Goal: Task Accomplishment & Management: Use online tool/utility

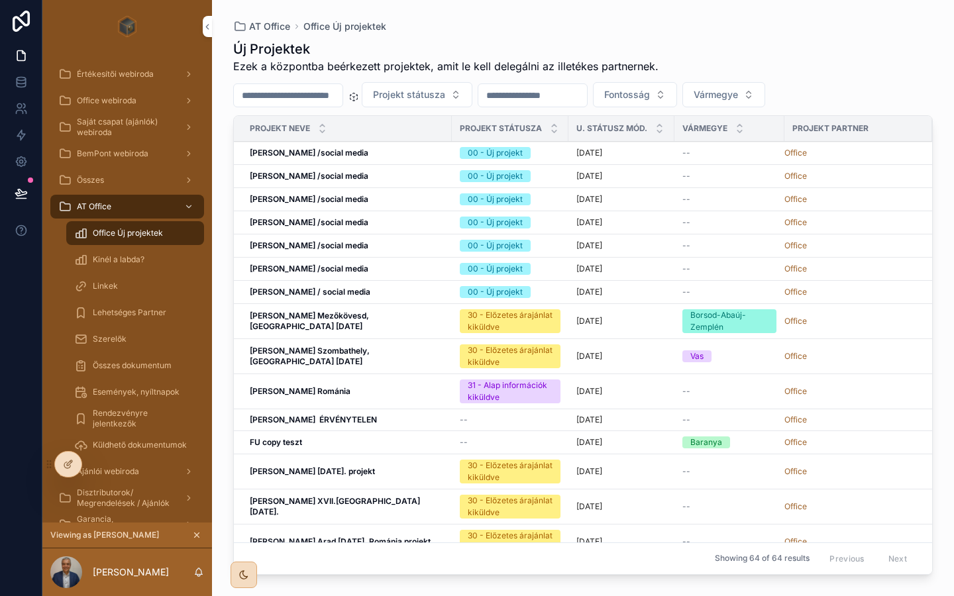
scroll to position [137, 0]
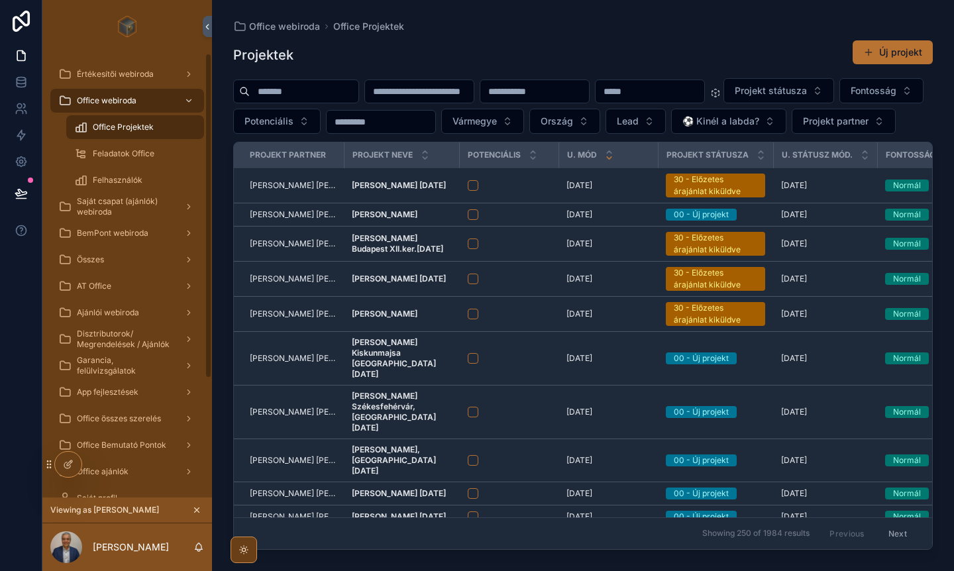
click at [62, 465] on div at bounding box center [68, 464] width 27 height 25
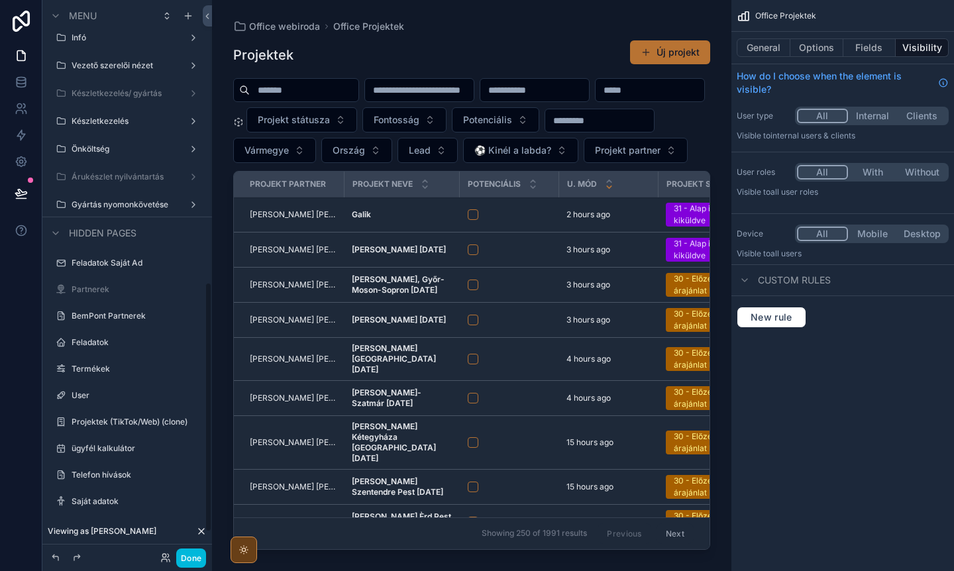
scroll to position [613, 0]
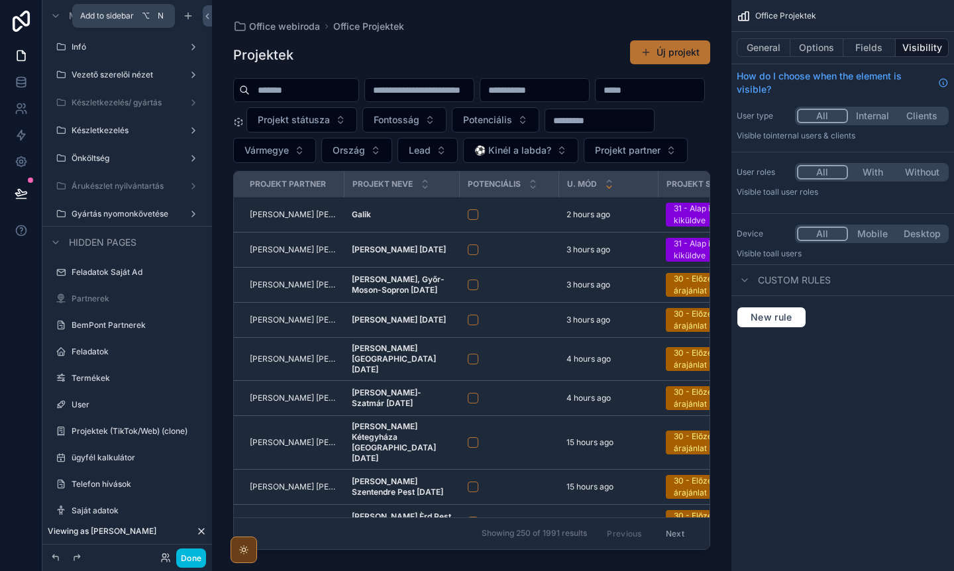
click at [193, 14] on icon "scrollable content" at bounding box center [188, 16] width 11 height 11
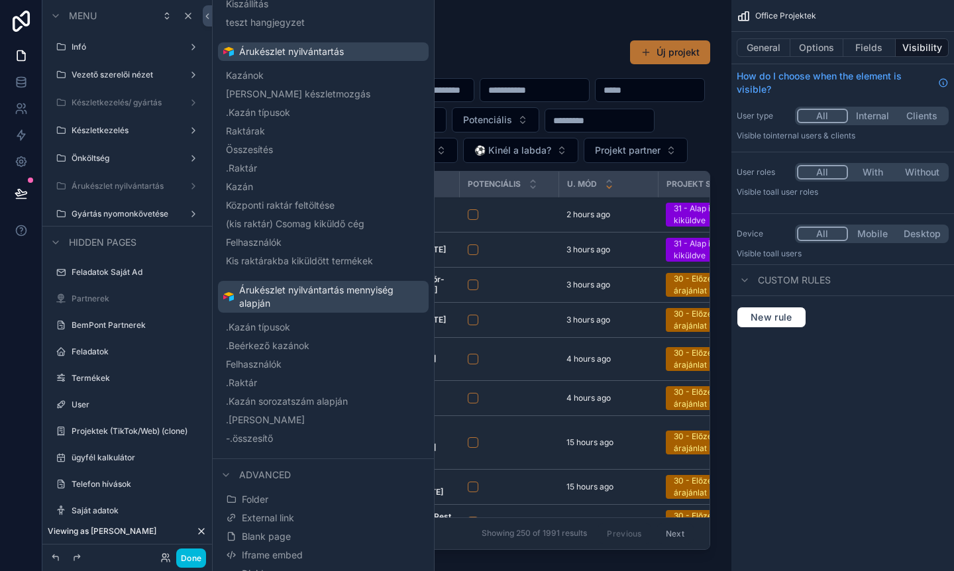
scroll to position [1067, 0]
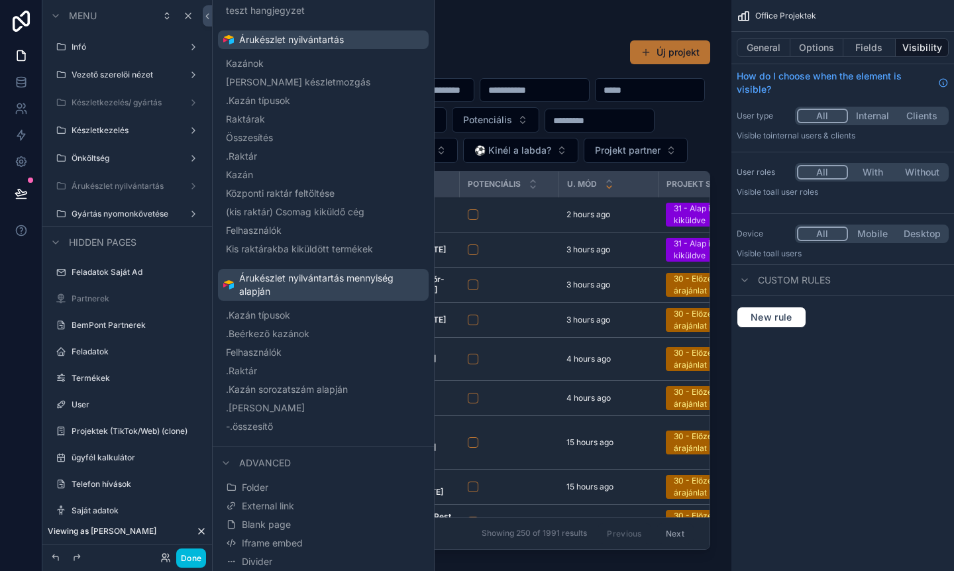
click at [273, 486] on button "Folder" at bounding box center [323, 487] width 200 height 19
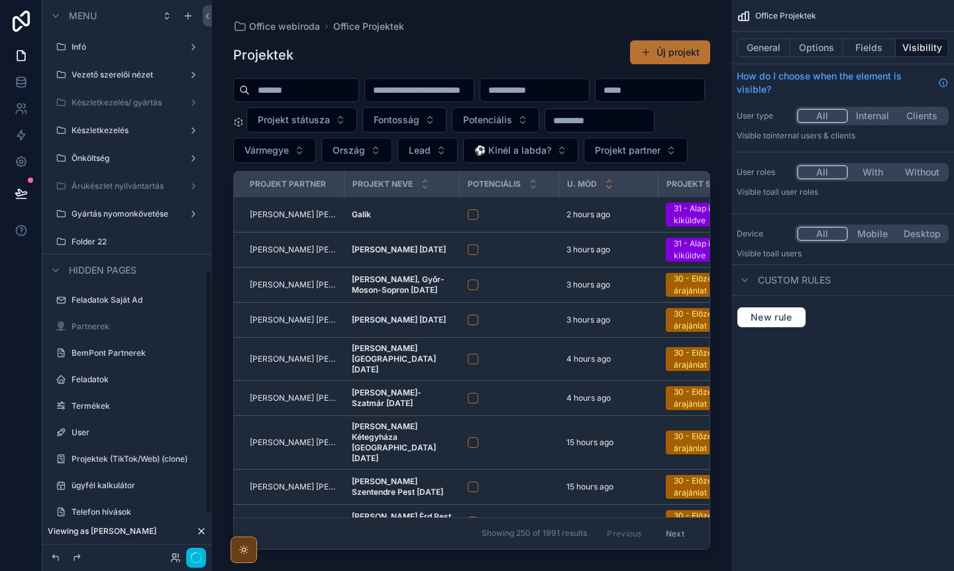
scroll to position [502, 0]
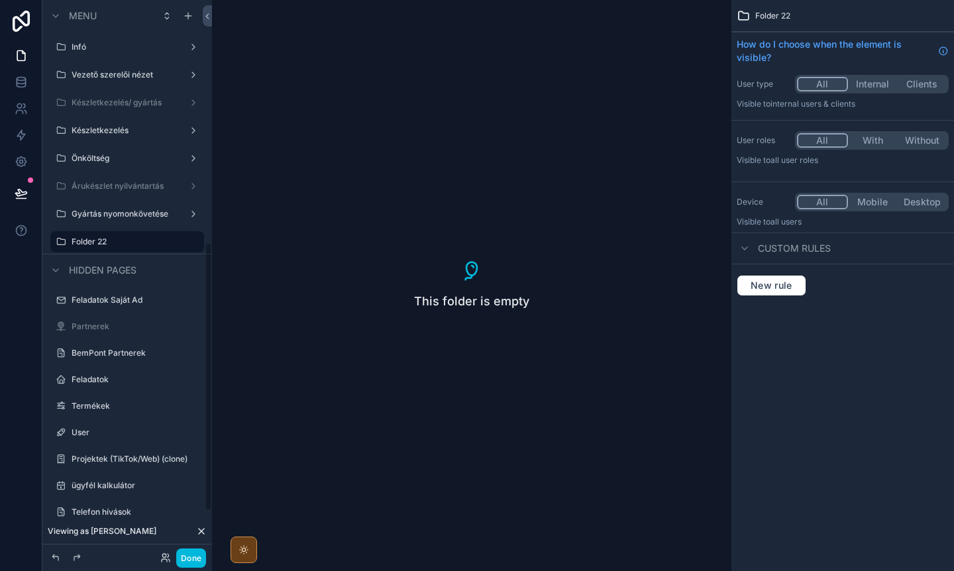
click at [0, 0] on icon "scrollable content" at bounding box center [0, 0] width 0 height 0
click at [140, 242] on input "*********" at bounding box center [117, 242] width 90 height 16
type input "*"
type input "**********"
click at [181, 244] on button "scrollable content" at bounding box center [175, 242] width 16 height 16
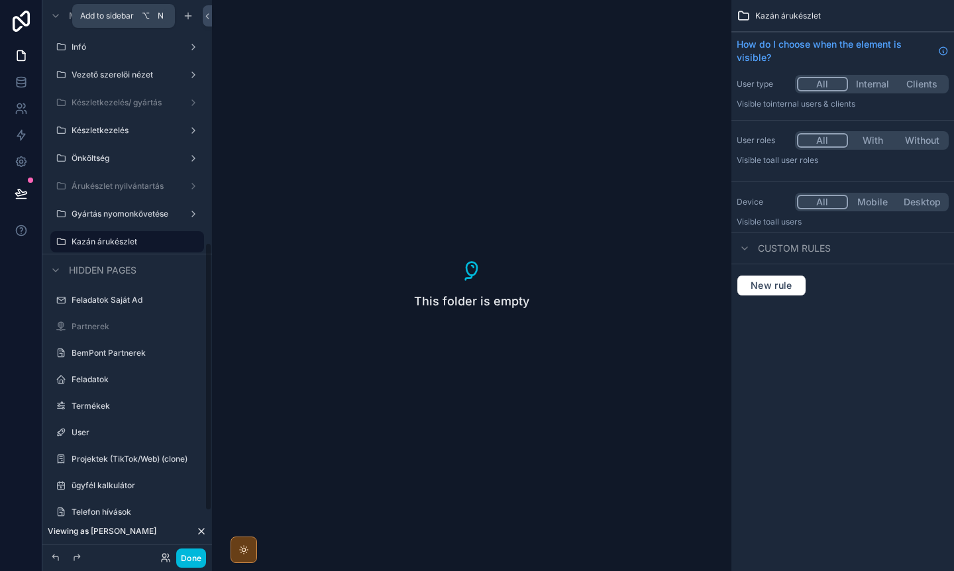
click at [182, 17] on div "scrollable content" at bounding box center [188, 16] width 16 height 16
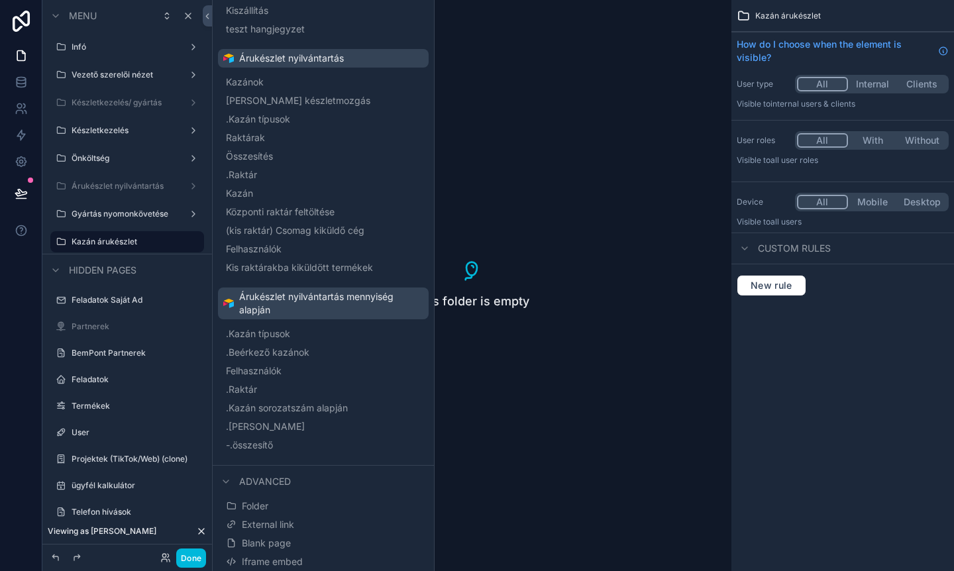
scroll to position [1041, 0]
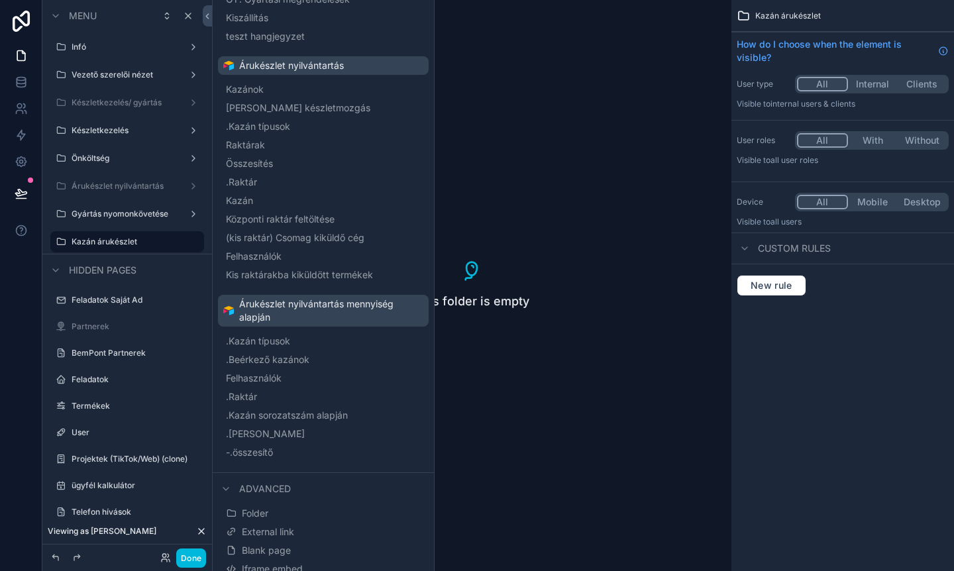
click at [263, 89] on span "Kazánok" at bounding box center [245, 89] width 38 height 13
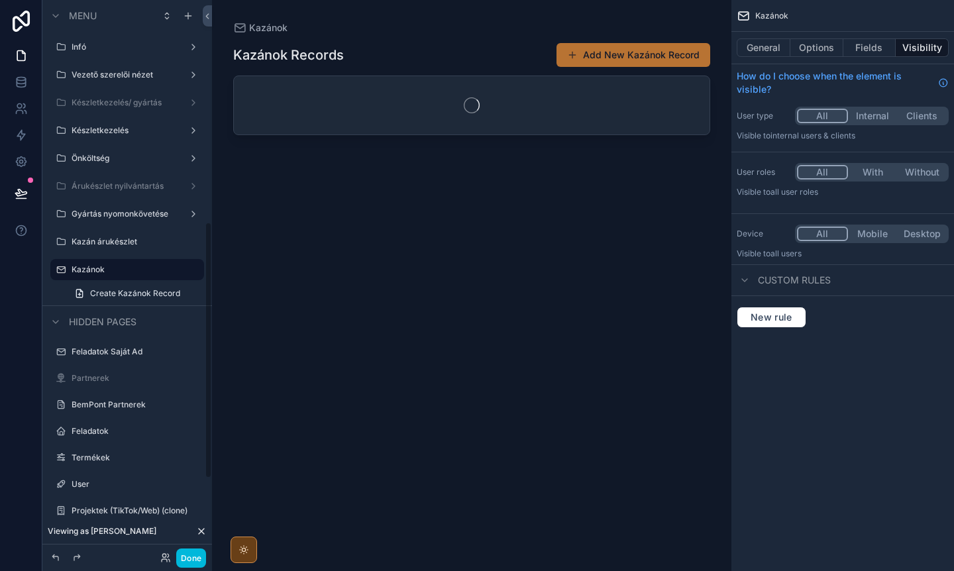
scroll to position [479, 0]
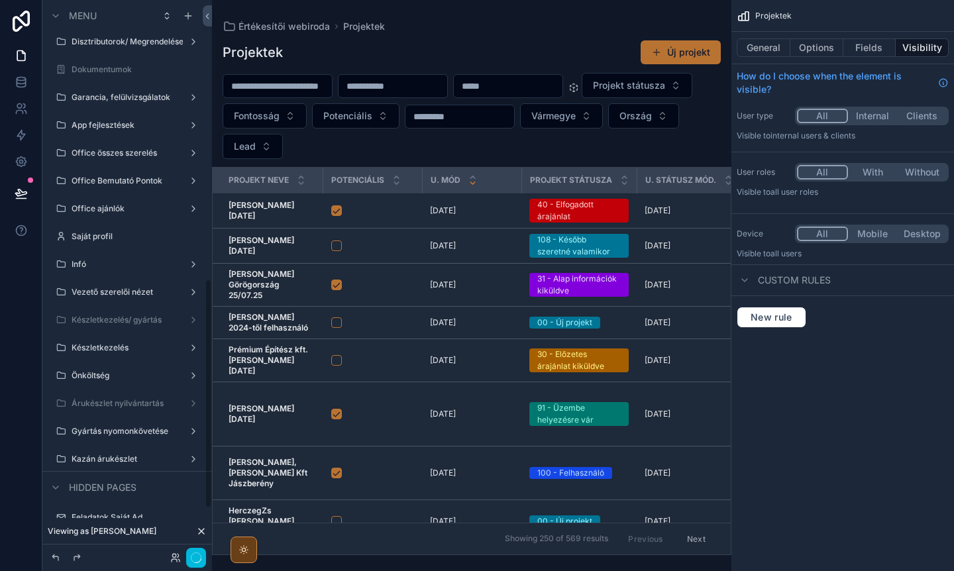
scroll to position [674, 0]
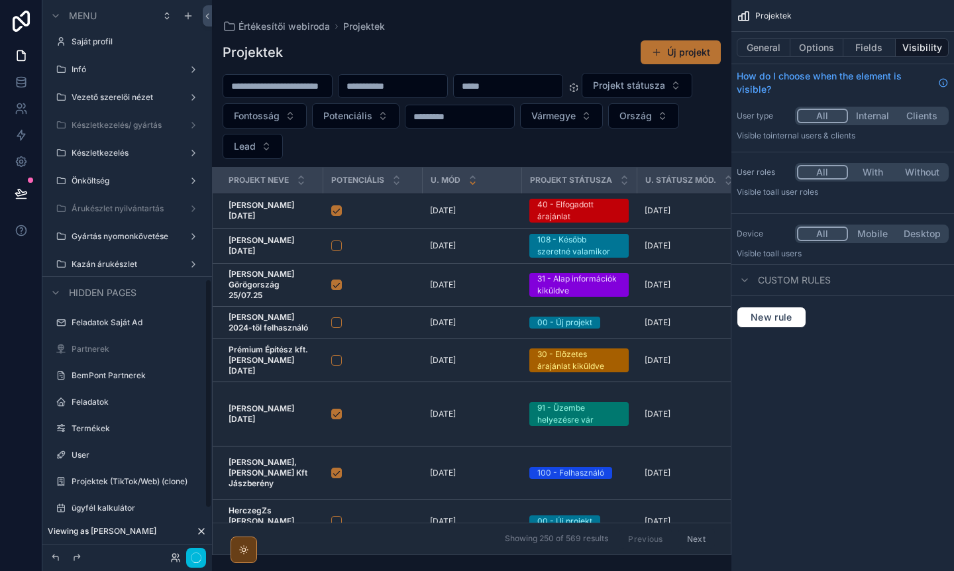
click at [0, 0] on icon "scrollable content" at bounding box center [0, 0] width 0 height 0
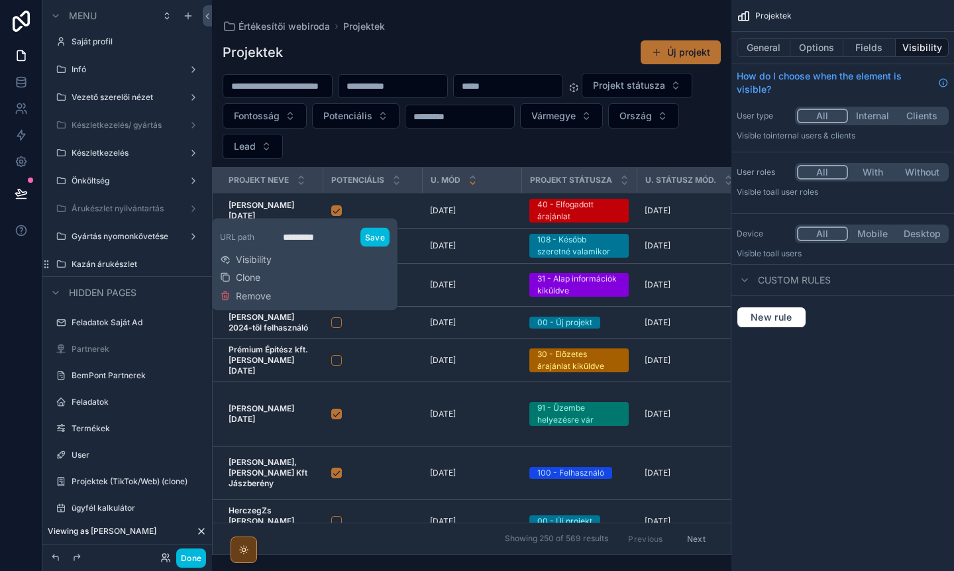
click at [272, 261] on div "URL path ********* Save Visibility Clone Remove" at bounding box center [305, 265] width 170 height 82
click at [269, 261] on span "Visibility" at bounding box center [254, 259] width 36 height 13
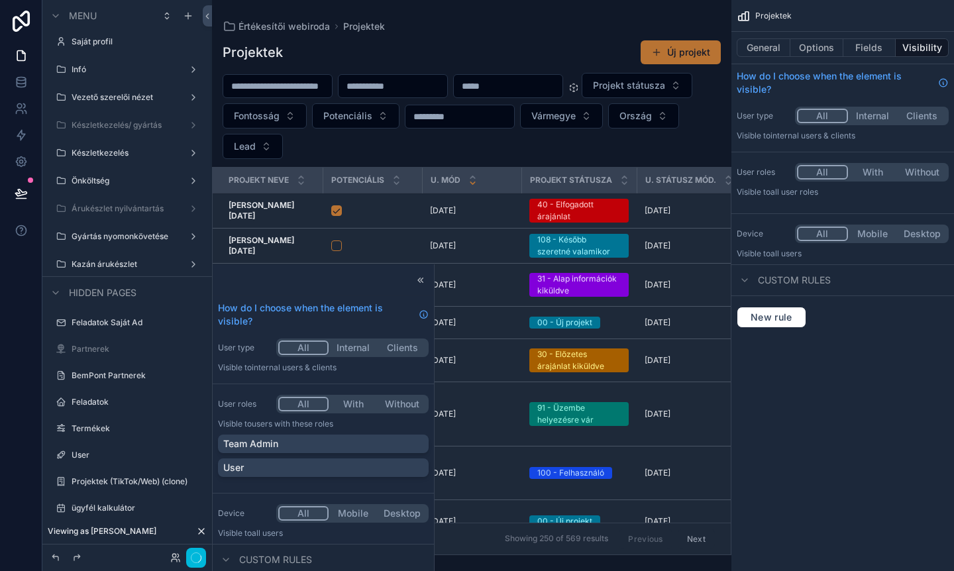
click at [345, 141] on div "How do I choose when the element is visible? User type All Internal Clients Vis…" at bounding box center [477, 285] width 954 height 571
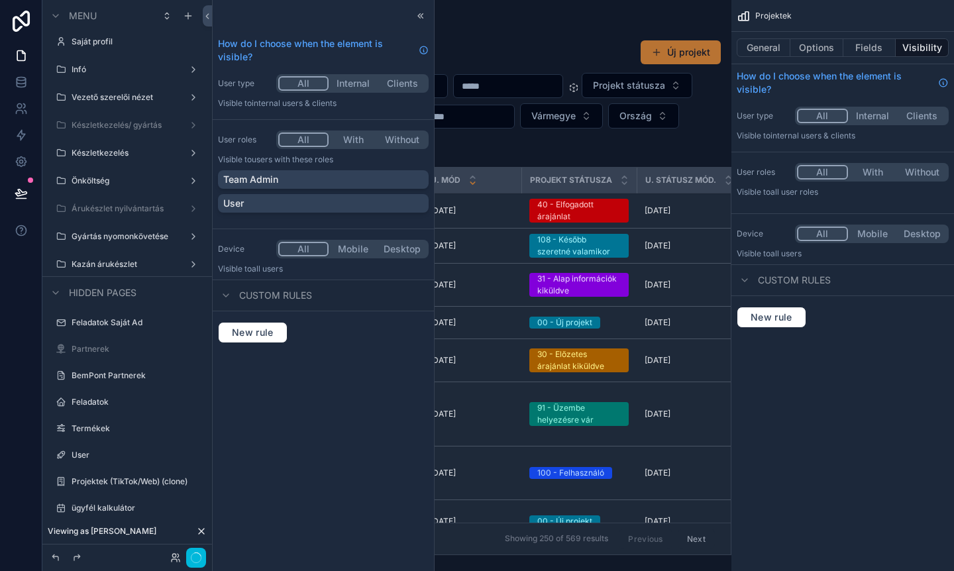
click at [345, 141] on button "With" at bounding box center [353, 140] width 49 height 15
click at [269, 168] on div "User roles All With Without Visible to Users with these roles Team Admin User" at bounding box center [323, 174] width 221 height 98
click at [269, 176] on p "Team Admin" at bounding box center [250, 179] width 55 height 13
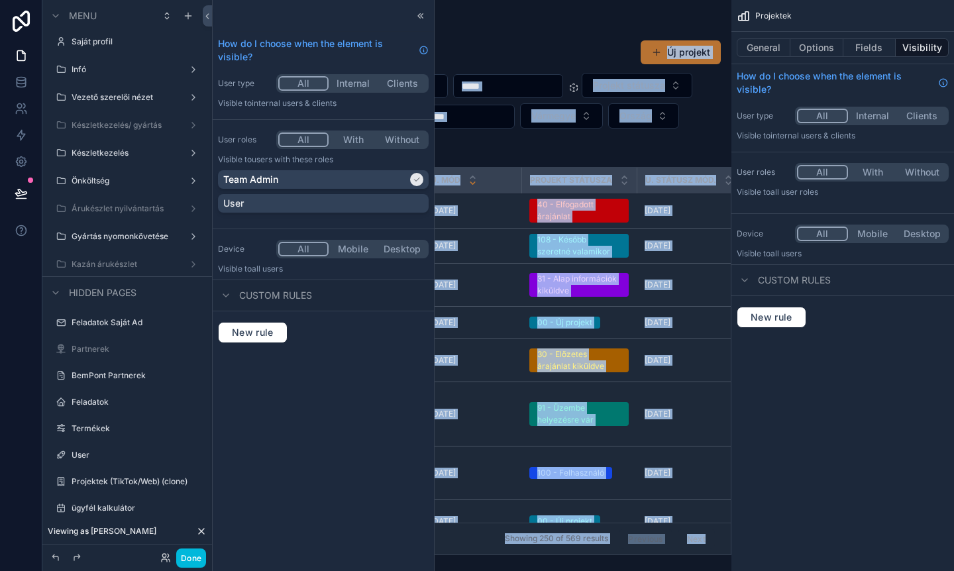
click at [288, 198] on div "User" at bounding box center [323, 203] width 200 height 13
click at [326, 182] on div "Team Admin" at bounding box center [315, 179] width 184 height 13
click at [296, 140] on button "All" at bounding box center [303, 140] width 50 height 15
click at [420, 205] on icon at bounding box center [417, 203] width 8 height 8
click at [248, 337] on span "New rule" at bounding box center [253, 333] width 52 height 12
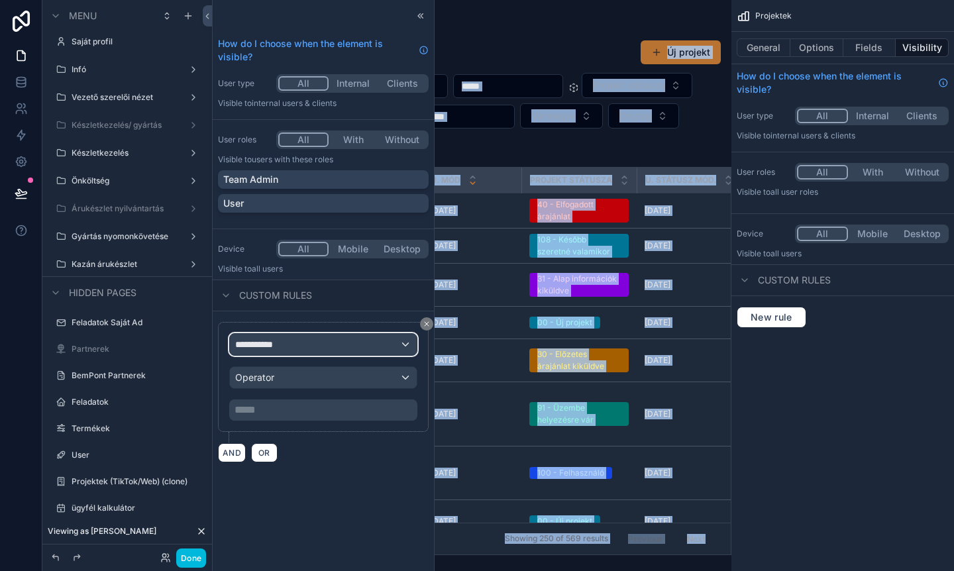
click at [332, 339] on div "**********" at bounding box center [323, 344] width 187 height 21
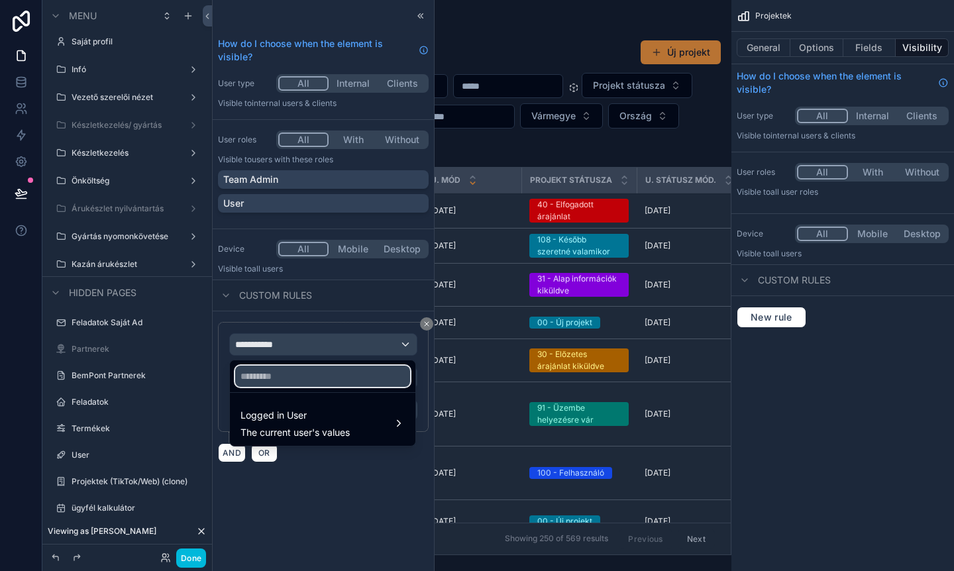
click at [305, 375] on input "text" at bounding box center [322, 376] width 175 height 21
type input "*"
type input "****"
click at [327, 429] on span "The current user's values" at bounding box center [295, 432] width 109 height 13
click at [454, 432] on span "AT Partnerek" at bounding box center [469, 425] width 57 height 16
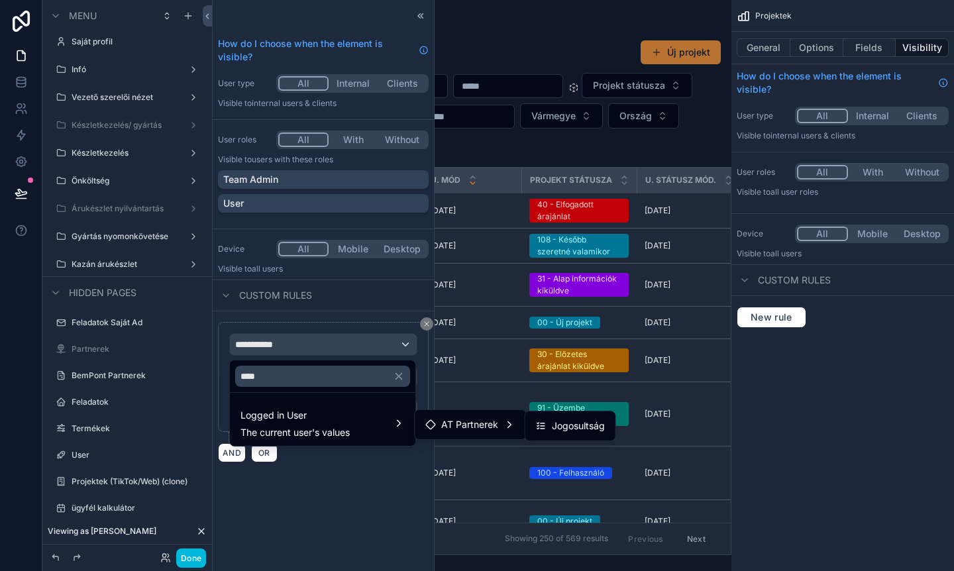
click at [574, 432] on span "Jogosultság" at bounding box center [578, 426] width 53 height 16
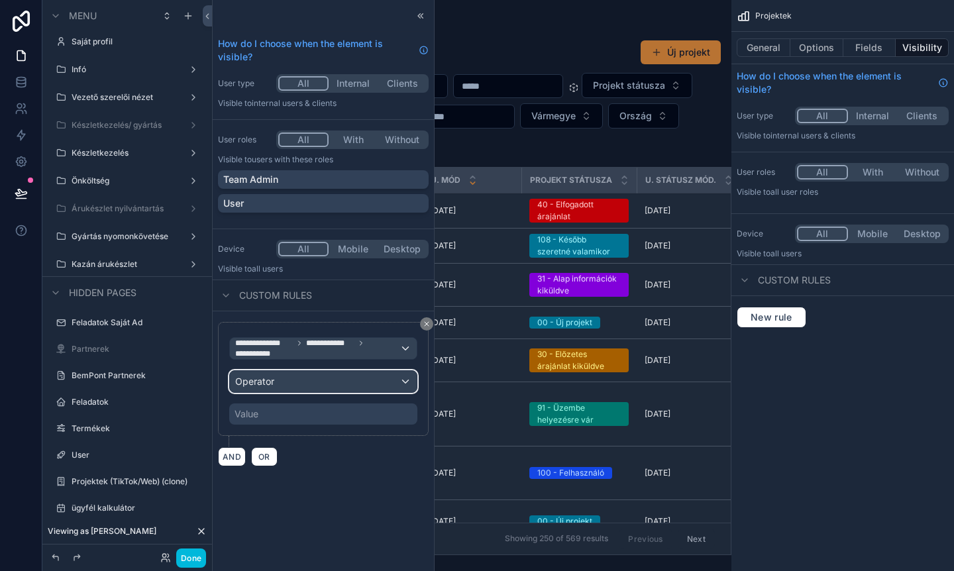
click at [355, 384] on div "Operator" at bounding box center [323, 381] width 187 height 21
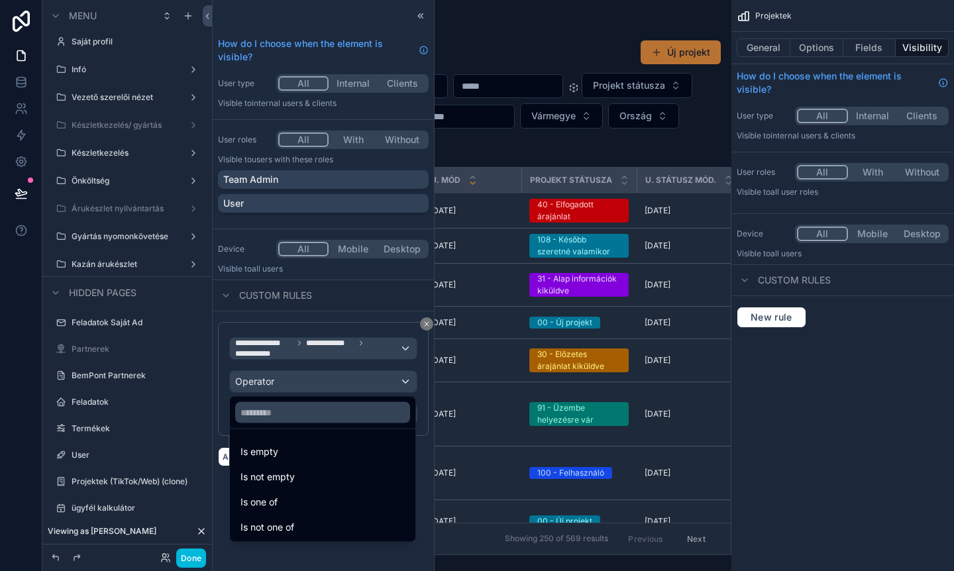
click at [284, 503] on div "Is one of" at bounding box center [323, 502] width 164 height 16
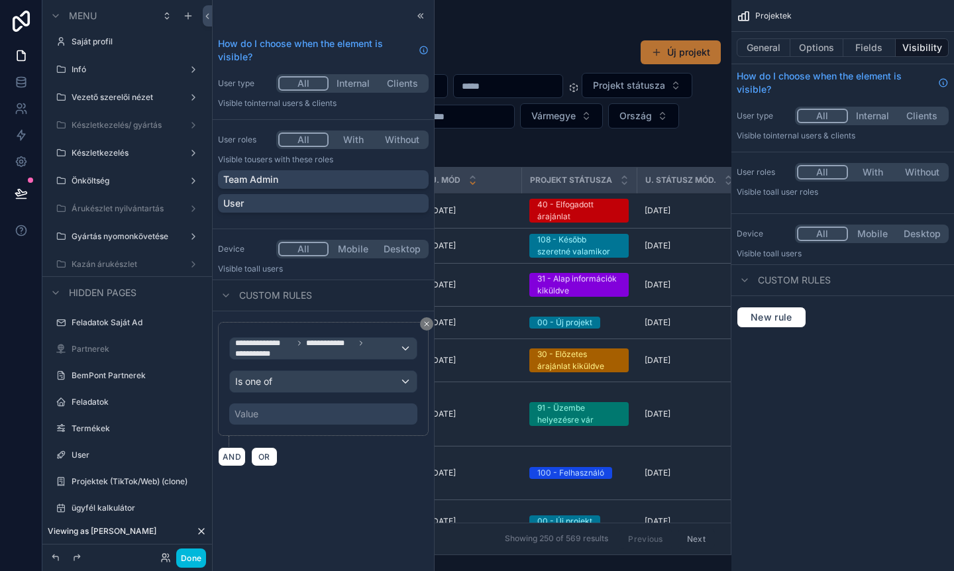
click at [293, 421] on div "Value" at bounding box center [323, 414] width 188 height 21
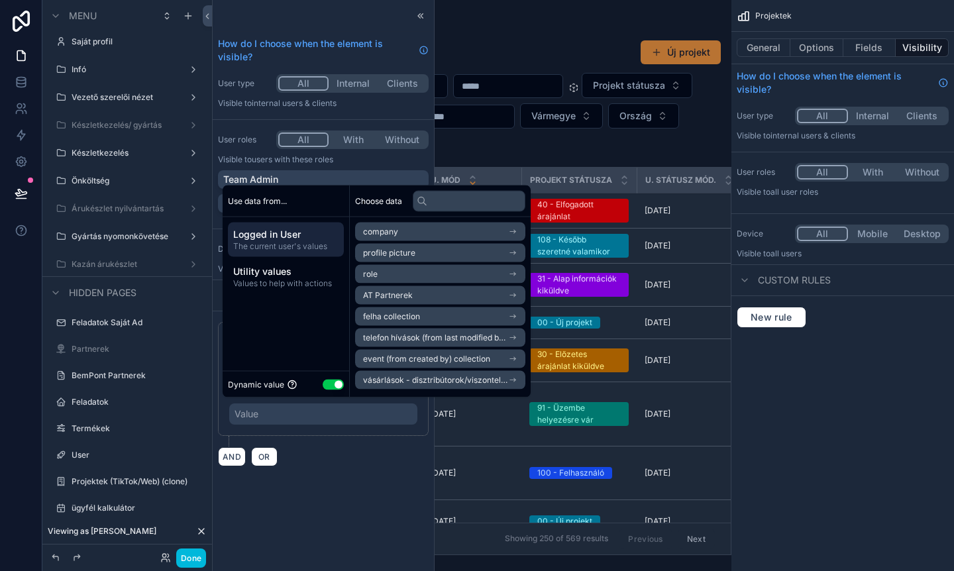
click at [335, 384] on button "Use setting" at bounding box center [333, 384] width 21 height 11
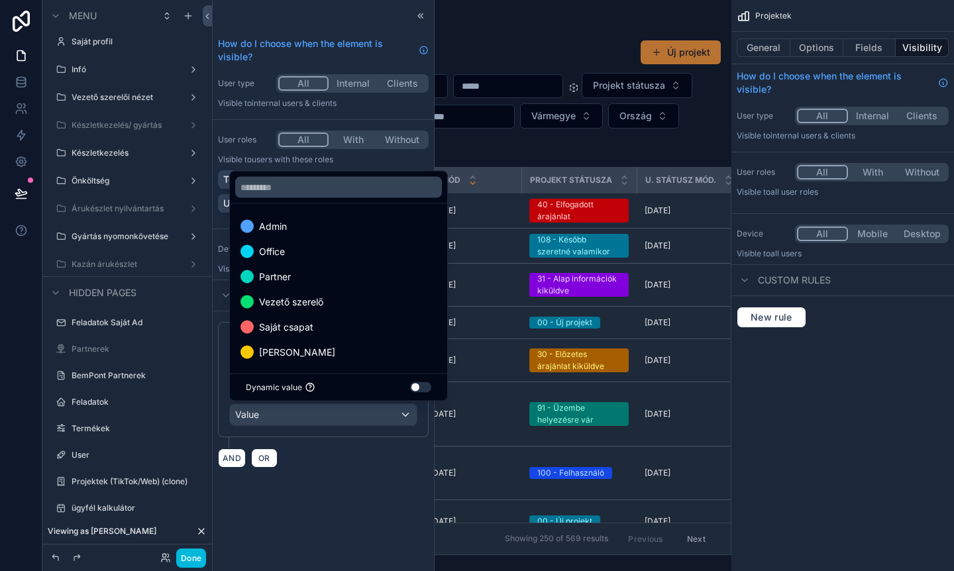
click at [298, 228] on div "Admin" at bounding box center [339, 227] width 196 height 16
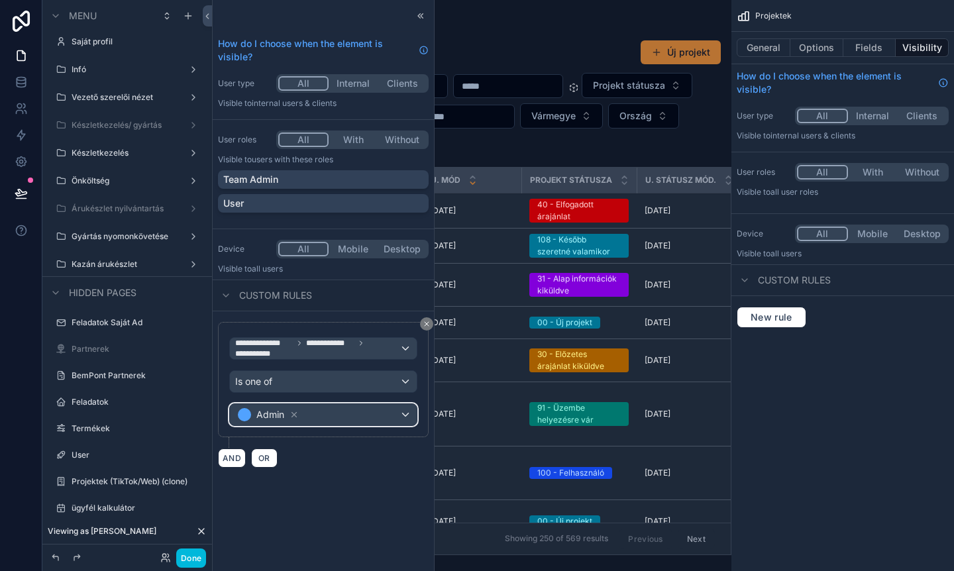
click at [317, 419] on div "Admin" at bounding box center [323, 414] width 187 height 21
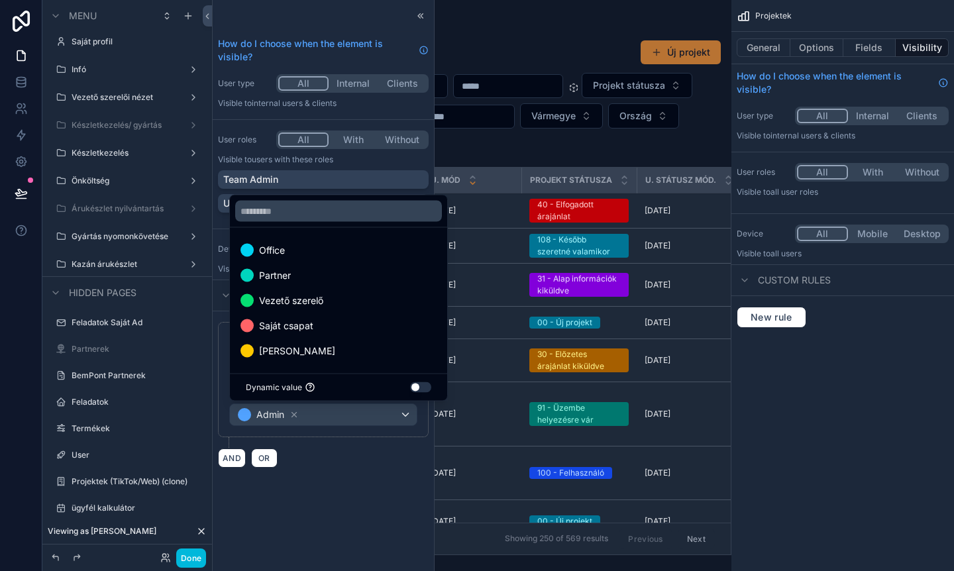
click at [337, 466] on div at bounding box center [323, 285] width 221 height 571
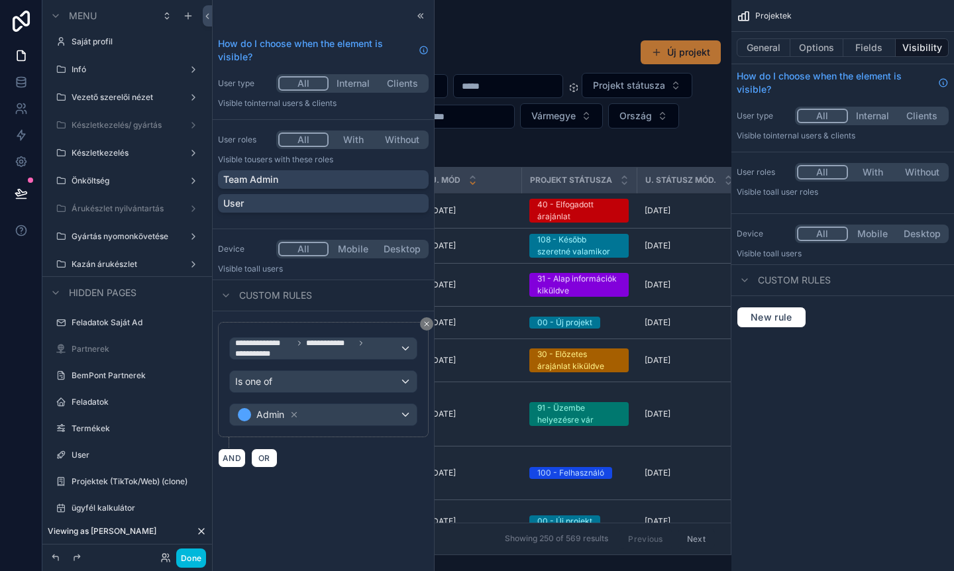
click at [337, 466] on div "AND OR" at bounding box center [323, 458] width 211 height 20
click at [773, 406] on div "Projektek General Options Fields Visibility How do I choose when the element is…" at bounding box center [843, 285] width 223 height 571
click at [105, 270] on div "Kazán árukészlet" at bounding box center [127, 264] width 111 height 11
click at [93, 263] on label "Kazán árukészlet" at bounding box center [125, 264] width 106 height 11
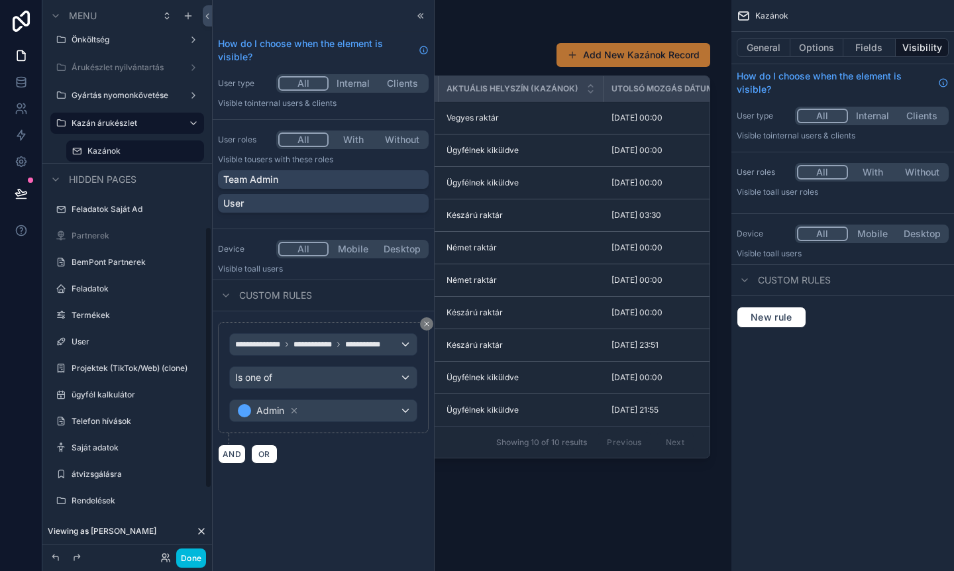
scroll to position [479, 0]
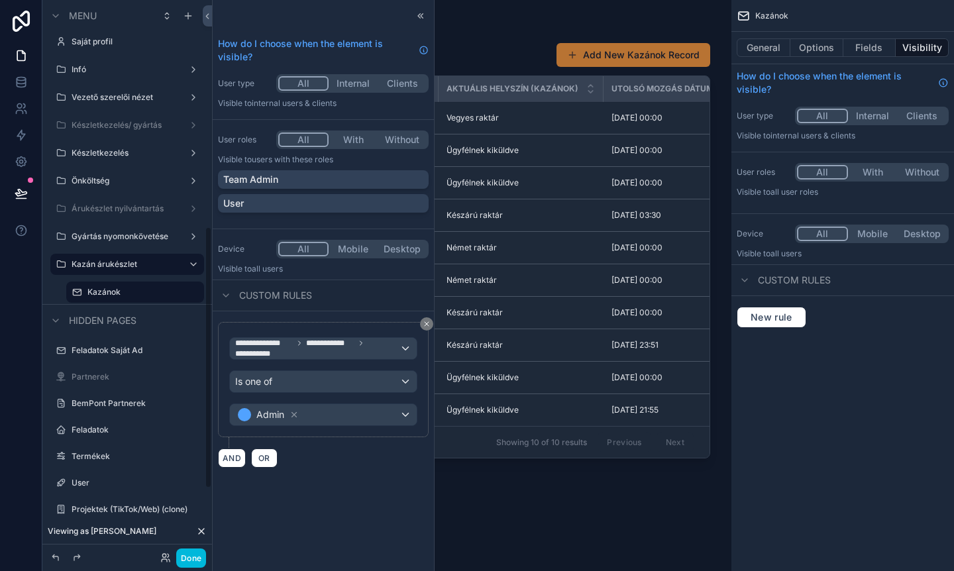
click at [812, 441] on div "Kazánok General Options Fields Visibility How do I choose when the element is v…" at bounding box center [843, 285] width 223 height 571
click at [421, 17] on icon at bounding box center [420, 16] width 11 height 11
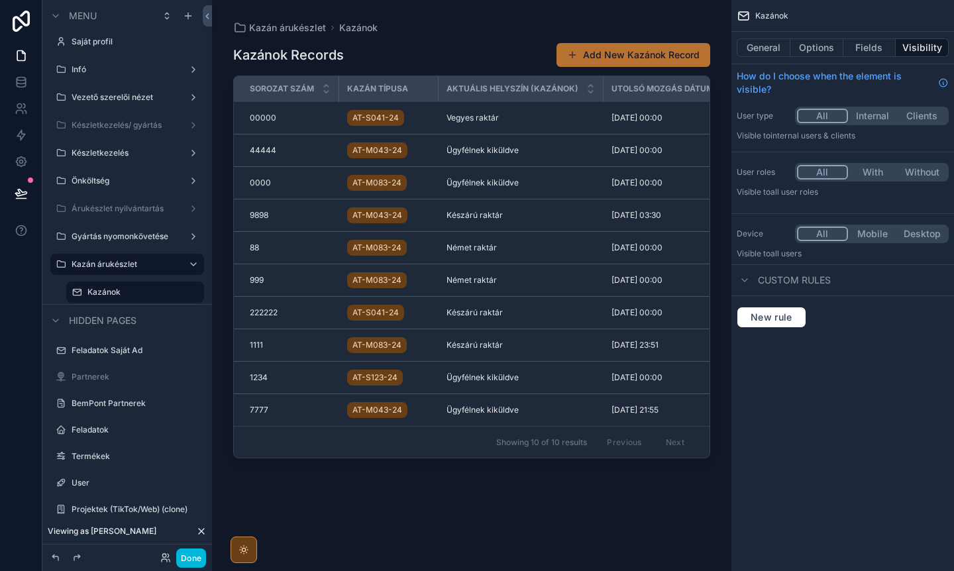
click at [758, 54] on button "General" at bounding box center [764, 47] width 54 height 19
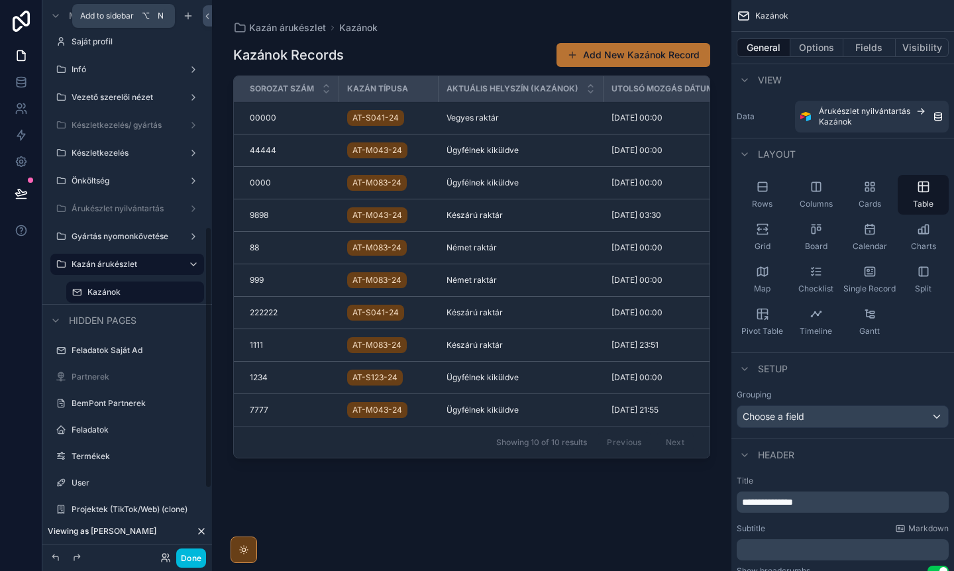
click at [186, 18] on icon "scrollable content" at bounding box center [188, 16] width 11 height 11
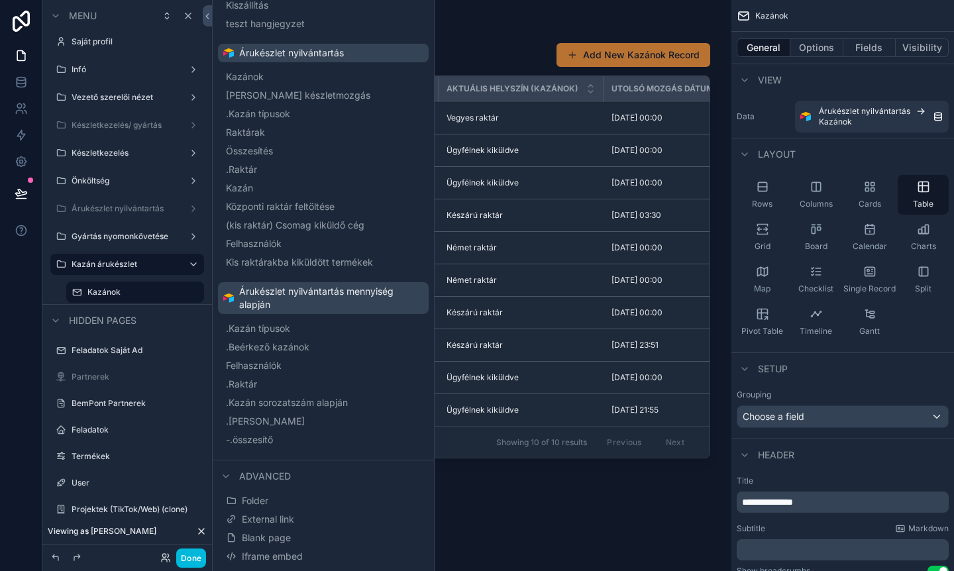
scroll to position [1067, 0]
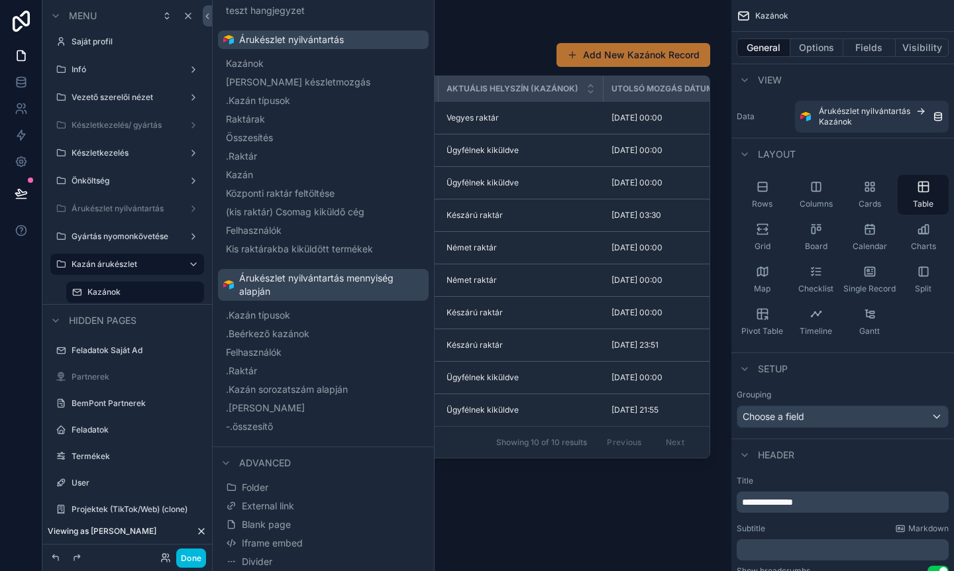
click at [270, 315] on span ".Kazán típusok" at bounding box center [258, 315] width 64 height 13
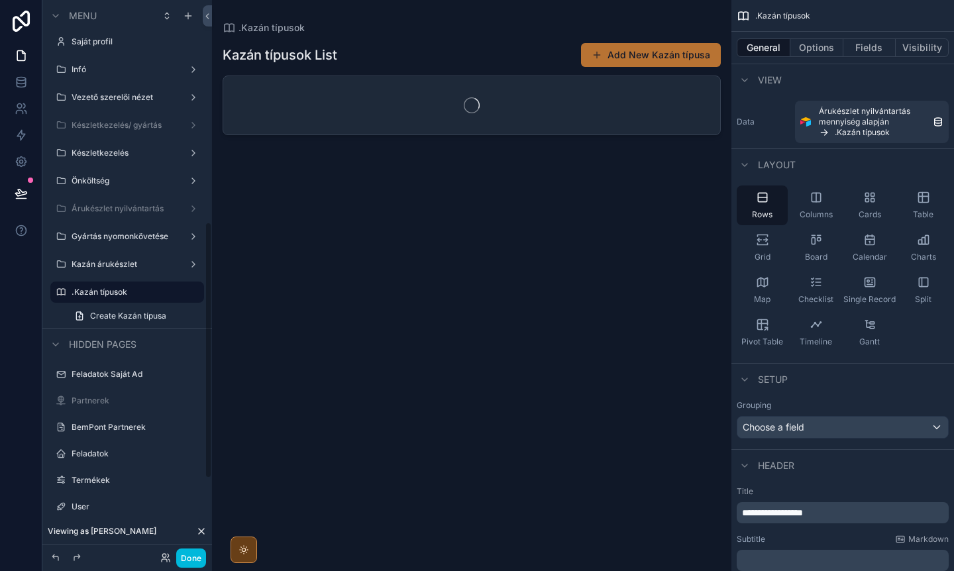
click at [0, 0] on icon "scrollable content" at bounding box center [0, 0] width 0 height 0
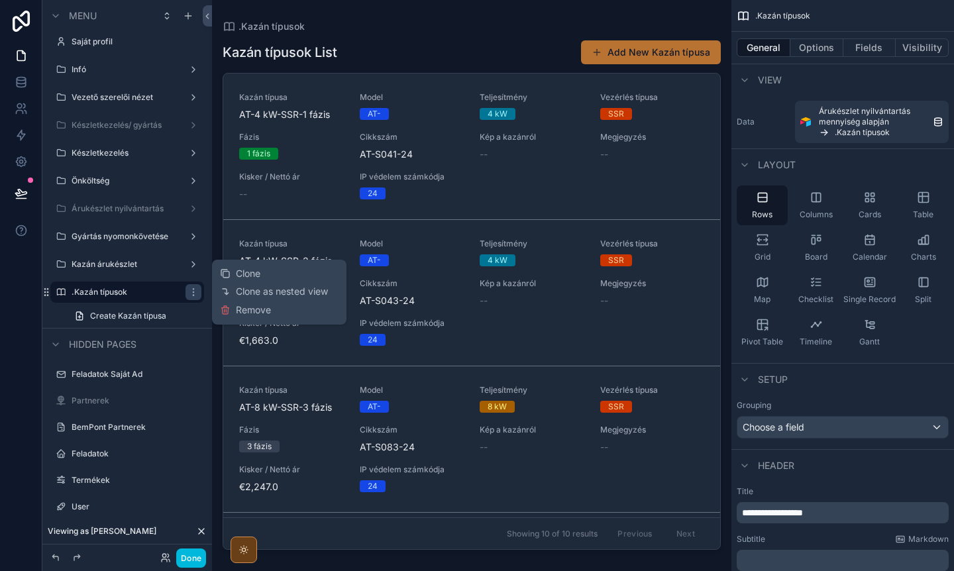
click at [196, 292] on icon "scrollable content" at bounding box center [193, 292] width 11 height 11
click at [103, 268] on label "Kazán árukészlet" at bounding box center [125, 264] width 106 height 11
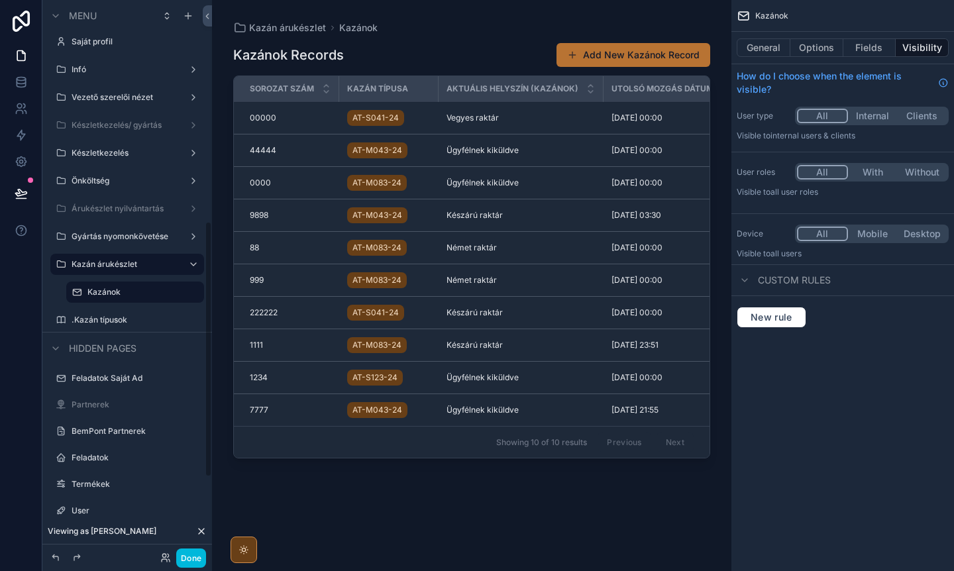
click at [0, 0] on icon "scrollable content" at bounding box center [0, 0] width 0 height 0
click at [247, 298] on span "Remove" at bounding box center [253, 301] width 35 height 13
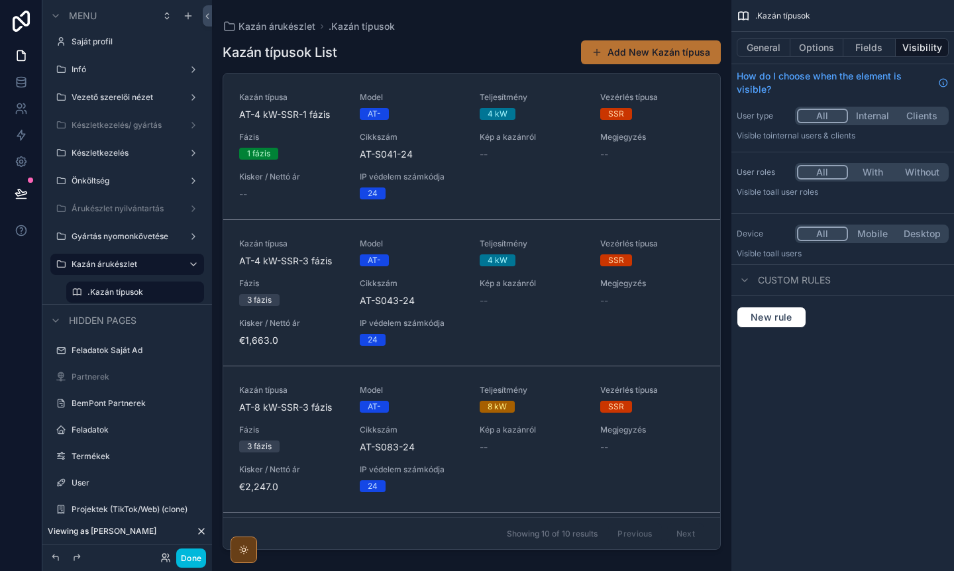
click at [470, 48] on div "scrollable content" at bounding box center [471, 277] width 519 height 555
click at [757, 52] on button "General" at bounding box center [764, 47] width 54 height 19
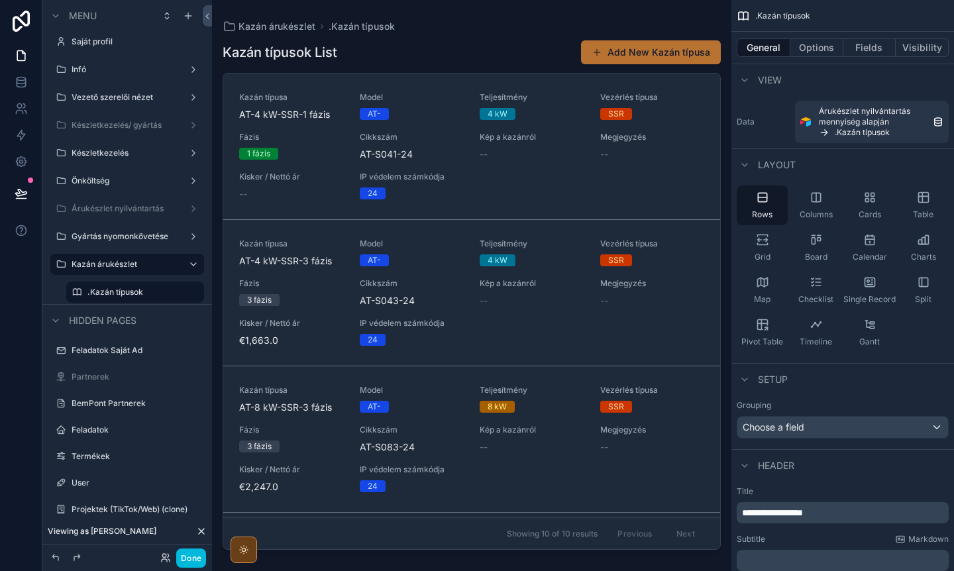
click at [917, 211] on span "Table" at bounding box center [923, 214] width 21 height 11
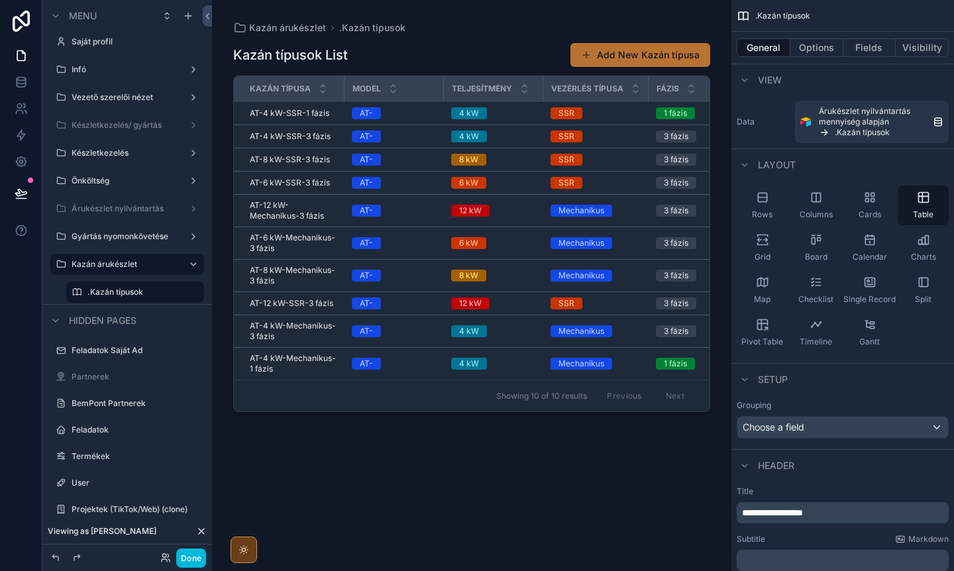
scroll to position [0, 4]
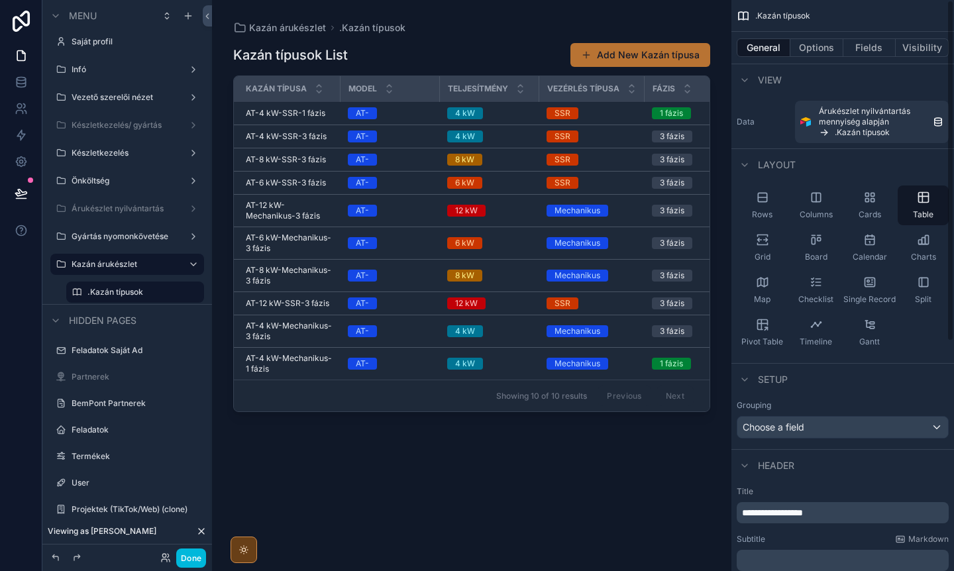
click at [873, 45] on button "Fields" at bounding box center [870, 47] width 53 height 19
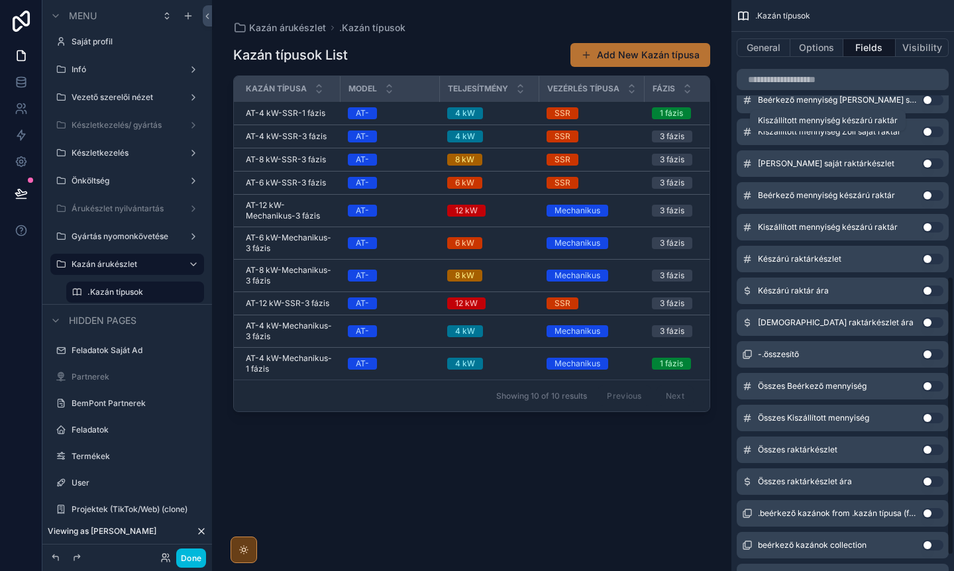
scroll to position [597, 0]
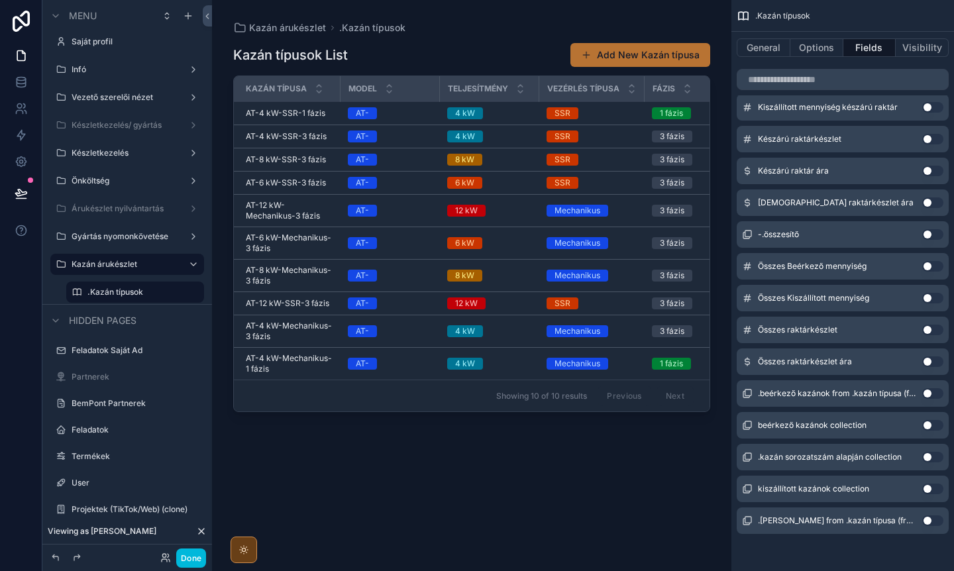
click at [586, 437] on div "Kazán típusok List Add New Kazán típusa Kazán típusa Model Teljesítmény Vezérlé…" at bounding box center [471, 294] width 477 height 521
click at [191, 17] on icon "scrollable content" at bounding box center [188, 16] width 11 height 11
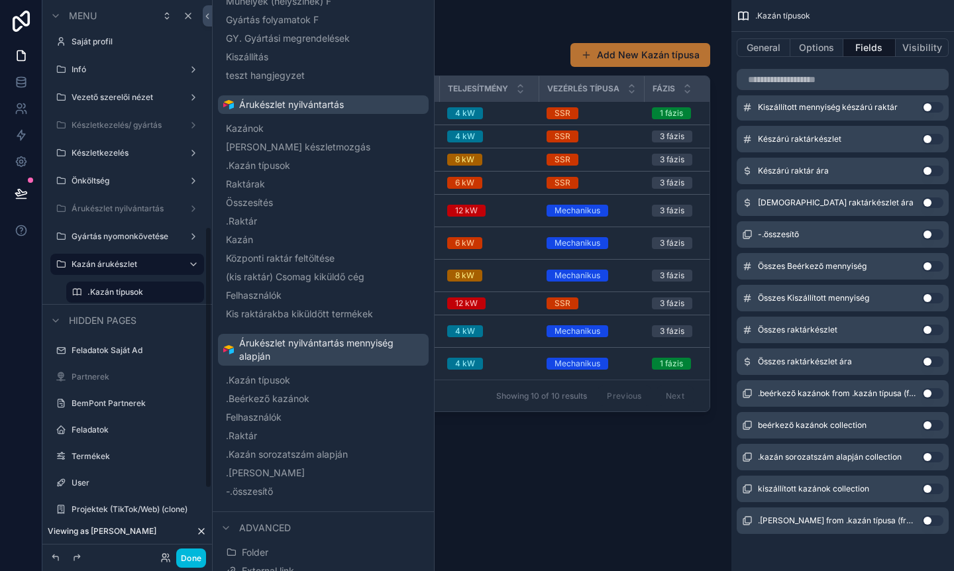
scroll to position [1067, 0]
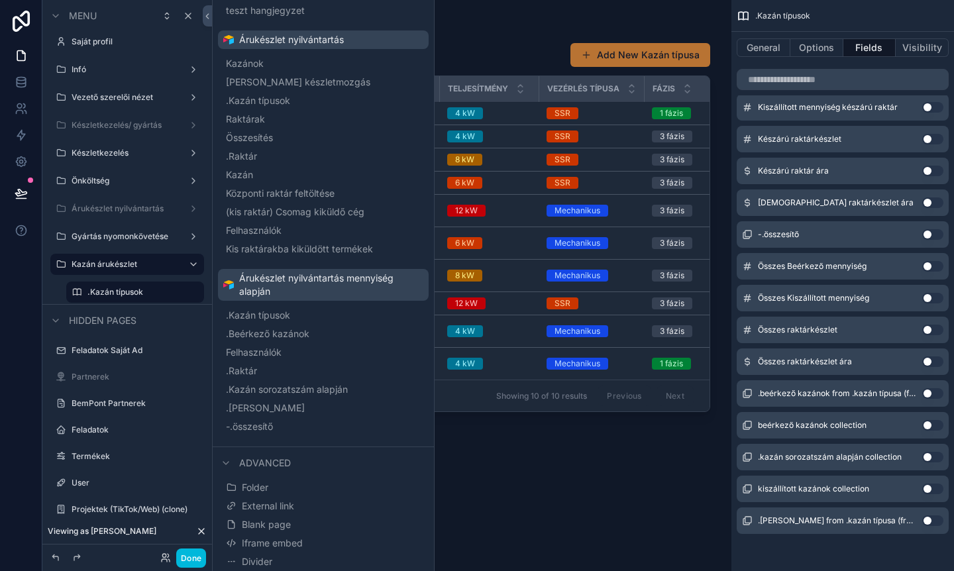
click at [293, 532] on button "Blank page" at bounding box center [323, 525] width 200 height 19
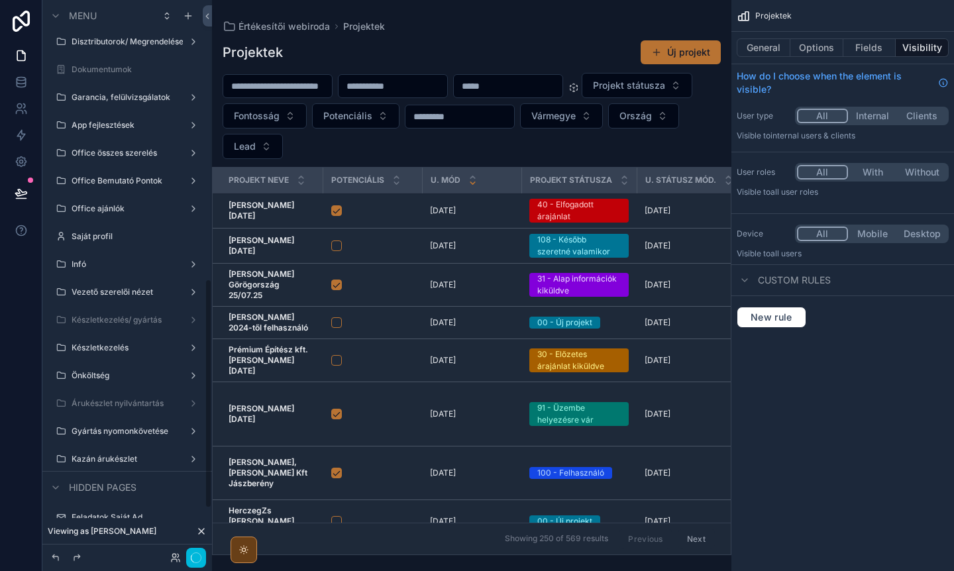
scroll to position [674, 0]
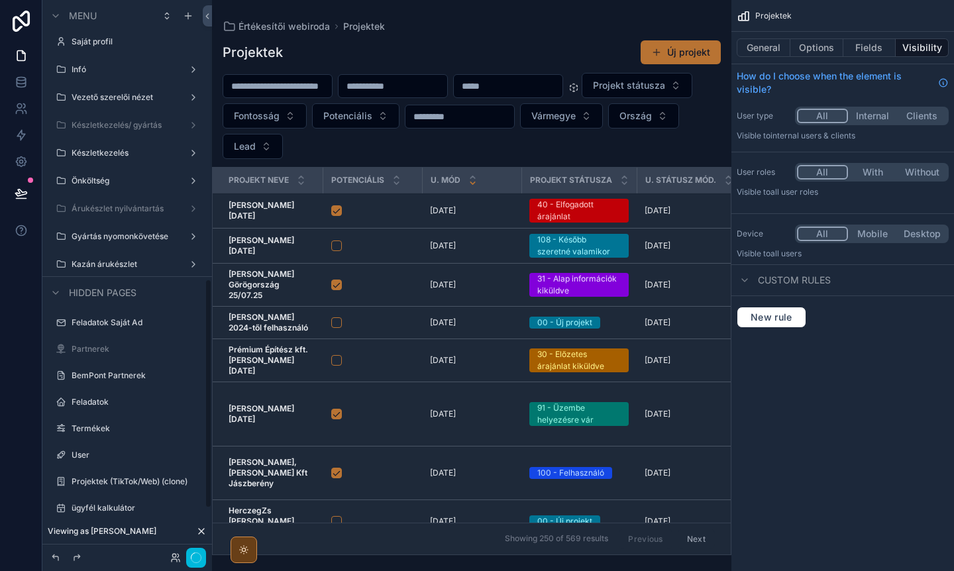
click at [101, 270] on div "Kazán árukészlet" at bounding box center [127, 264] width 111 height 11
click at [111, 262] on label "Kazán árukészlet" at bounding box center [125, 264] width 106 height 11
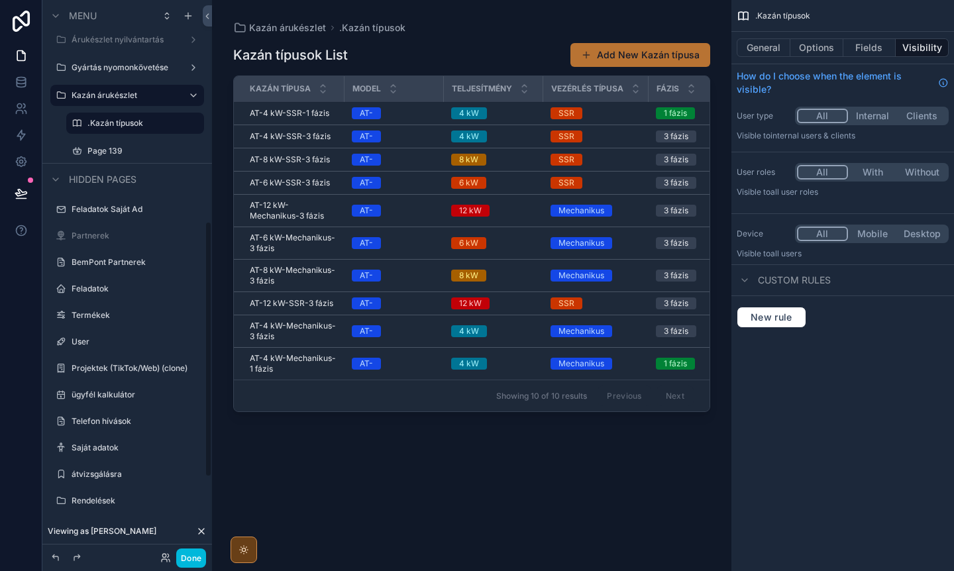
scroll to position [479, 0]
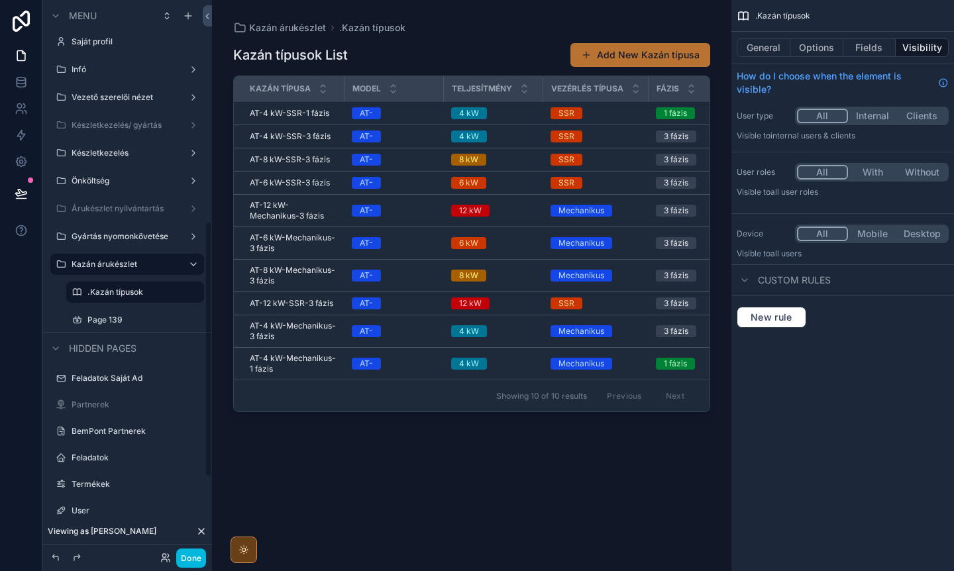
click at [115, 320] on label "Page 139" at bounding box center [141, 320] width 109 height 11
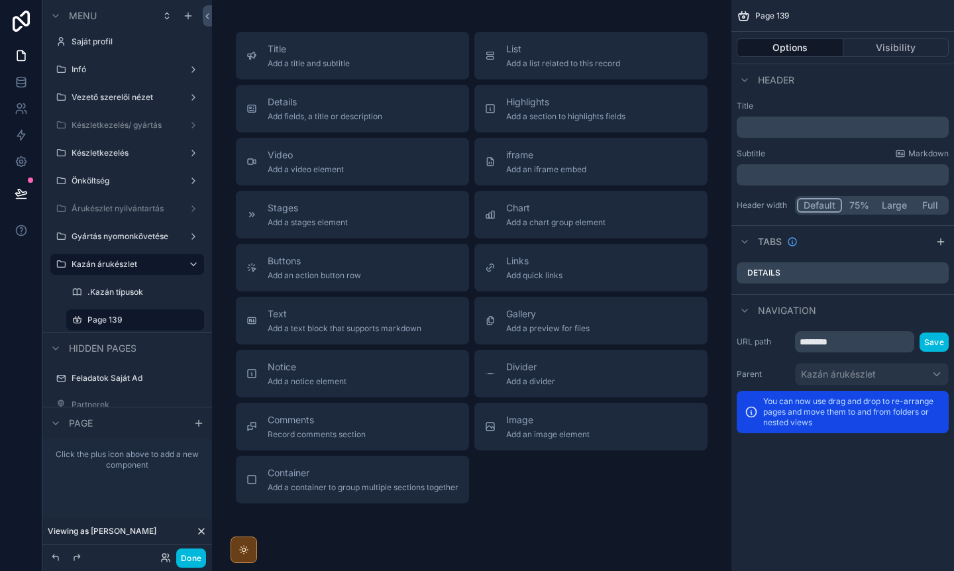
click at [620, 59] on span "Add a list related to this record" at bounding box center [563, 63] width 114 height 11
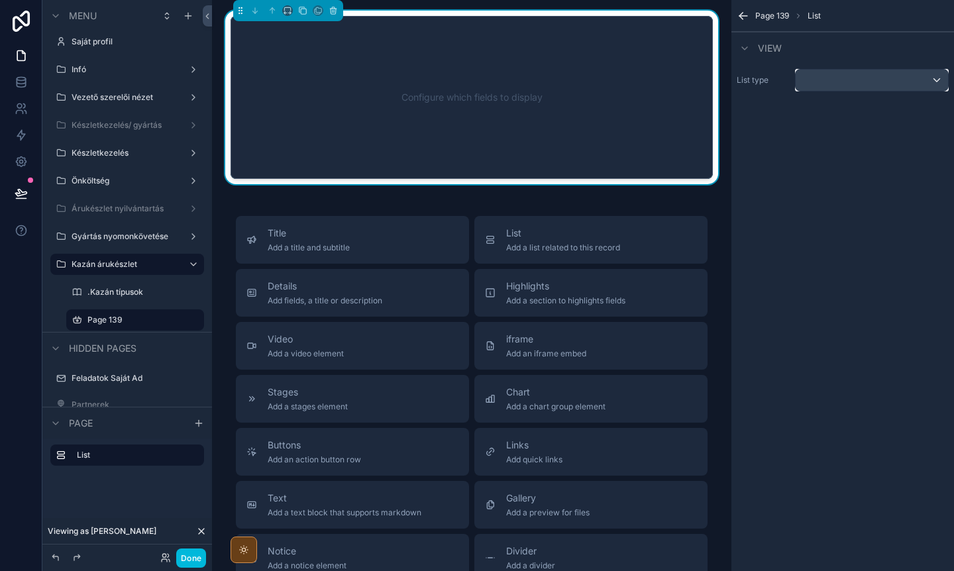
click at [849, 87] on div "scrollable content" at bounding box center [872, 80] width 152 height 21
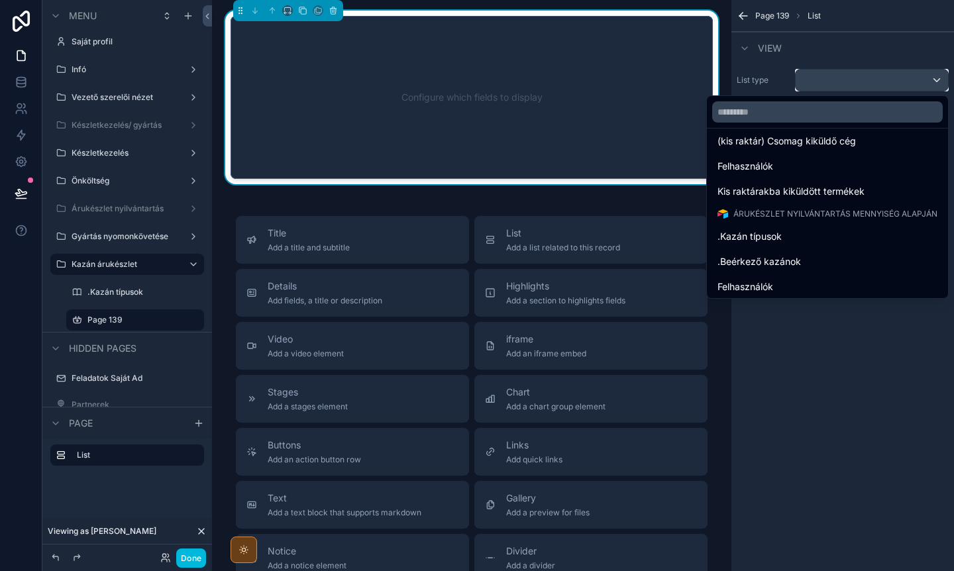
scroll to position [1530, 0]
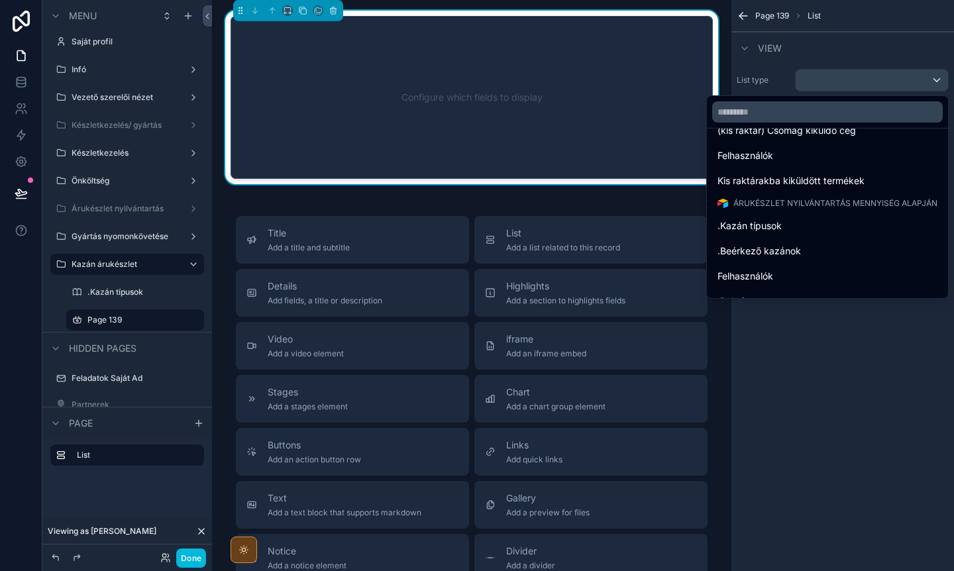
click at [785, 225] on div ".Kazán típusok" at bounding box center [828, 226] width 220 height 16
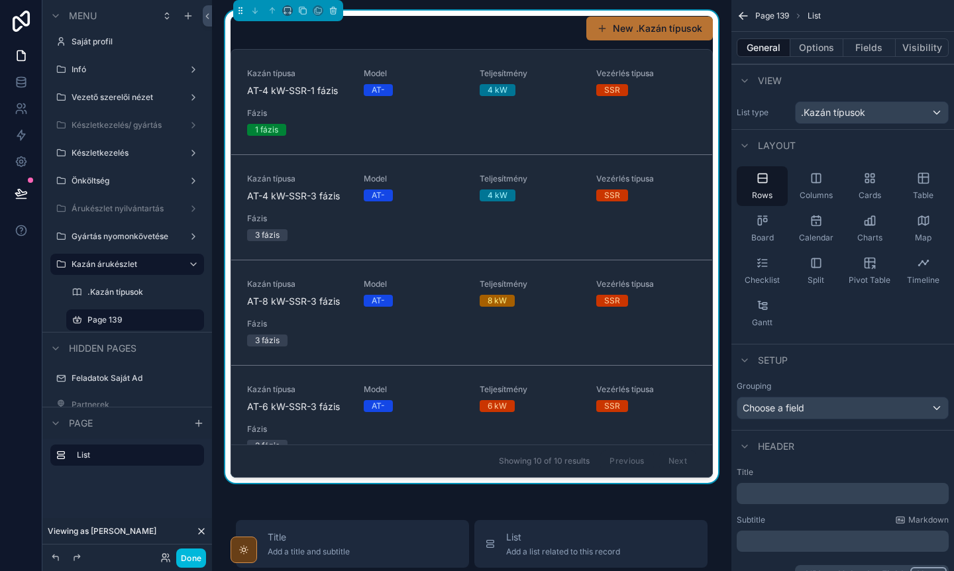
click at [923, 179] on icon "scrollable content" at bounding box center [923, 178] width 13 height 13
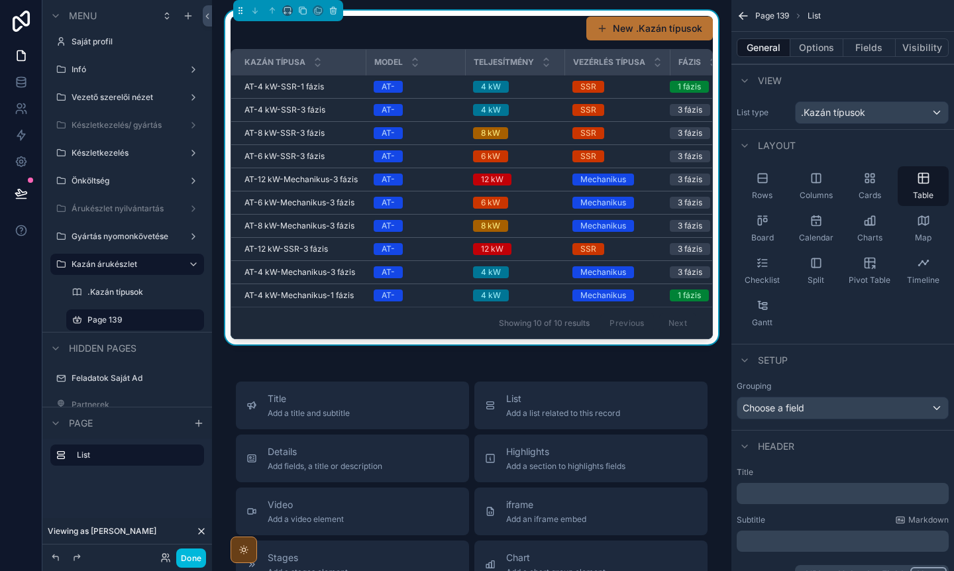
scroll to position [0, 0]
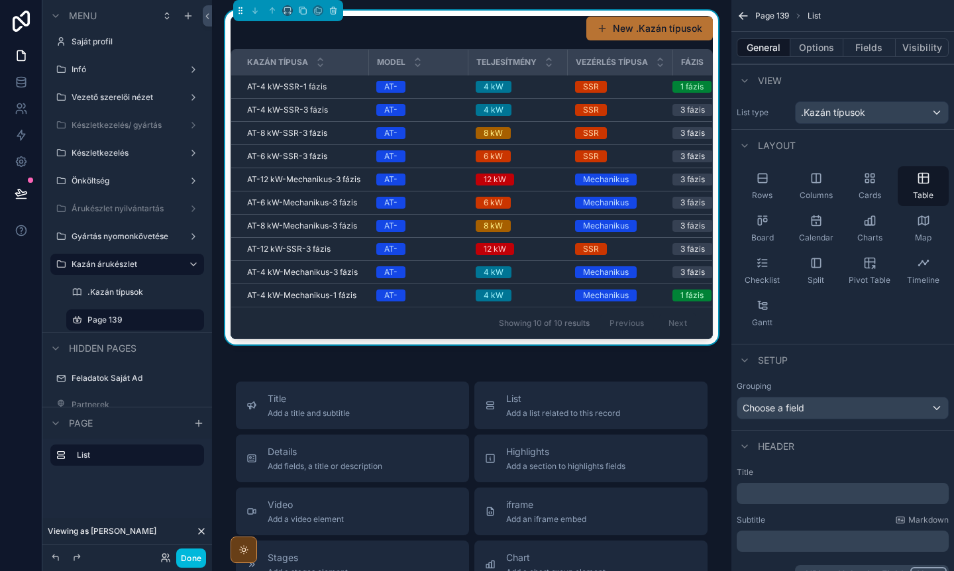
click at [188, 557] on button "Done" at bounding box center [191, 558] width 30 height 19
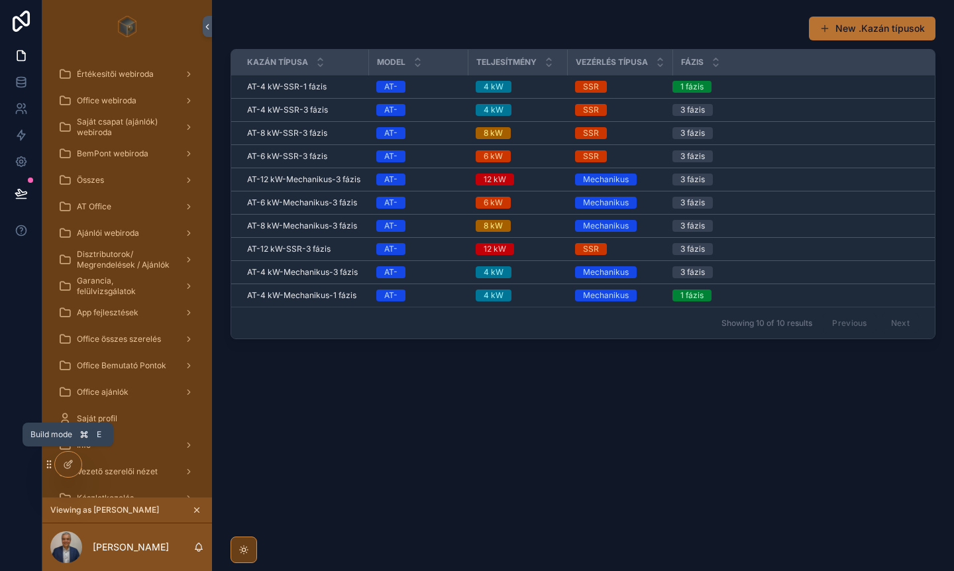
click at [72, 461] on icon at bounding box center [69, 463] width 5 height 5
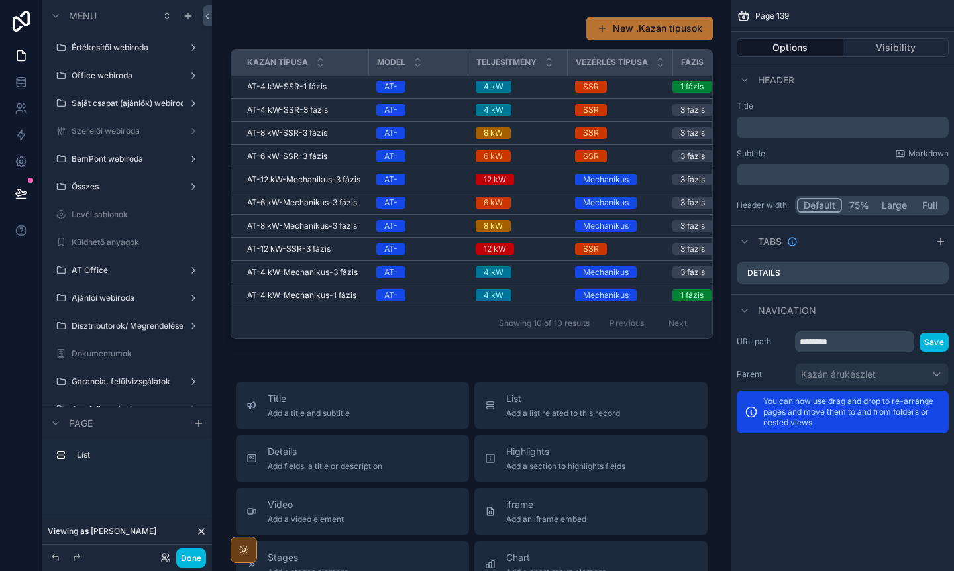
click at [475, 31] on div "scrollable content" at bounding box center [472, 180] width 498 height 339
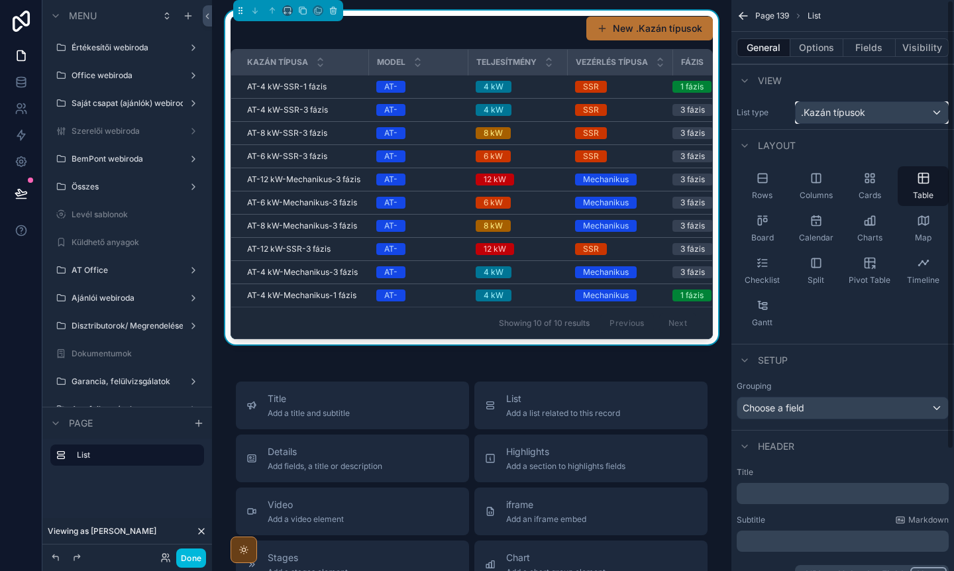
click at [900, 112] on div ".Kazán típusok" at bounding box center [872, 112] width 152 height 21
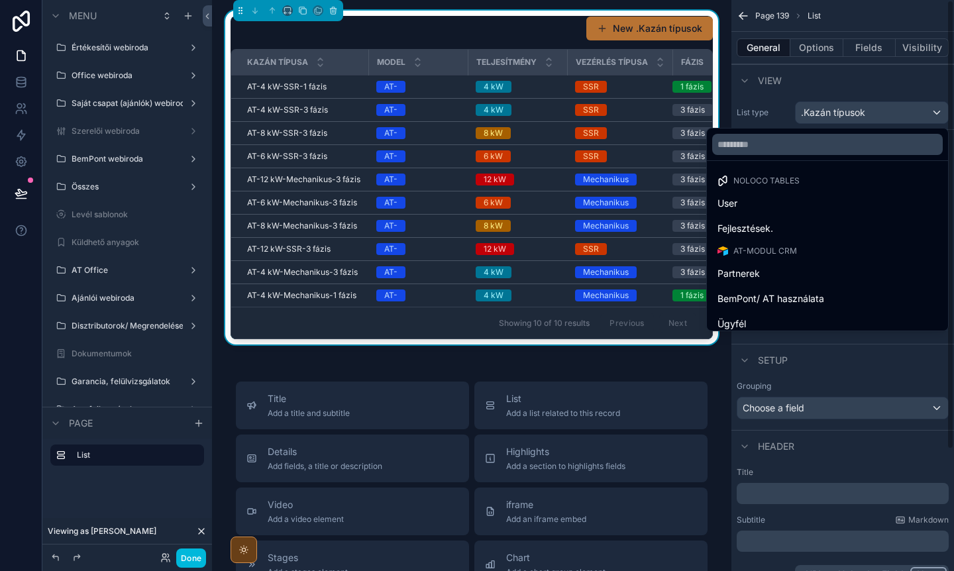
click at [900, 112] on div "scrollable content" at bounding box center [477, 285] width 954 height 571
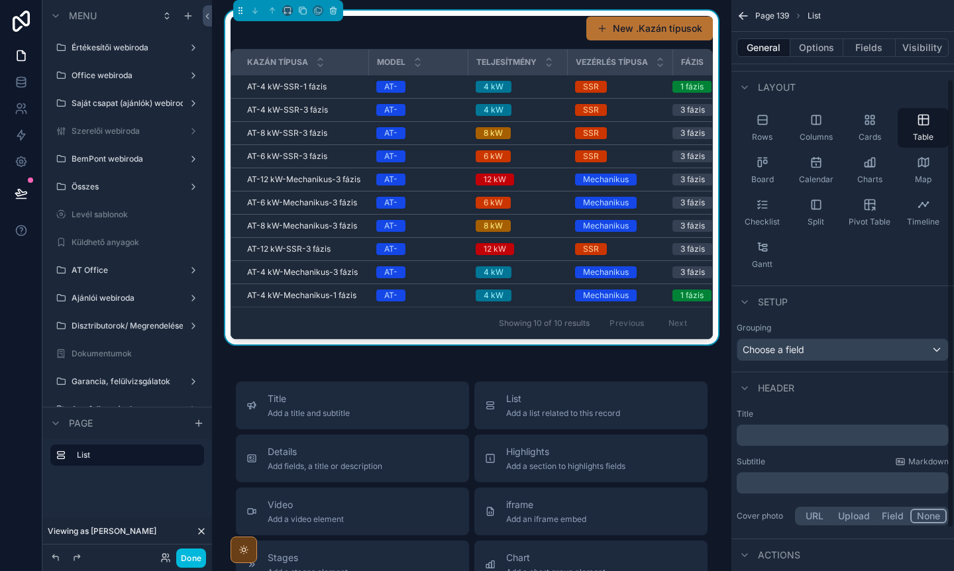
scroll to position [154, 0]
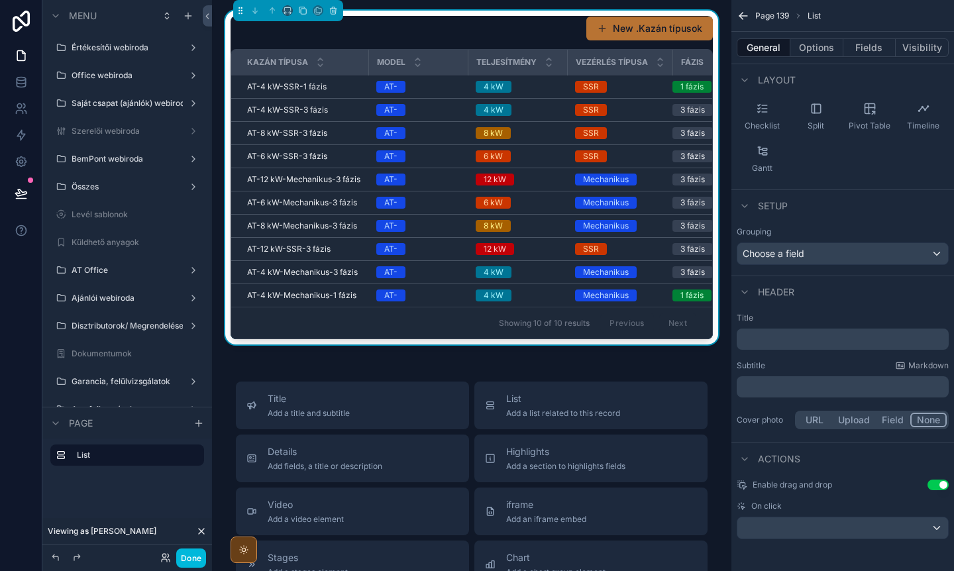
click at [808, 42] on button "Options" at bounding box center [817, 47] width 53 height 19
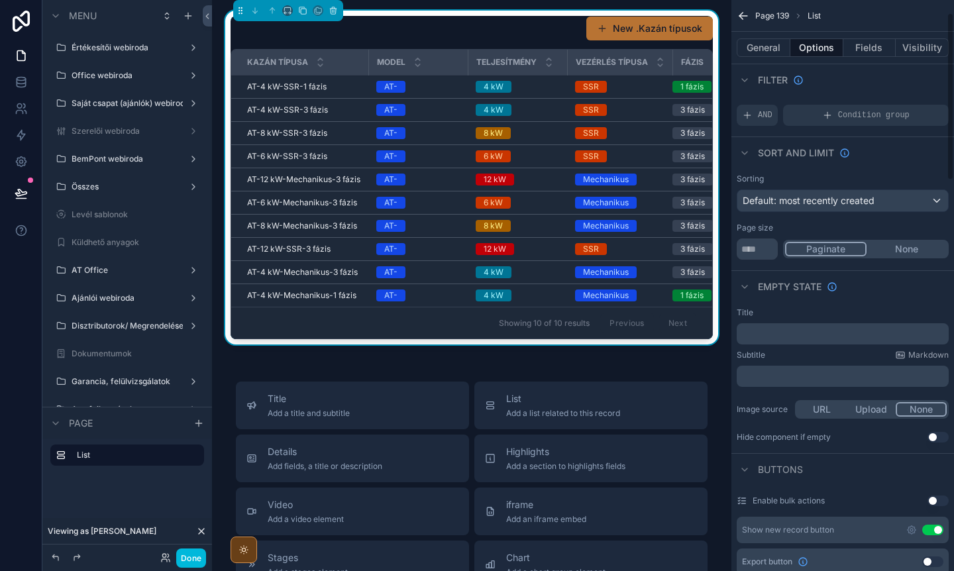
scroll to position [21, 0]
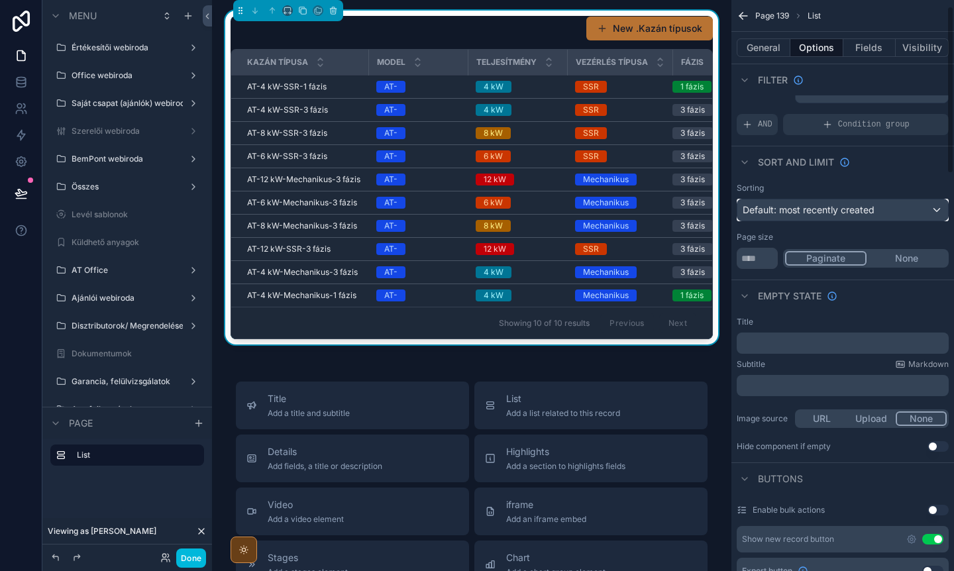
click at [851, 209] on span "Default: most recently created" at bounding box center [809, 209] width 132 height 11
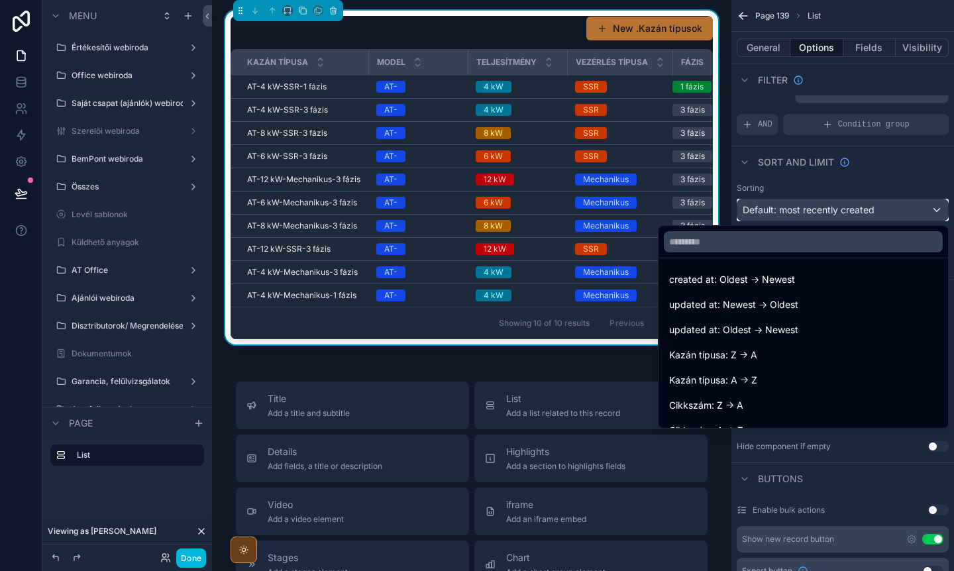
scroll to position [55, 0]
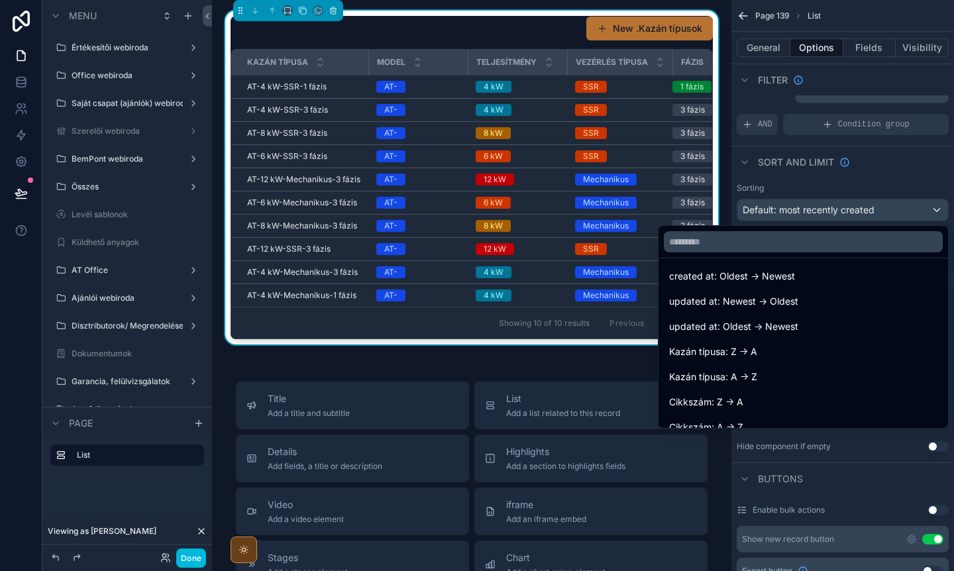
click at [756, 375] on span "Kazán típusa: A -> Z" at bounding box center [713, 377] width 88 height 16
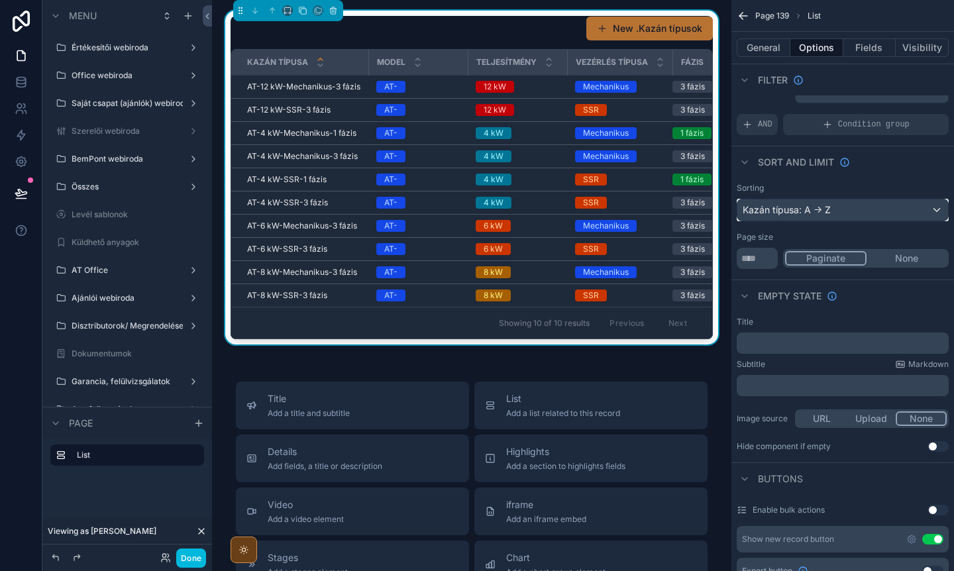
click at [846, 205] on div "Kazán típusa: A -> Z" at bounding box center [843, 209] width 211 height 21
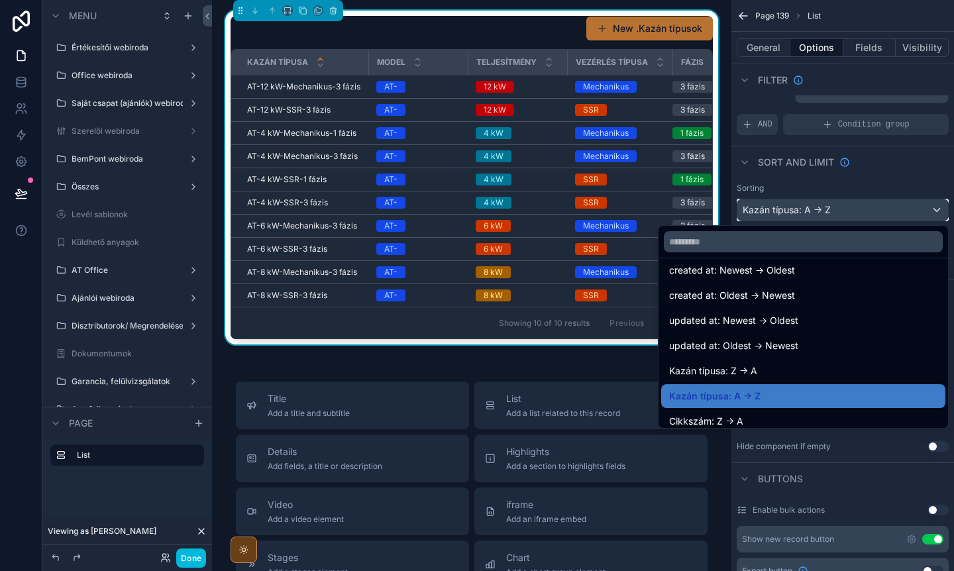
scroll to position [38, 0]
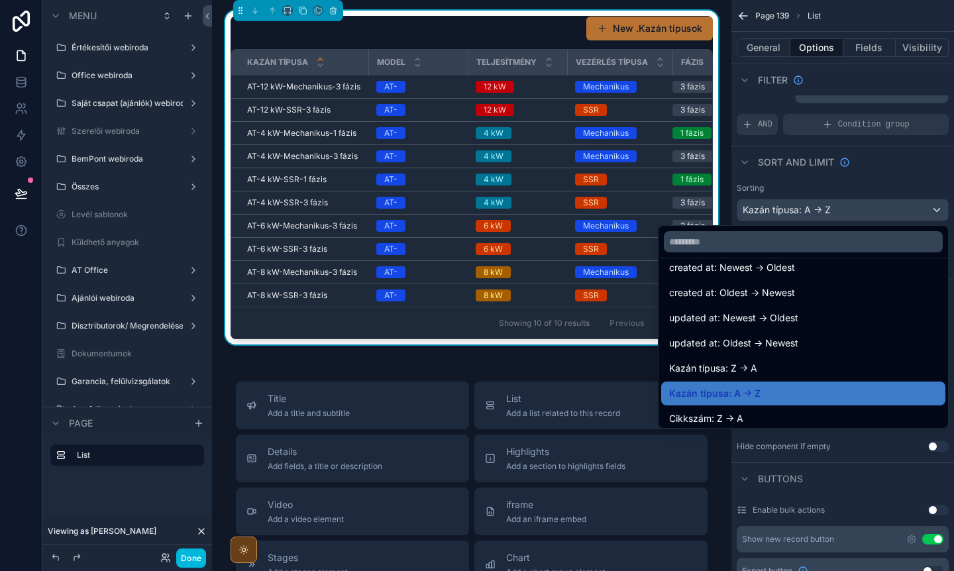
click at [525, 34] on div "New .Kazán típusok" at bounding box center [472, 28] width 482 height 25
click at [594, 374] on div "New .Kazán típusok Kazán típusa Model Teljesítmény Vezérlés típusa Fázis AT-12 …" at bounding box center [471, 479] width 519 height 959
click at [602, 367] on div "New .Kazán típusok Kazán típusa Model Teljesítmény Vezérlés típusa Fázis AT-12 …" at bounding box center [471, 479] width 519 height 959
click at [861, 195] on div "scrollable content" at bounding box center [477, 285] width 954 height 571
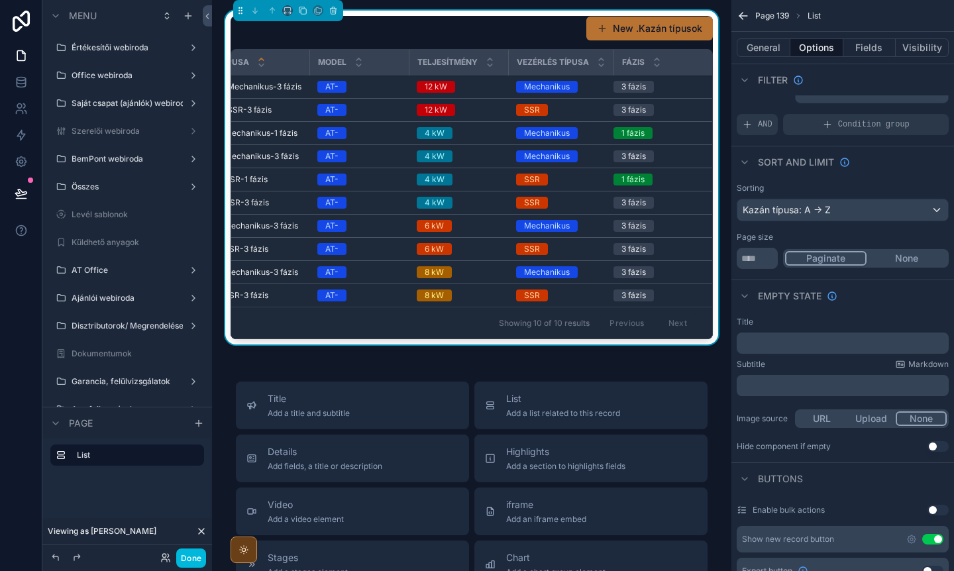
scroll to position [0, 0]
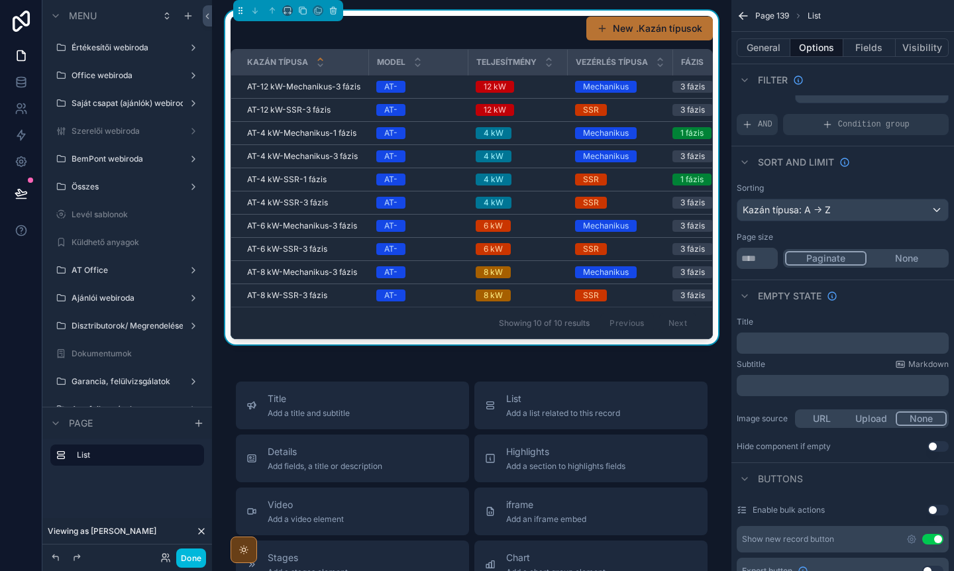
click at [447, 99] on td "AT-" at bounding box center [417, 110] width 99 height 23
click at [434, 85] on div "AT-" at bounding box center [417, 87] width 83 height 12
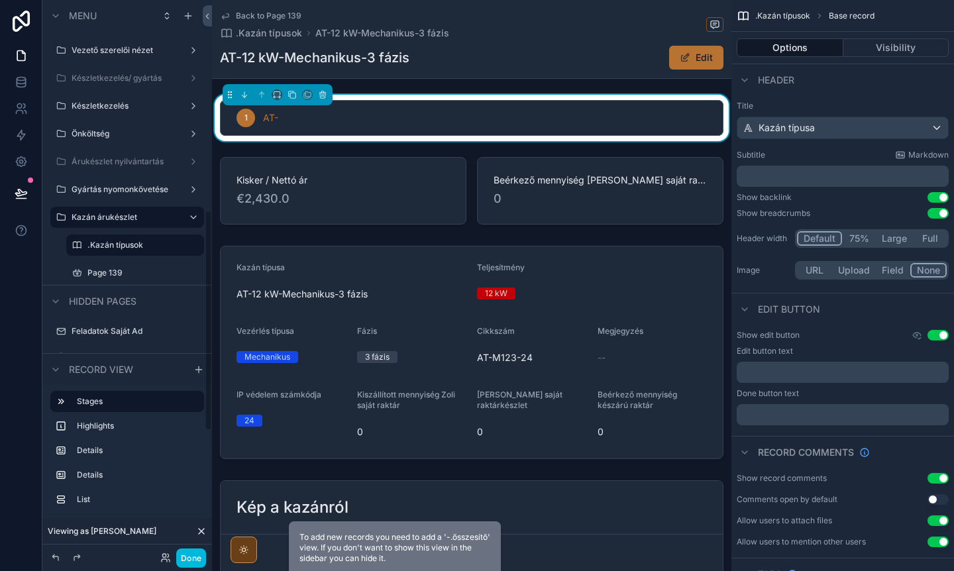
scroll to position [530, 0]
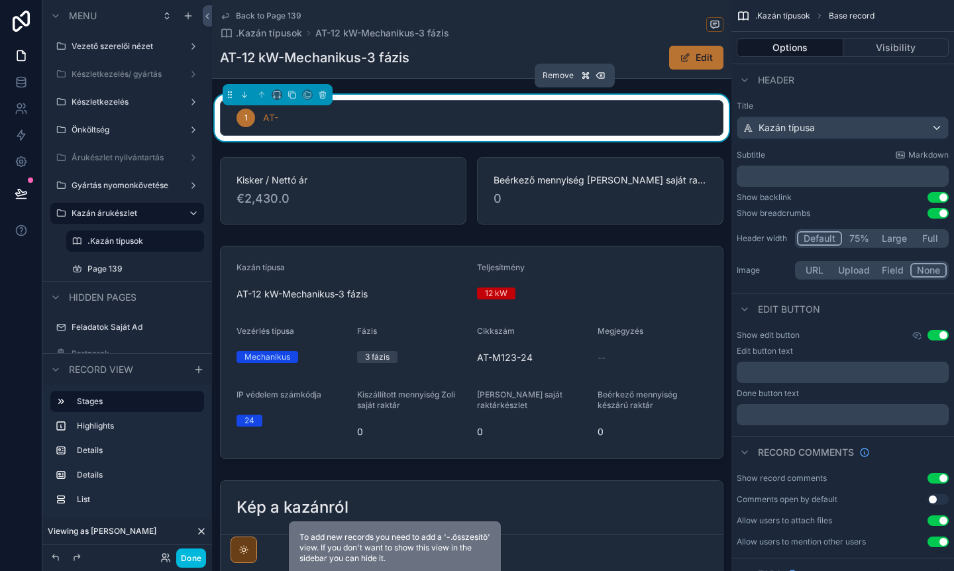
click at [328, 91] on button "scrollable content" at bounding box center [322, 94] width 15 height 15
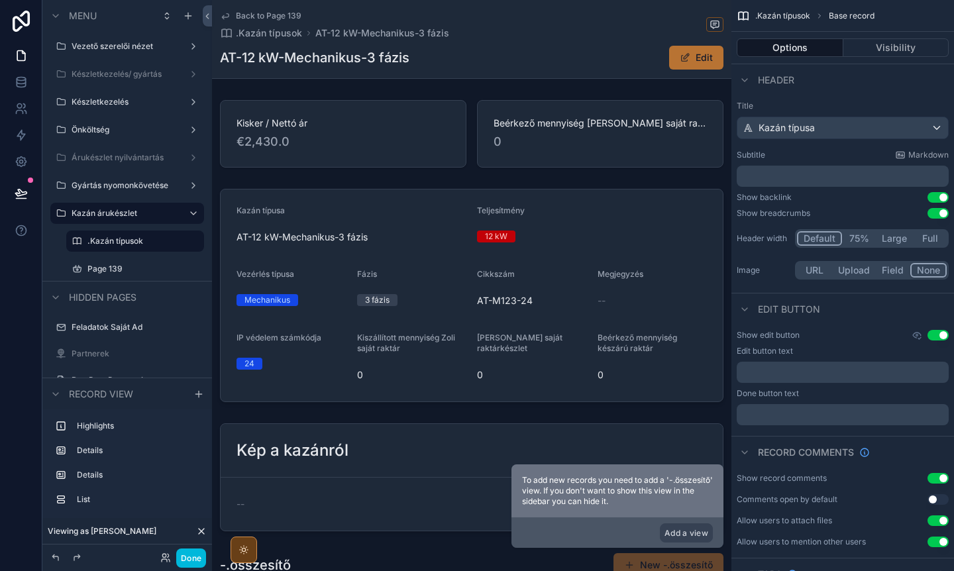
click at [408, 215] on div "scrollable content" at bounding box center [471, 296] width 519 height 224
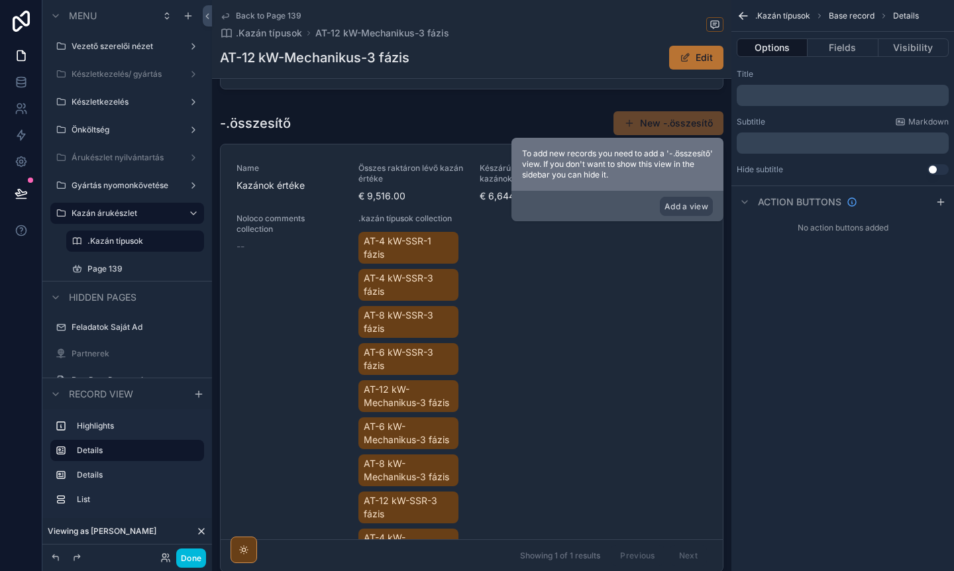
scroll to position [445, 0]
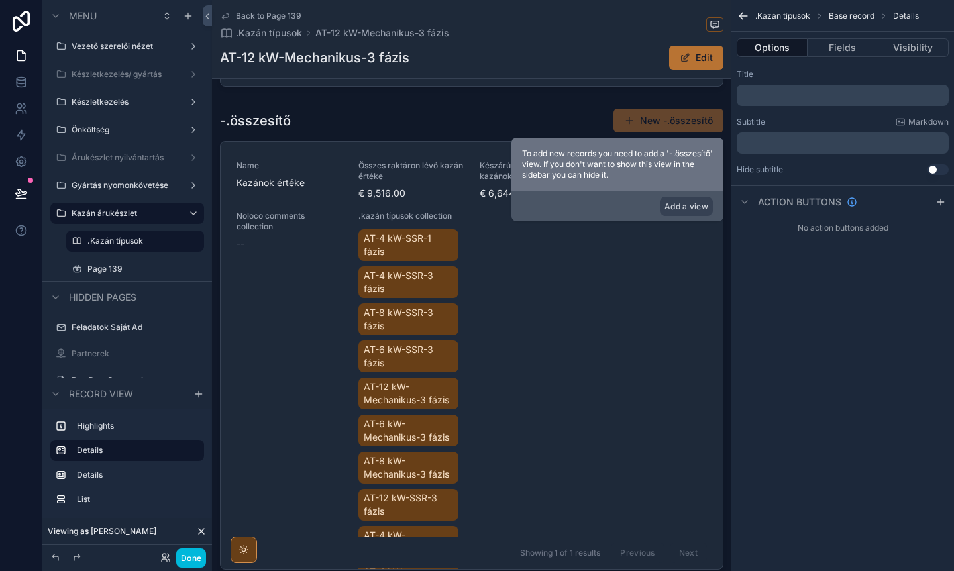
click at [656, 321] on div "scrollable content" at bounding box center [471, 342] width 519 height 478
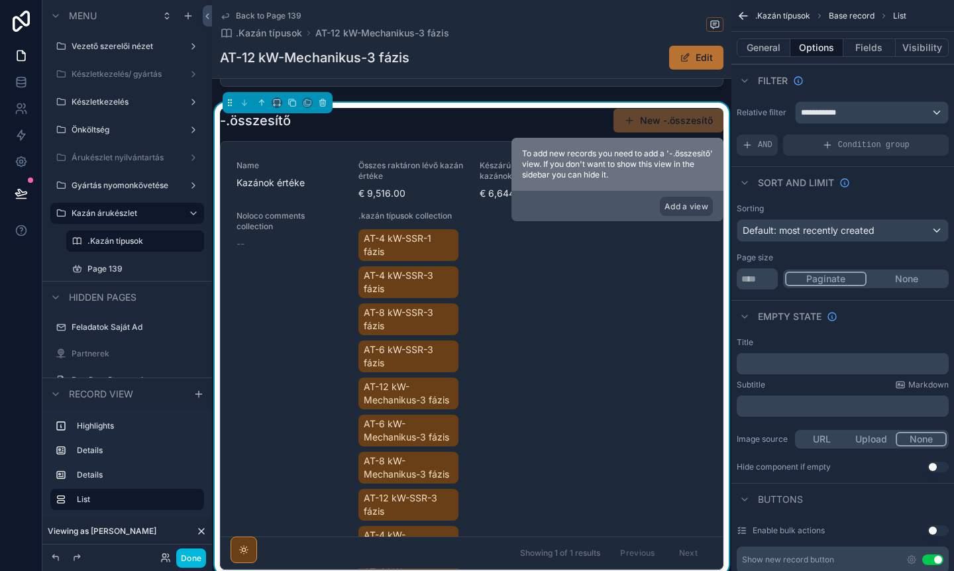
click at [477, 154] on div "Name Kazánok értéke Összes raktáron lévő kazán értéke € 9,516.00 Készárú raktár…" at bounding box center [472, 379] width 502 height 475
click at [689, 206] on button "Add a view" at bounding box center [686, 206] width 53 height 19
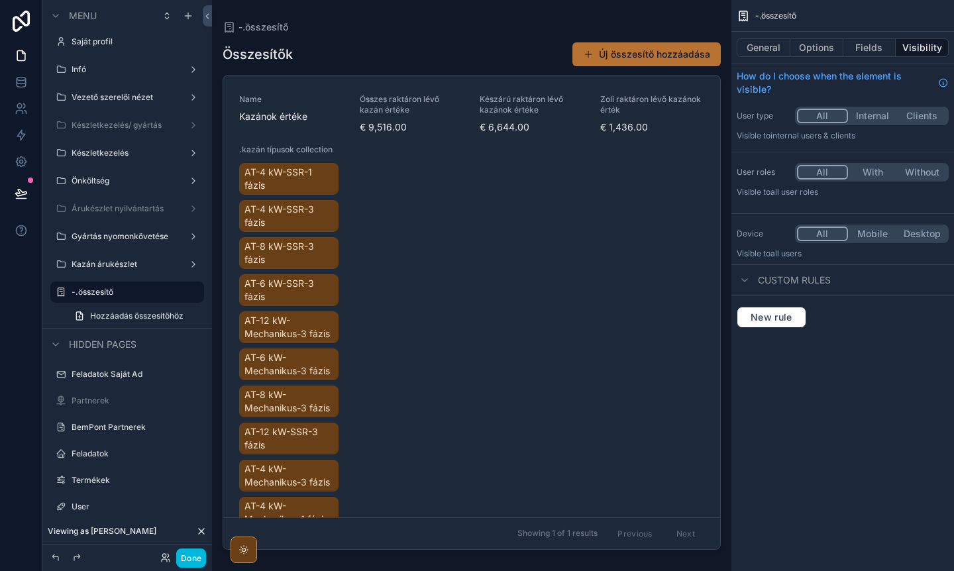
click at [260, 25] on div "scrollable content" at bounding box center [471, 277] width 519 height 555
click at [260, 27] on span "-.összesítő" at bounding box center [264, 27] width 50 height 13
click at [105, 259] on label "Kazán árukészlet" at bounding box center [125, 264] width 106 height 11
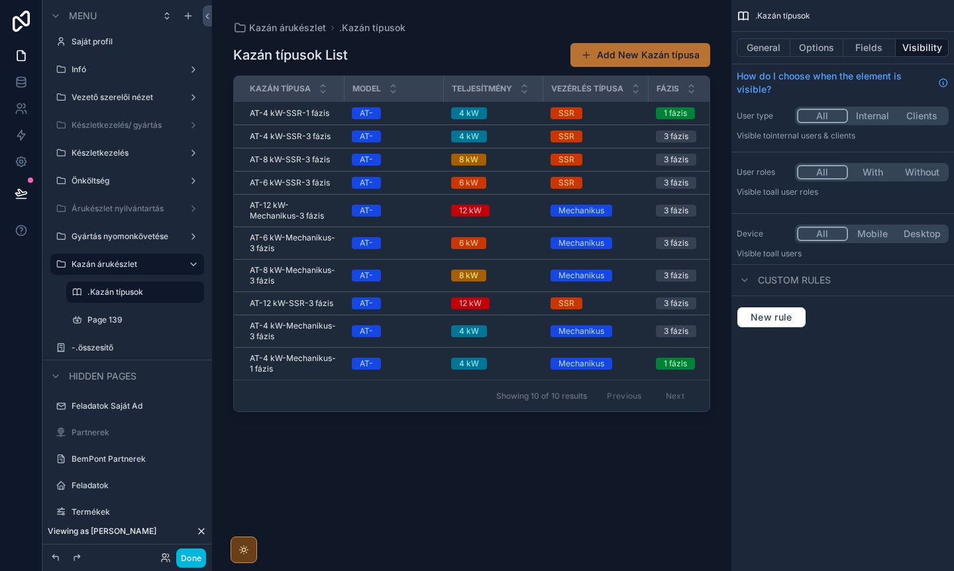
click at [482, 48] on div "scrollable content" at bounding box center [471, 277] width 519 height 555
click at [866, 46] on button "Fields" at bounding box center [870, 47] width 53 height 19
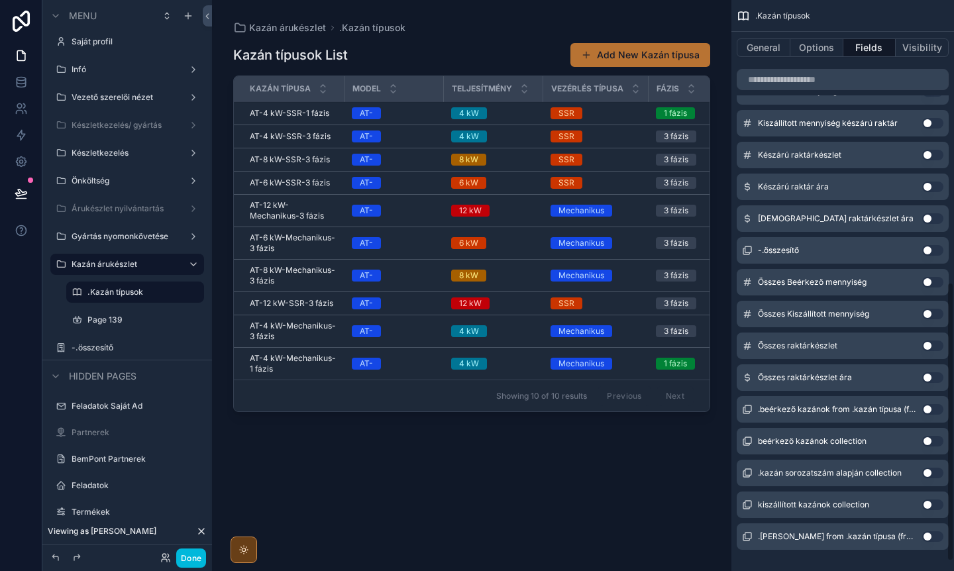
scroll to position [578, 0]
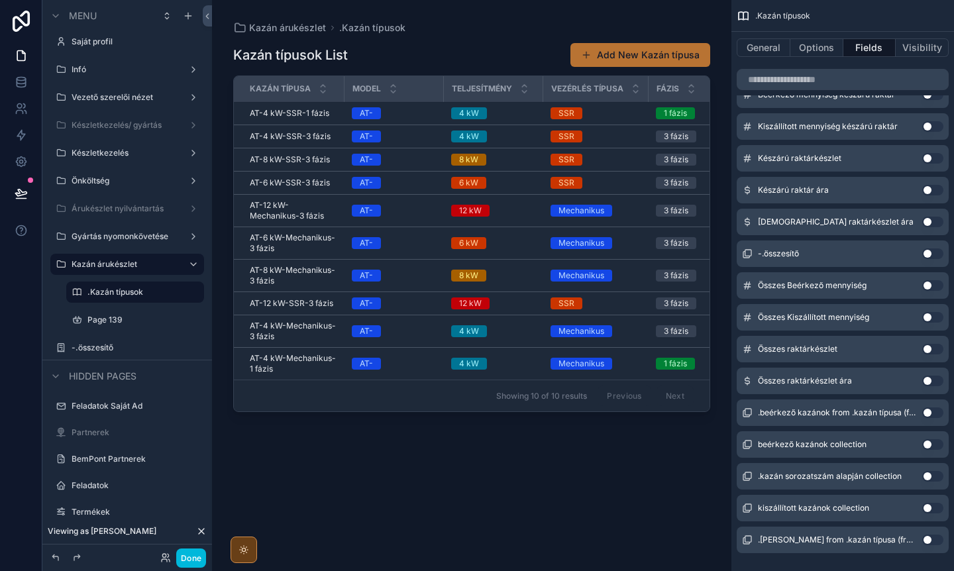
click at [935, 380] on button "Use setting" at bounding box center [932, 381] width 21 height 11
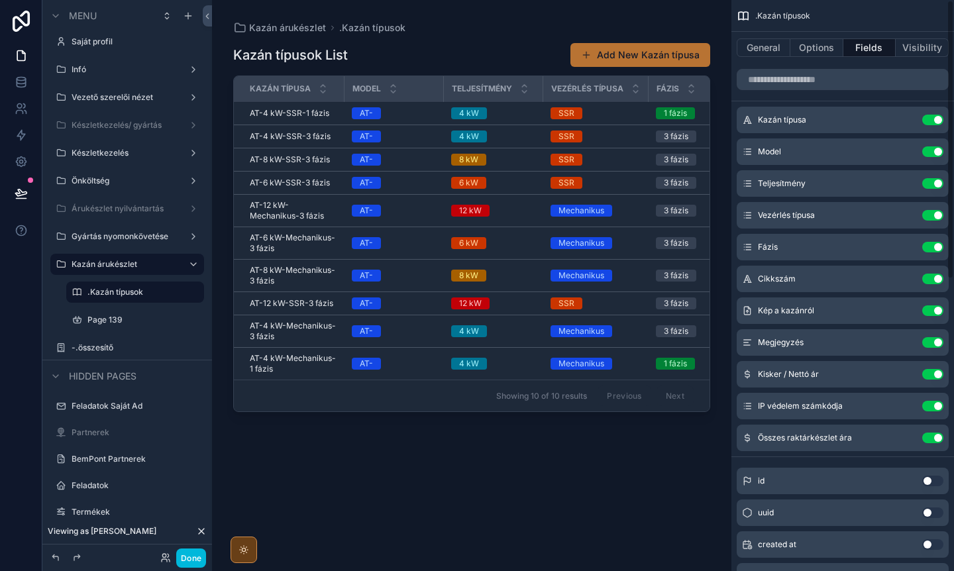
scroll to position [0, 0]
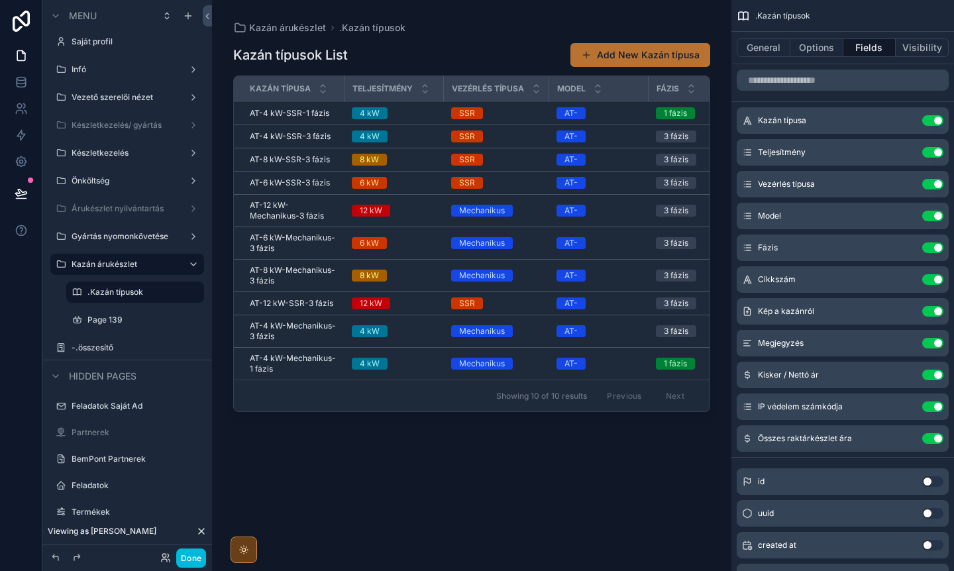
click at [929, 215] on button "Use setting" at bounding box center [932, 216] width 21 height 11
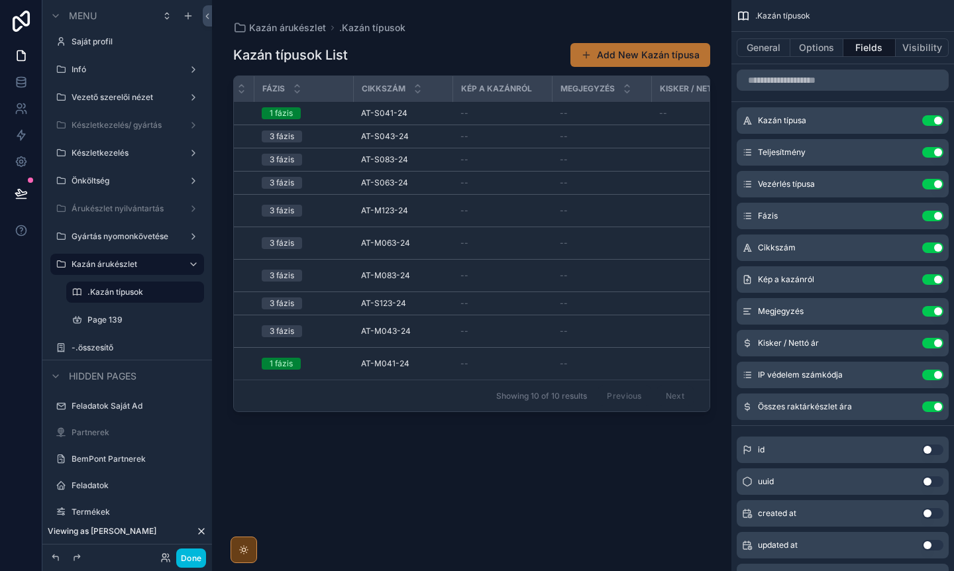
scroll to position [0, 300]
click at [930, 278] on button "Use setting" at bounding box center [932, 279] width 21 height 11
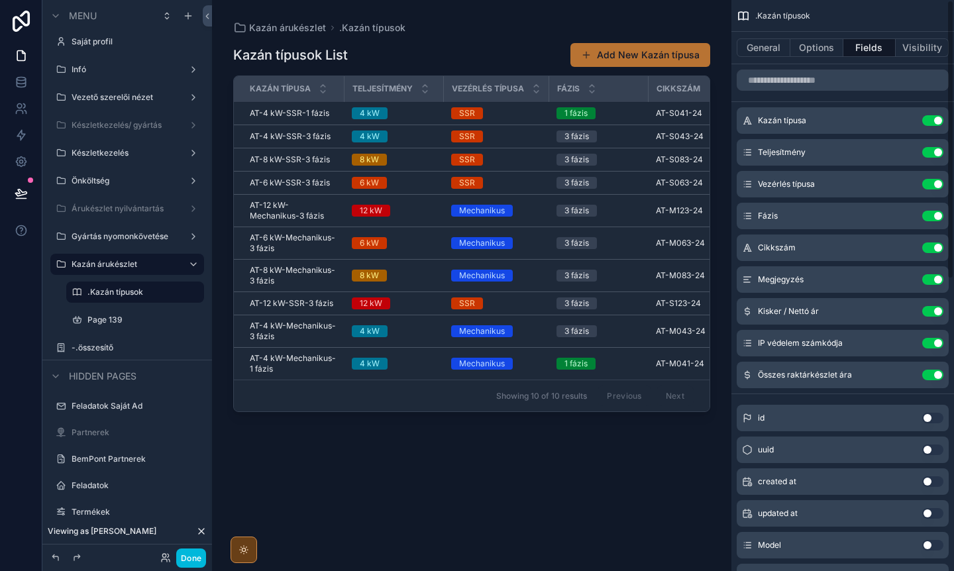
click at [930, 282] on button "Use setting" at bounding box center [932, 279] width 21 height 11
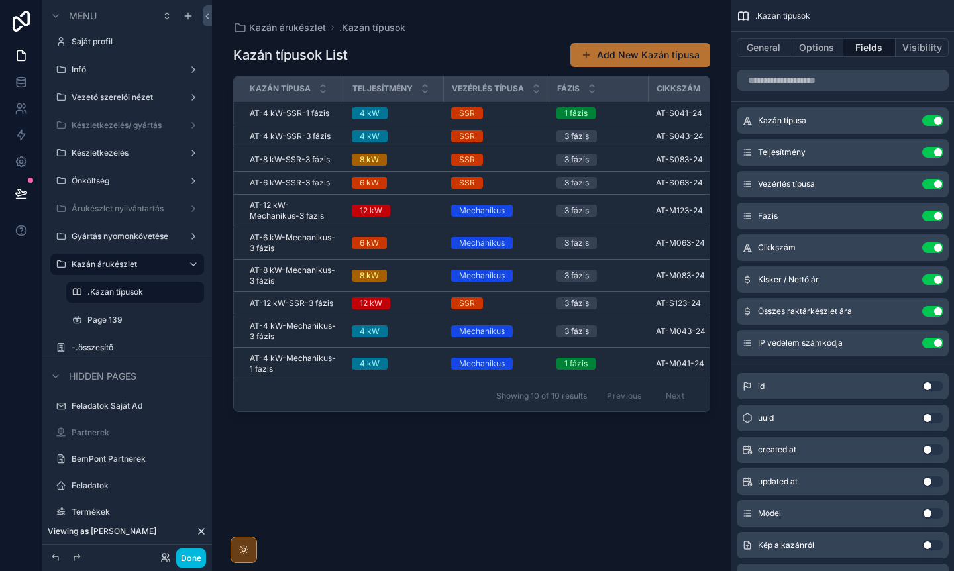
click at [928, 341] on button "Use setting" at bounding box center [932, 343] width 21 height 11
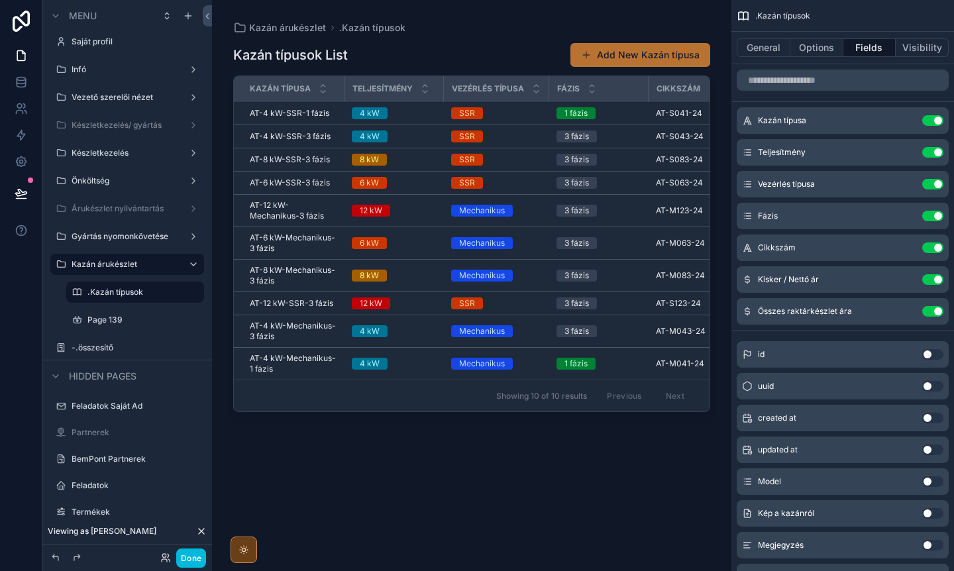
click at [195, 555] on button "Done" at bounding box center [191, 558] width 30 height 19
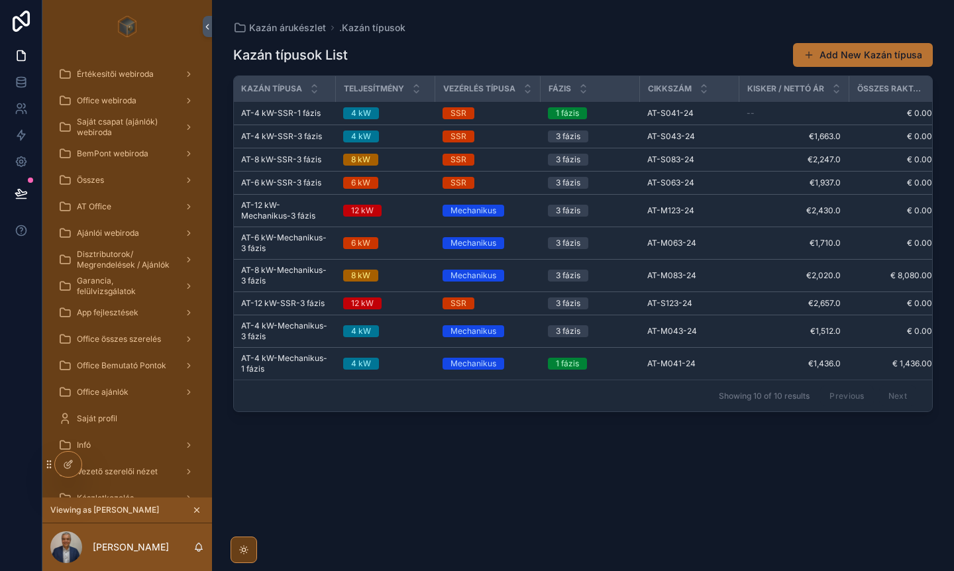
scroll to position [0, 24]
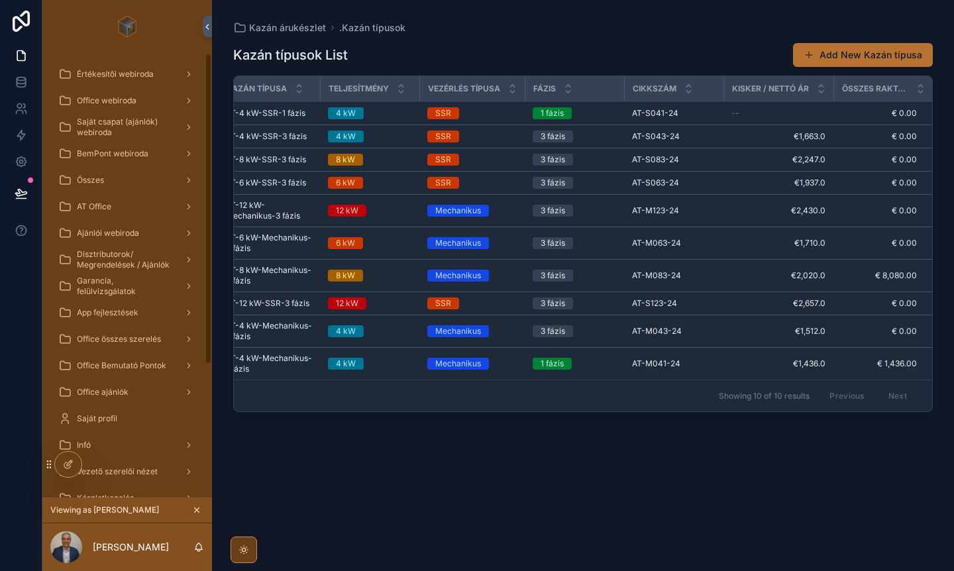
click at [67, 466] on icon at bounding box center [68, 464] width 11 height 11
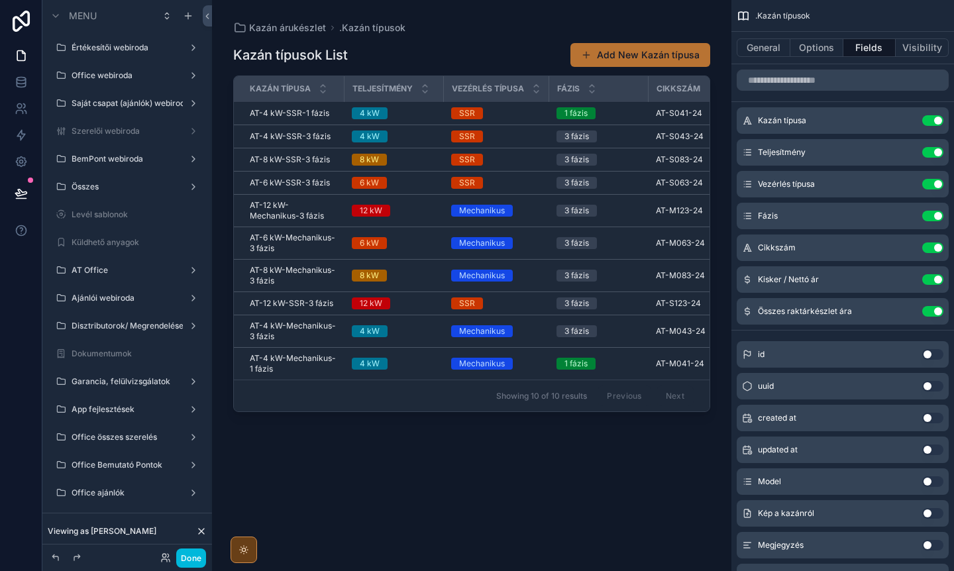
click at [0, 0] on icon "scrollable content" at bounding box center [0, 0] width 0 height 0
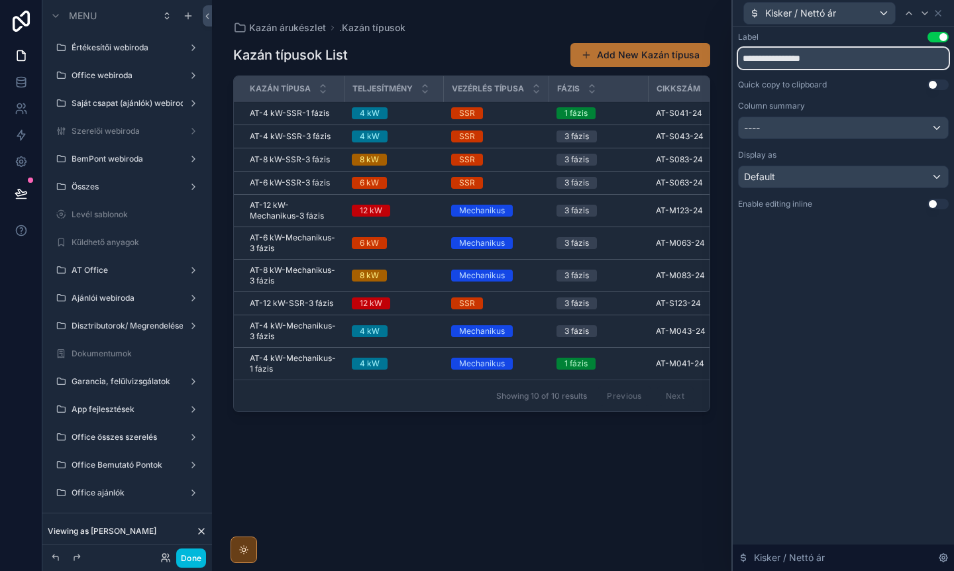
click at [828, 65] on input "**********" at bounding box center [843, 58] width 211 height 21
click at [776, 60] on input "**********" at bounding box center [843, 58] width 211 height 21
type input "**********"
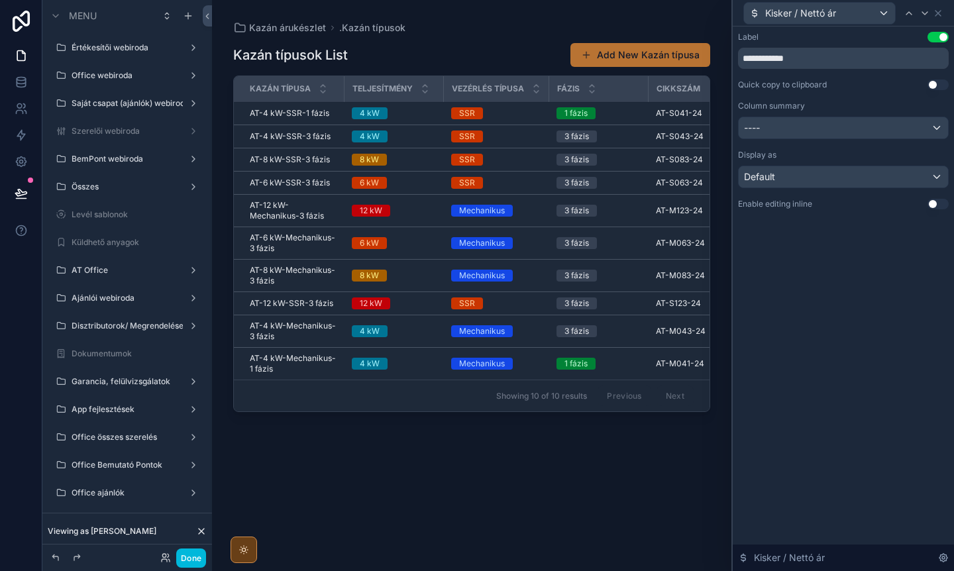
click at [491, 58] on div "scrollable content" at bounding box center [471, 277] width 519 height 555
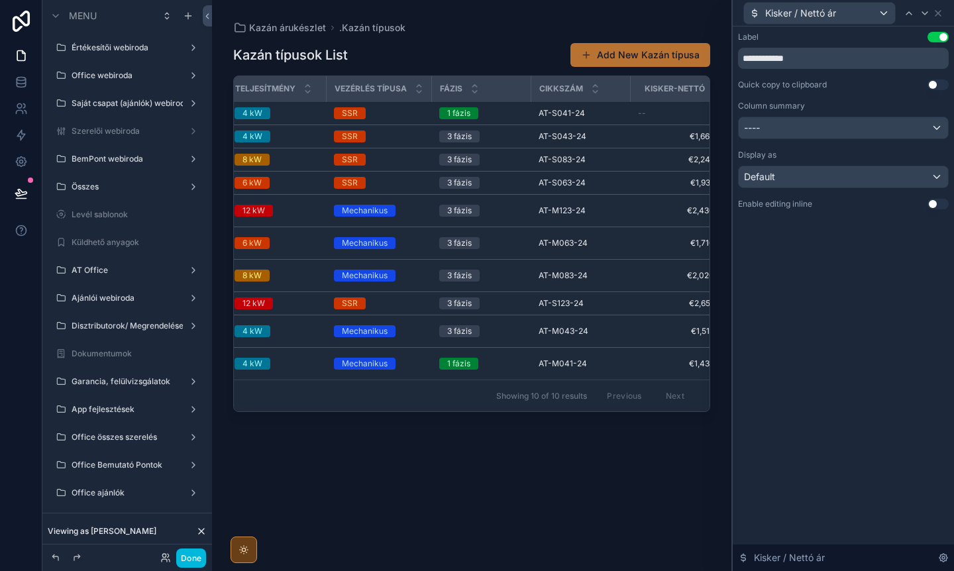
scroll to position [0, 236]
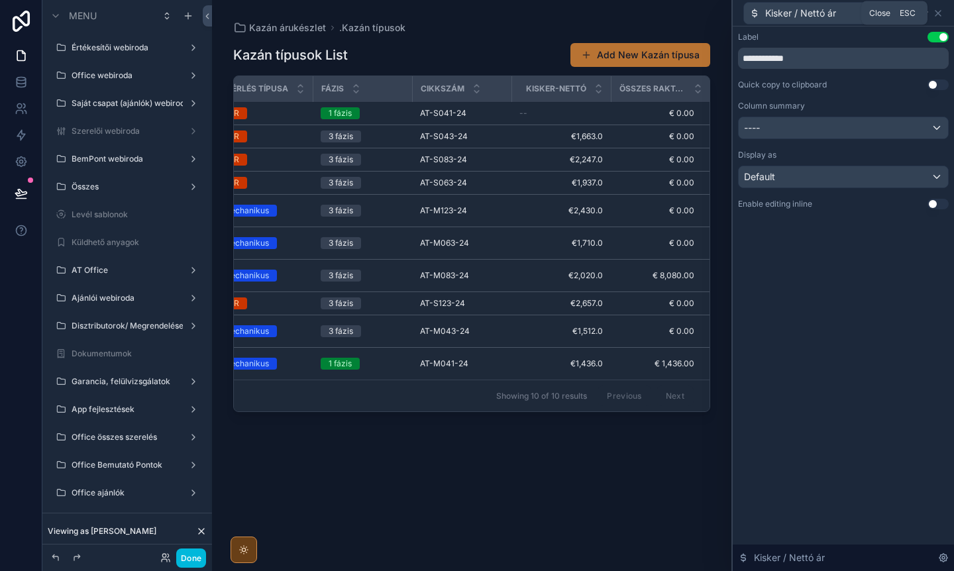
click at [941, 15] on icon at bounding box center [938, 13] width 11 height 11
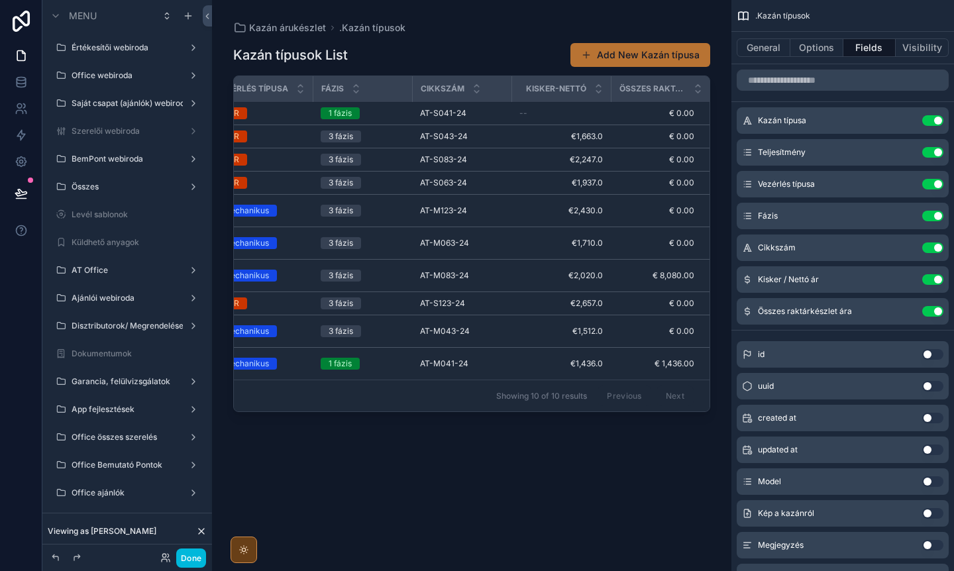
click at [0, 0] on icon "scrollable content" at bounding box center [0, 0] width 0 height 0
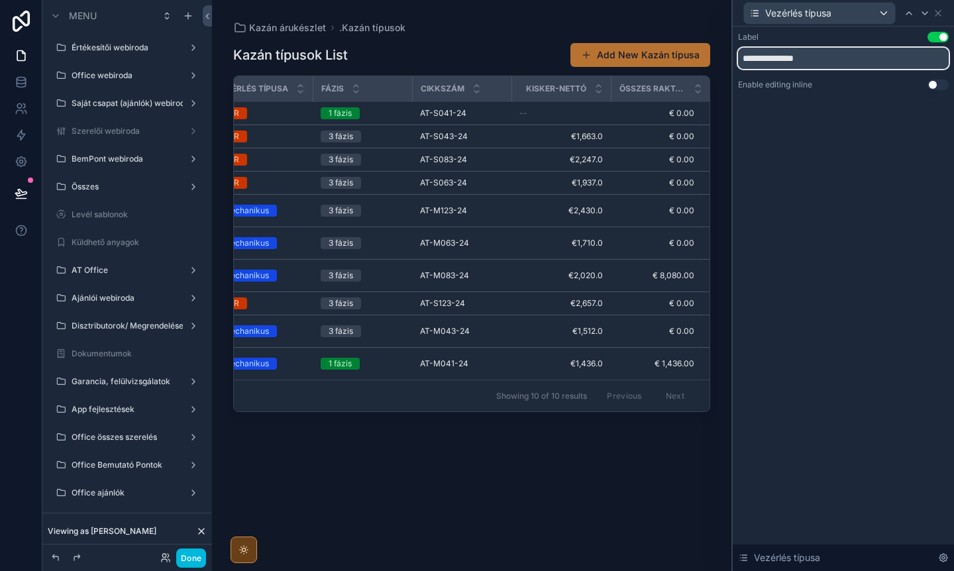
drag, startPoint x: 816, startPoint y: 62, endPoint x: 797, endPoint y: 60, distance: 18.6
click at [797, 60] on input "**********" at bounding box center [843, 58] width 211 height 21
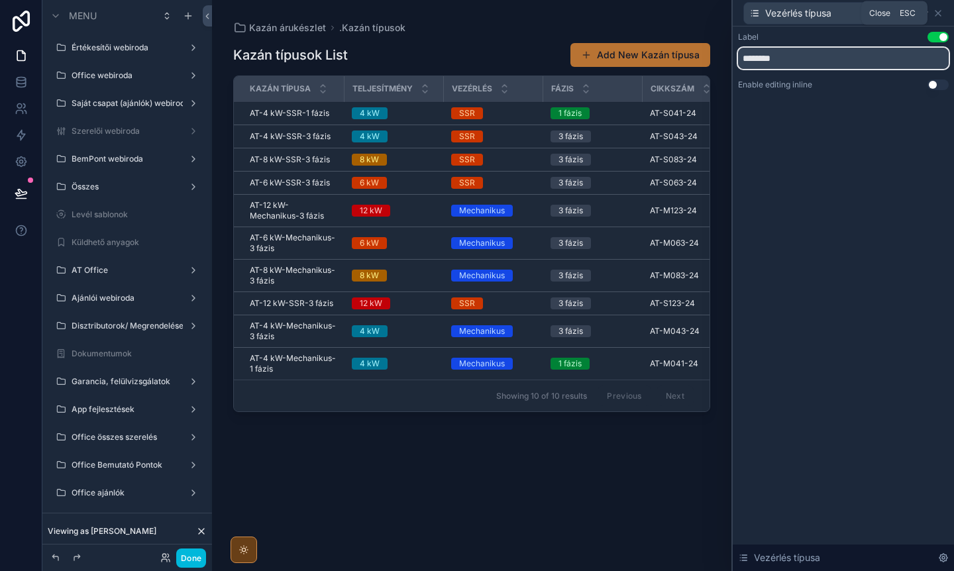
type input "********"
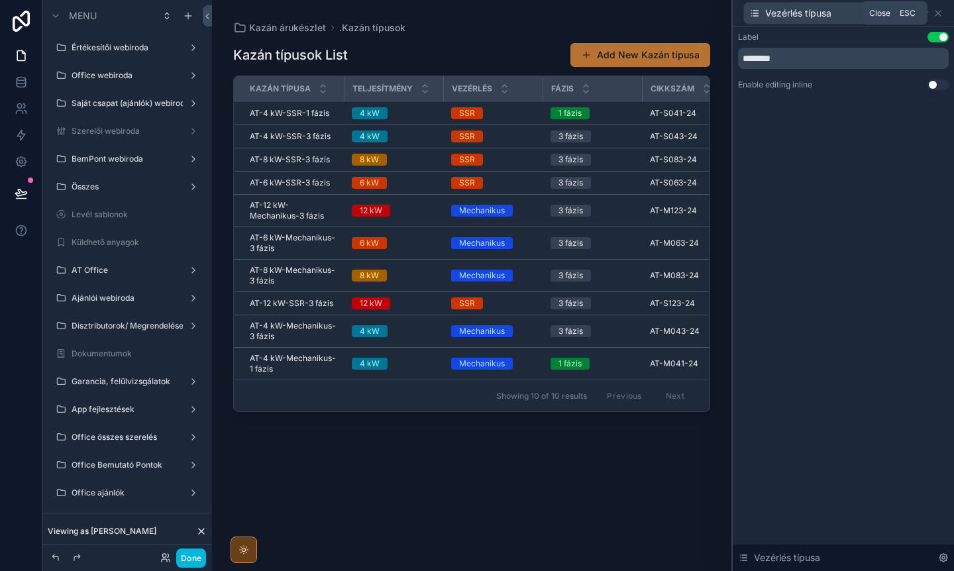
click at [938, 15] on icon at bounding box center [938, 13] width 11 height 11
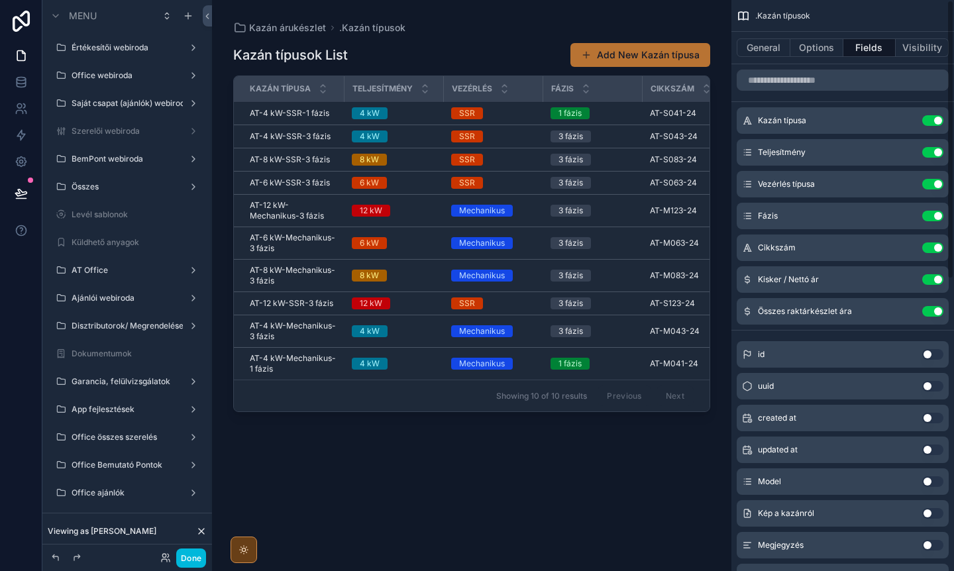
click at [0, 0] on icon "scrollable content" at bounding box center [0, 0] width 0 height 0
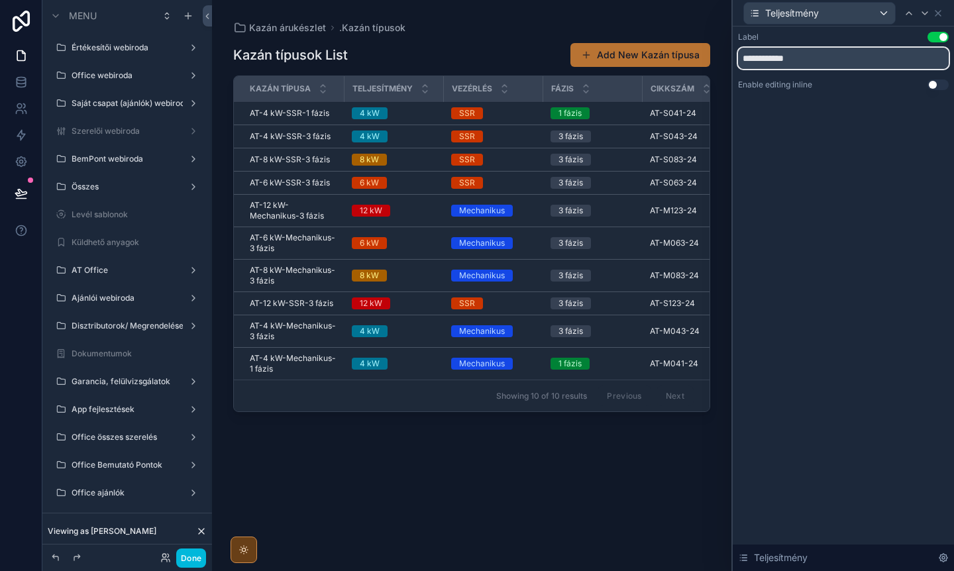
click at [818, 62] on input "**********" at bounding box center [843, 58] width 211 height 21
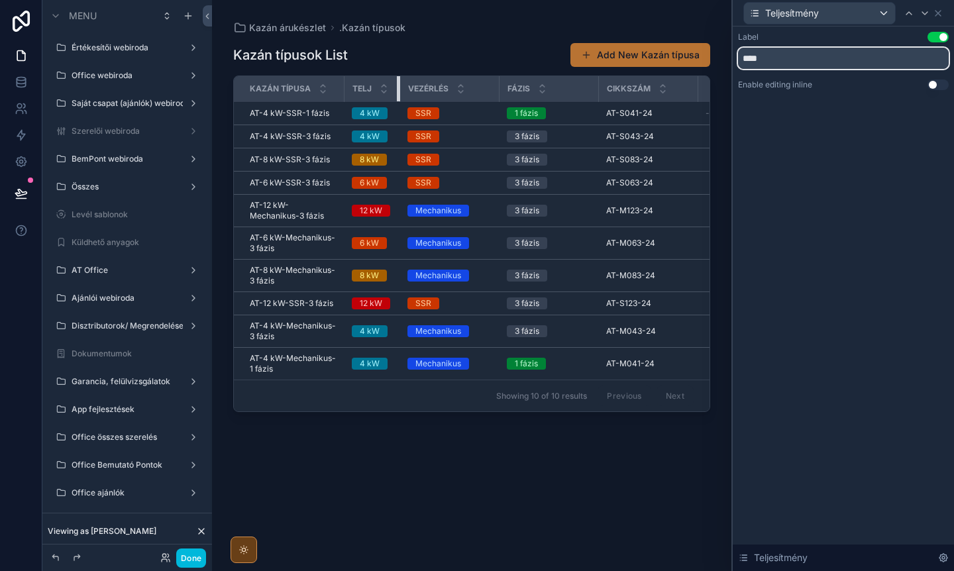
drag, startPoint x: 441, startPoint y: 87, endPoint x: 398, endPoint y: 89, distance: 43.8
click at [398, 89] on div "scrollable content" at bounding box center [399, 88] width 5 height 25
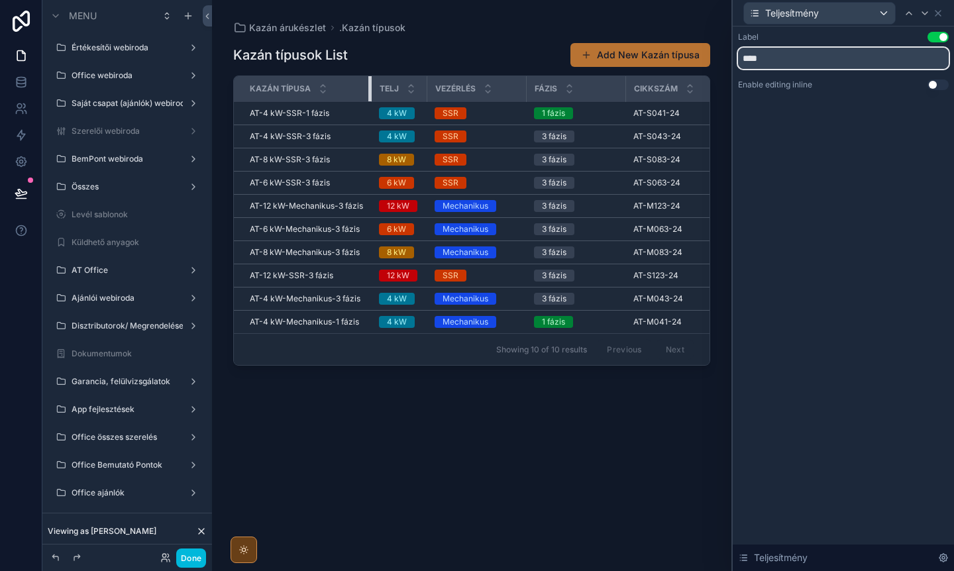
drag, startPoint x: 343, startPoint y: 90, endPoint x: 371, endPoint y: 91, distance: 28.5
click at [371, 91] on tr "Kazán típusa Telj Vezérlés Fázis Cikkszám Kisker-Nettó Összes raktárkészlet ára" at bounding box center [579, 89] width 690 height 26
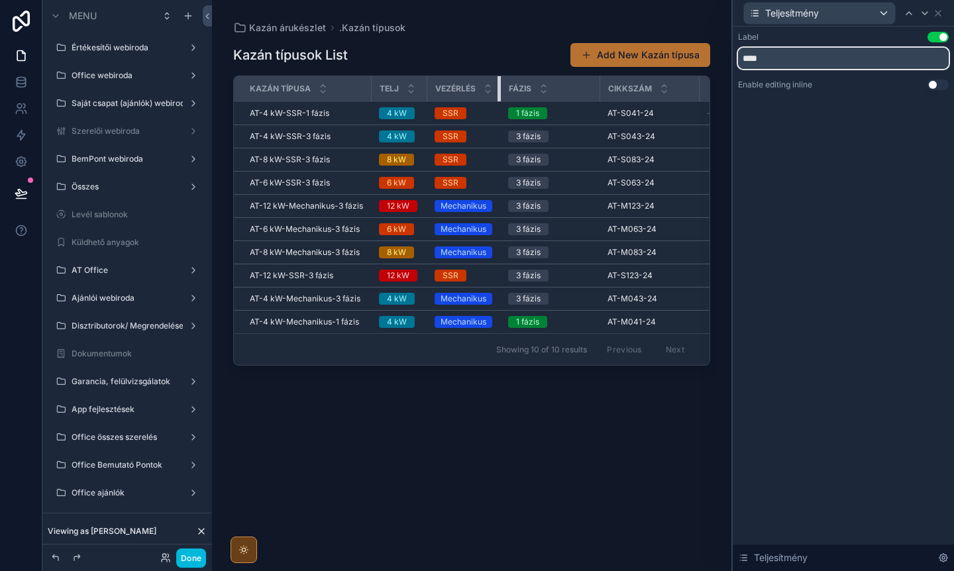
drag, startPoint x: 523, startPoint y: 86, endPoint x: 487, endPoint y: 87, distance: 36.5
click at [487, 87] on th "Vezérlés" at bounding box center [464, 89] width 74 height 26
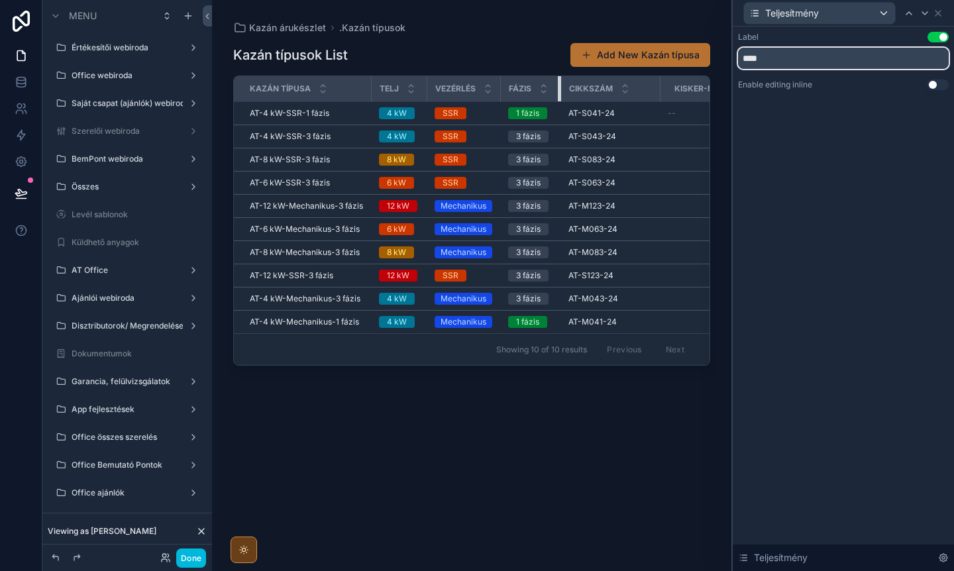
drag, startPoint x: 598, startPoint y: 88, endPoint x: 559, endPoint y: 92, distance: 39.3
click at [559, 92] on div "scrollable content" at bounding box center [560, 88] width 5 height 25
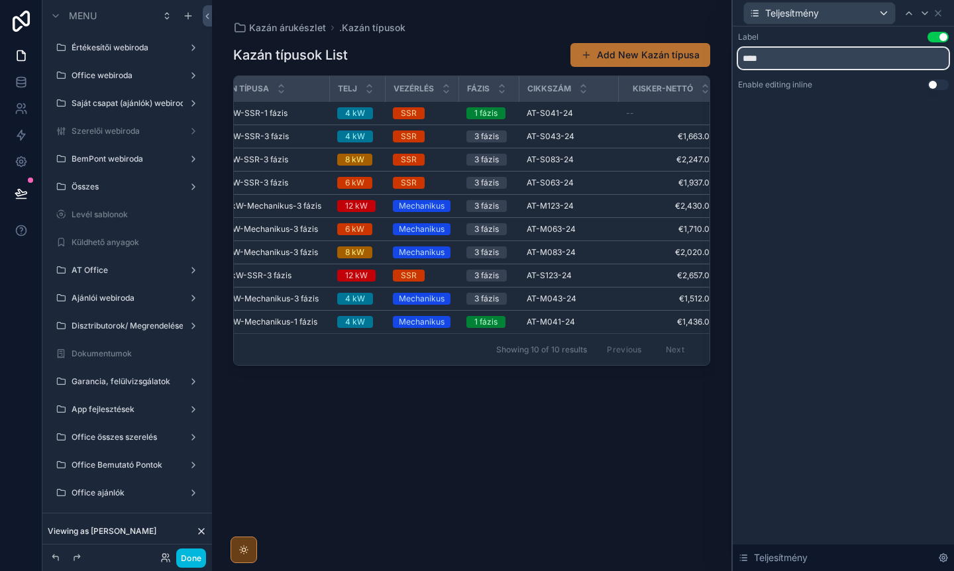
scroll to position [0, 92]
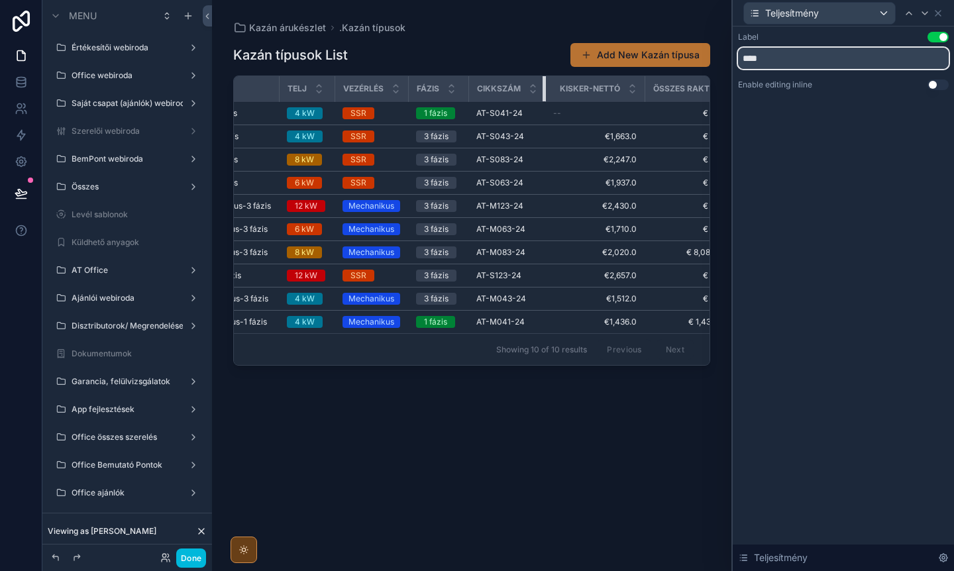
drag, startPoint x: 566, startPoint y: 89, endPoint x: 530, endPoint y: 95, distance: 36.3
click at [530, 95] on th "Cikkszám" at bounding box center [506, 89] width 77 height 26
drag, startPoint x: 642, startPoint y: 85, endPoint x: 612, endPoint y: 85, distance: 29.8
click at [612, 85] on th "Kisker-Nettó" at bounding box center [591, 89] width 93 height 26
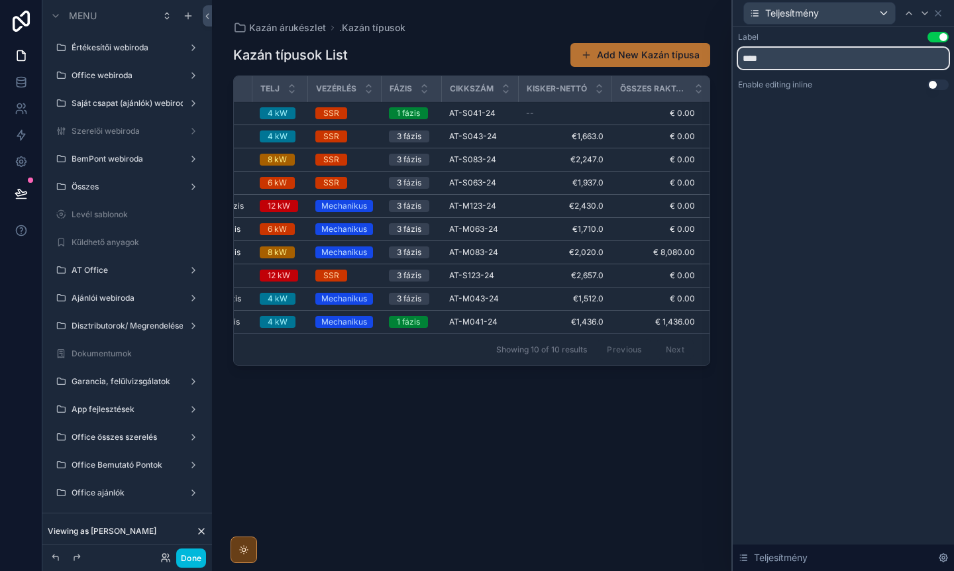
type input "****"
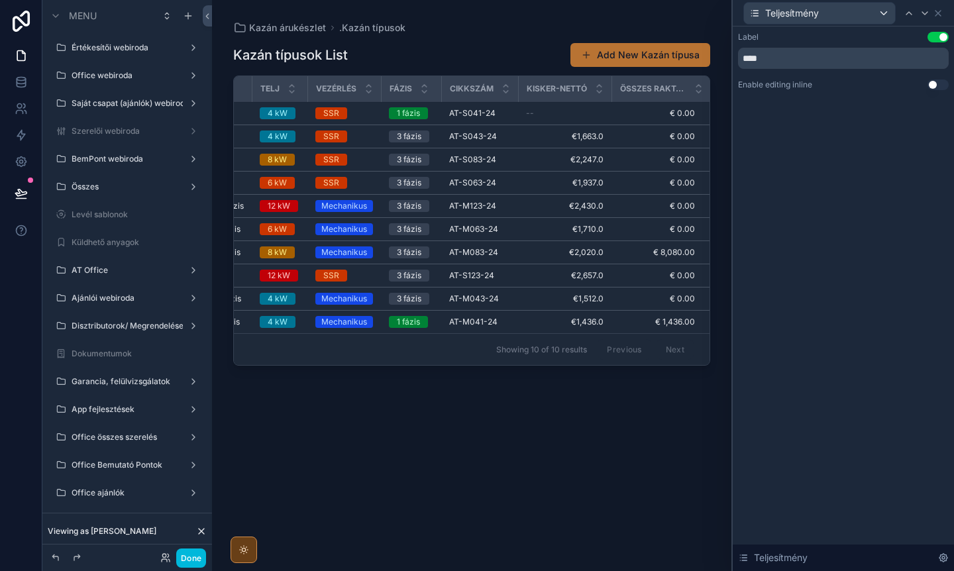
click at [195, 555] on button "Done" at bounding box center [191, 558] width 30 height 19
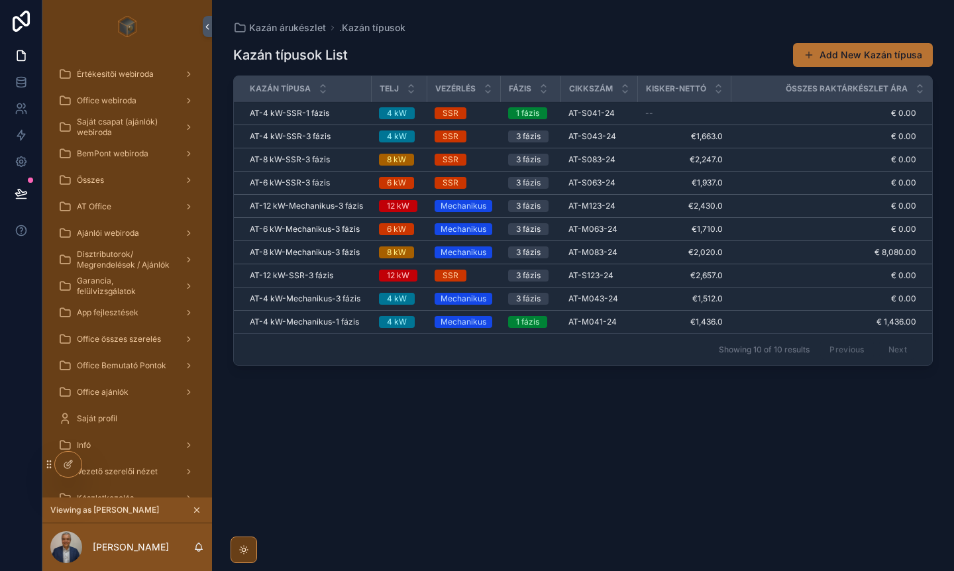
click at [655, 108] on div "--" at bounding box center [684, 113] width 78 height 11
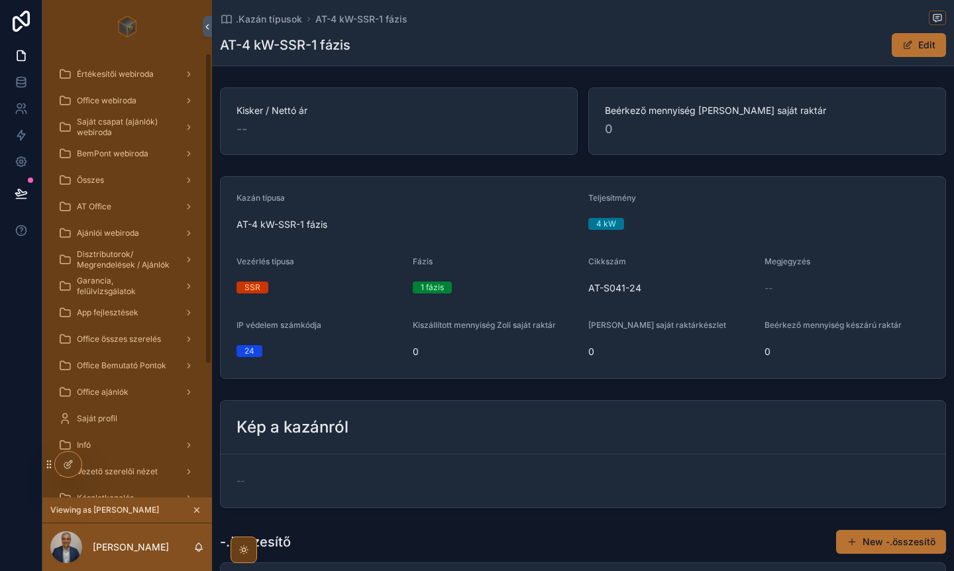
click at [62, 470] on div at bounding box center [68, 464] width 27 height 25
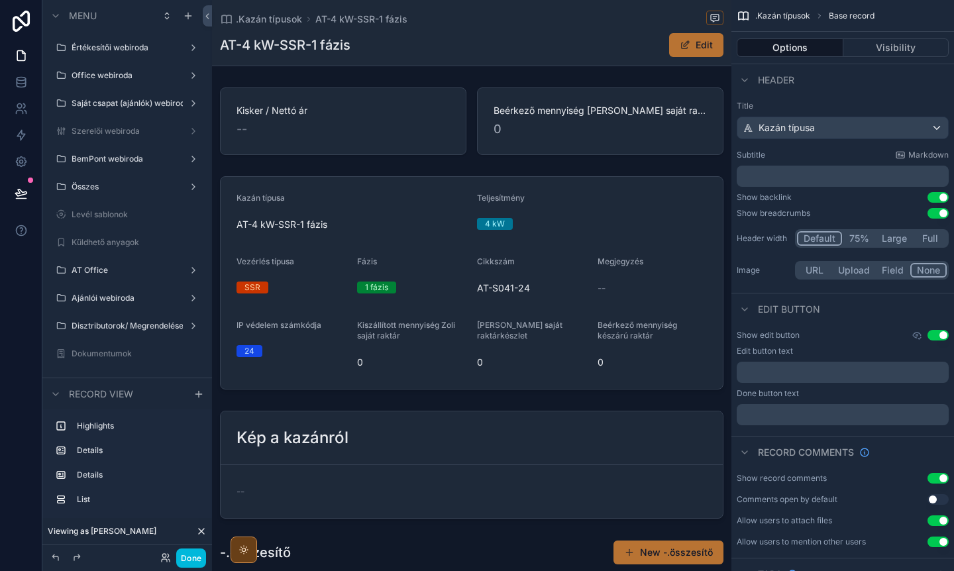
click at [445, 215] on div "scrollable content" at bounding box center [471, 283] width 519 height 224
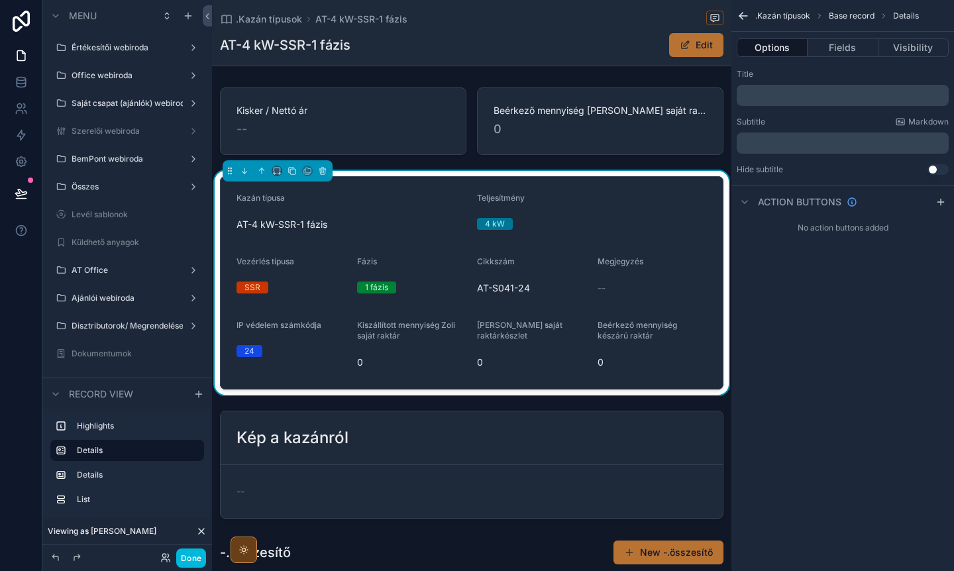
click at [388, 200] on div "Kazán típusa" at bounding box center [352, 201] width 230 height 16
click at [427, 171] on div "Kazán típusa AT-4 kW-SSR-1 fázis Teljesítmény 4 kW Vezérlés típusa SSR Fázis 1 …" at bounding box center [471, 283] width 519 height 224
click at [847, 50] on button "Fields" at bounding box center [843, 47] width 70 height 19
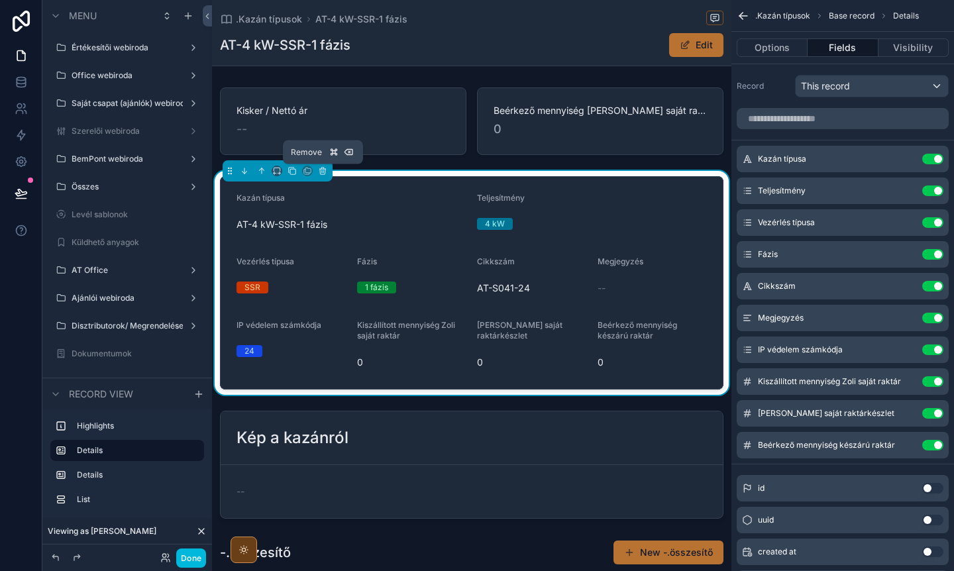
click at [324, 171] on icon "scrollable content" at bounding box center [322, 170] width 9 height 9
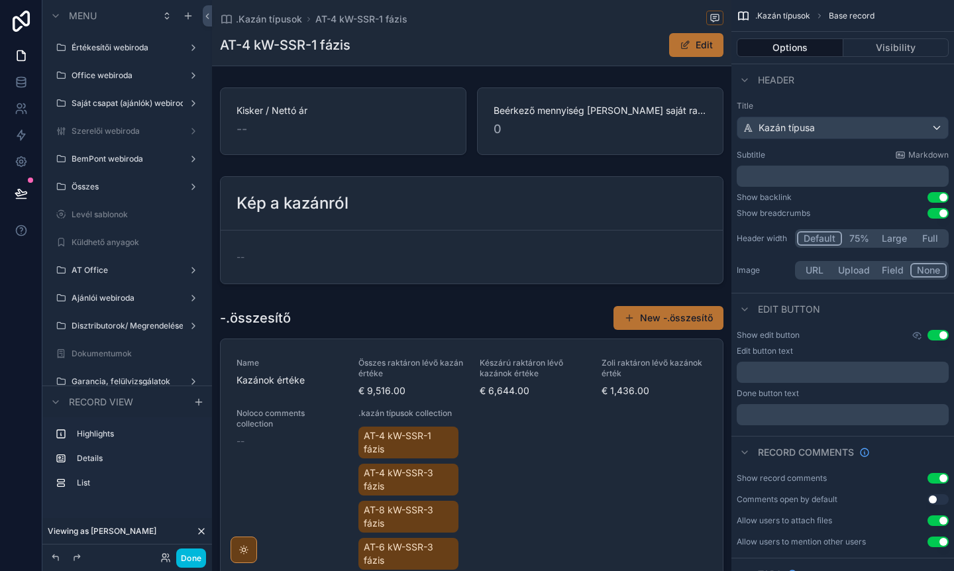
click at [56, 558] on icon at bounding box center [55, 558] width 11 height 11
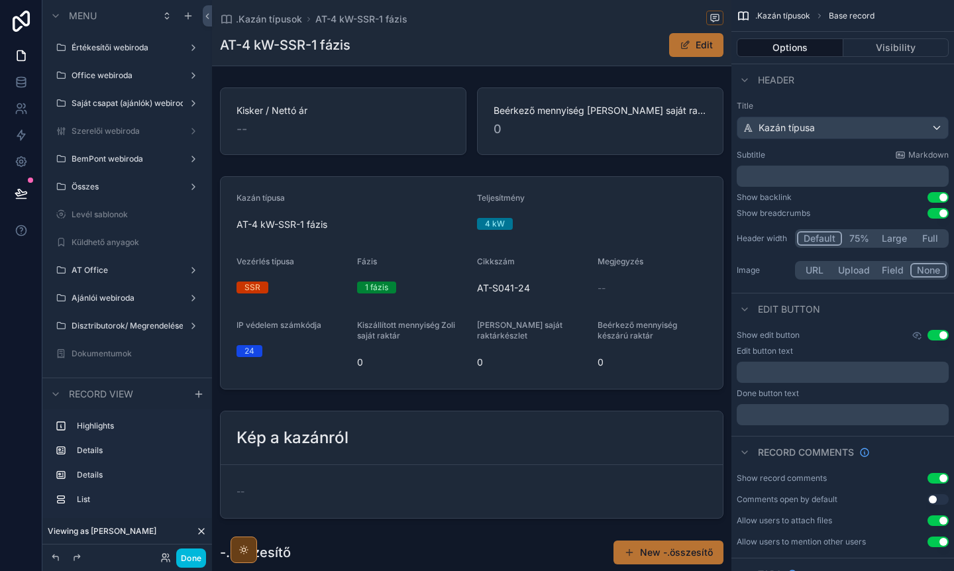
click at [554, 247] on div "scrollable content" at bounding box center [471, 283] width 519 height 224
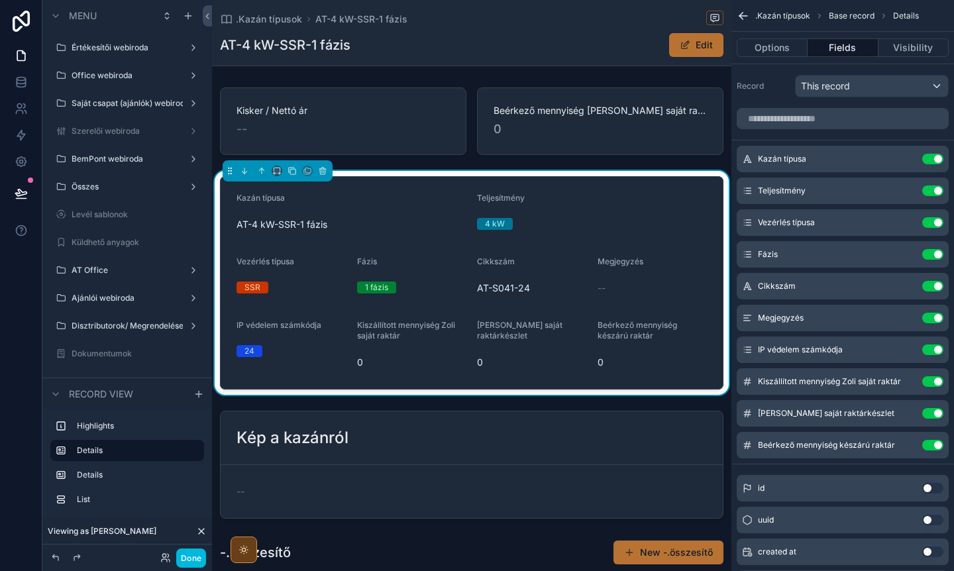
click at [547, 144] on div "scrollable content" at bounding box center [471, 121] width 519 height 78
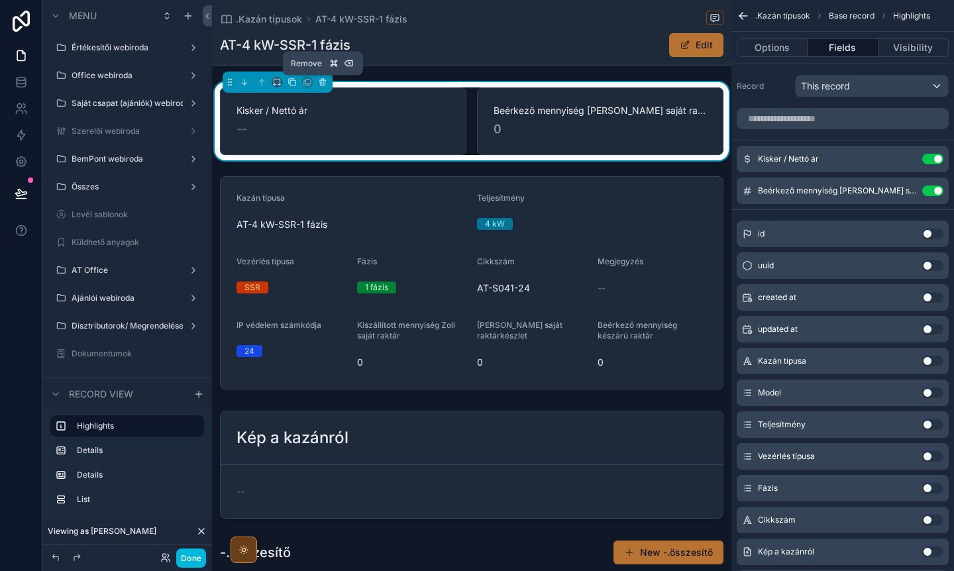
click at [324, 80] on icon "scrollable content" at bounding box center [322, 80] width 6 height 0
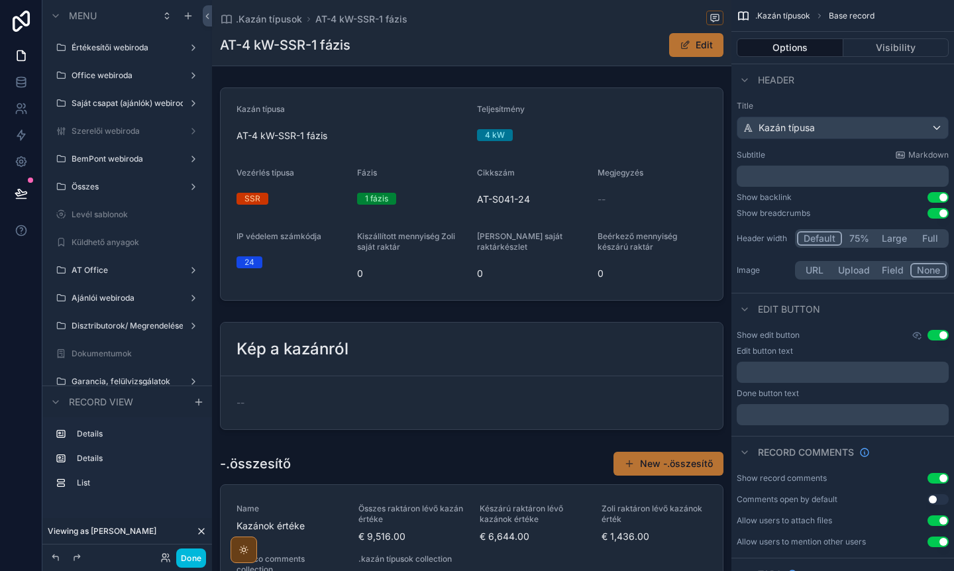
click at [422, 353] on div "scrollable content" at bounding box center [471, 376] width 519 height 119
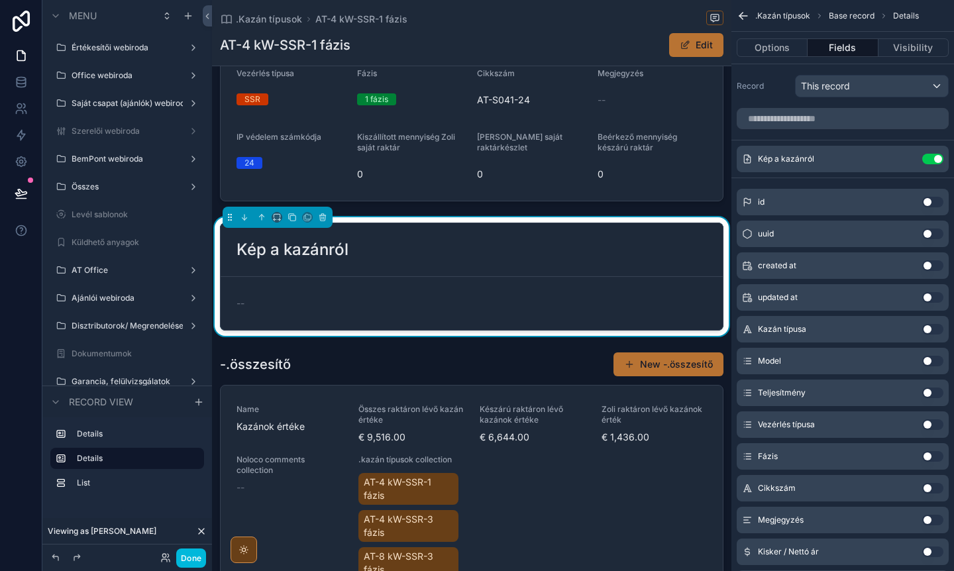
scroll to position [108, 0]
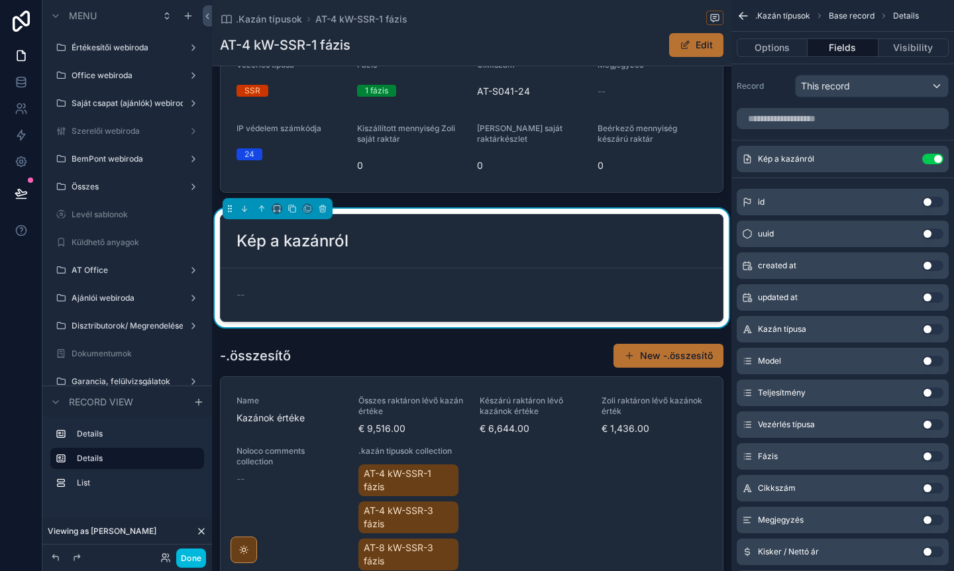
click at [436, 385] on div "scrollable content" at bounding box center [471, 577] width 519 height 478
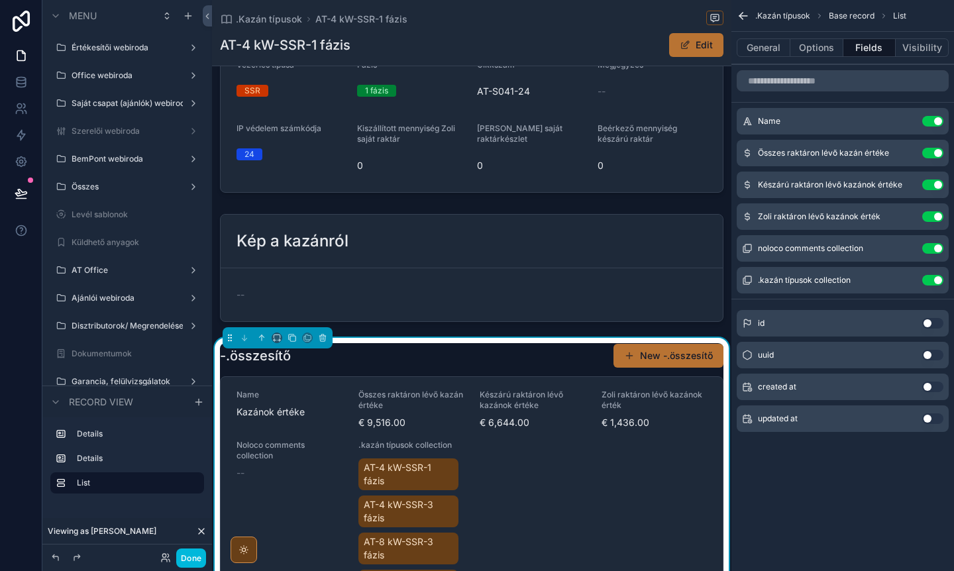
scroll to position [0, 0]
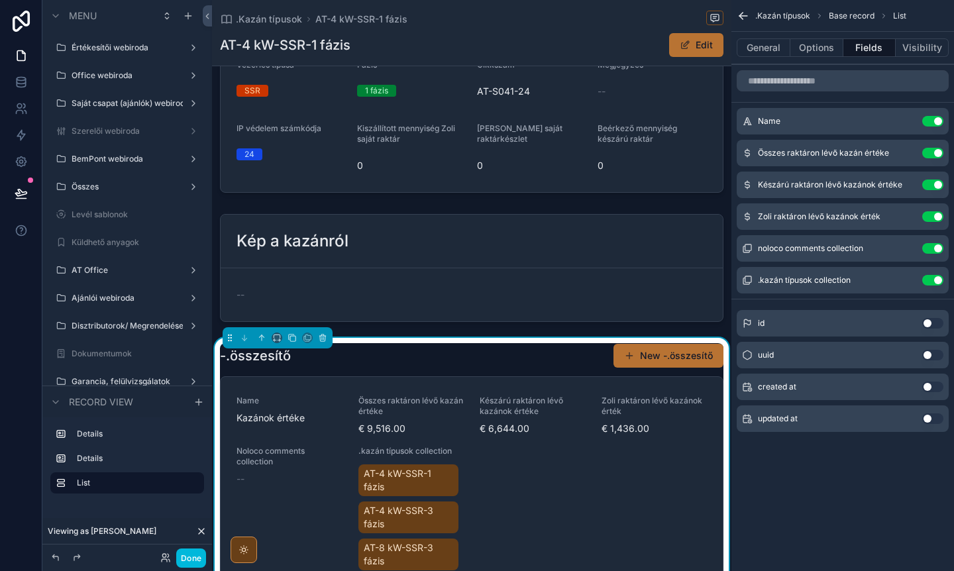
click at [816, 42] on button "Options" at bounding box center [817, 47] width 53 height 19
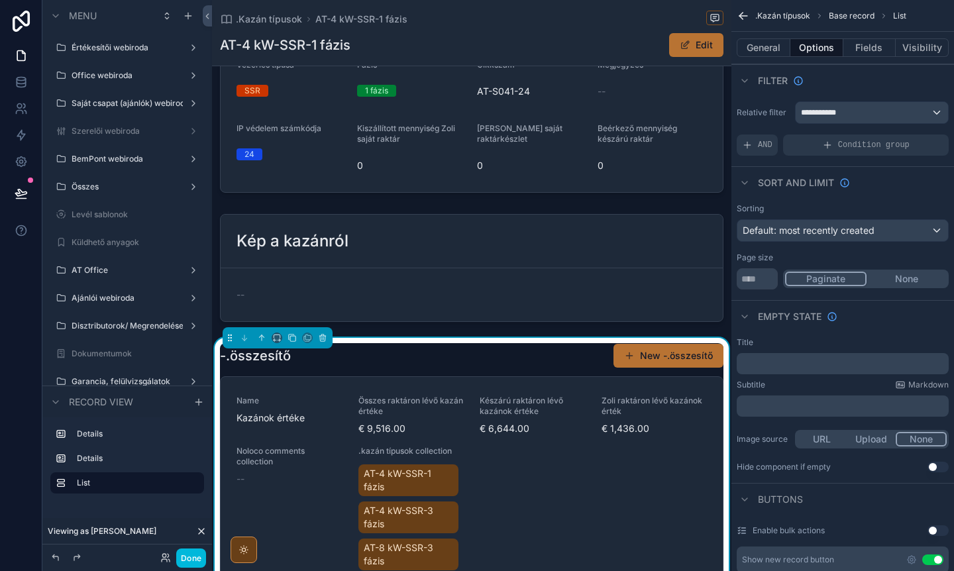
click at [767, 49] on button "General" at bounding box center [764, 47] width 54 height 19
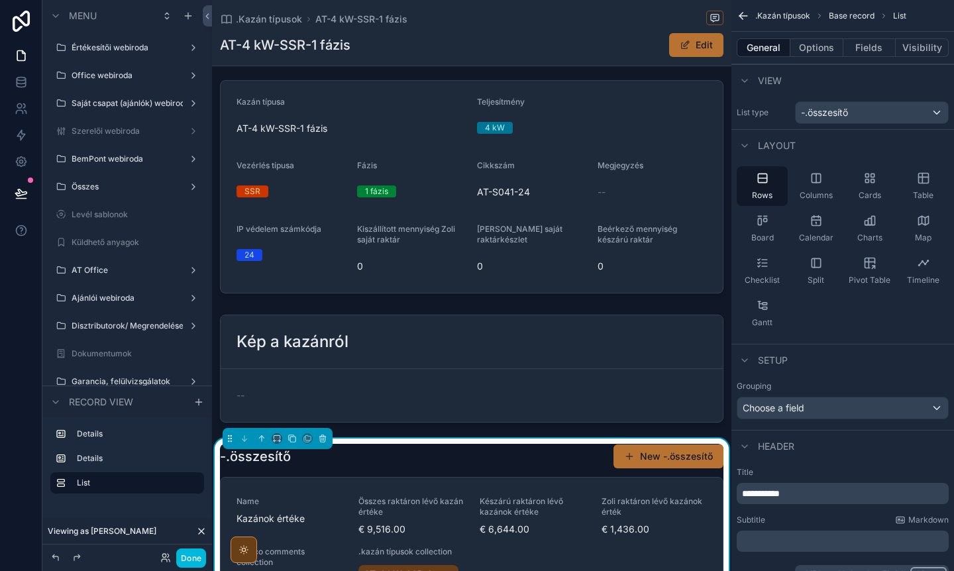
scroll to position [8, 0]
click at [441, 148] on div "scrollable content" at bounding box center [471, 186] width 519 height 224
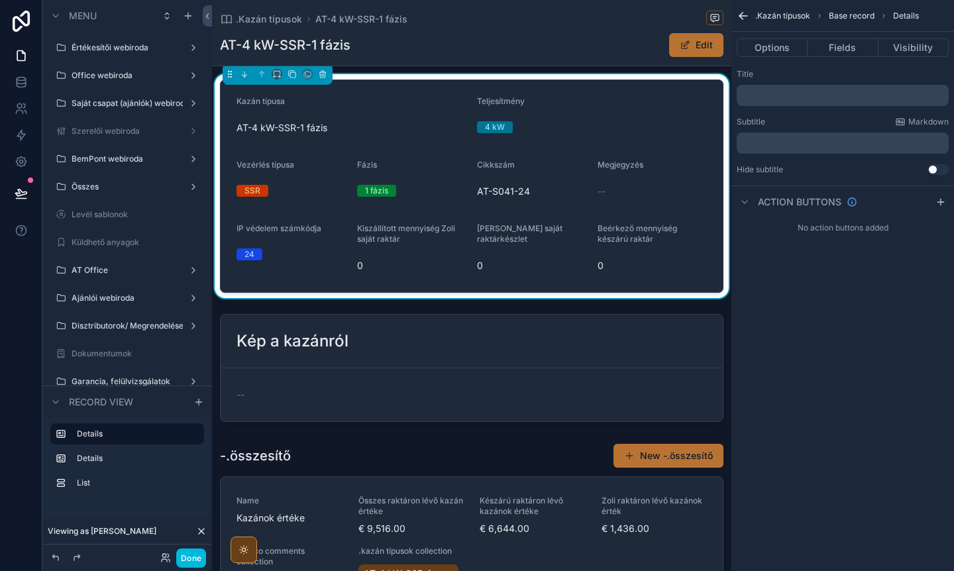
scroll to position [0, 0]
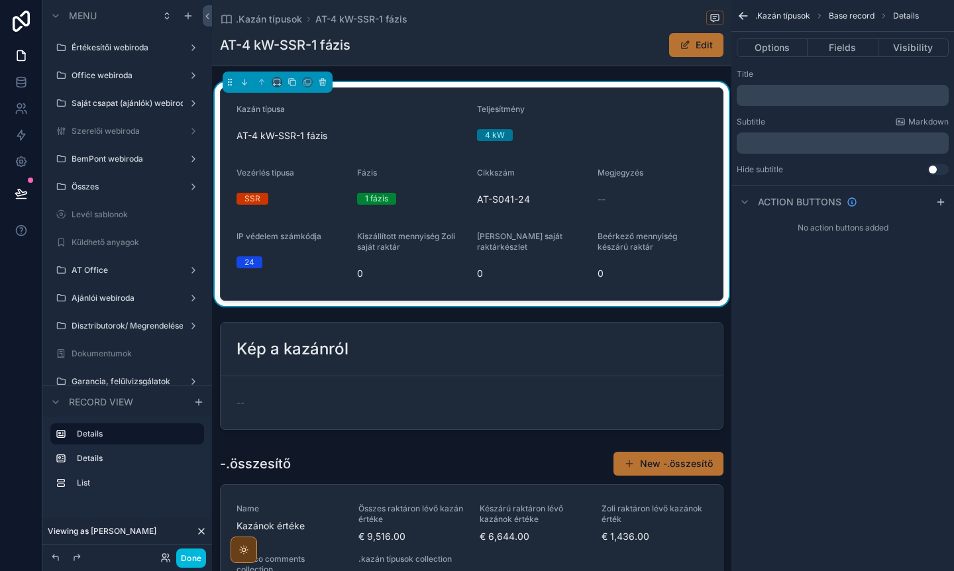
click at [779, 107] on div "Title ﻿ Subtitle Markdown ﻿ Hide subtitle Use setting" at bounding box center [843, 122] width 223 height 117
click at [841, 51] on button "Fields" at bounding box center [843, 47] width 70 height 19
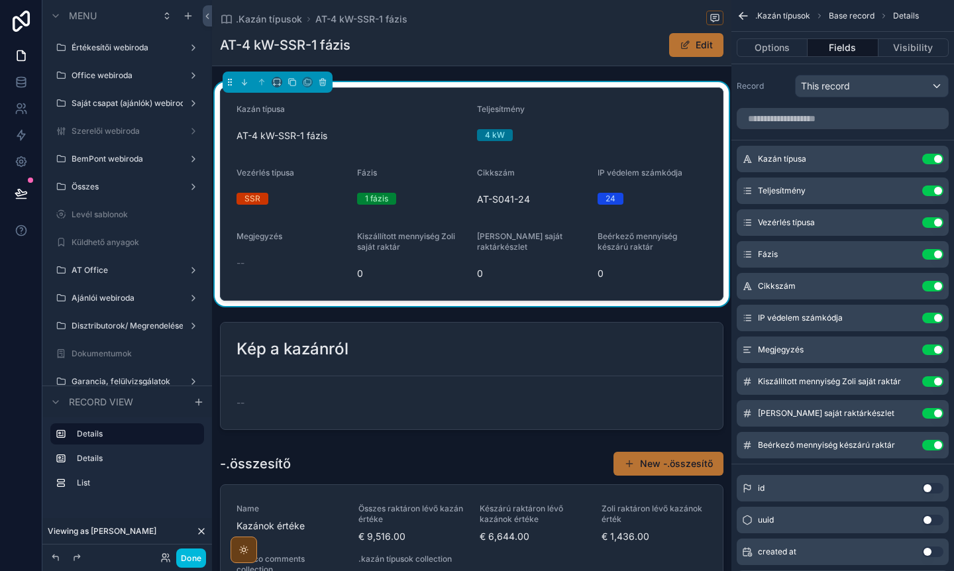
click at [931, 379] on button "Use setting" at bounding box center [932, 381] width 21 height 11
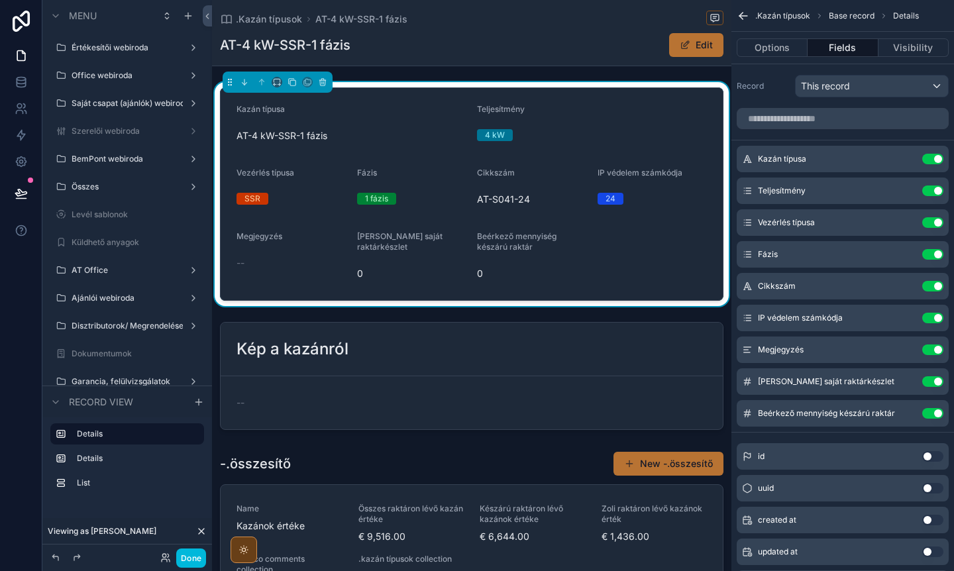
click at [933, 415] on button "Use setting" at bounding box center [932, 413] width 21 height 11
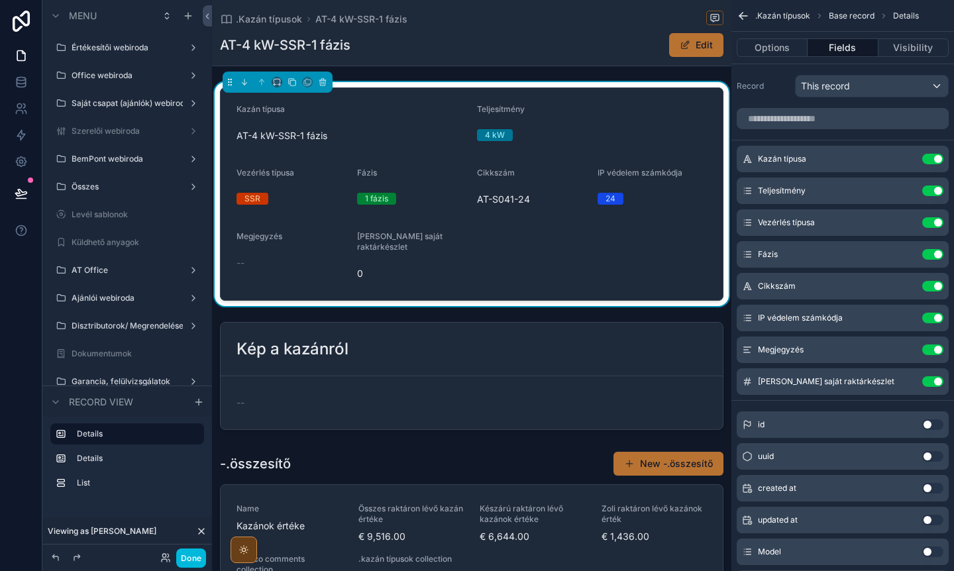
click at [934, 384] on button "Use setting" at bounding box center [932, 381] width 21 height 11
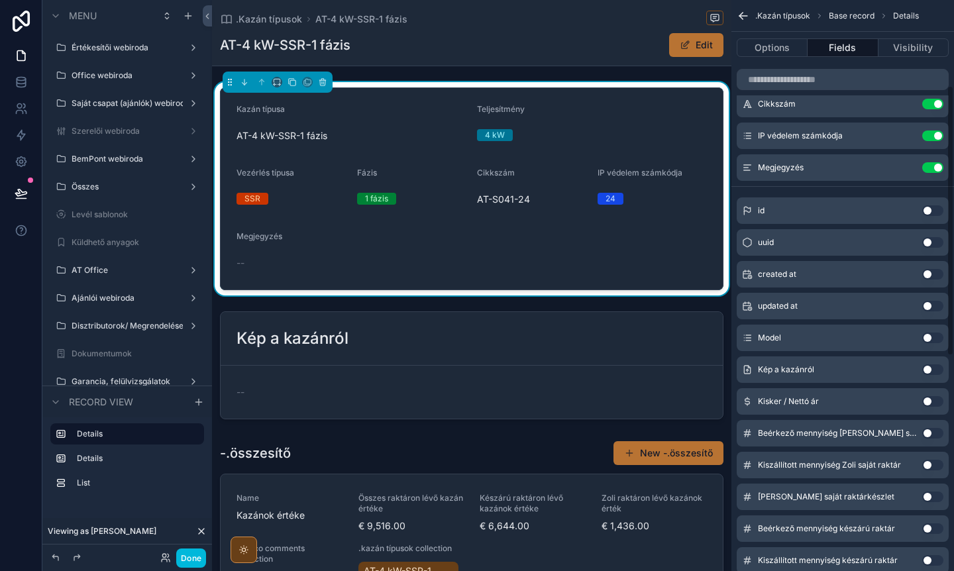
scroll to position [184, 0]
click at [930, 402] on button "Use setting" at bounding box center [932, 400] width 21 height 11
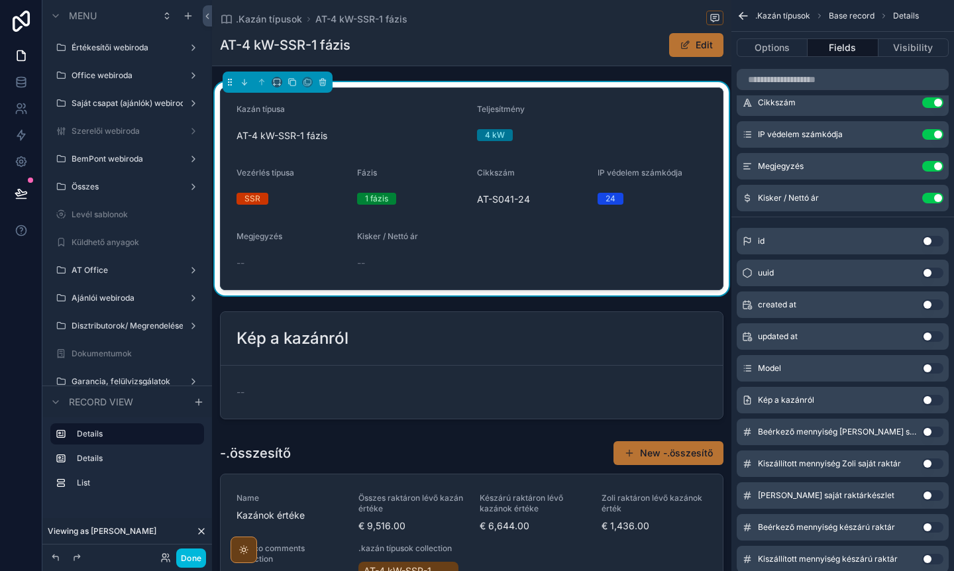
click at [932, 401] on button "Use setting" at bounding box center [932, 400] width 21 height 11
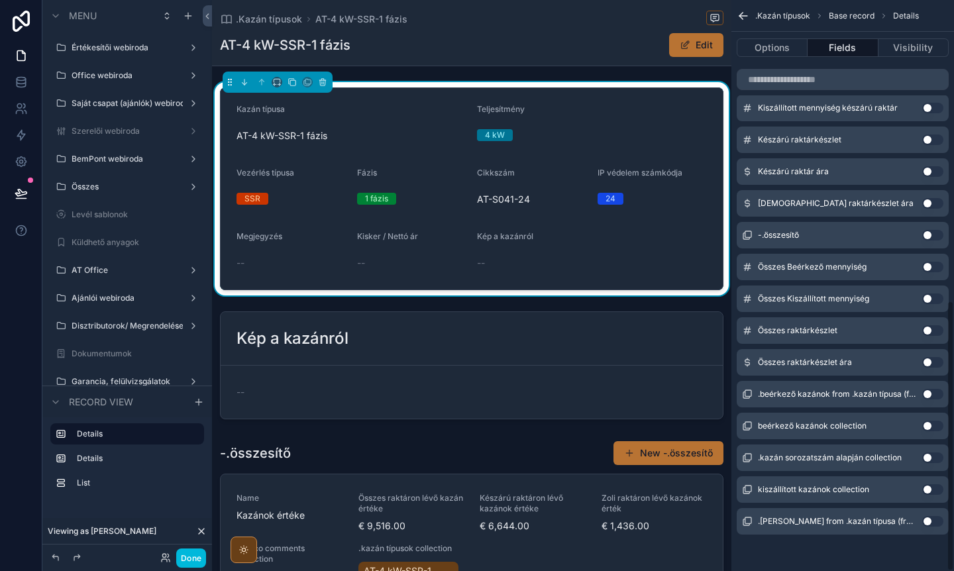
scroll to position [635, 0]
click at [468, 347] on div "scrollable content" at bounding box center [471, 365] width 519 height 119
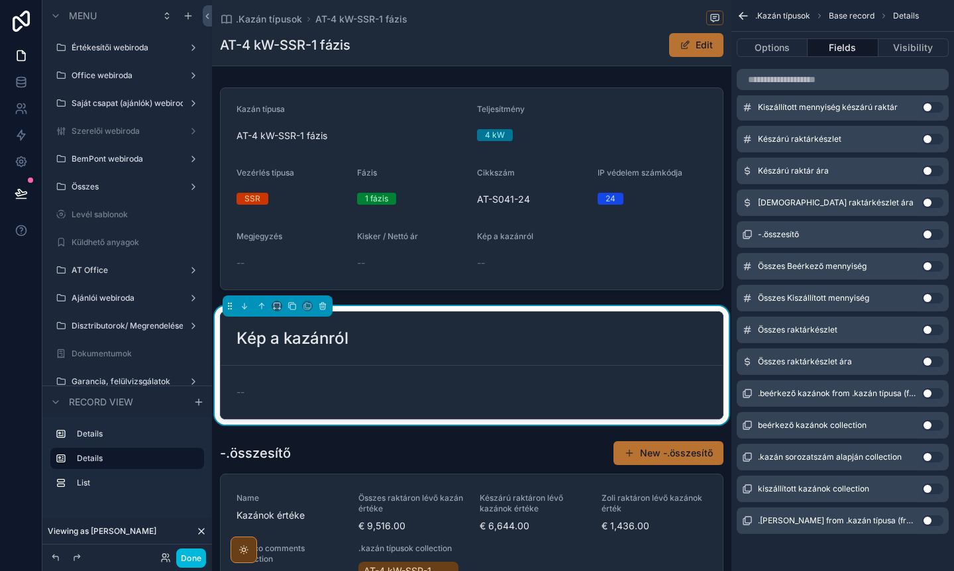
click at [434, 345] on div "Kép a kazánról" at bounding box center [472, 338] width 470 height 21
click at [320, 303] on icon "scrollable content" at bounding box center [322, 305] width 9 height 9
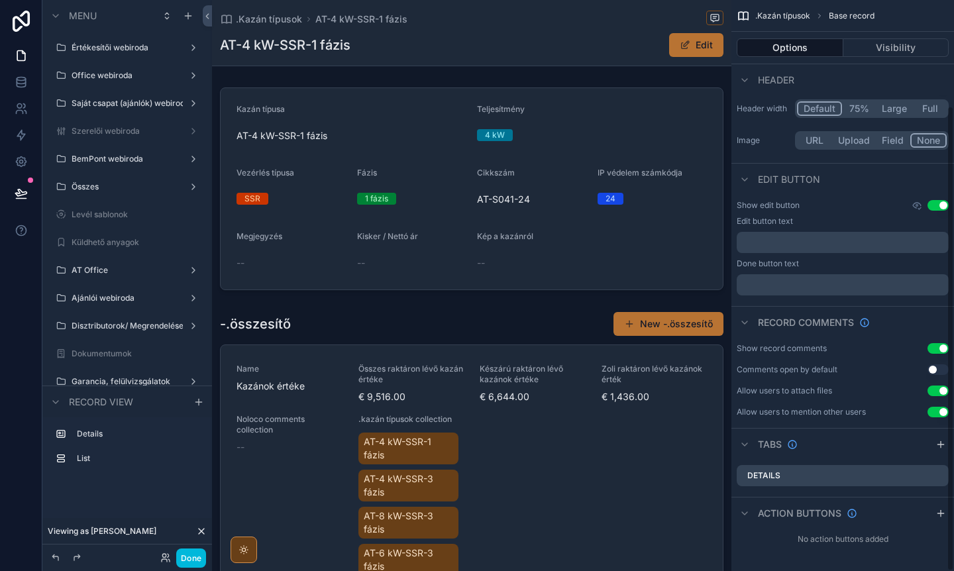
scroll to position [130, 0]
click at [529, 243] on div "scrollable content" at bounding box center [471, 188] width 519 height 213
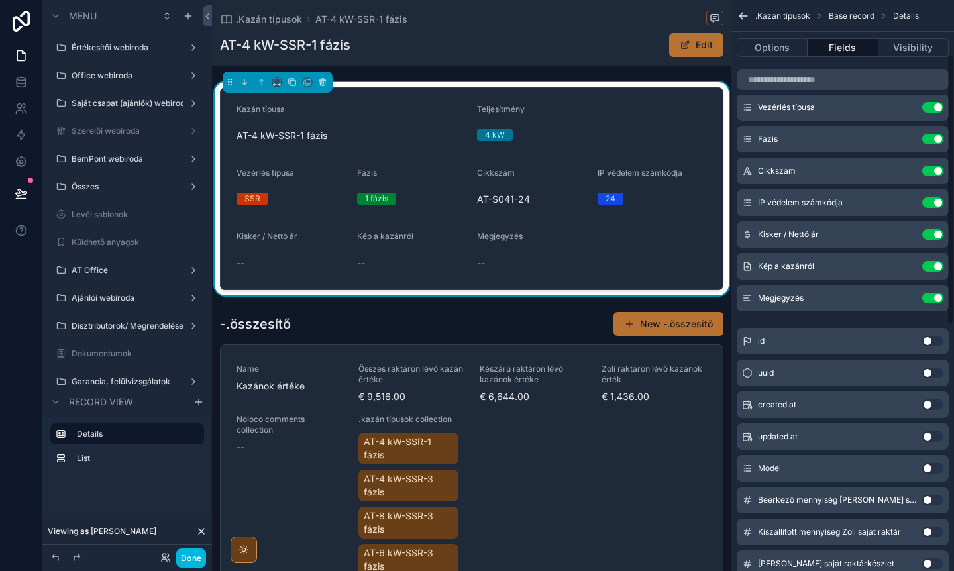
scroll to position [0, 0]
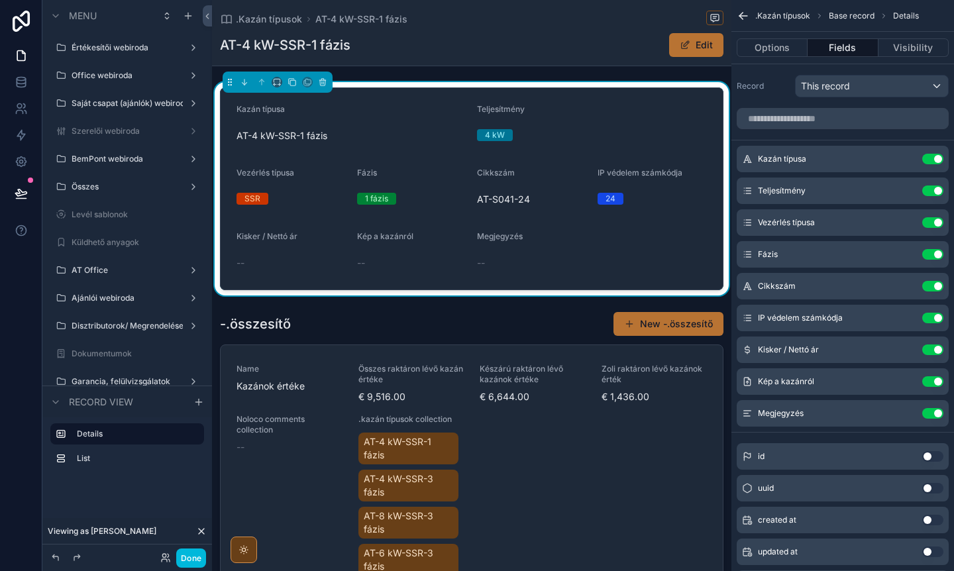
click at [0, 0] on icon "scrollable content" at bounding box center [0, 0] width 0 height 0
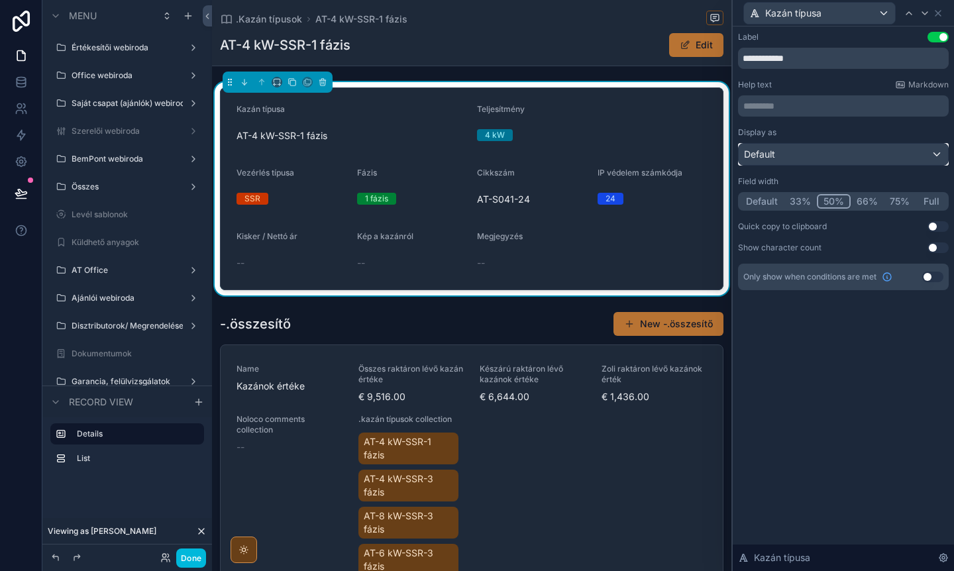
click at [797, 151] on div "Default" at bounding box center [843, 154] width 209 height 21
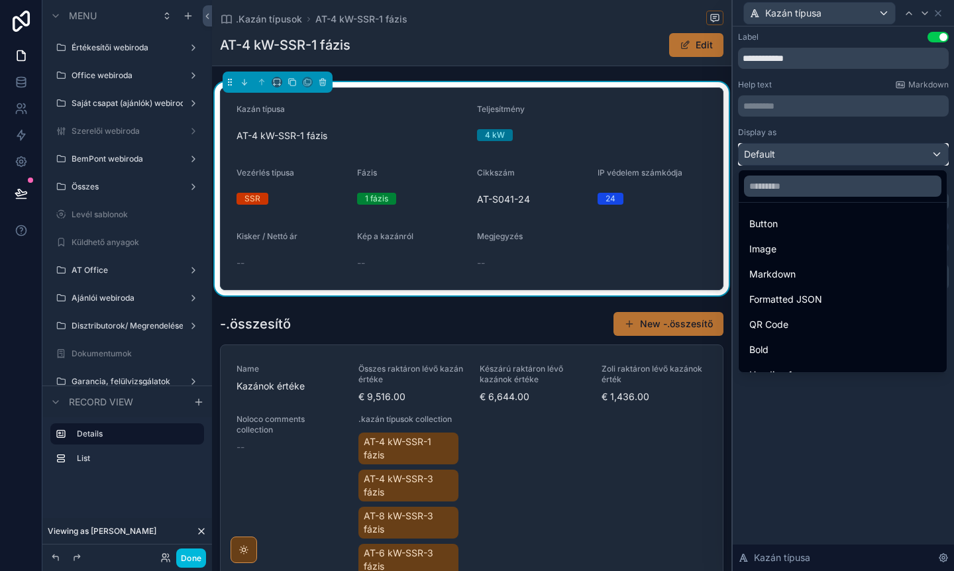
scroll to position [53, 0]
click at [773, 341] on div "Bold" at bounding box center [842, 349] width 187 height 16
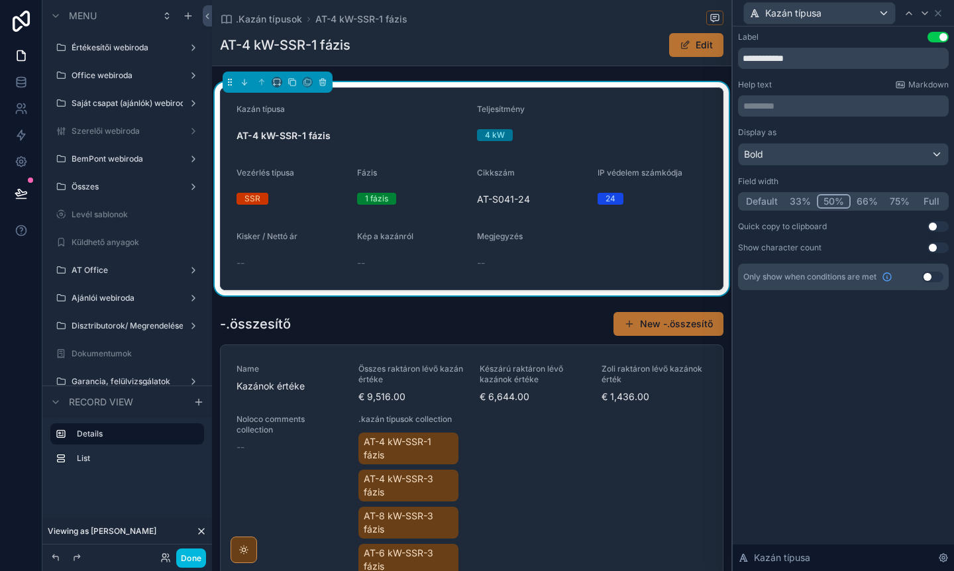
click at [758, 204] on button "Default" at bounding box center [762, 201] width 44 height 15
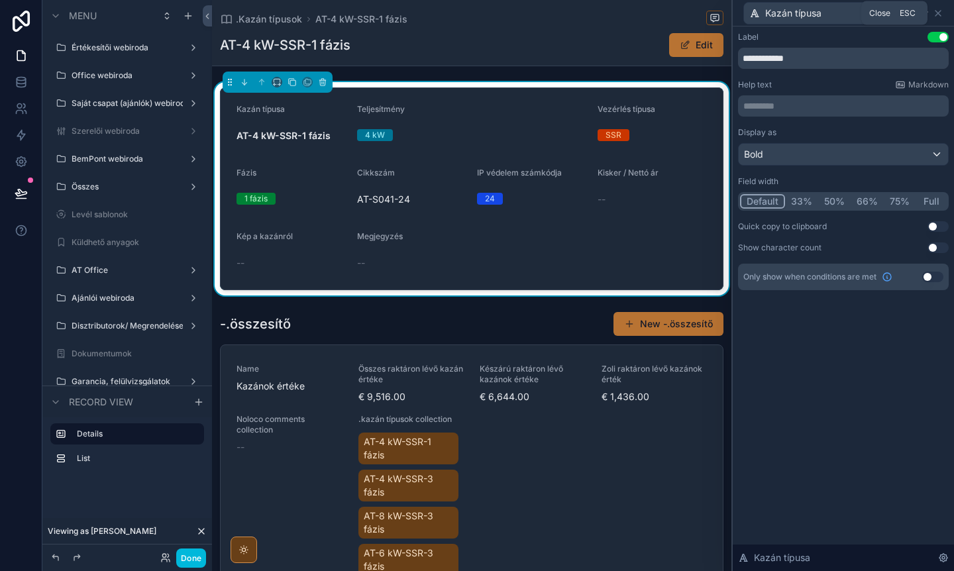
click at [936, 15] on icon at bounding box center [938, 13] width 5 height 5
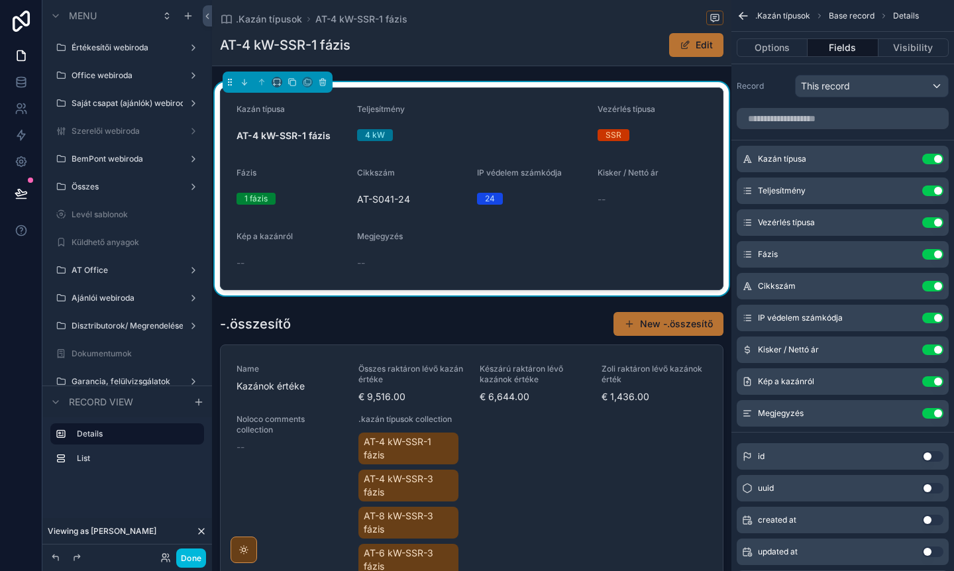
click at [0, 0] on icon "scrollable content" at bounding box center [0, 0] width 0 height 0
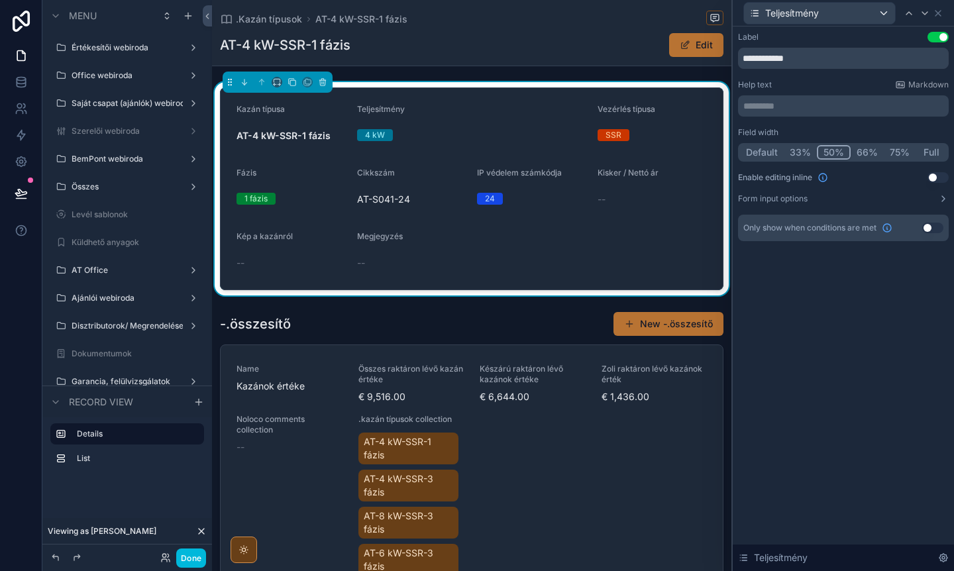
click at [758, 156] on button "Default" at bounding box center [762, 152] width 44 height 15
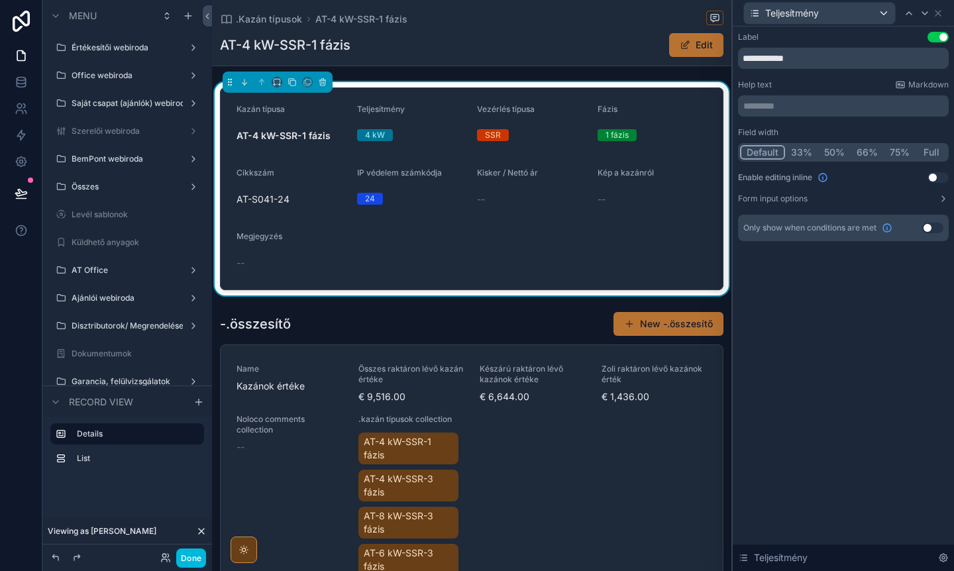
click at [939, 15] on icon at bounding box center [938, 13] width 11 height 11
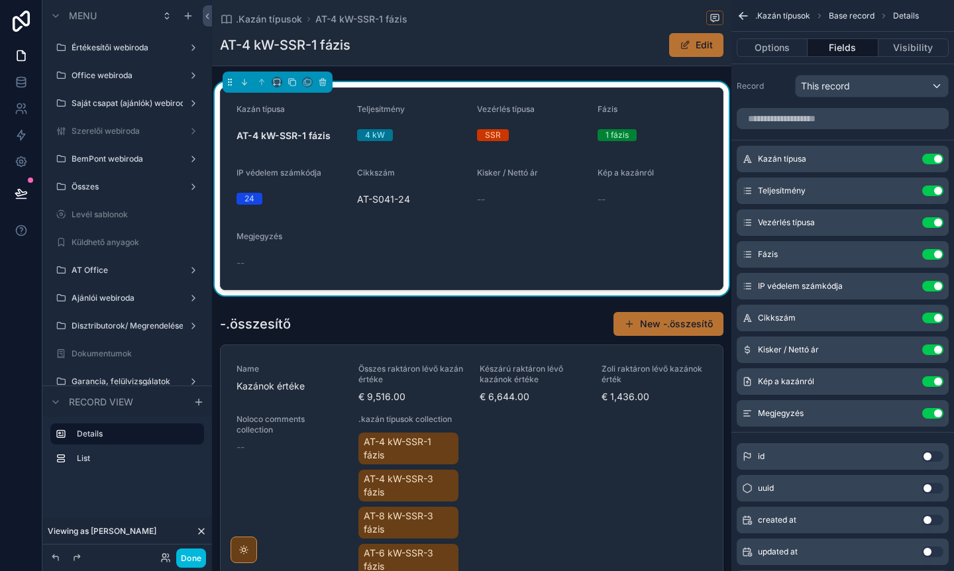
click at [253, 199] on div "24" at bounding box center [250, 199] width 10 height 12
click at [688, 49] on span "scrollable content" at bounding box center [685, 45] width 11 height 11
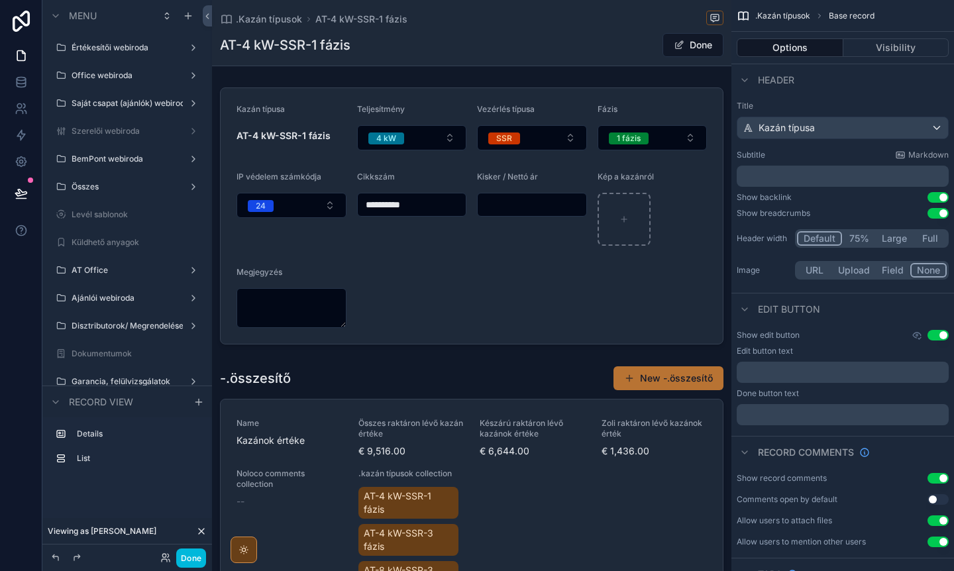
click at [284, 209] on div "scrollable content" at bounding box center [471, 216] width 519 height 268
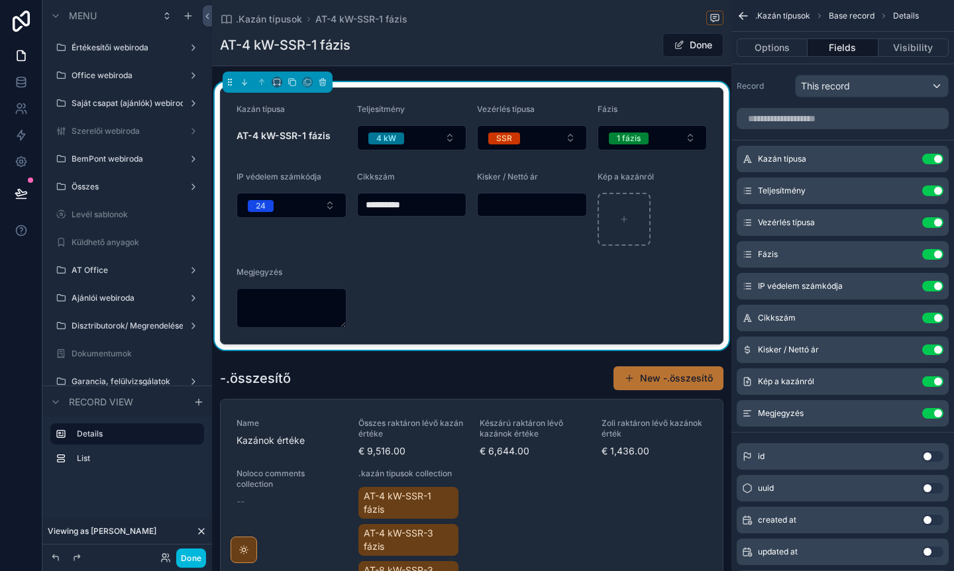
click at [298, 207] on button "24" at bounding box center [292, 205] width 110 height 25
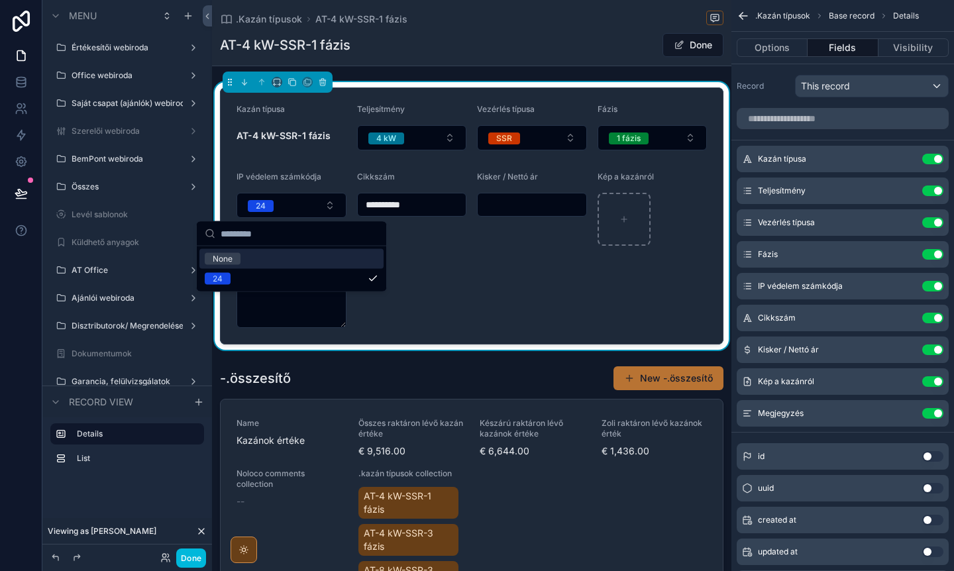
click at [298, 207] on button "24" at bounding box center [292, 205] width 110 height 25
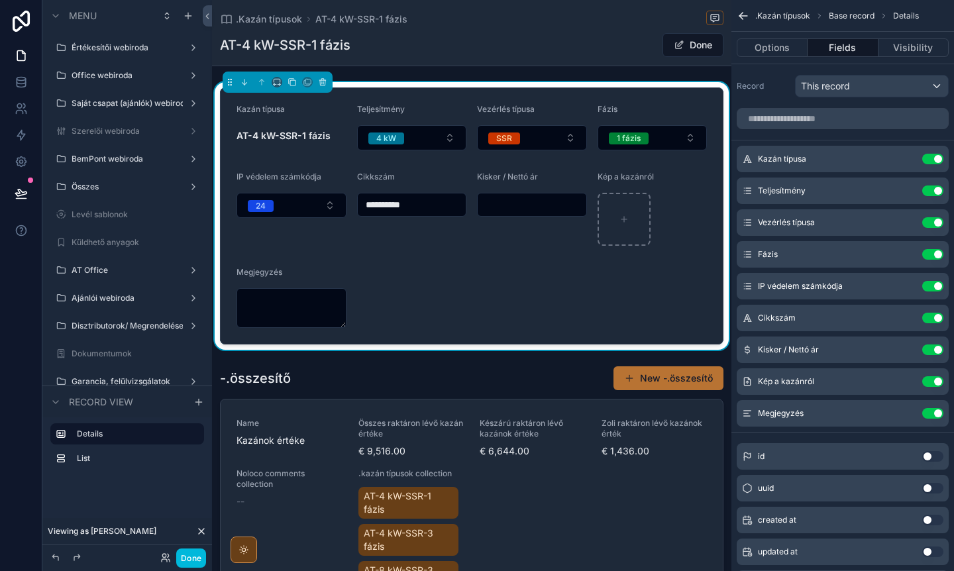
click at [420, 228] on div "**********" at bounding box center [412, 209] width 110 height 74
click at [493, 247] on form "**********" at bounding box center [472, 216] width 502 height 256
click at [510, 213] on input "scrollable content" at bounding box center [532, 204] width 109 height 19
click at [482, 294] on form "**********" at bounding box center [472, 216] width 502 height 256
click at [458, 298] on form "**********" at bounding box center [472, 216] width 502 height 256
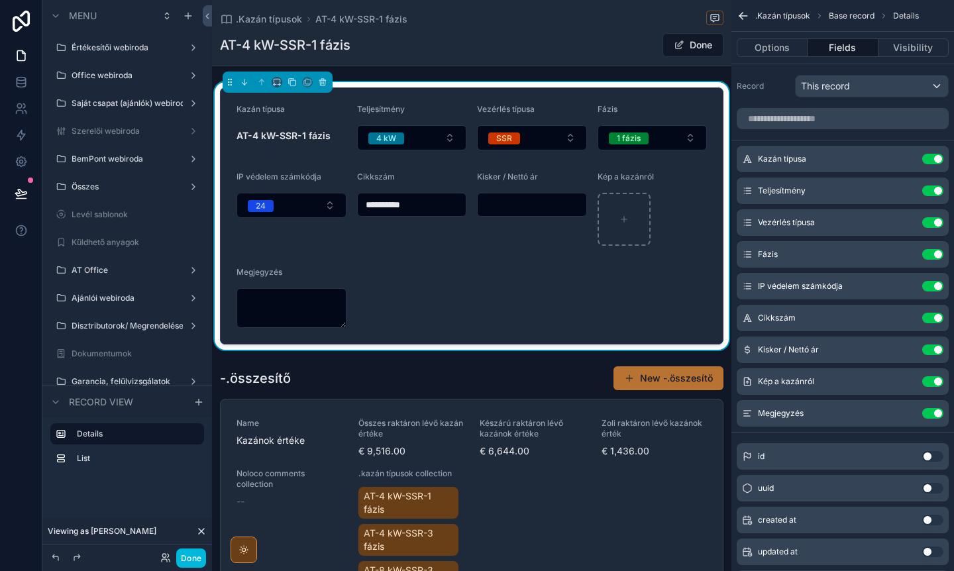
click at [688, 48] on button "Done" at bounding box center [693, 45] width 61 height 24
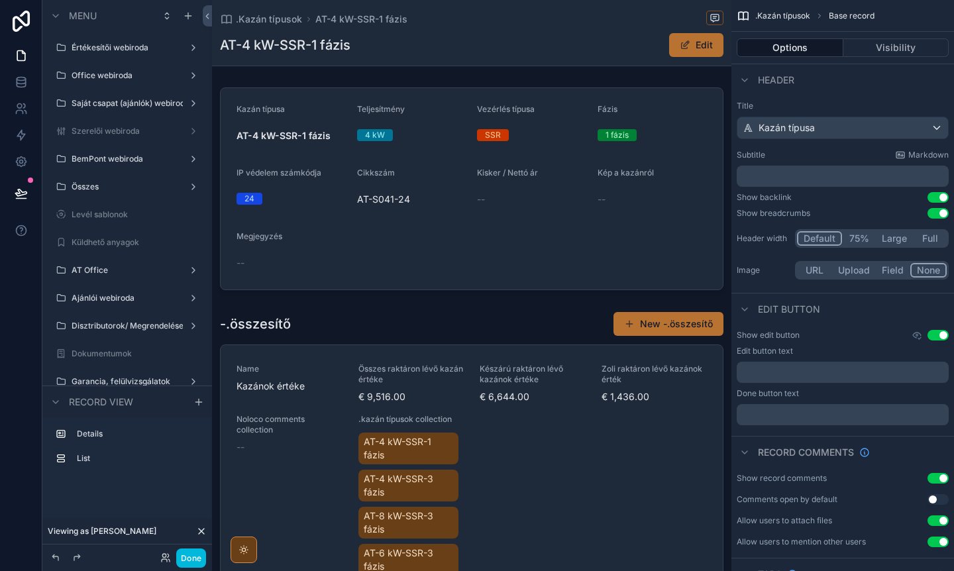
click at [437, 354] on div "scrollable content" at bounding box center [471, 545] width 519 height 478
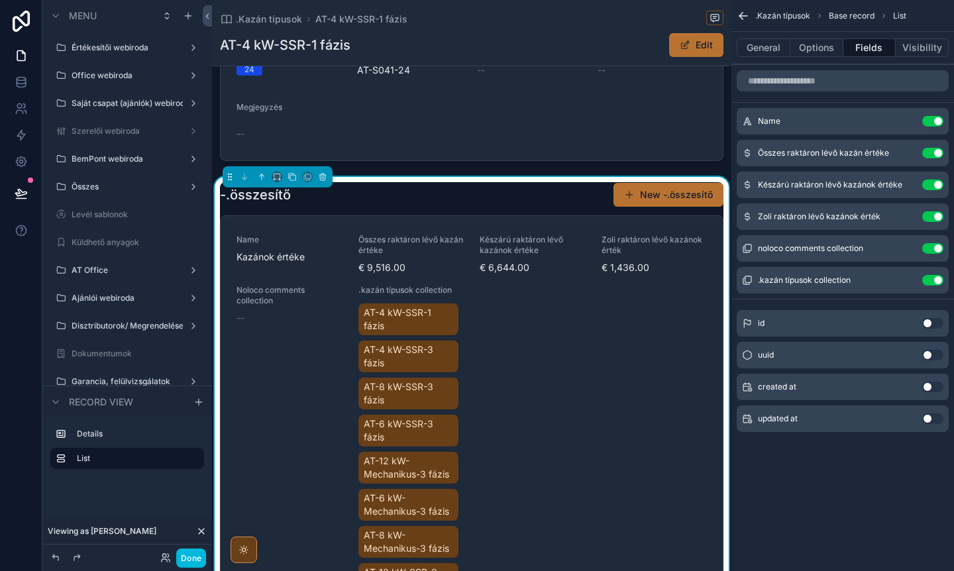
scroll to position [43, 0]
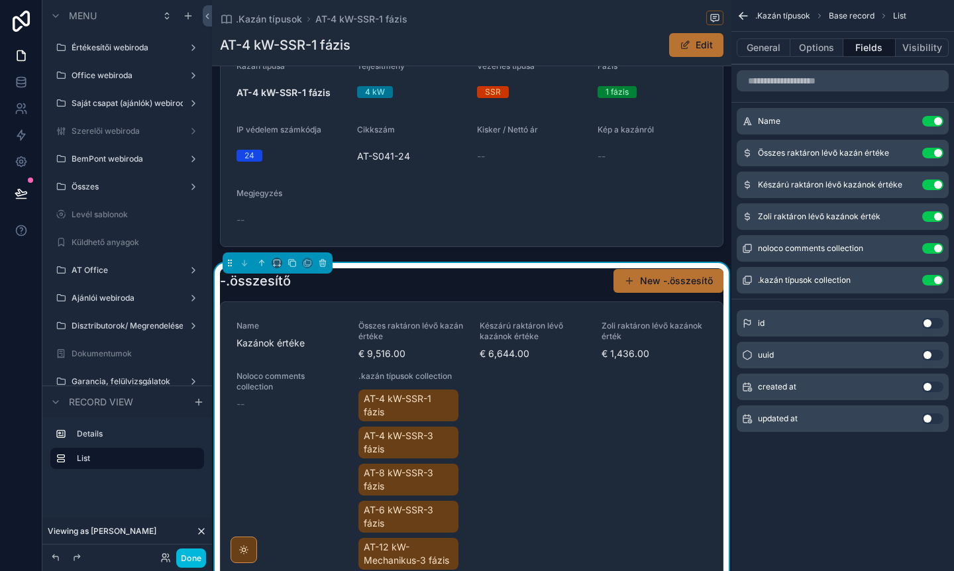
click at [475, 313] on link "Name Kazánok értéke Összes raktáron lévő kazán értéke € 9,516.00 Készárú raktár…" at bounding box center [472, 539] width 502 height 475
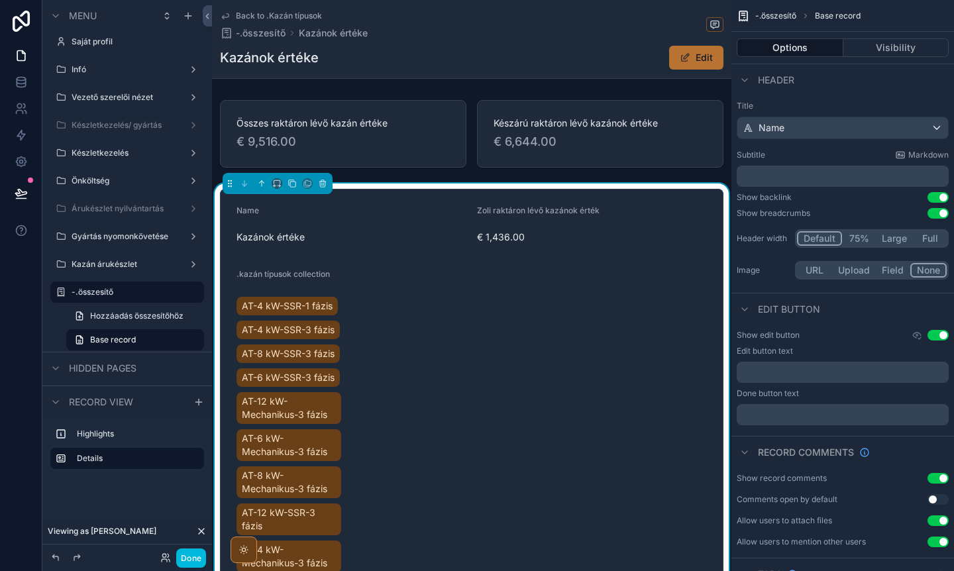
click at [268, 14] on span "Back to .Kazán típusok" at bounding box center [279, 16] width 86 height 11
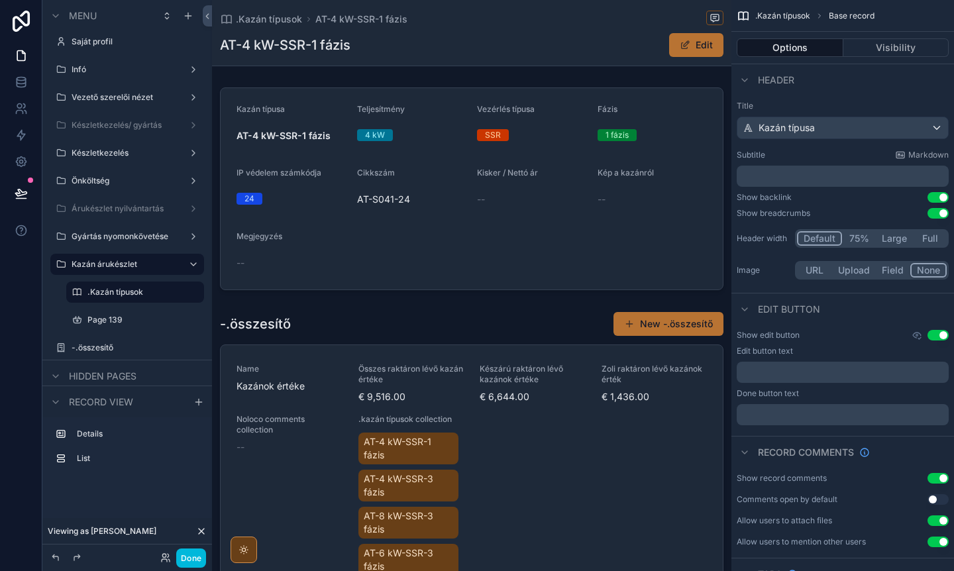
click at [440, 349] on div "scrollable content" at bounding box center [471, 545] width 519 height 478
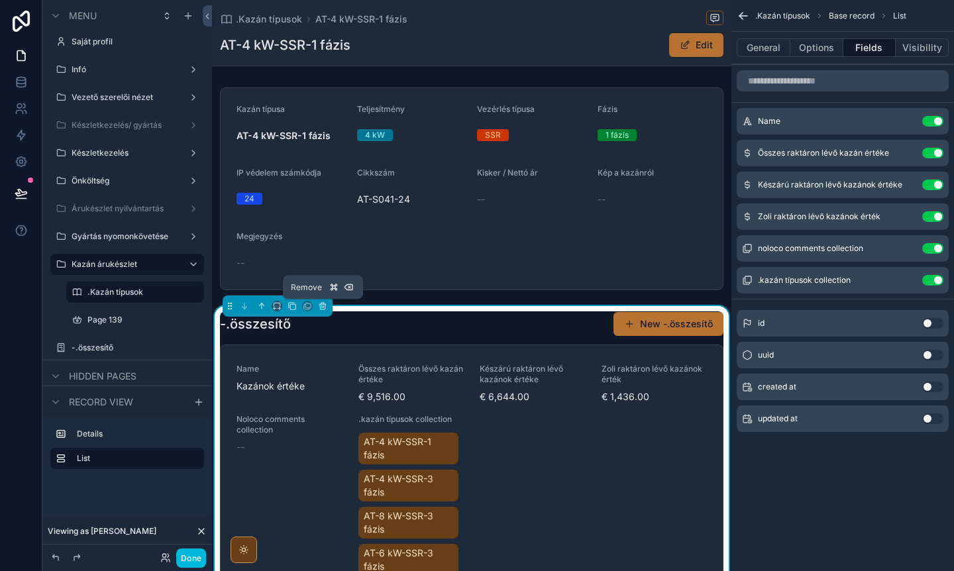
click at [329, 310] on button "scrollable content" at bounding box center [322, 306] width 15 height 15
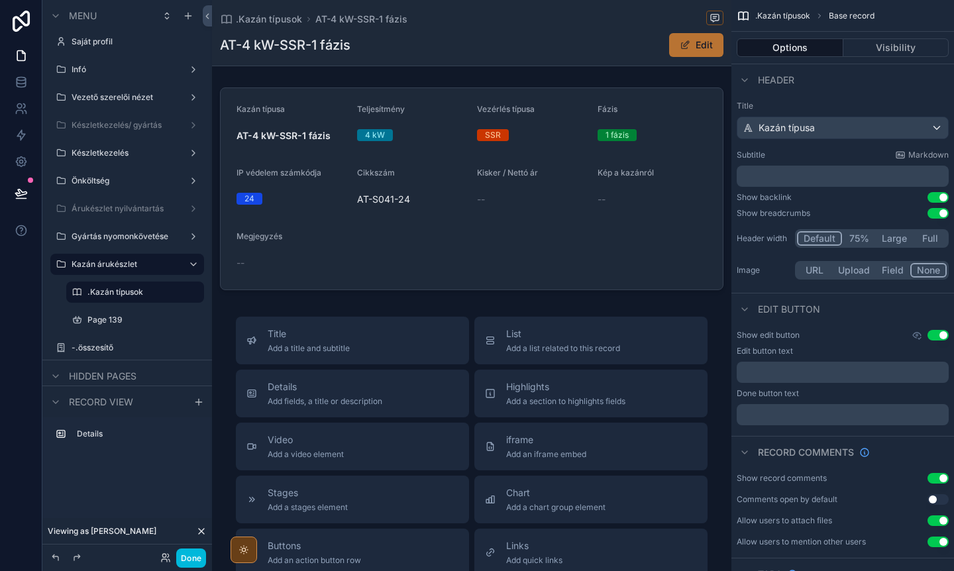
click at [289, 20] on span ".Kazán típusok" at bounding box center [269, 19] width 66 height 13
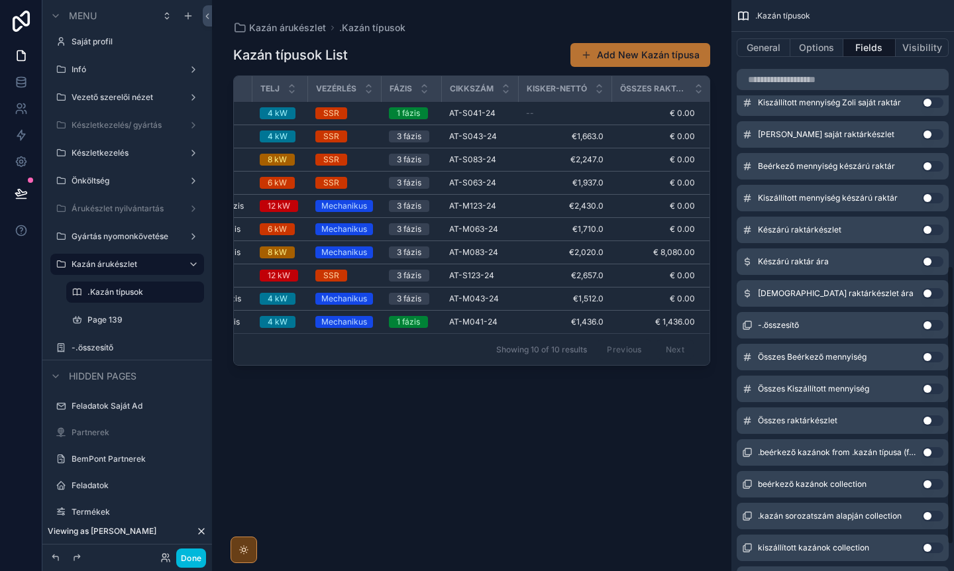
scroll to position [555, 0]
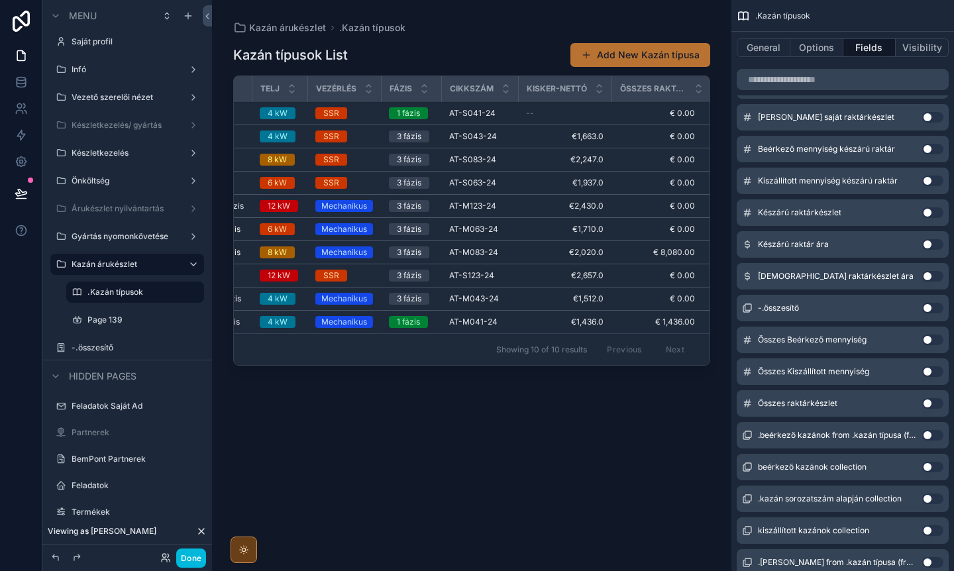
click at [934, 404] on button "Use setting" at bounding box center [932, 403] width 21 height 11
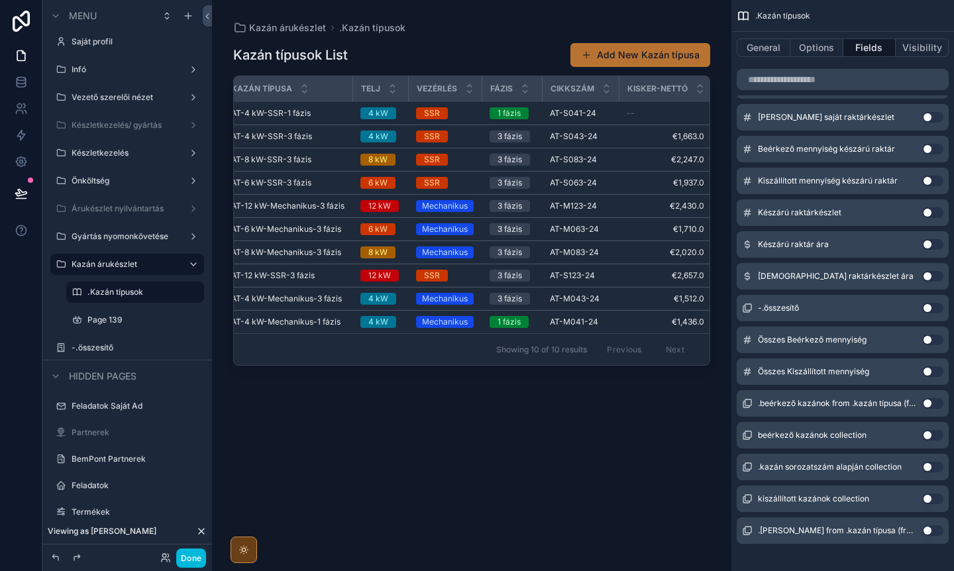
scroll to position [0, 0]
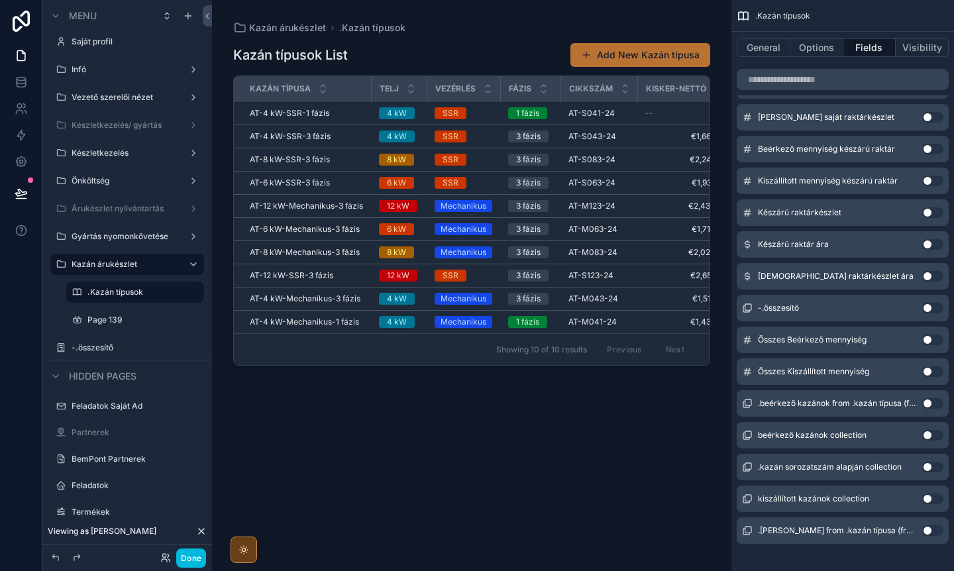
click at [305, 113] on span "AT-4 kW-SSR-1 fázis" at bounding box center [290, 113] width 80 height 11
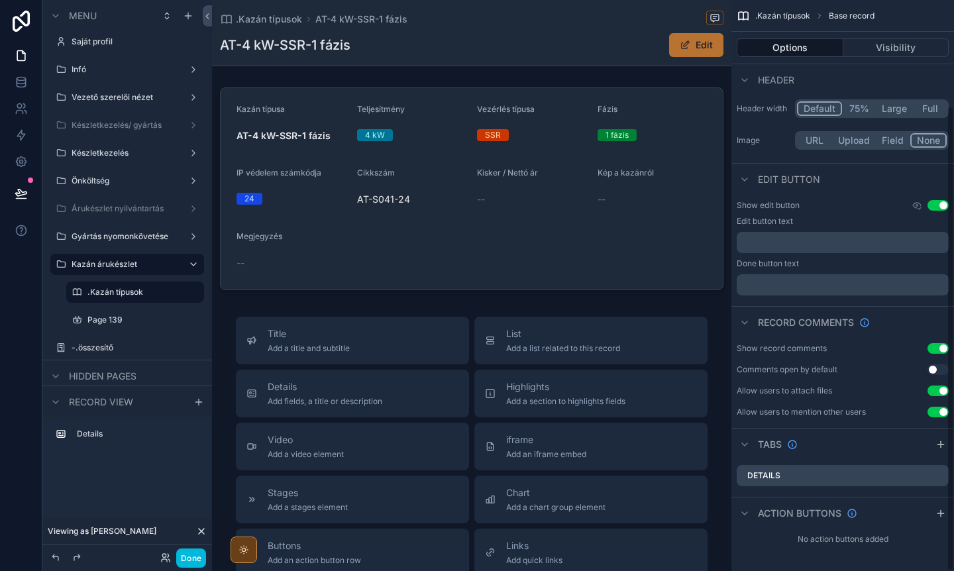
scroll to position [130, 0]
click at [472, 239] on div "scrollable content" at bounding box center [471, 188] width 519 height 213
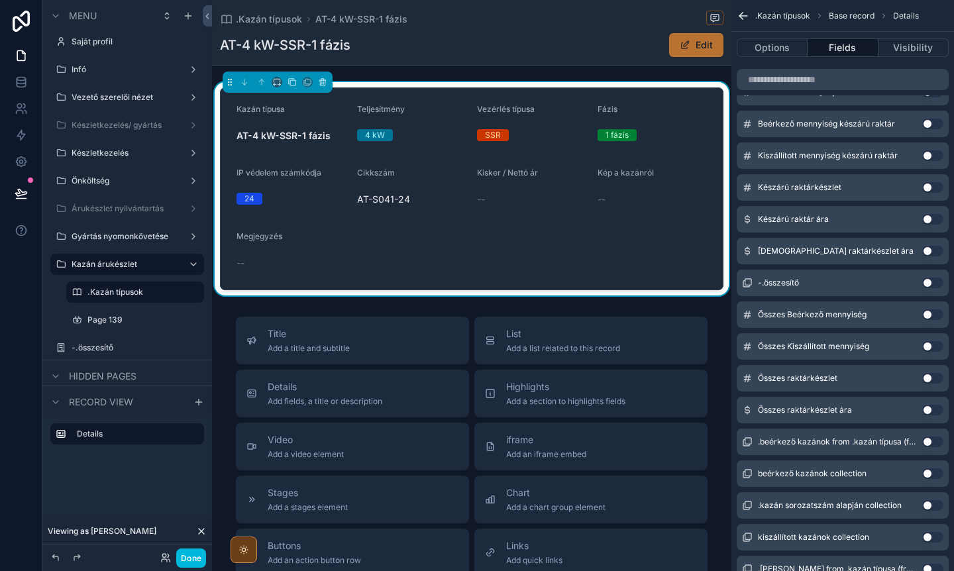
scroll to position [25, 0]
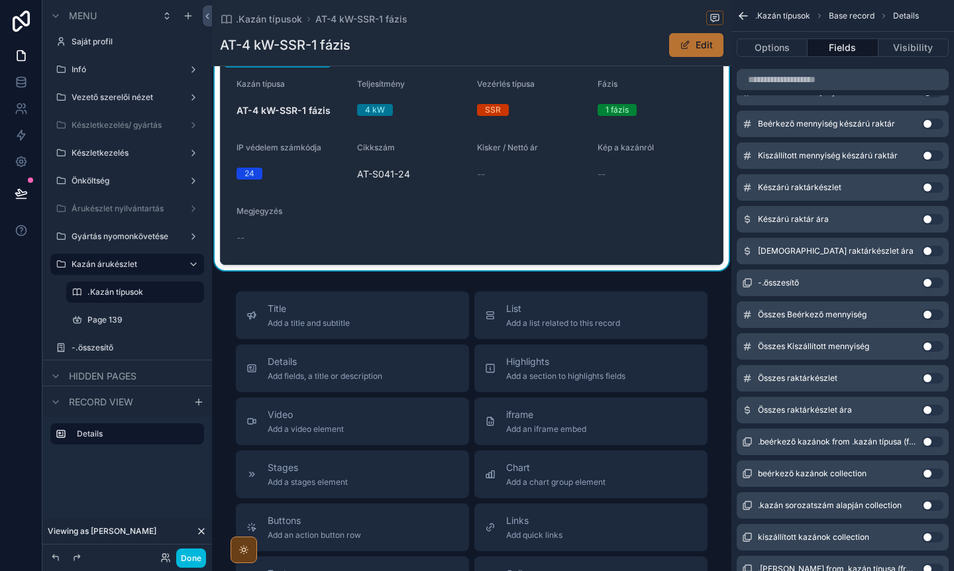
click at [530, 367] on span "Highlights" at bounding box center [565, 361] width 119 height 13
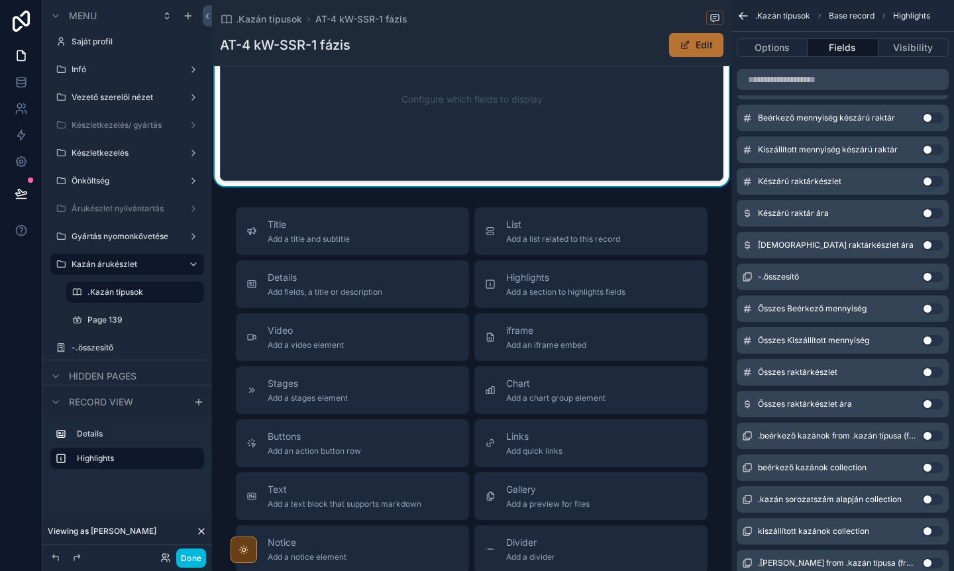
scroll to position [296, 0]
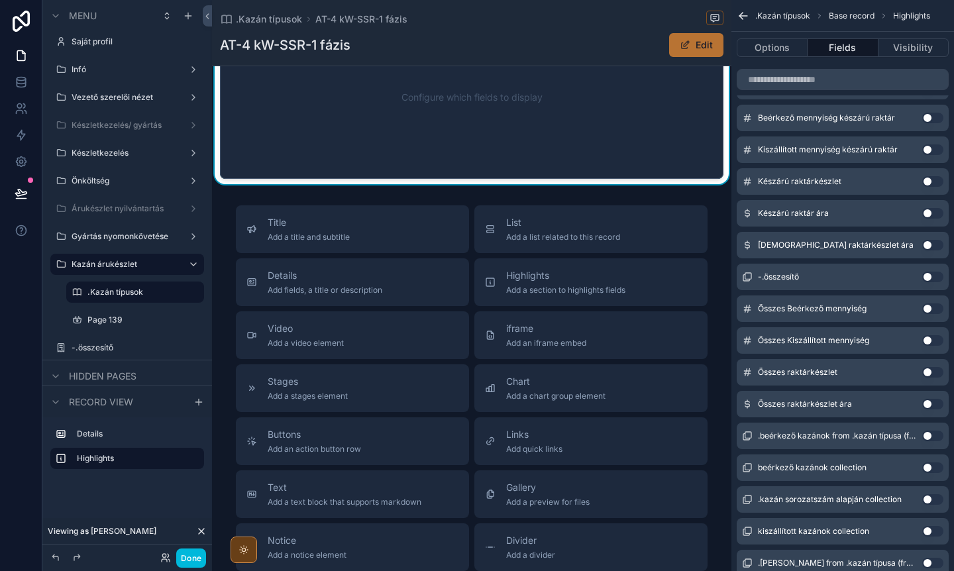
click at [385, 379] on div "Stages Add a stages element" at bounding box center [352, 388] width 212 height 27
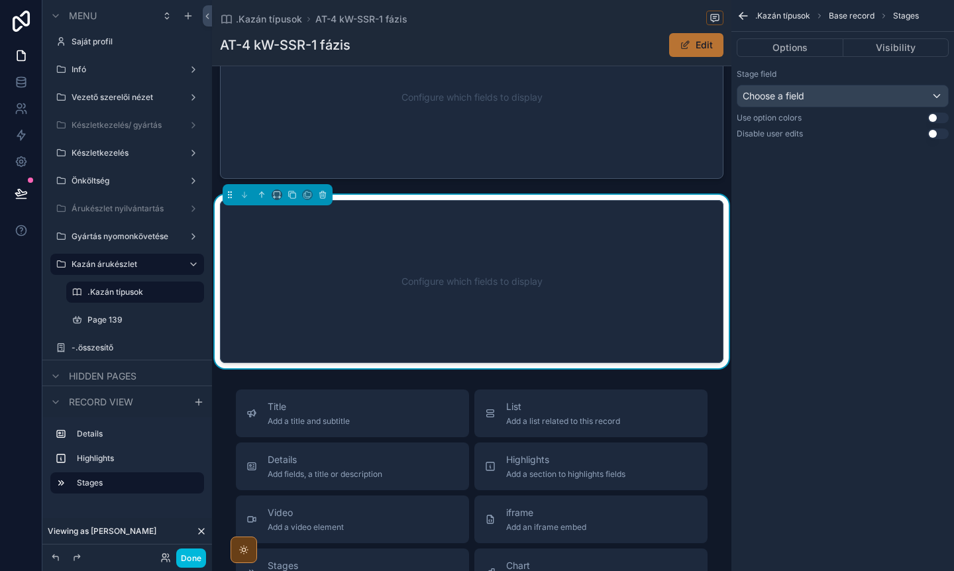
scroll to position [292, 0]
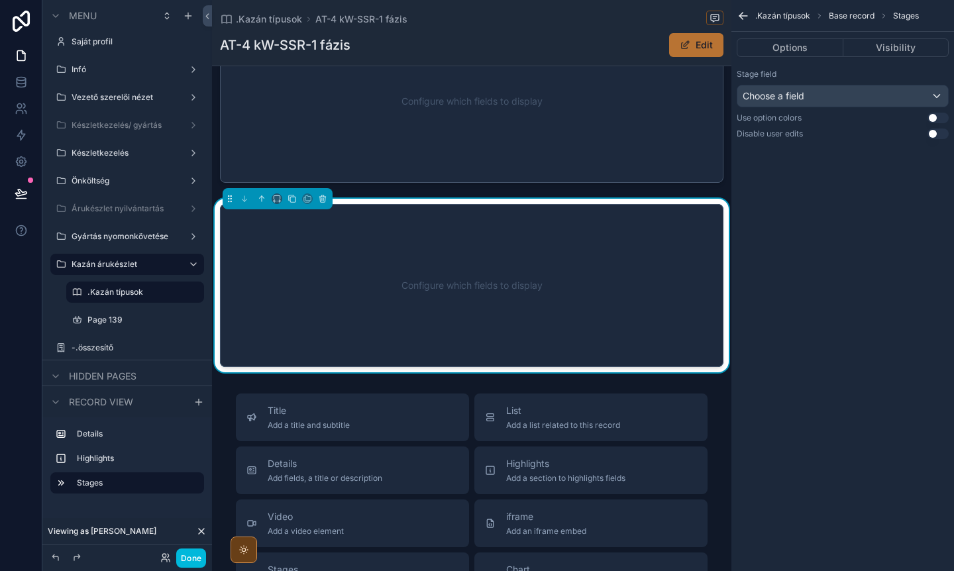
click at [502, 272] on div "Configure which fields to display" at bounding box center [472, 285] width 460 height 119
click at [816, 100] on div "Choose a field" at bounding box center [843, 95] width 211 height 21
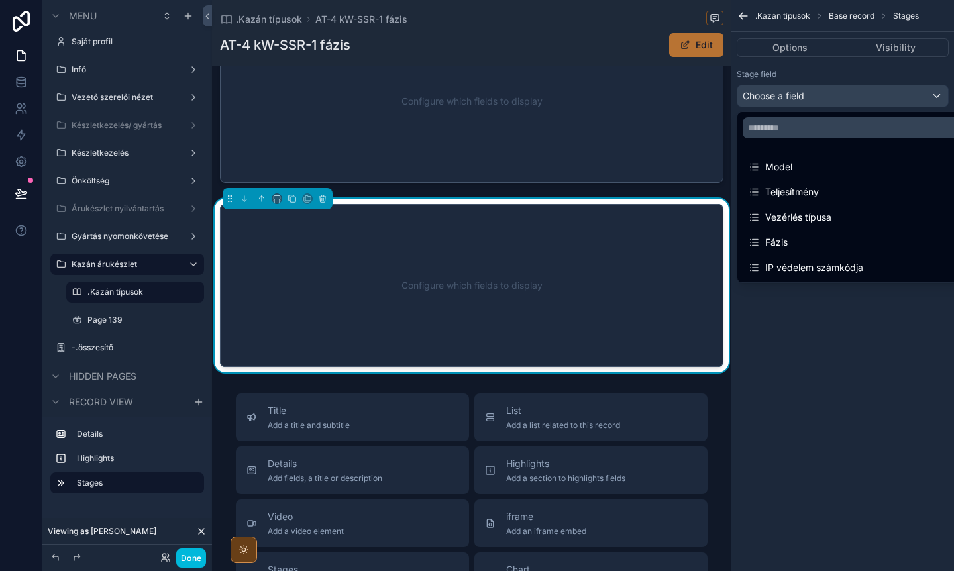
click at [543, 245] on div "Configure which fields to display" at bounding box center [472, 285] width 460 height 119
click at [329, 148] on div "scrollable content" at bounding box center [471, 102] width 519 height 174
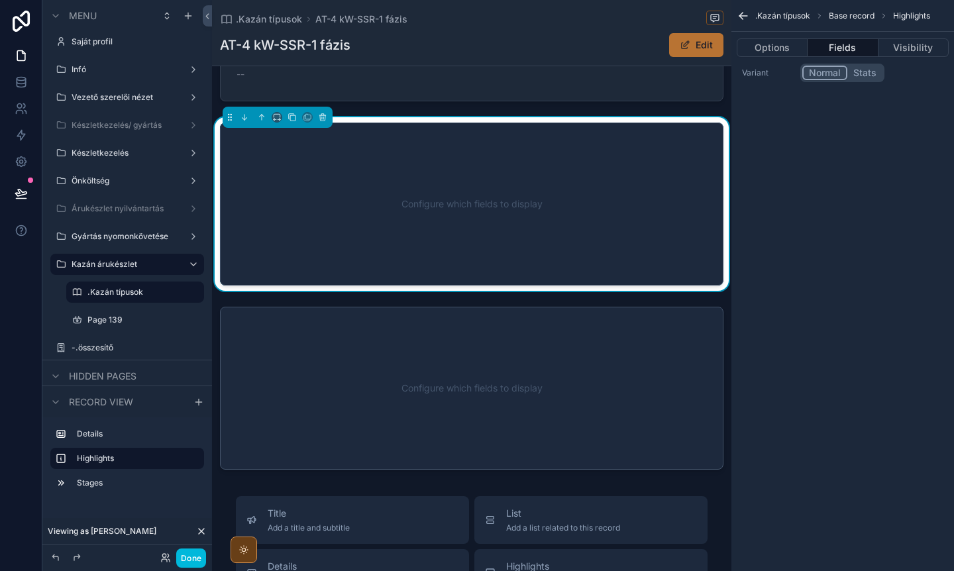
scroll to position [186, 0]
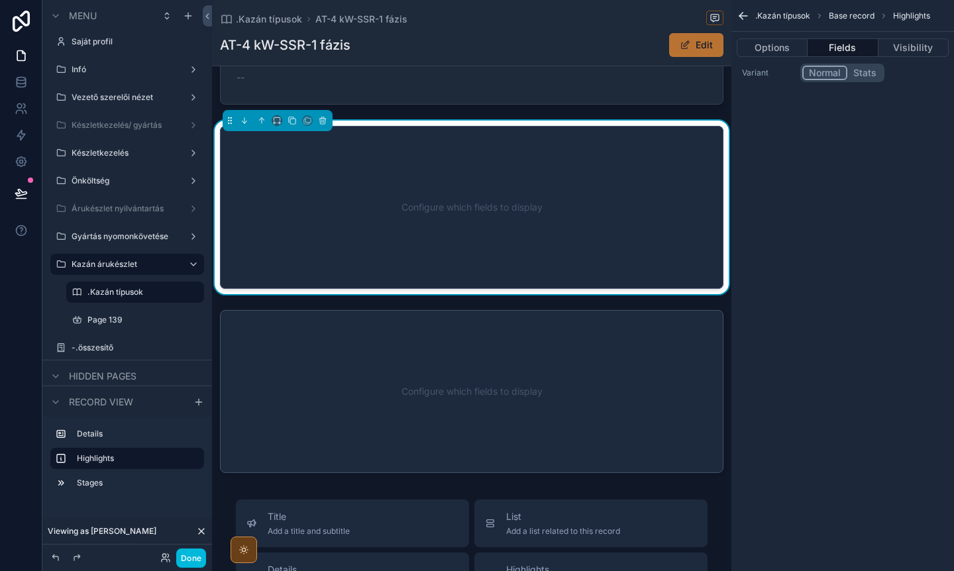
click at [343, 200] on div "Configure which fields to display" at bounding box center [472, 207] width 460 height 119
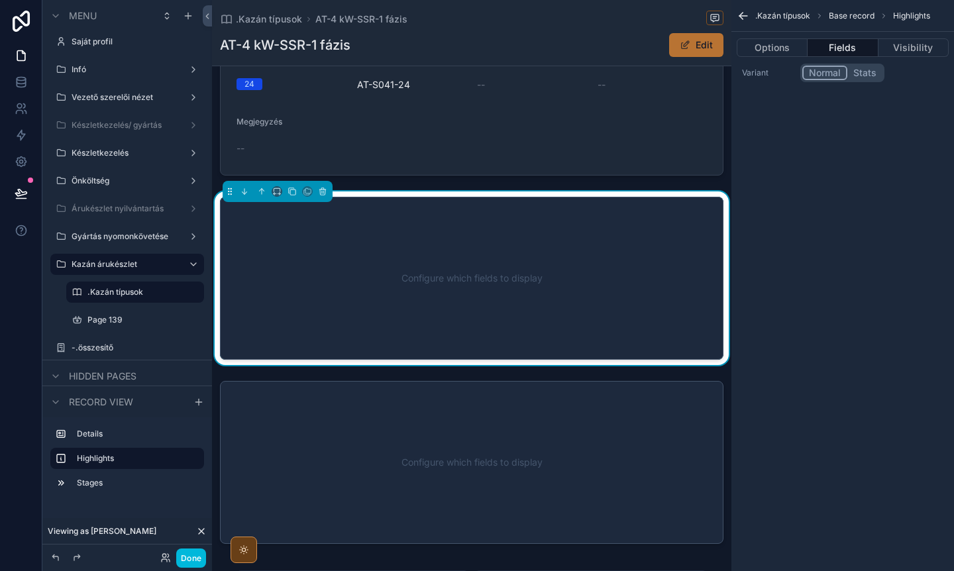
scroll to position [0, 0]
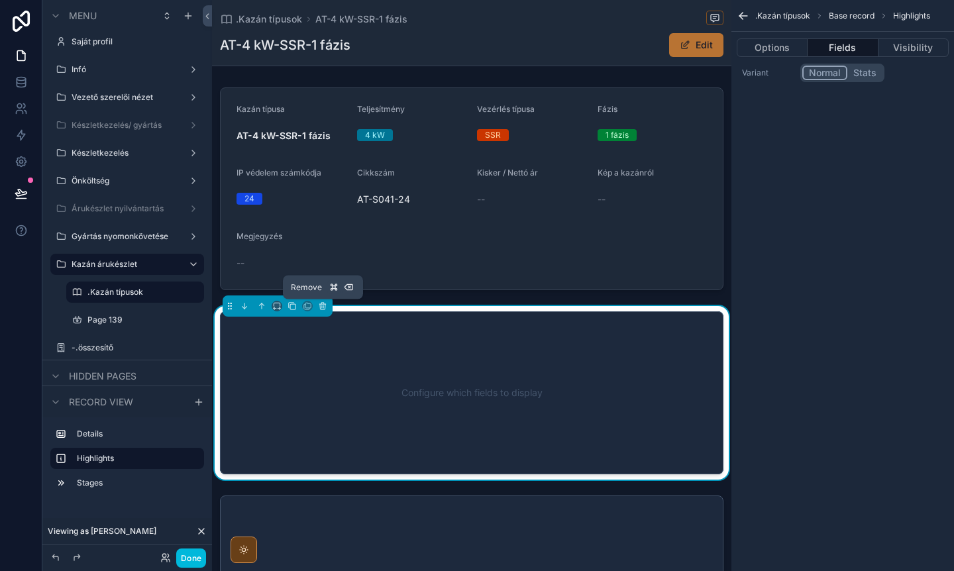
click at [325, 307] on icon "scrollable content" at bounding box center [322, 306] width 5 height 5
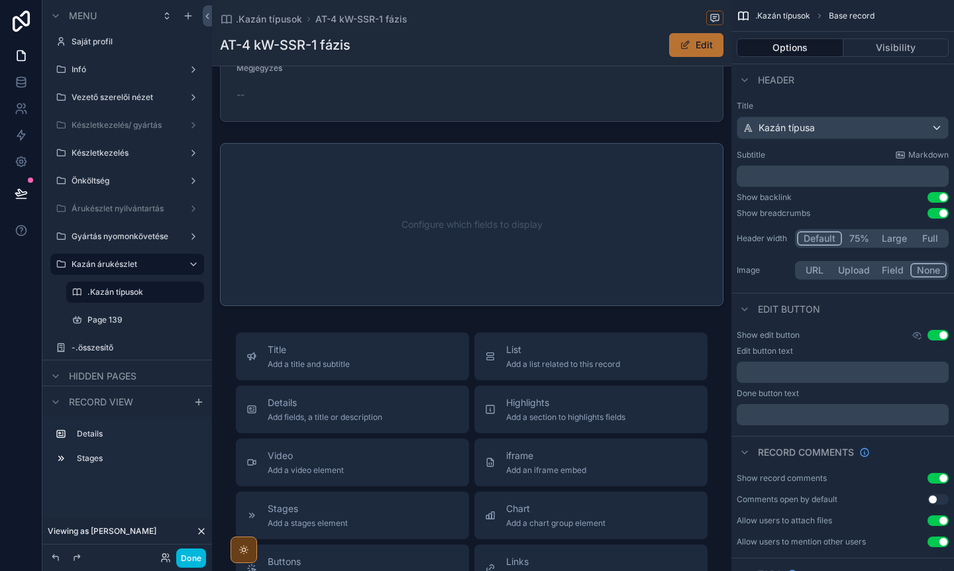
scroll to position [207, 0]
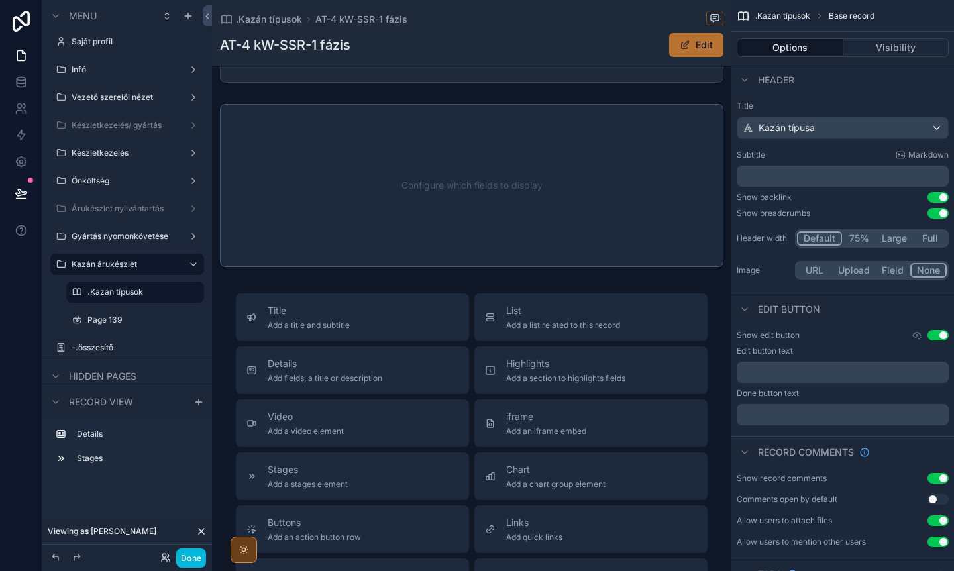
click at [364, 169] on div "scrollable content" at bounding box center [471, 186] width 519 height 174
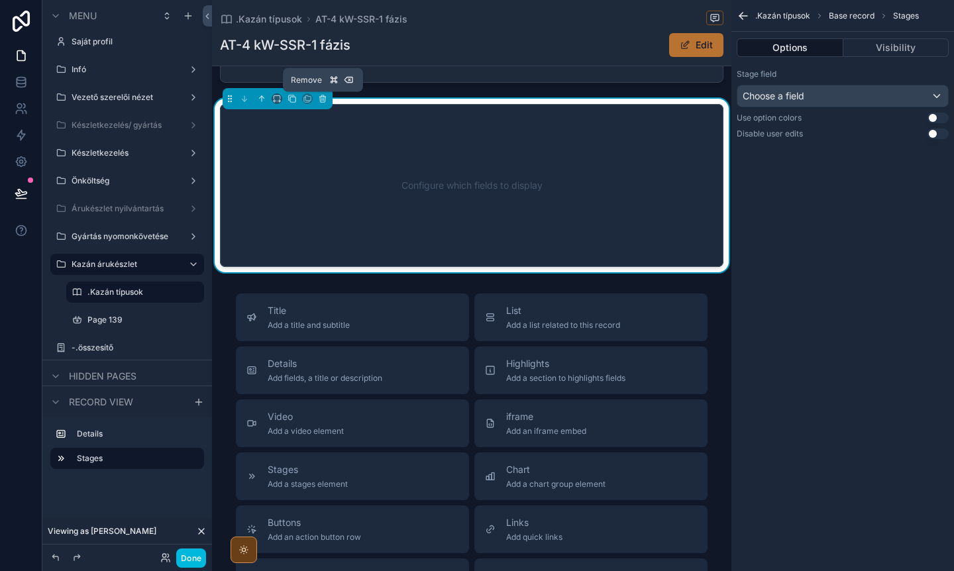
click at [321, 97] on icon "scrollable content" at bounding box center [322, 98] width 9 height 9
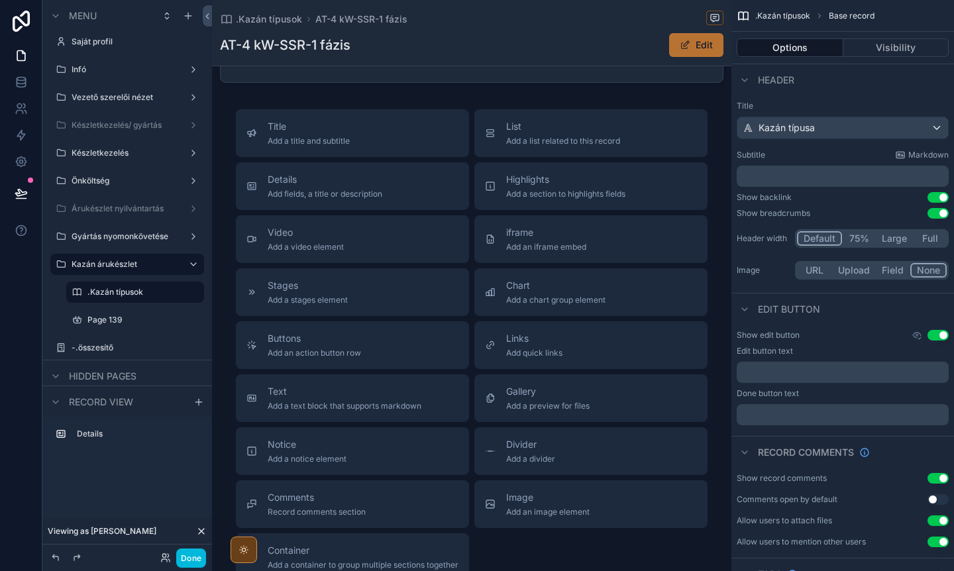
click at [541, 188] on div "Highlights Add a section to highlights fields" at bounding box center [565, 186] width 119 height 27
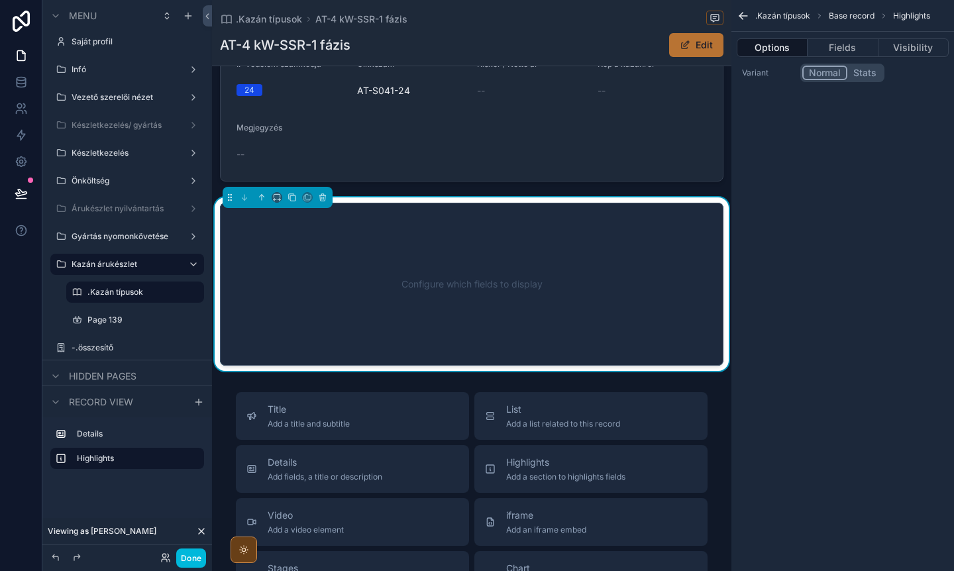
scroll to position [107, 0]
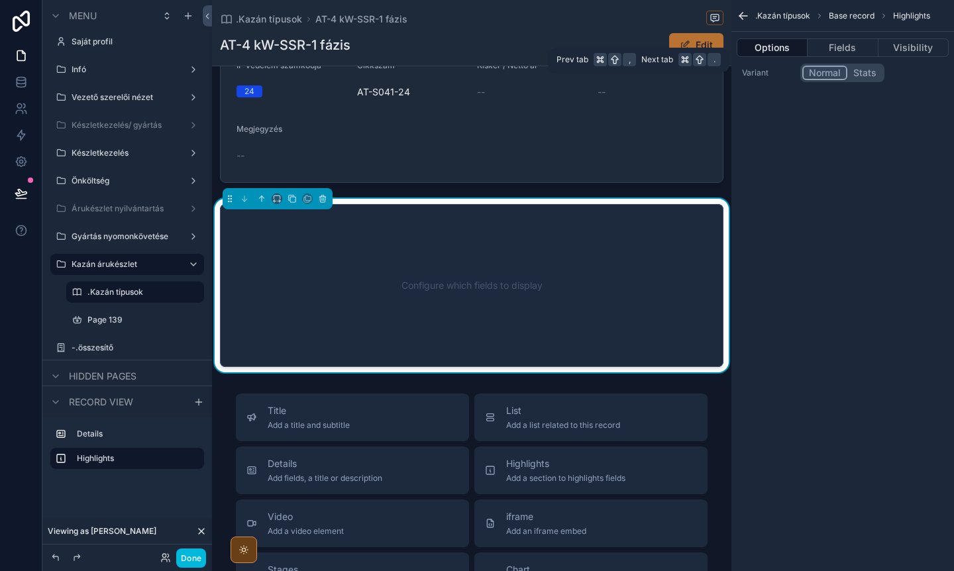
click at [835, 48] on button "Fields" at bounding box center [843, 47] width 70 height 19
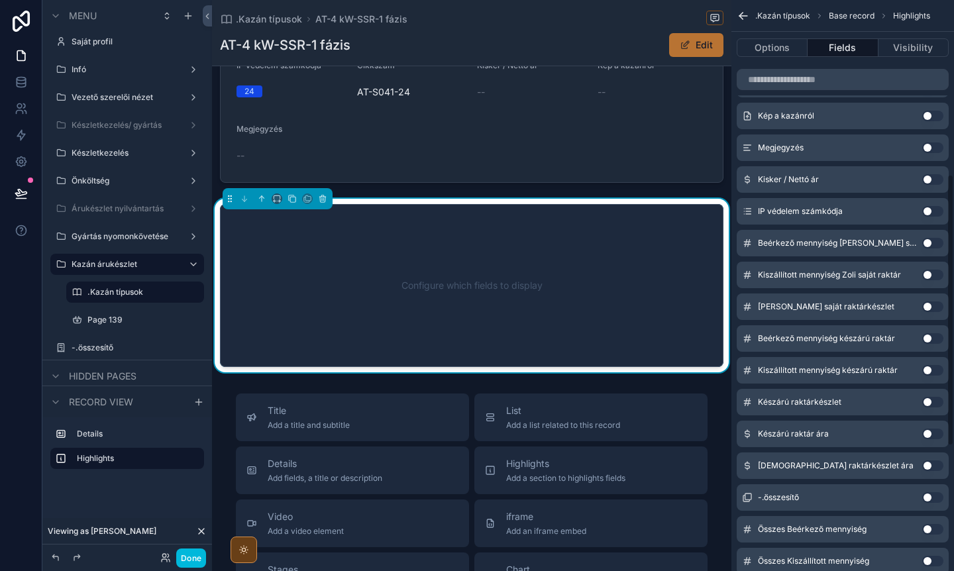
scroll to position [629, 0]
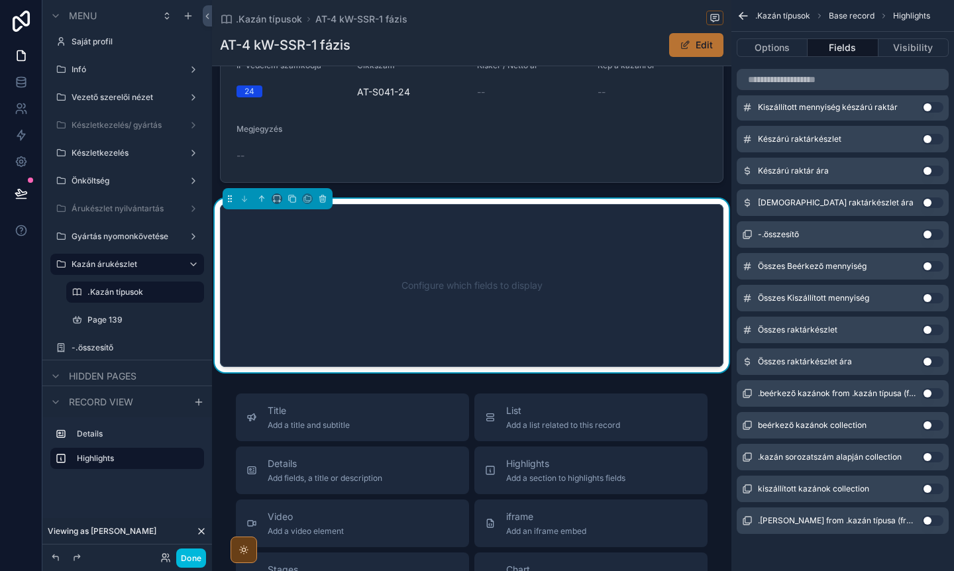
click at [930, 328] on button "Use setting" at bounding box center [932, 330] width 21 height 11
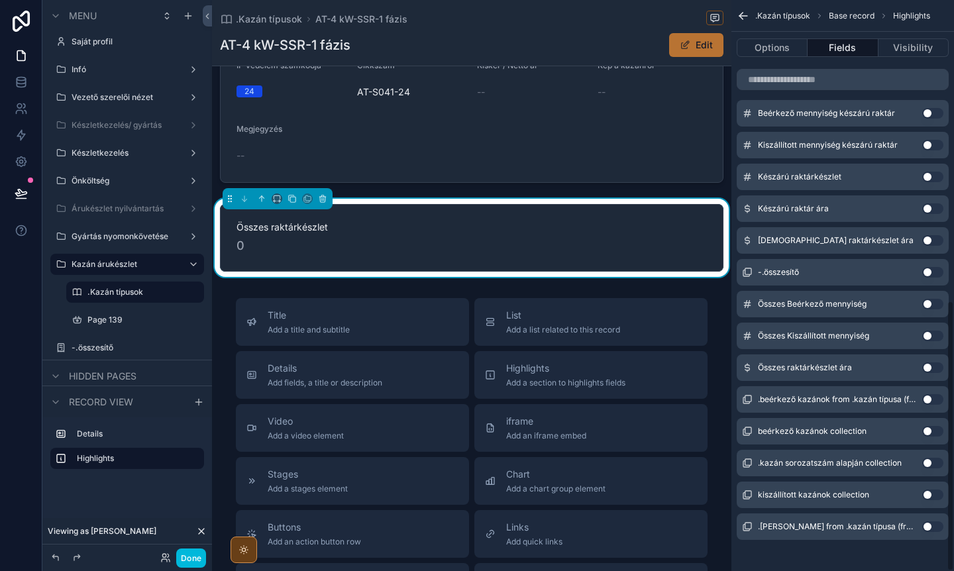
scroll to position [635, 0]
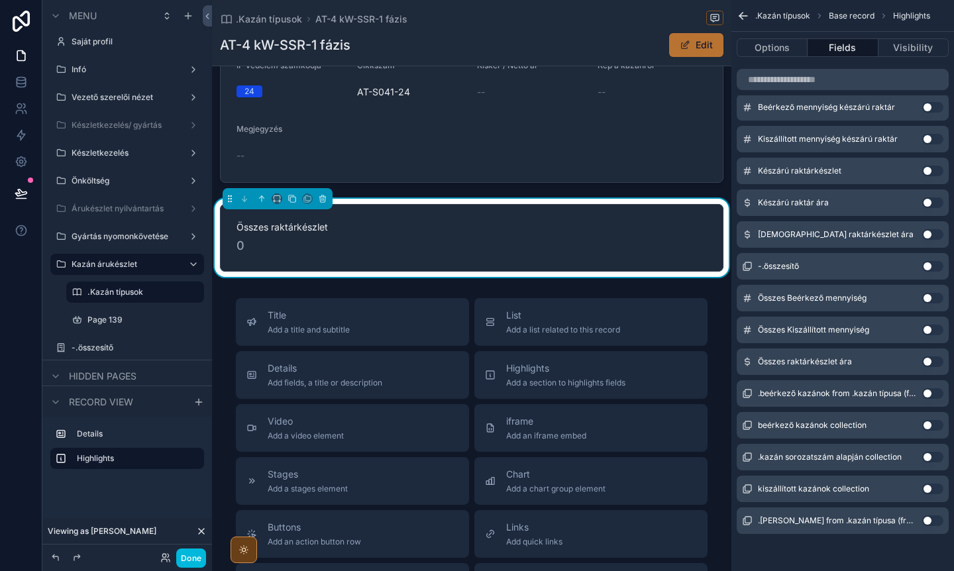
click at [934, 358] on button "Use setting" at bounding box center [932, 361] width 21 height 11
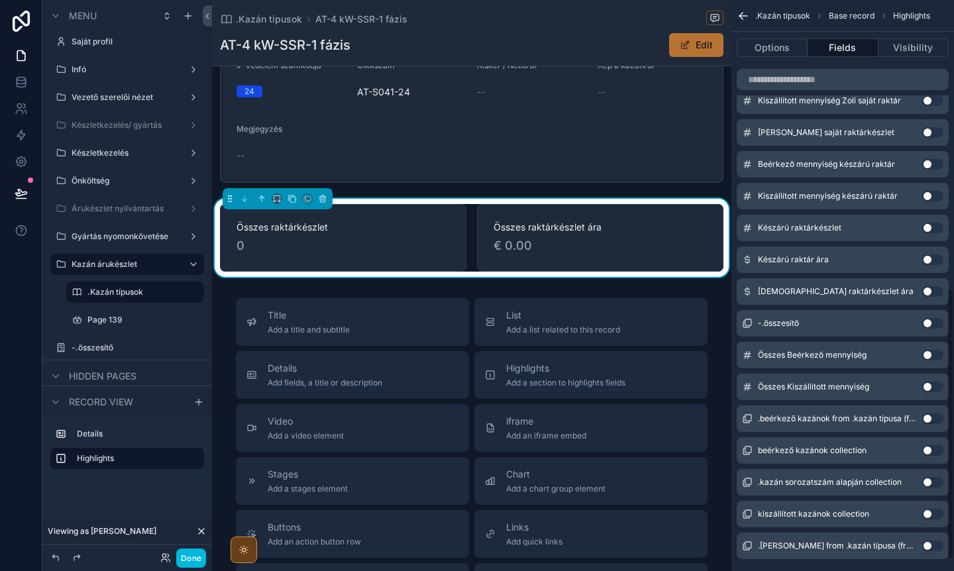
scroll to position [609, 0]
click at [932, 293] on button "Use setting" at bounding box center [932, 293] width 21 height 11
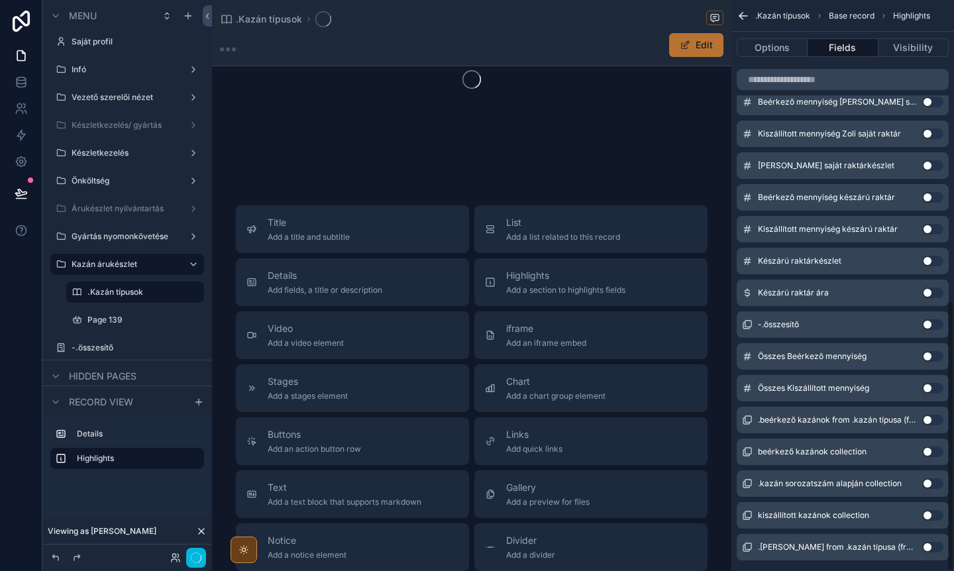
scroll to position [635, 0]
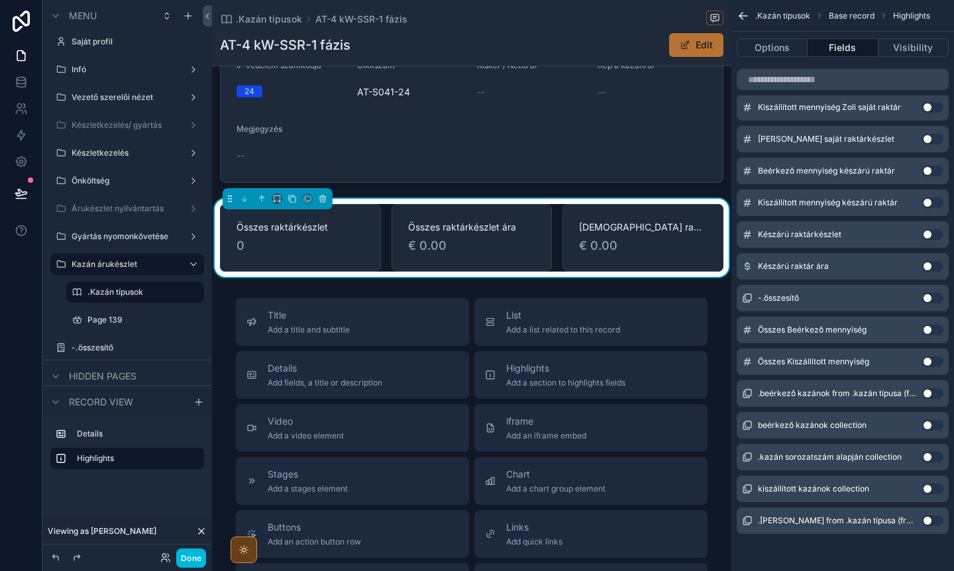
click at [926, 267] on button "Use setting" at bounding box center [932, 266] width 21 height 11
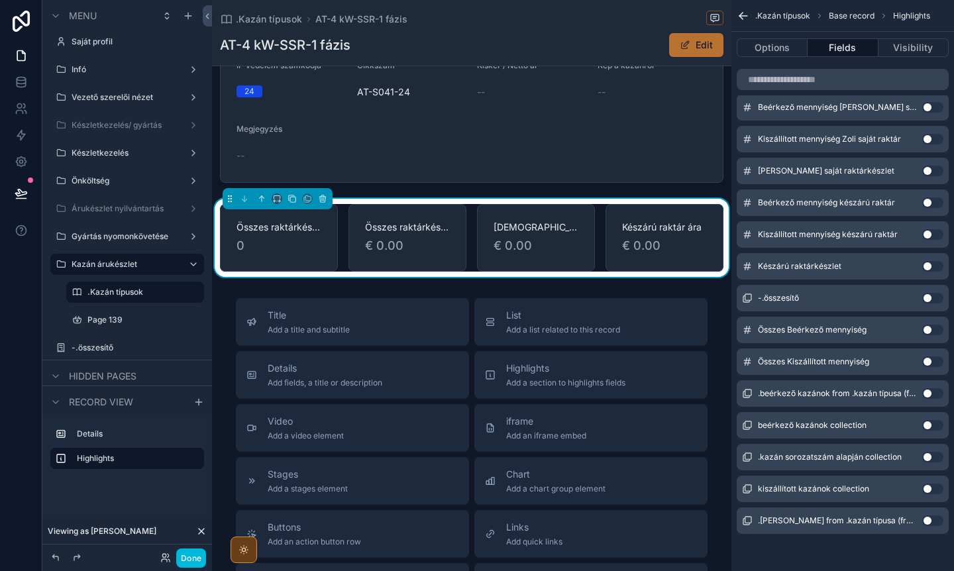
click at [930, 262] on button "Use setting" at bounding box center [932, 266] width 21 height 11
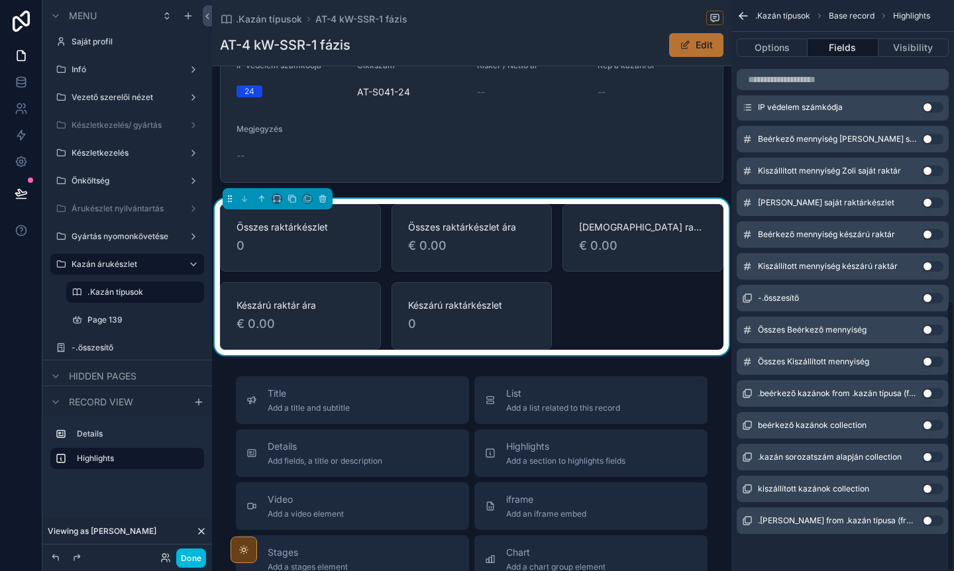
click at [930, 203] on button "Use setting" at bounding box center [932, 202] width 21 height 11
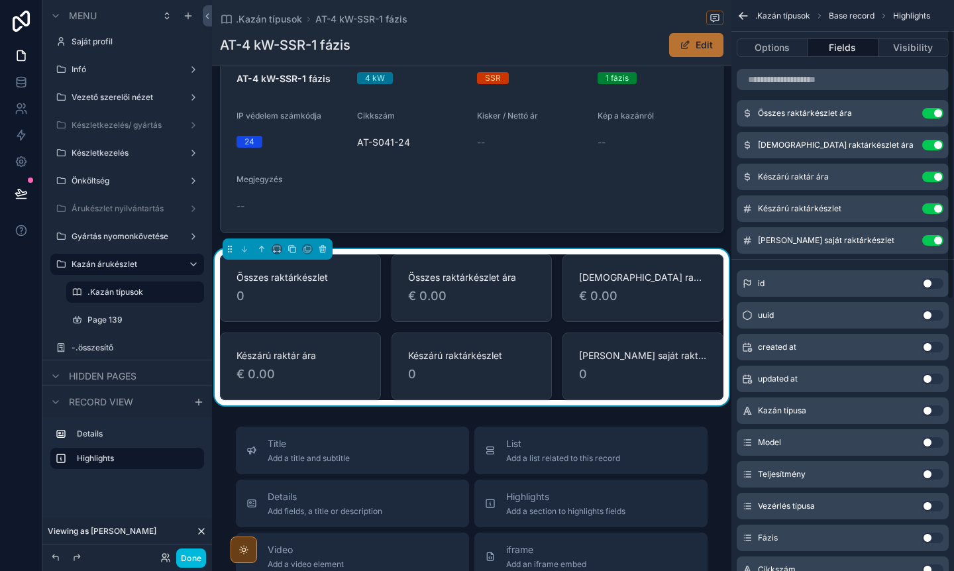
scroll to position [0, 0]
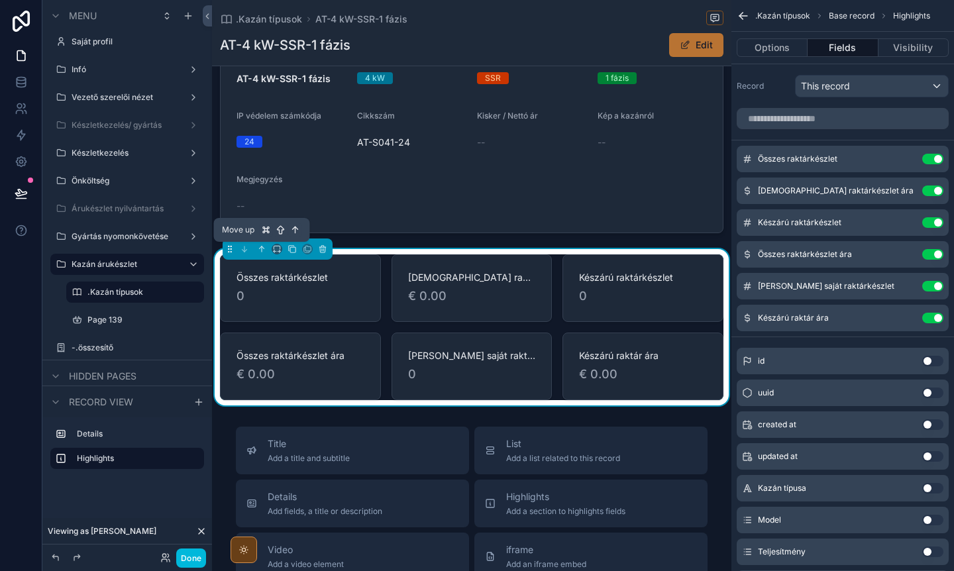
click at [259, 252] on icon "scrollable content" at bounding box center [261, 249] width 9 height 9
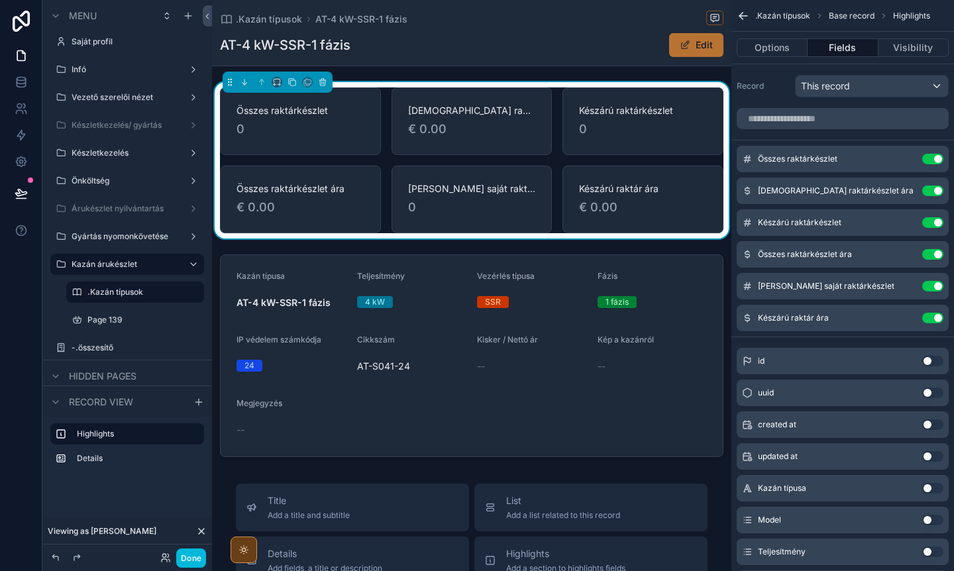
click at [408, 407] on div "scrollable content" at bounding box center [471, 355] width 519 height 213
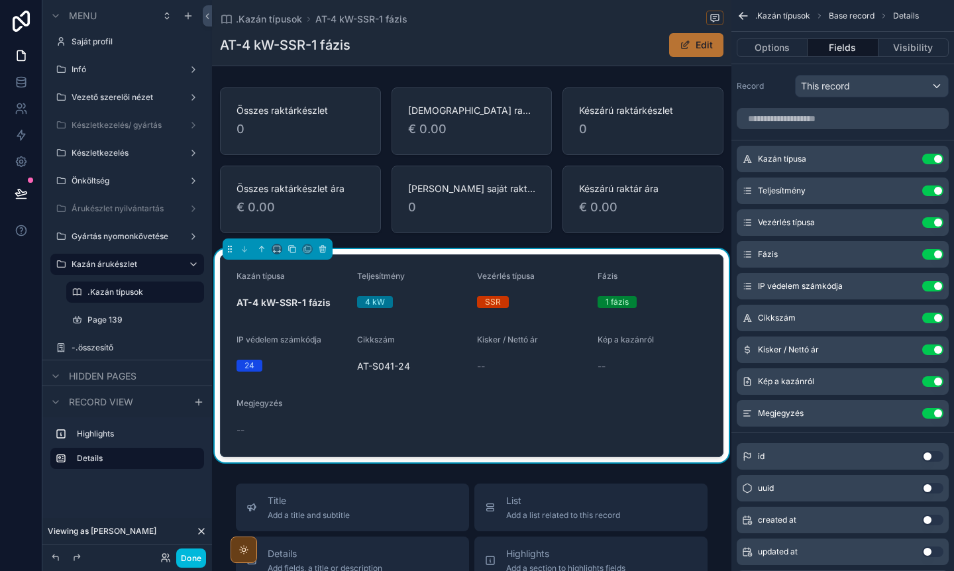
click at [427, 468] on div ".Kazán típusok AT-4 kW-SSR-1 fázis AT-4 kW-SSR-1 fázis Edit Összes raktárkészle…" at bounding box center [471, 531] width 519 height 1062
click at [182, 557] on button "Done" at bounding box center [191, 558] width 30 height 19
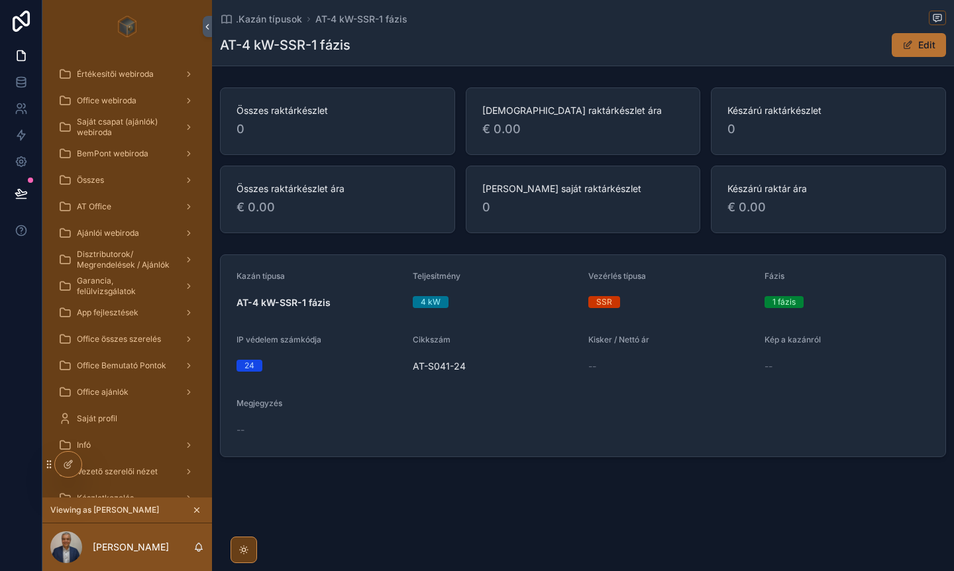
click at [345, 23] on span "AT-4 kW-SSR-1 fázis" at bounding box center [361, 19] width 92 height 13
click at [275, 23] on span ".Kazán típusok" at bounding box center [269, 19] width 66 height 13
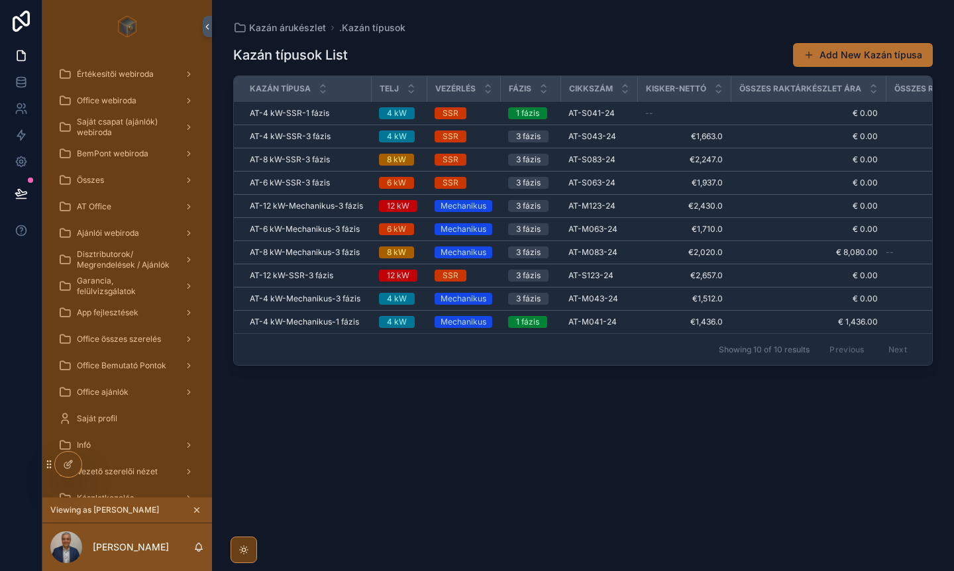
click at [302, 113] on span "AT-4 kW-SSR-1 fázis" at bounding box center [290, 113] width 80 height 11
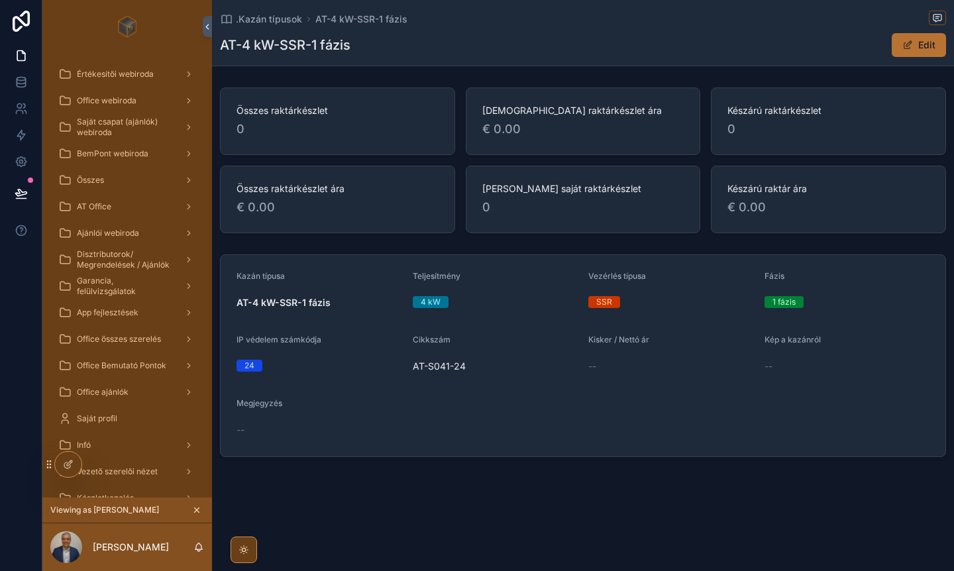
click at [287, 19] on span ".Kazán típusok" at bounding box center [269, 19] width 66 height 13
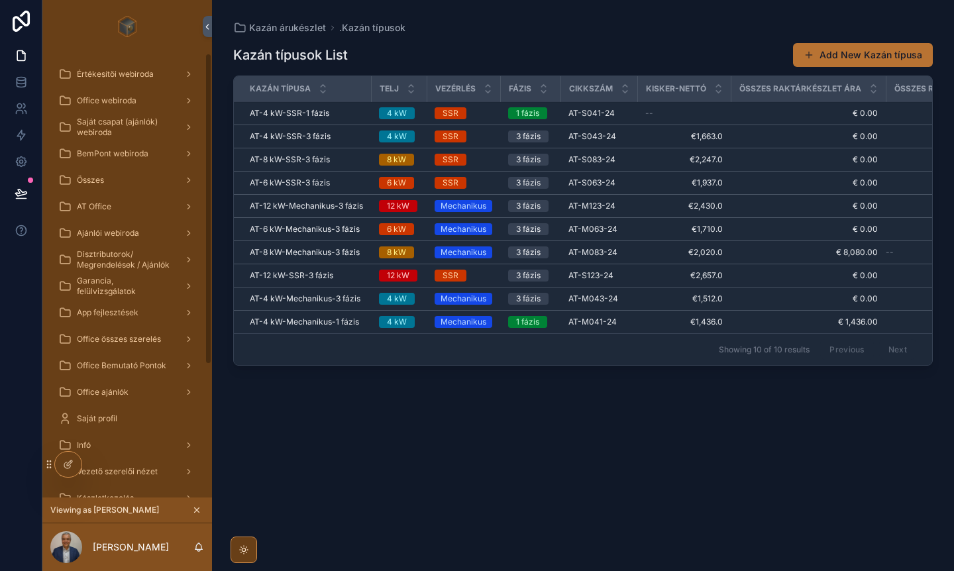
click at [66, 468] on icon at bounding box center [67, 466] width 6 height 6
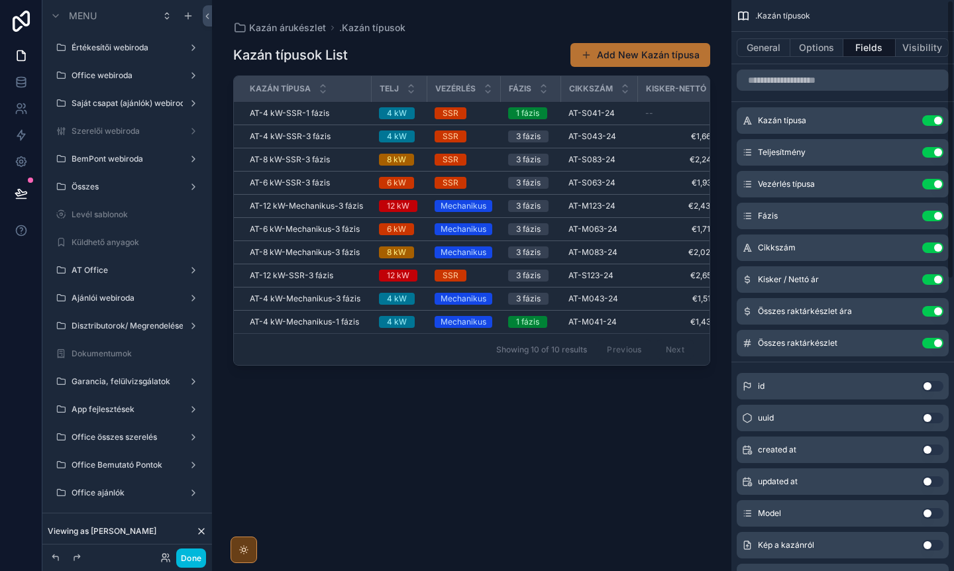
click at [756, 40] on button "General" at bounding box center [764, 47] width 54 height 19
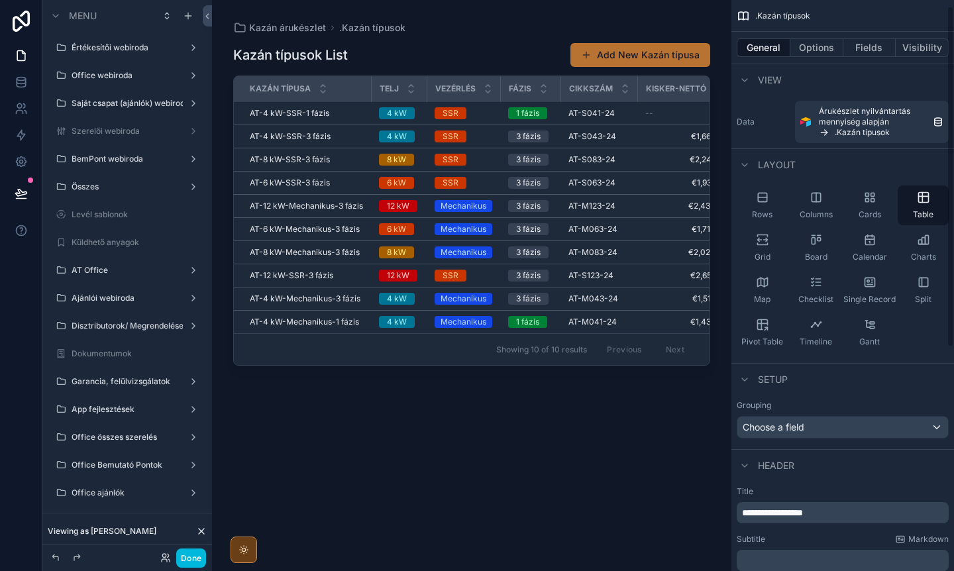
scroll to position [14, 0]
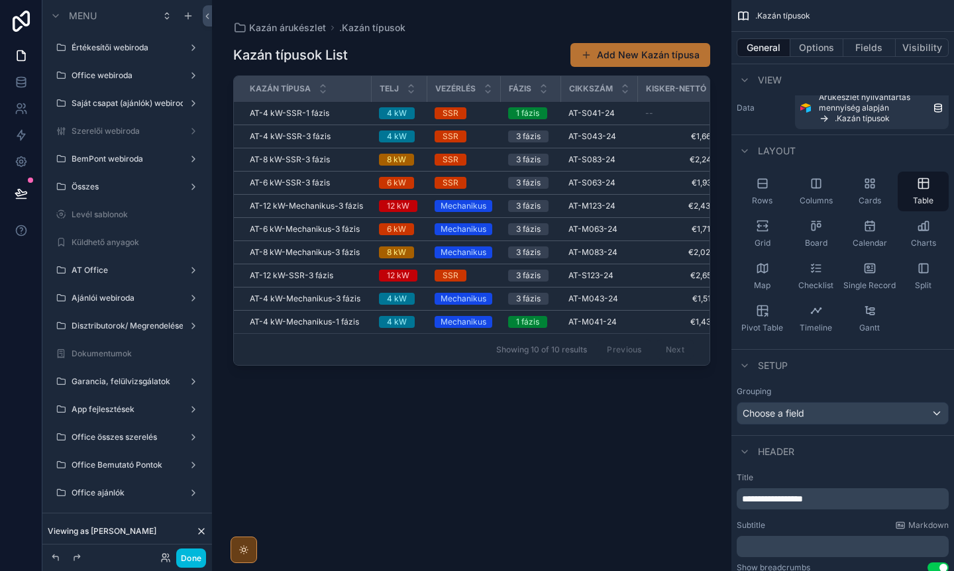
click at [926, 274] on icon "scrollable content" at bounding box center [923, 268] width 13 height 13
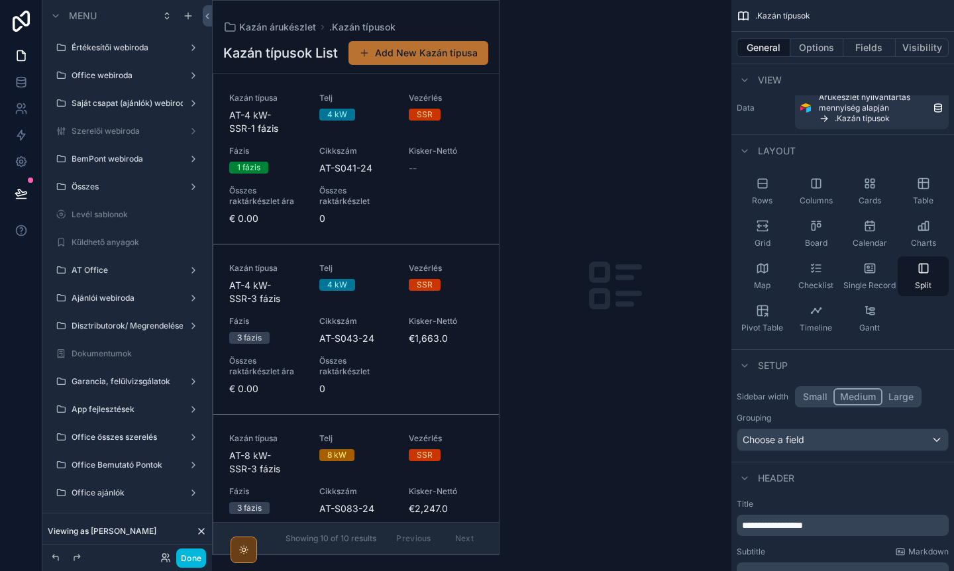
click at [319, 188] on div "scrollable content" at bounding box center [356, 278] width 286 height 554
click at [305, 172] on div "Kazán típusa AT-4 kW-SSR-1 fázis Telj 4 kW Vezérlés SSR Fázis 1 fázis Cikkszám …" at bounding box center [356, 159] width 254 height 133
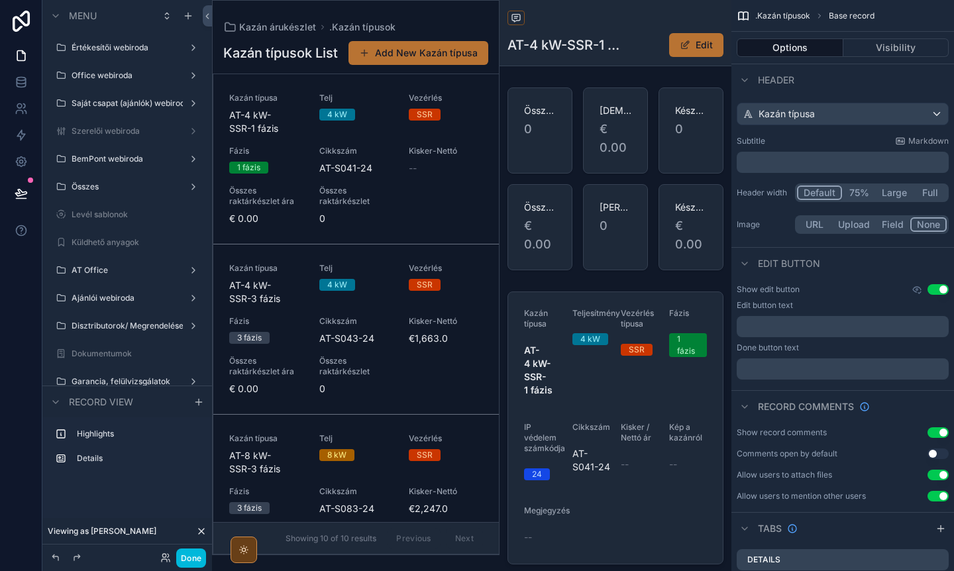
click at [199, 551] on button "Done" at bounding box center [191, 558] width 30 height 19
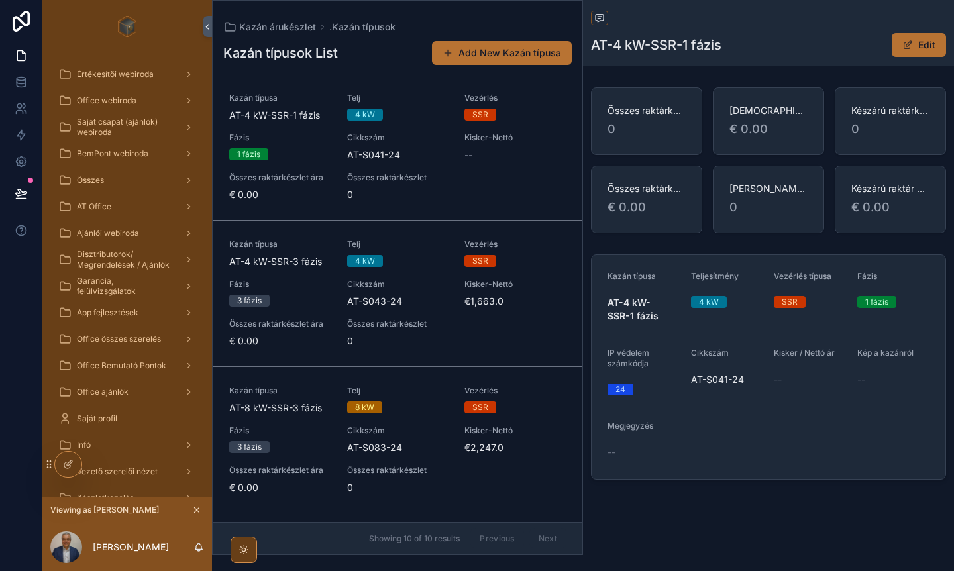
click at [304, 152] on div "1 fázis" at bounding box center [280, 154] width 102 height 12
click at [304, 239] on span "Kazán típusa" at bounding box center [280, 244] width 102 height 11
click at [205, 25] on icon "scrollable content" at bounding box center [207, 27] width 9 height 10
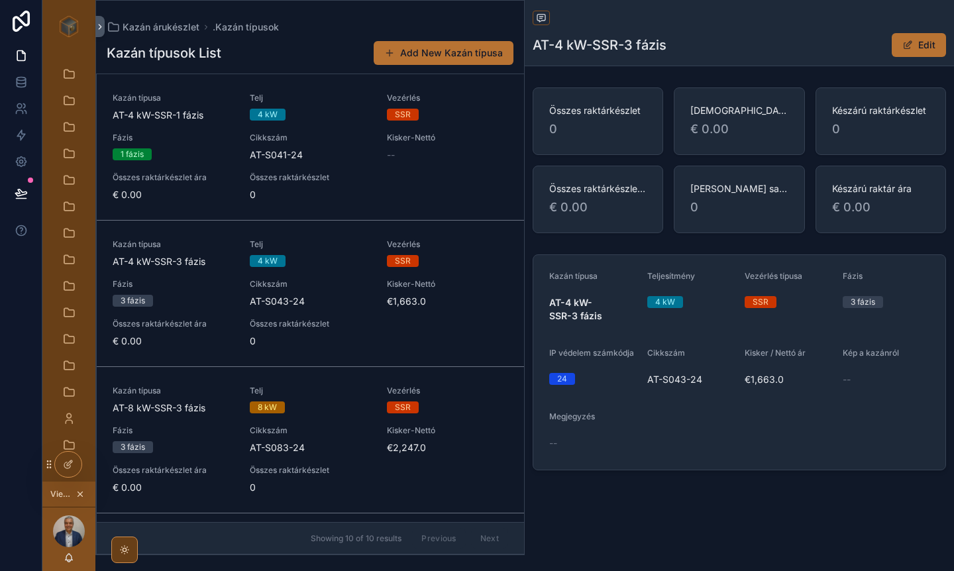
click at [128, 553] on icon "scrollable content" at bounding box center [124, 550] width 11 height 11
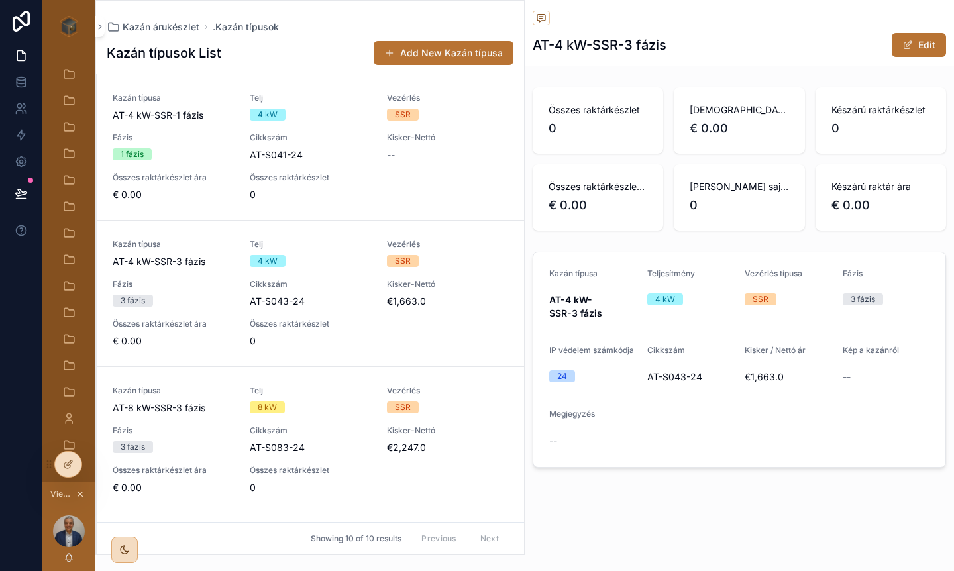
click at [67, 464] on icon at bounding box center [69, 463] width 5 height 5
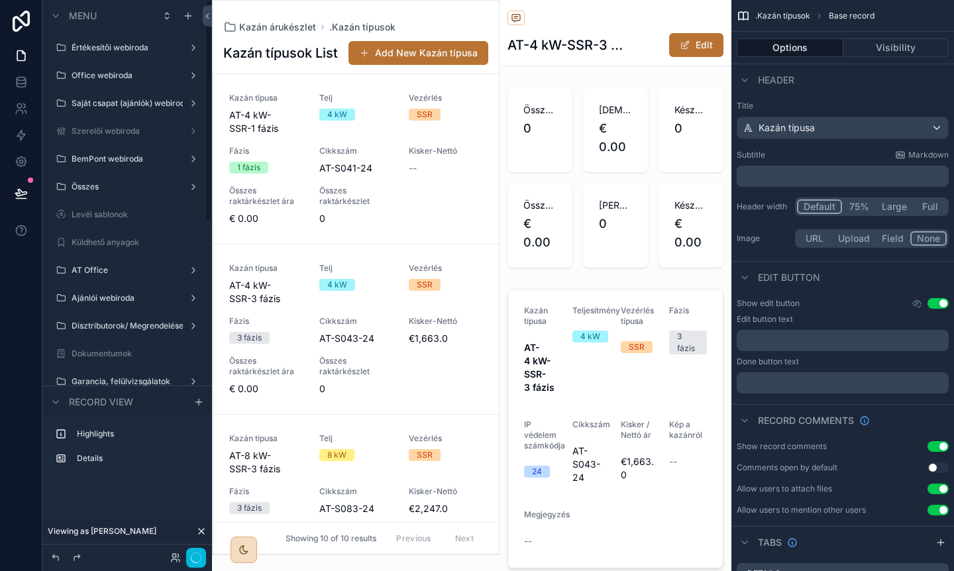
scroll to position [170, 0]
click at [858, 207] on button "75%" at bounding box center [859, 206] width 34 height 15
click at [895, 210] on button "Large" at bounding box center [894, 206] width 37 height 15
click at [922, 205] on button "Full" at bounding box center [930, 206] width 34 height 15
click at [808, 211] on button "Default" at bounding box center [819, 206] width 44 height 15
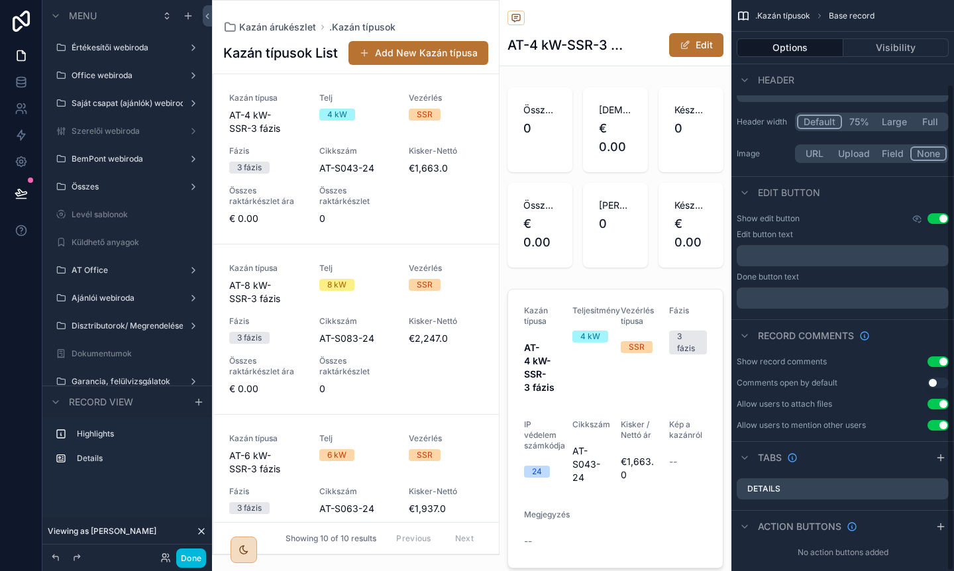
scroll to position [98, 0]
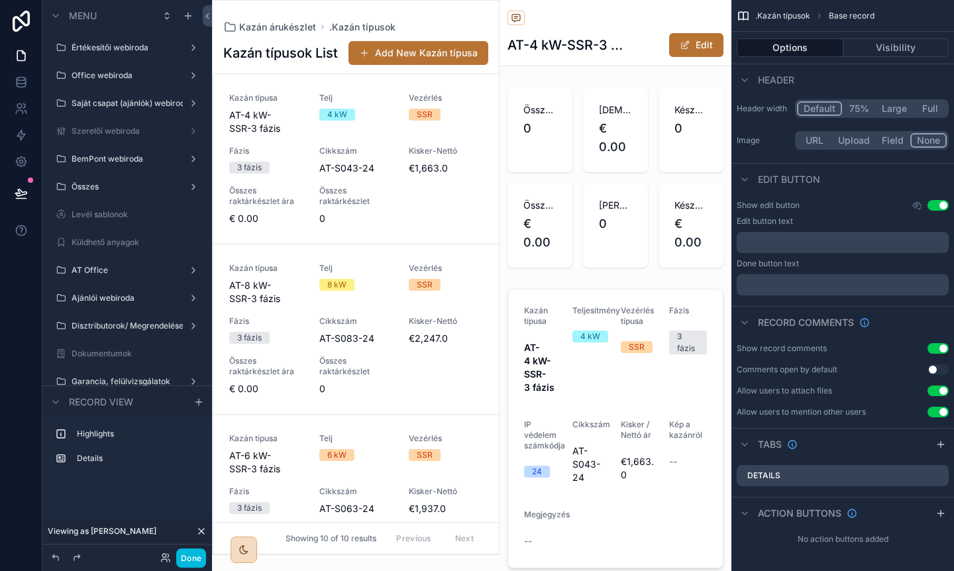
click at [828, 480] on div "Details" at bounding box center [843, 475] width 212 height 21
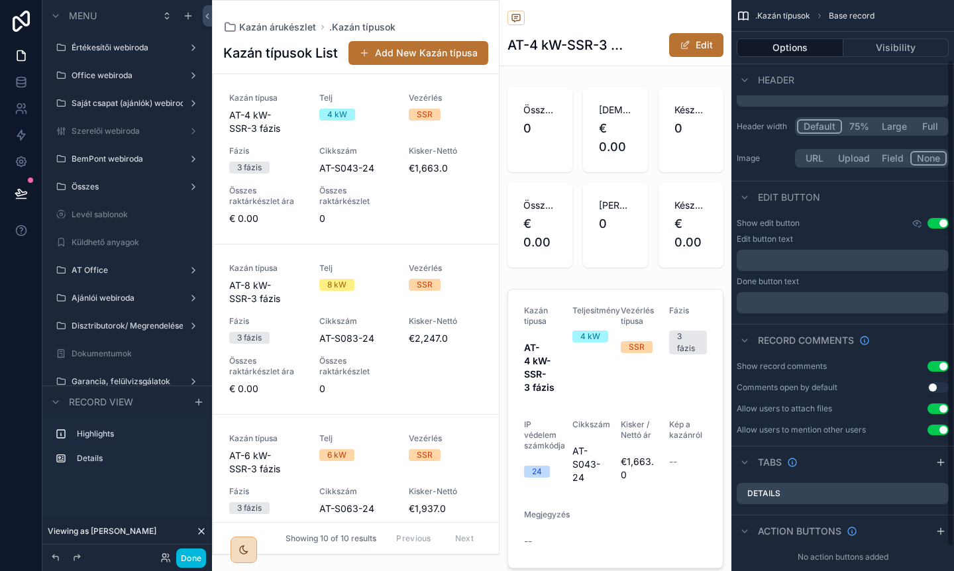
scroll to position [0, 0]
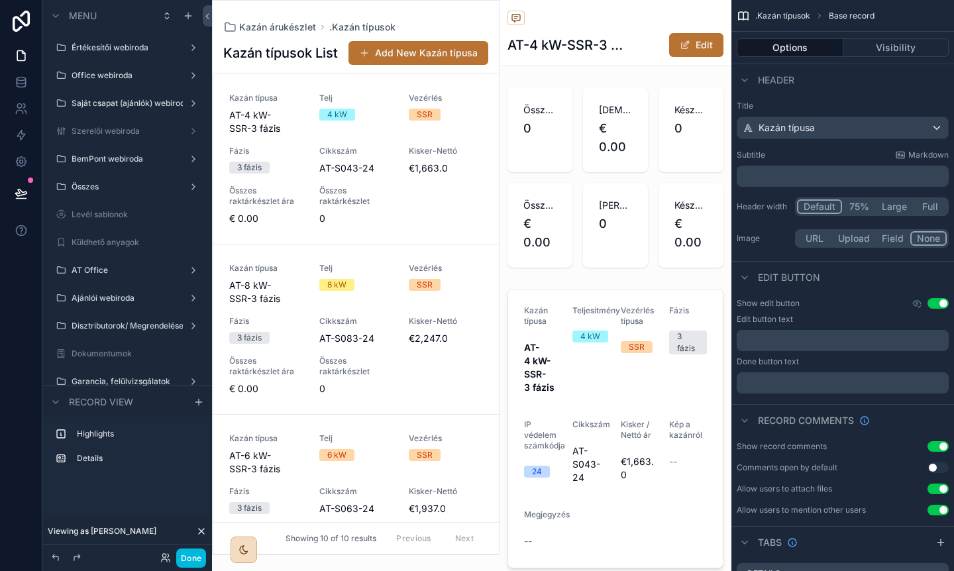
click at [470, 87] on link "Kazán típusa AT-4 kW-SSR-3 fázis Telj 4 kW Vezérlés SSR Fázis 3 fázis Cikkszám …" at bounding box center [356, 159] width 286 height 170
click at [278, 26] on span "Kazán árukészlet" at bounding box center [277, 27] width 77 height 13
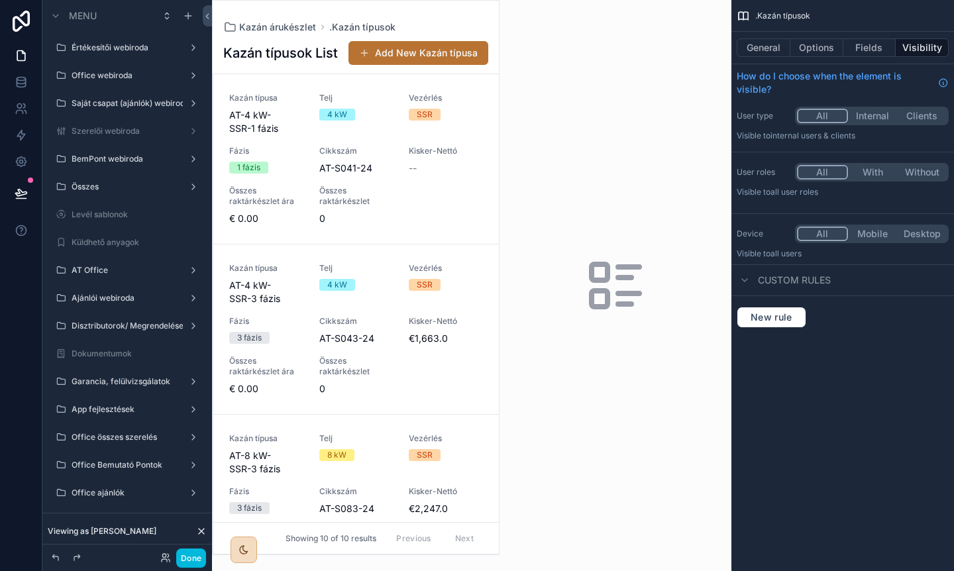
click at [763, 50] on button "General" at bounding box center [764, 47] width 54 height 19
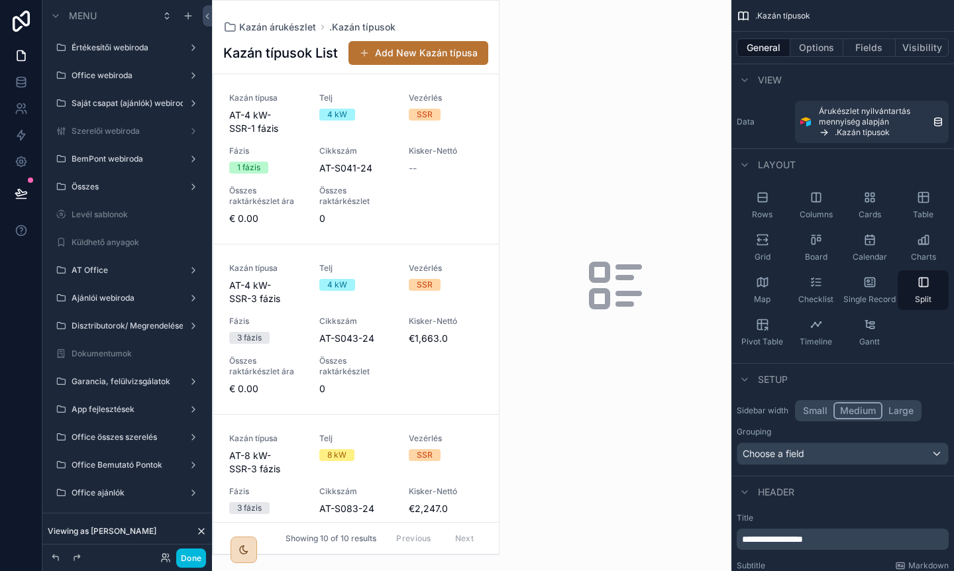
click at [914, 199] on div "Table" at bounding box center [923, 206] width 51 height 40
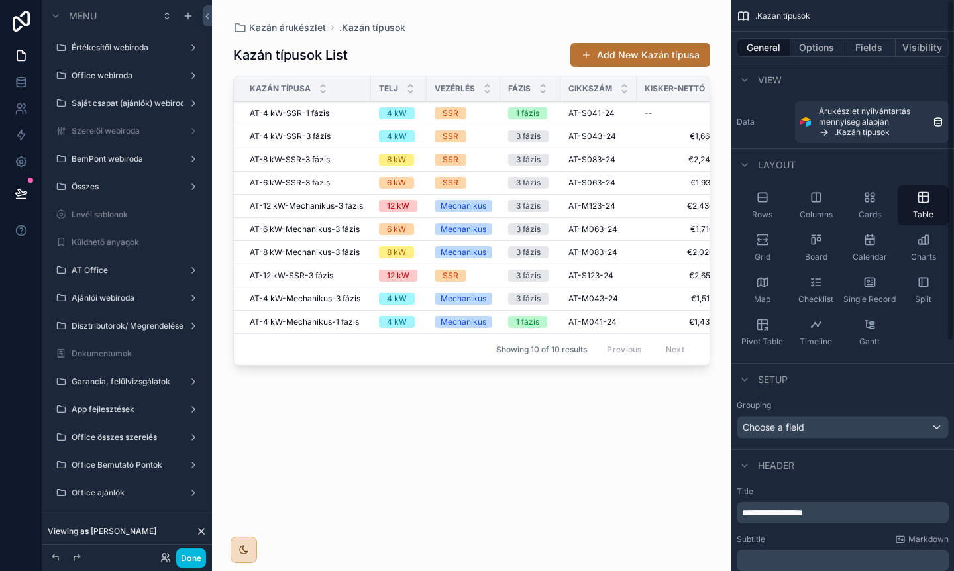
click at [750, 244] on div "Grid" at bounding box center [762, 248] width 51 height 40
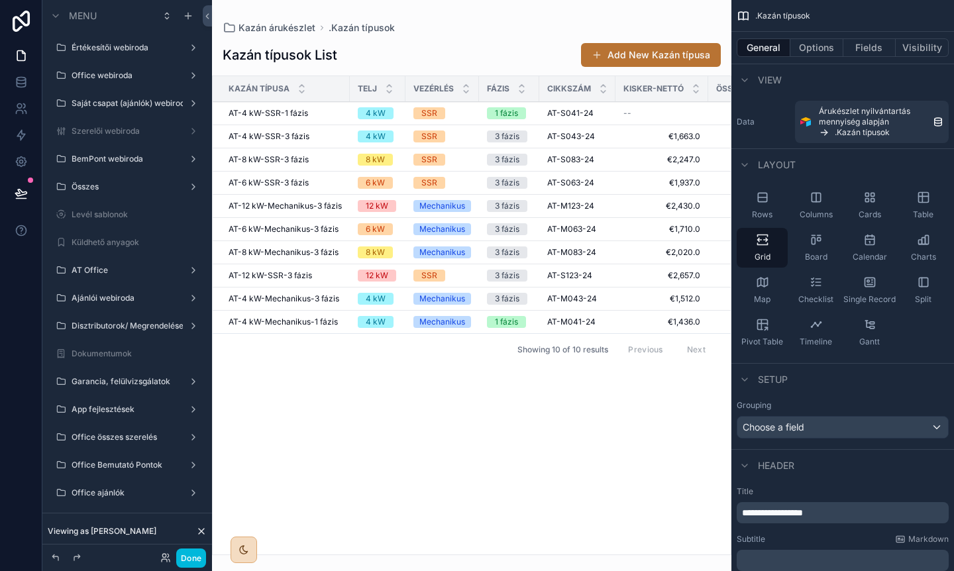
click at [922, 199] on icon "scrollable content" at bounding box center [923, 197] width 13 height 13
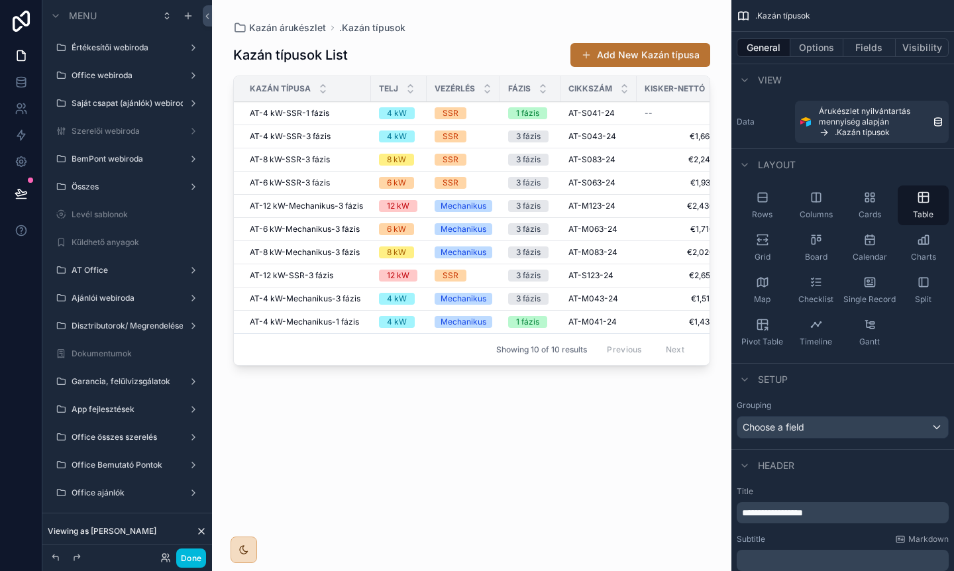
click at [759, 240] on icon "scrollable content" at bounding box center [759, 240] width 4 height 3
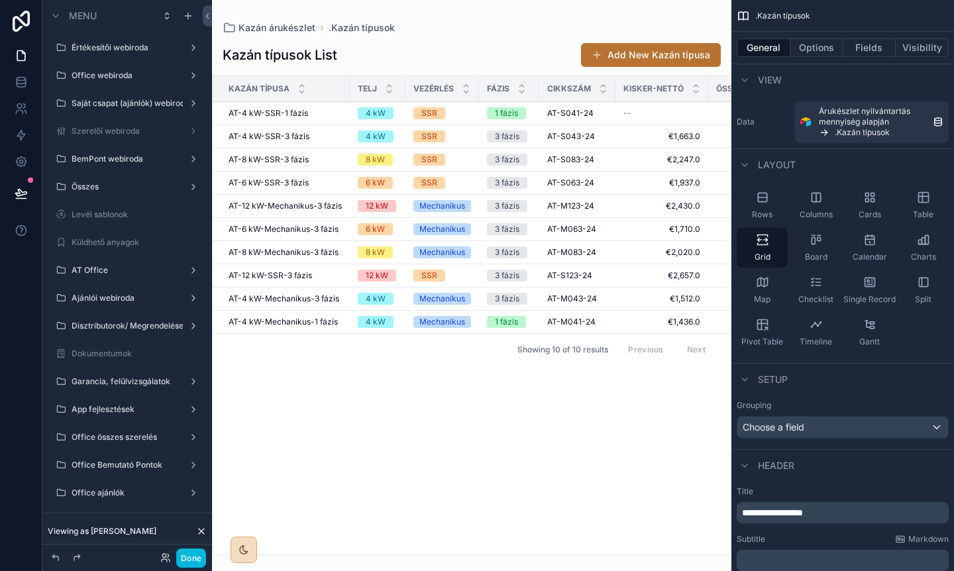
click at [201, 555] on button "Done" at bounding box center [191, 558] width 30 height 19
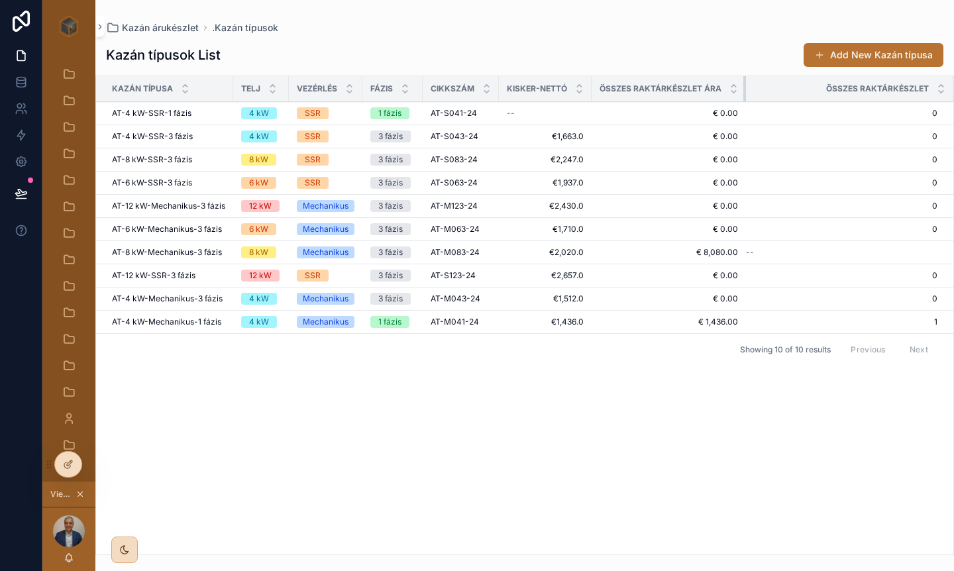
drag, startPoint x: 741, startPoint y: 82, endPoint x: 670, endPoint y: 88, distance: 71.2
click at [670, 88] on th "Összes raktárkészlet ára" at bounding box center [669, 89] width 154 height 26
click at [67, 470] on div at bounding box center [68, 464] width 27 height 25
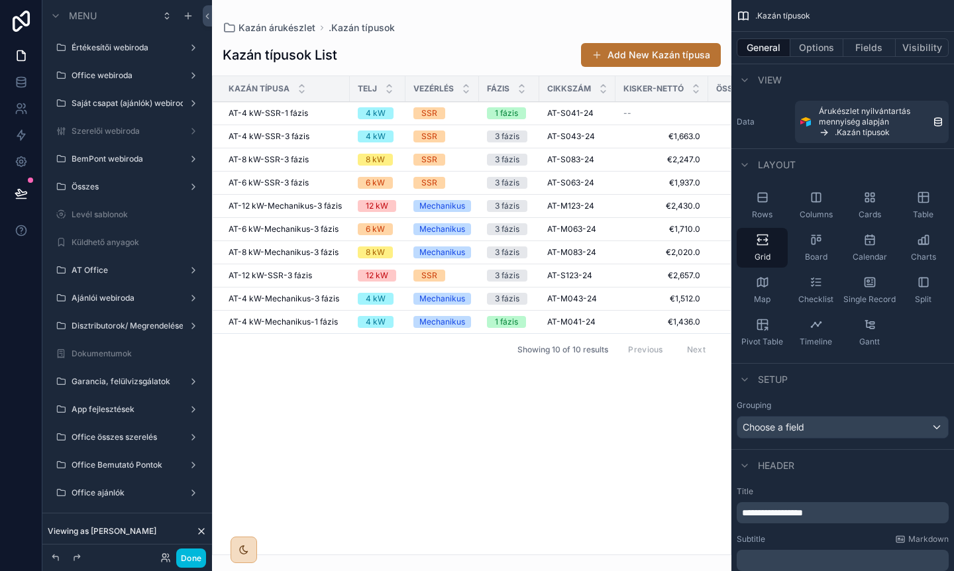
click at [933, 203] on div "Table" at bounding box center [923, 206] width 51 height 40
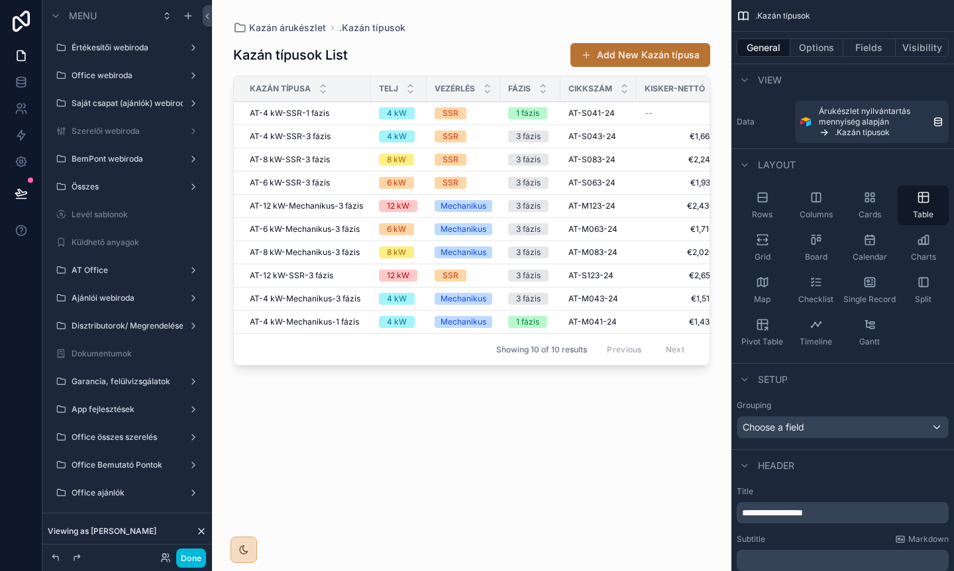
click at [534, 44] on div "scrollable content" at bounding box center [471, 277] width 519 height 555
click at [483, 56] on div "Kazán típusok List Add New Kazán típusa" at bounding box center [471, 54] width 477 height 25
click at [555, 56] on div "Kazán típusok List Add New Kazán típusa" at bounding box center [471, 54] width 477 height 25
click at [655, 51] on button "Add New Kazán típusa" at bounding box center [641, 55] width 140 height 24
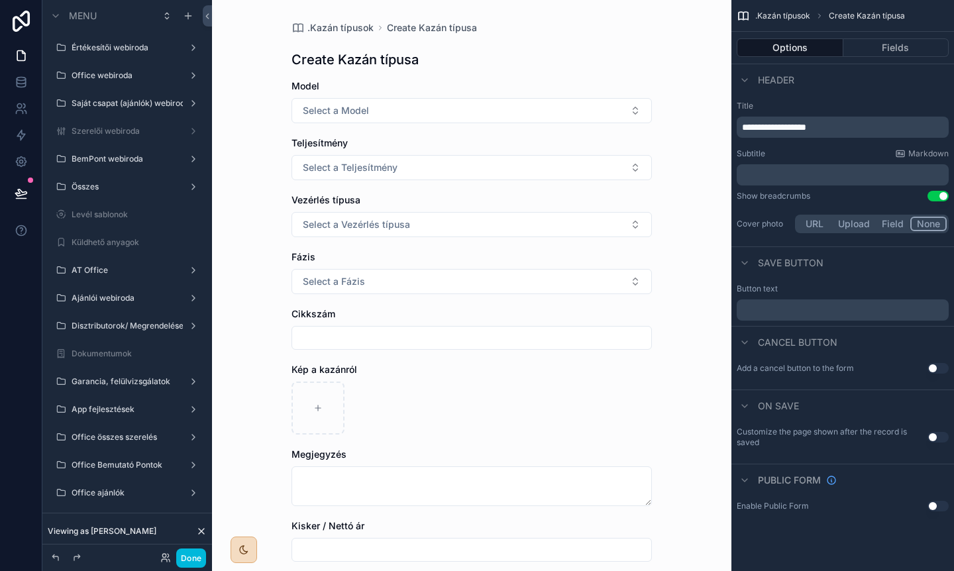
click at [431, 109] on button "Select a Model" at bounding box center [472, 110] width 360 height 25
click at [894, 46] on button "Fields" at bounding box center [897, 47] width 106 height 19
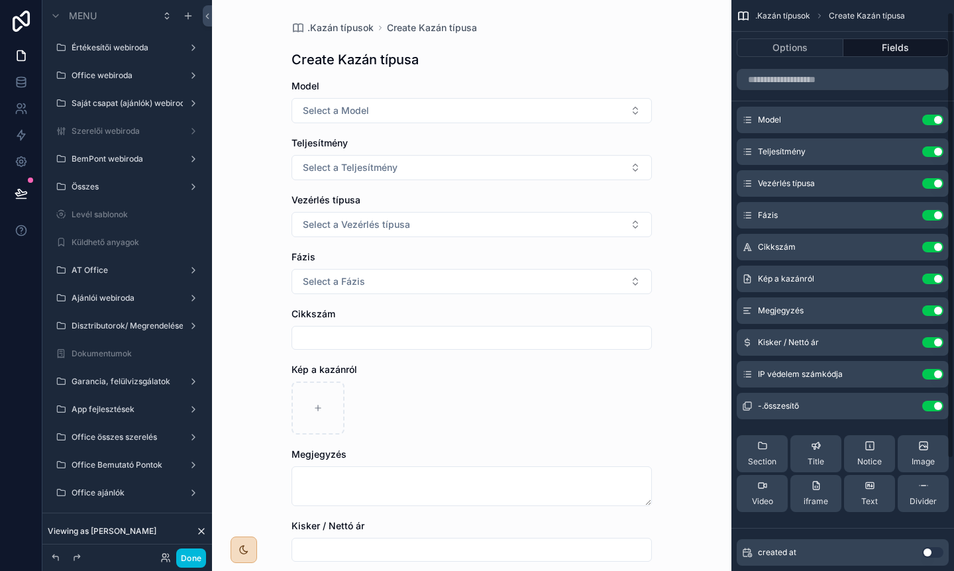
scroll to position [159, 0]
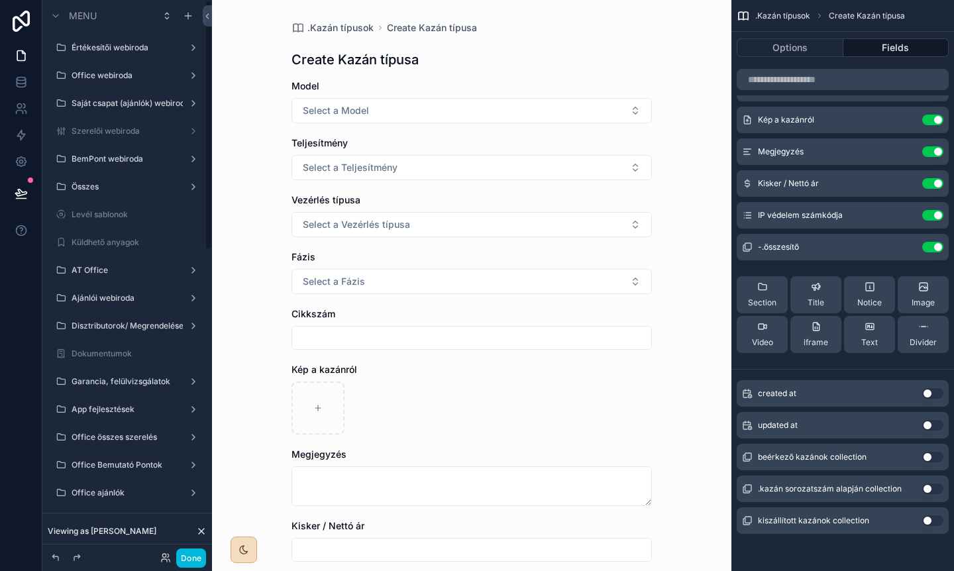
click at [328, 30] on span ".Kazán típusok" at bounding box center [340, 27] width 66 height 13
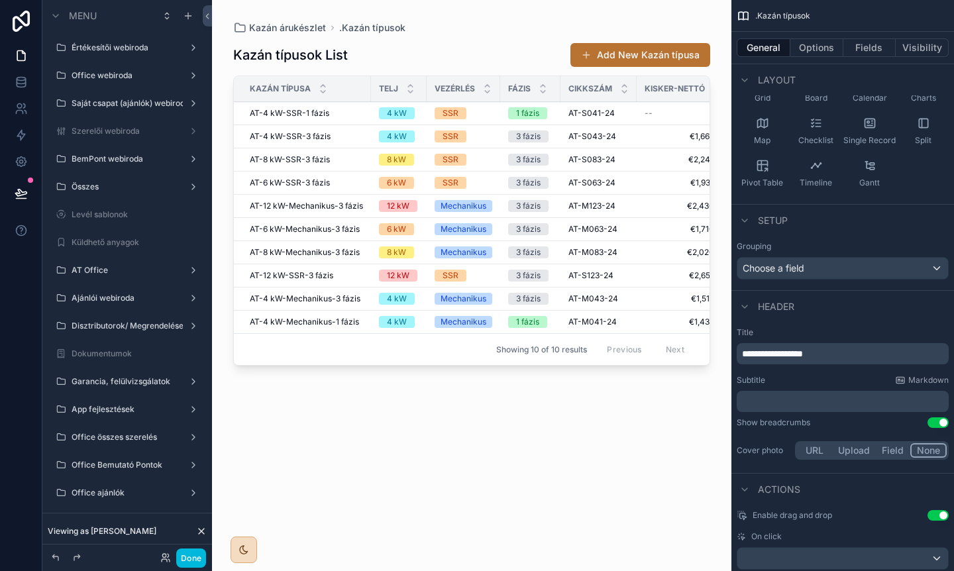
click at [502, 52] on div "Kazán típusok List Add New Kazán típusa" at bounding box center [471, 54] width 477 height 25
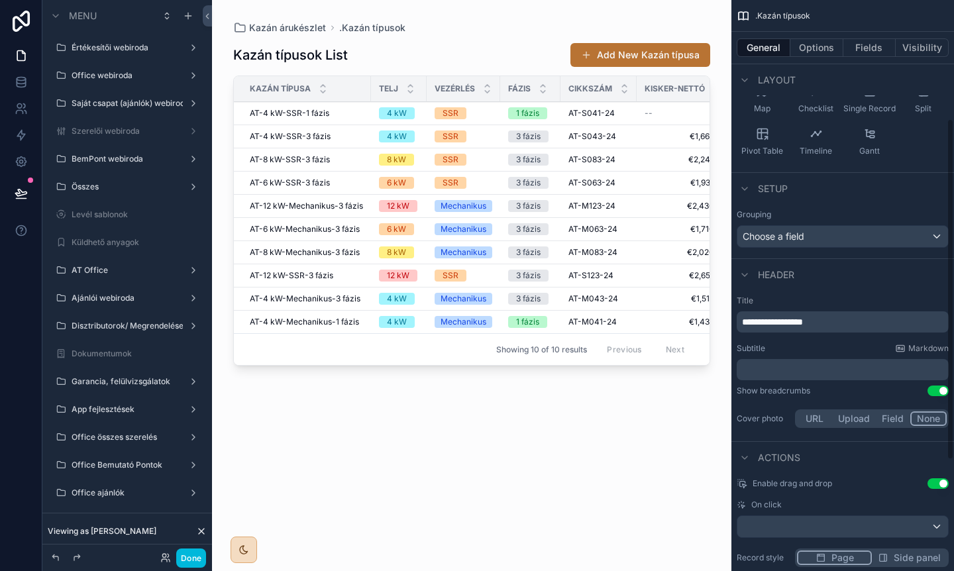
scroll to position [173, 0]
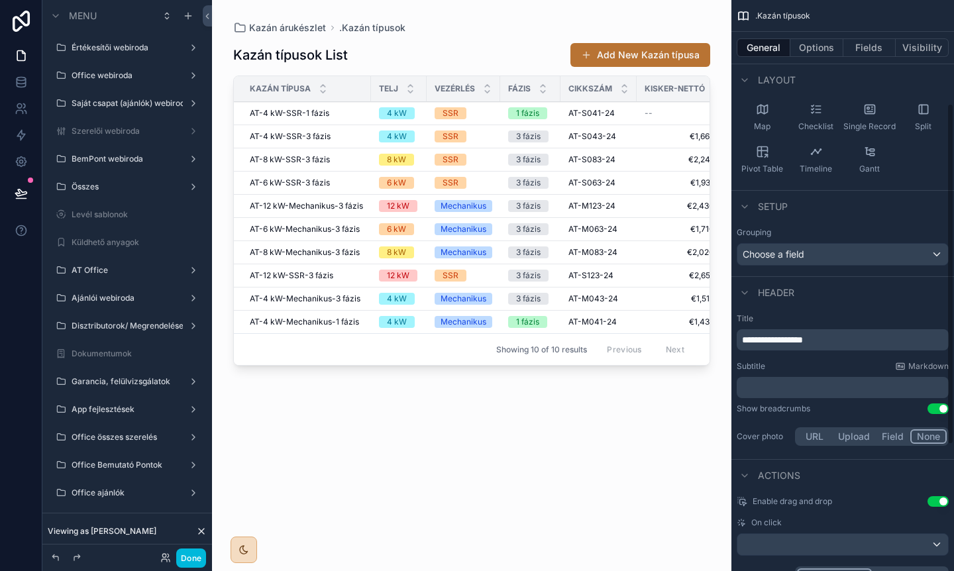
click at [808, 43] on button "Options" at bounding box center [817, 47] width 53 height 19
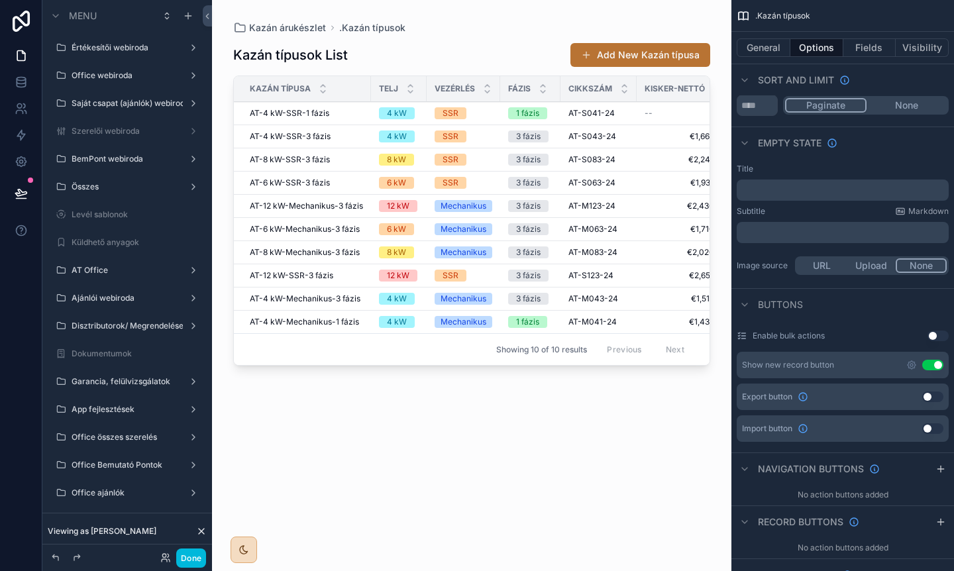
click at [932, 367] on button "Use setting" at bounding box center [932, 365] width 21 height 11
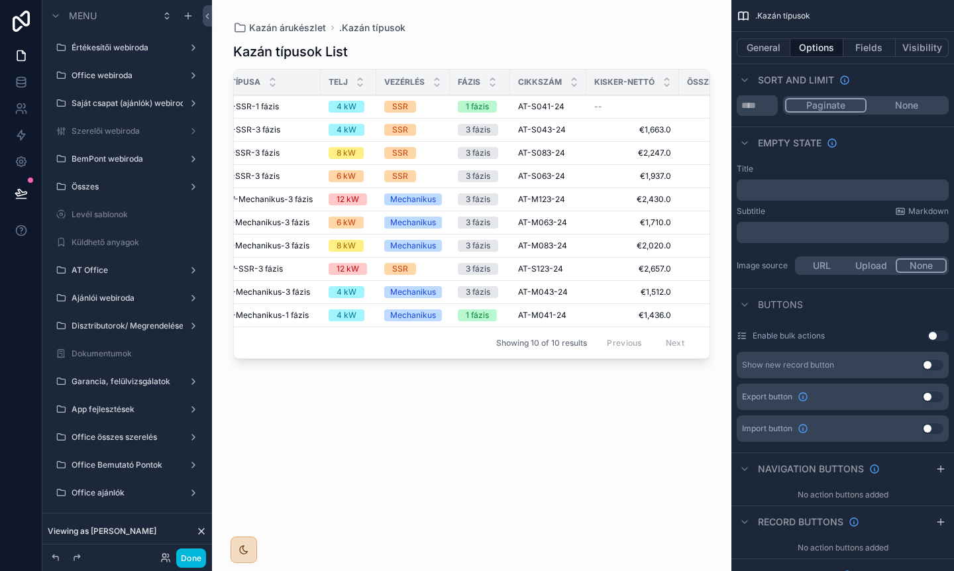
scroll to position [0, 0]
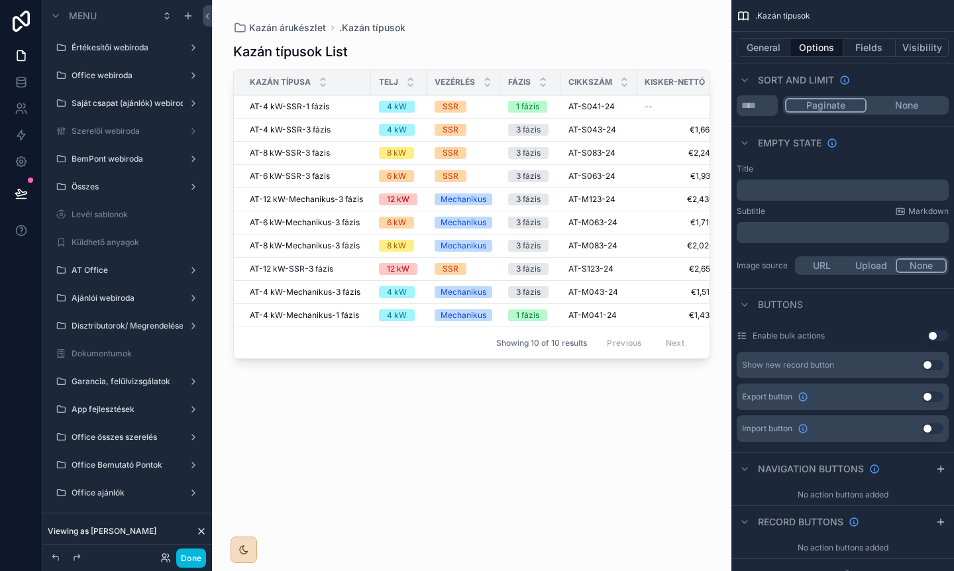
click at [416, 392] on div "Kazán típusok List Kazán típusa Telj Vezérlés Fázis Cikkszám Kisker-Nettó Össze…" at bounding box center [471, 294] width 477 height 521
click at [768, 48] on button "General" at bounding box center [764, 47] width 54 height 19
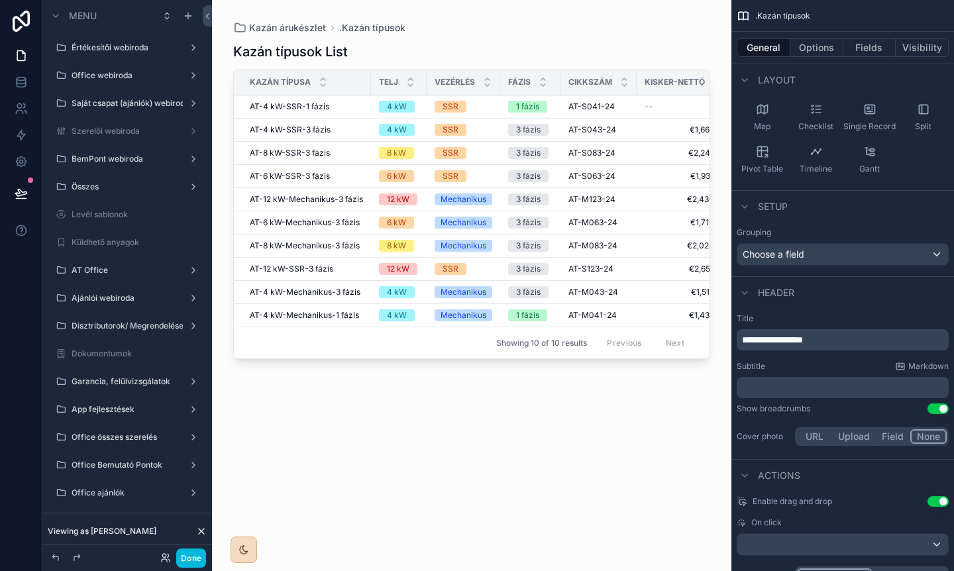
click at [825, 341] on p "**********" at bounding box center [844, 339] width 204 height 13
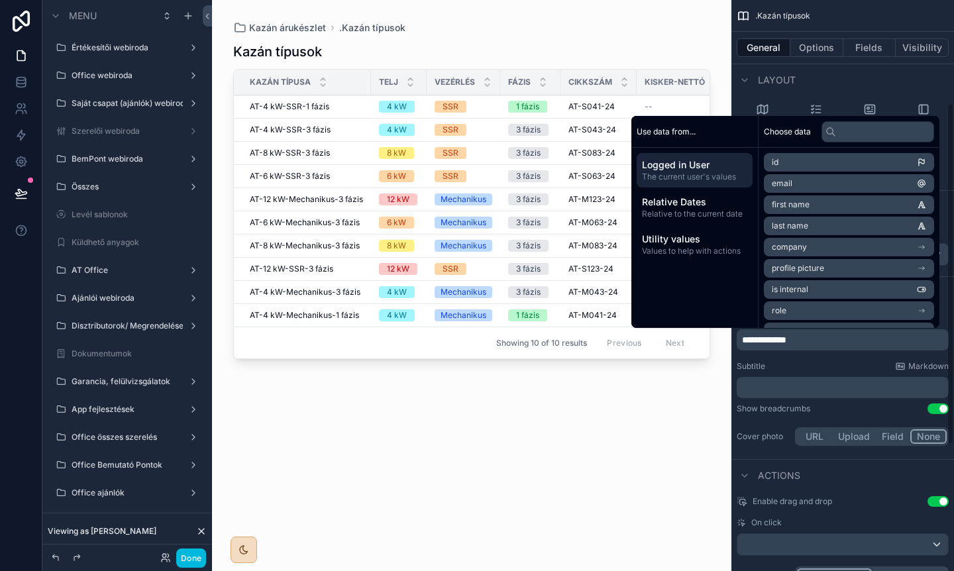
click at [804, 366] on div "Subtitle Markdown" at bounding box center [843, 366] width 212 height 11
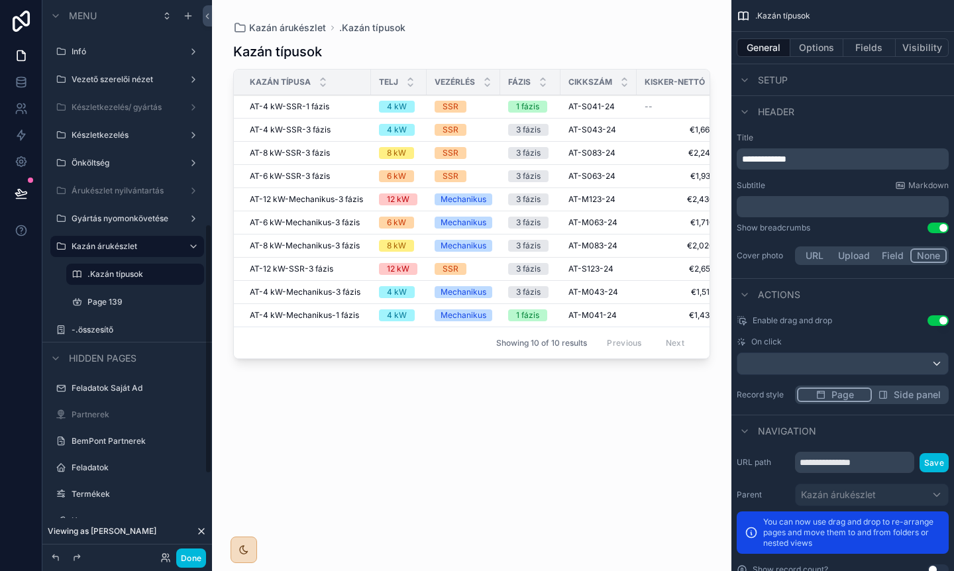
scroll to position [494, 0]
click at [113, 304] on label "Page 139" at bounding box center [141, 305] width 109 height 11
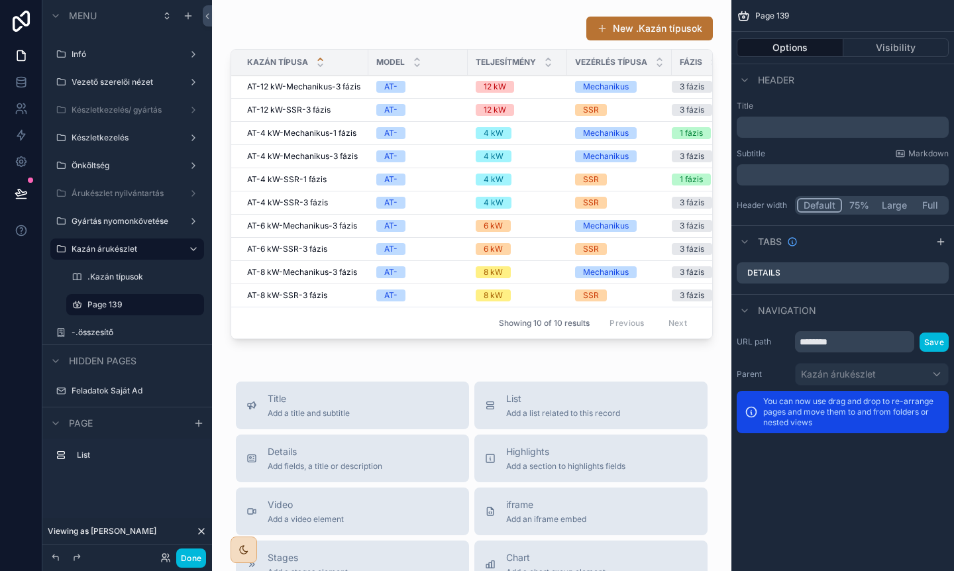
click at [513, 37] on div "scrollable content" at bounding box center [472, 180] width 498 height 339
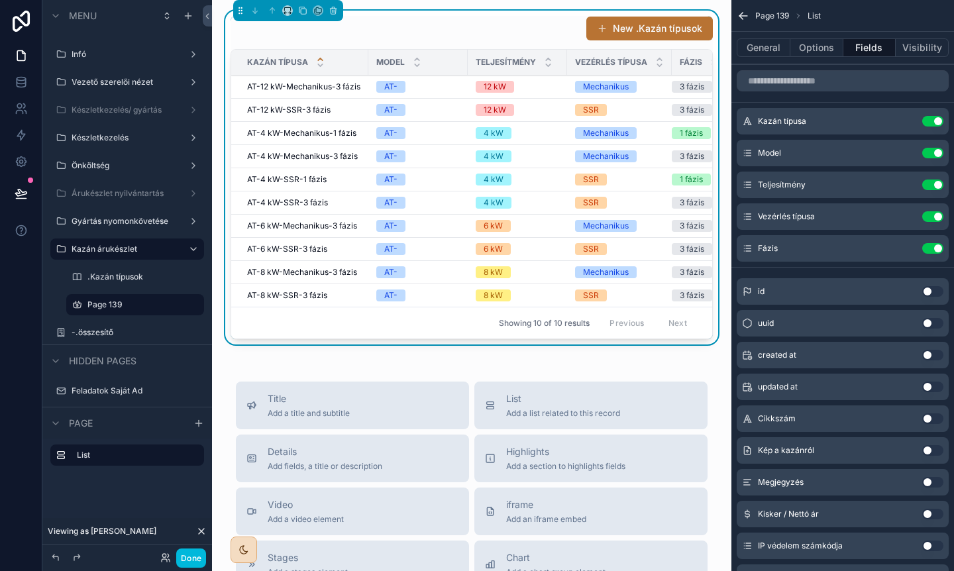
click at [313, 86] on span "AT-12 kW-Mechanikus-3 fázis" at bounding box center [303, 87] width 113 height 11
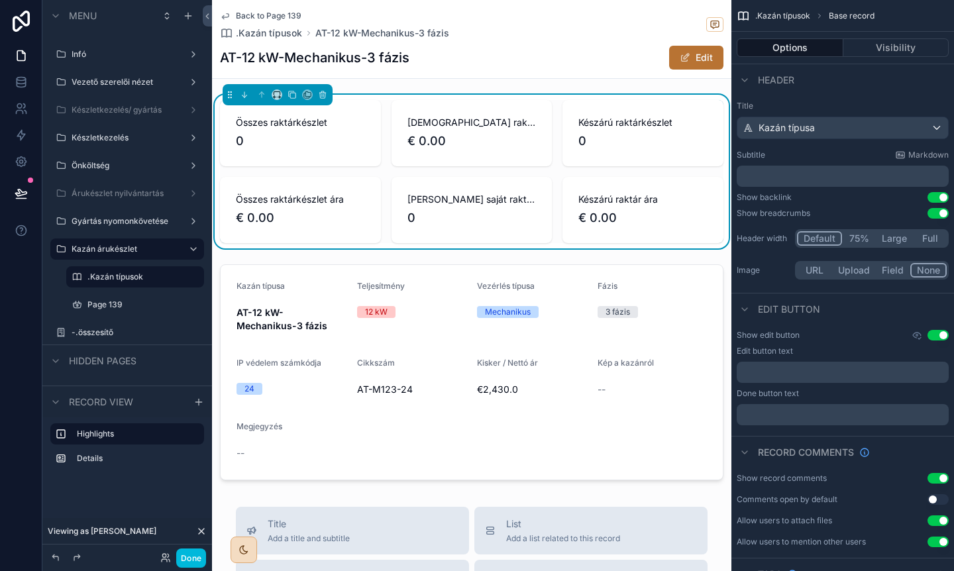
click at [264, 13] on span "Back to Page 139" at bounding box center [269, 16] width 66 height 11
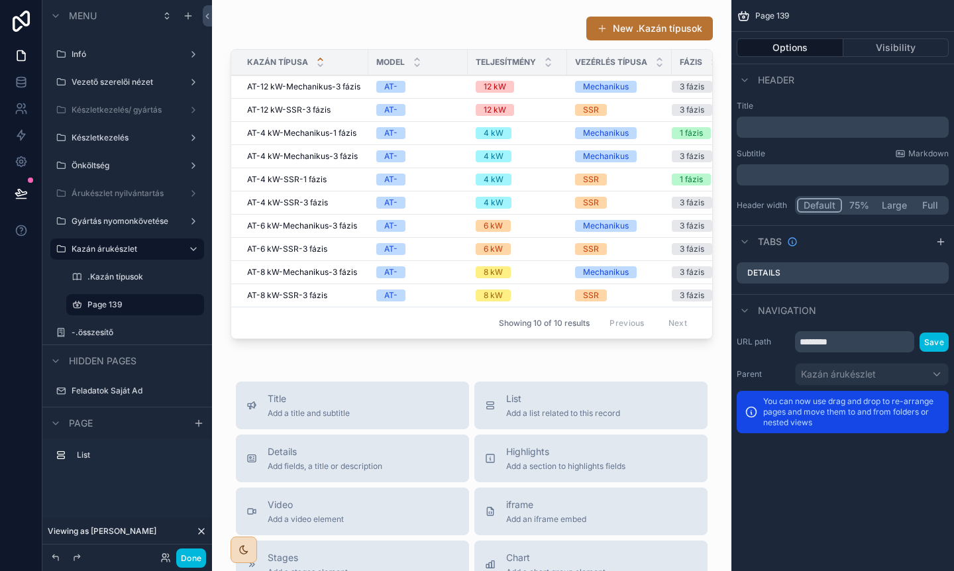
click at [516, 38] on div "scrollable content" at bounding box center [472, 180] width 498 height 339
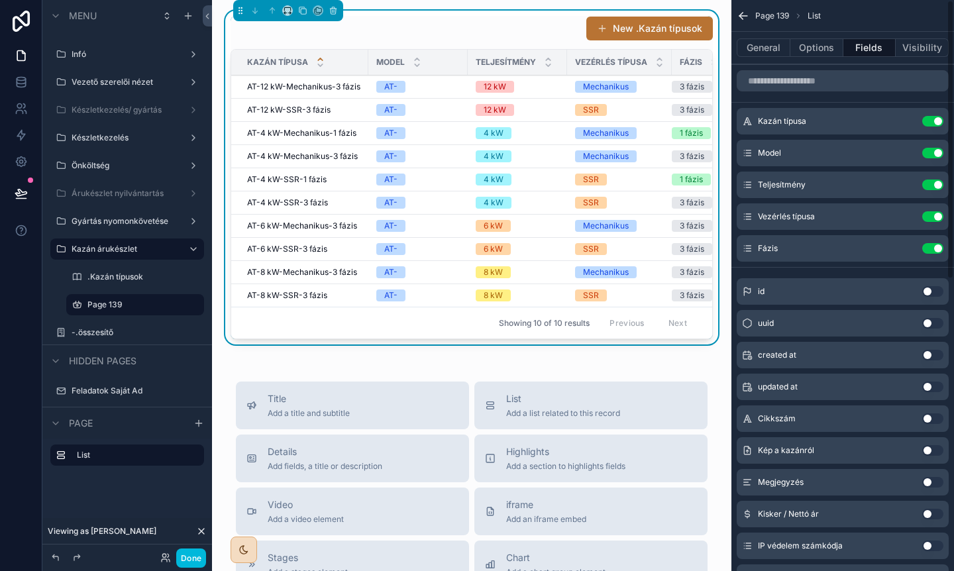
click at [806, 54] on button "Options" at bounding box center [817, 47] width 53 height 19
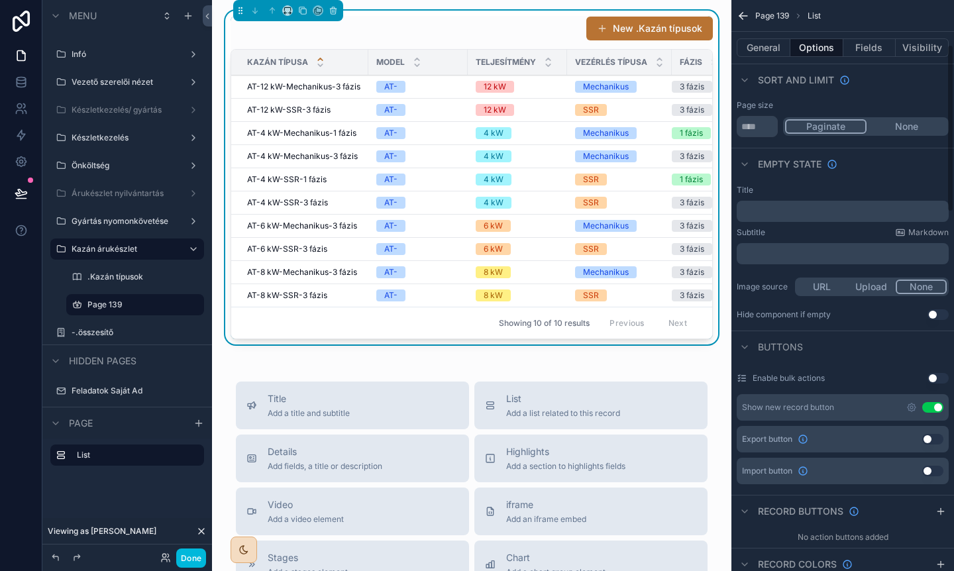
scroll to position [155, 0]
click at [932, 401] on button "Use setting" at bounding box center [932, 405] width 21 height 11
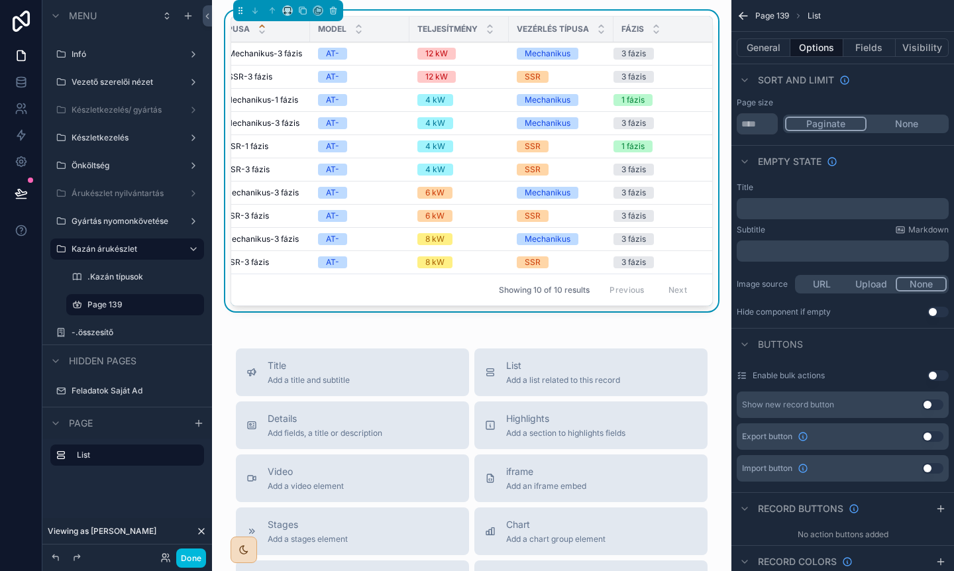
scroll to position [0, 0]
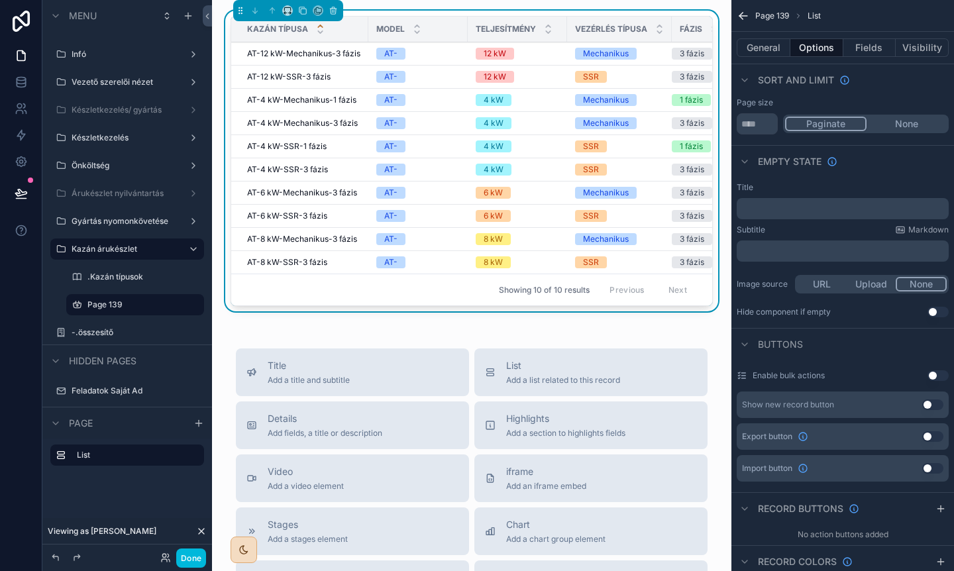
scroll to position [0, 58]
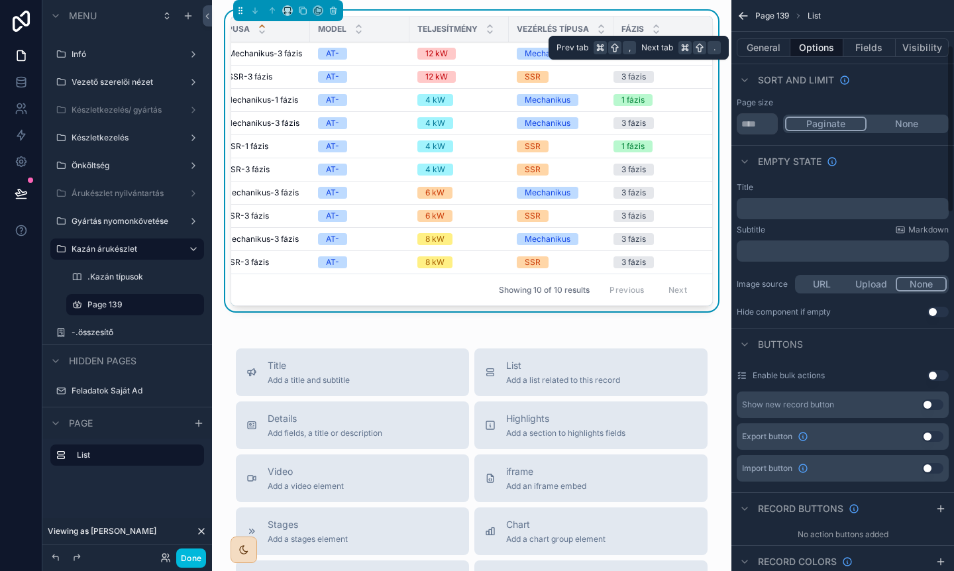
click at [871, 50] on button "Fields" at bounding box center [870, 47] width 53 height 19
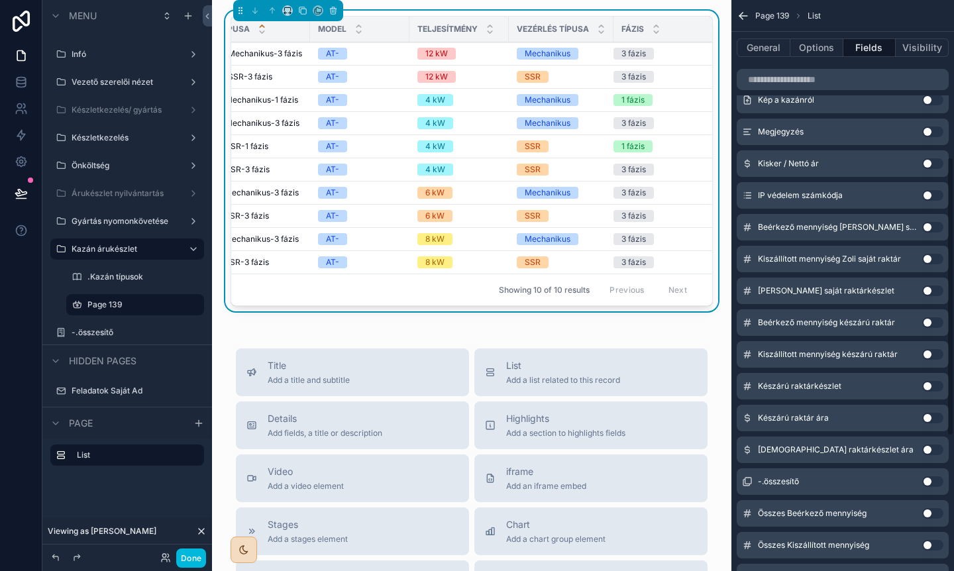
scroll to position [598, 0]
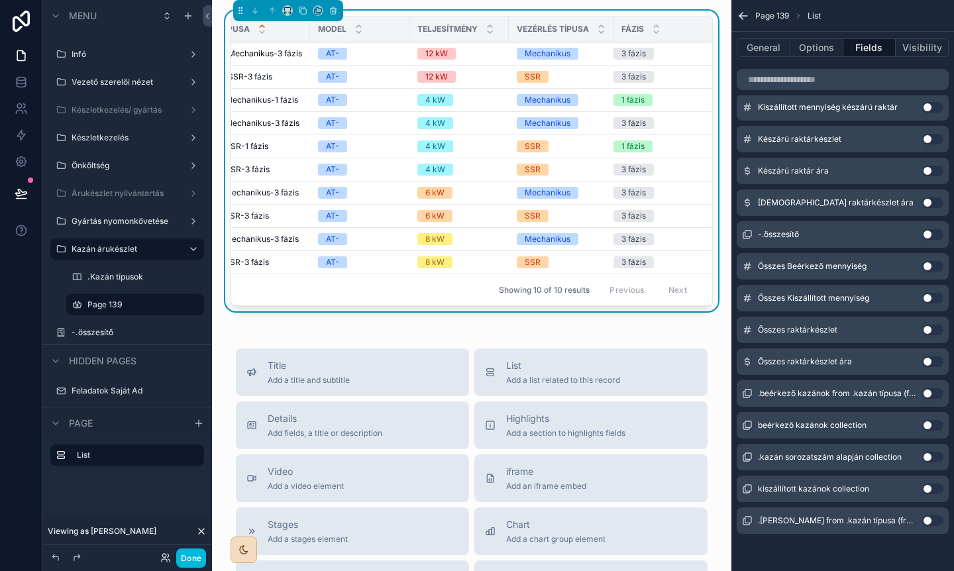
click at [931, 330] on button "Use setting" at bounding box center [932, 330] width 21 height 11
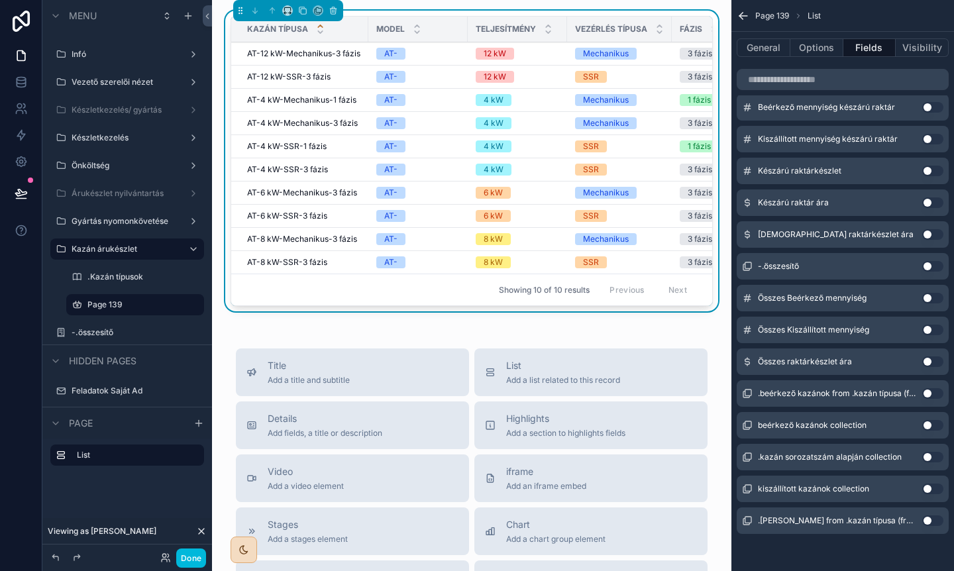
click at [932, 361] on button "Use setting" at bounding box center [932, 361] width 21 height 11
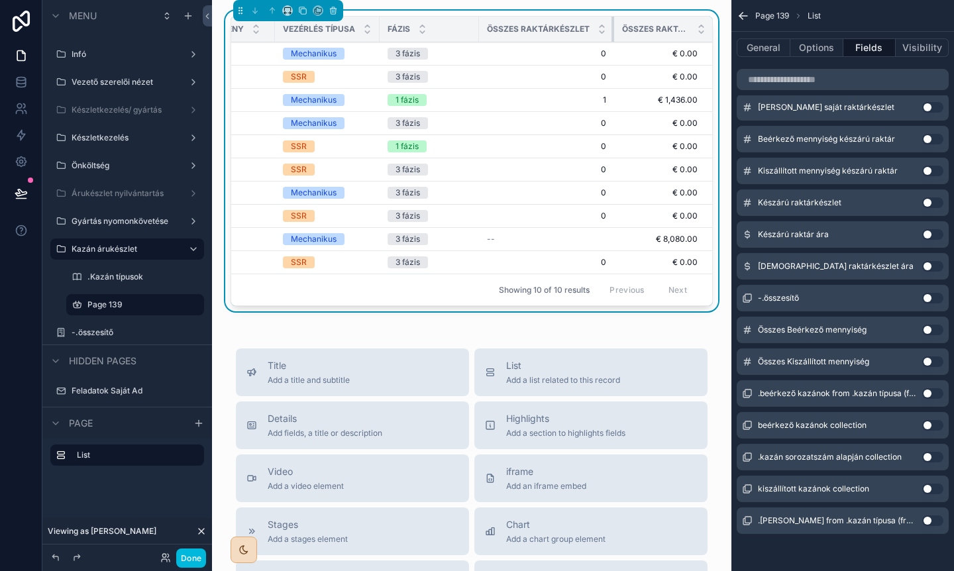
click at [612, 27] on div "scrollable content" at bounding box center [614, 29] width 5 height 25
click at [816, 49] on button "Options" at bounding box center [817, 47] width 53 height 19
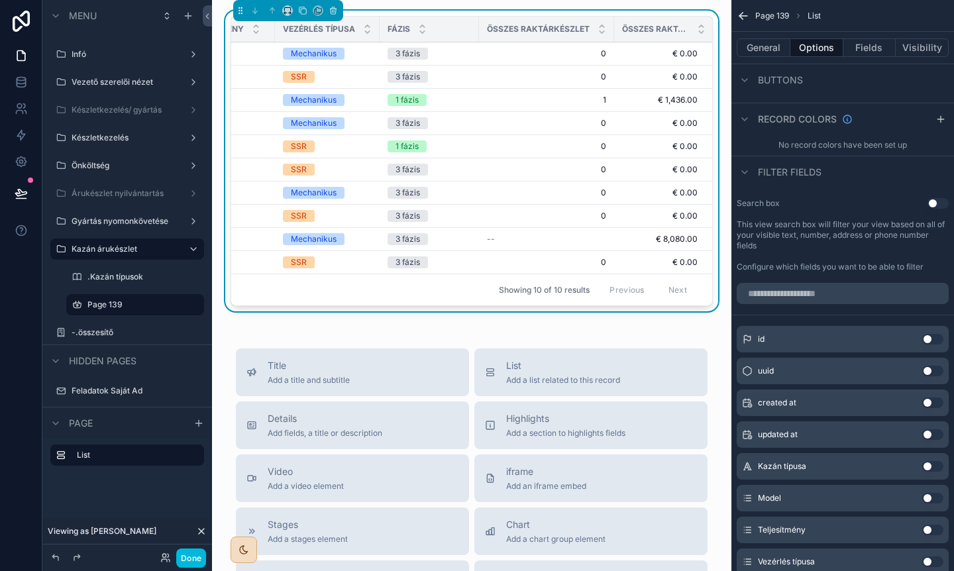
click at [869, 43] on button "Fields" at bounding box center [870, 47] width 53 height 19
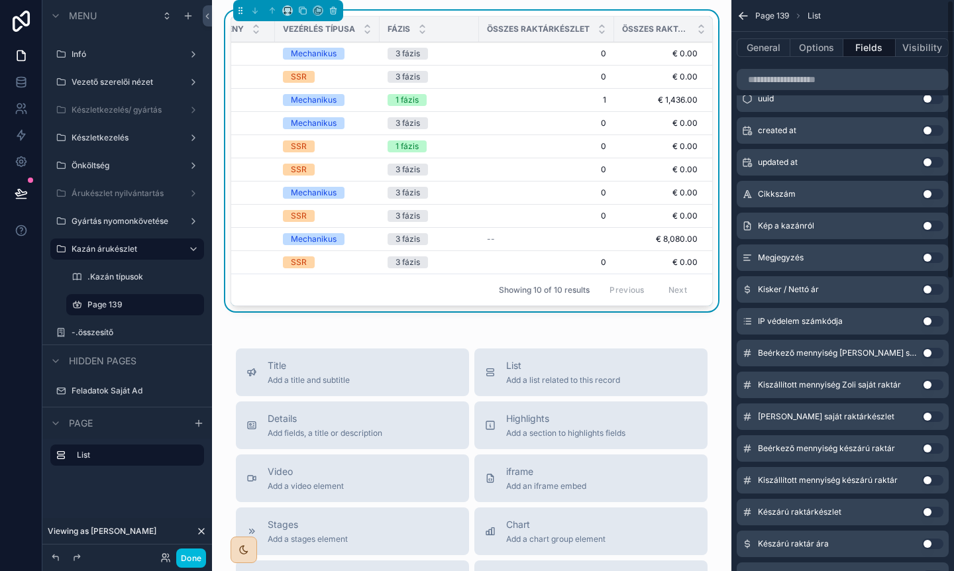
scroll to position [0, 0]
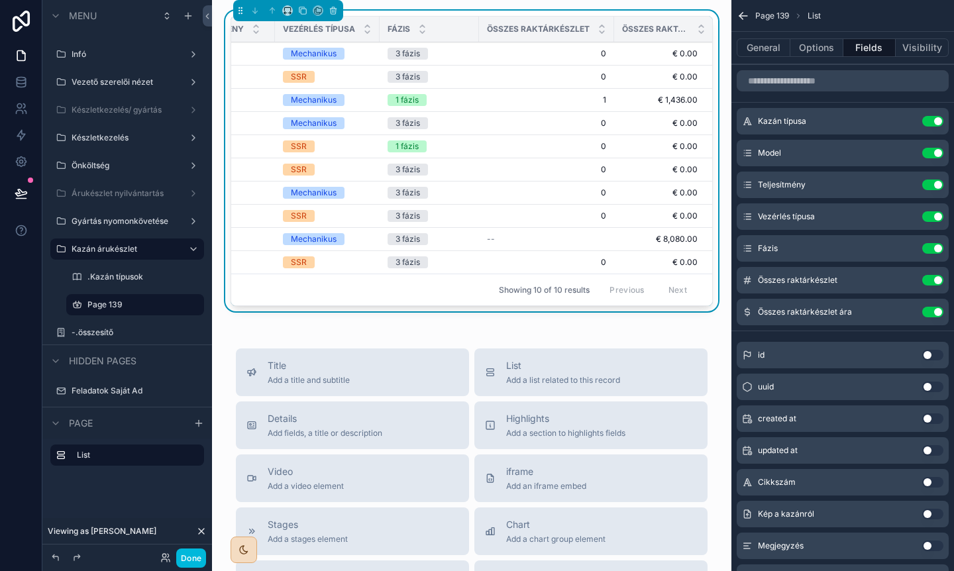
click at [0, 0] on icon "scrollable content" at bounding box center [0, 0] width 0 height 0
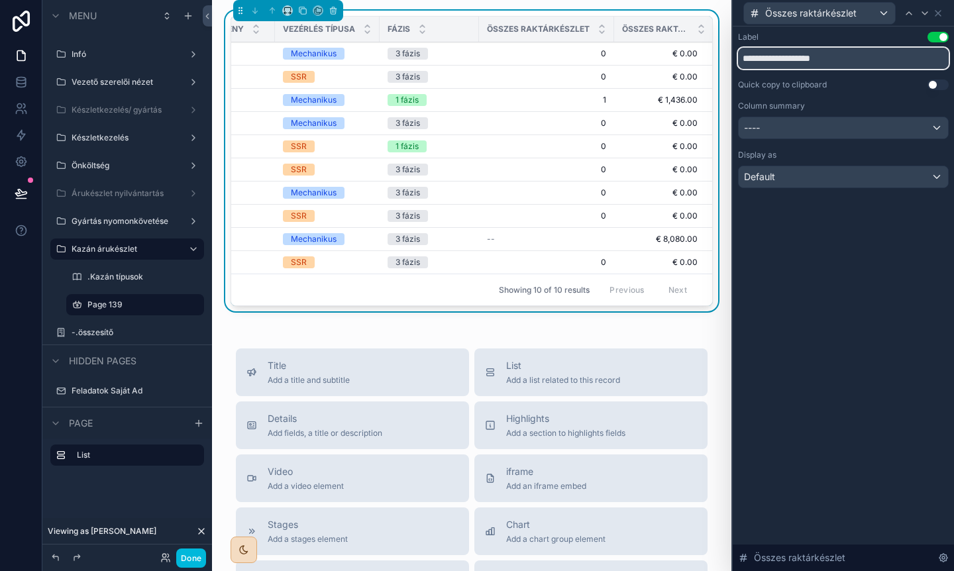
drag, startPoint x: 781, startPoint y: 62, endPoint x: 704, endPoint y: 62, distance: 76.9
click at [704, 62] on div "**********" at bounding box center [477, 285] width 954 height 571
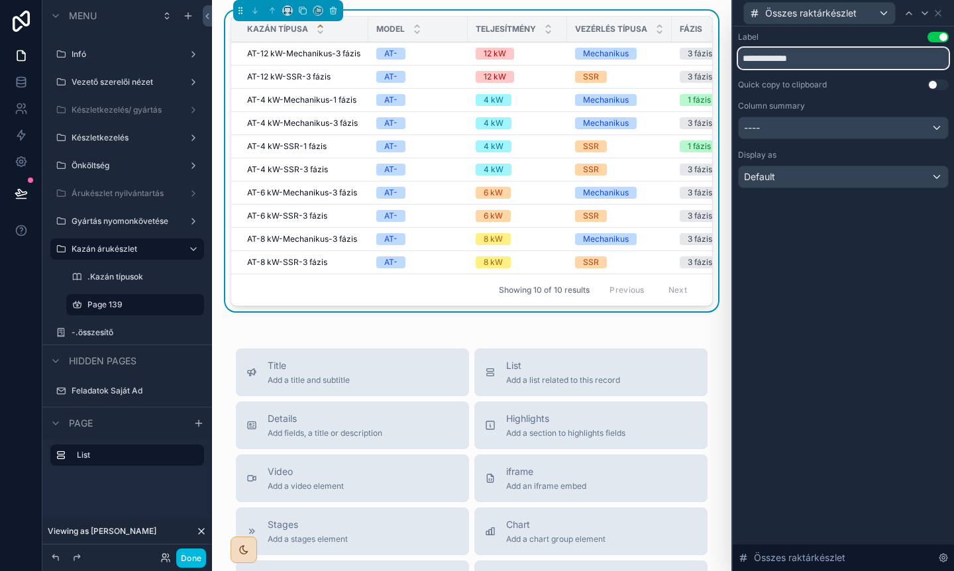
click at [813, 64] on input "**********" at bounding box center [843, 58] width 211 height 21
type input "********"
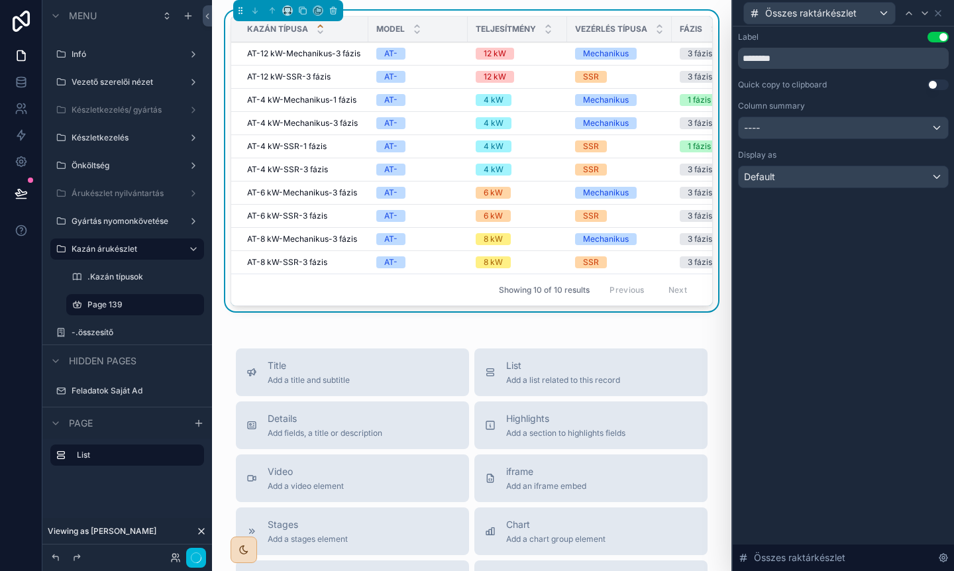
click at [832, 286] on div "Label Use setting ******** Quick copy to clipboard Use setting Column summary -…" at bounding box center [843, 299] width 221 height 545
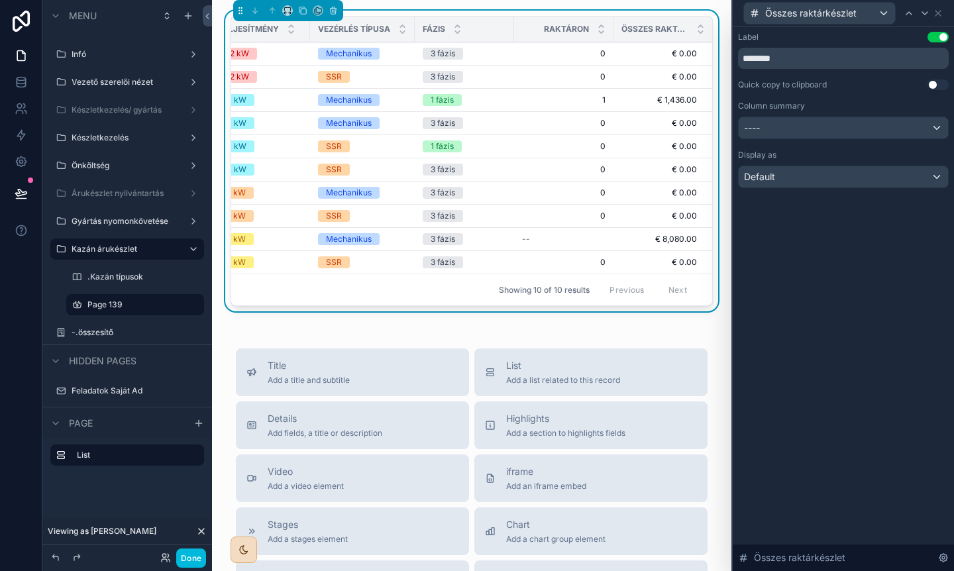
click at [609, 32] on div "Raktáron" at bounding box center [563, 29] width 99 height 25
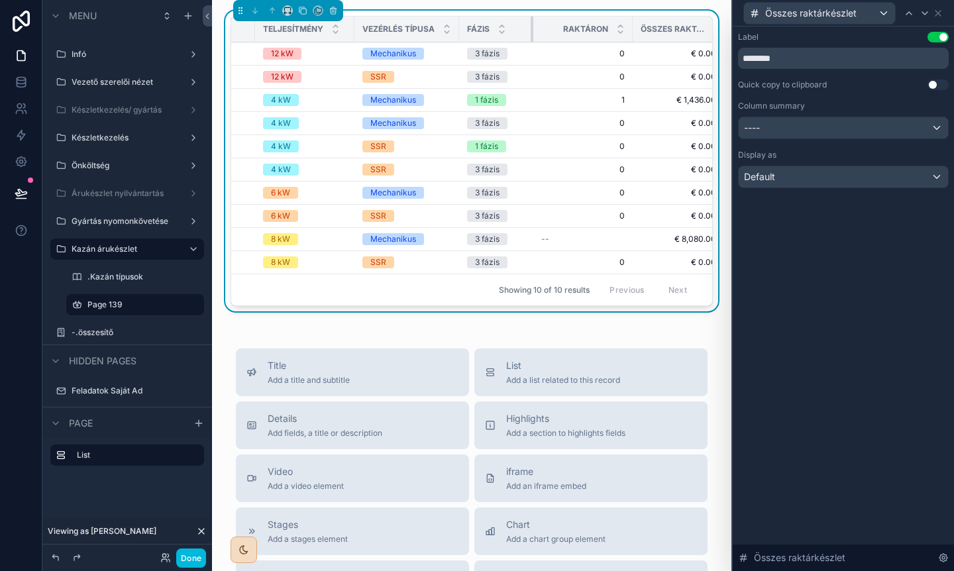
drag, startPoint x: 511, startPoint y: 26, endPoint x: 486, endPoint y: 29, distance: 25.4
click at [486, 29] on th "Fázis" at bounding box center [496, 30] width 74 height 26
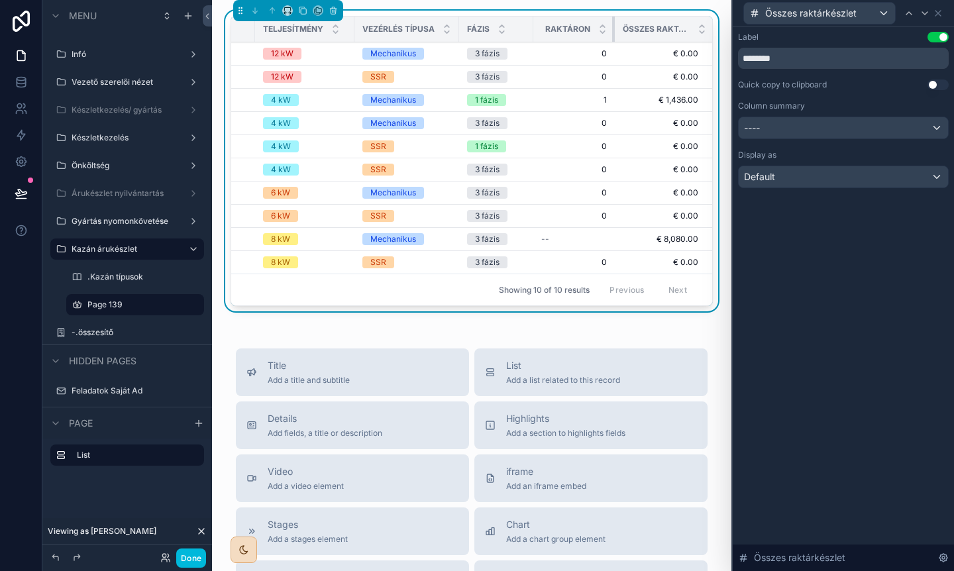
scroll to position [0, 209]
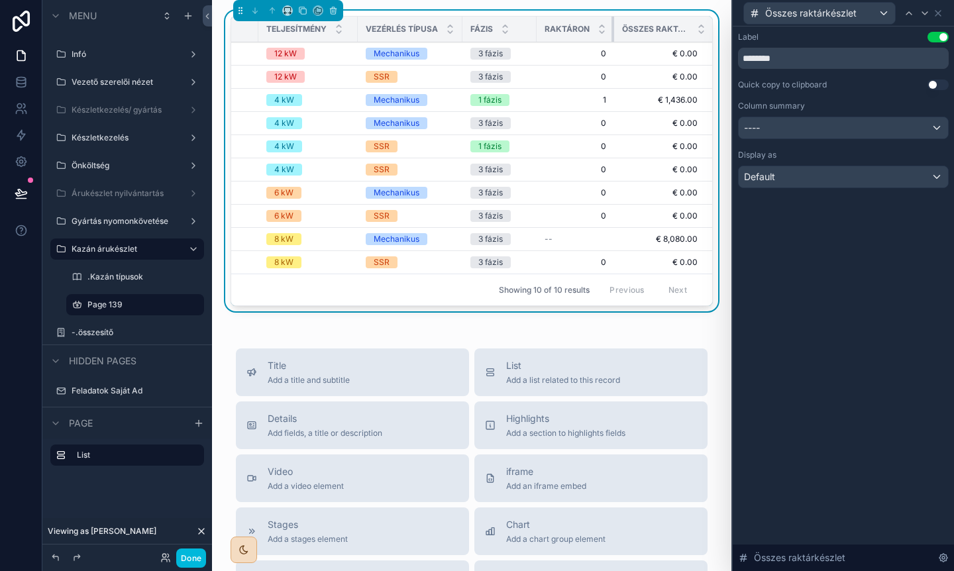
drag, startPoint x: 630, startPoint y: 27, endPoint x: 582, endPoint y: 27, distance: 47.7
click at [582, 27] on th "Raktáron" at bounding box center [576, 30] width 78 height 26
click at [936, 15] on icon at bounding box center [938, 13] width 5 height 5
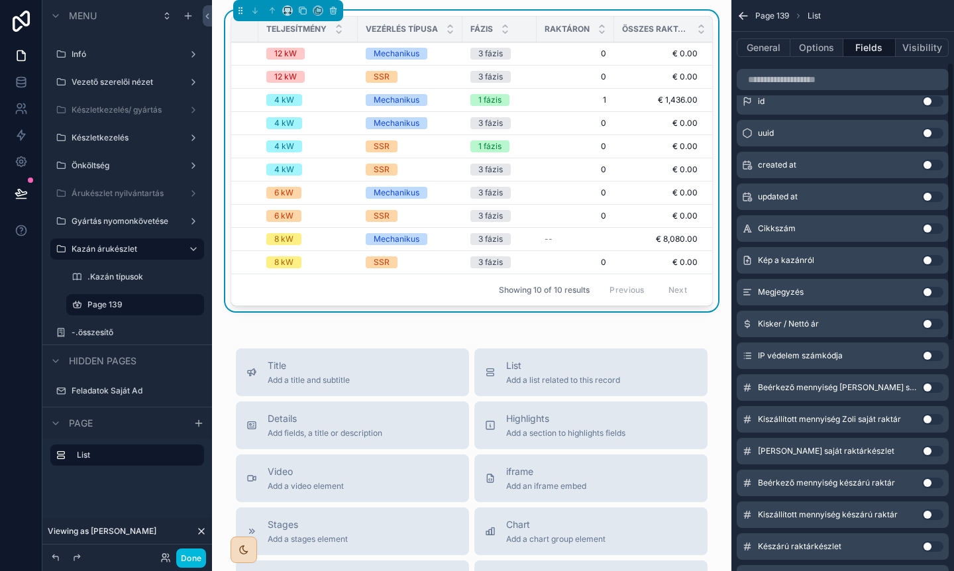
scroll to position [311, 0]
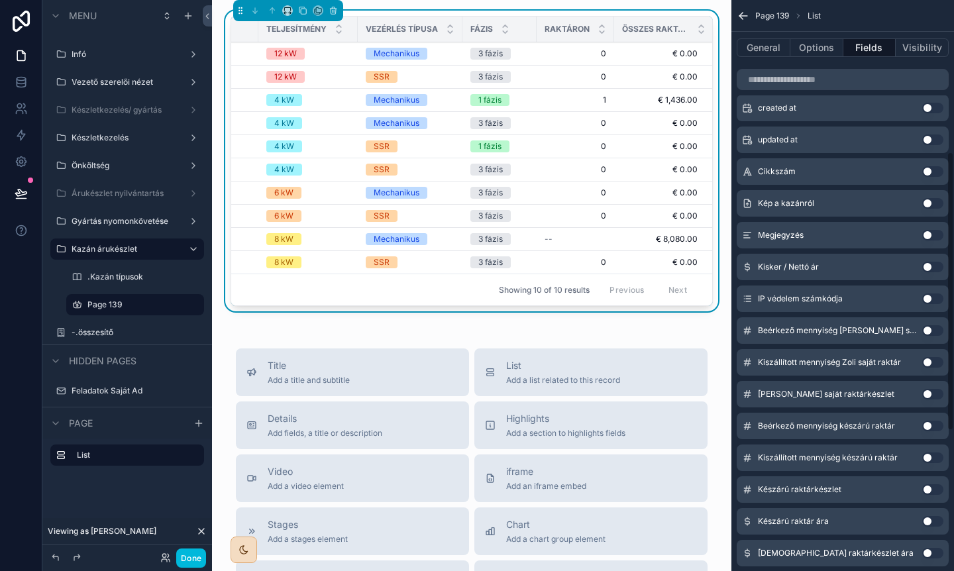
click at [928, 266] on button "Use setting" at bounding box center [932, 267] width 21 height 11
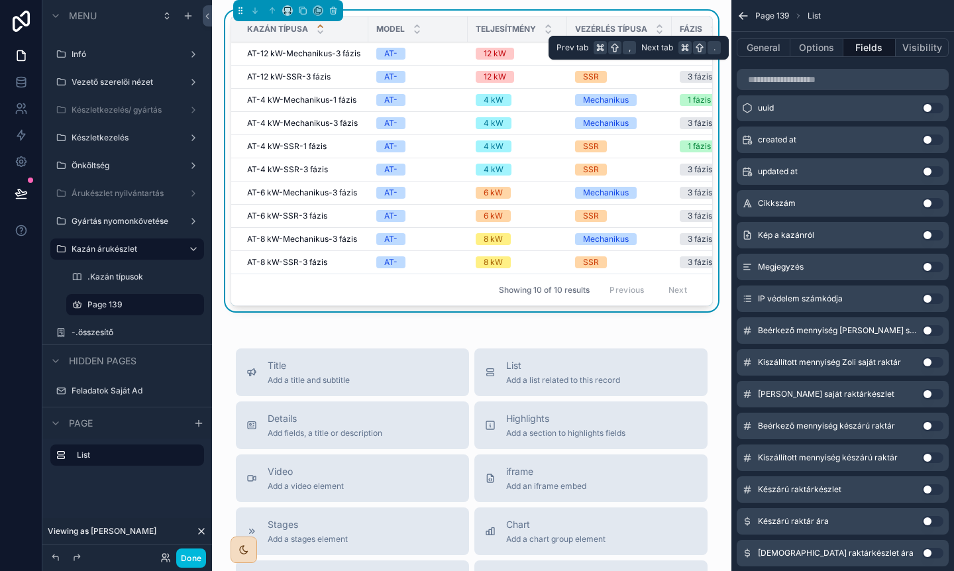
click at [808, 49] on button "Options" at bounding box center [817, 47] width 53 height 19
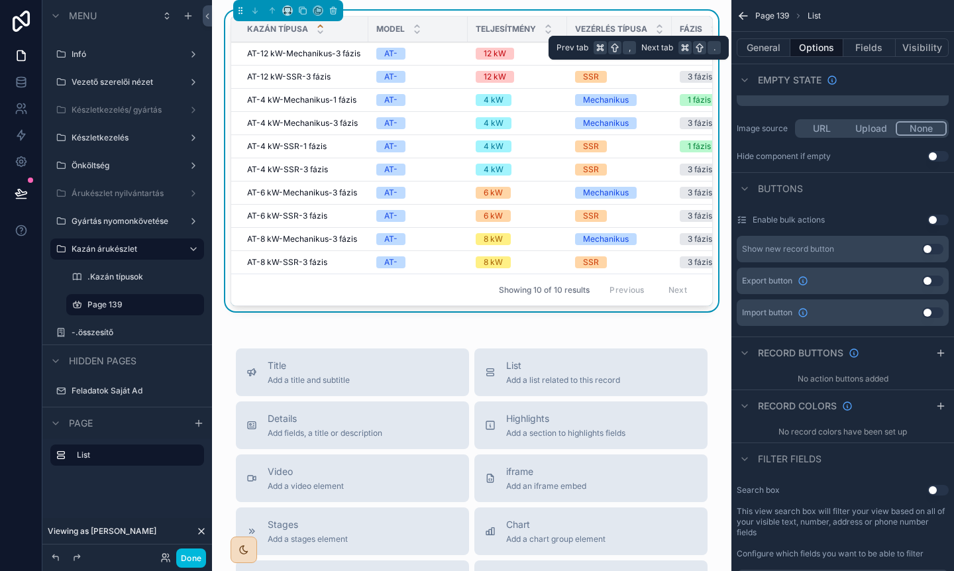
click at [767, 48] on button "General" at bounding box center [764, 47] width 54 height 19
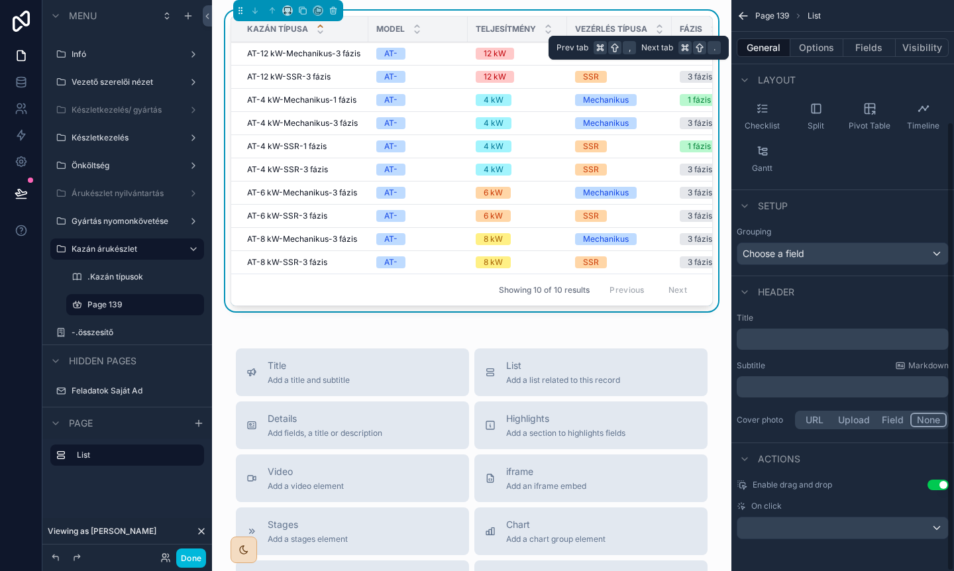
scroll to position [154, 0]
click at [850, 54] on button "Fields" at bounding box center [870, 47] width 53 height 19
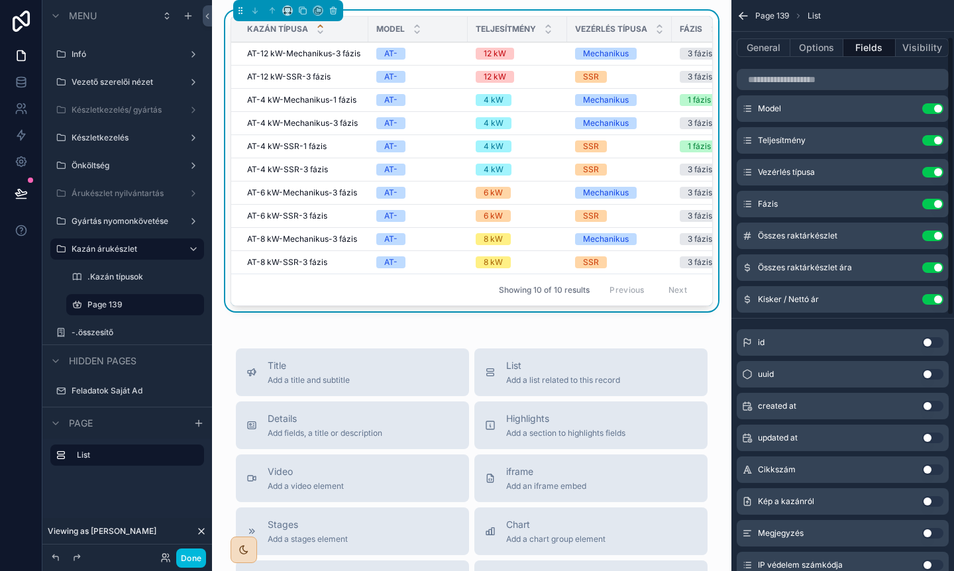
scroll to position [25, 0]
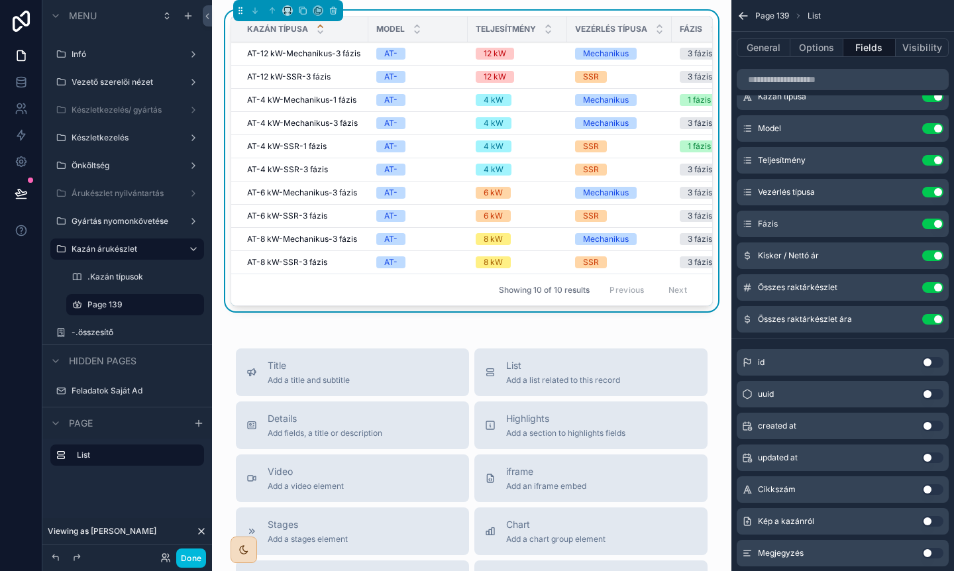
click at [936, 221] on button "Use setting" at bounding box center [932, 224] width 21 height 11
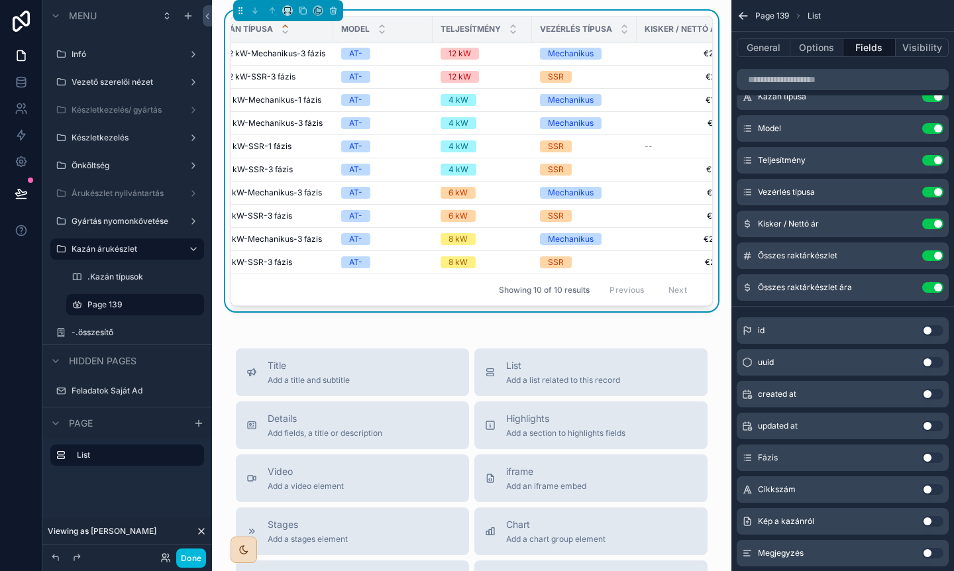
scroll to position [0, 39]
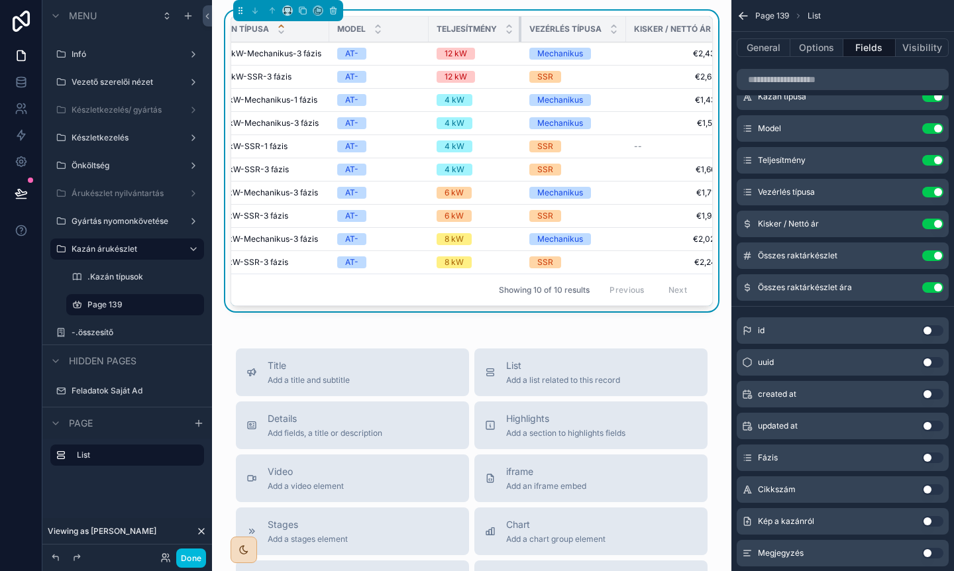
drag, startPoint x: 526, startPoint y: 28, endPoint x: 466, endPoint y: 30, distance: 59.7
click at [466, 30] on th "Teljesítmény" at bounding box center [475, 30] width 93 height 26
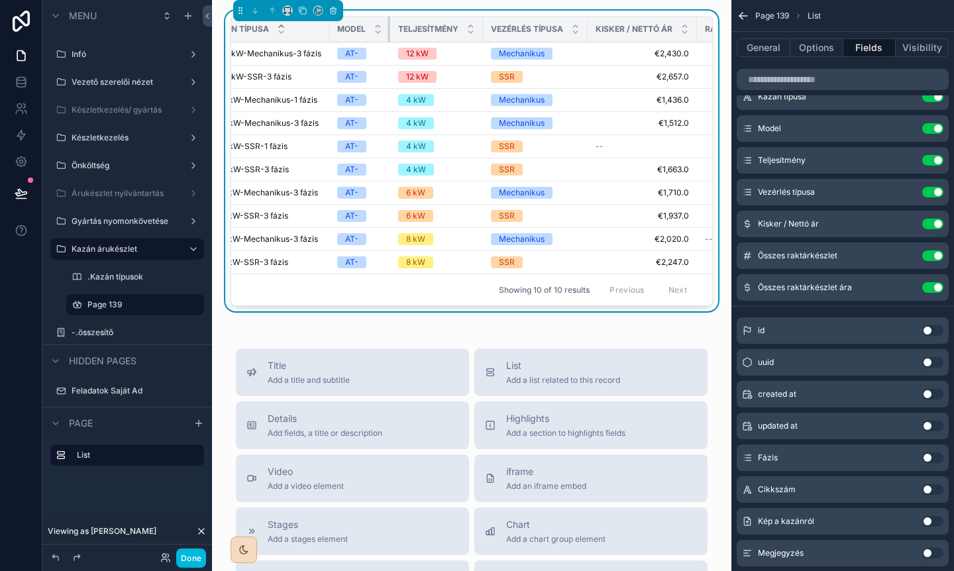
drag, startPoint x: 426, startPoint y: 29, endPoint x: 377, endPoint y: 30, distance: 49.0
click at [377, 30] on th "Model" at bounding box center [359, 30] width 61 height 26
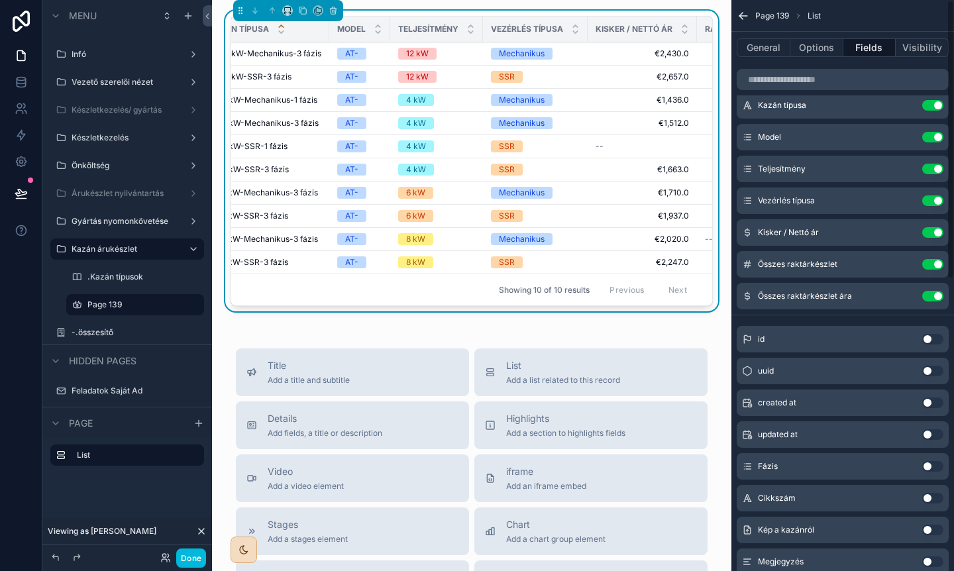
scroll to position [0, 0]
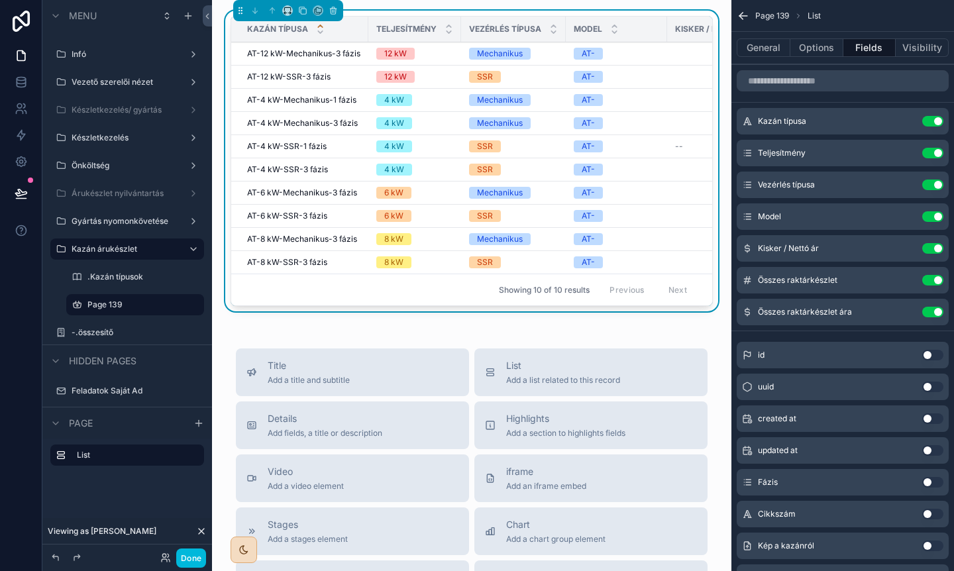
click at [930, 214] on button "Use setting" at bounding box center [932, 216] width 21 height 11
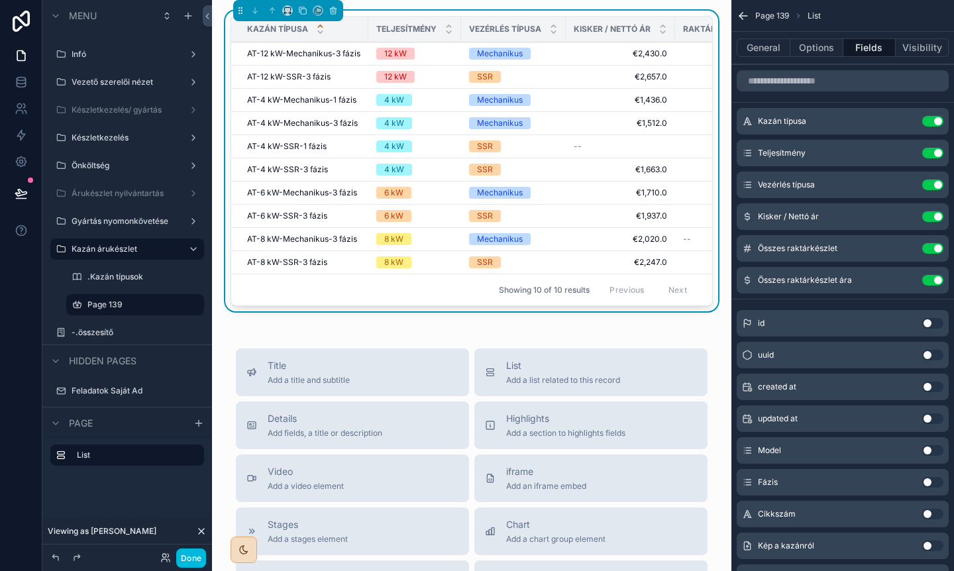
click at [198, 555] on button "Done" at bounding box center [191, 558] width 30 height 19
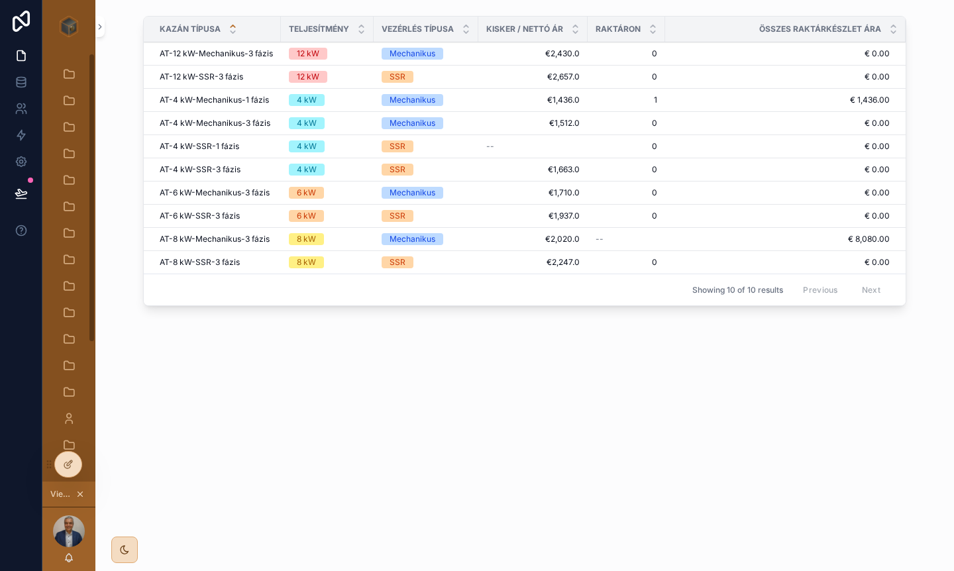
click at [63, 465] on icon at bounding box center [68, 464] width 11 height 11
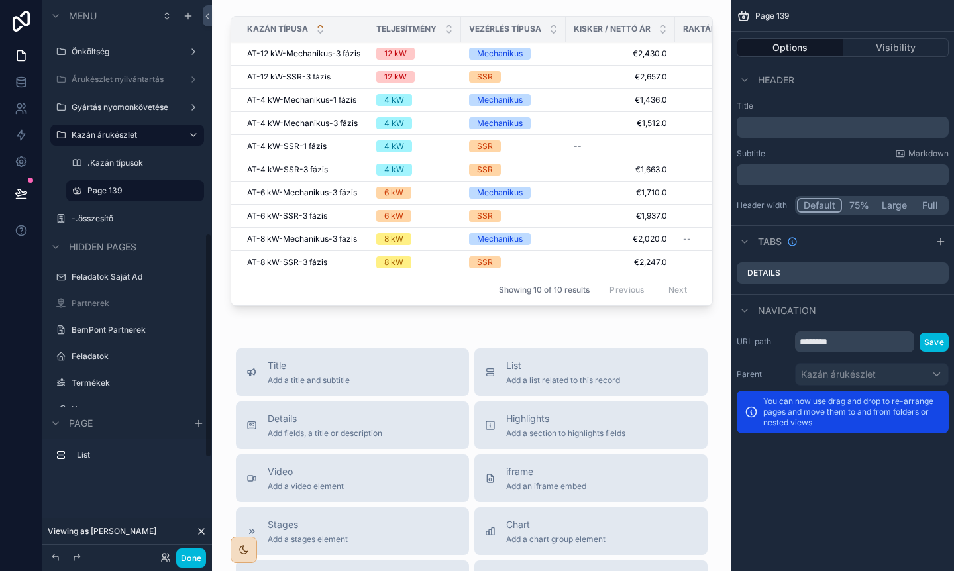
scroll to position [574, 0]
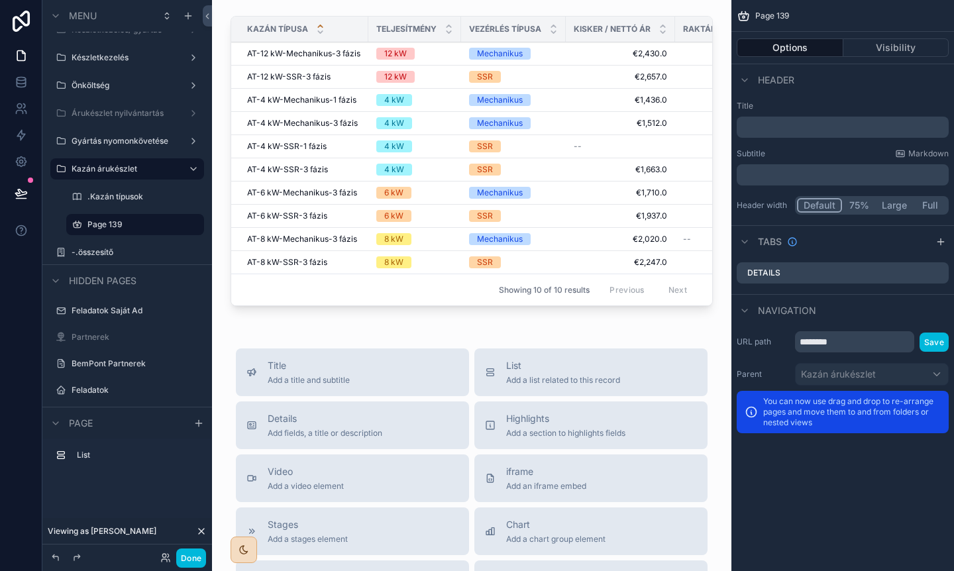
click at [0, 0] on icon "scrollable content" at bounding box center [0, 0] width 0 height 0
click at [151, 225] on input "********" at bounding box center [124, 225] width 74 height 16
type input "*"
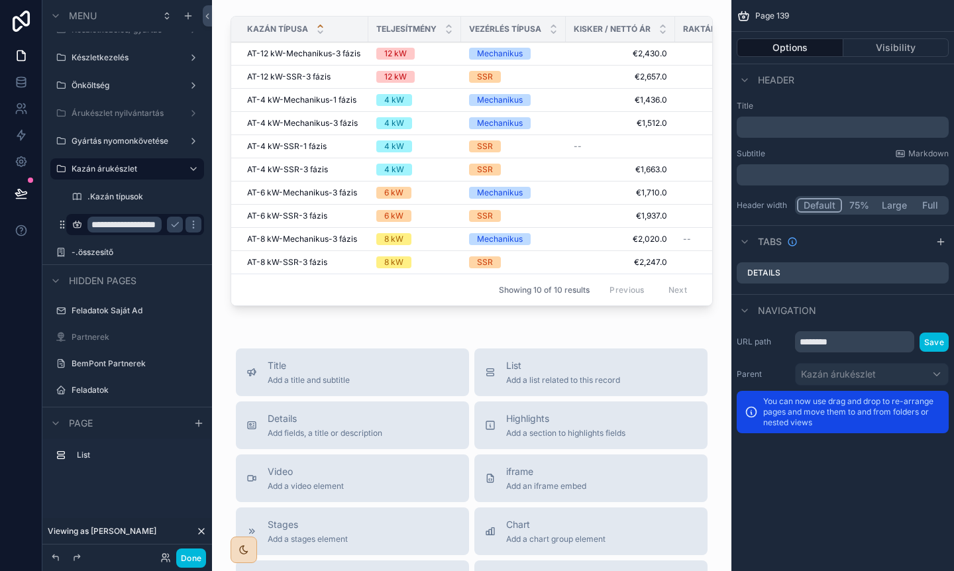
type input "**********"
click at [176, 226] on icon "scrollable content" at bounding box center [175, 224] width 11 height 11
click at [343, 320] on div "Kazán típusa Teljesítmény Vezérlés típusa Kisker / Nettó ár Raktáron Összes rak…" at bounding box center [471, 463] width 519 height 926
click at [366, 311] on div "scrollable content" at bounding box center [472, 164] width 498 height 306
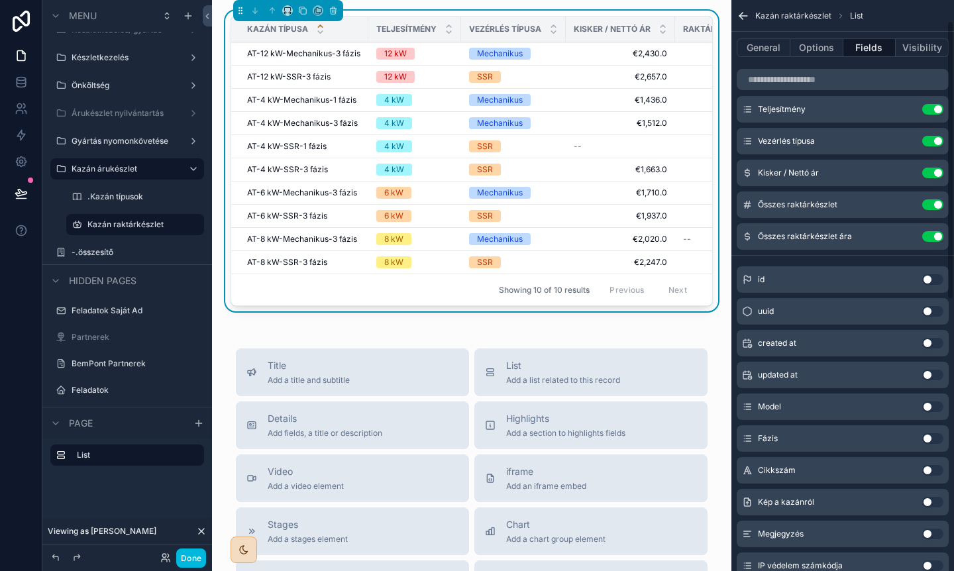
scroll to position [0, 0]
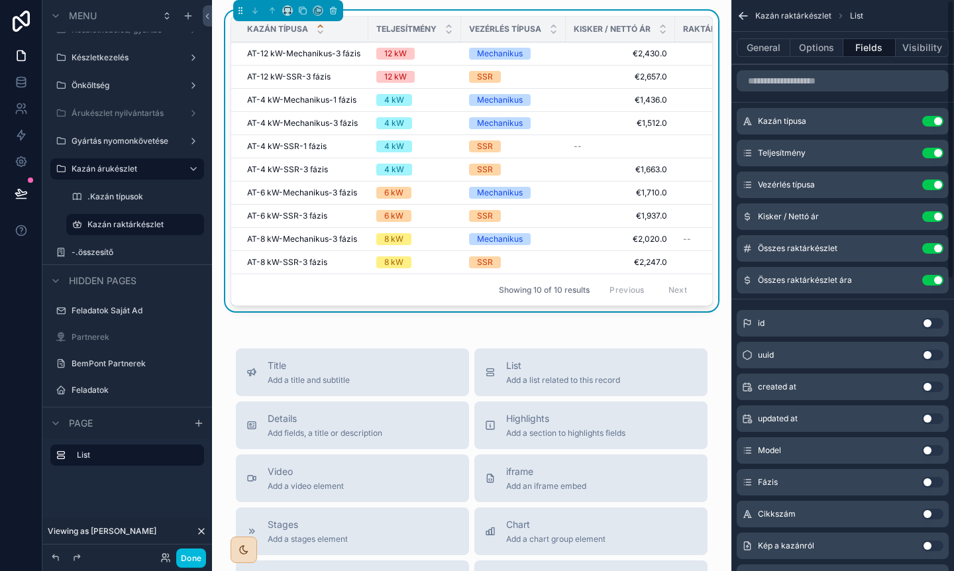
click at [817, 52] on button "Options" at bounding box center [817, 47] width 53 height 19
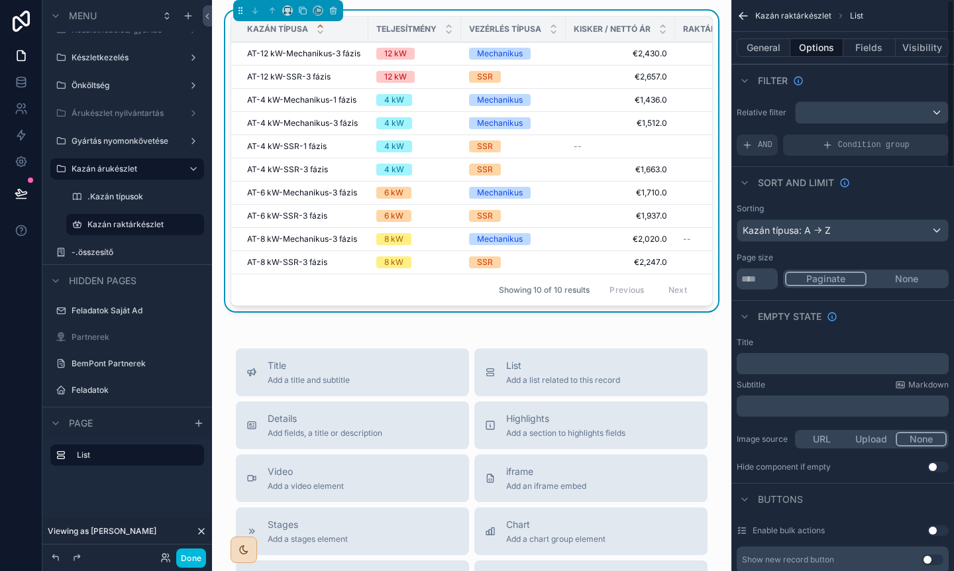
click at [765, 52] on button "General" at bounding box center [764, 47] width 54 height 19
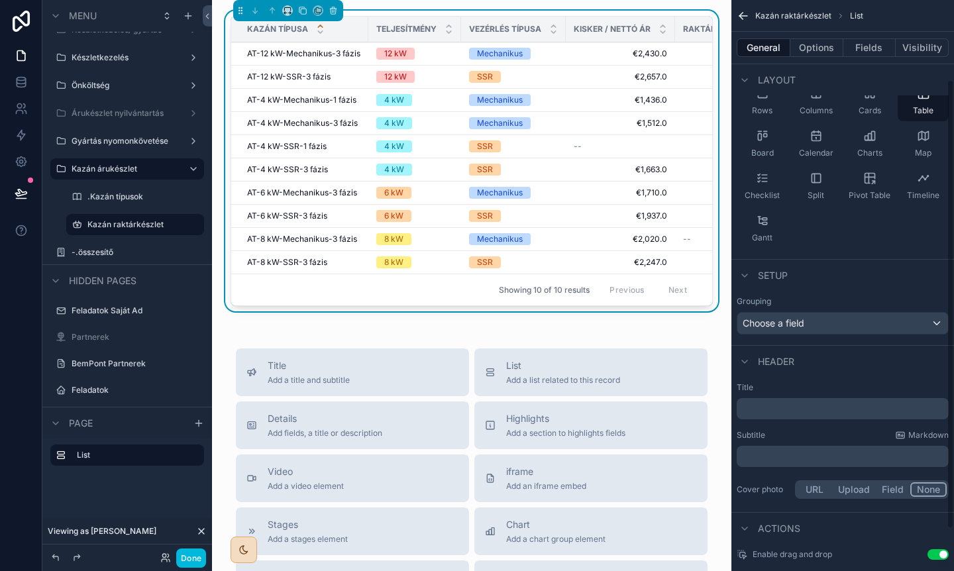
scroll to position [154, 0]
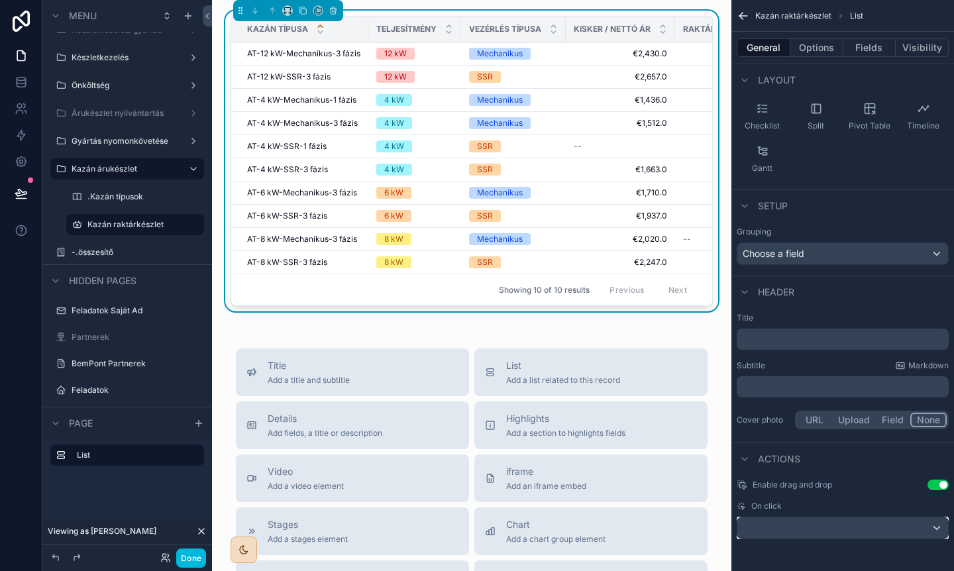
click at [806, 522] on div "scrollable content" at bounding box center [843, 528] width 211 height 21
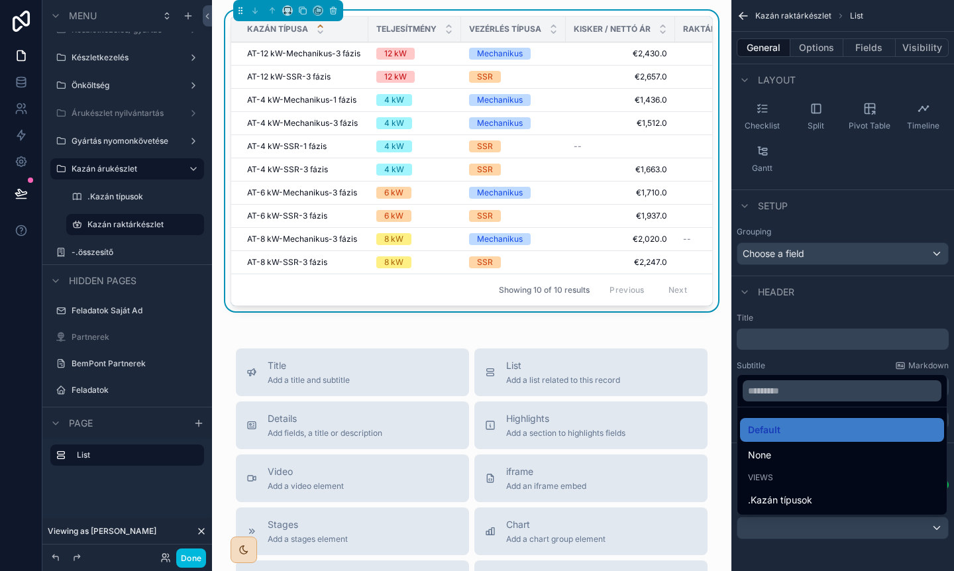
click at [806, 522] on div "scrollable content" at bounding box center [477, 285] width 954 height 571
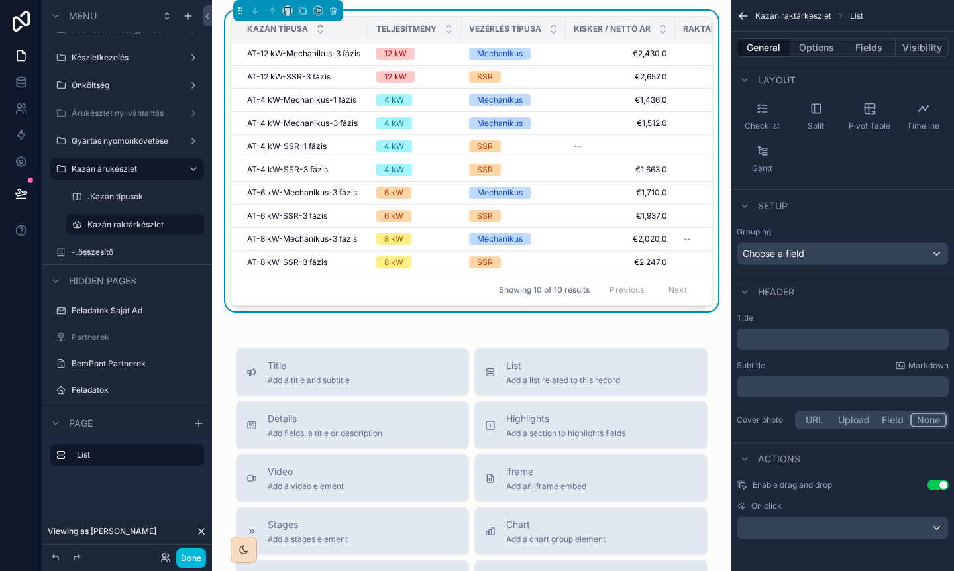
click at [805, 342] on p "﻿" at bounding box center [844, 339] width 204 height 13
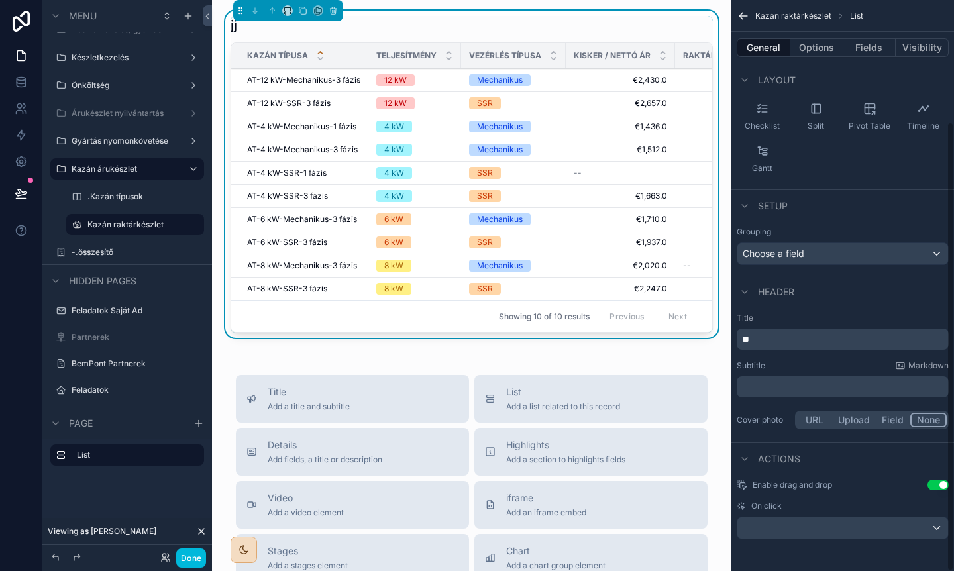
click at [779, 364] on div "Subtitle Markdown" at bounding box center [843, 365] width 212 height 11
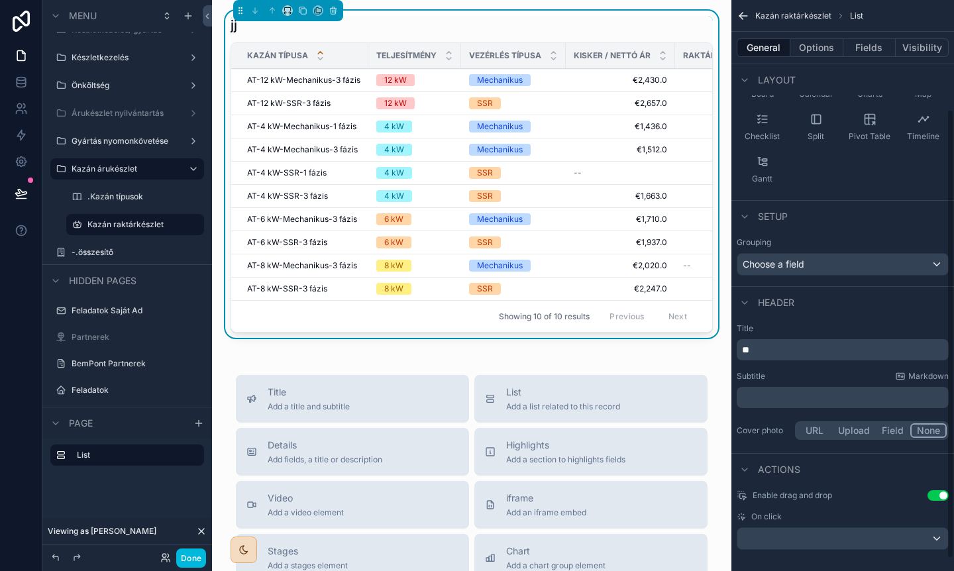
scroll to position [138, 0]
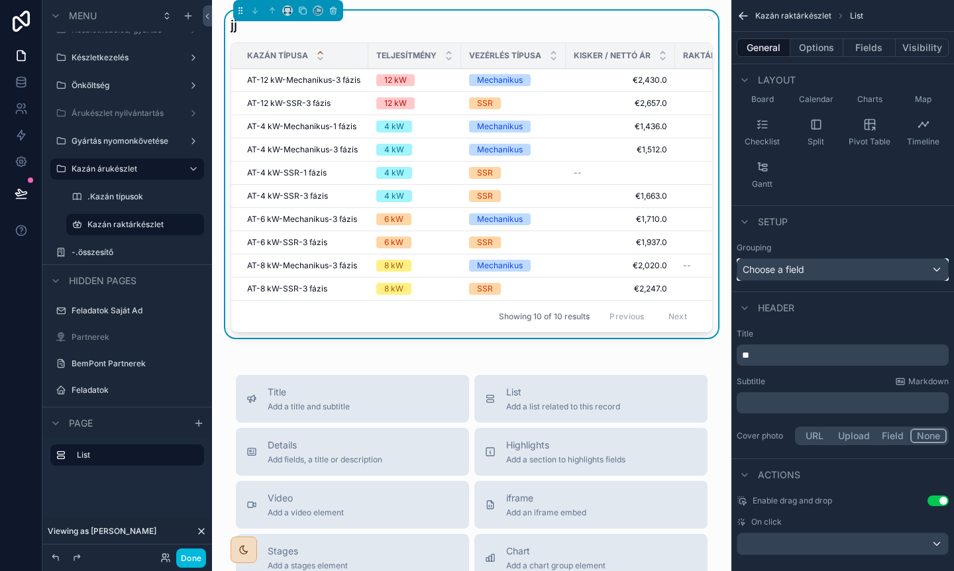
click at [810, 274] on div "Choose a field" at bounding box center [843, 269] width 211 height 21
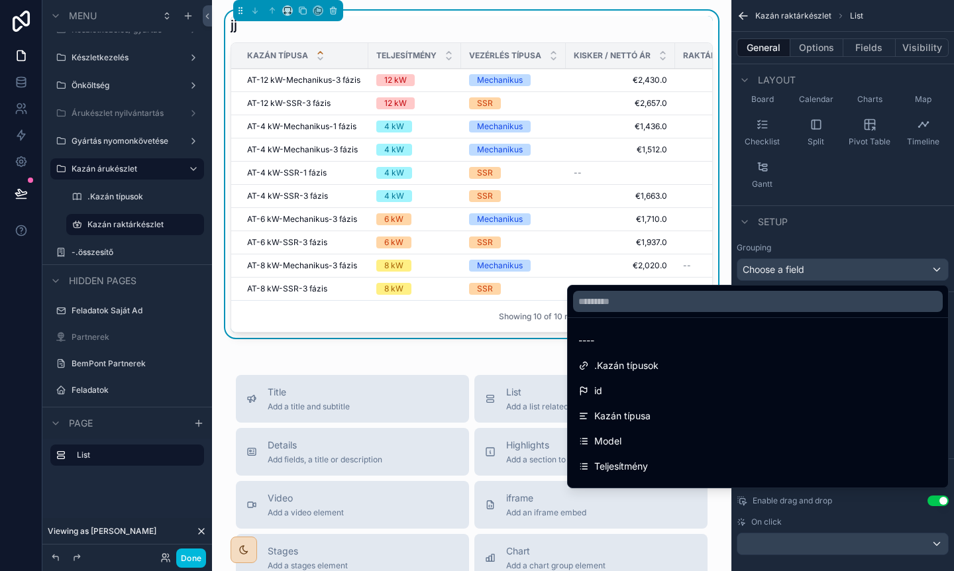
click at [810, 274] on div "scrollable content" at bounding box center [477, 285] width 954 height 571
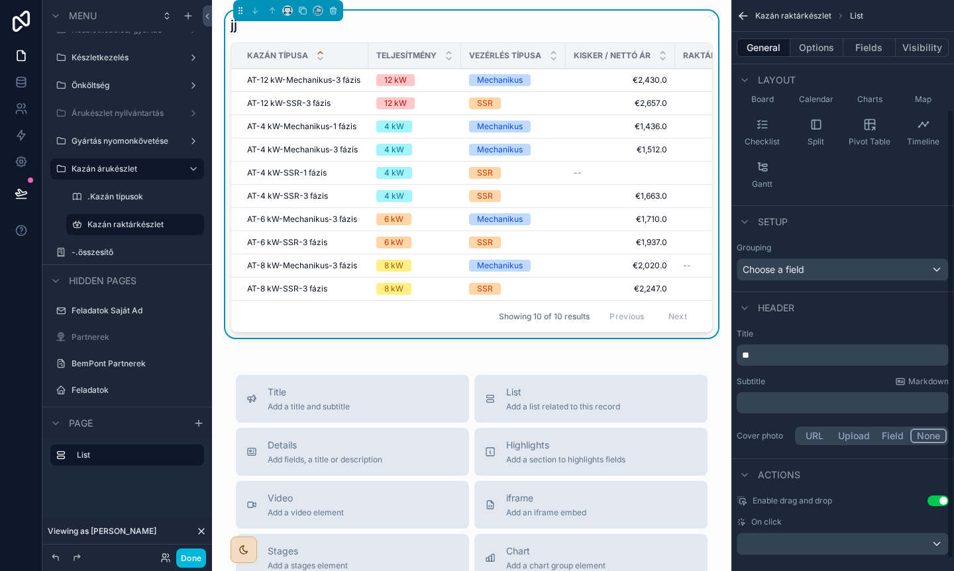
click at [748, 307] on icon "scrollable content" at bounding box center [744, 308] width 11 height 11
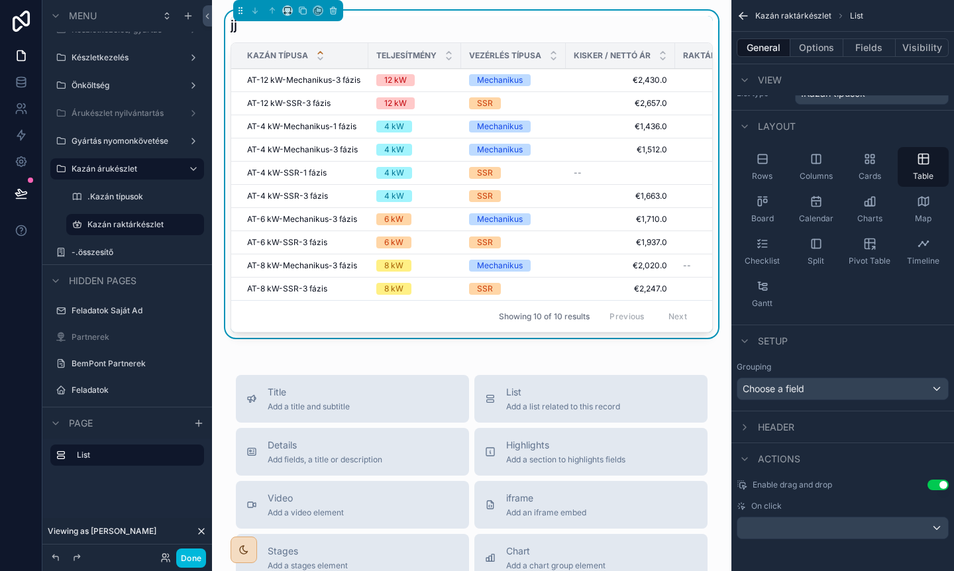
click at [750, 455] on div "scrollable content" at bounding box center [745, 459] width 16 height 16
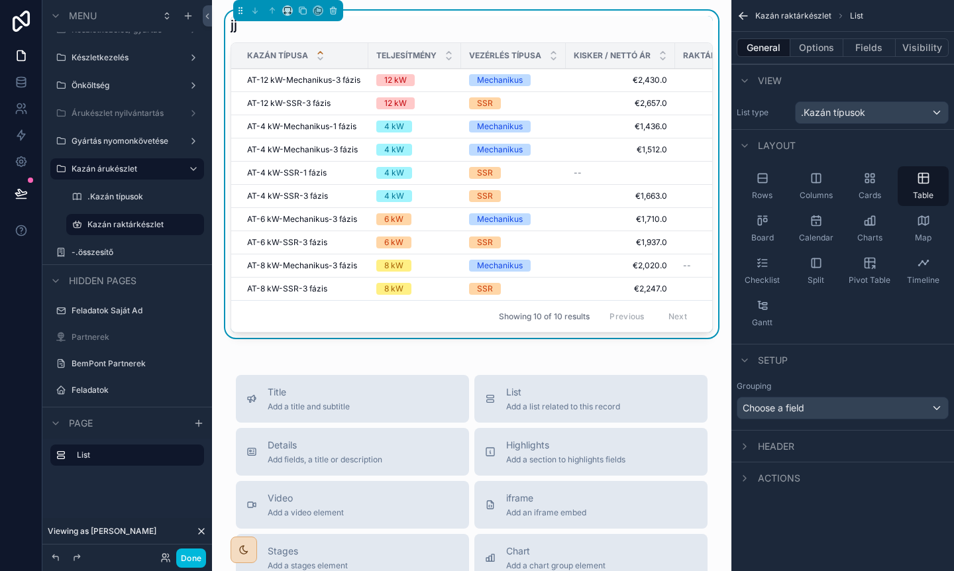
click at [747, 478] on icon "scrollable content" at bounding box center [744, 478] width 11 height 11
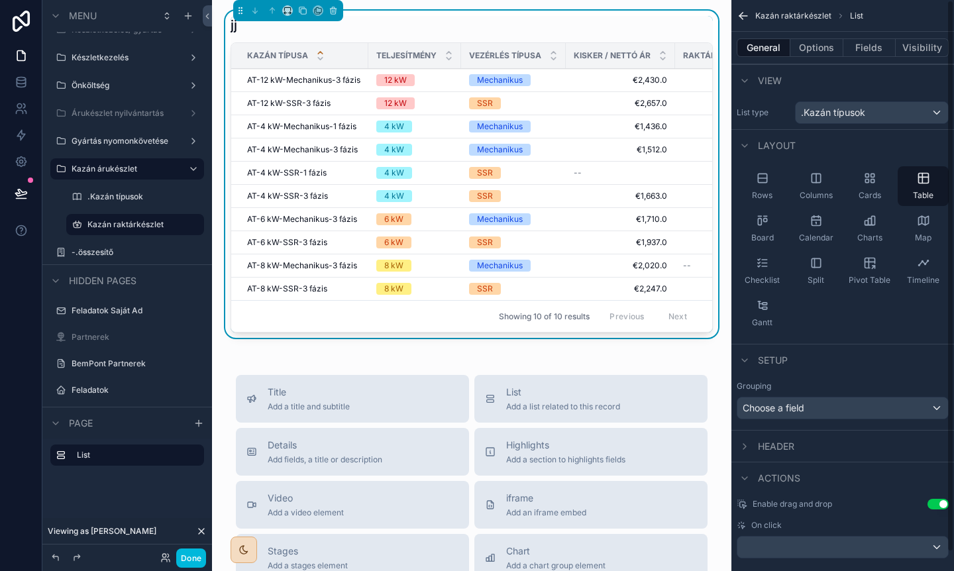
scroll to position [19, 0]
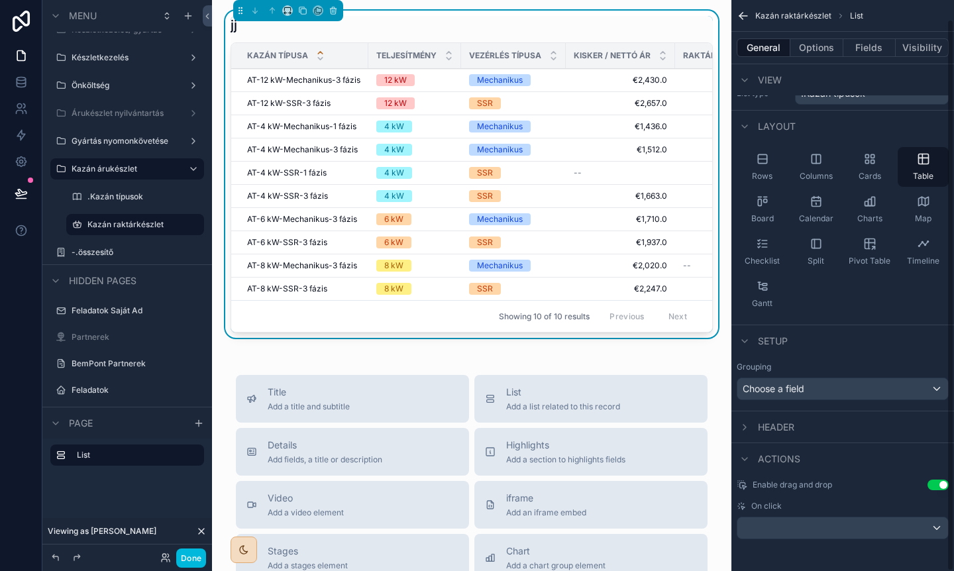
click at [751, 422] on div "scrollable content" at bounding box center [745, 427] width 16 height 16
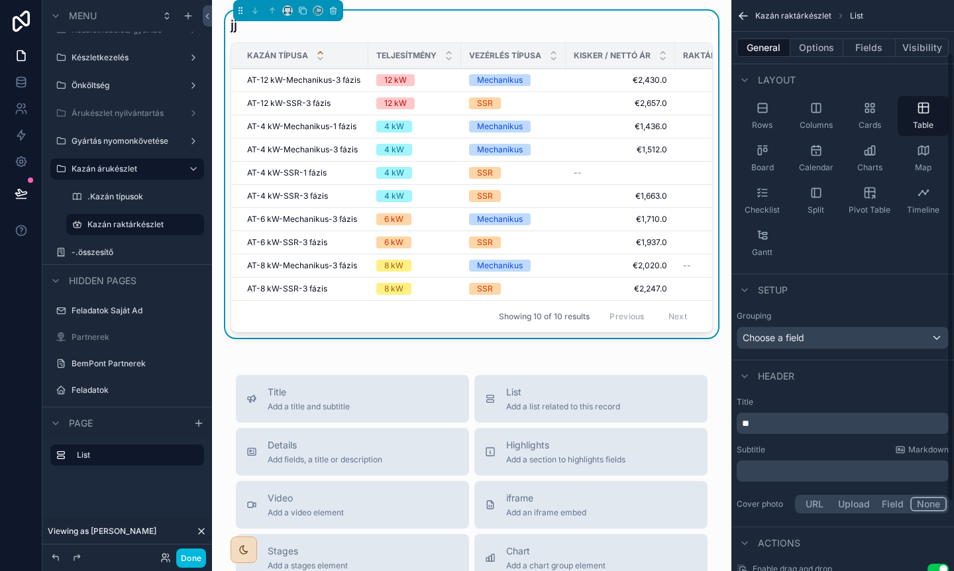
scroll to position [65, 0]
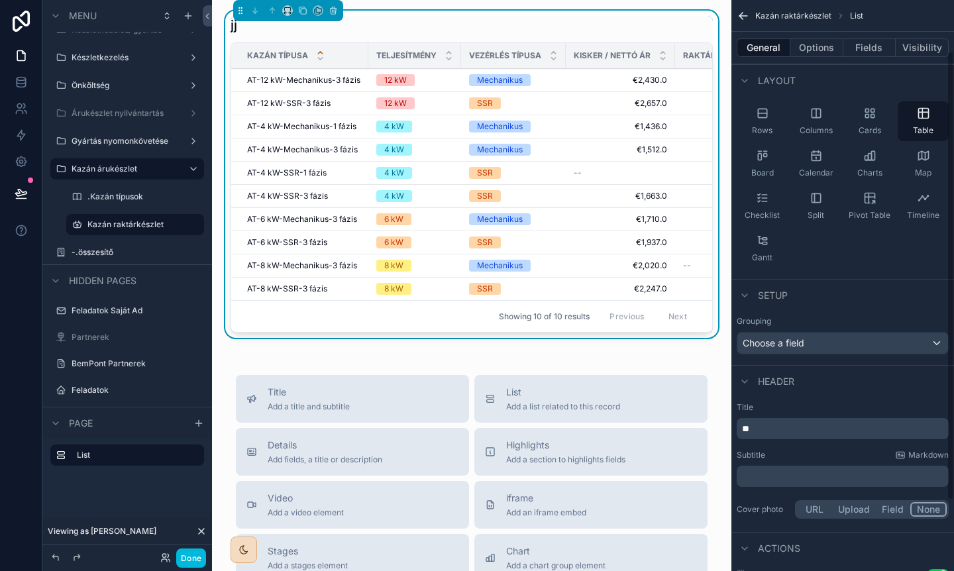
click at [764, 429] on p "**" at bounding box center [844, 428] width 204 height 13
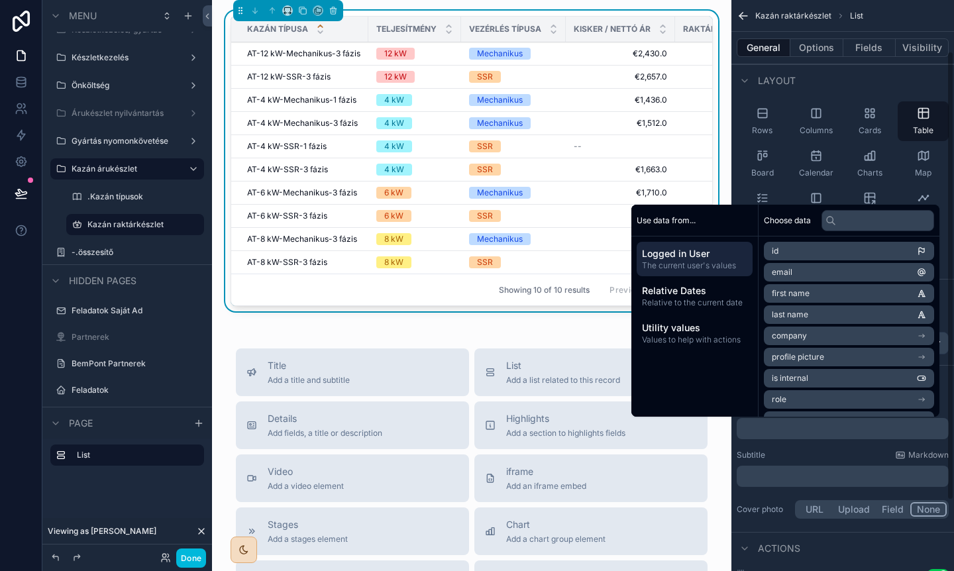
click at [820, 455] on div "Subtitle Markdown" at bounding box center [843, 455] width 212 height 11
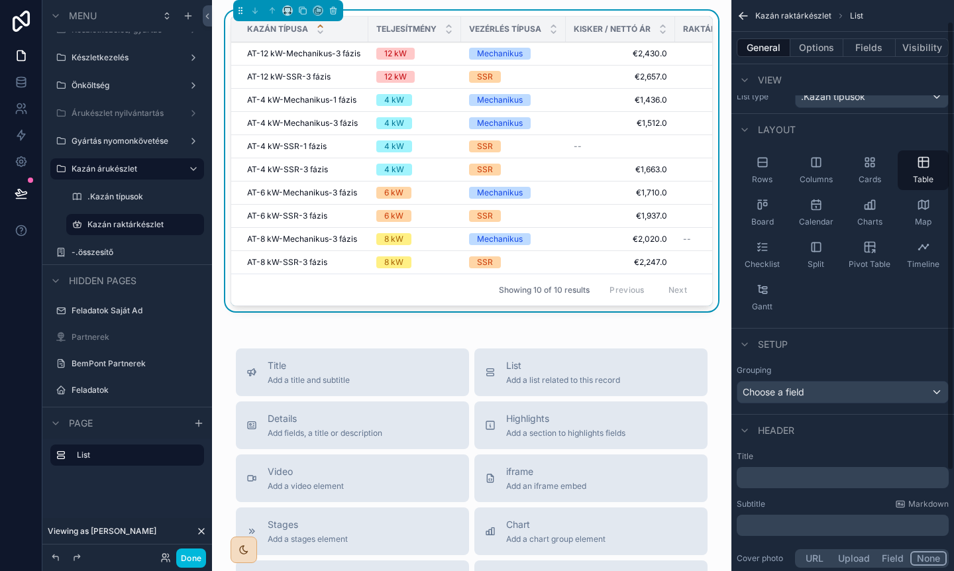
scroll to position [0, 0]
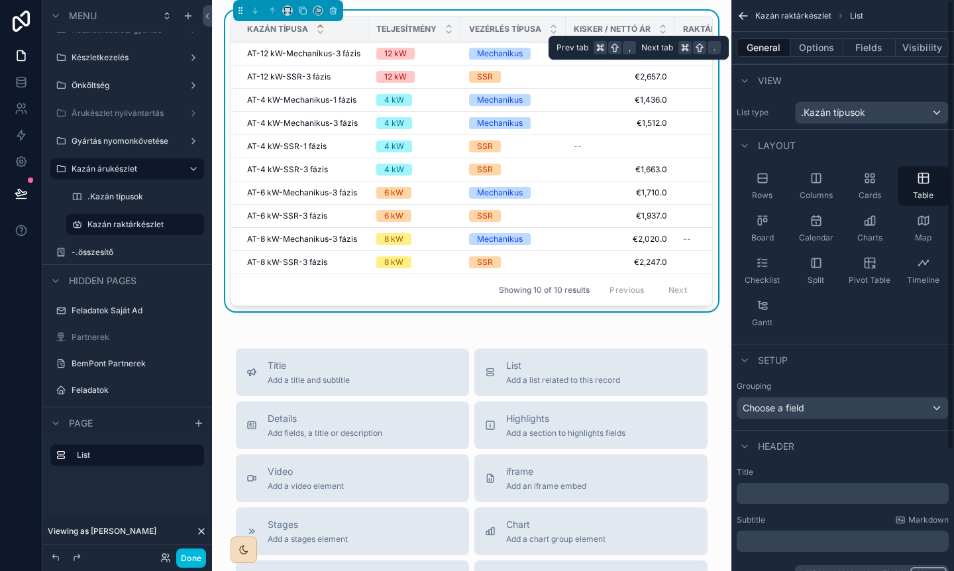
click at [809, 50] on button "Options" at bounding box center [817, 47] width 53 height 19
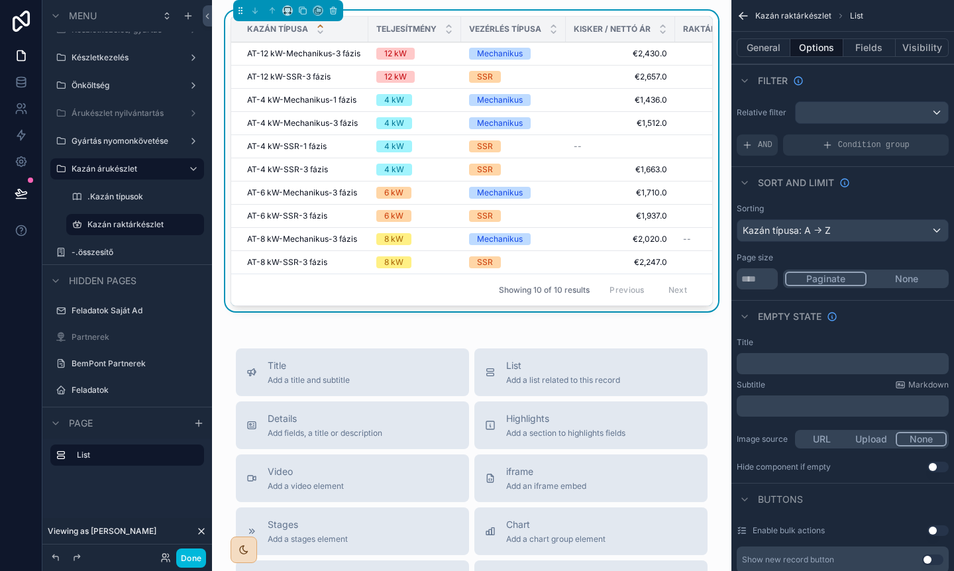
click at [791, 365] on p "﻿" at bounding box center [844, 363] width 204 height 11
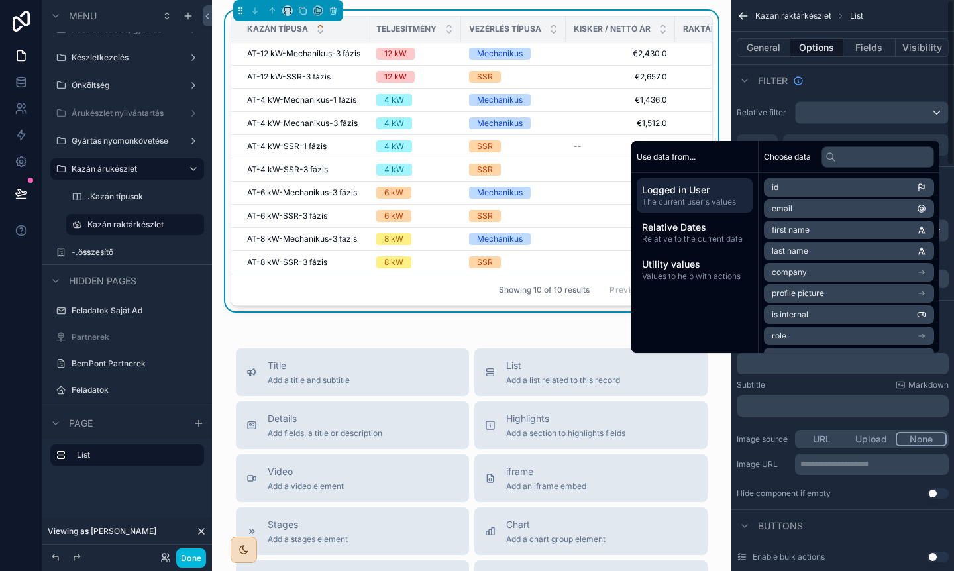
click at [811, 386] on div "Subtitle Markdown" at bounding box center [843, 385] width 212 height 11
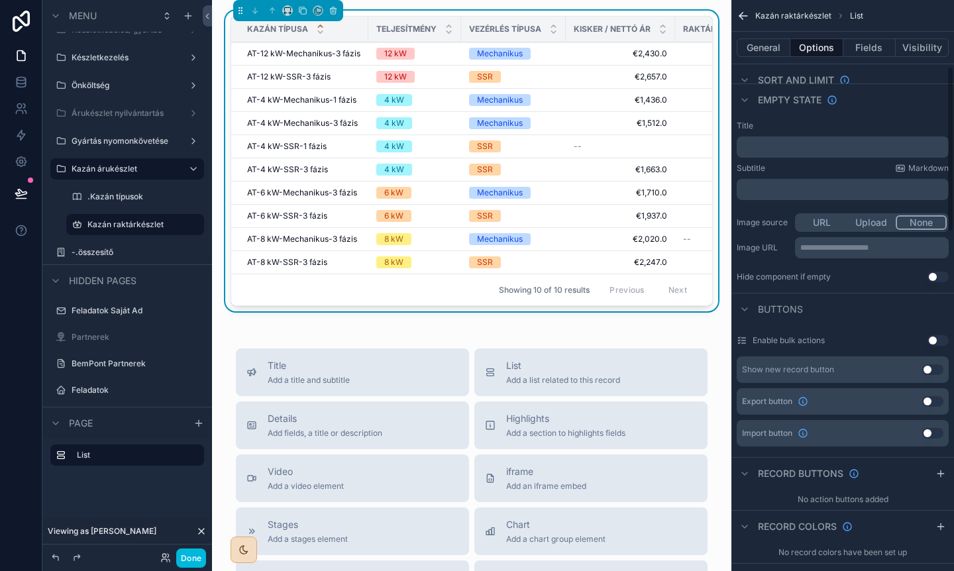
scroll to position [245, 0]
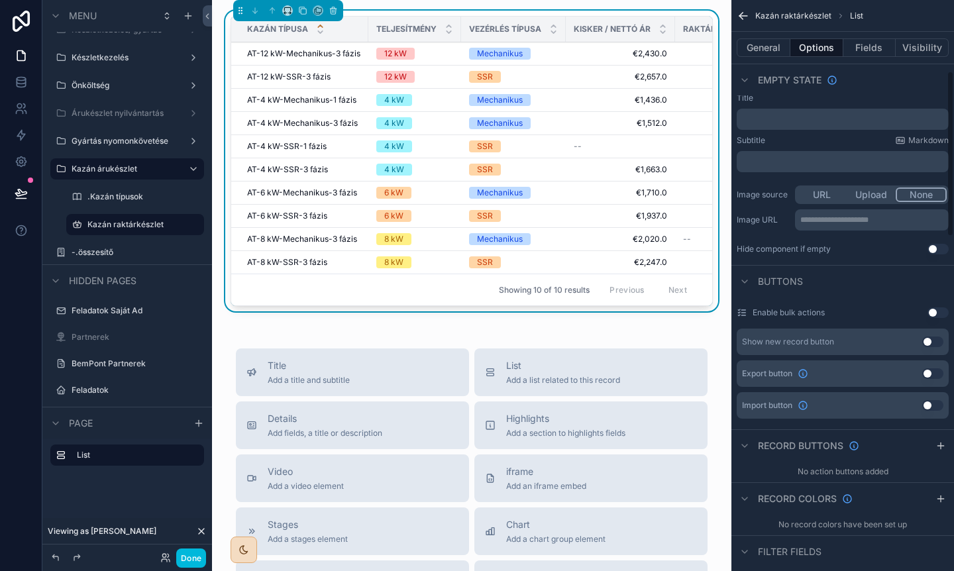
click at [941, 444] on icon "scrollable content" at bounding box center [941, 446] width 0 height 6
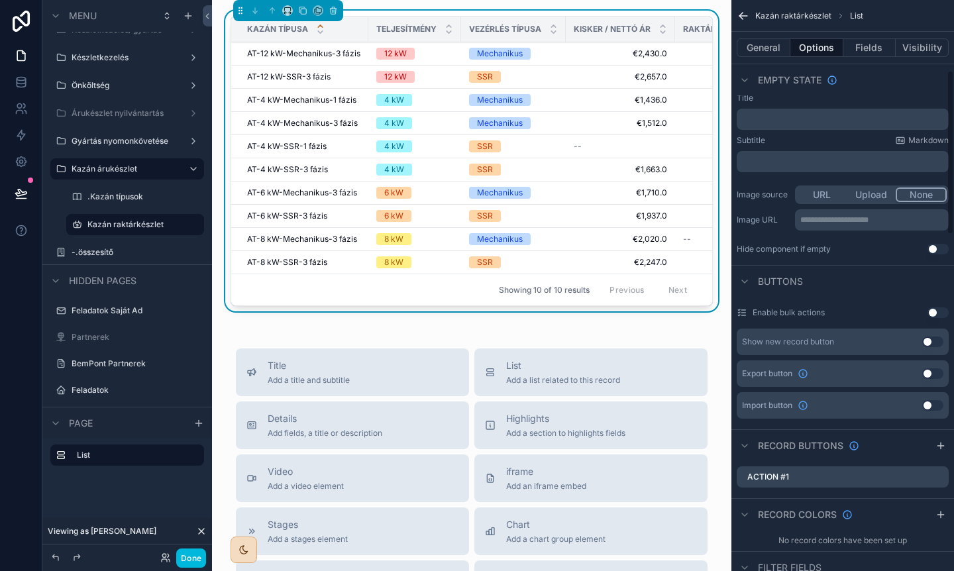
click at [0, 0] on icon "scrollable content" at bounding box center [0, 0] width 0 height 0
click at [777, 461] on div "Record buttons" at bounding box center [843, 445] width 223 height 32
click at [844, 478] on div "Action #1" at bounding box center [843, 476] width 212 height 21
click at [805, 472] on div "Action #1" at bounding box center [843, 476] width 212 height 21
click at [937, 456] on icon at bounding box center [933, 456] width 11 height 11
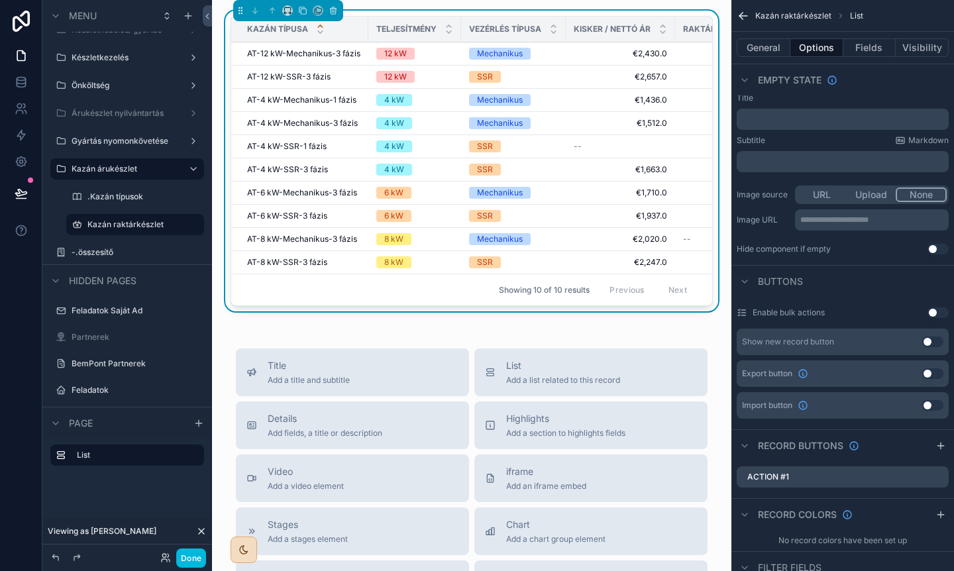
click at [0, 0] on icon "scrollable content" at bounding box center [0, 0] width 0 height 0
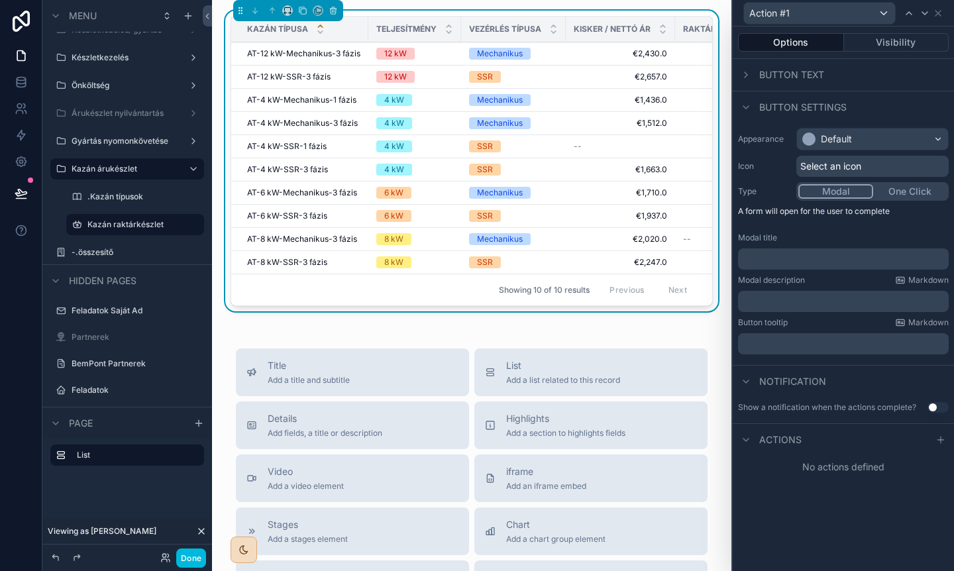
click at [798, 439] on span "Actions" at bounding box center [780, 439] width 42 height 13
click at [937, 440] on icon at bounding box center [941, 440] width 11 height 11
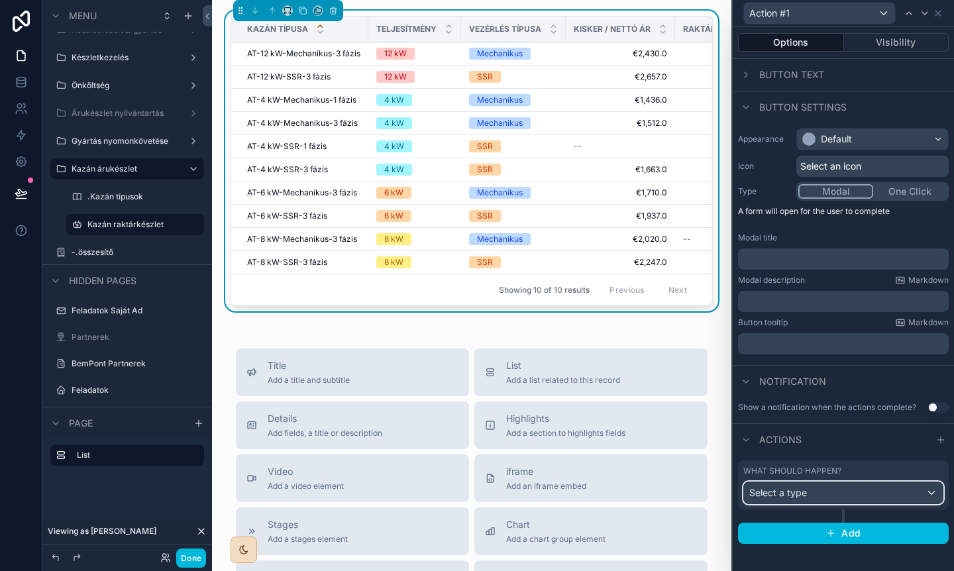
click at [800, 497] on span "Select a type" at bounding box center [778, 492] width 58 height 11
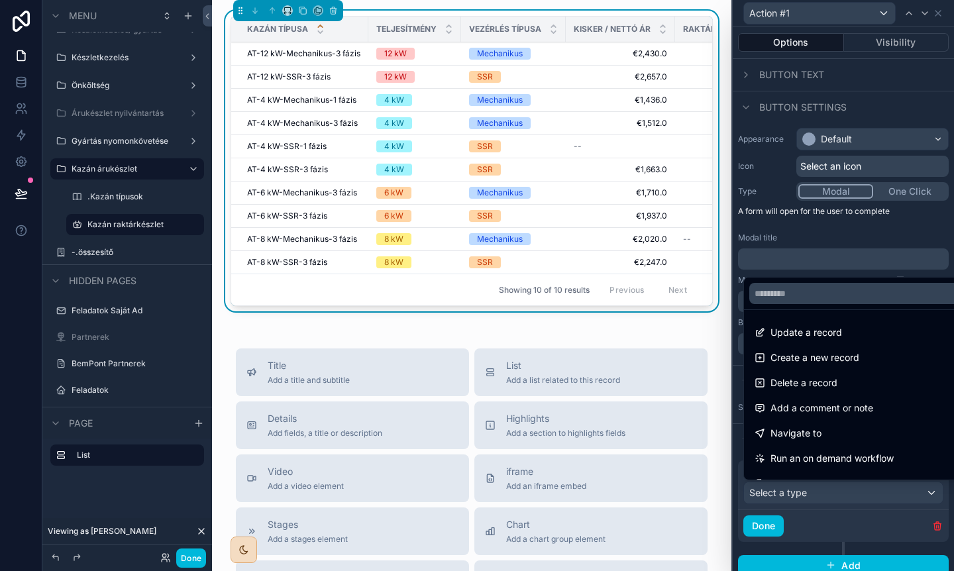
click at [841, 337] on span "Update a record" at bounding box center [807, 333] width 72 height 16
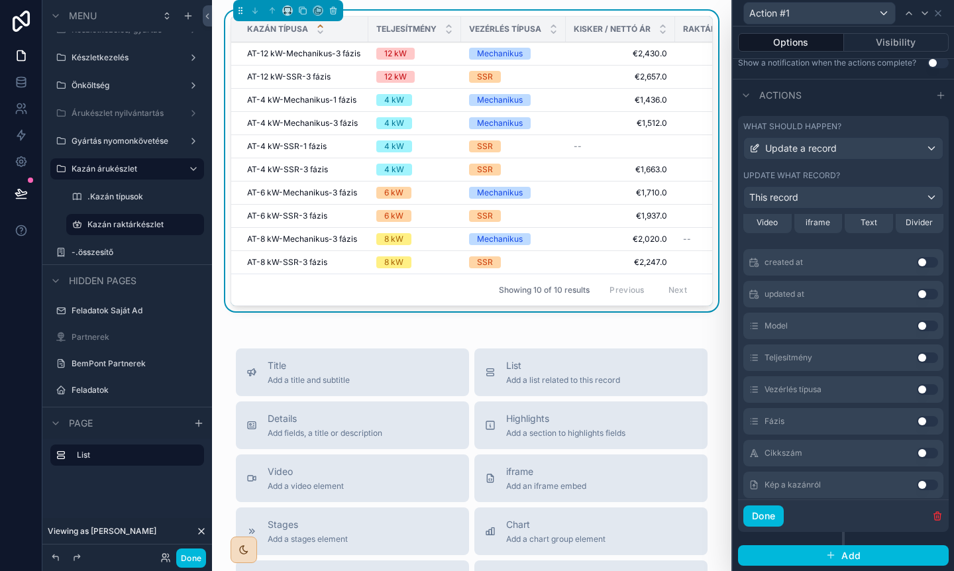
scroll to position [108, 0]
click at [924, 325] on button "Use setting" at bounding box center [927, 324] width 21 height 11
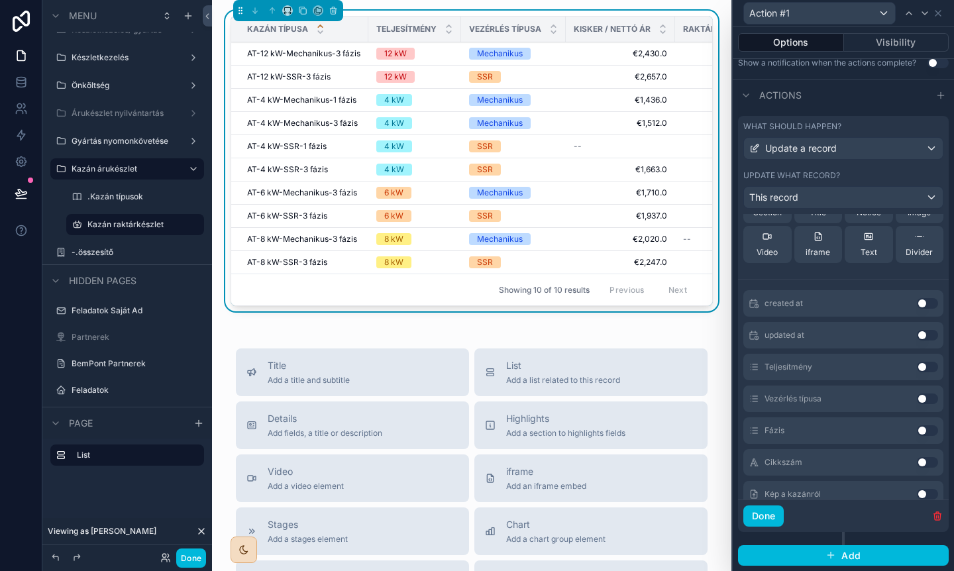
scroll to position [140, 0]
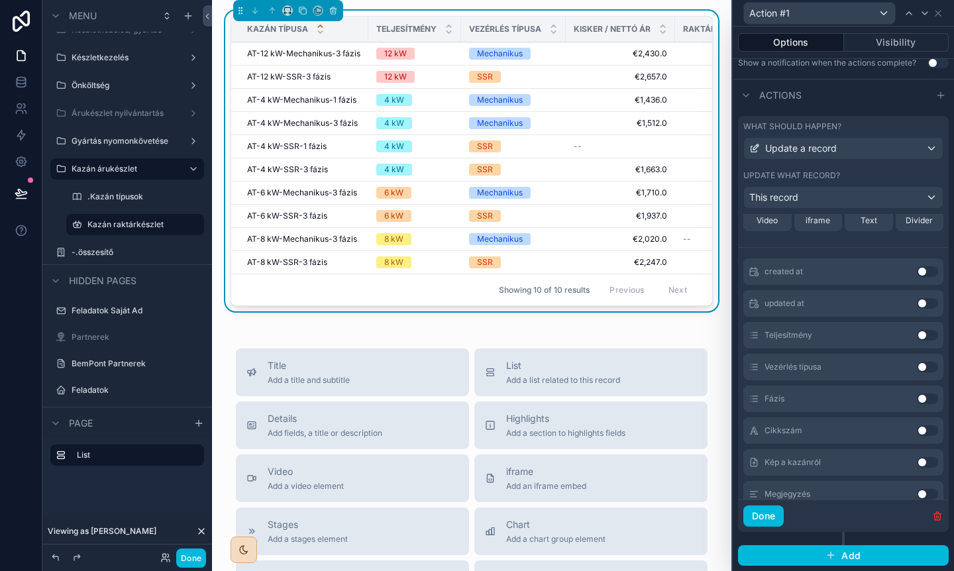
click at [924, 335] on button "Use setting" at bounding box center [927, 335] width 21 height 11
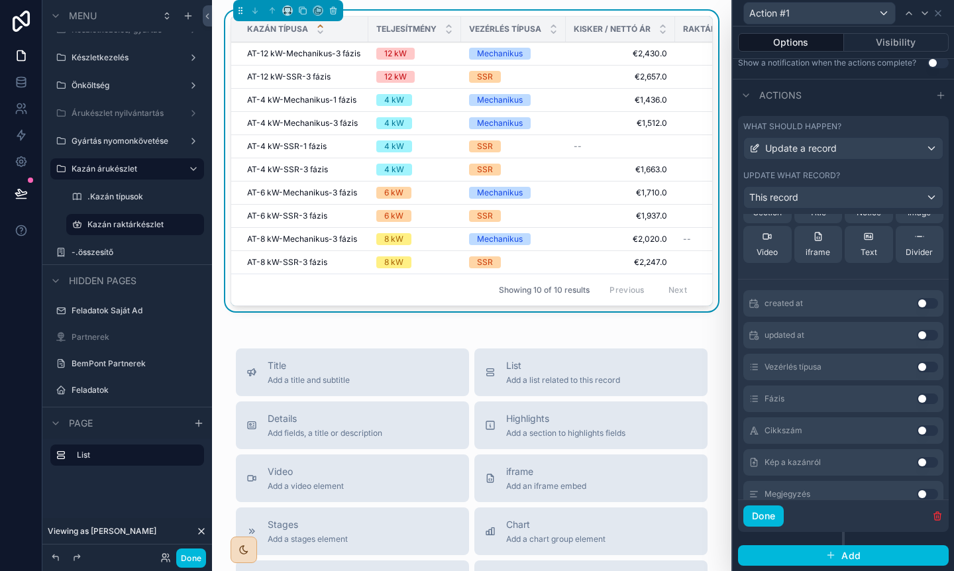
scroll to position [172, 0]
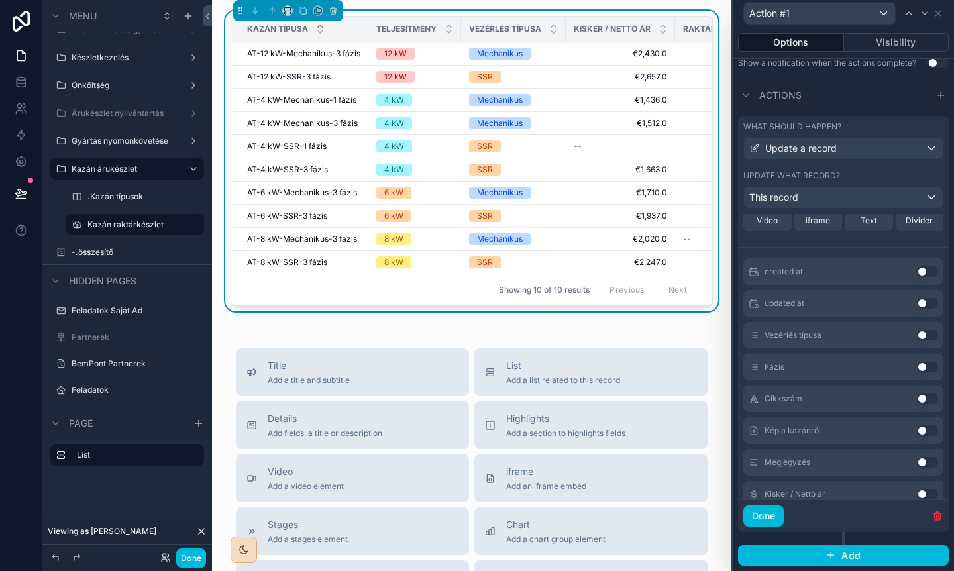
click at [924, 335] on button "Use setting" at bounding box center [927, 335] width 21 height 11
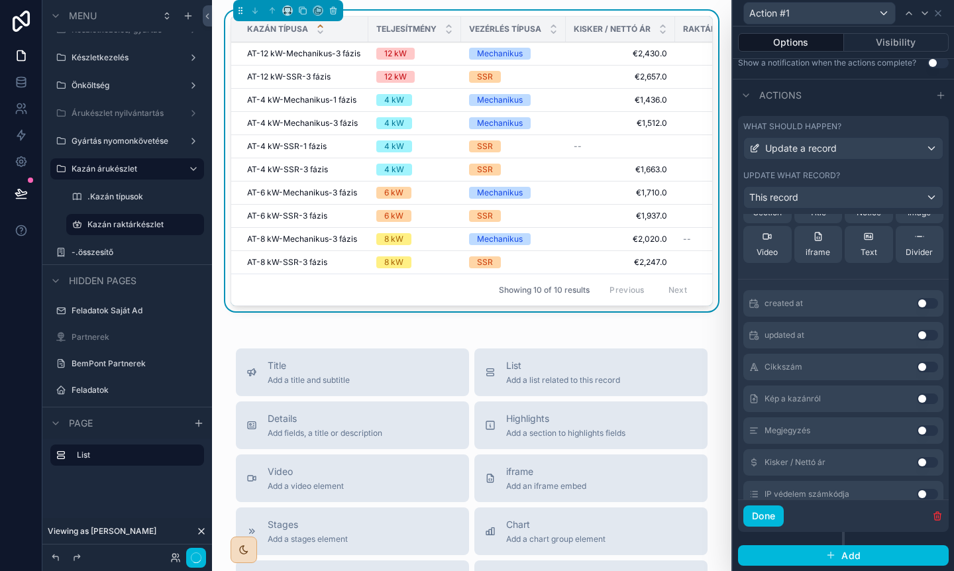
scroll to position [235, 0]
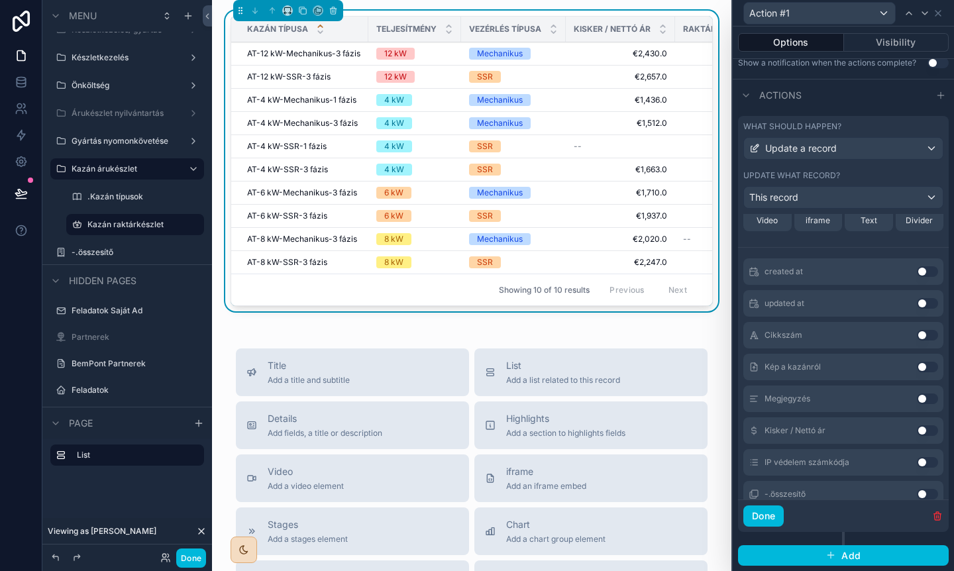
click at [924, 335] on button "Use setting" at bounding box center [927, 335] width 21 height 11
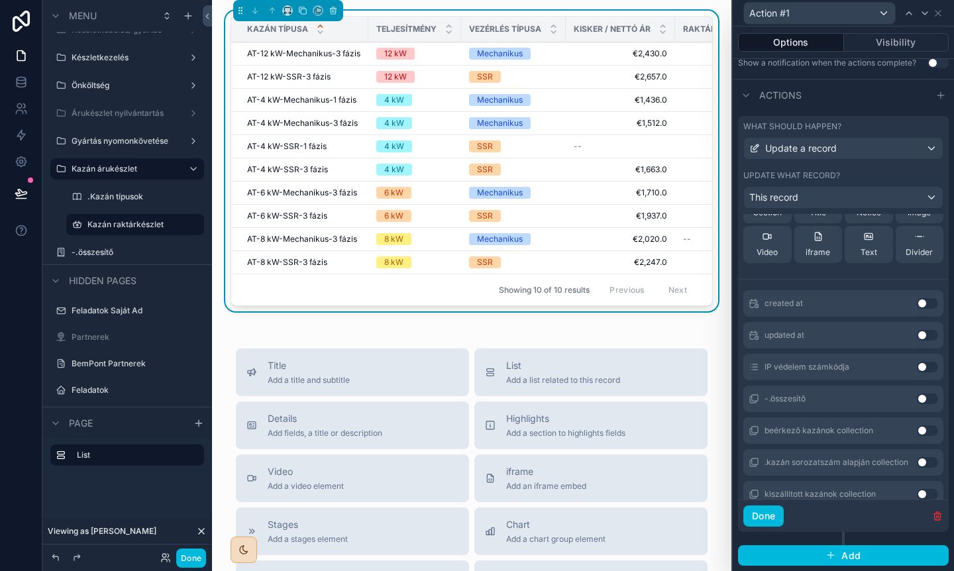
scroll to position [355, 0]
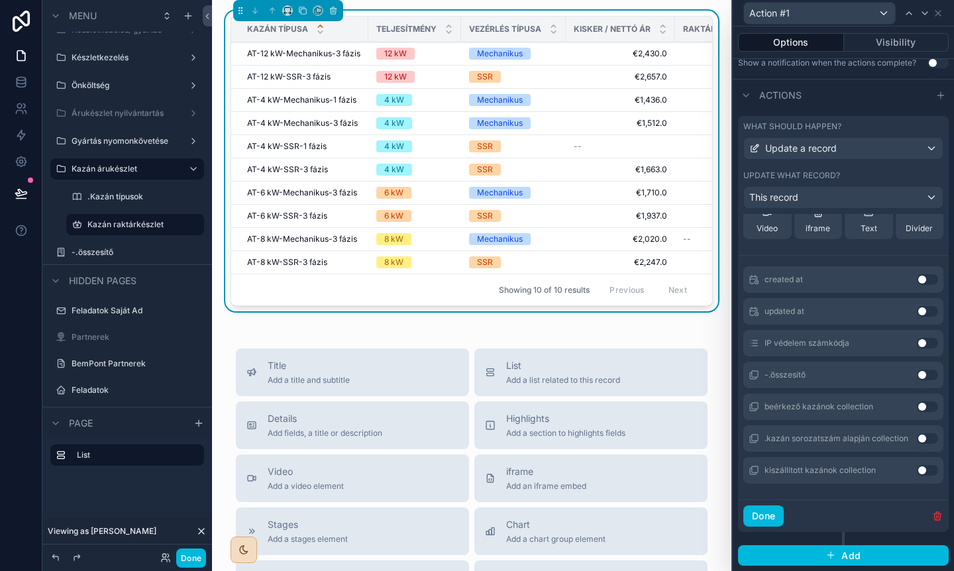
click at [924, 335] on div "IP védelem számkódja Use setting" at bounding box center [843, 343] width 200 height 27
click at [925, 349] on div "IP védelem számkódja Use setting" at bounding box center [843, 343] width 200 height 27
click at [926, 342] on button "Use setting" at bounding box center [927, 343] width 21 height 11
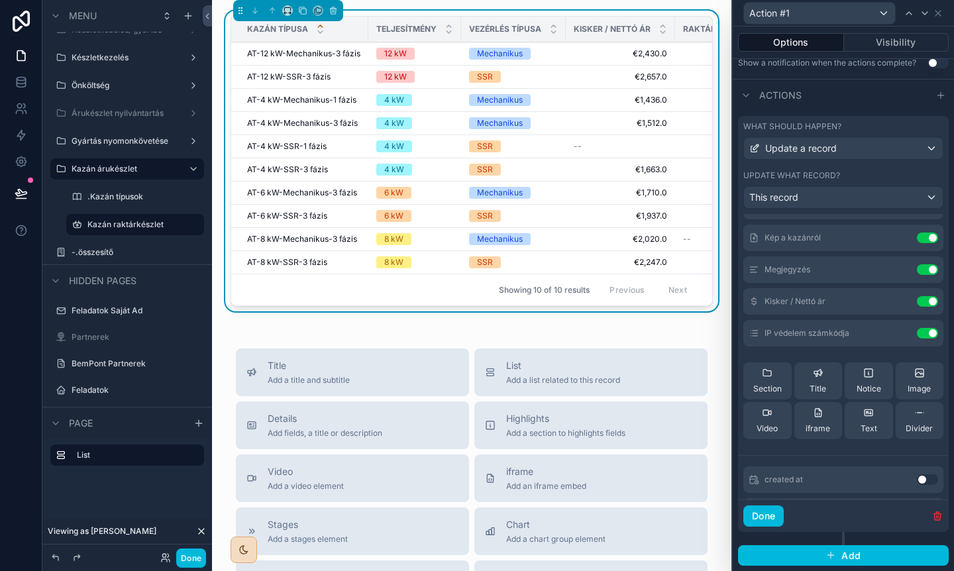
scroll to position [179, 0]
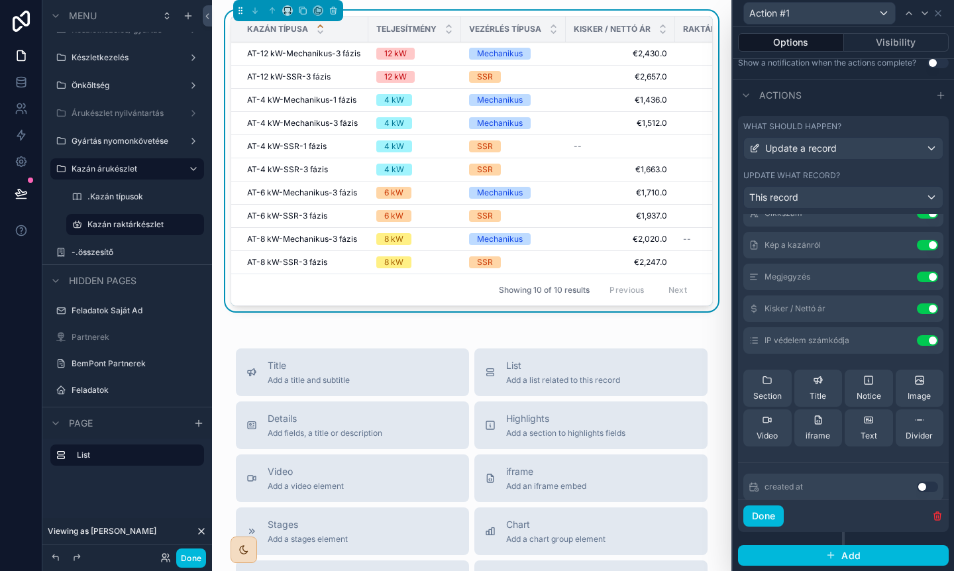
click at [819, 378] on icon at bounding box center [818, 380] width 11 height 11
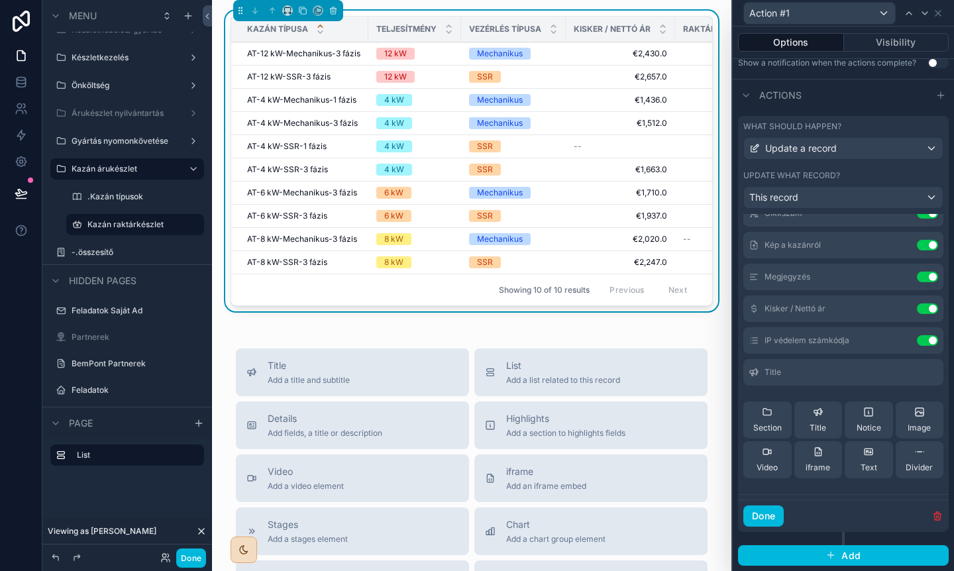
click at [0, 0] on icon at bounding box center [0, 0] width 0 height 0
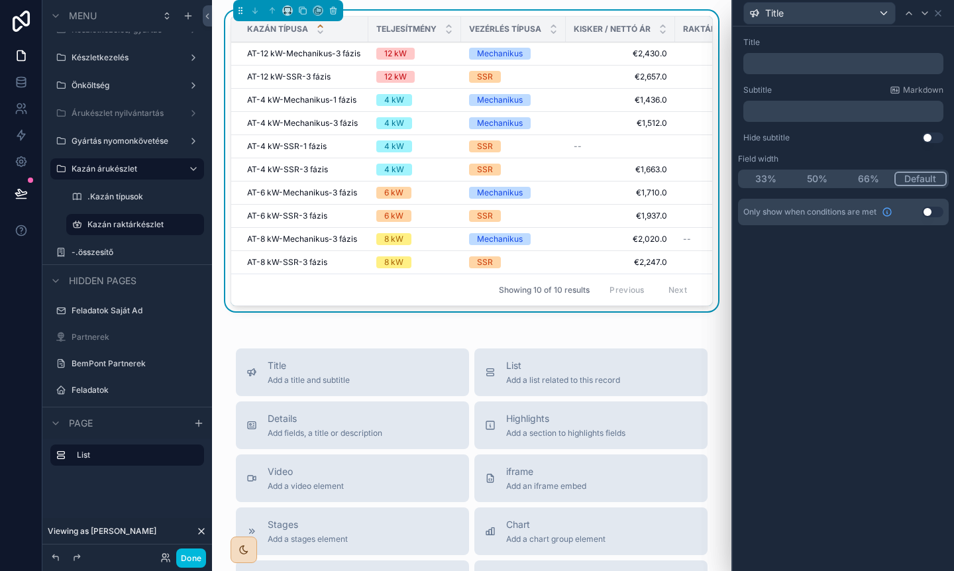
click at [792, 58] on p "﻿" at bounding box center [845, 63] width 192 height 13
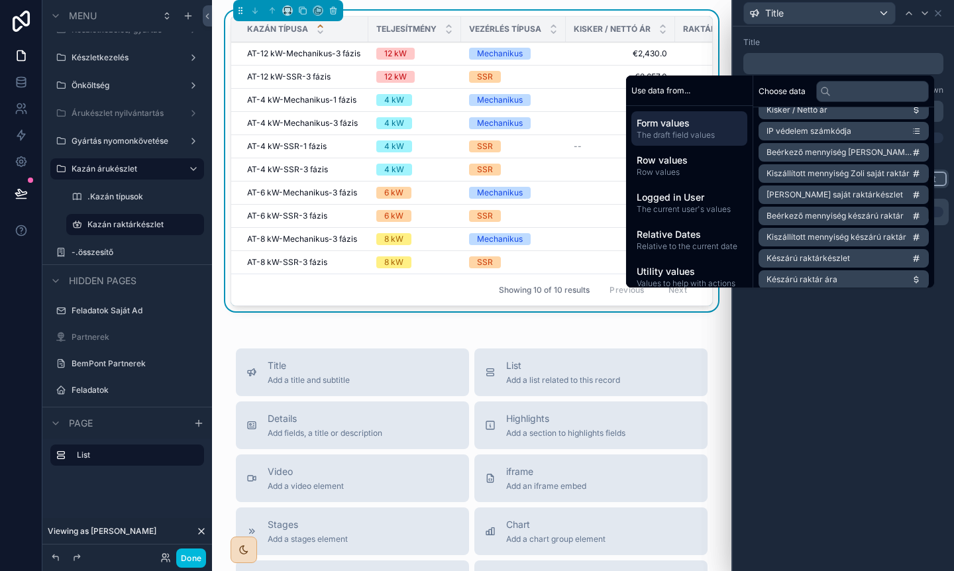
scroll to position [271, 0]
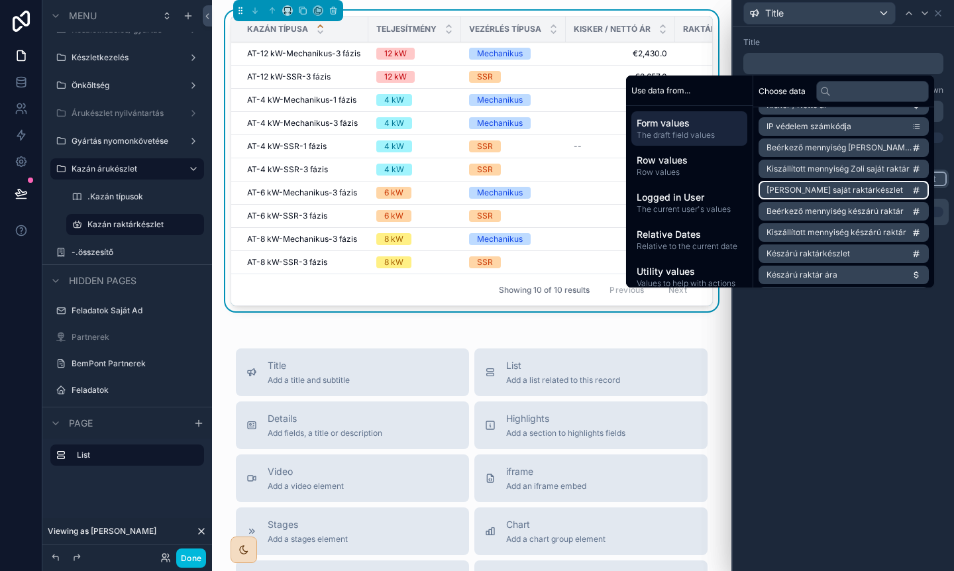
click at [824, 191] on span "[PERSON_NAME] saját raktárkészlet" at bounding box center [835, 190] width 137 height 11
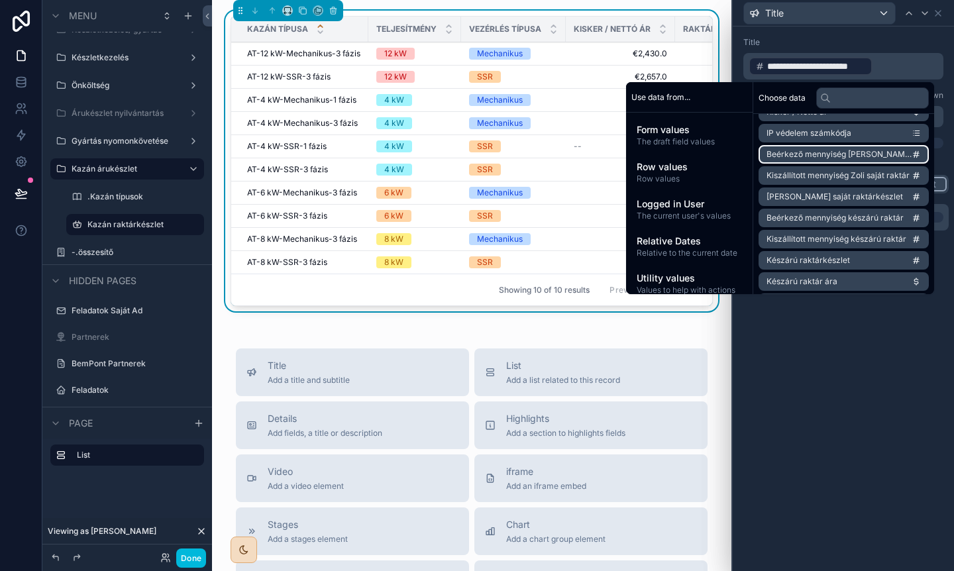
click at [883, 68] on p "**********" at bounding box center [845, 66] width 192 height 21
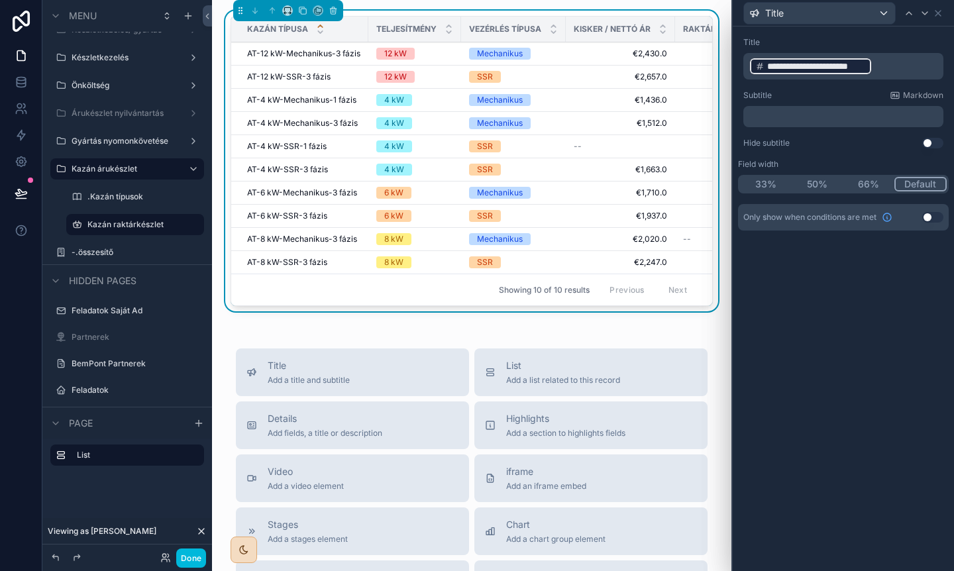
click at [889, 60] on p "**********" at bounding box center [845, 66] width 192 height 21
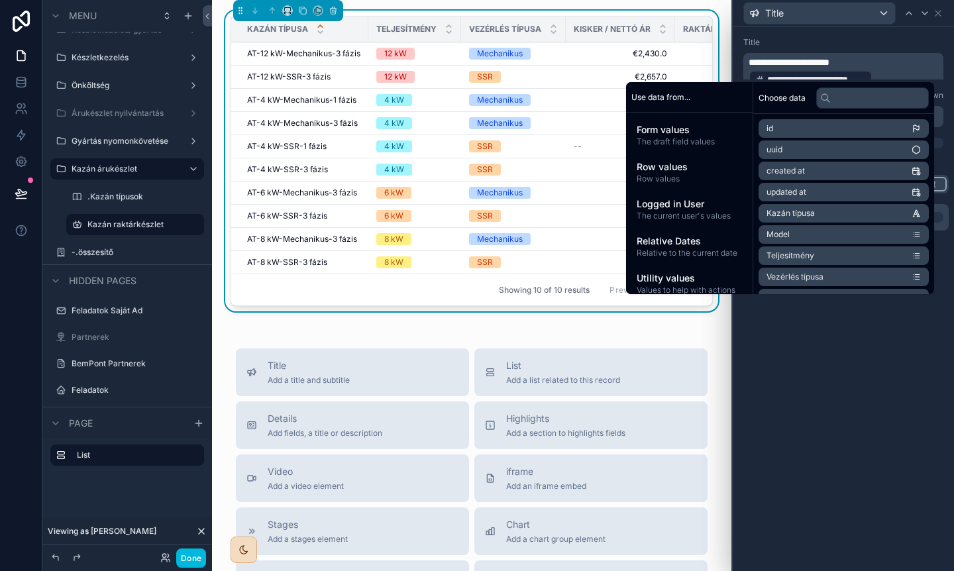
scroll to position [0, 0]
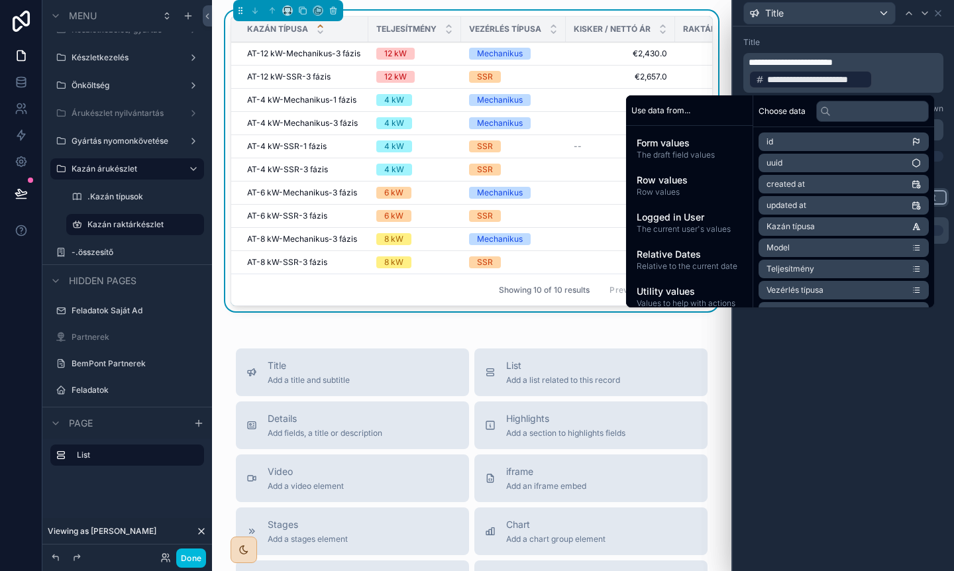
click at [806, 434] on div "**********" at bounding box center [843, 299] width 221 height 545
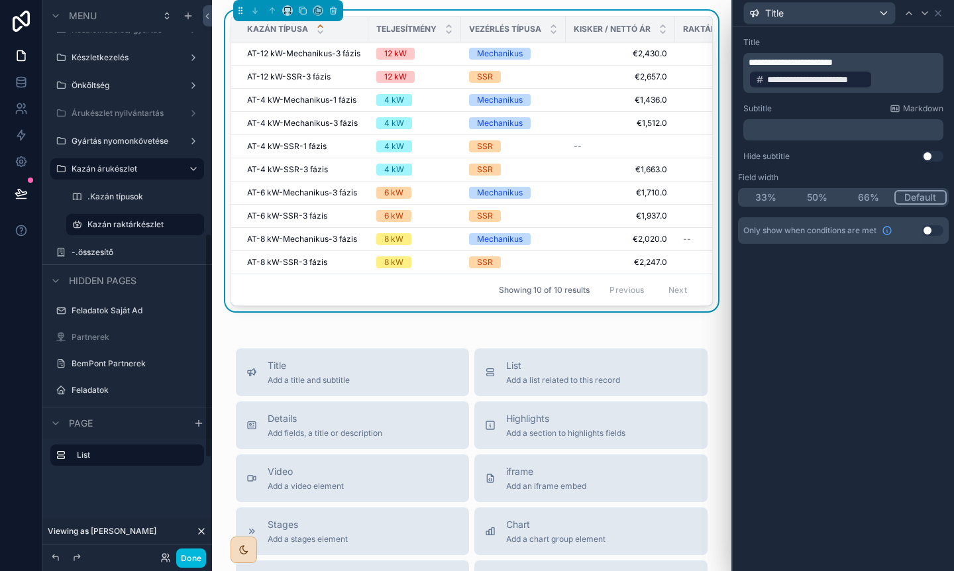
click at [184, 562] on button "Done" at bounding box center [191, 558] width 30 height 19
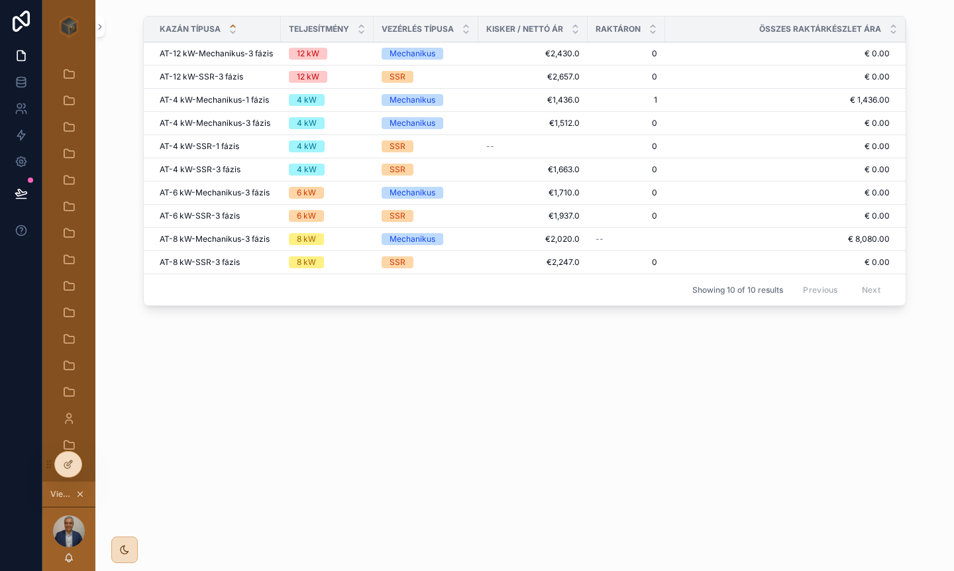
click at [0, 0] on span "Action #1" at bounding box center [0, 0] width 0 height 0
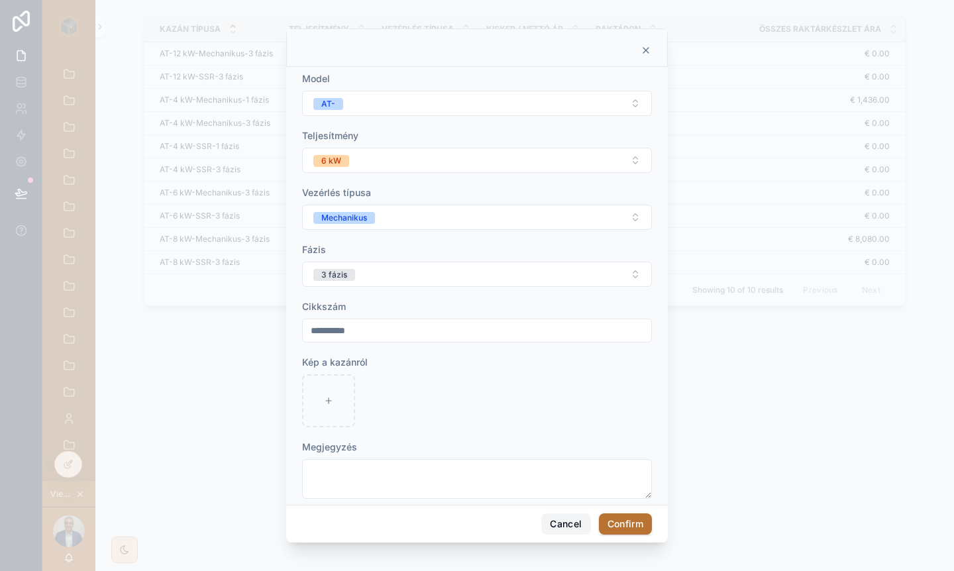
click at [561, 531] on button "Cancel" at bounding box center [565, 524] width 49 height 21
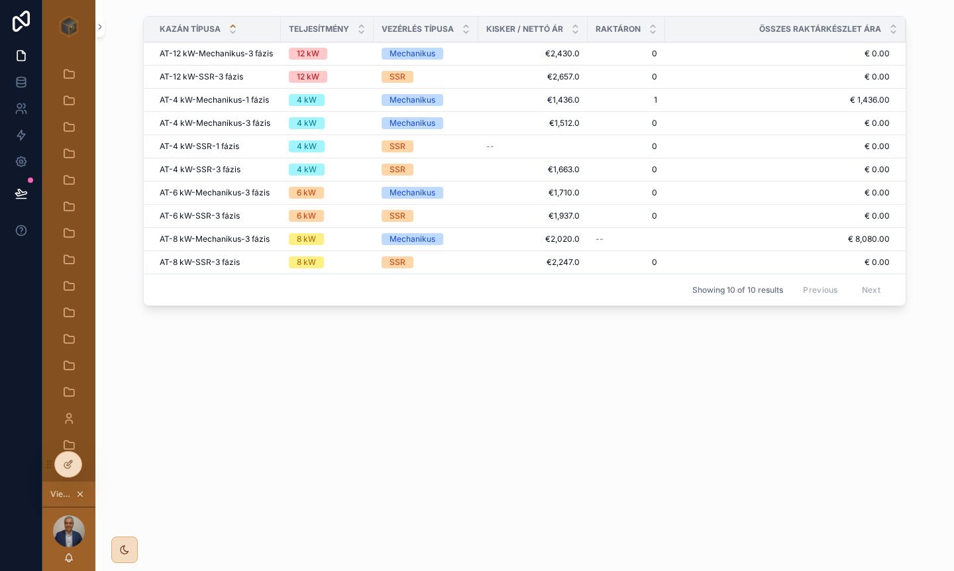
click at [358, 53] on div "12 kW" at bounding box center [327, 54] width 77 height 12
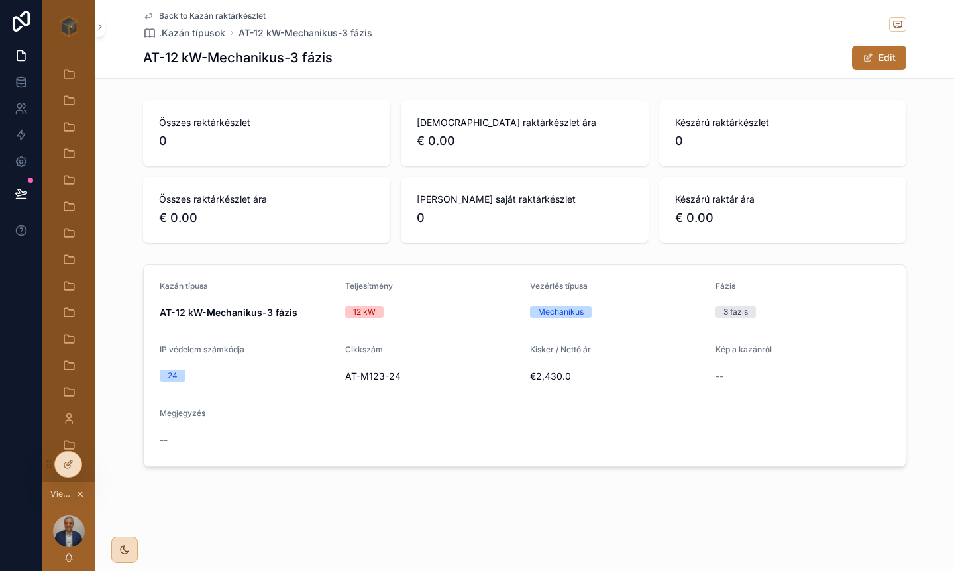
click at [175, 17] on span "Back to Kazán raktárkészlet" at bounding box center [212, 16] width 107 height 11
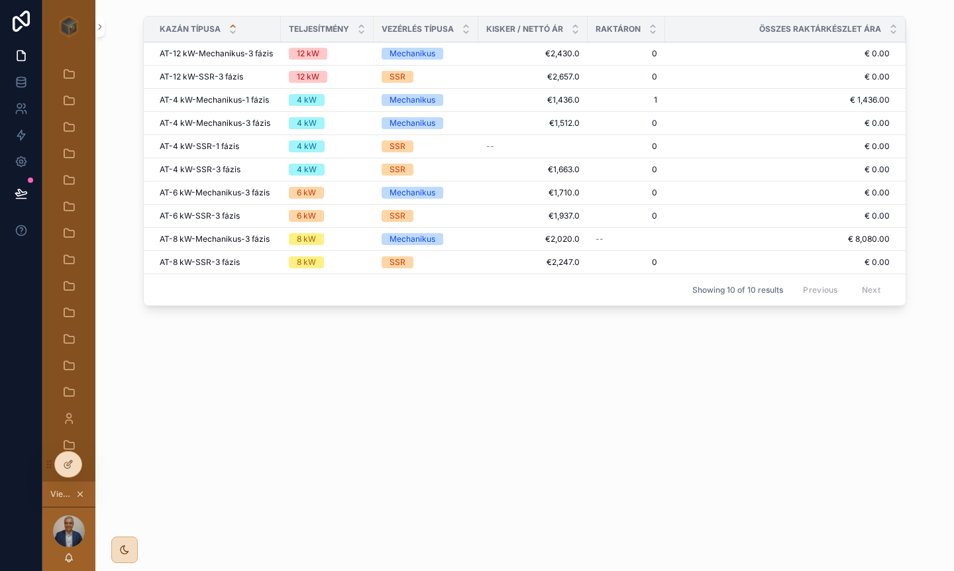
click at [0, 0] on span "Action #1" at bounding box center [0, 0] width 0 height 0
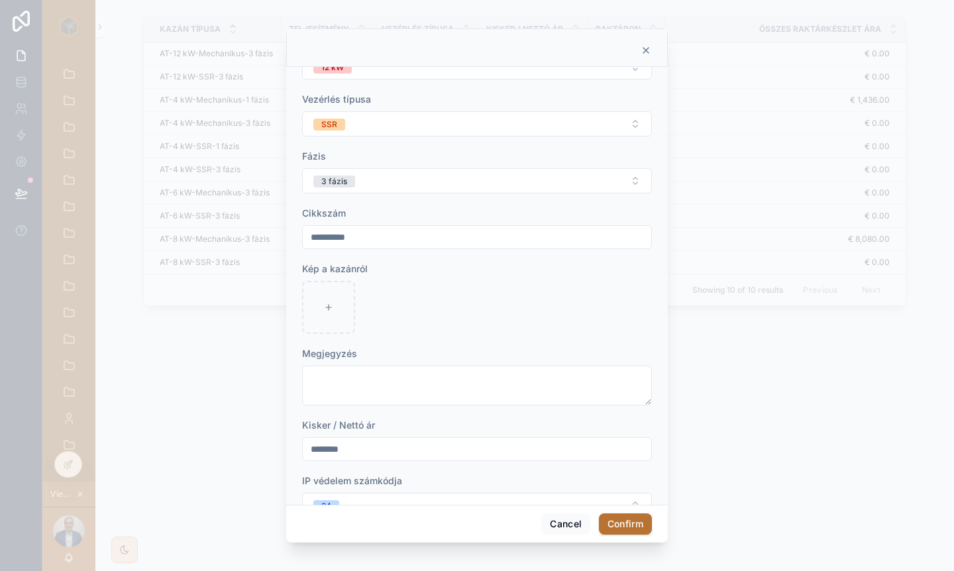
scroll to position [186, 0]
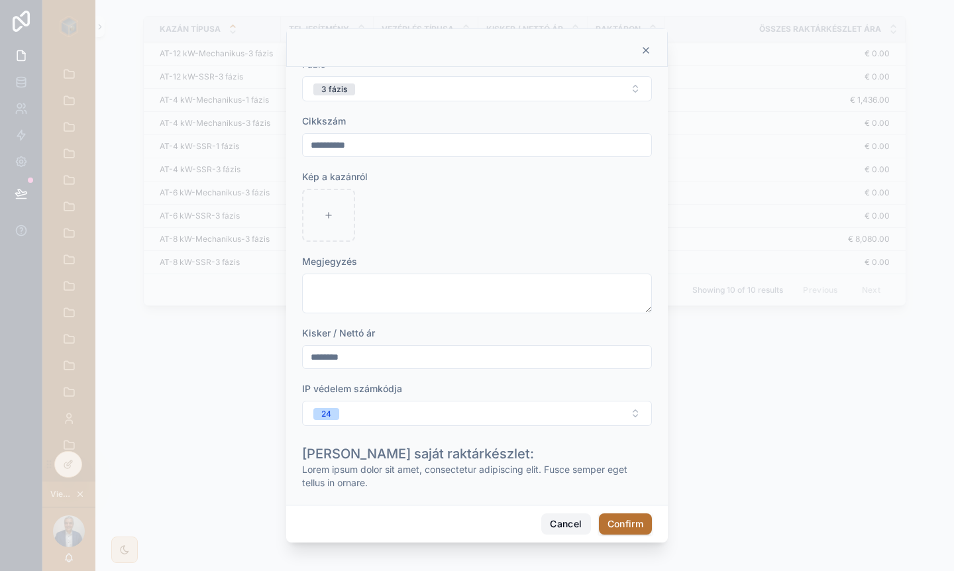
click at [567, 523] on button "Cancel" at bounding box center [565, 524] width 49 height 21
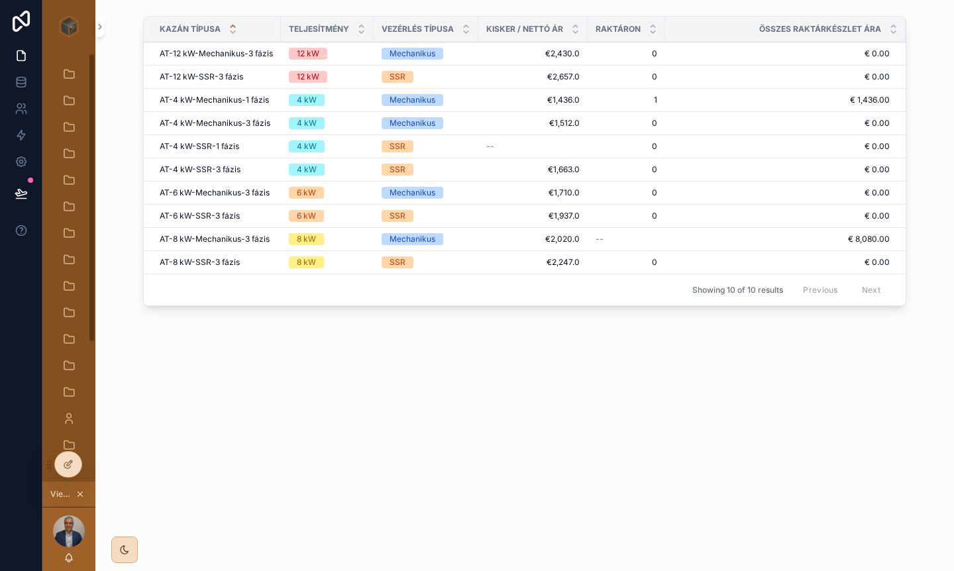
click at [67, 464] on icon at bounding box center [69, 463] width 5 height 5
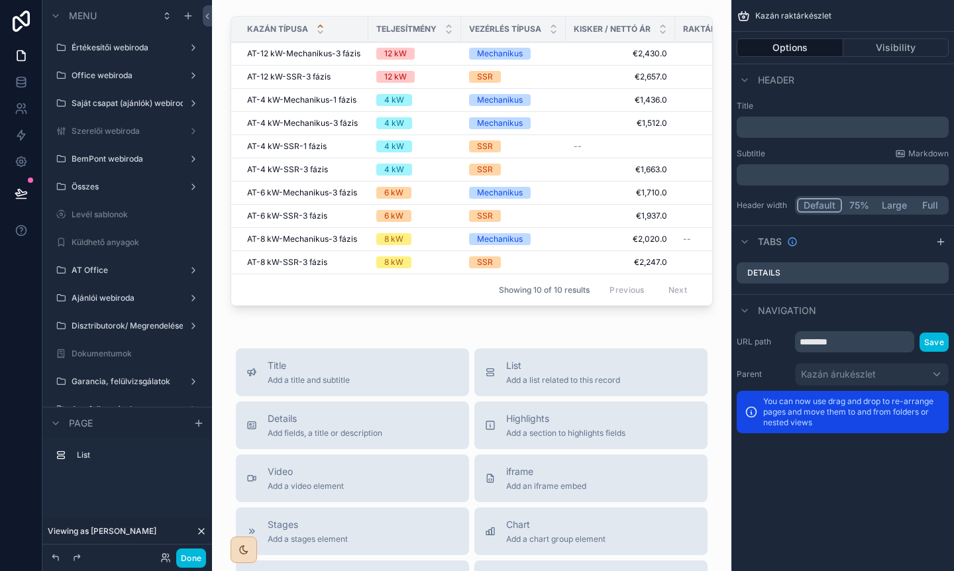
click at [545, 233] on div "scrollable content" at bounding box center [472, 164] width 498 height 306
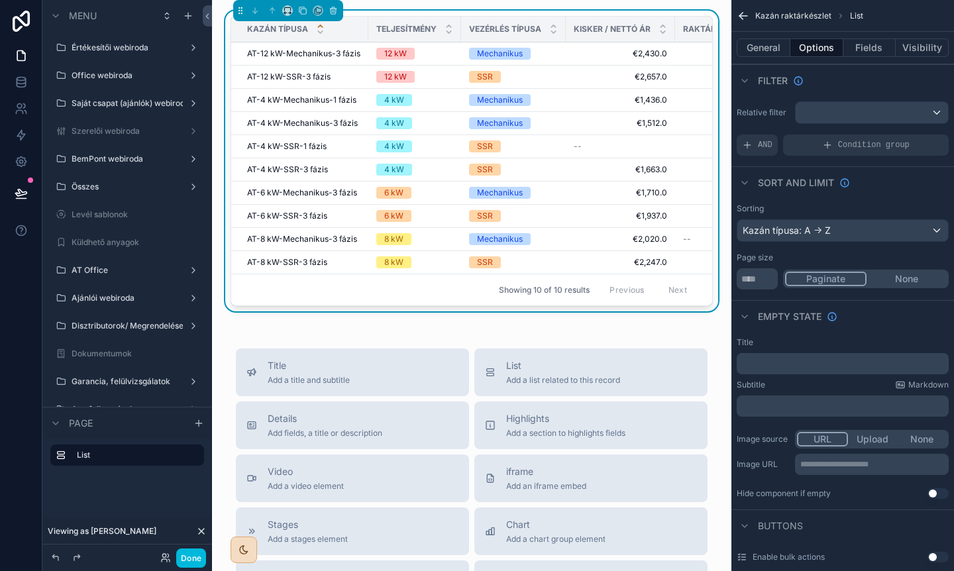
click at [339, 291] on div "Showing 10 of 10 results Previous Next" at bounding box center [471, 290] width 481 height 32
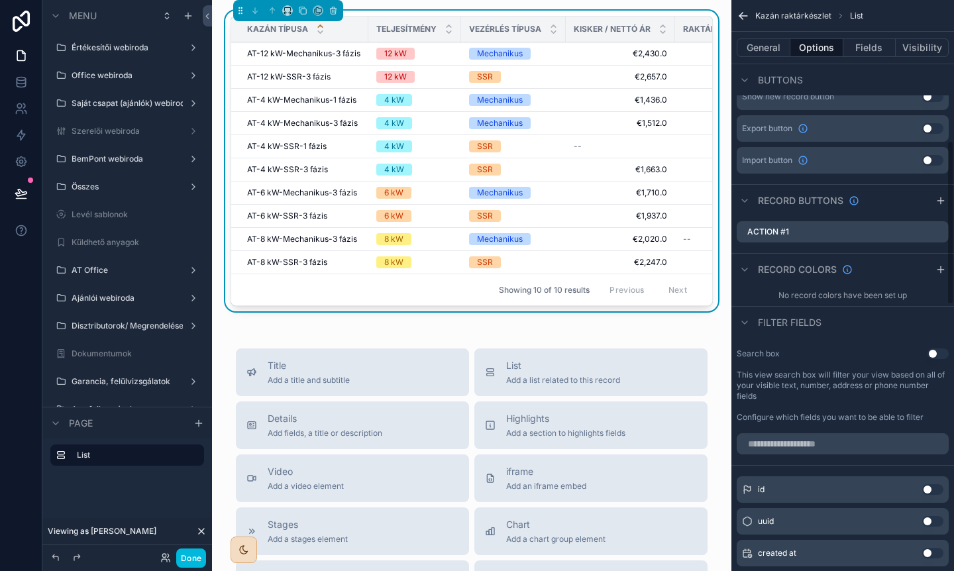
scroll to position [483, 0]
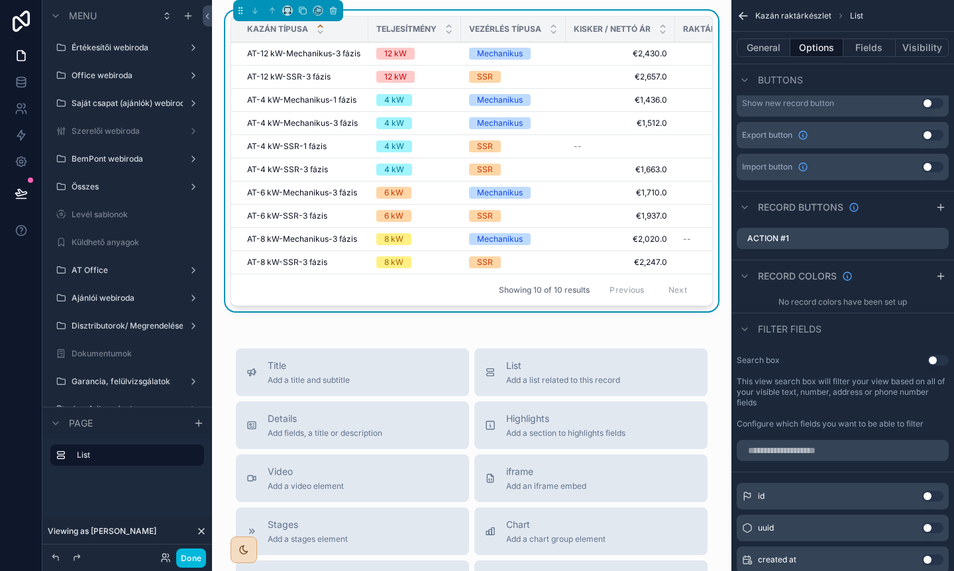
click at [0, 0] on icon "scrollable content" at bounding box center [0, 0] width 0 height 0
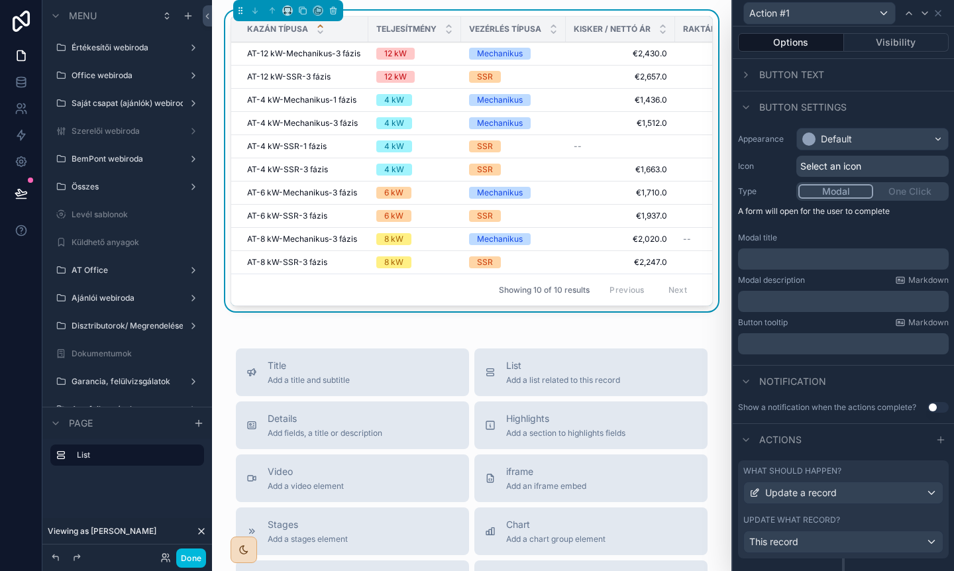
scroll to position [27, 0]
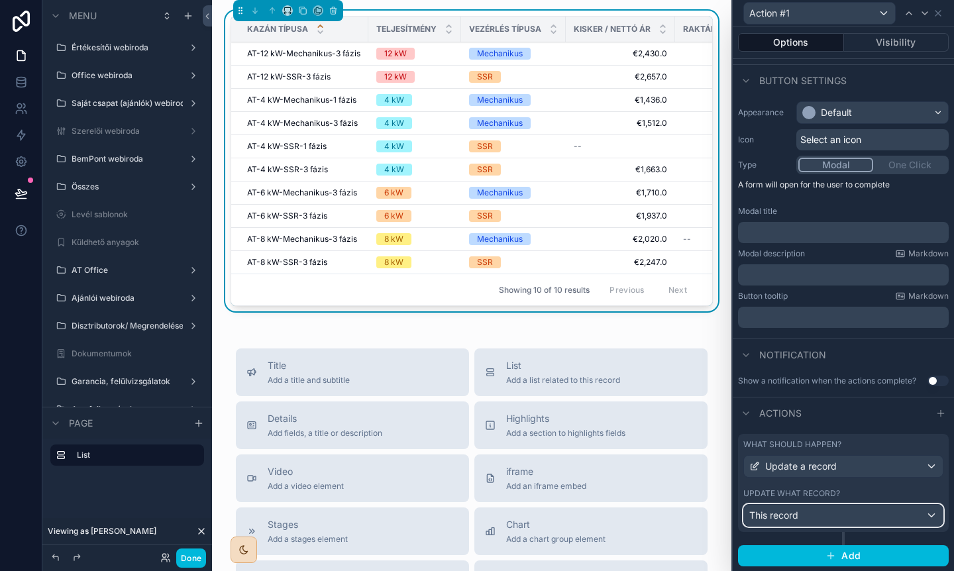
click at [835, 516] on div "This record" at bounding box center [843, 515] width 199 height 21
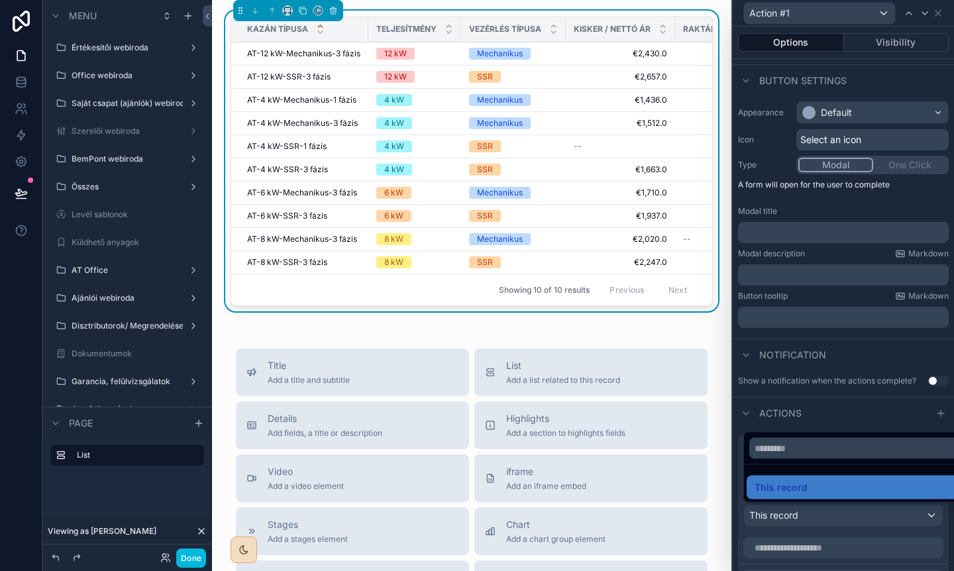
click at [817, 495] on div "This record" at bounding box center [859, 488] width 208 height 16
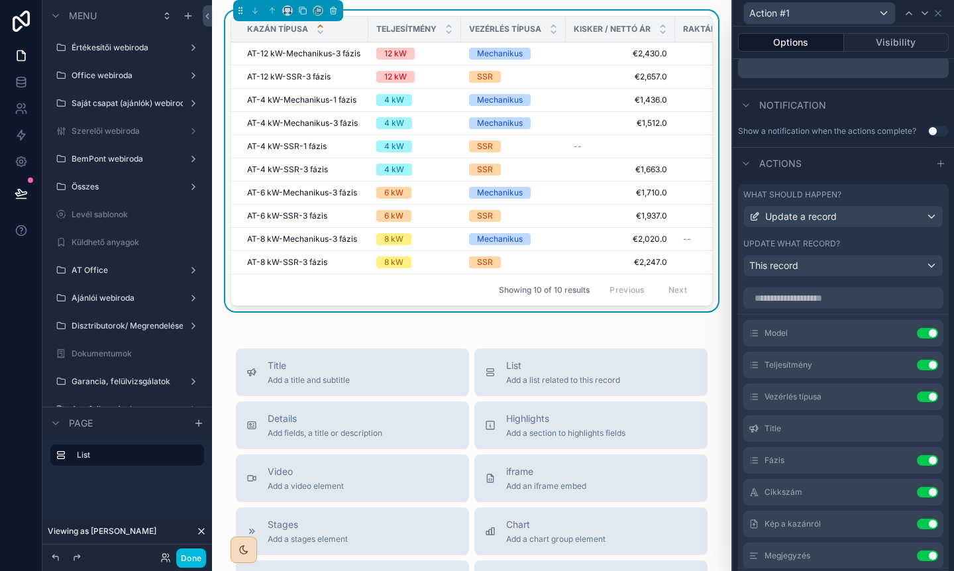
scroll to position [345, 0]
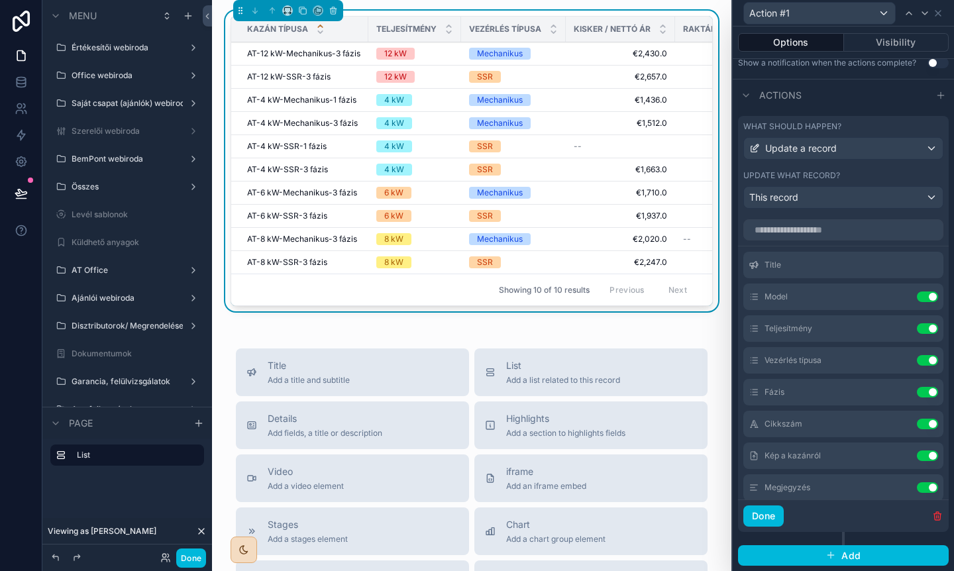
click at [0, 0] on icon at bounding box center [0, 0] width 0 height 0
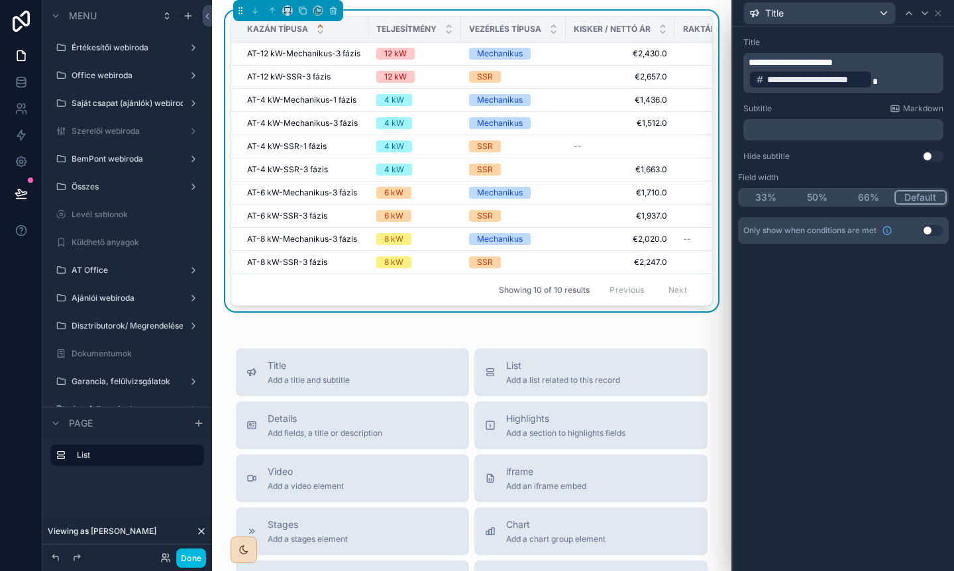
click at [883, 81] on p "**********" at bounding box center [845, 73] width 192 height 34
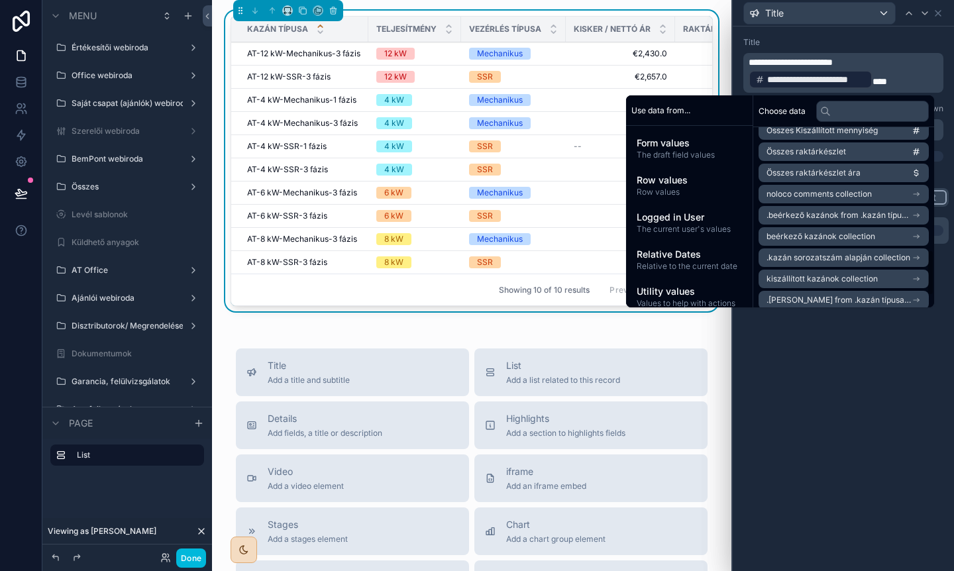
scroll to position [527, 0]
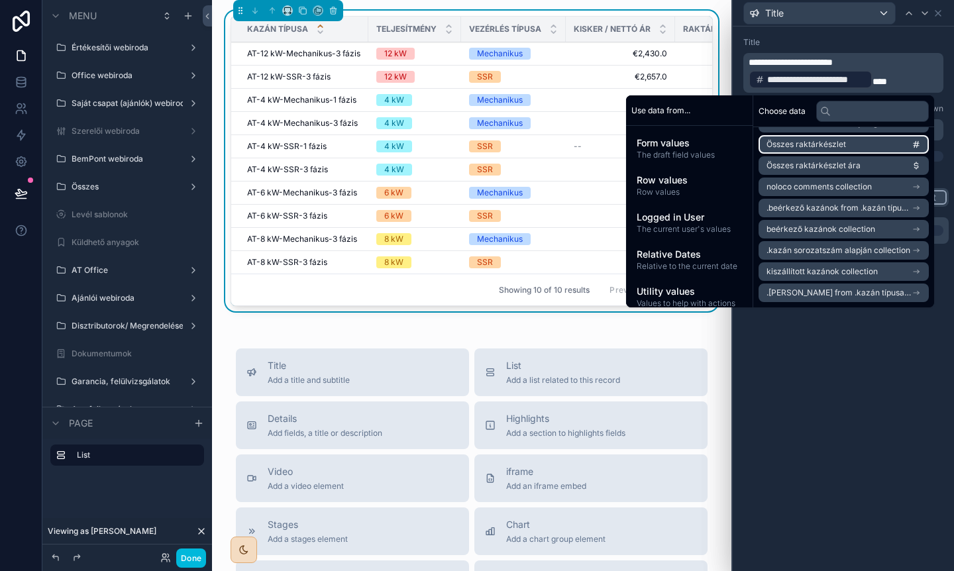
click at [830, 148] on span "Összes raktárkészlet" at bounding box center [807, 144] width 80 height 11
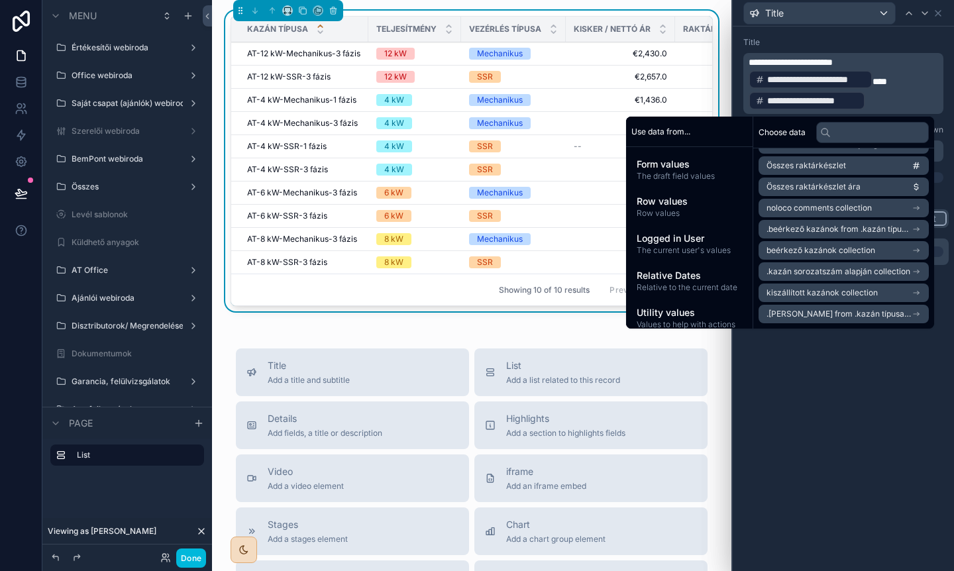
click at [906, 80] on p "**********" at bounding box center [845, 84] width 192 height 56
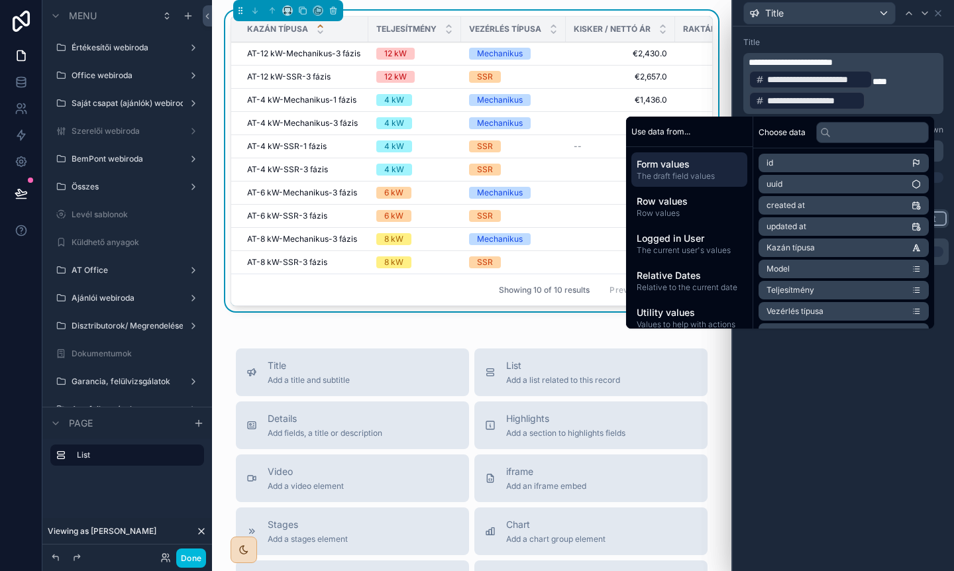
click at [881, 49] on div "**********" at bounding box center [843, 75] width 200 height 77
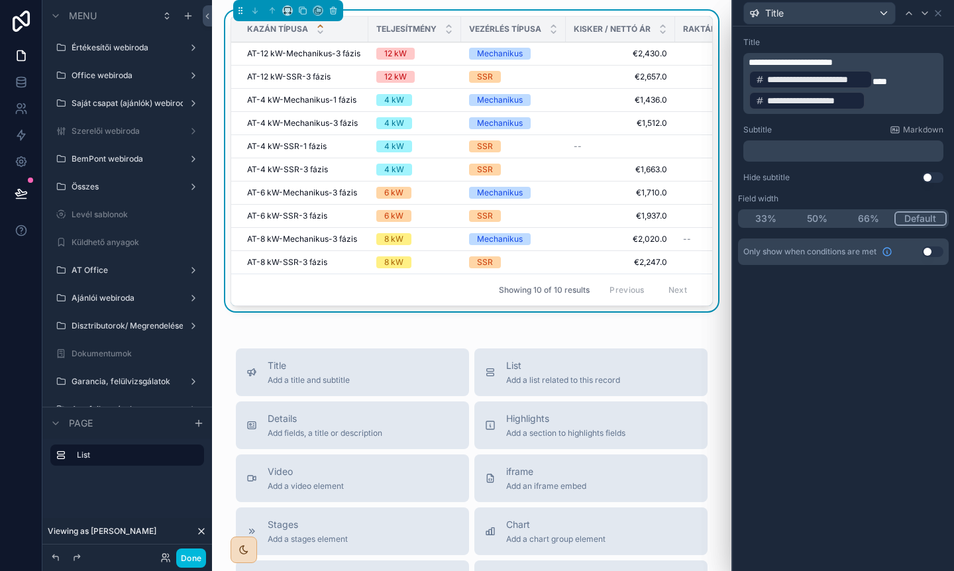
click at [796, 154] on p "﻿" at bounding box center [845, 150] width 192 height 13
click at [815, 427] on div "**********" at bounding box center [843, 299] width 221 height 545
click at [934, 15] on icon at bounding box center [938, 13] width 11 height 11
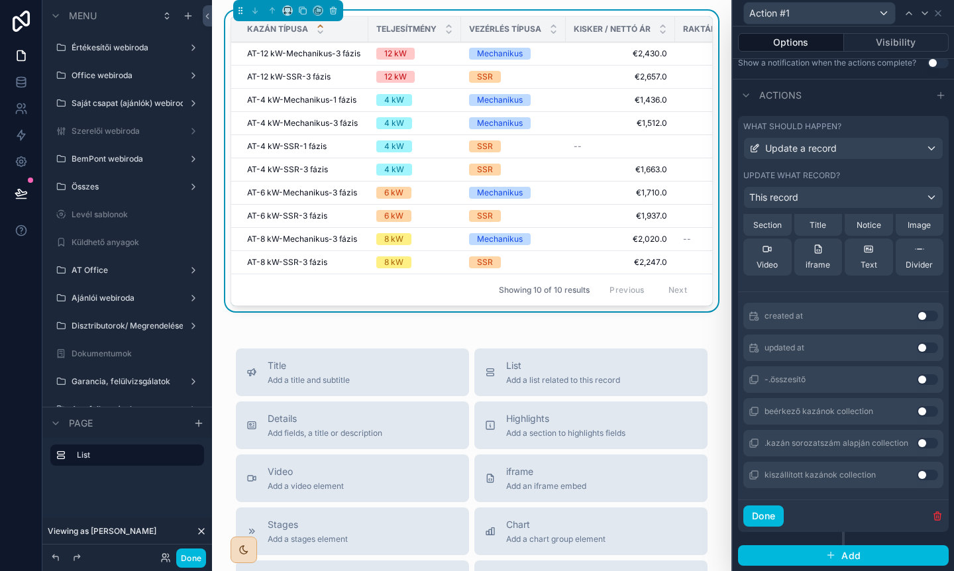
scroll to position [386, 0]
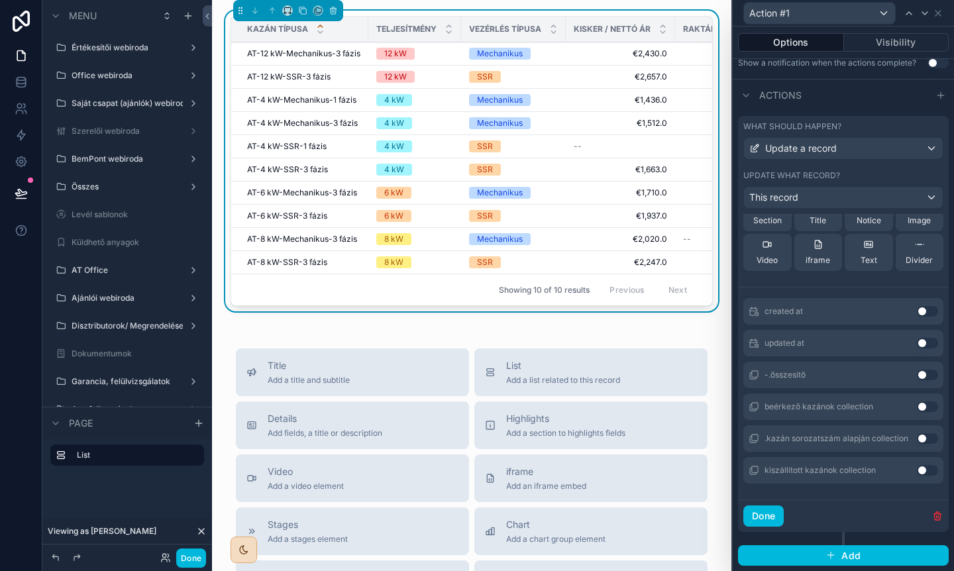
click at [767, 520] on button "Done" at bounding box center [763, 516] width 40 height 21
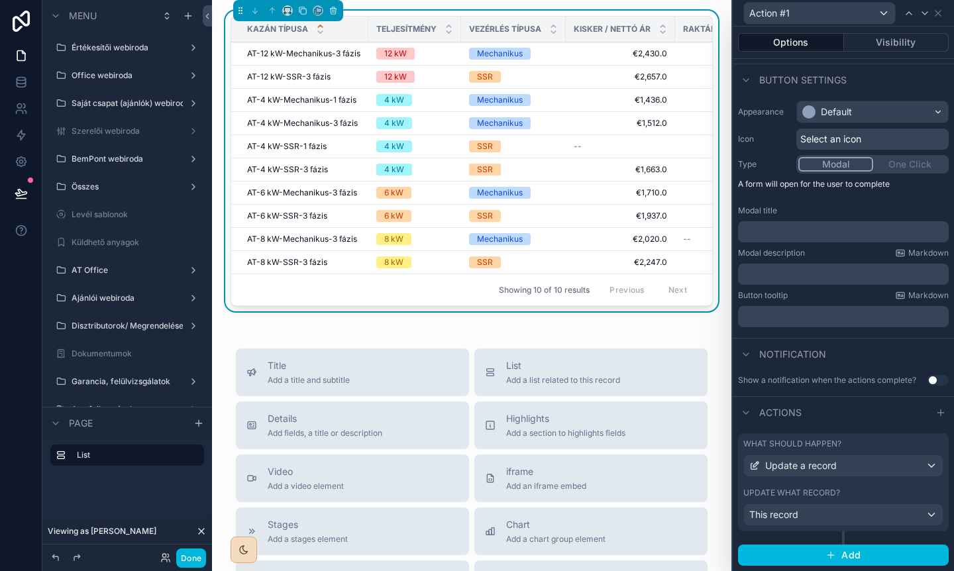
scroll to position [27, 0]
click at [182, 559] on button "Done" at bounding box center [191, 558] width 30 height 19
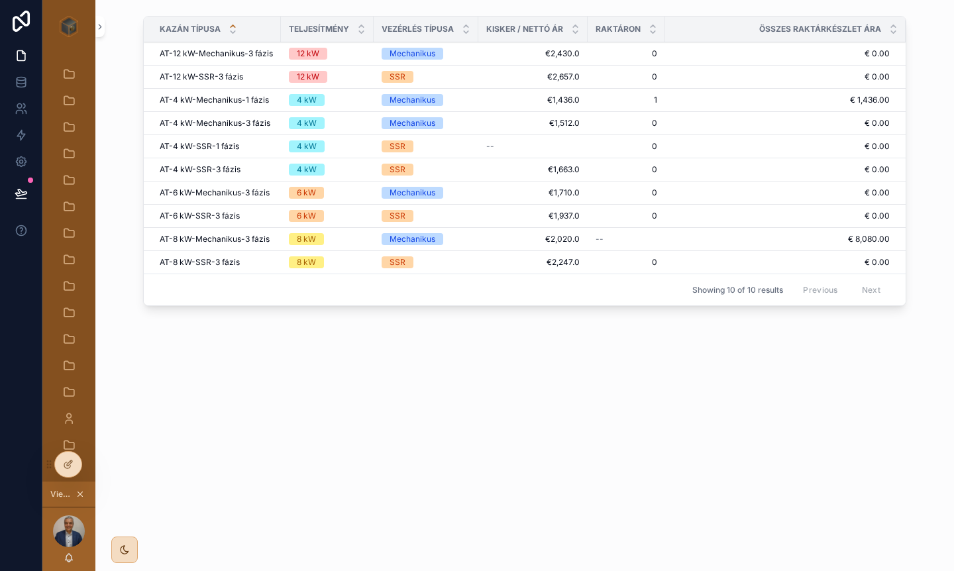
click at [0, 0] on span "Action #1" at bounding box center [0, 0] width 0 height 0
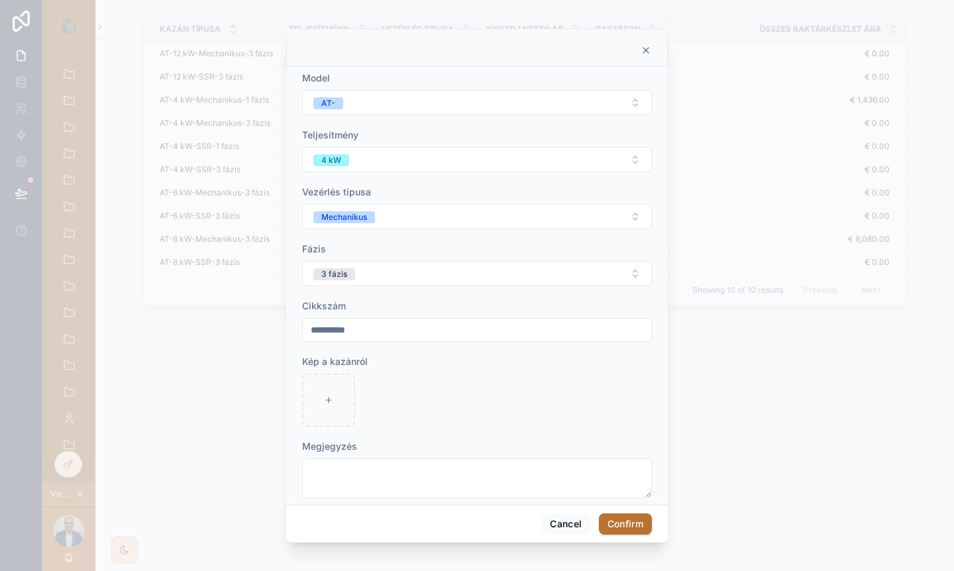
scroll to position [0, 0]
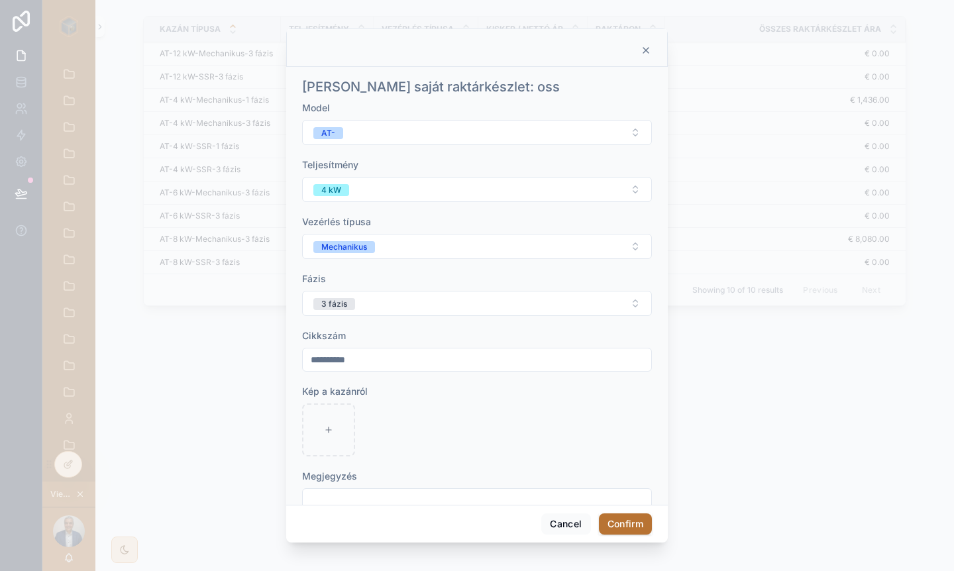
click at [386, 89] on h1 "Zoli saját raktárkészlet: oss" at bounding box center [431, 87] width 258 height 19
click at [649, 47] on icon at bounding box center [646, 50] width 11 height 11
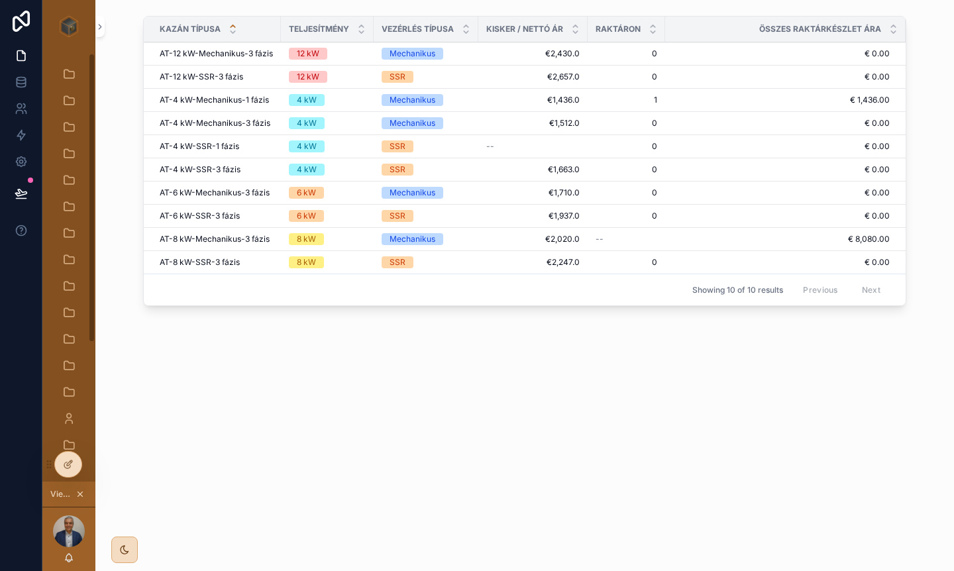
click at [72, 464] on icon at bounding box center [68, 464] width 11 height 11
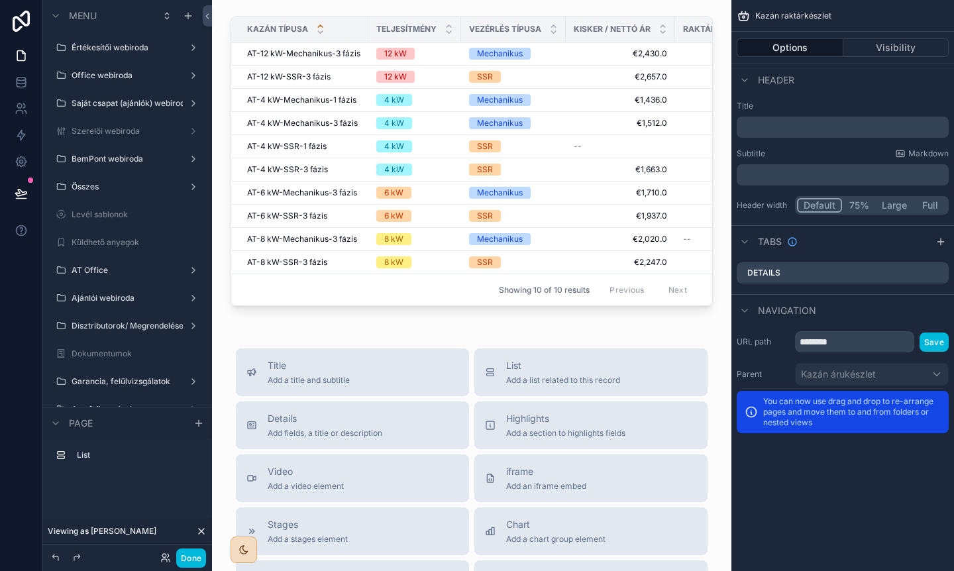
click at [783, 338] on label "URL path" at bounding box center [763, 342] width 53 height 11
click at [474, 290] on div "Showing 10 of 10 results Previous Next" at bounding box center [471, 290] width 481 height 32
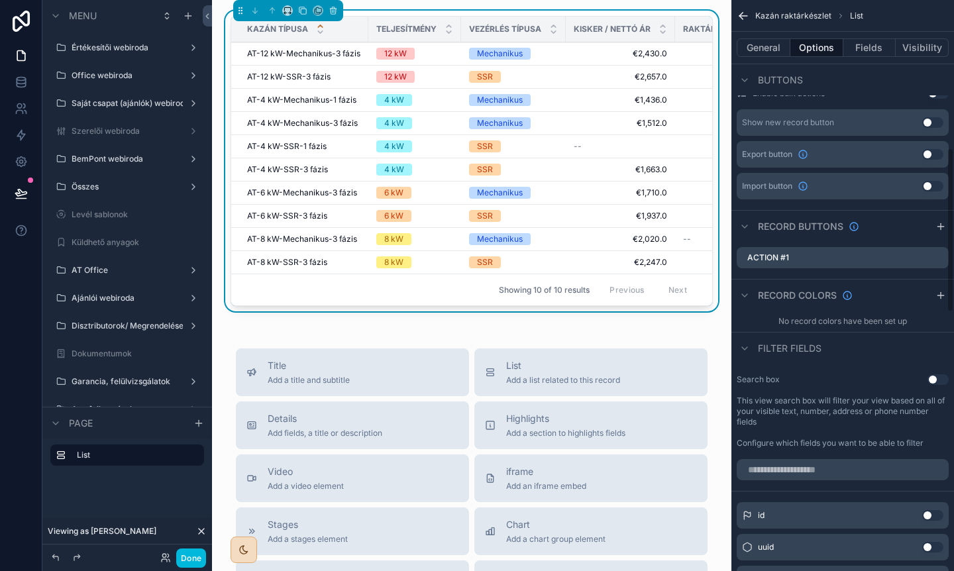
scroll to position [421, 0]
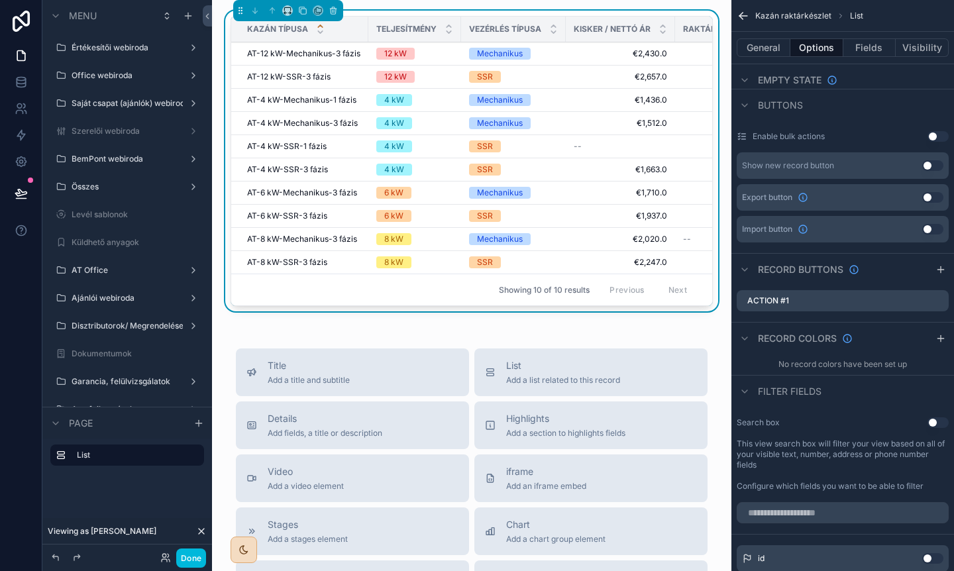
click at [0, 0] on icon "scrollable content" at bounding box center [0, 0] width 0 height 0
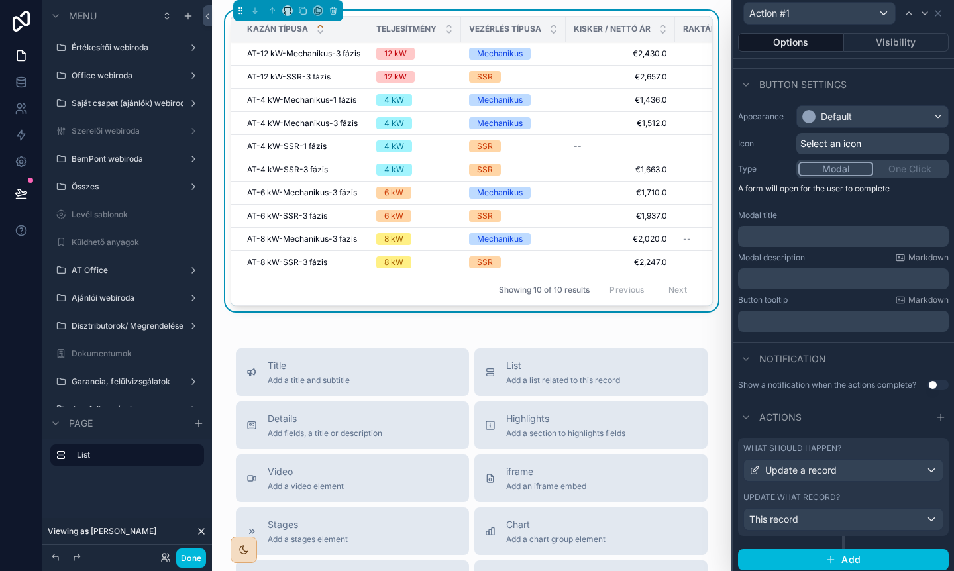
scroll to position [27, 0]
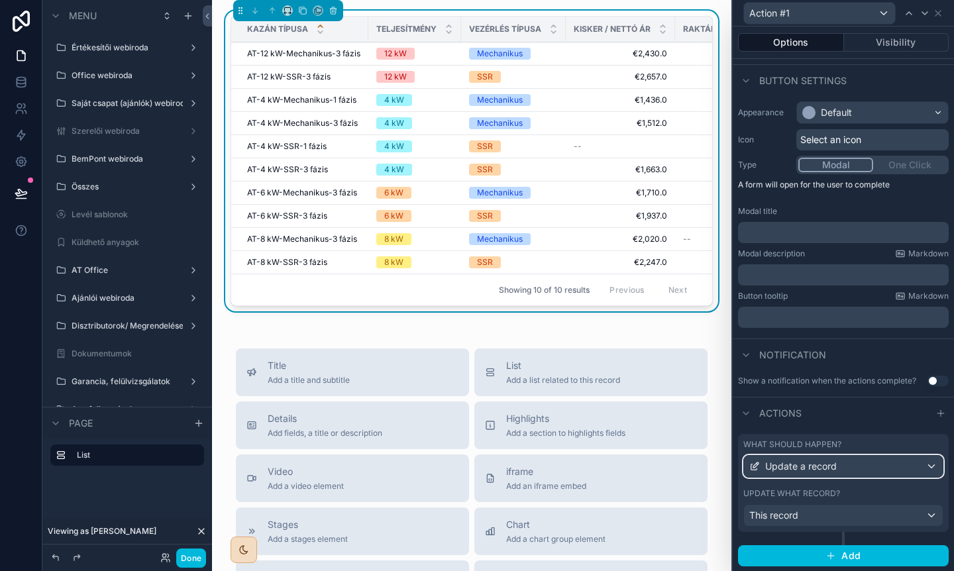
click at [863, 464] on div "Update a record" at bounding box center [843, 466] width 199 height 21
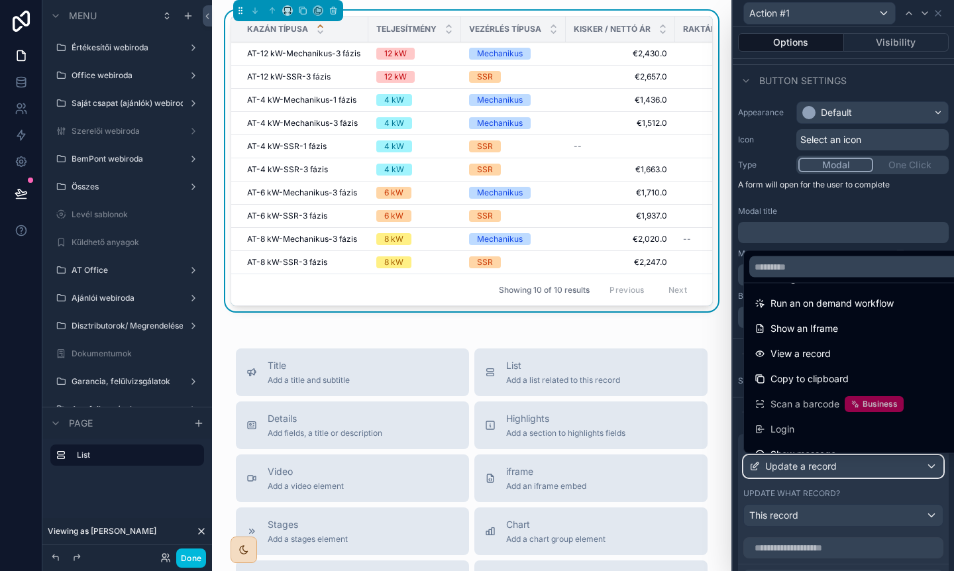
scroll to position [144, 0]
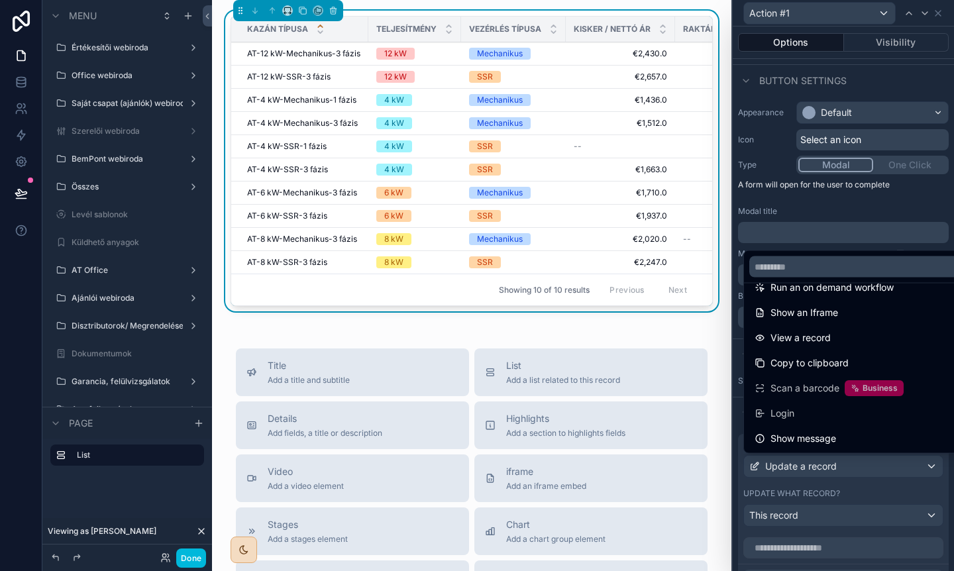
click at [805, 434] on span "Show message" at bounding box center [804, 439] width 66 height 16
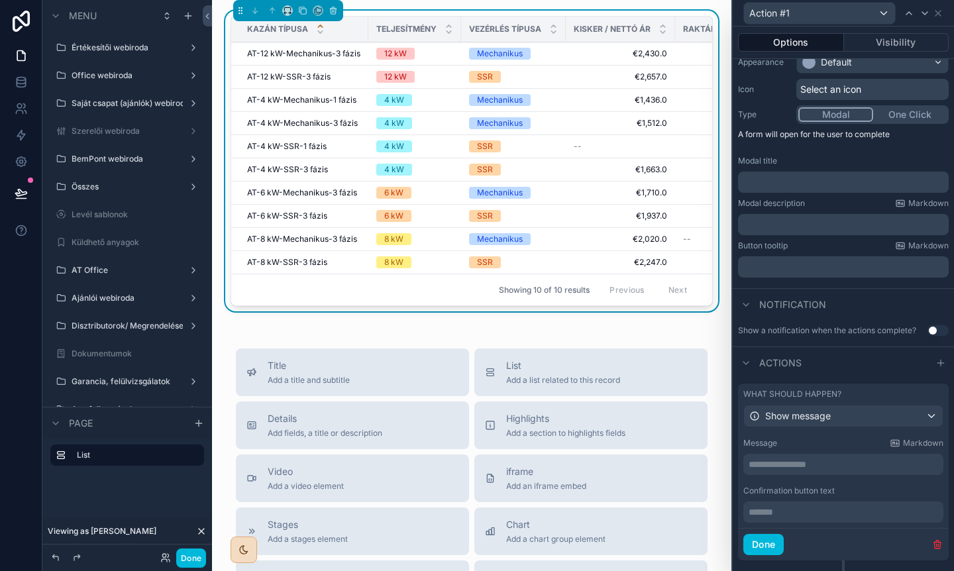
scroll to position [105, 0]
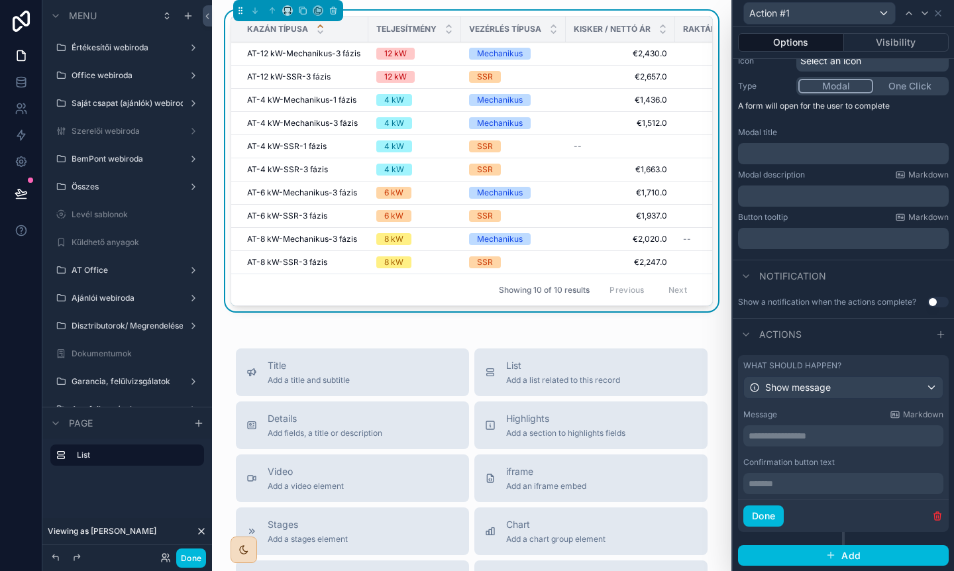
click at [795, 439] on p "**********" at bounding box center [845, 435] width 192 height 13
click at [810, 454] on div "**********" at bounding box center [843, 451] width 211 height 95
click at [813, 393] on span "Show message" at bounding box center [798, 387] width 66 height 13
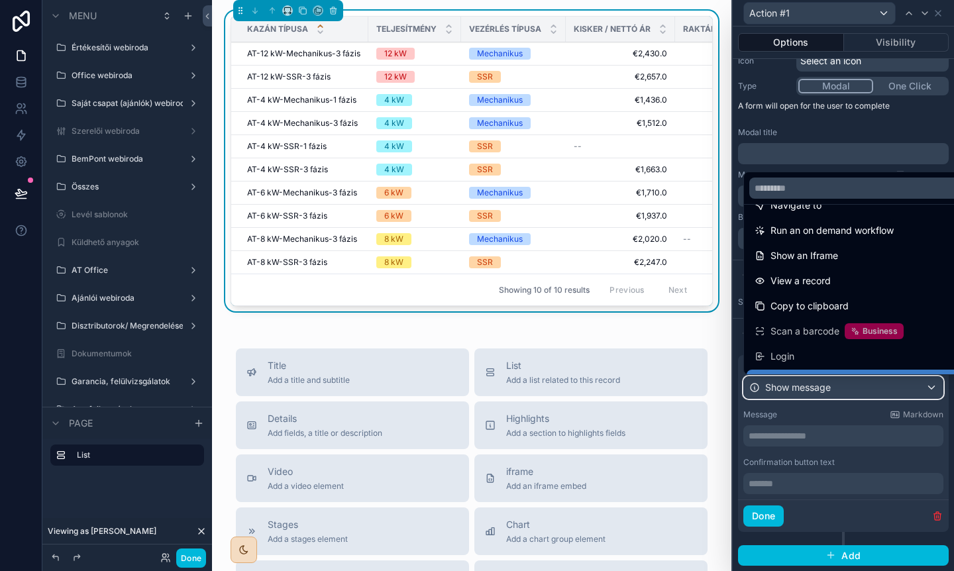
scroll to position [122, 0]
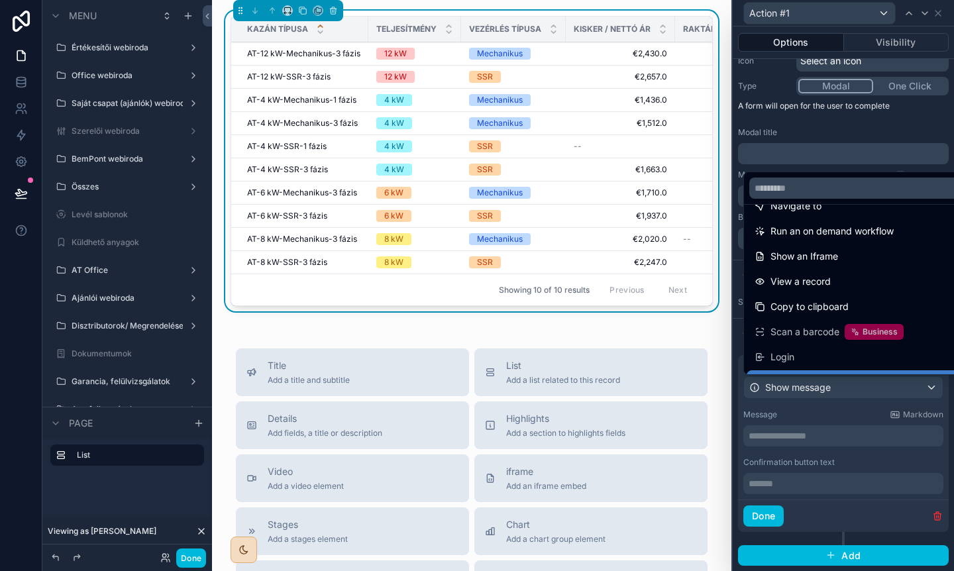
click at [840, 277] on div "View a record" at bounding box center [859, 282] width 208 height 16
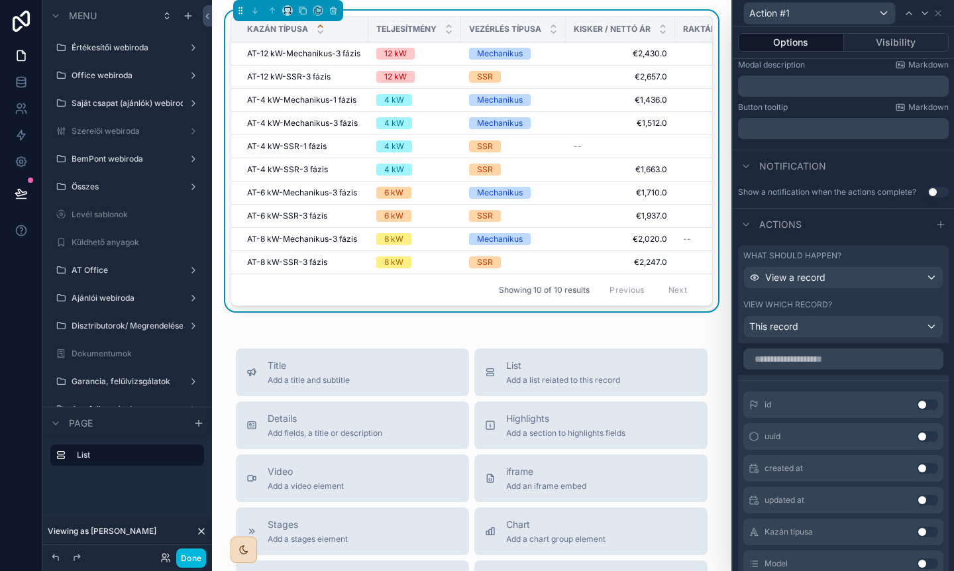
scroll to position [217, 0]
click at [811, 364] on input "text" at bounding box center [843, 357] width 200 height 21
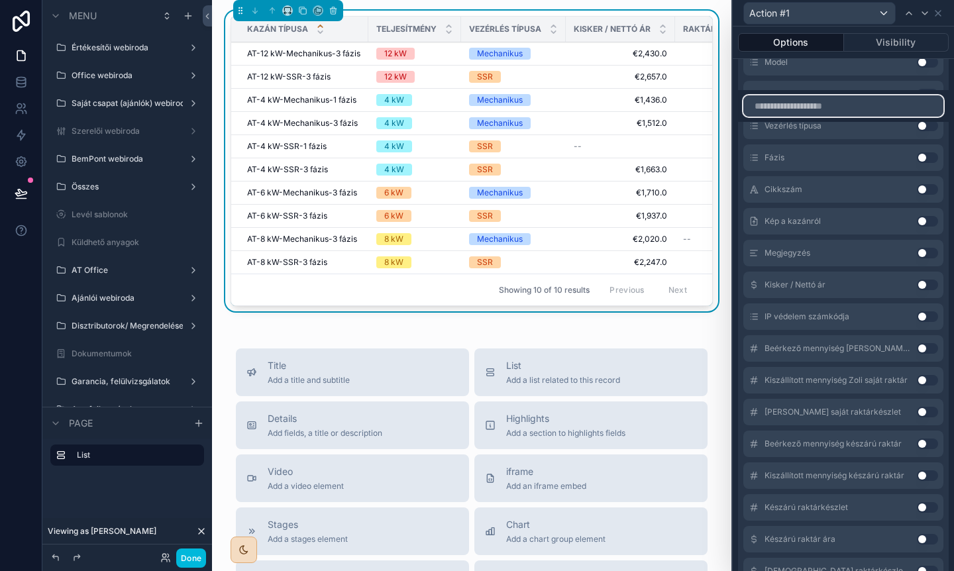
scroll to position [719, 0]
click at [926, 409] on button "Use setting" at bounding box center [927, 410] width 21 height 11
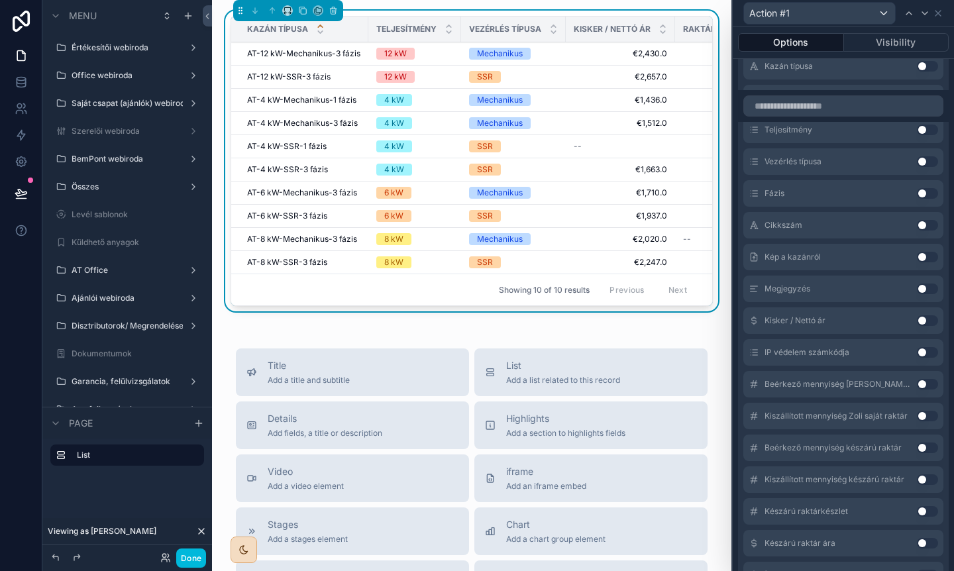
scroll to position [757, 0]
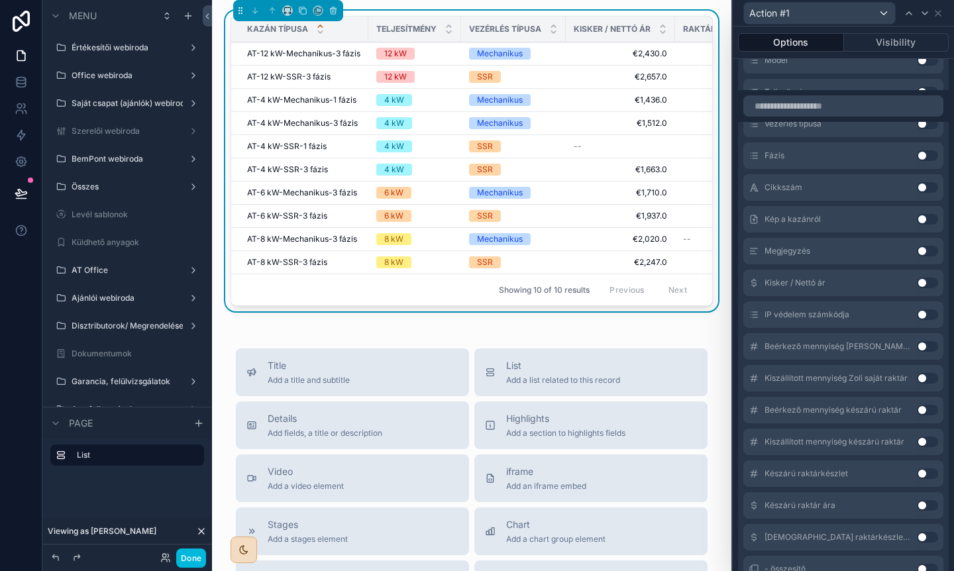
click at [926, 409] on button "Use setting" at bounding box center [927, 410] width 21 height 11
click at [926, 437] on button "Use setting" at bounding box center [927, 442] width 21 height 11
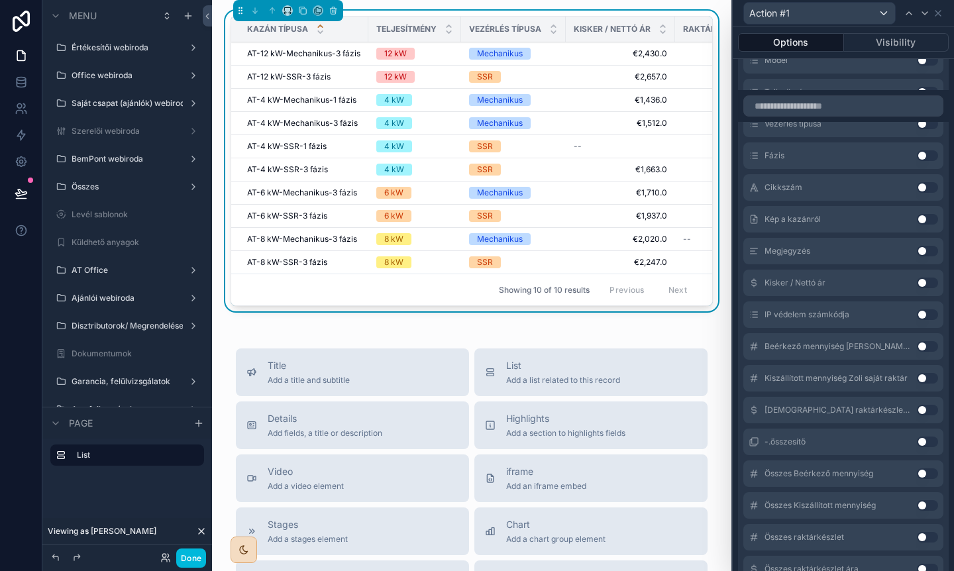
click at [926, 411] on button "Use setting" at bounding box center [927, 410] width 21 height 11
click at [924, 381] on button "Use setting" at bounding box center [927, 378] width 21 height 11
click at [197, 559] on button "Done" at bounding box center [191, 558] width 30 height 19
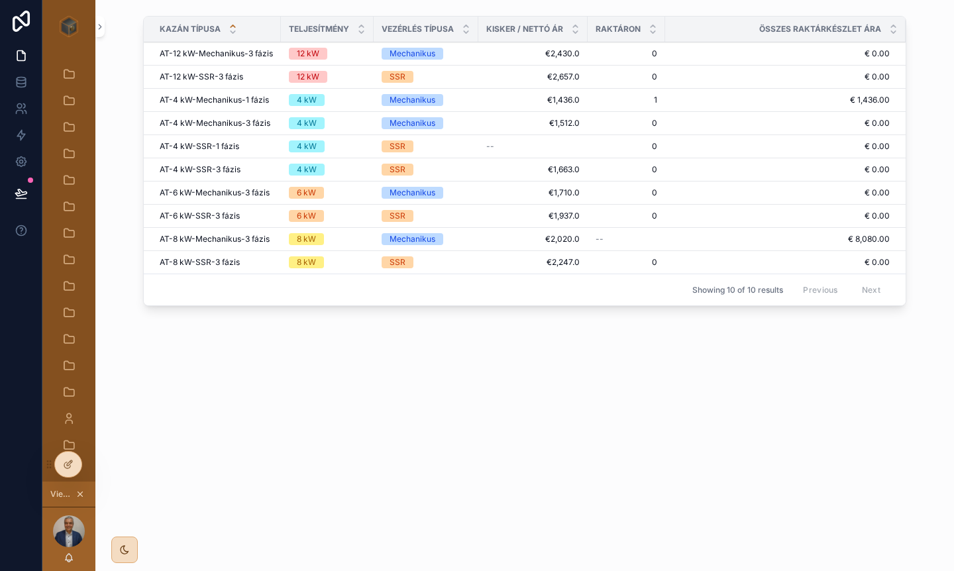
click at [0, 0] on span "Action #1" at bounding box center [0, 0] width 0 height 0
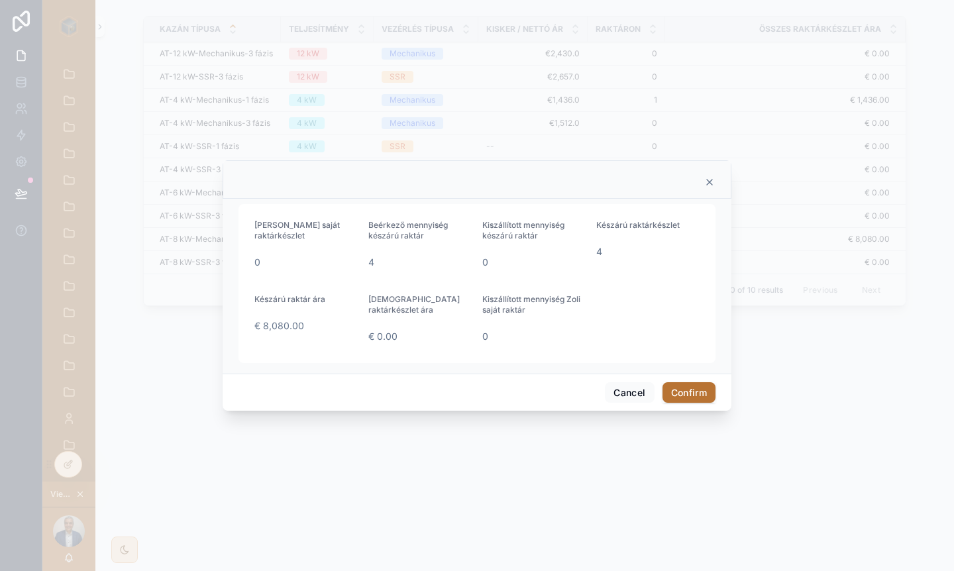
click at [706, 184] on icon at bounding box center [709, 182] width 11 height 11
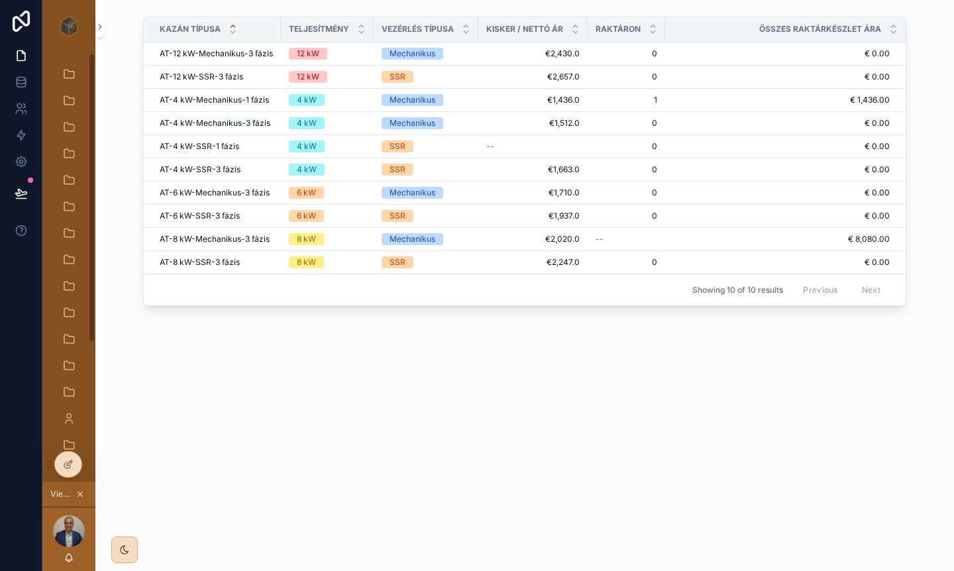
click at [70, 461] on icon at bounding box center [69, 463] width 5 height 5
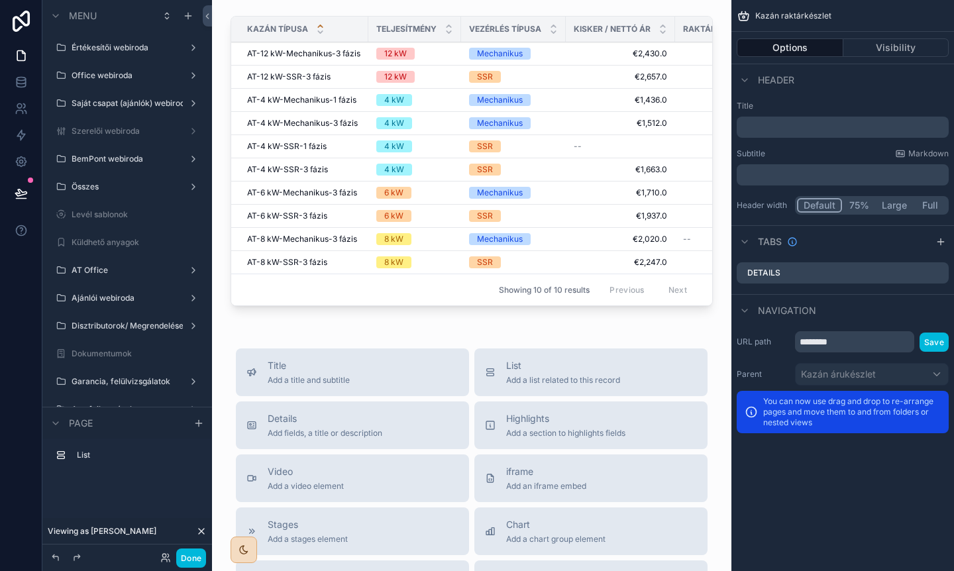
click at [816, 44] on button "Options" at bounding box center [790, 47] width 107 height 19
click at [793, 44] on button "Options" at bounding box center [790, 47] width 107 height 19
click at [441, 308] on div "scrollable content" at bounding box center [472, 164] width 498 height 306
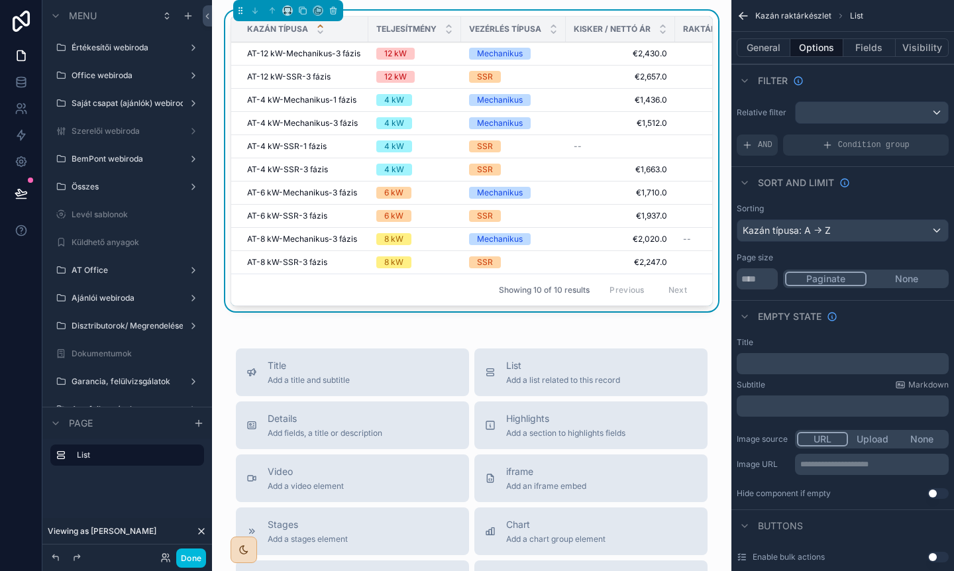
click at [454, 288] on div "Showing 10 of 10 results Previous Next" at bounding box center [471, 290] width 481 height 32
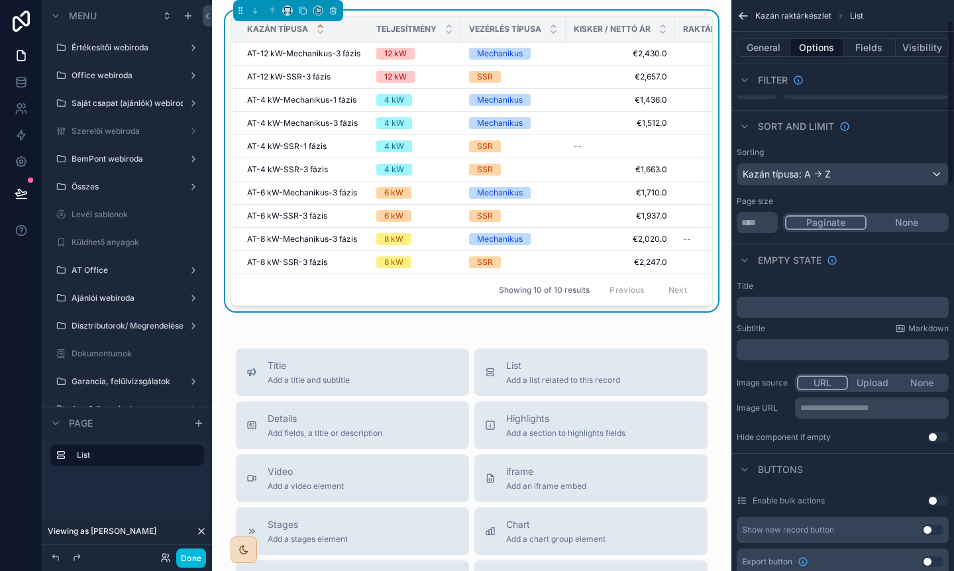
scroll to position [0, 0]
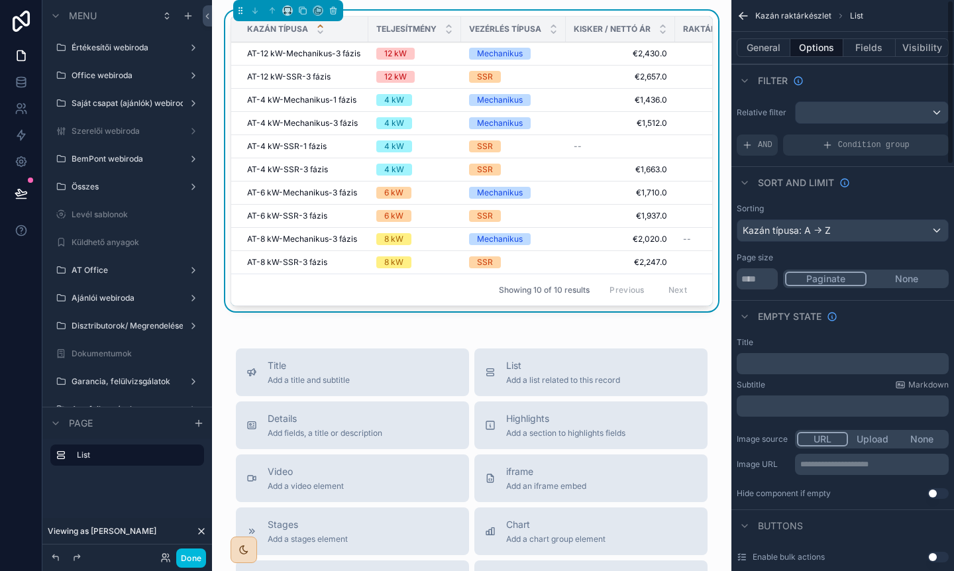
click at [763, 42] on button "General" at bounding box center [764, 47] width 54 height 19
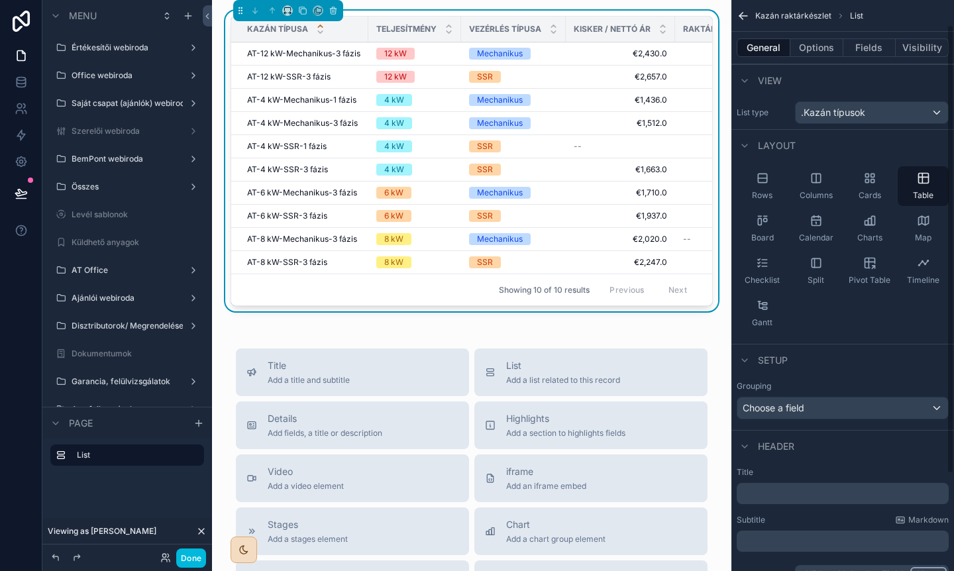
scroll to position [154, 0]
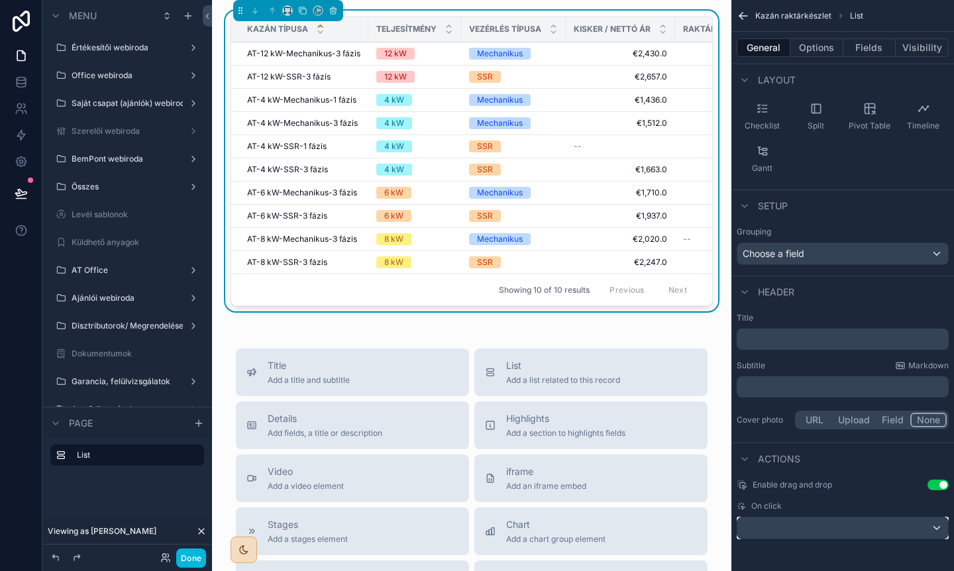
click at [840, 523] on div "scrollable content" at bounding box center [843, 528] width 211 height 21
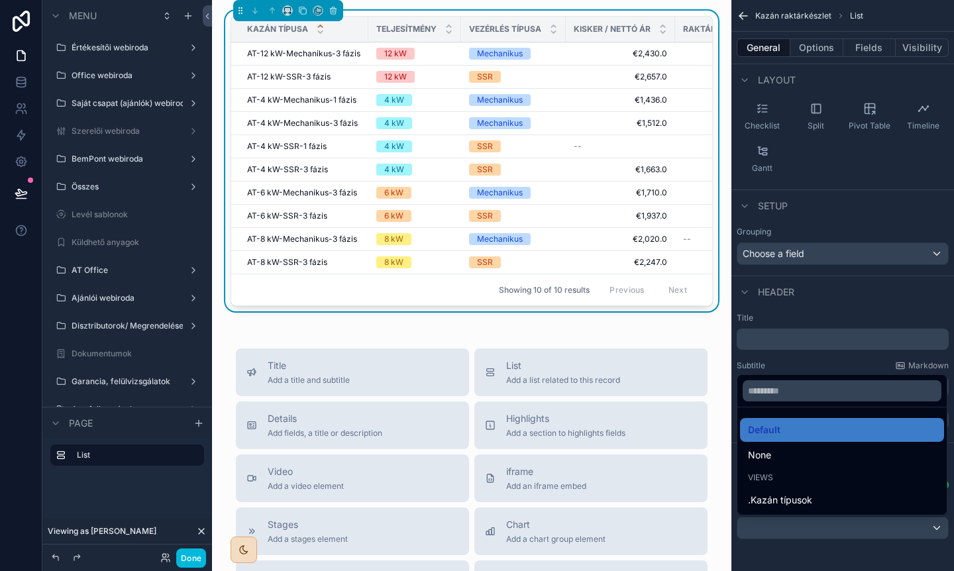
click at [818, 368] on div "scrollable content" at bounding box center [477, 285] width 954 height 571
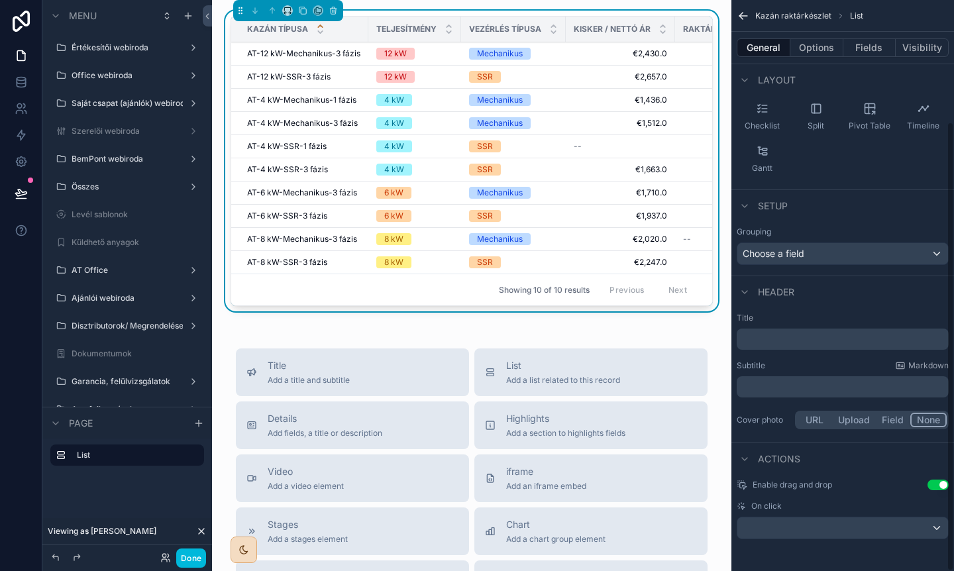
click at [824, 48] on button "Options" at bounding box center [817, 47] width 53 height 19
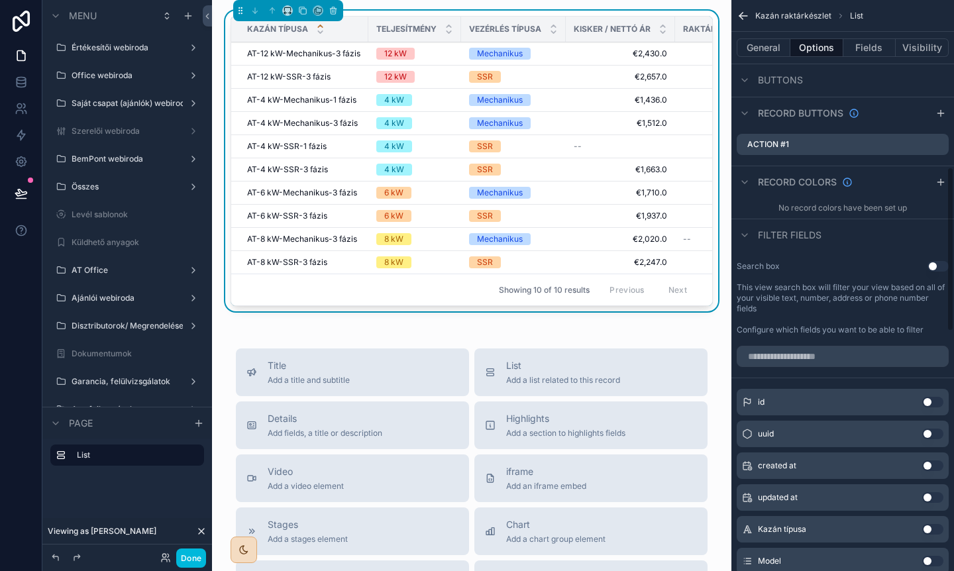
scroll to position [582, 0]
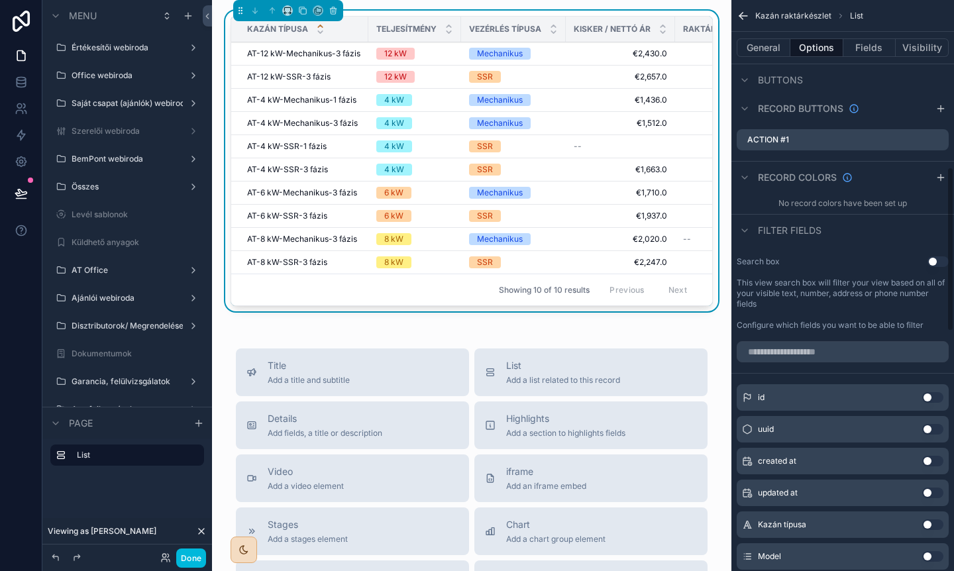
click at [0, 0] on icon "scrollable content" at bounding box center [0, 0] width 0 height 0
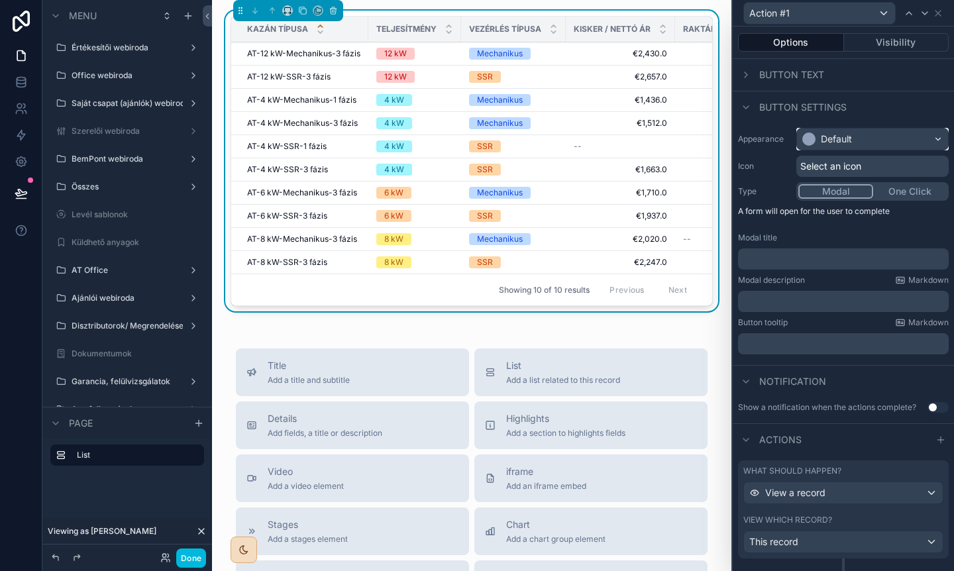
click at [936, 140] on div "Default" at bounding box center [872, 139] width 151 height 21
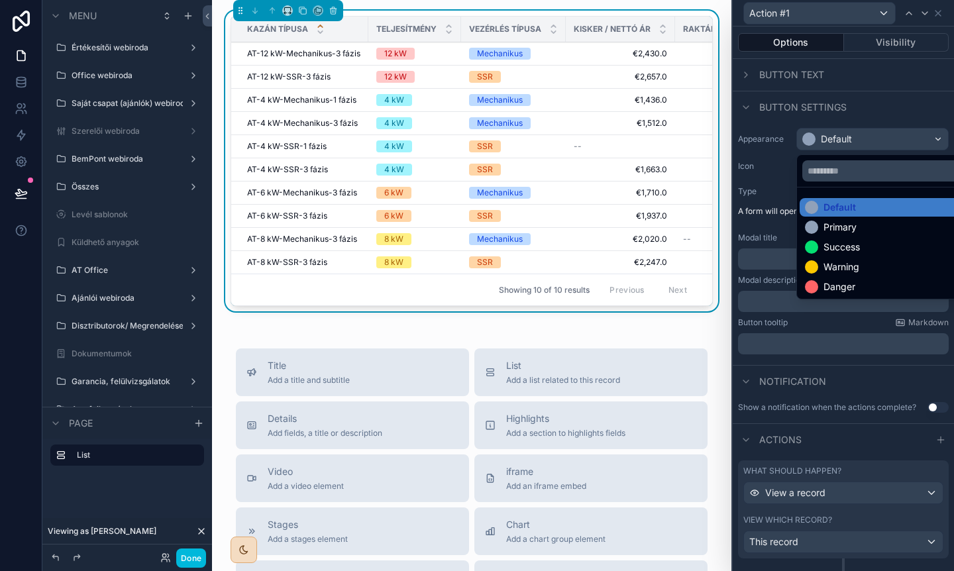
click at [847, 286] on div "Danger" at bounding box center [840, 286] width 32 height 13
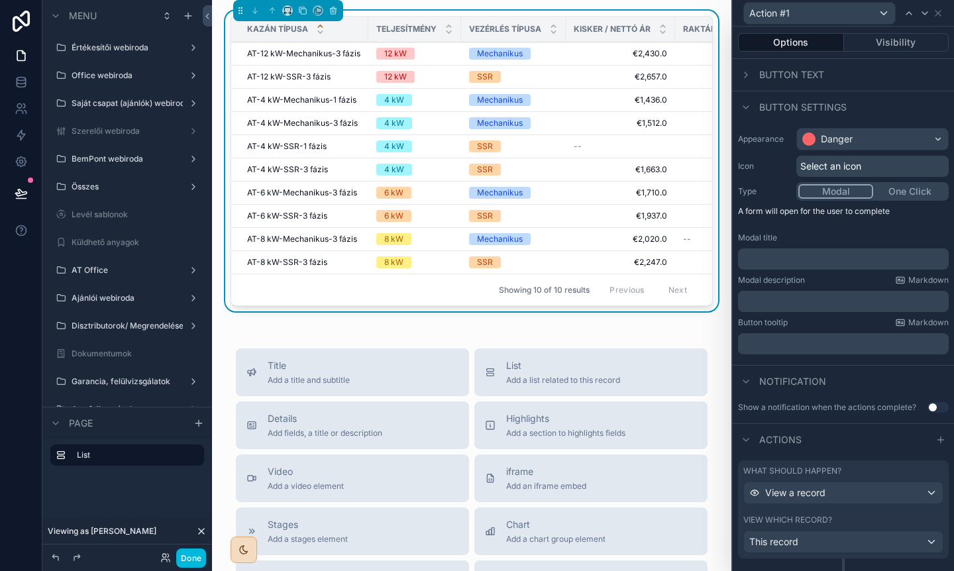
click at [848, 166] on span "Select an icon" at bounding box center [830, 166] width 61 height 13
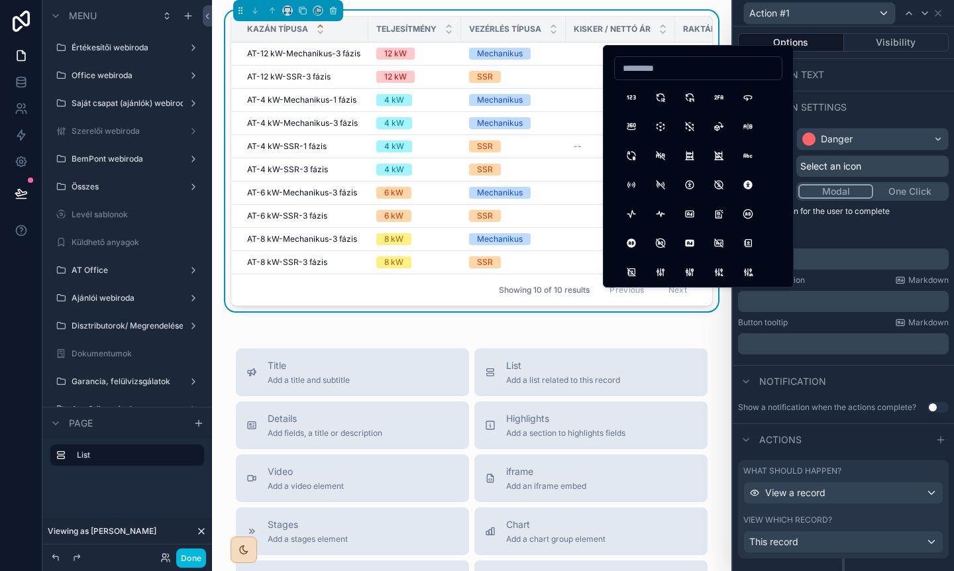
click at [628, 155] on button "AB2" at bounding box center [632, 156] width 24 height 24
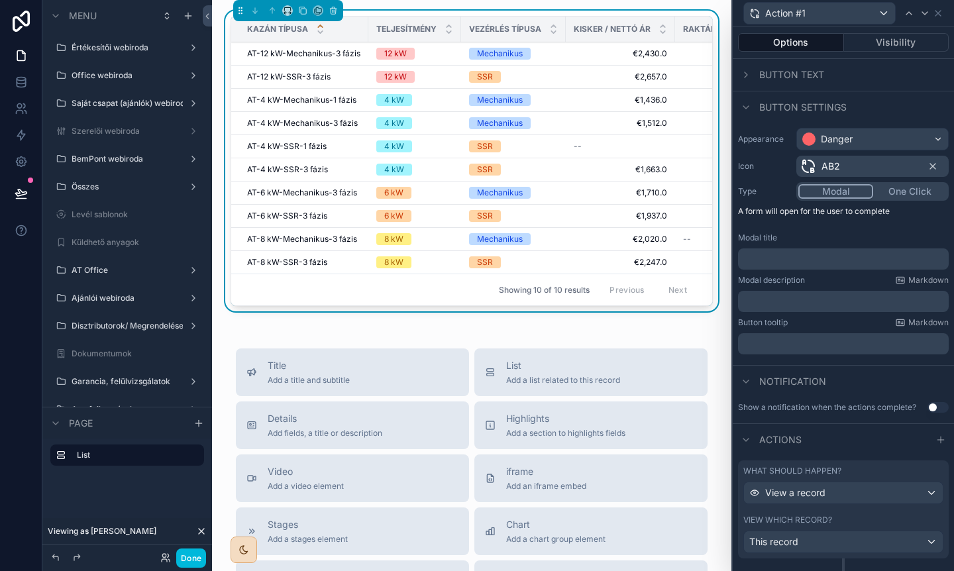
click at [776, 260] on p "﻿" at bounding box center [844, 258] width 203 height 13
click at [797, 282] on label "Modal description" at bounding box center [771, 280] width 67 height 11
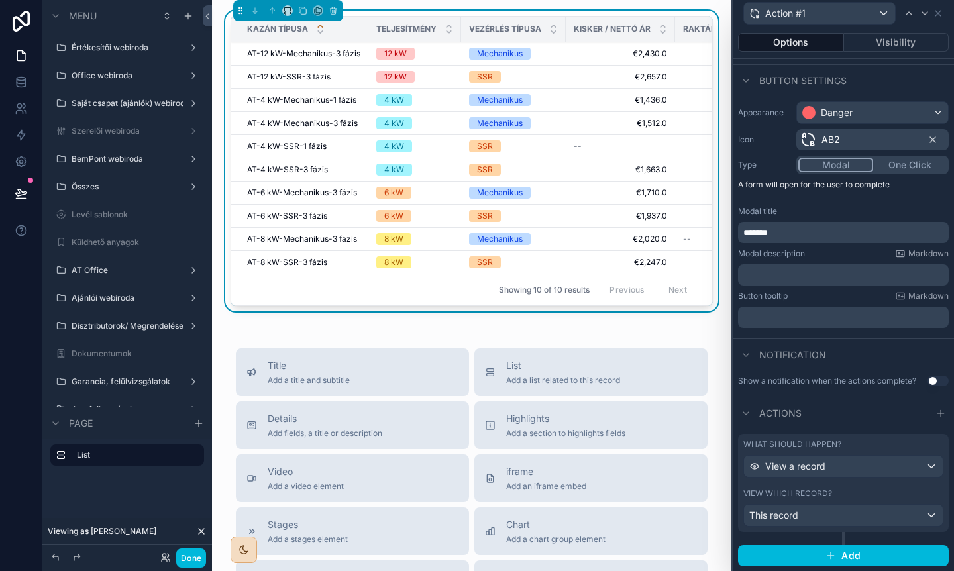
scroll to position [0, 0]
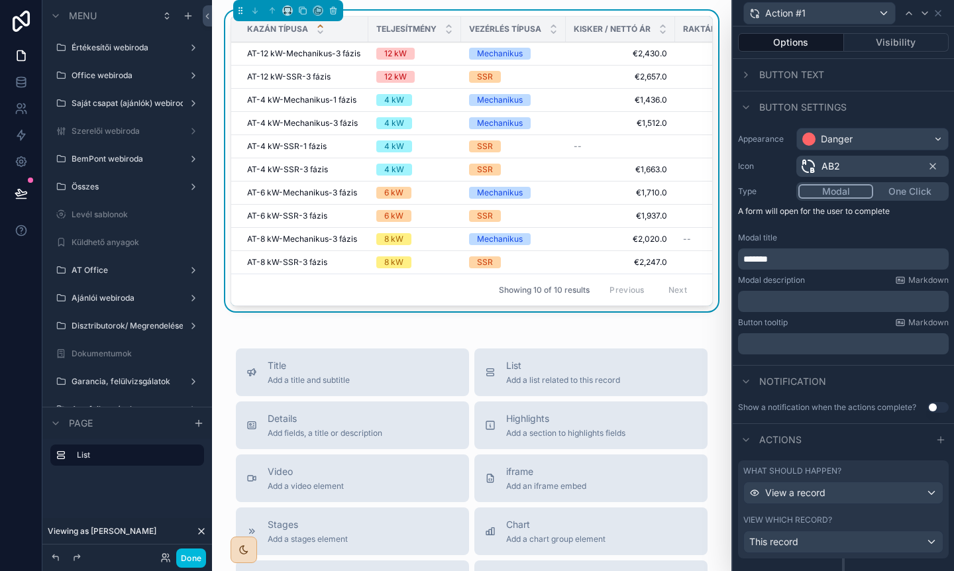
click at [746, 76] on icon at bounding box center [746, 74] width 3 height 5
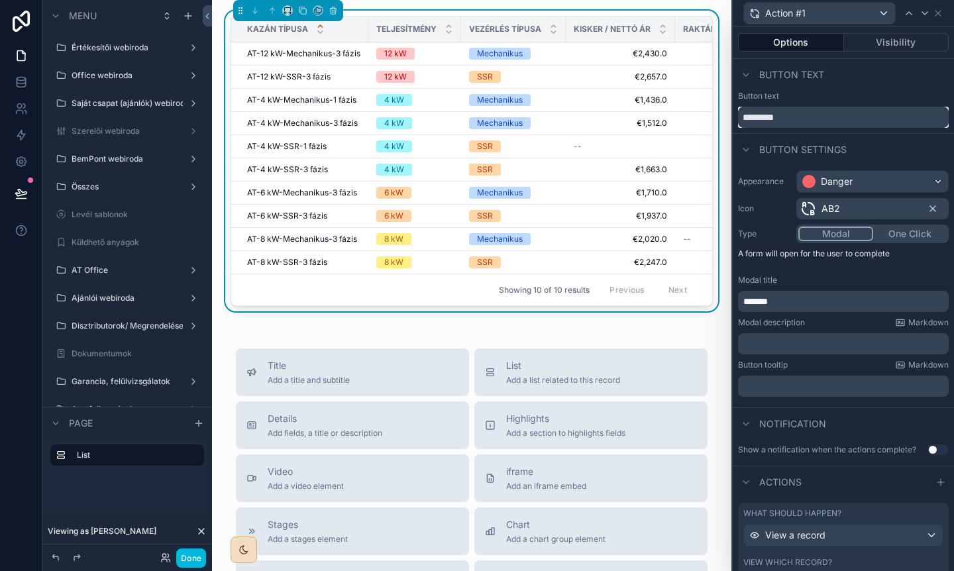
click at [759, 121] on input "*********" at bounding box center [843, 117] width 211 height 21
type input "*"
type input "*******"
click at [837, 90] on div "Button text" at bounding box center [843, 75] width 221 height 32
click at [185, 559] on button "Done" at bounding box center [191, 558] width 30 height 19
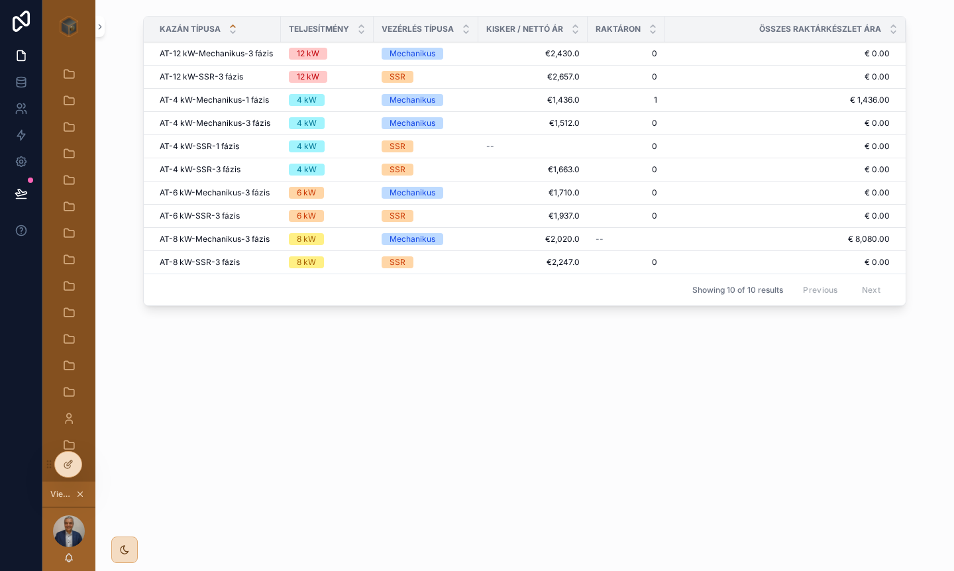
click at [0, 0] on button "Készlet" at bounding box center [0, 0] width 0 height 0
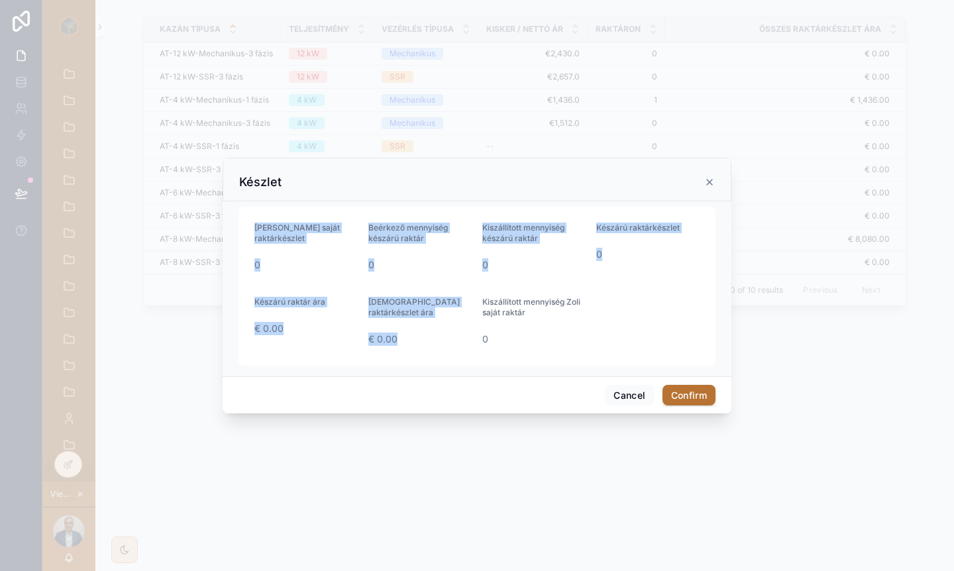
drag, startPoint x: 708, startPoint y: 181, endPoint x: 576, endPoint y: 290, distance: 171.3
click at [576, 290] on div "Készlet Zoli saját raktárkészlet 0 Beérkező mennyiség készárú raktár 0 Kiszállí…" at bounding box center [477, 286] width 509 height 256
click at [689, 396] on button "Confirm" at bounding box center [689, 395] width 53 height 21
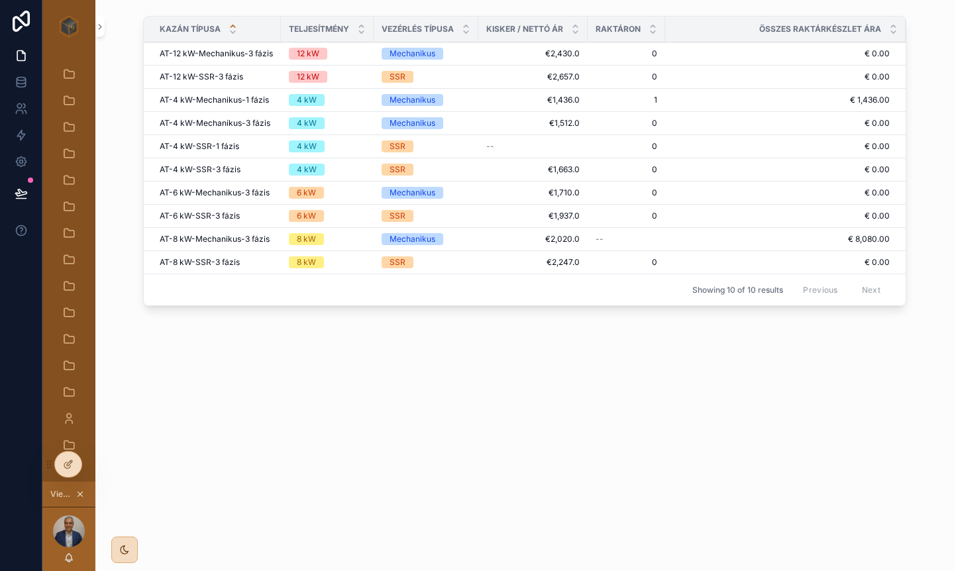
click at [0, 0] on span "Készlet" at bounding box center [0, 0] width 0 height 0
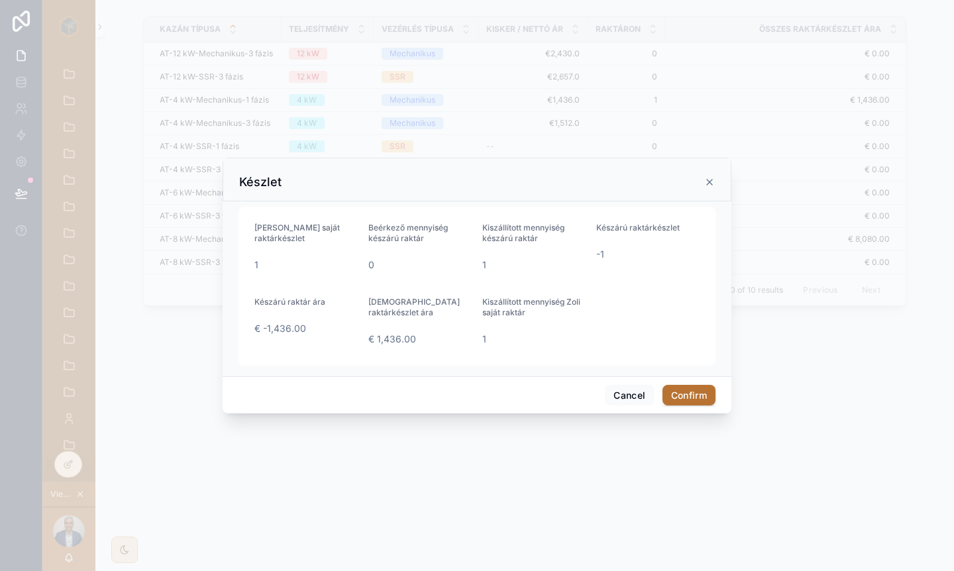
click at [709, 182] on icon at bounding box center [709, 182] width 5 height 5
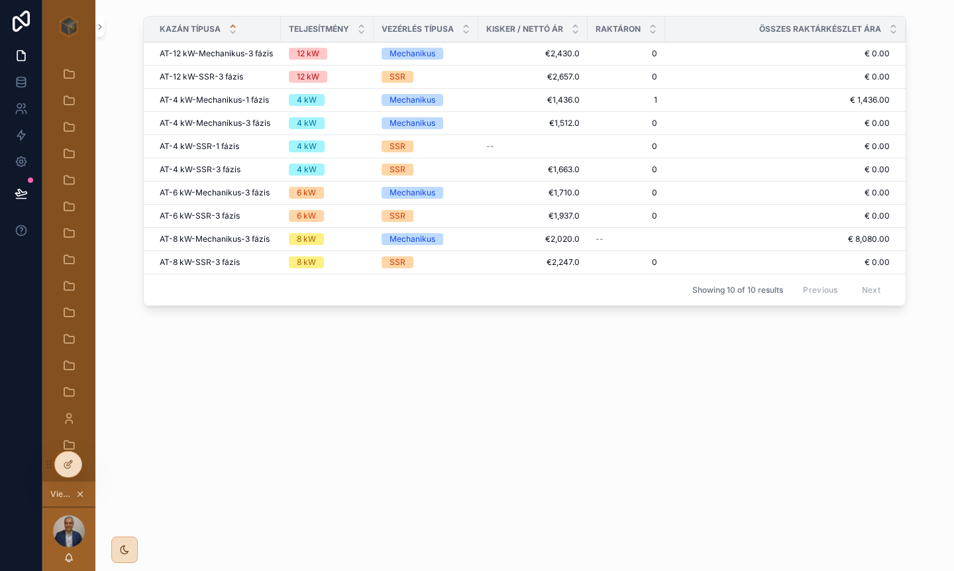
click at [0, 0] on button "Készlet" at bounding box center [0, 0] width 0 height 0
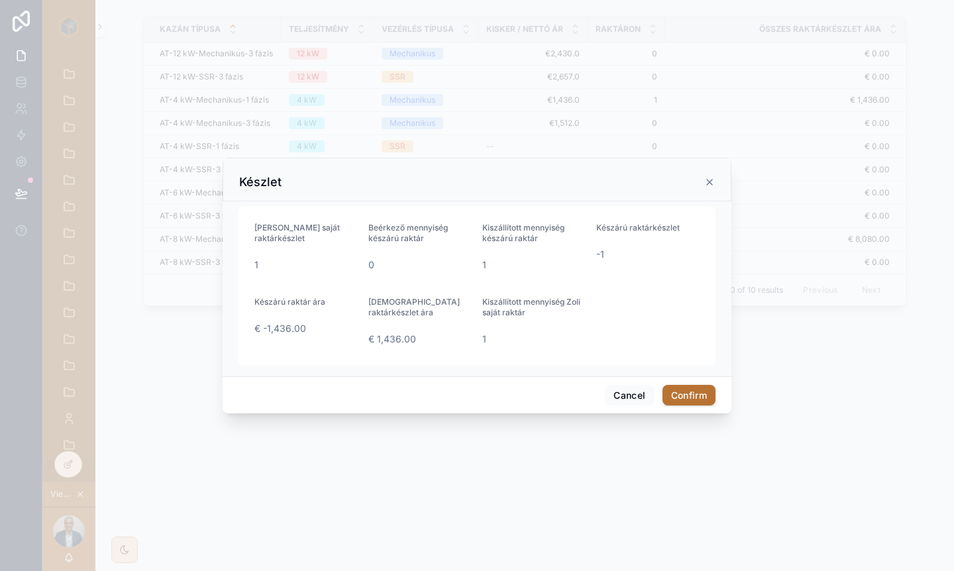
click at [523, 233] on label "Kiszállított mennyiség készárú raktár" at bounding box center [533, 233] width 103 height 21
click at [512, 247] on div "Kiszállított mennyiség készárú raktár" at bounding box center [533, 236] width 103 height 27
click at [482, 274] on div "Kiszállított mennyiség készárú raktár 1" at bounding box center [533, 249] width 103 height 53
click at [713, 180] on icon at bounding box center [709, 182] width 11 height 11
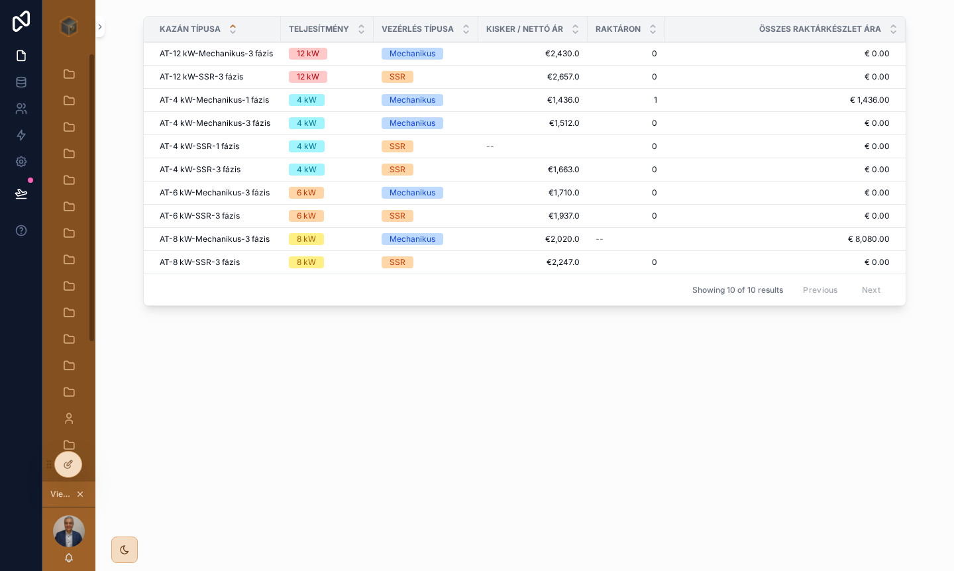
click at [68, 462] on icon at bounding box center [68, 464] width 11 height 11
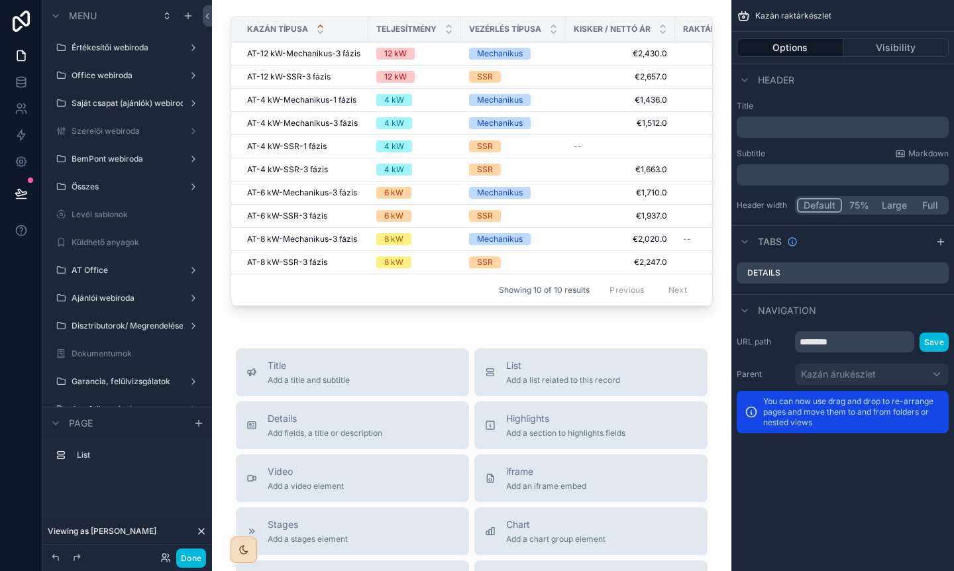
click at [704, 190] on div "scrollable content" at bounding box center [472, 164] width 498 height 306
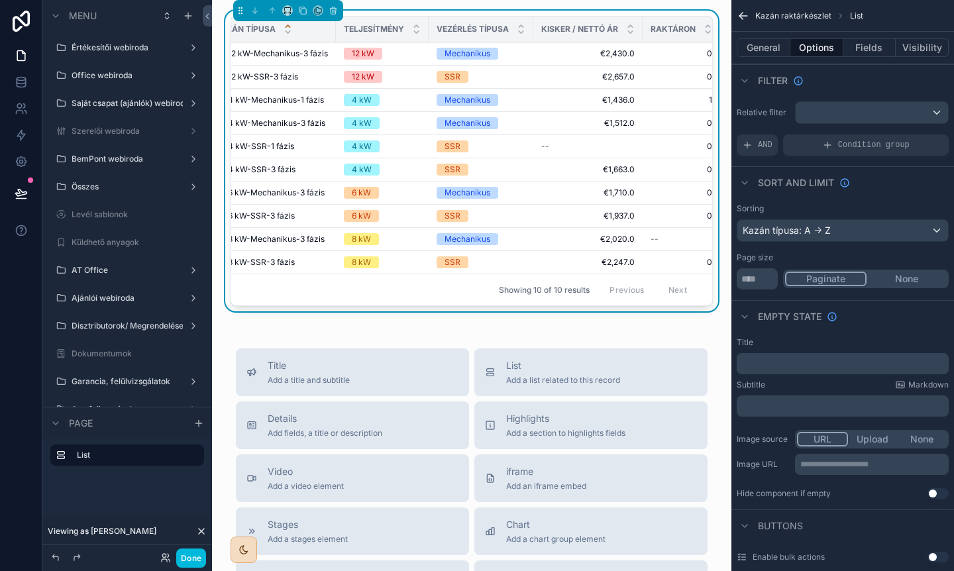
scroll to position [0, 97]
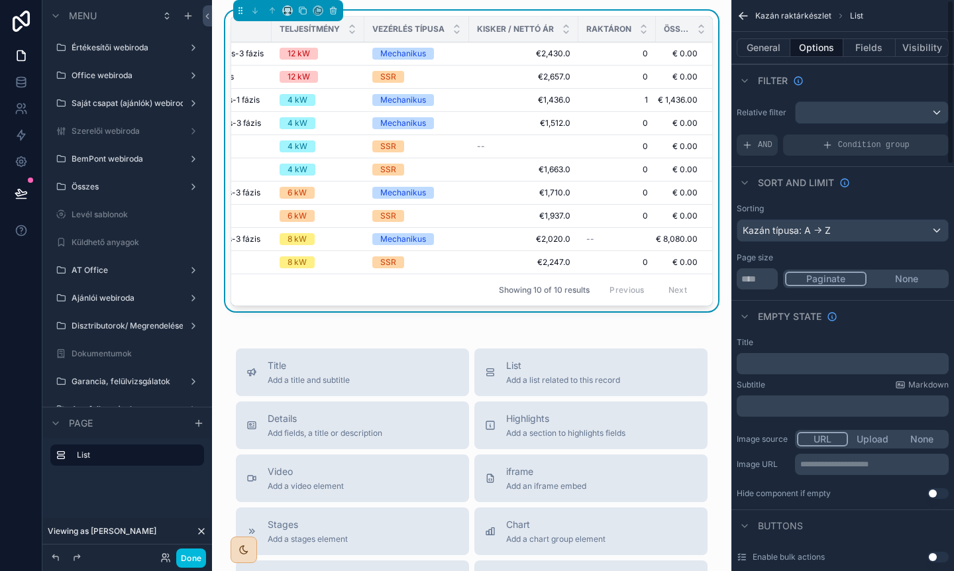
click at [881, 50] on button "Fields" at bounding box center [870, 47] width 53 height 19
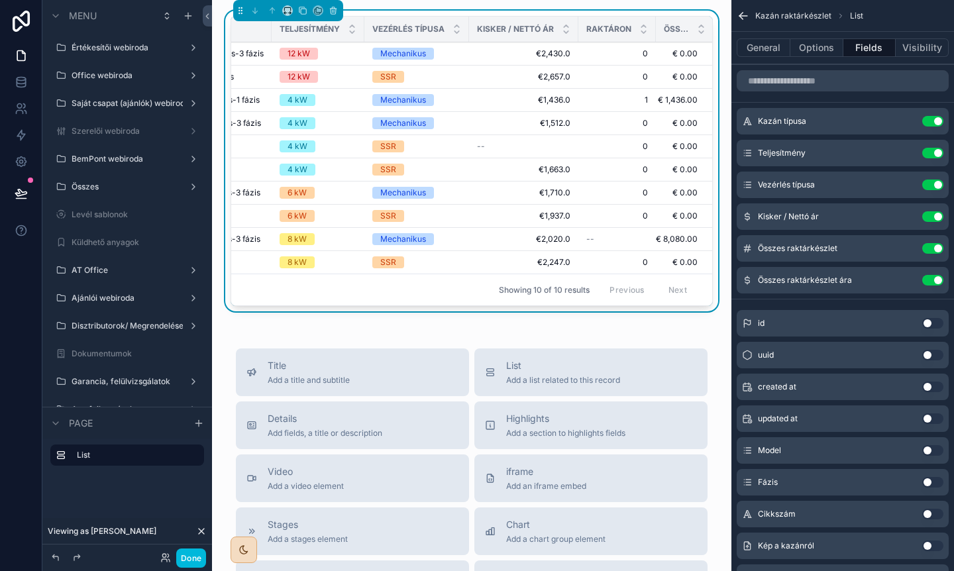
click at [802, 45] on button "Options" at bounding box center [817, 47] width 53 height 19
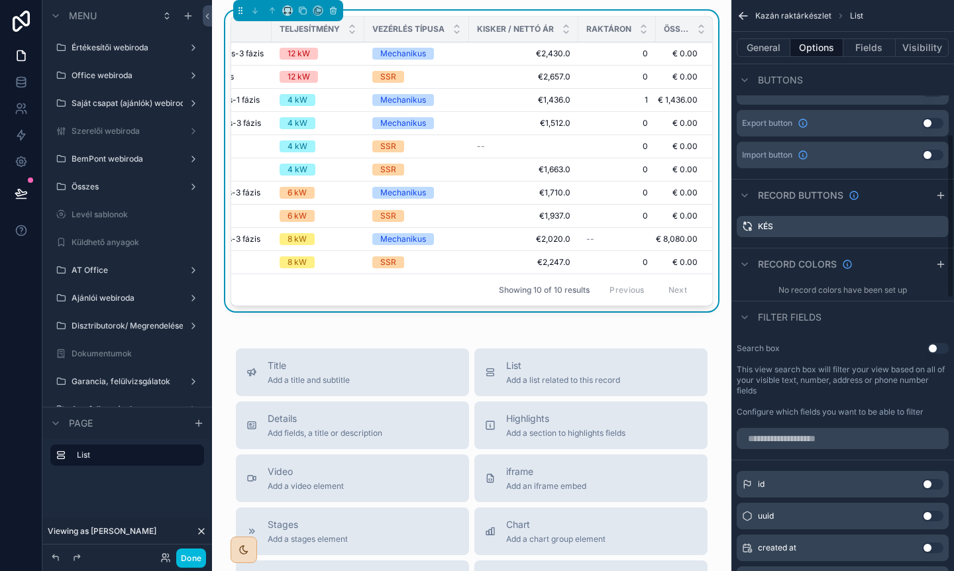
scroll to position [413, 0]
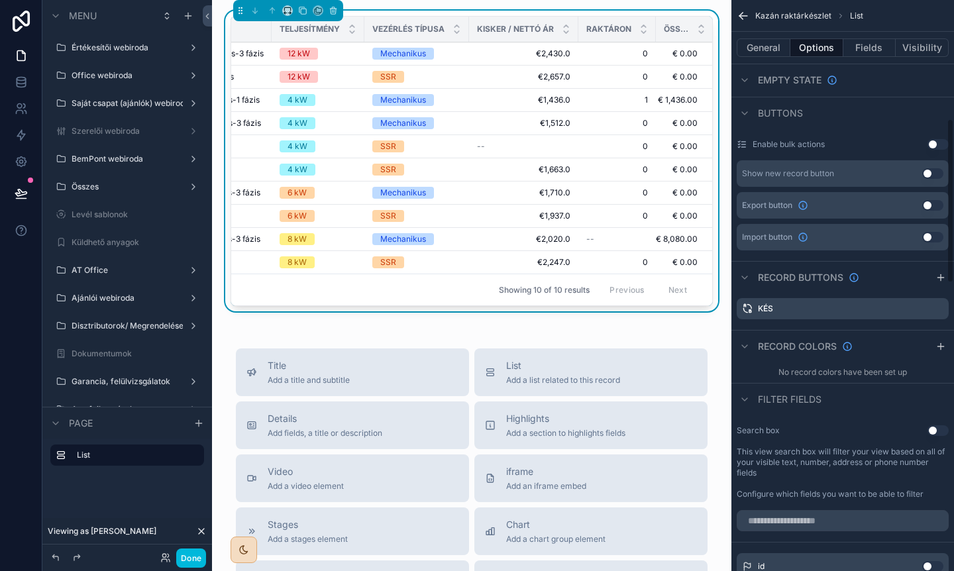
click at [0, 0] on icon "scrollable content" at bounding box center [0, 0] width 0 height 0
click at [916, 288] on icon at bounding box center [916, 288] width 0 height 3
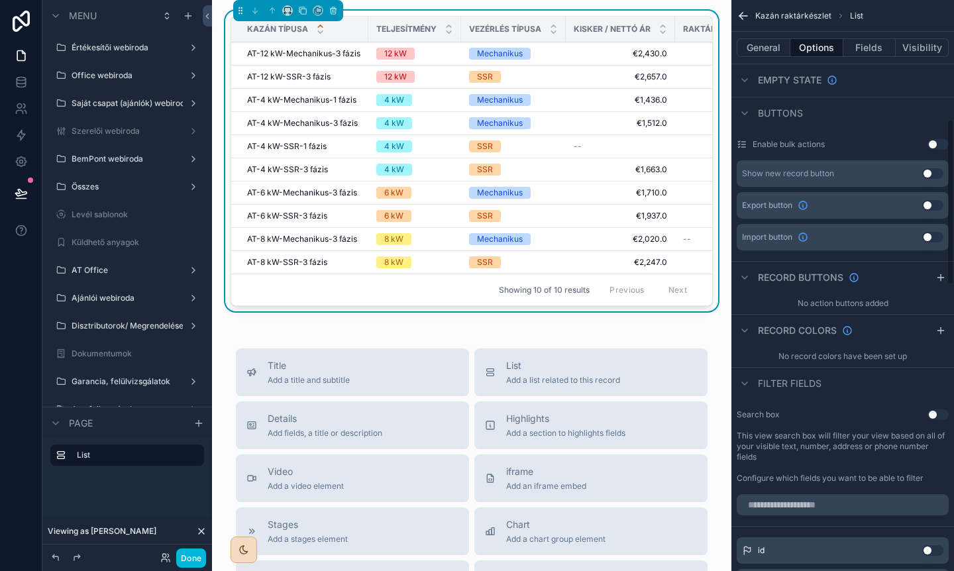
click at [871, 59] on div "General Options Fields Visibility" at bounding box center [843, 48] width 223 height 32
click at [871, 48] on button "Fields" at bounding box center [870, 47] width 53 height 19
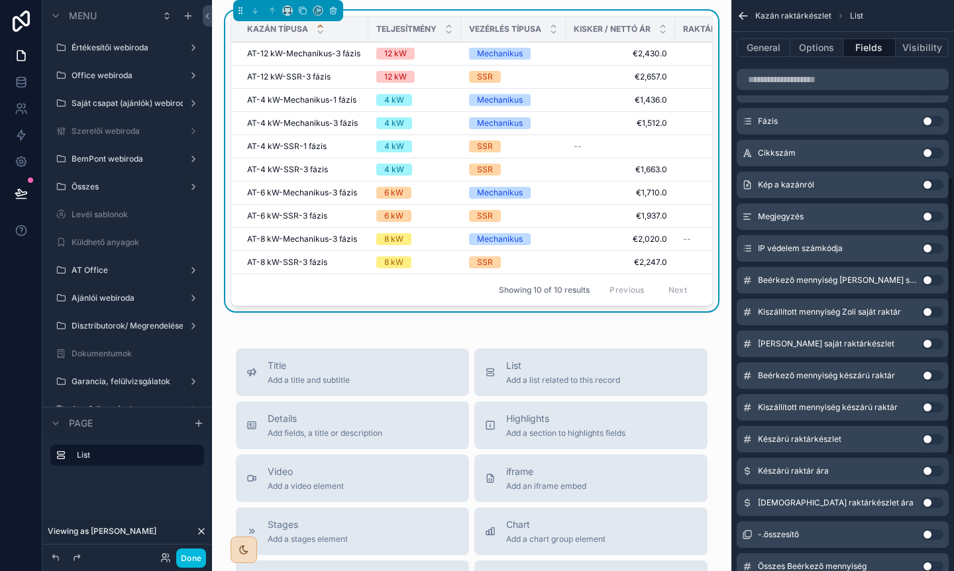
scroll to position [358, 0]
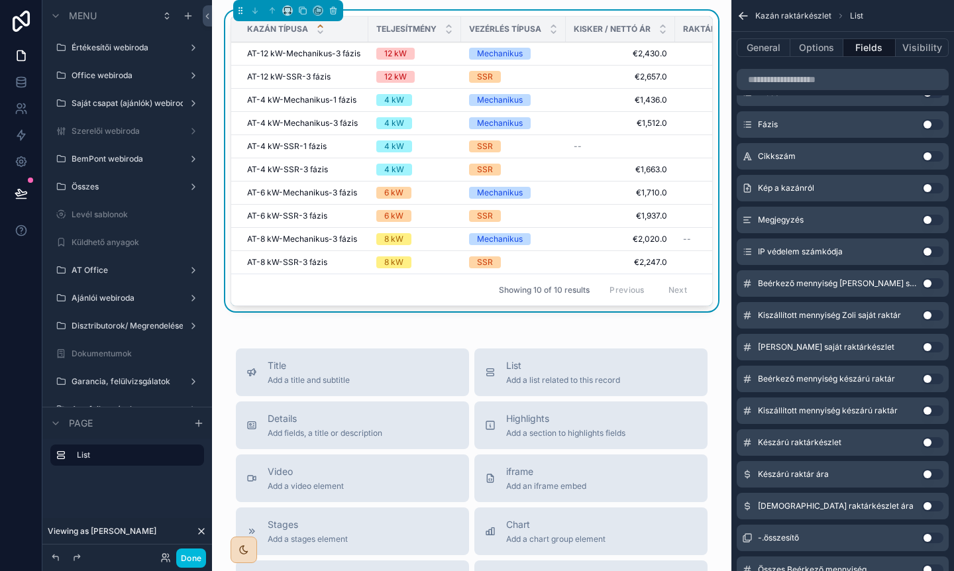
click at [889, 207] on div "Megjegyzés Use setting" at bounding box center [843, 220] width 212 height 27
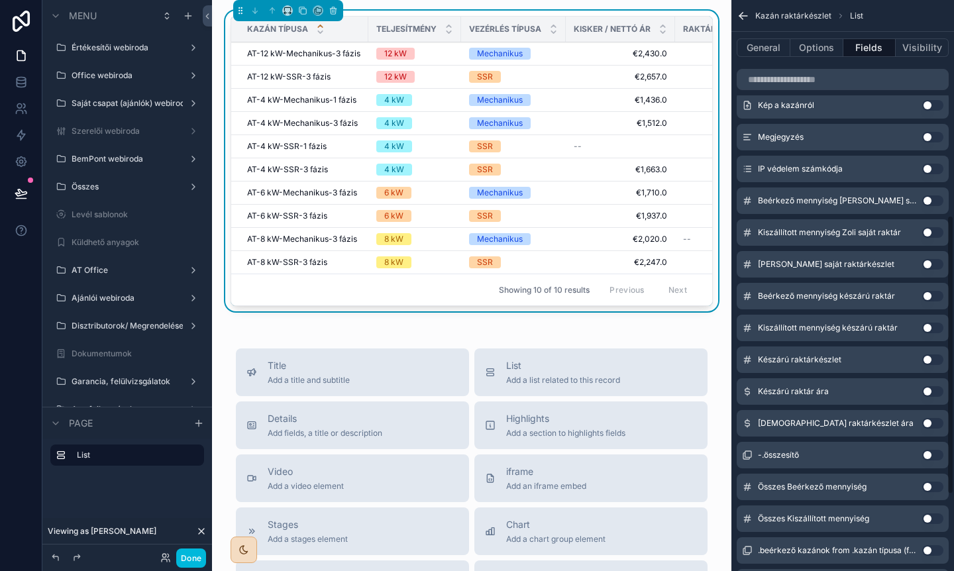
scroll to position [441, 0]
click at [932, 262] on button "Use setting" at bounding box center [932, 263] width 21 height 11
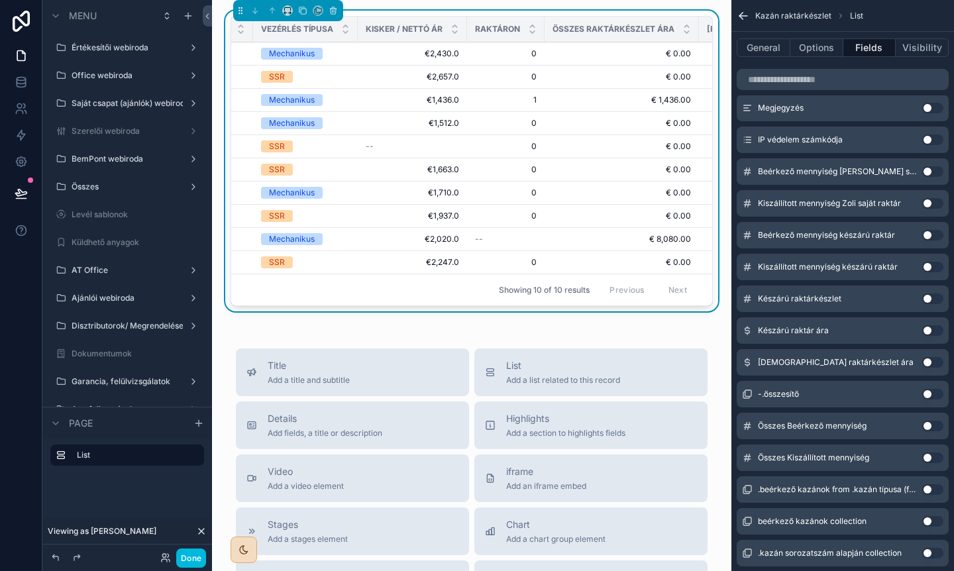
scroll to position [0, 292]
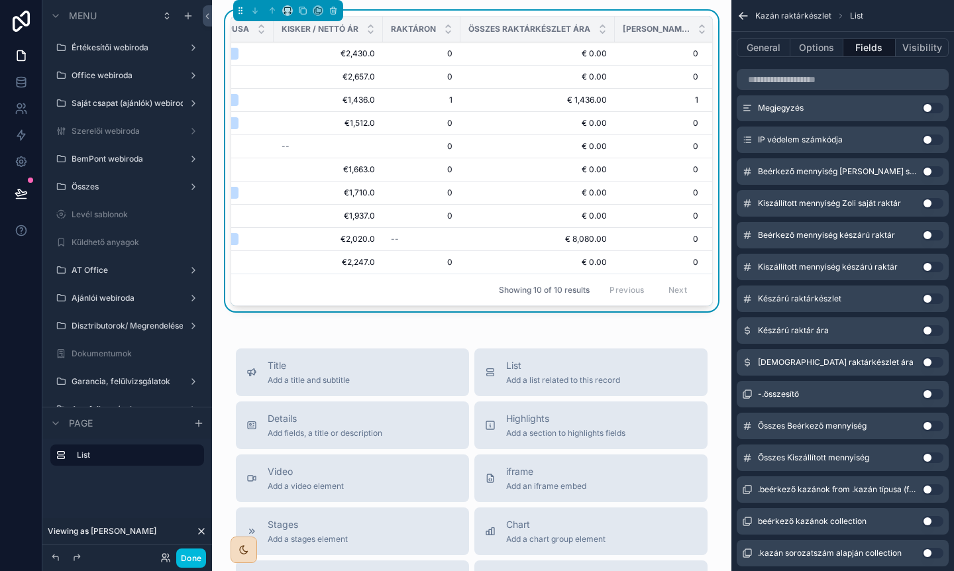
click at [931, 298] on button "Use setting" at bounding box center [932, 299] width 21 height 11
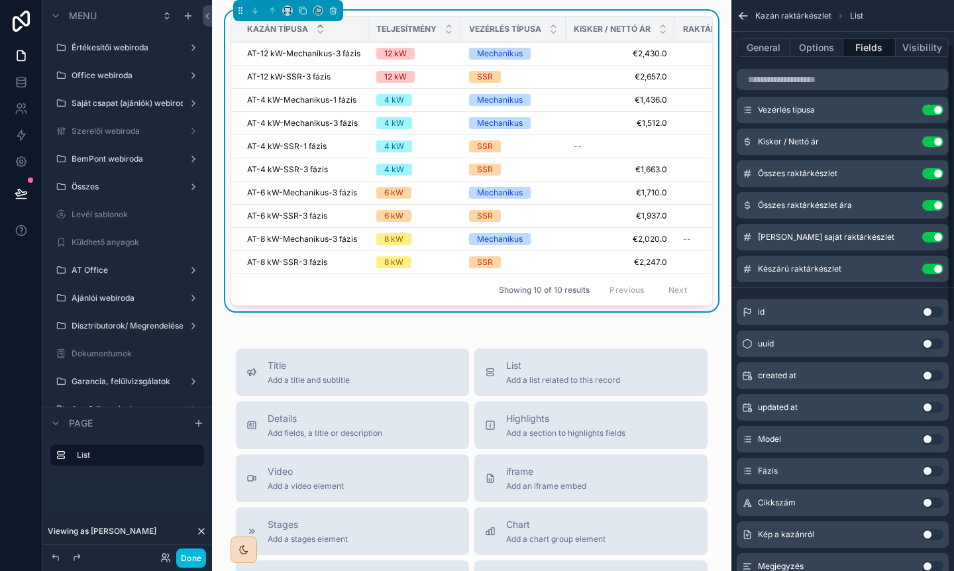
scroll to position [51, 0]
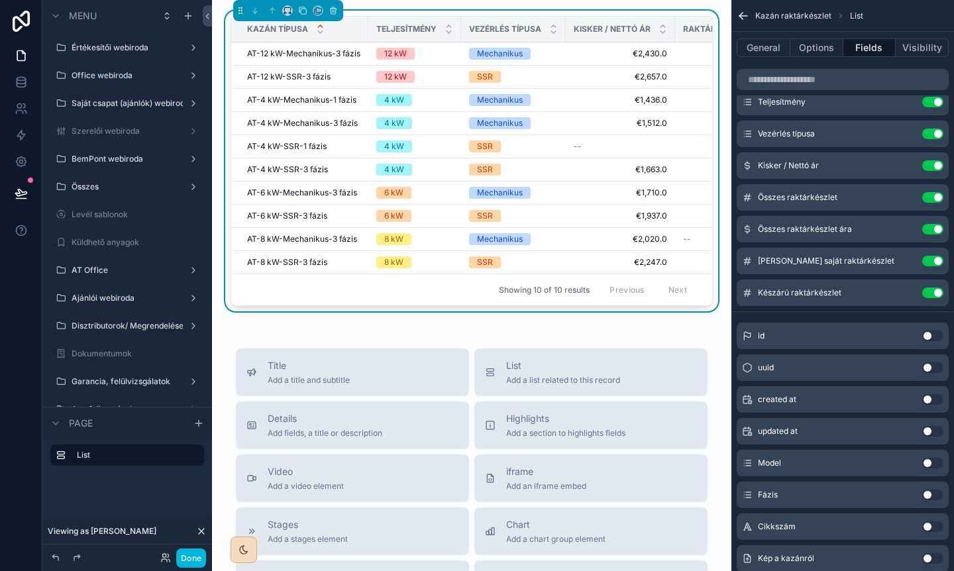
click at [184, 556] on button "Done" at bounding box center [191, 558] width 30 height 19
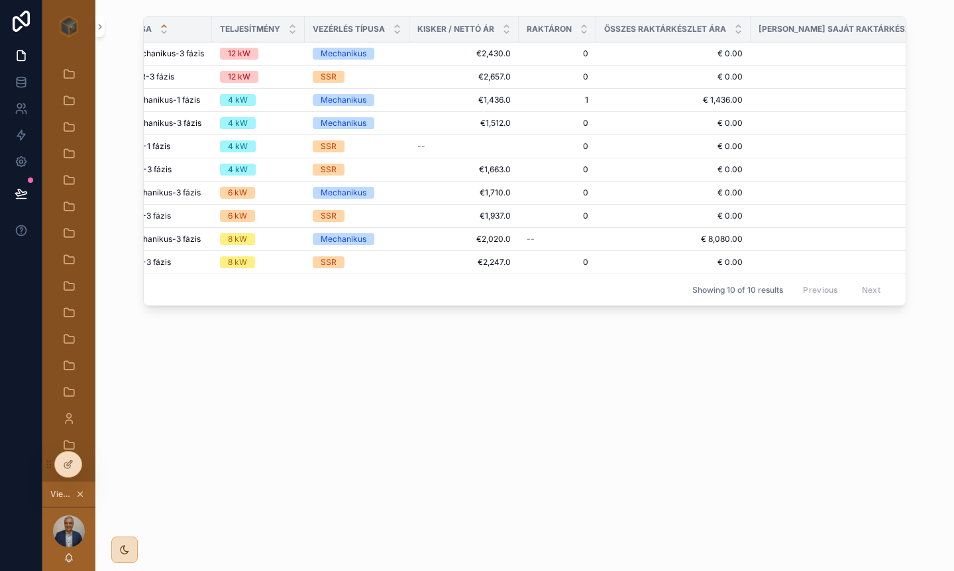
scroll to position [0, 160]
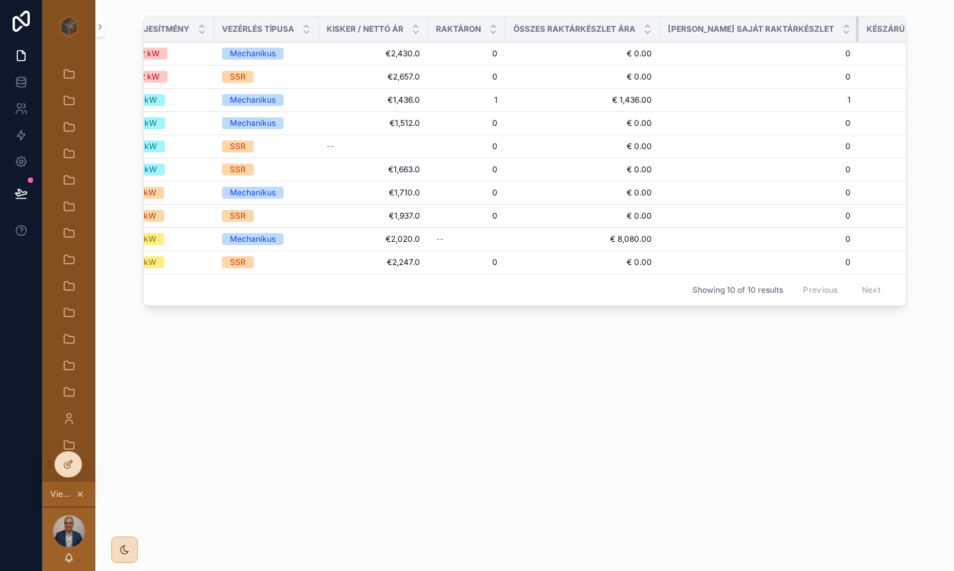
drag, startPoint x: 804, startPoint y: 24, endPoint x: 716, endPoint y: 23, distance: 88.1
click at [716, 23] on th "[PERSON_NAME] saját raktárkészlet" at bounding box center [759, 30] width 199 height 26
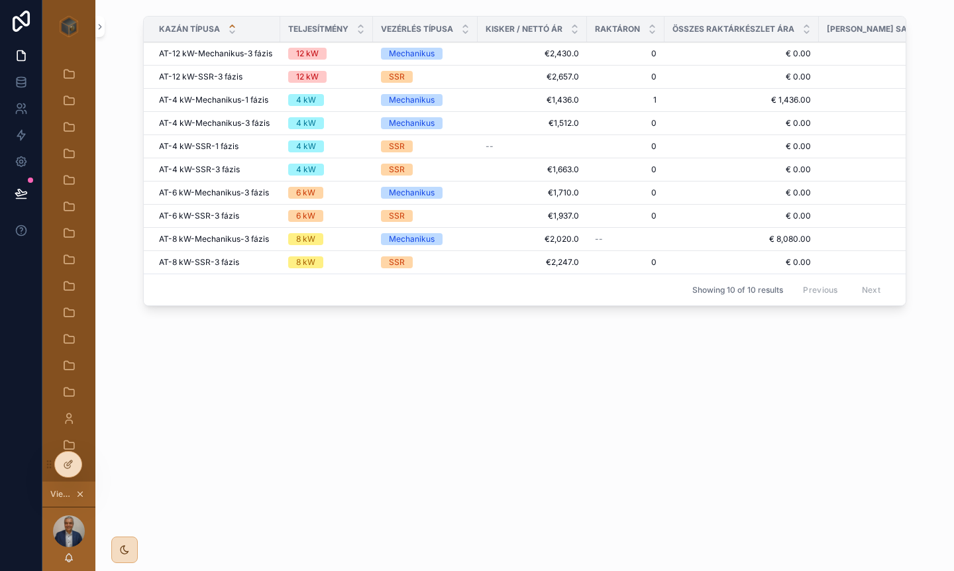
scroll to position [0, 0]
click at [64, 464] on icon at bounding box center [67, 466] width 6 height 6
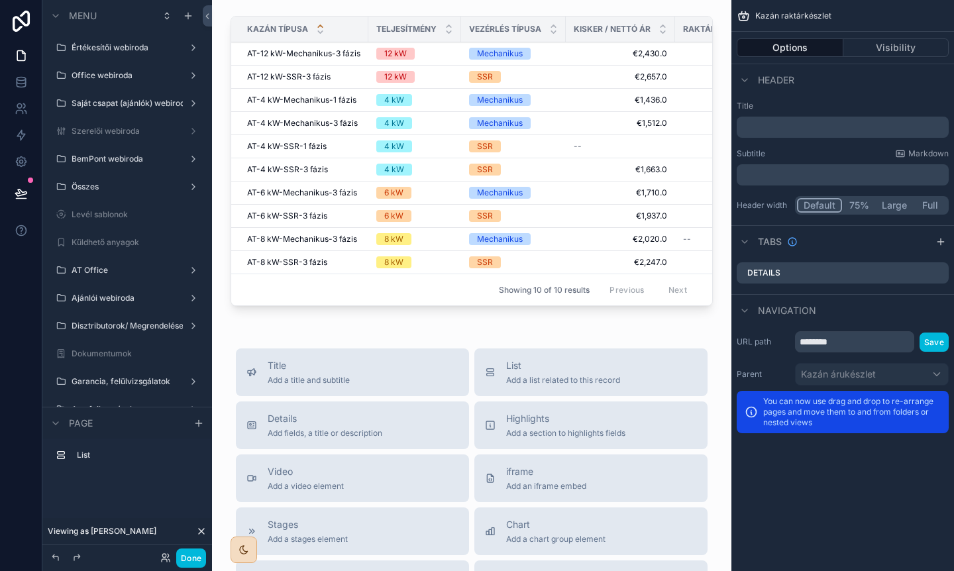
click at [523, 280] on div "Showing 10 of 10 results Previous Next" at bounding box center [471, 290] width 481 height 32
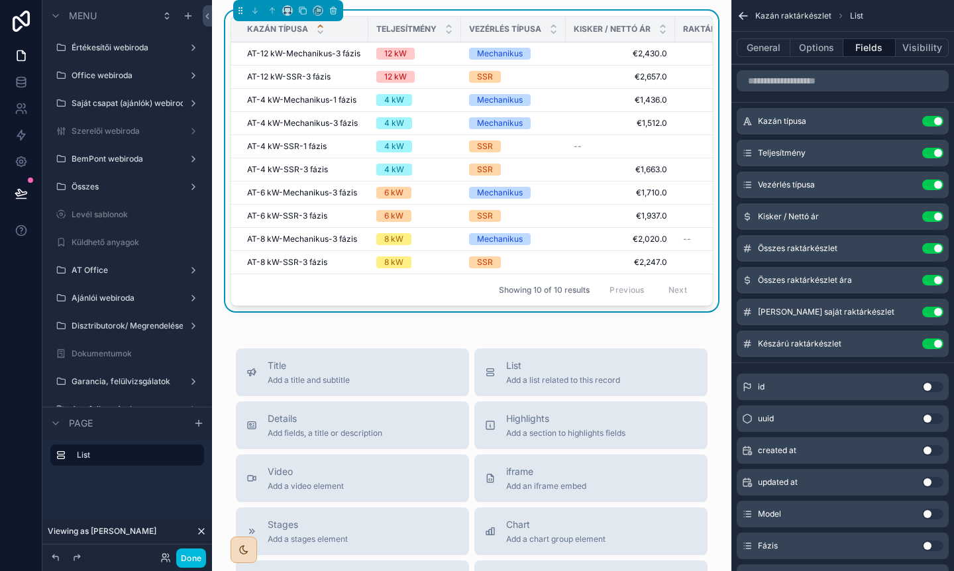
click at [477, 294] on div "Showing 10 of 10 results Previous Next" at bounding box center [471, 290] width 481 height 32
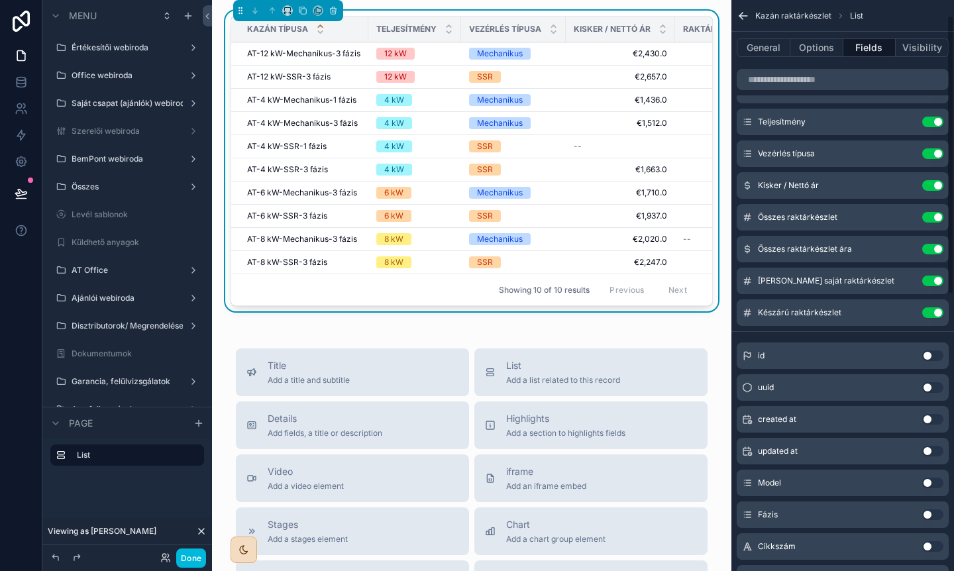
scroll to position [32, 0]
click at [936, 309] on button "Use setting" at bounding box center [932, 312] width 21 height 11
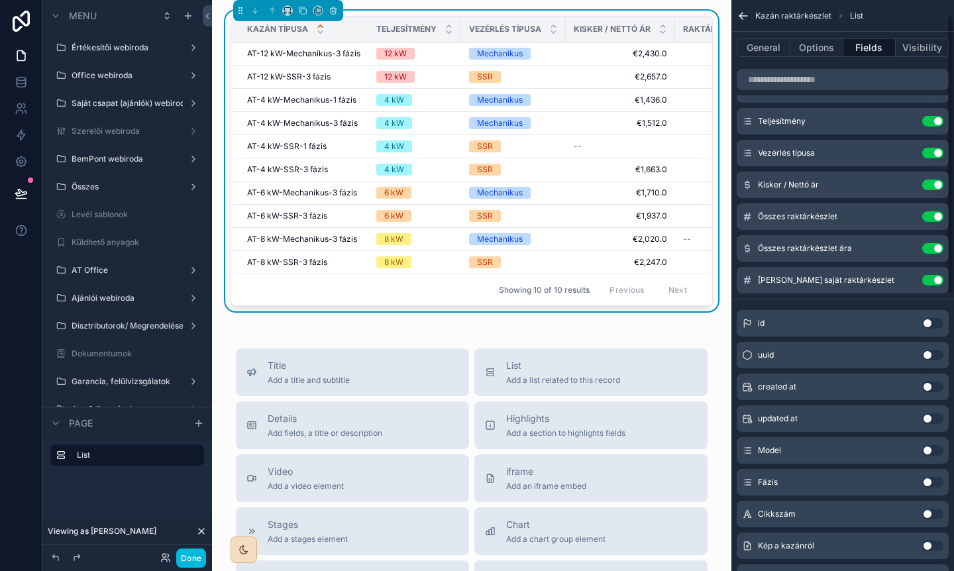
click at [931, 289] on div "Zoli saját raktárkészlet Use setting" at bounding box center [843, 280] width 212 height 27
click at [933, 280] on button "Use setting" at bounding box center [932, 280] width 21 height 11
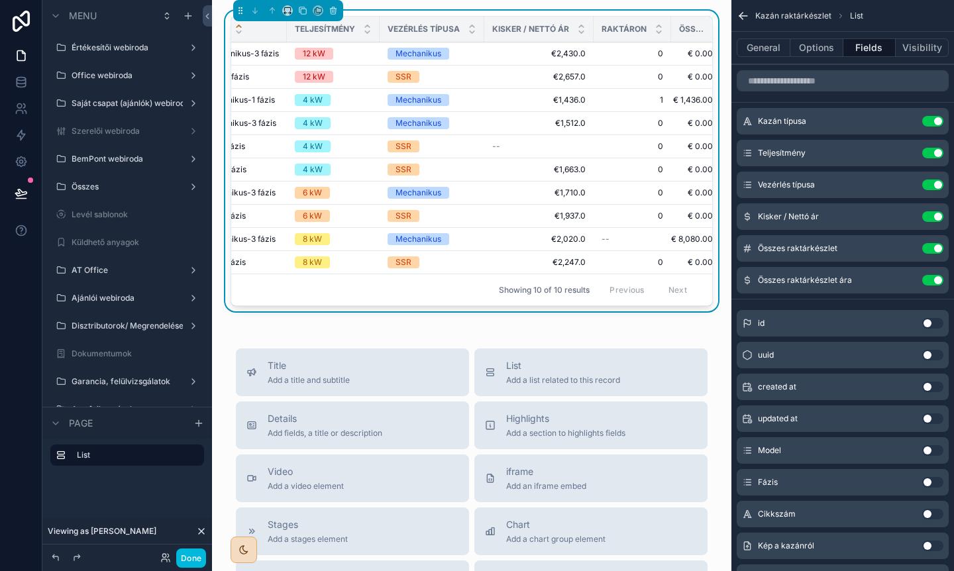
scroll to position [0, 0]
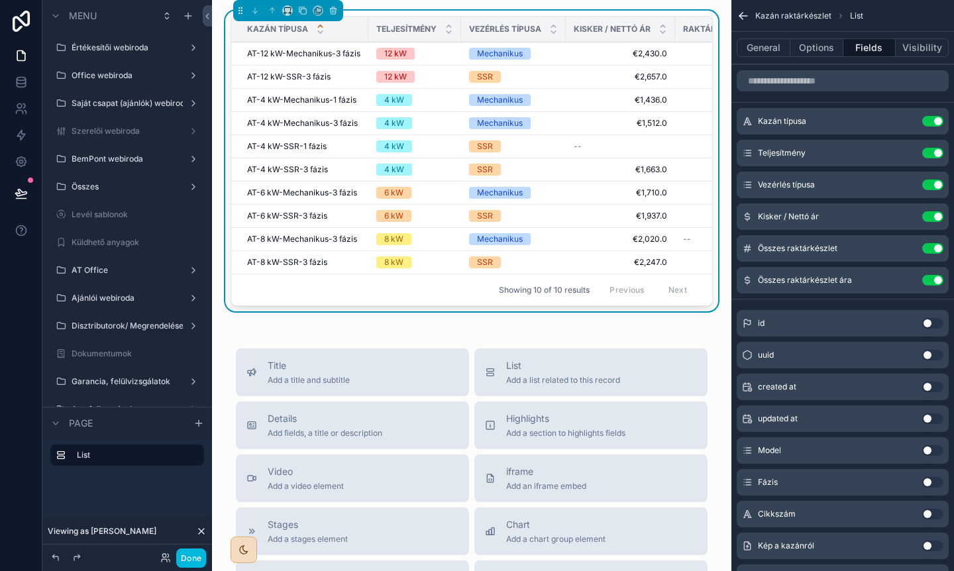
click at [436, 191] on div "6 kW" at bounding box center [414, 193] width 77 height 12
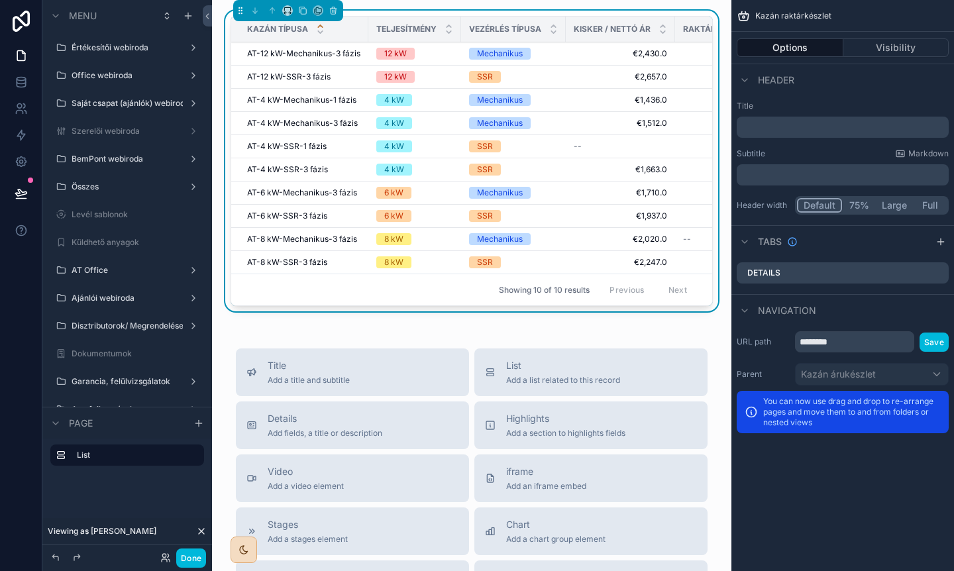
click at [314, 335] on div "Kazán típusa Teljesítmény Vezérlés típusa Kisker / Nettó ár Raktáron Összes rak…" at bounding box center [471, 463] width 519 height 926
click at [325, 324] on div "Kazán típusa Teljesítmény Vezérlés típusa Kisker / Nettó ár Raktáron Összes rak…" at bounding box center [471, 463] width 519 height 926
click at [332, 328] on div "Kazán típusa Teljesítmény Vezérlés típusa Kisker / Nettó ár Raktáron Összes rak…" at bounding box center [471, 463] width 519 height 926
click at [356, 312] on div "Kazán típusa Teljesítmény Vezérlés típusa Kisker / Nettó ár Raktáron Összes rak…" at bounding box center [472, 164] width 498 height 306
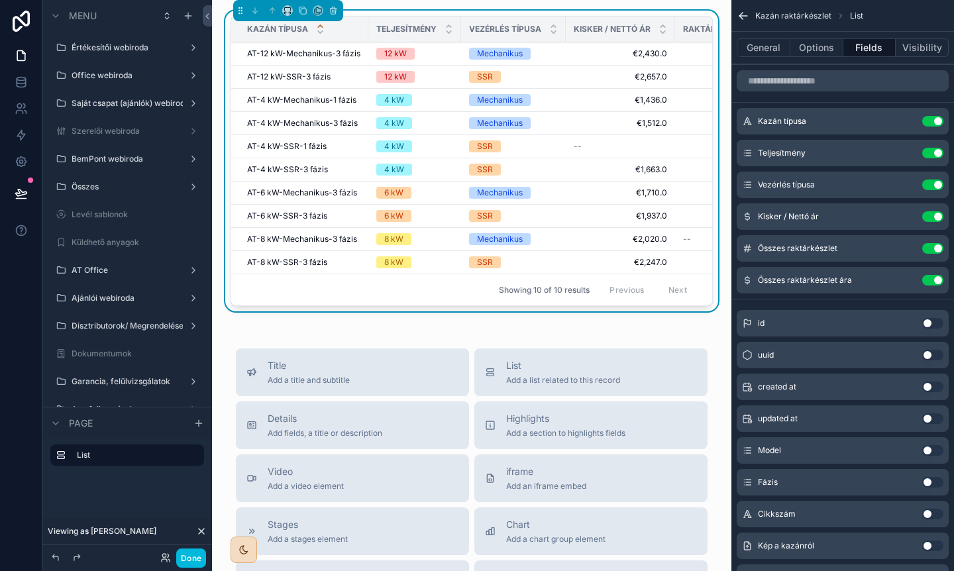
click at [468, 325] on div "Kazán típusa Teljesítmény Vezérlés típusa Kisker / Nettó ár Raktáron Összes rak…" at bounding box center [471, 463] width 519 height 926
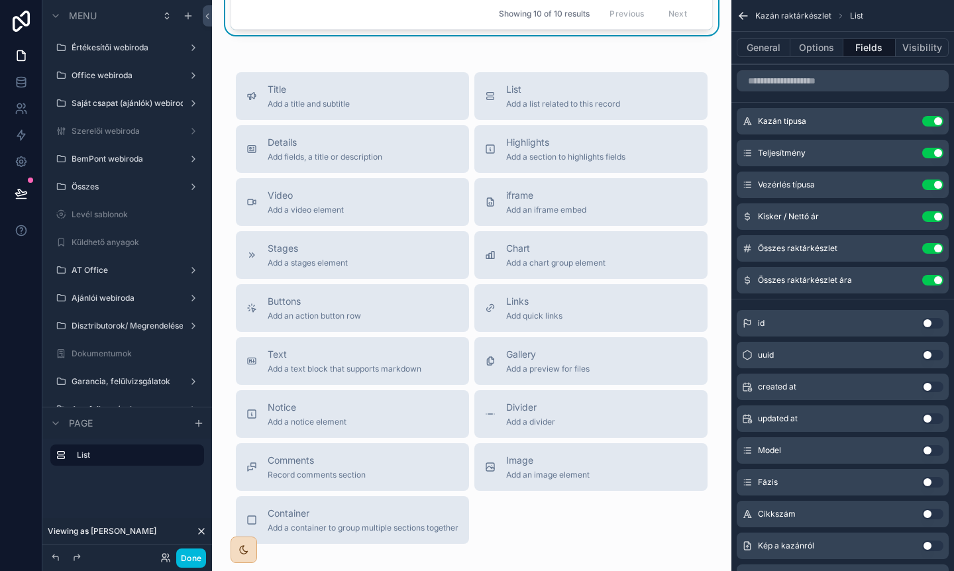
scroll to position [159, 0]
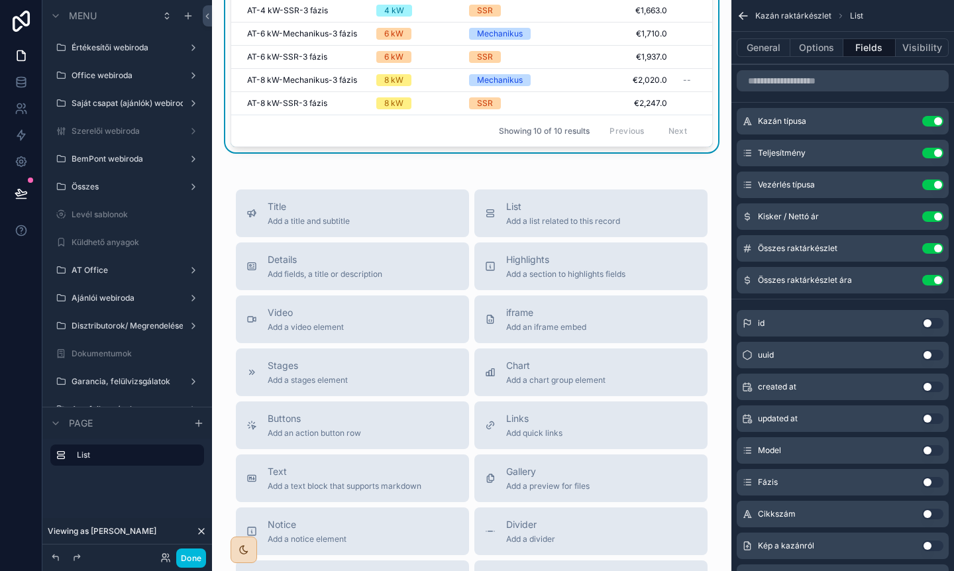
click at [542, 262] on span "Highlights" at bounding box center [565, 259] width 119 height 13
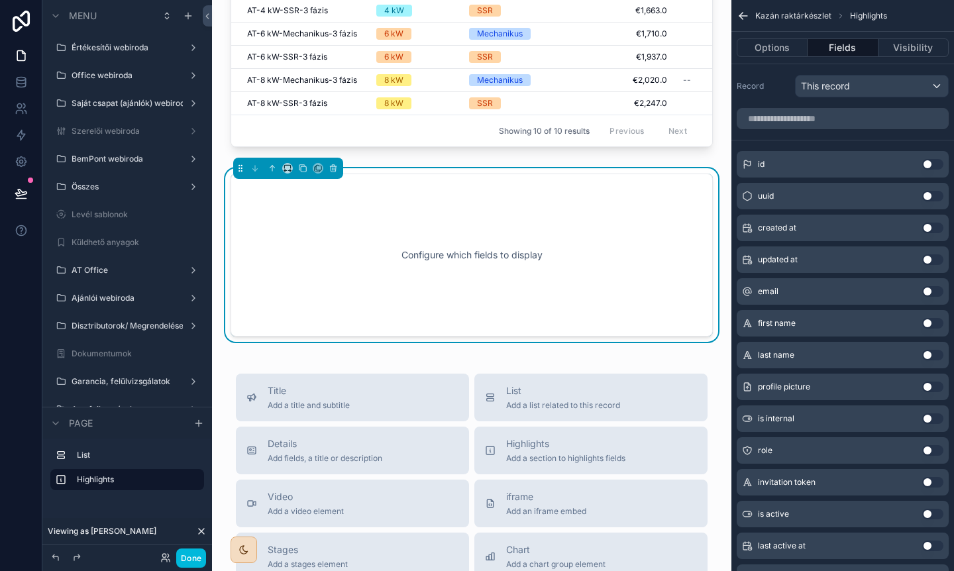
scroll to position [129, 0]
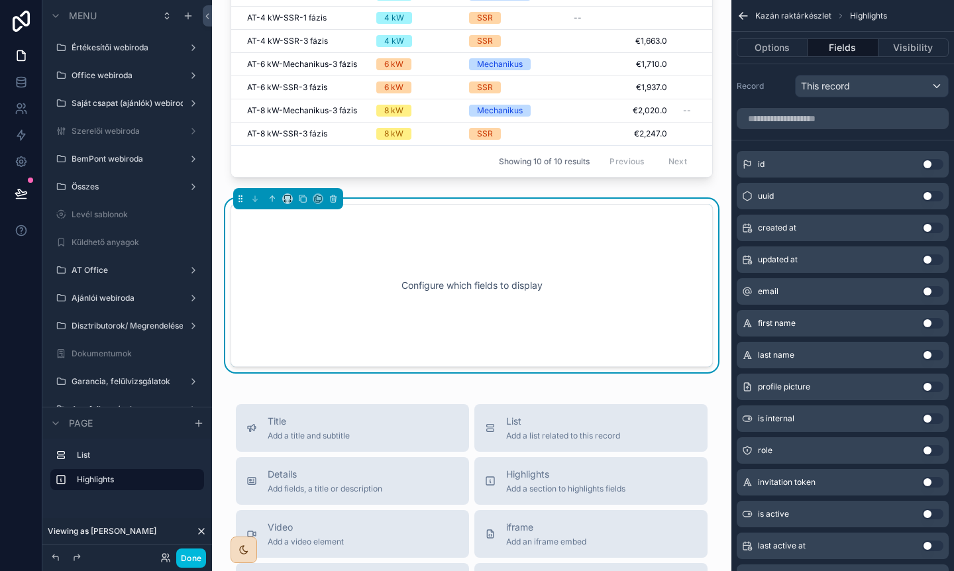
click at [551, 258] on div "Configure which fields to display" at bounding box center [471, 285] width 439 height 119
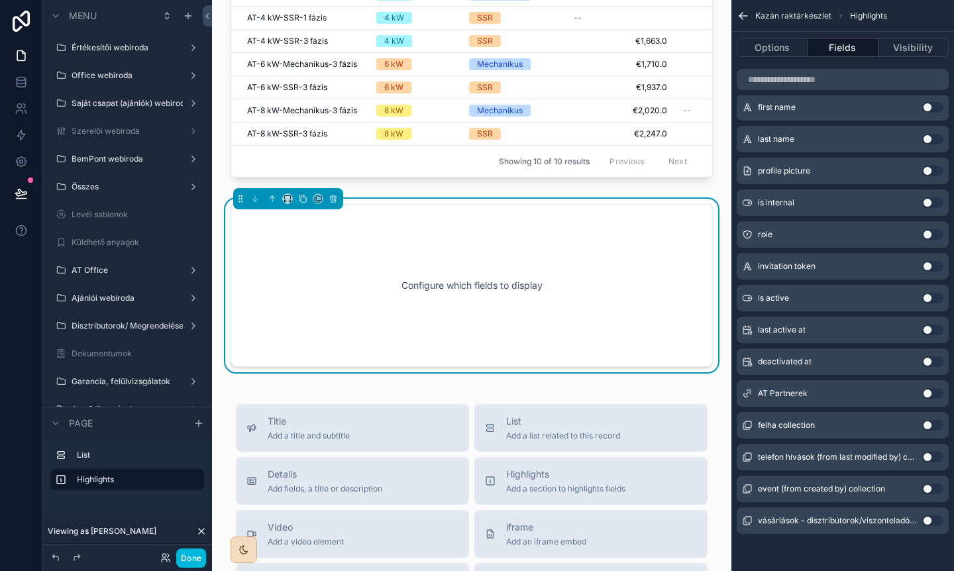
scroll to position [0, 0]
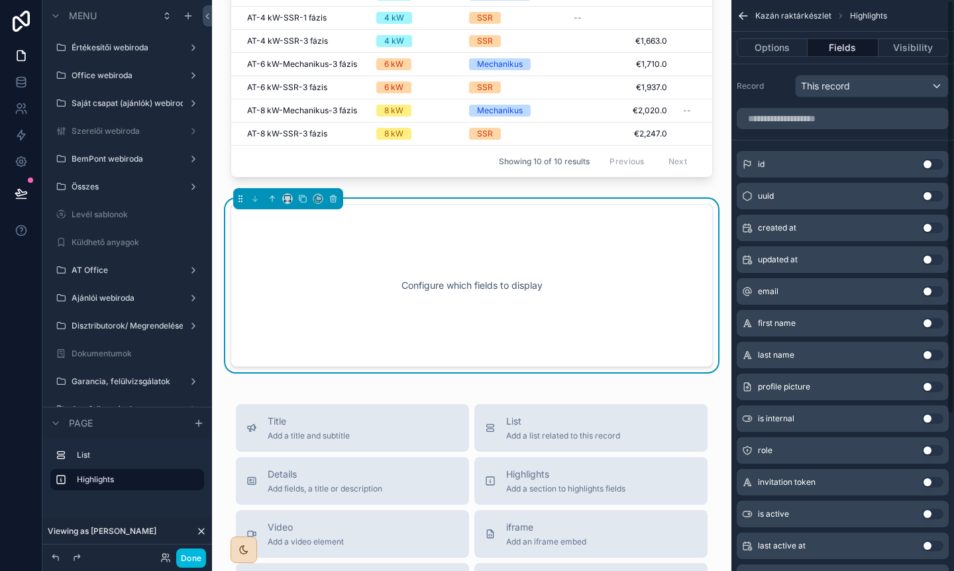
click at [838, 74] on div "Record This record" at bounding box center [843, 83] width 223 height 39
click at [833, 85] on span "This record" at bounding box center [825, 86] width 49 height 13
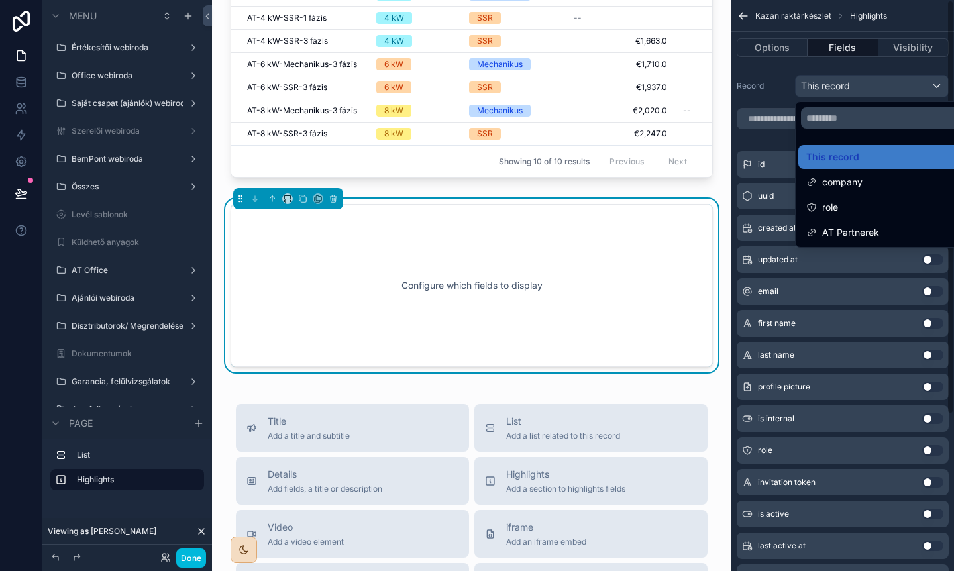
click at [775, 105] on div "scrollable content" at bounding box center [477, 285] width 954 height 571
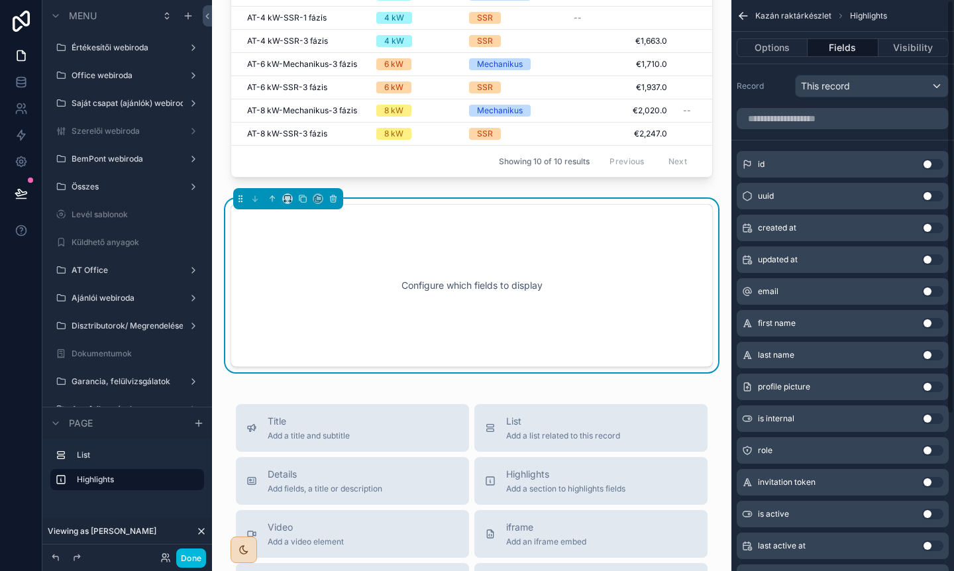
click at [536, 204] on div "Configure which fields to display" at bounding box center [472, 285] width 482 height 163
click at [476, 248] on div "Configure which fields to display" at bounding box center [471, 285] width 439 height 119
click at [783, 50] on button "Options" at bounding box center [772, 47] width 71 height 19
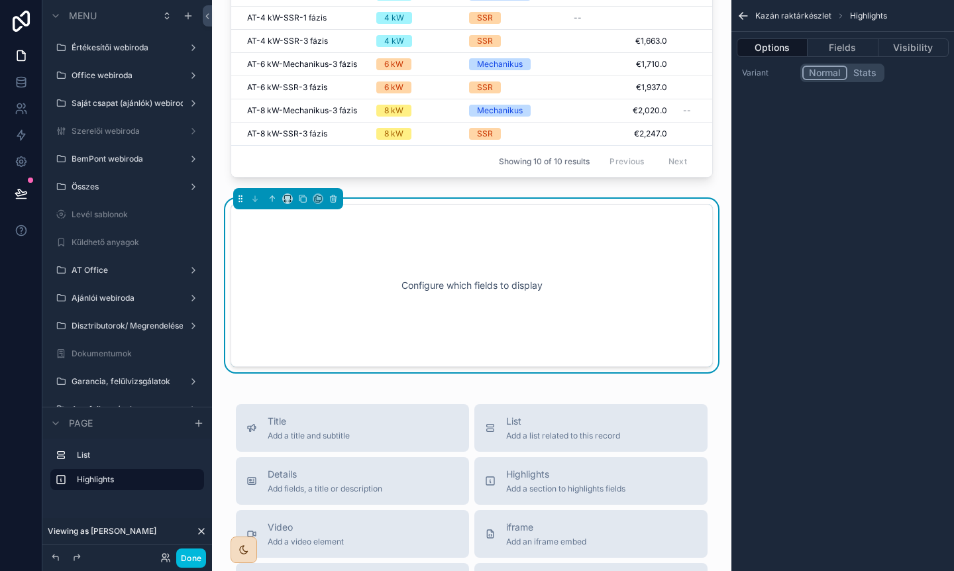
click at [873, 73] on button "Stats" at bounding box center [864, 73] width 35 height 15
click at [826, 73] on button "Normal" at bounding box center [824, 73] width 44 height 15
click at [823, 59] on div "Options Fields Visibility" at bounding box center [843, 48] width 223 height 32
click at [848, 50] on button "Fields" at bounding box center [843, 47] width 70 height 19
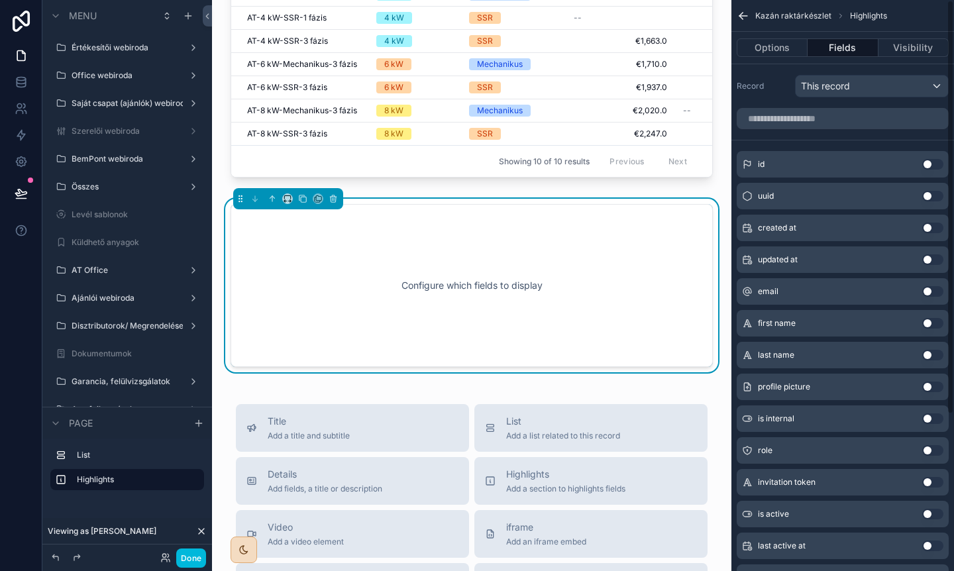
click at [561, 266] on div "Configure which fields to display" at bounding box center [471, 285] width 439 height 119
click at [332, 197] on icon "scrollable content" at bounding box center [333, 197] width 6 height 0
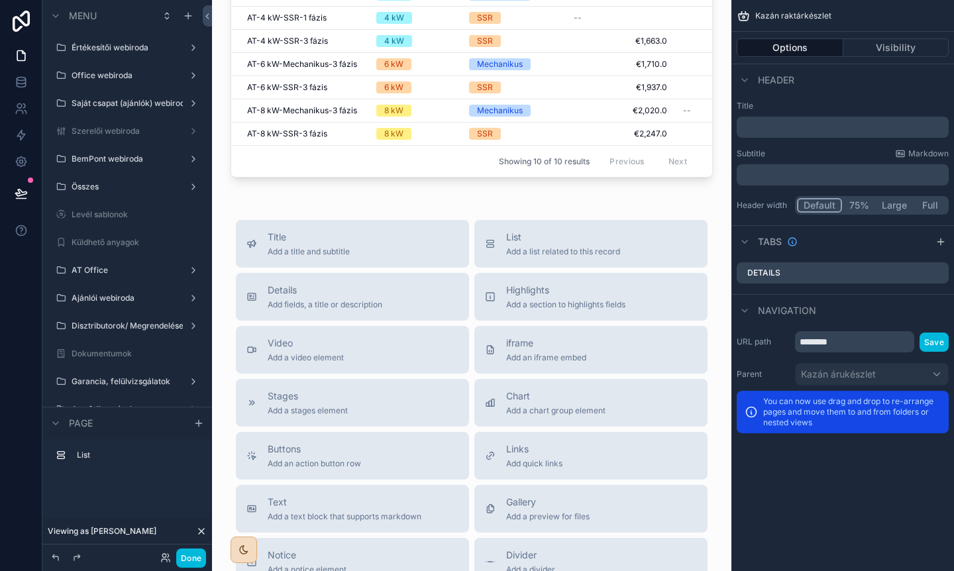
click at [339, 288] on span "Details" at bounding box center [325, 290] width 115 height 13
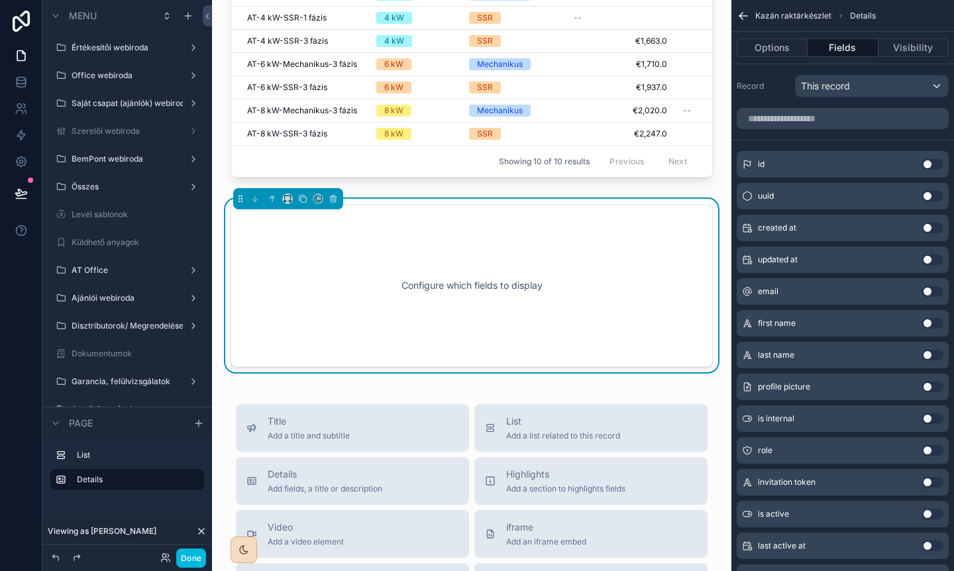
click at [531, 229] on div "Configure which fields to display" at bounding box center [471, 285] width 439 height 119
click at [835, 89] on span "This record" at bounding box center [825, 86] width 49 height 13
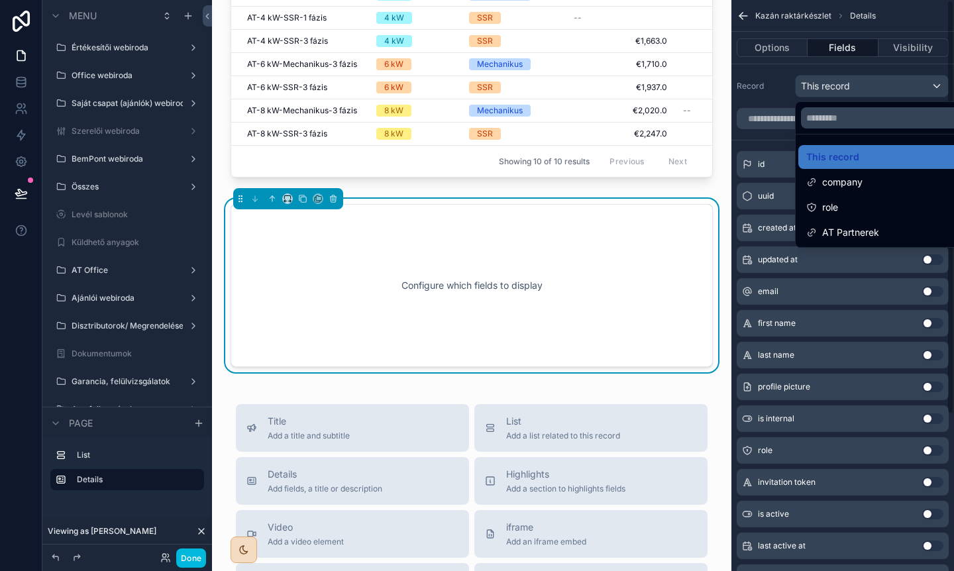
click at [400, 230] on div "Configure which fields to display" at bounding box center [471, 285] width 439 height 119
click at [329, 198] on icon "scrollable content" at bounding box center [333, 198] width 9 height 9
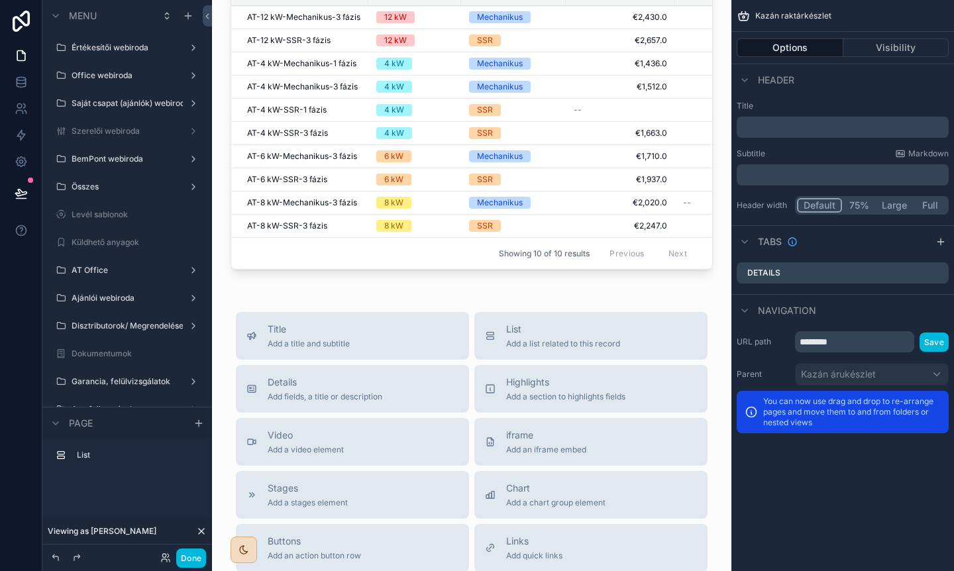
scroll to position [35, 0]
click at [555, 339] on div "List Add a list related to this record" at bounding box center [563, 337] width 114 height 27
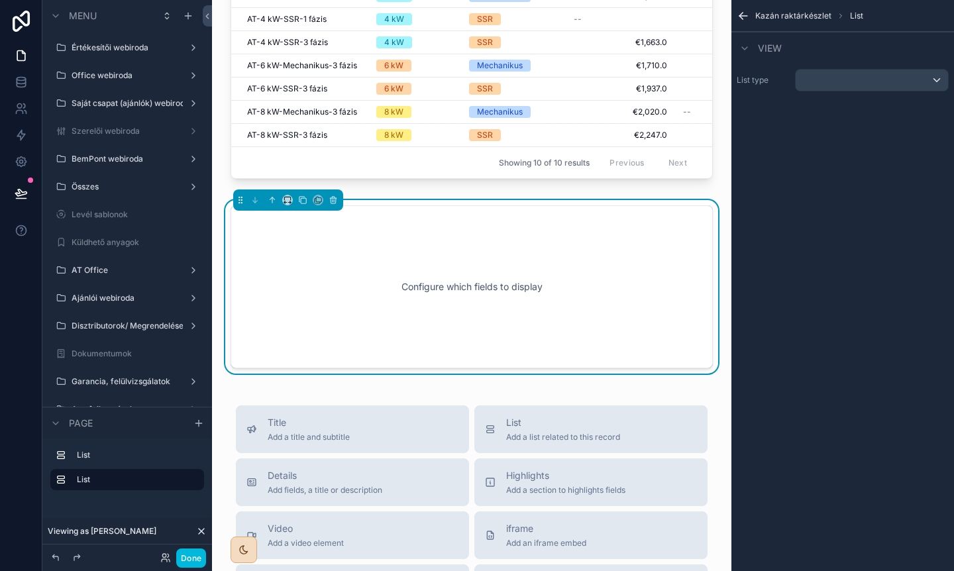
scroll to position [129, 0]
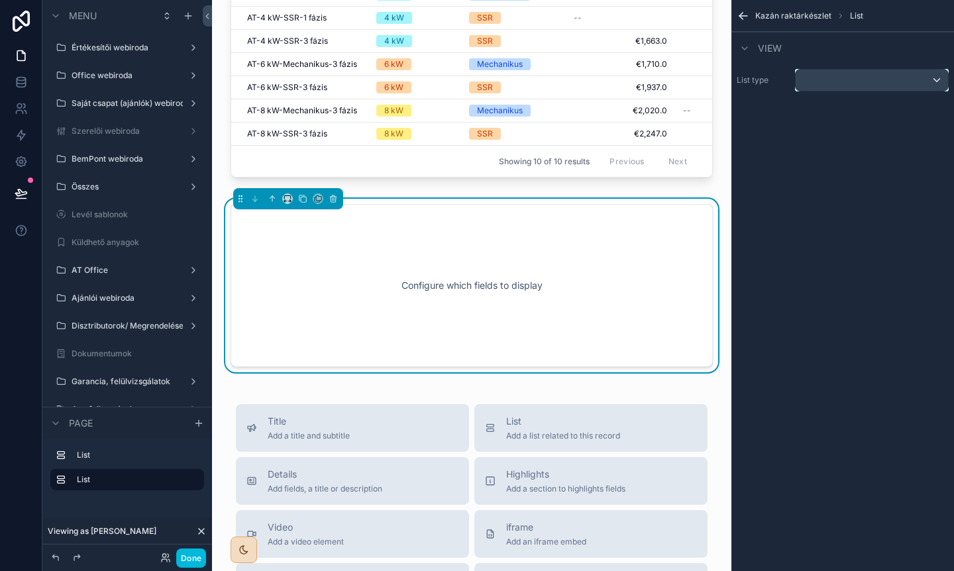
click at [838, 76] on div "scrollable content" at bounding box center [872, 80] width 152 height 21
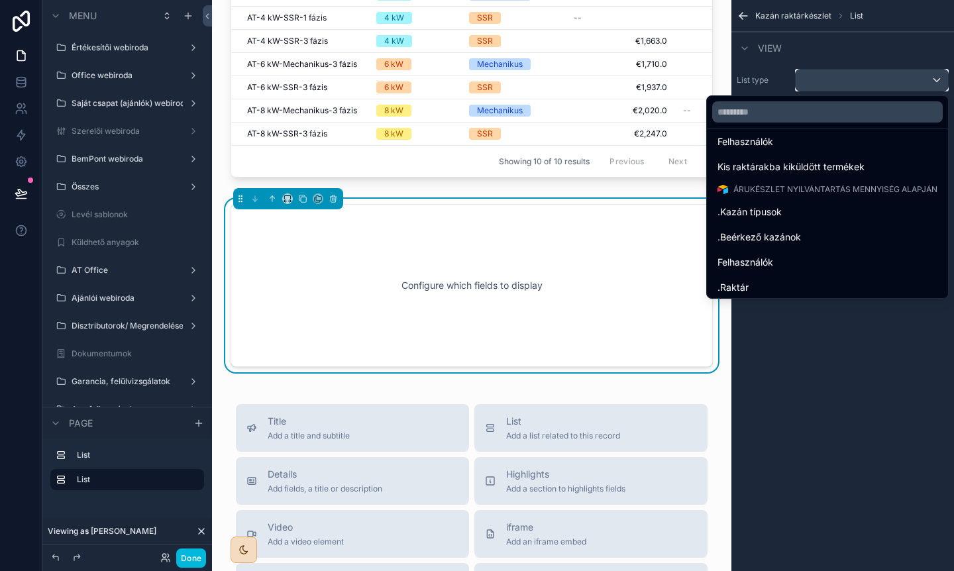
scroll to position [1549, 0]
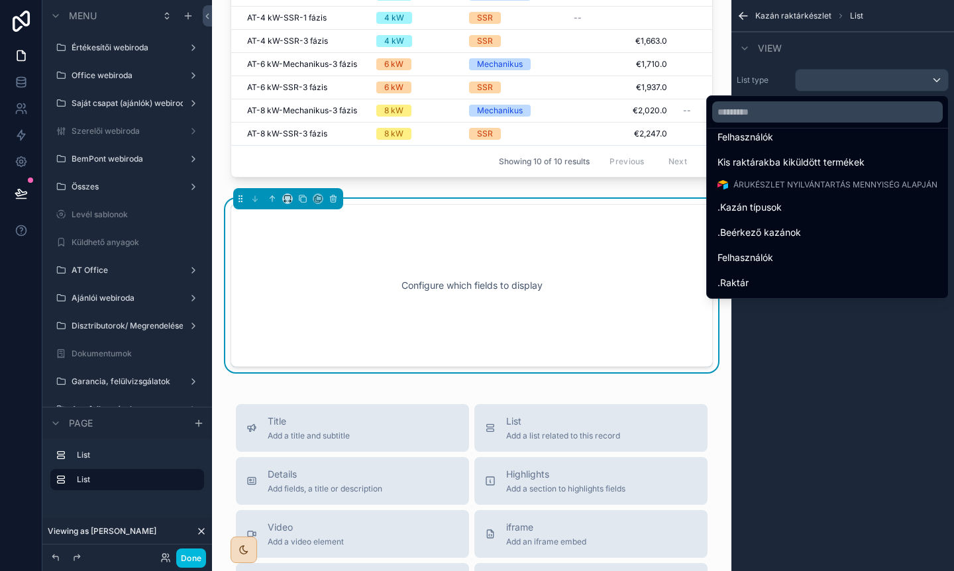
click at [783, 209] on div ".Kazán típusok" at bounding box center [828, 207] width 220 height 16
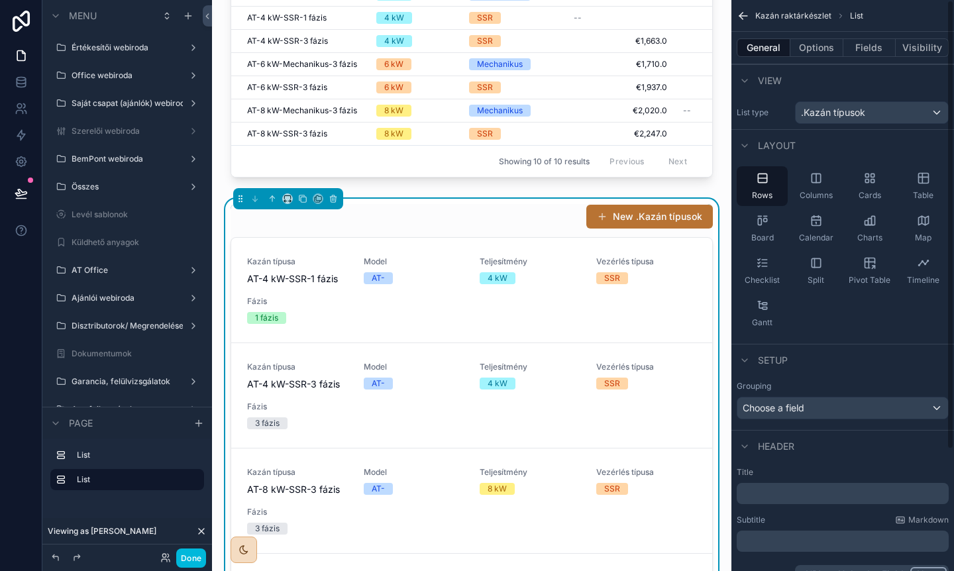
click at [813, 182] on icon "scrollable content" at bounding box center [816, 178] width 9 height 9
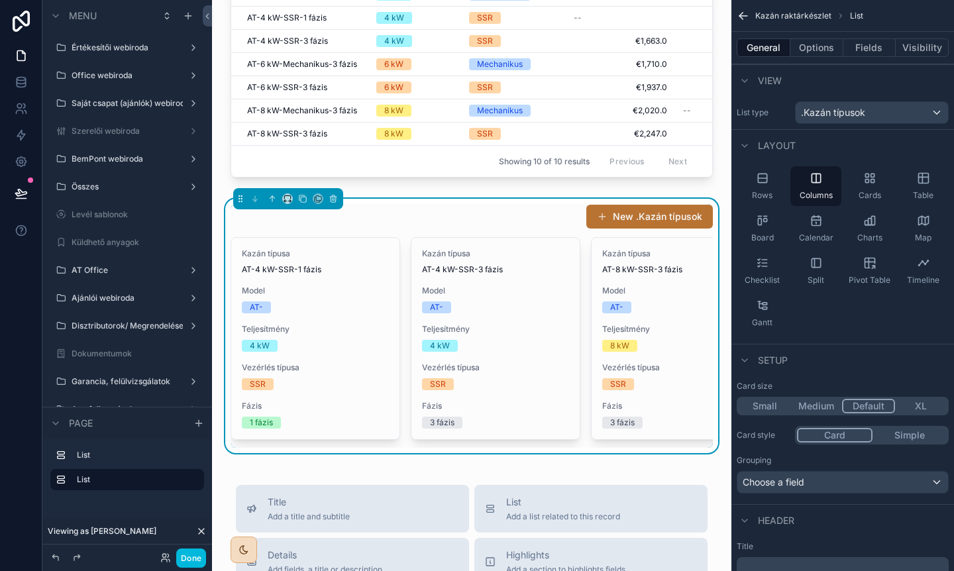
click at [879, 190] on div "Cards" at bounding box center [869, 186] width 51 height 40
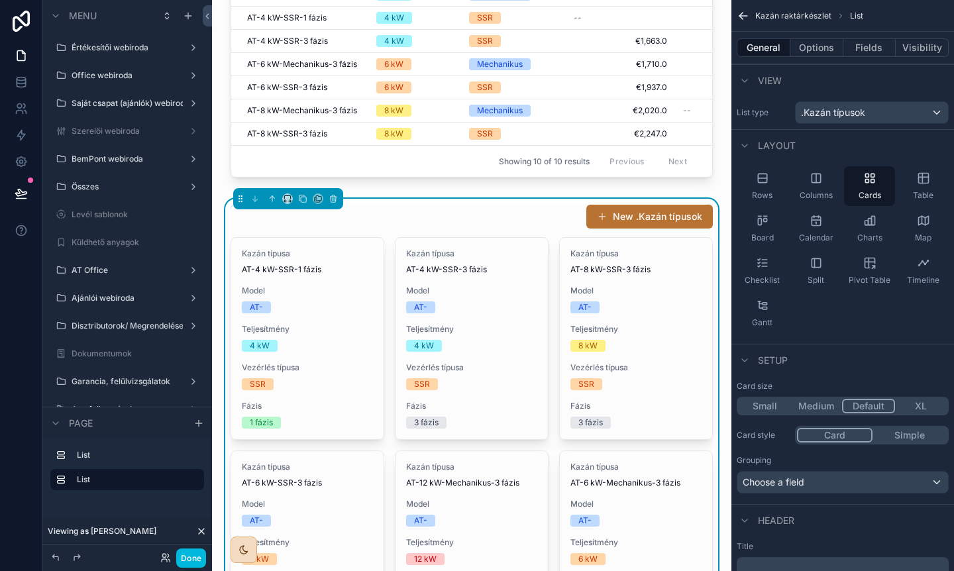
click at [861, 234] on span "Charts" at bounding box center [869, 238] width 25 height 11
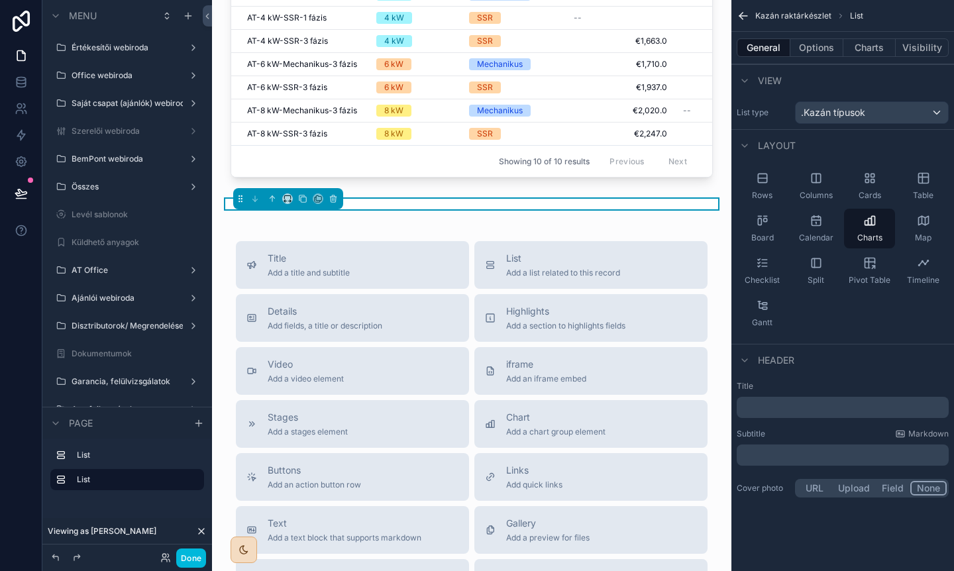
click at [865, 193] on span "Cards" at bounding box center [870, 195] width 23 height 11
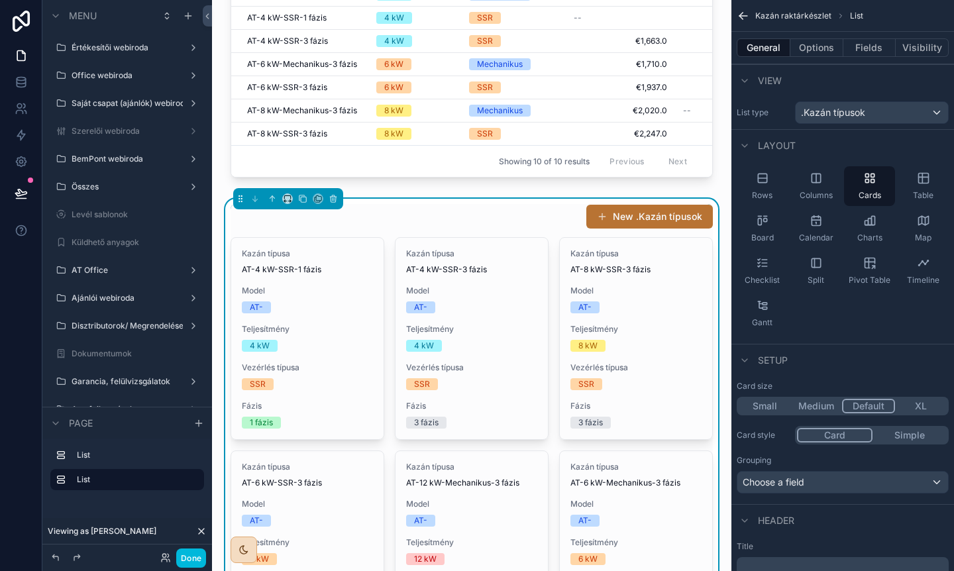
click at [824, 190] on span "Columns" at bounding box center [816, 195] width 33 height 11
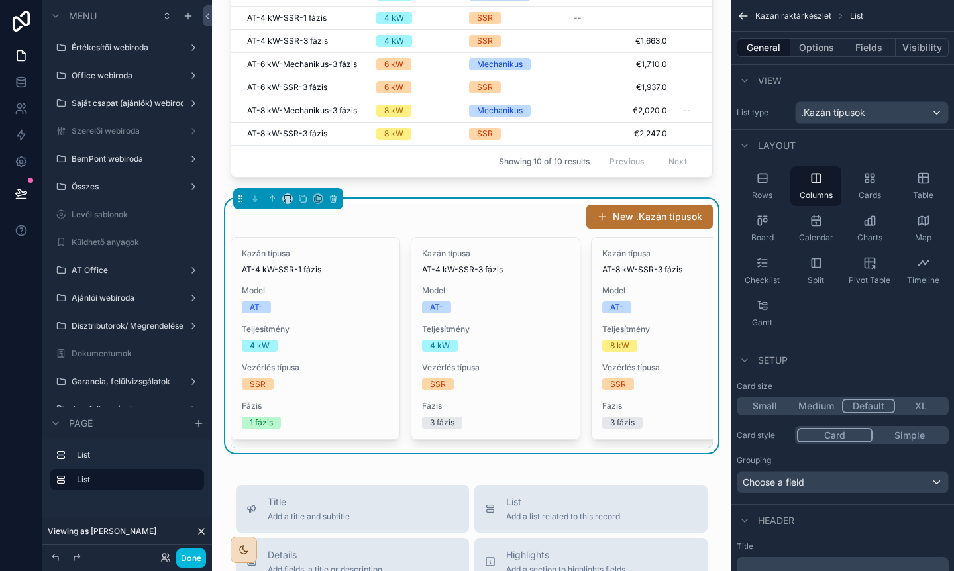
click at [865, 182] on icon "scrollable content" at bounding box center [866, 181] width 3 height 3
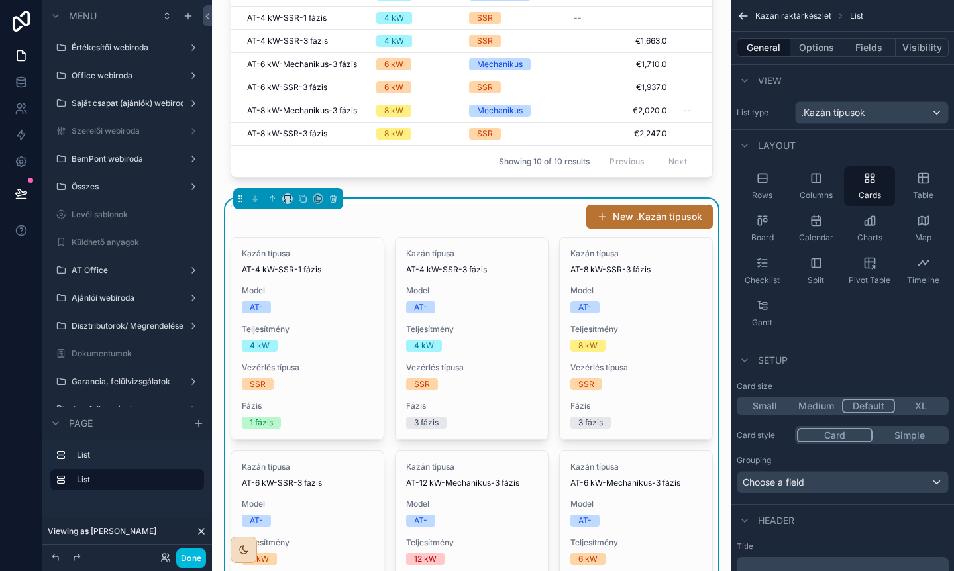
click at [813, 188] on div "Columns" at bounding box center [816, 186] width 51 height 40
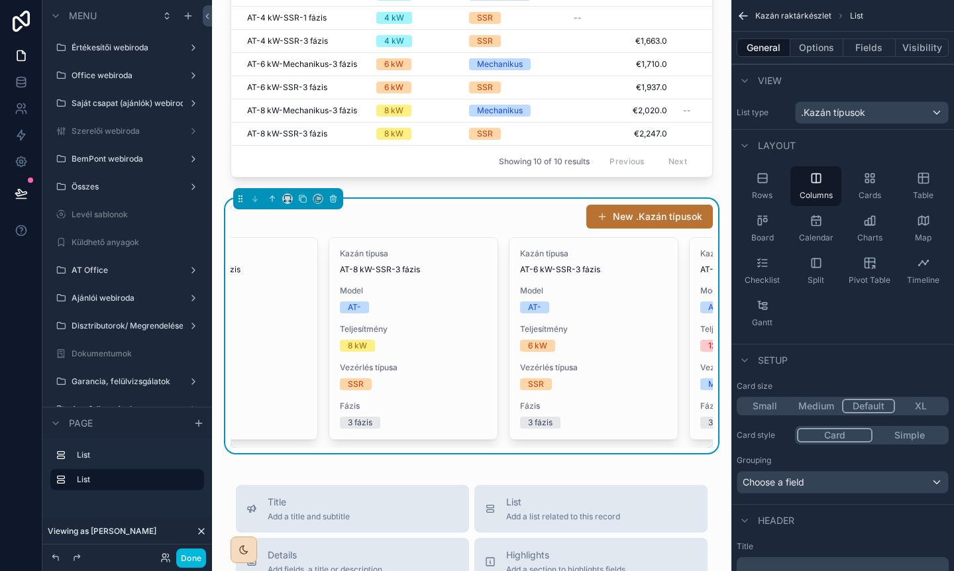
scroll to position [0, 0]
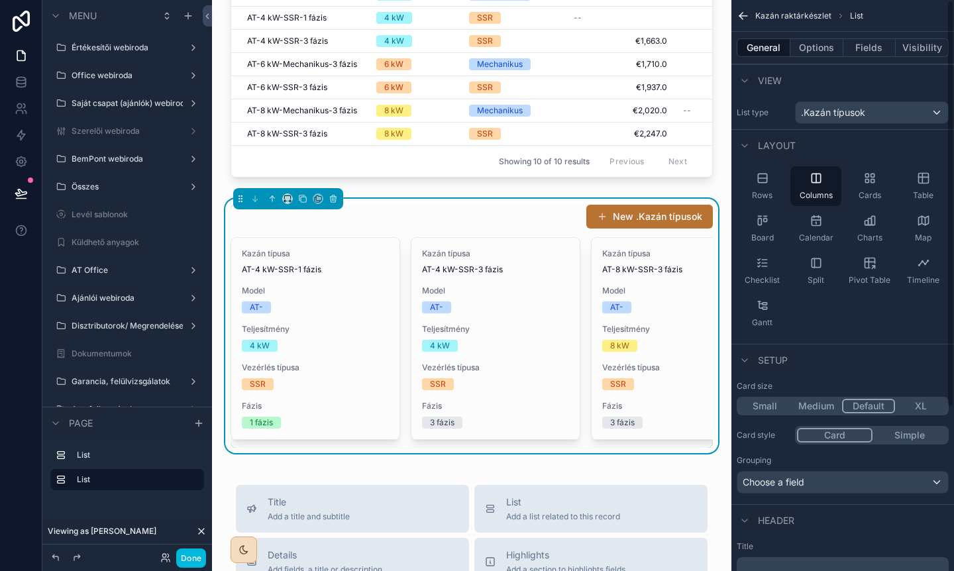
click at [860, 179] on div "Cards" at bounding box center [869, 186] width 51 height 40
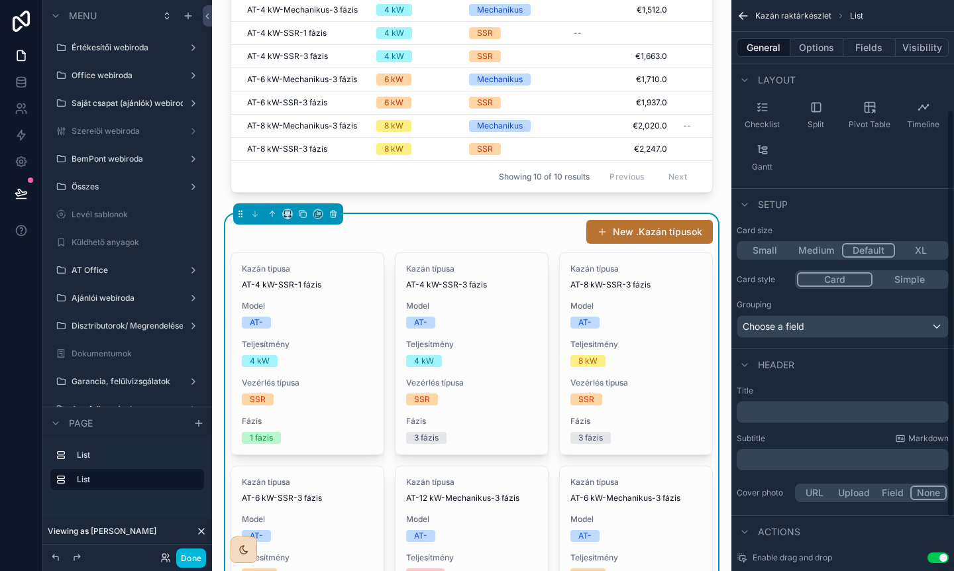
scroll to position [158, 0]
click at [809, 324] on div "Choose a field" at bounding box center [843, 323] width 211 height 21
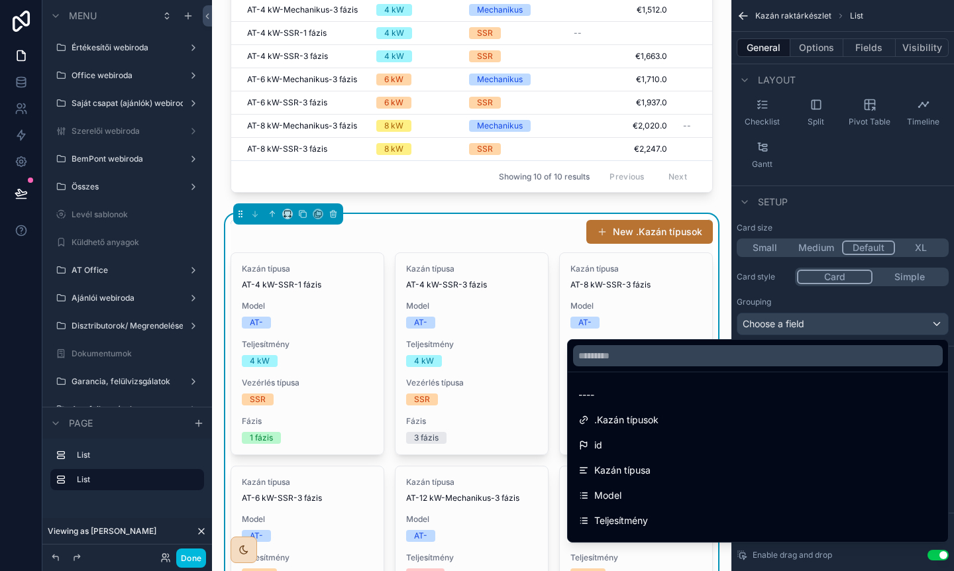
click at [677, 418] on div ".Kazán típusok" at bounding box center [757, 420] width 359 height 16
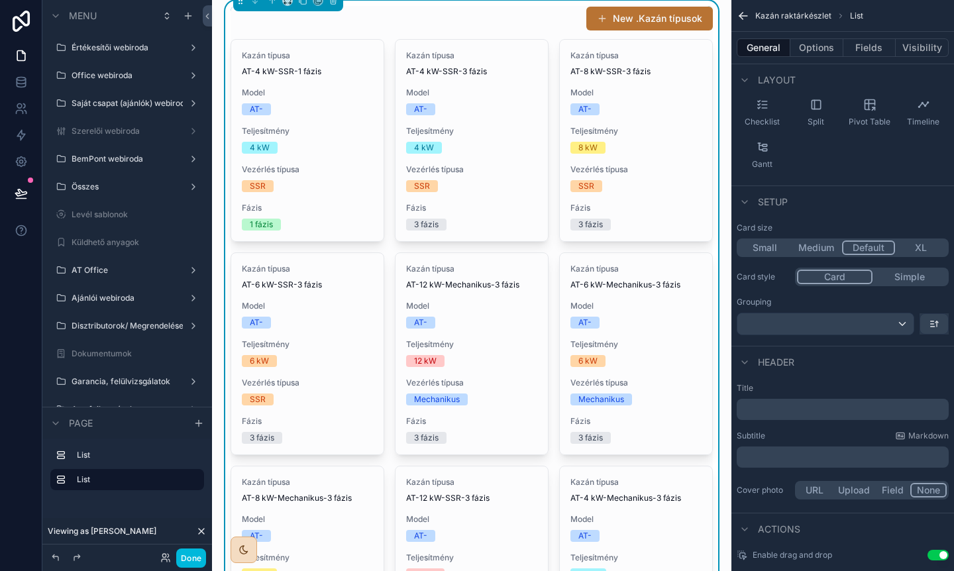
scroll to position [319, 0]
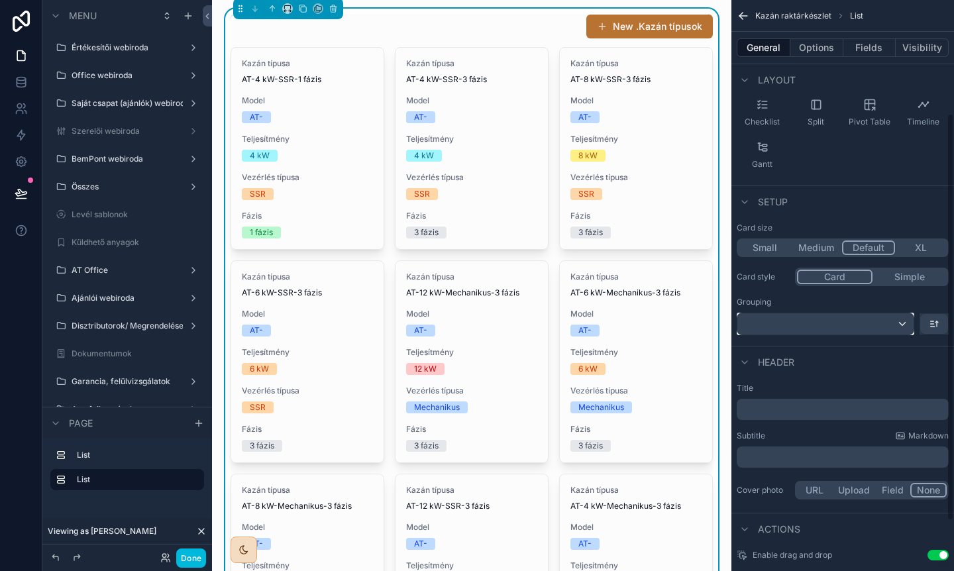
click at [818, 317] on div "scrollable content" at bounding box center [826, 323] width 176 height 21
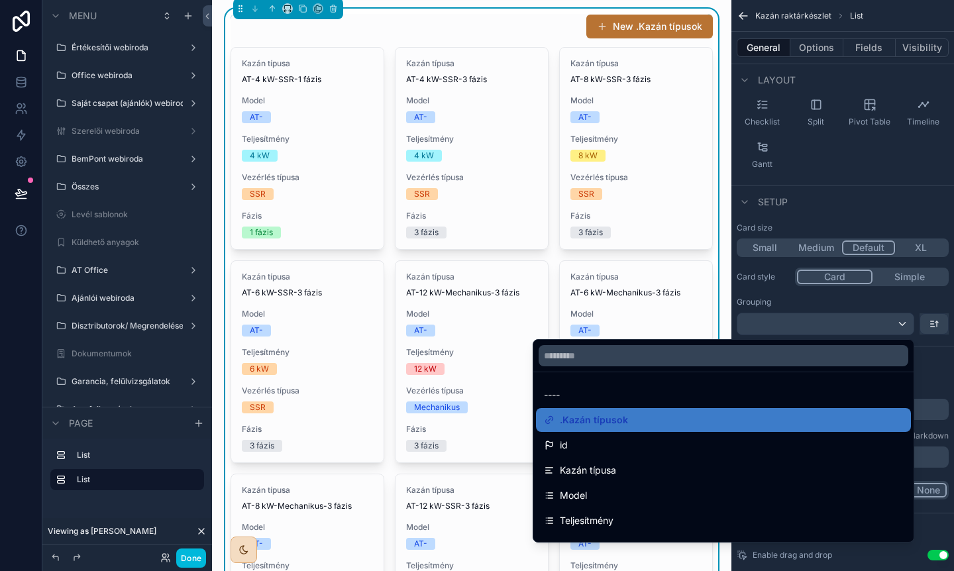
click at [633, 419] on div ".Kazán típusok" at bounding box center [723, 420] width 359 height 16
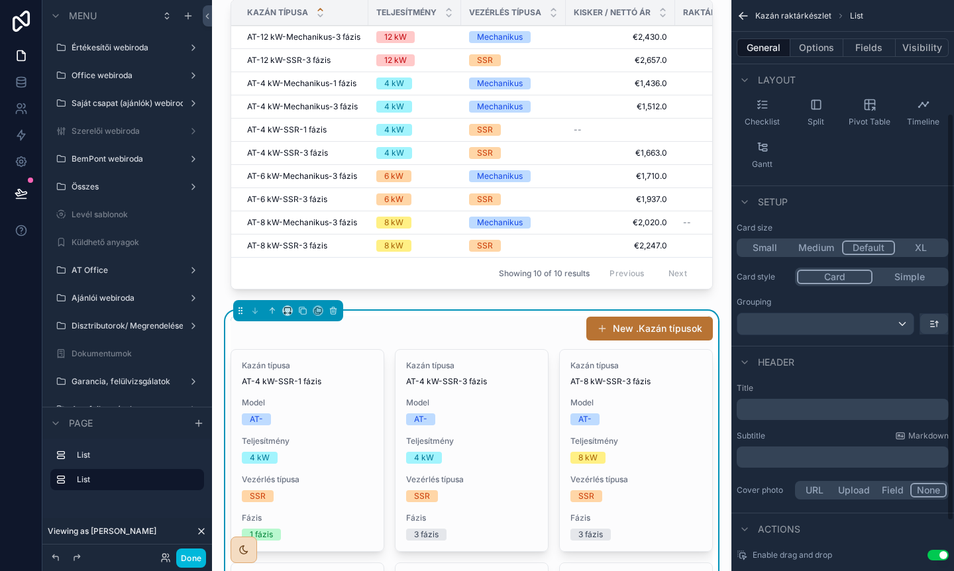
scroll to position [0, 0]
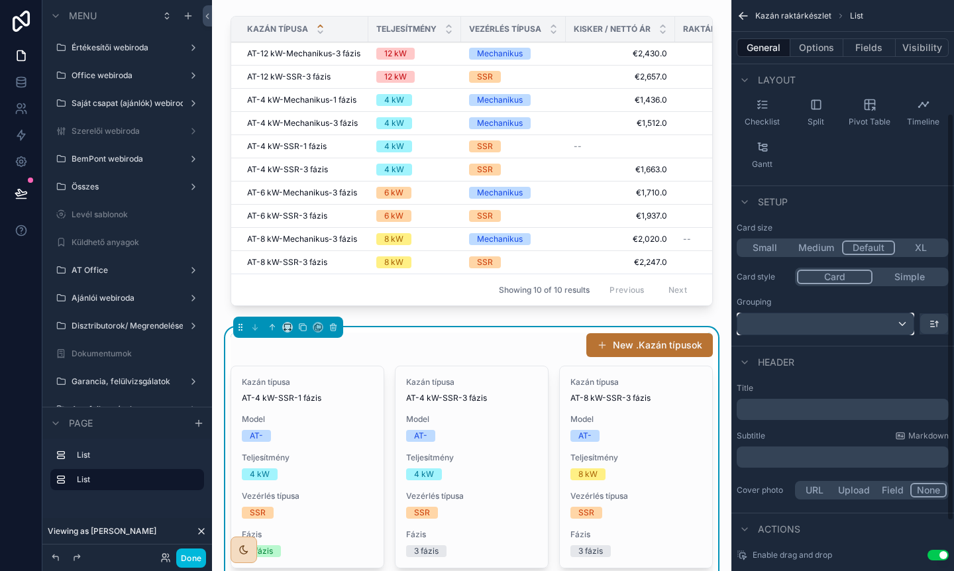
click at [825, 323] on div "scrollable content" at bounding box center [826, 323] width 176 height 21
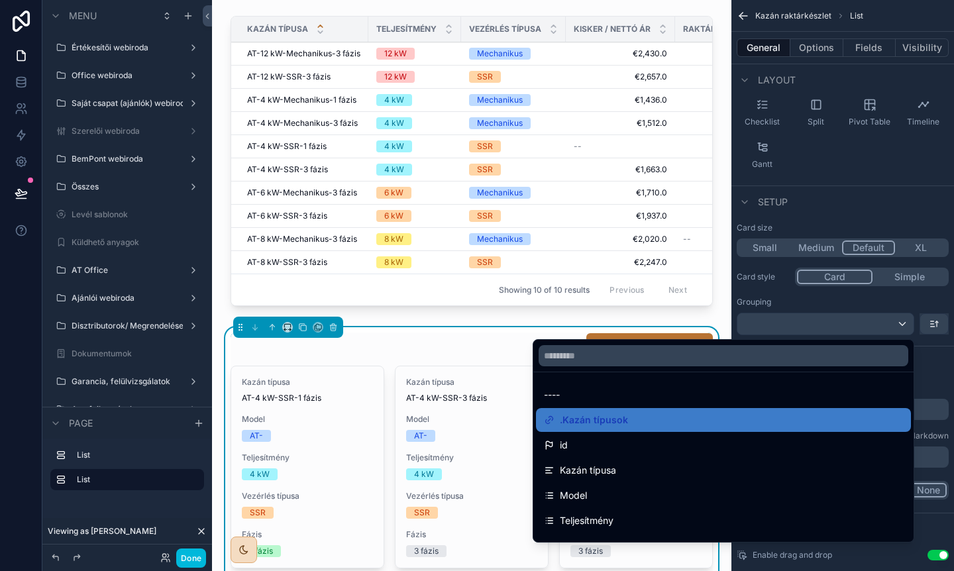
click at [825, 323] on div "scrollable content" at bounding box center [477, 285] width 954 height 571
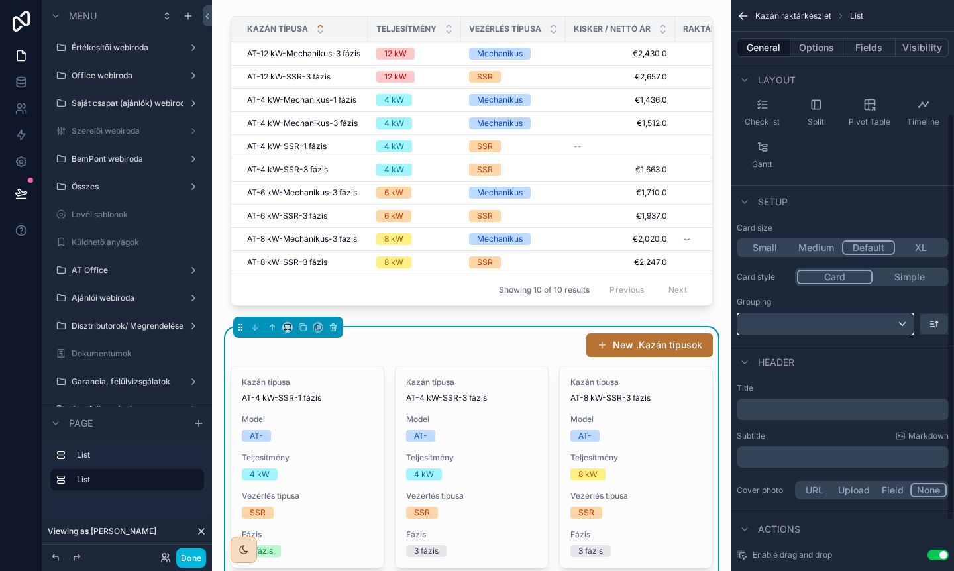
click at [825, 323] on div "scrollable content" at bounding box center [826, 323] width 176 height 21
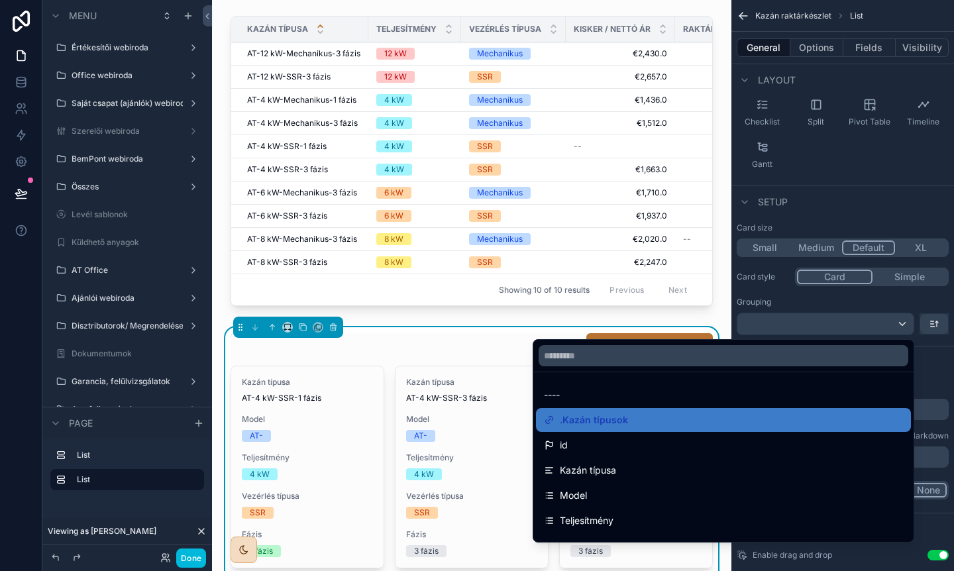
click at [636, 466] on div "Kazán típusa" at bounding box center [723, 471] width 359 height 16
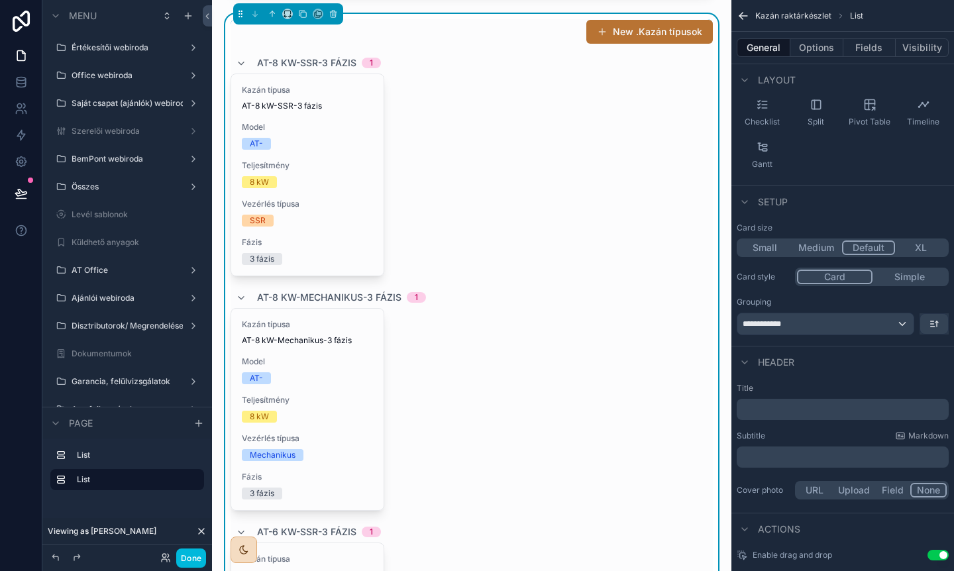
scroll to position [268, 0]
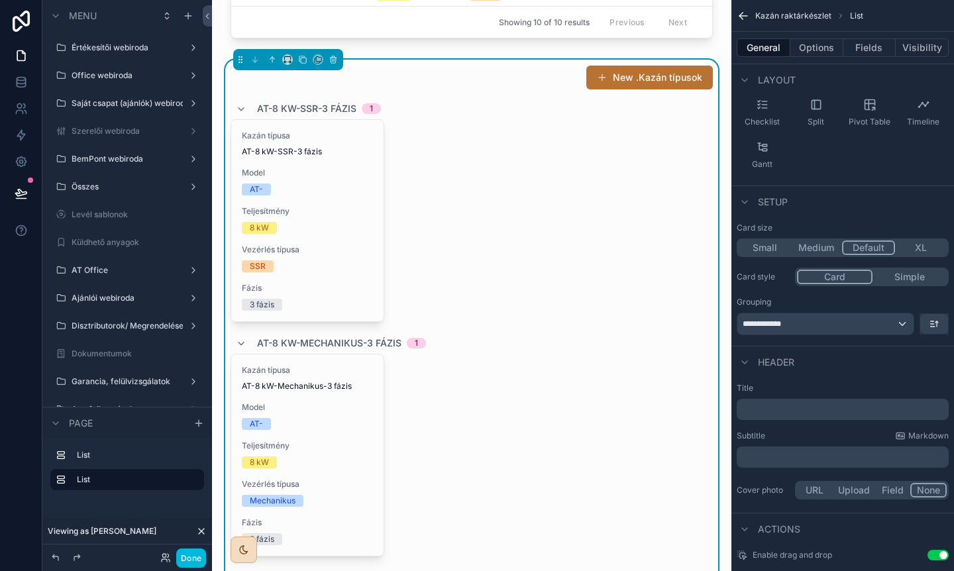
click at [238, 109] on icon "scrollable content" at bounding box center [241, 109] width 11 height 11
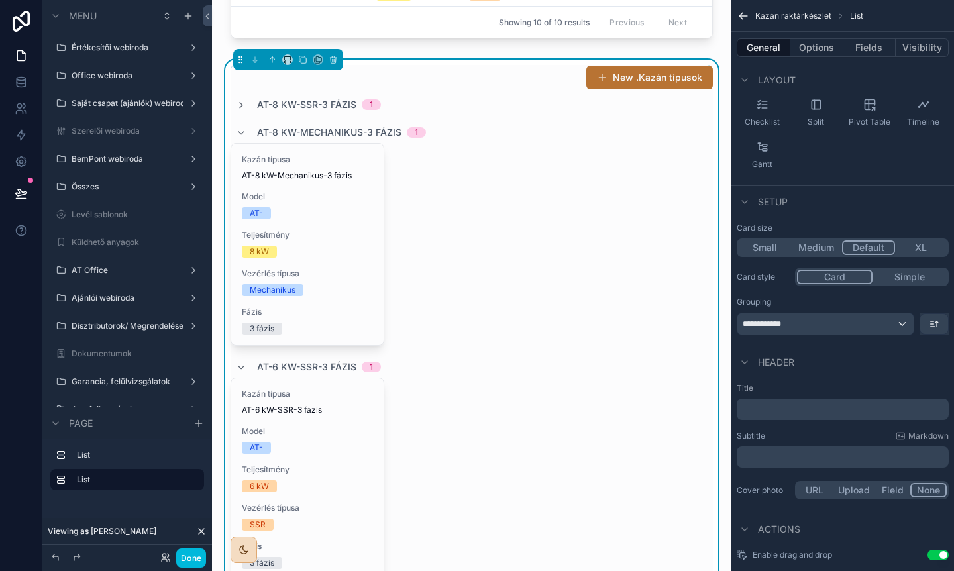
click at [240, 108] on icon "scrollable content" at bounding box center [241, 105] width 11 height 11
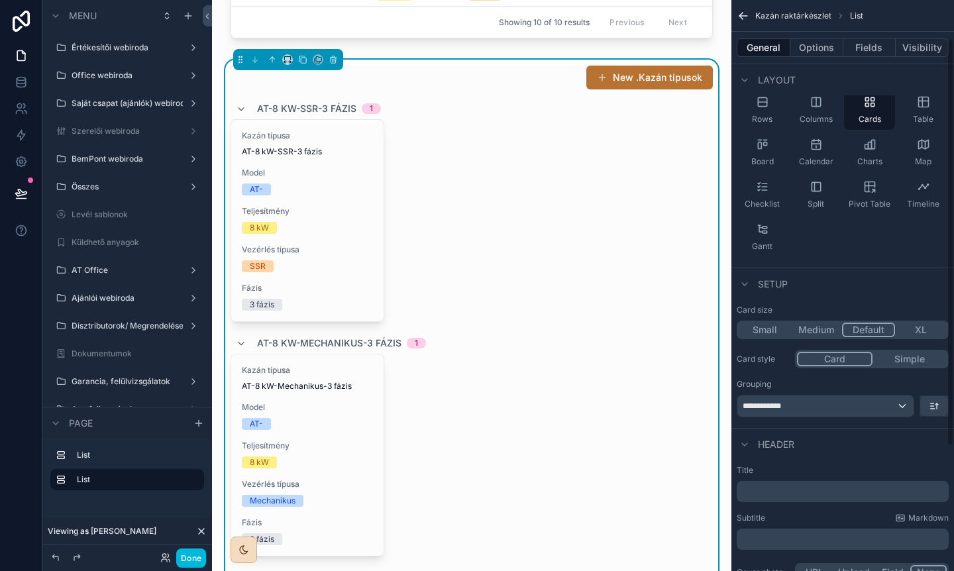
scroll to position [0, 0]
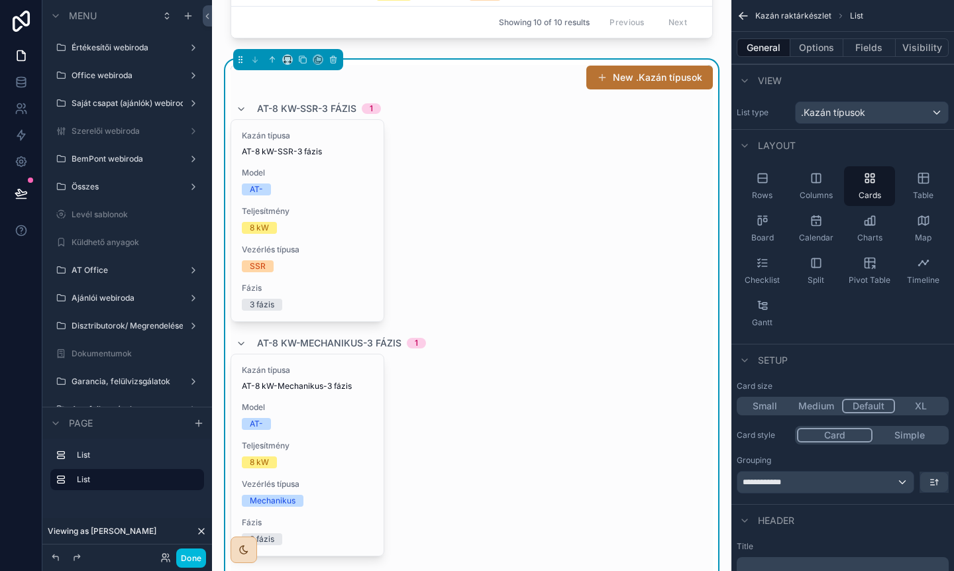
click at [820, 174] on icon "scrollable content" at bounding box center [816, 178] width 9 height 9
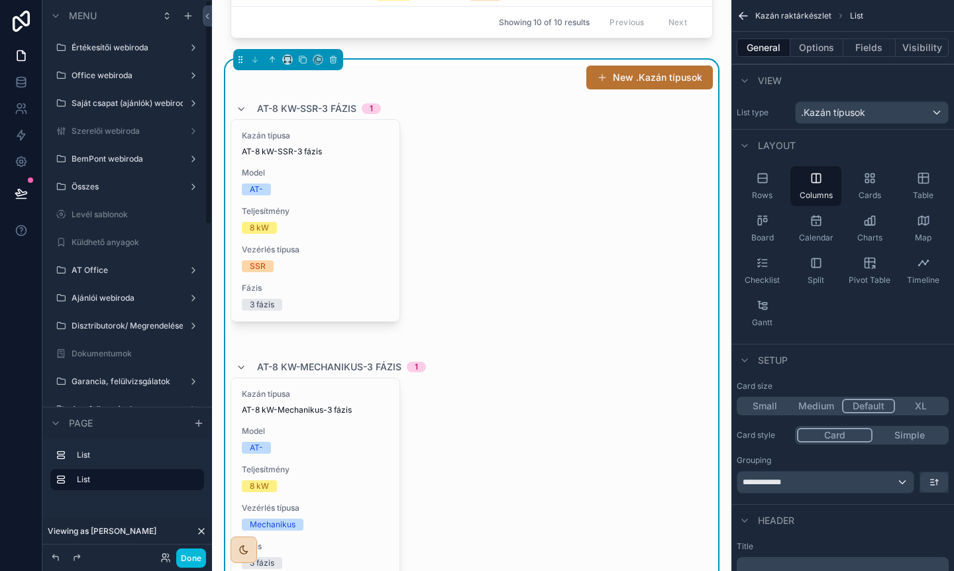
click at [188, 550] on button "Done" at bounding box center [191, 558] width 30 height 19
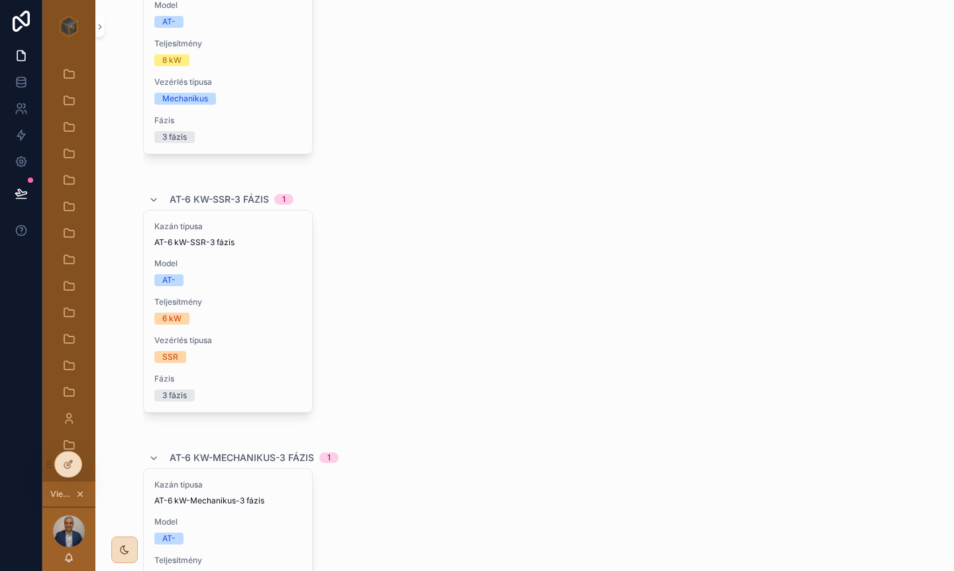
scroll to position [445, 0]
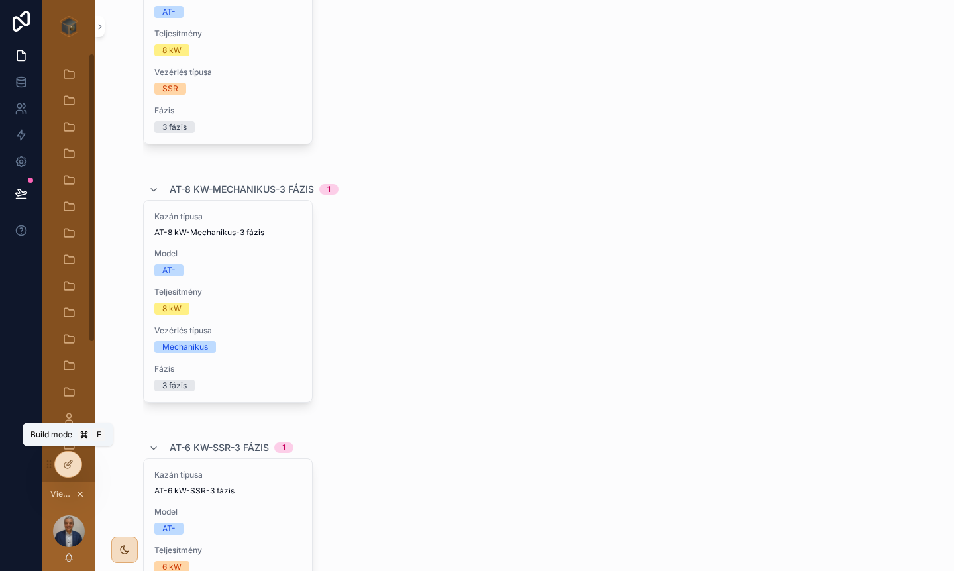
click at [68, 469] on icon at bounding box center [68, 464] width 11 height 11
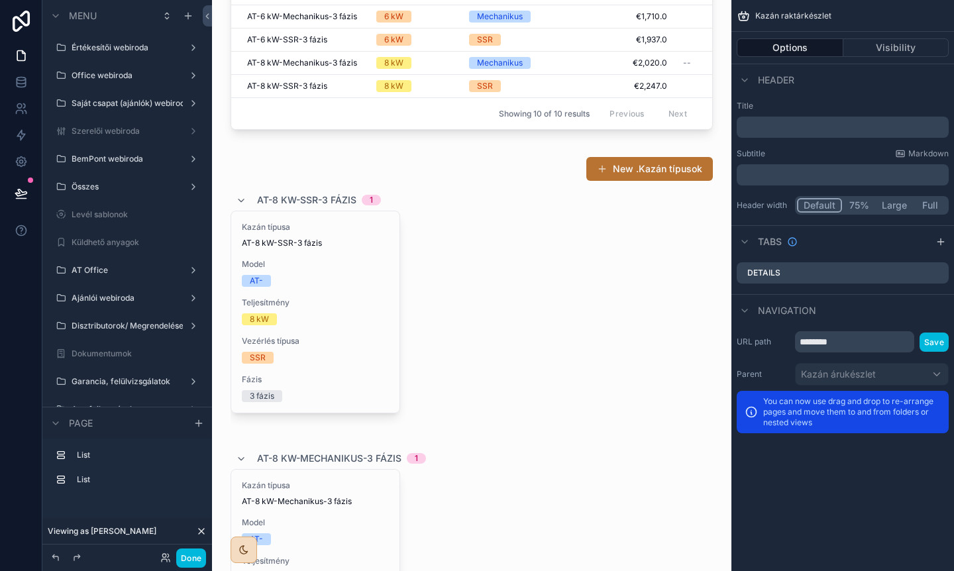
scroll to position [213, 0]
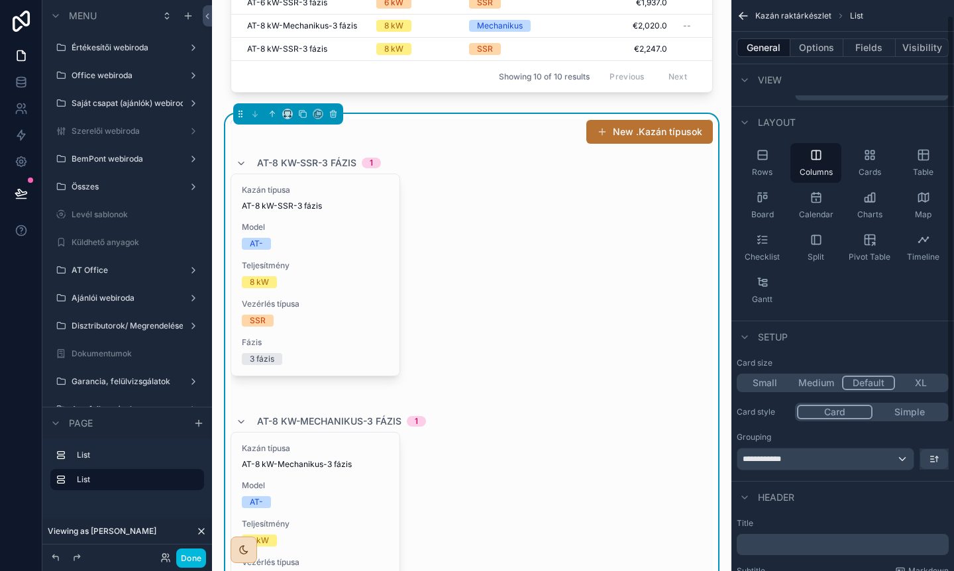
scroll to position [27, 0]
click at [825, 377] on button "Medium" at bounding box center [817, 379] width 52 height 15
click at [771, 377] on button "Small" at bounding box center [765, 379] width 52 height 15
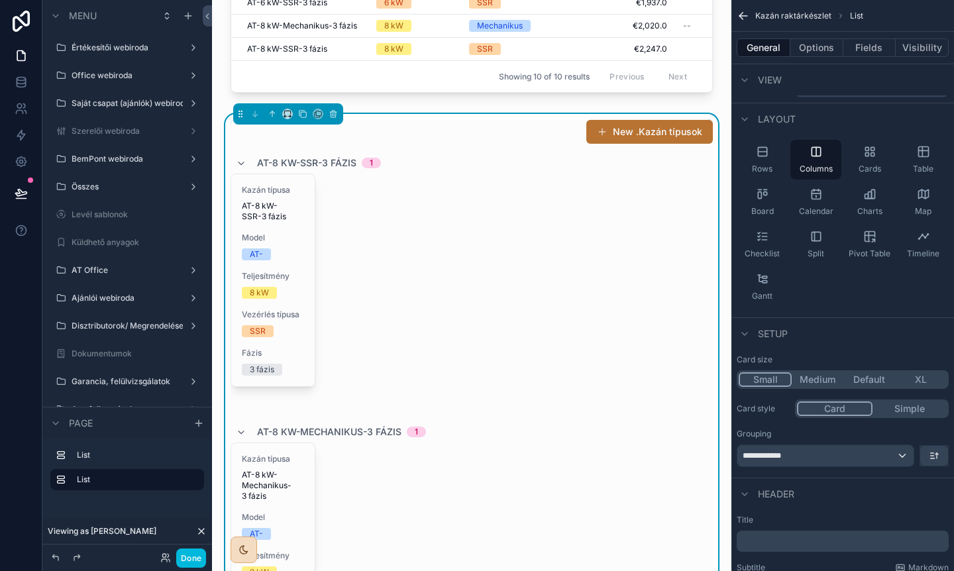
click at [802, 383] on button "Medium" at bounding box center [818, 379] width 52 height 15
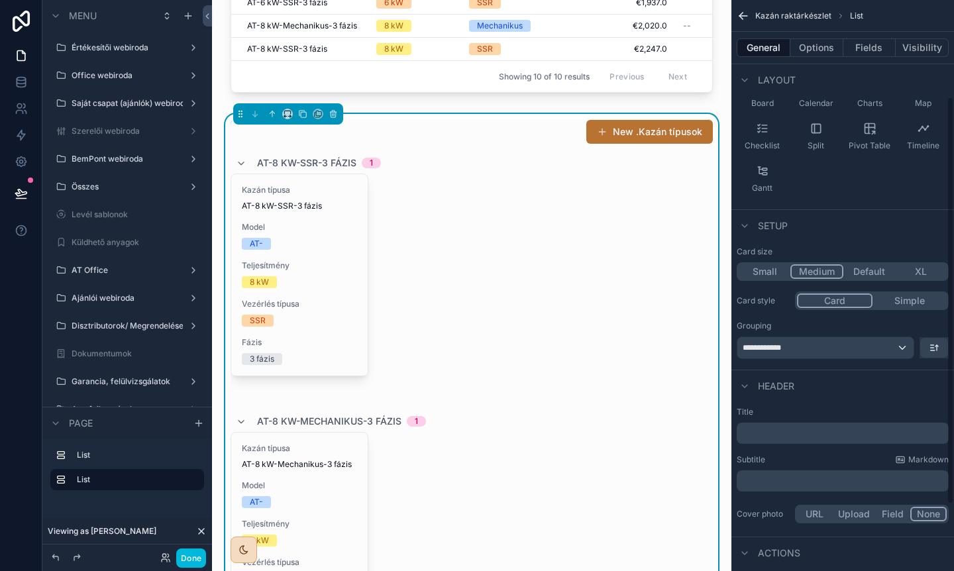
scroll to position [137, 0]
click at [840, 354] on div "**********" at bounding box center [826, 345] width 176 height 21
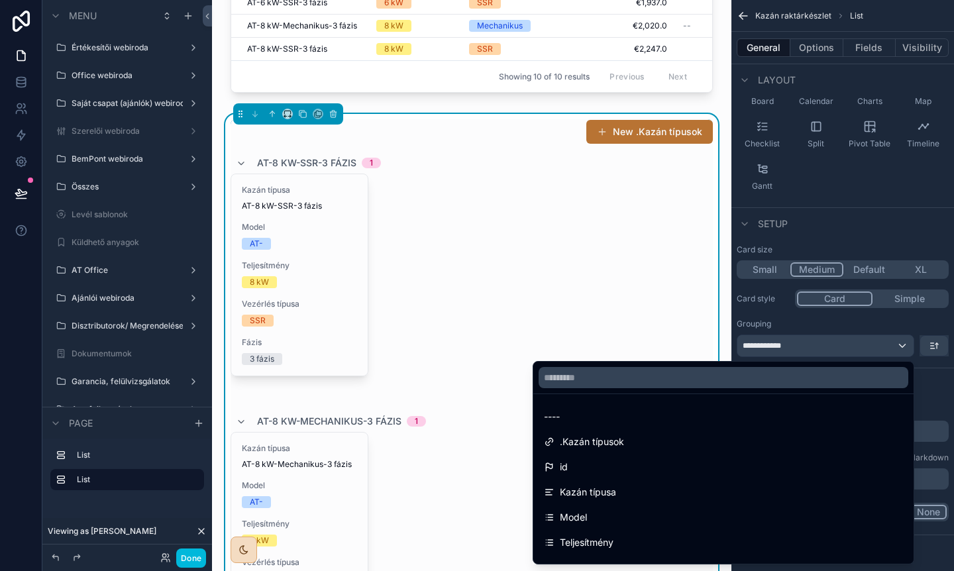
click at [631, 422] on div "----" at bounding box center [723, 417] width 359 height 16
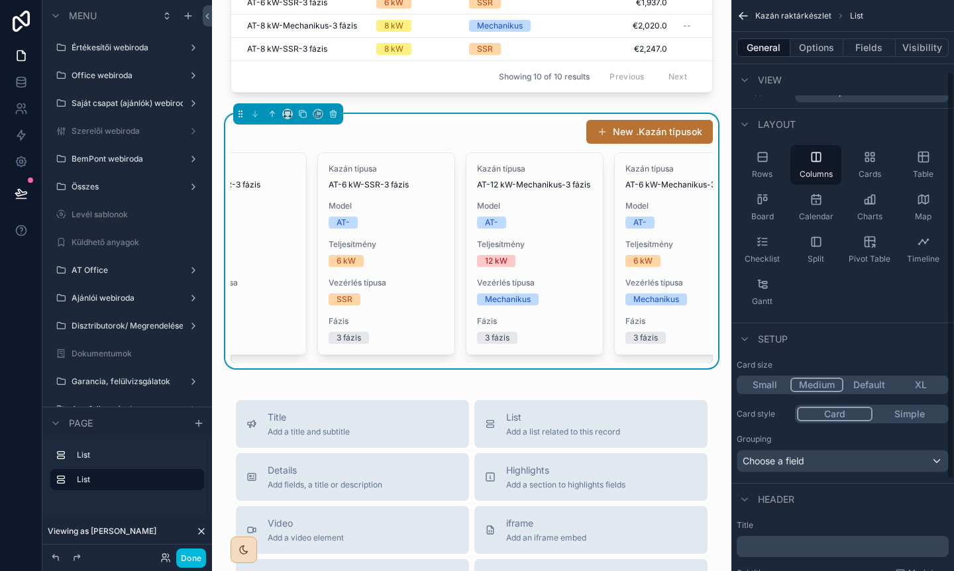
scroll to position [0, 0]
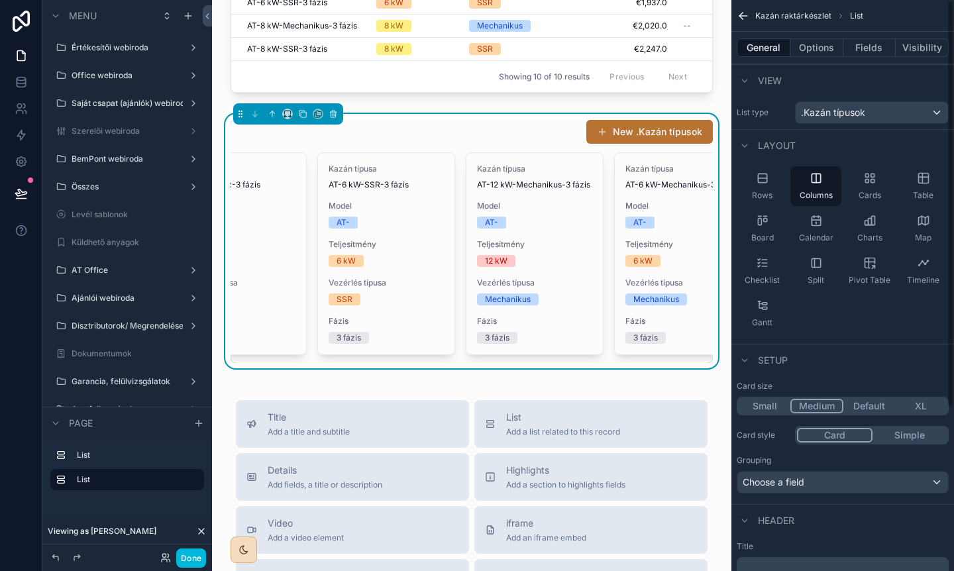
click at [870, 44] on button "Fields" at bounding box center [870, 47] width 53 height 19
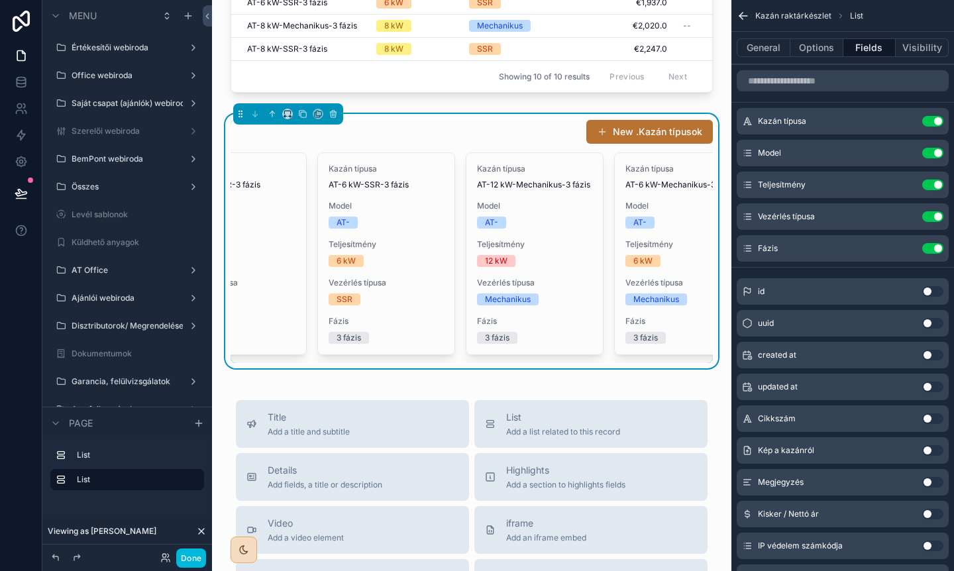
click at [929, 215] on button "Use setting" at bounding box center [932, 216] width 21 height 11
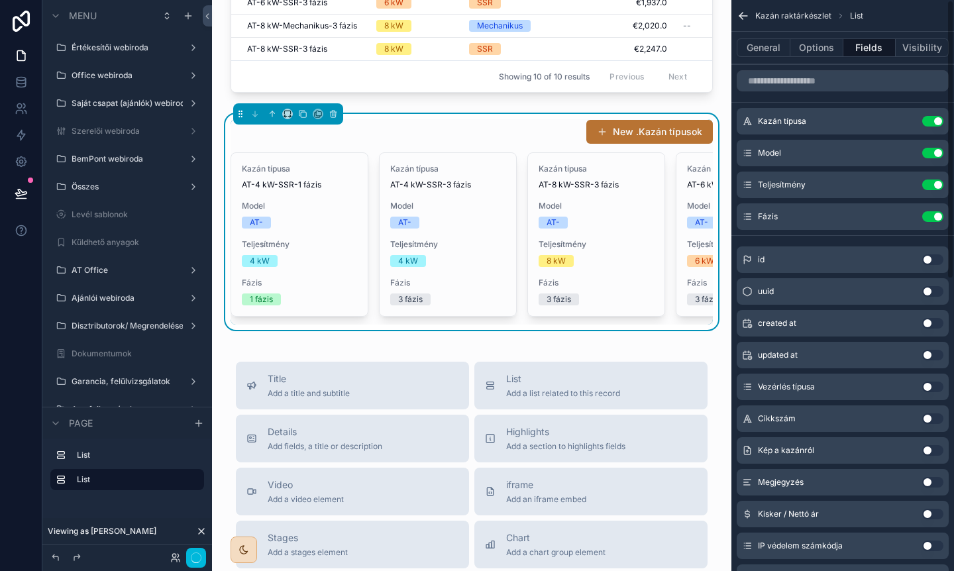
click at [929, 215] on button "Use setting" at bounding box center [932, 216] width 21 height 11
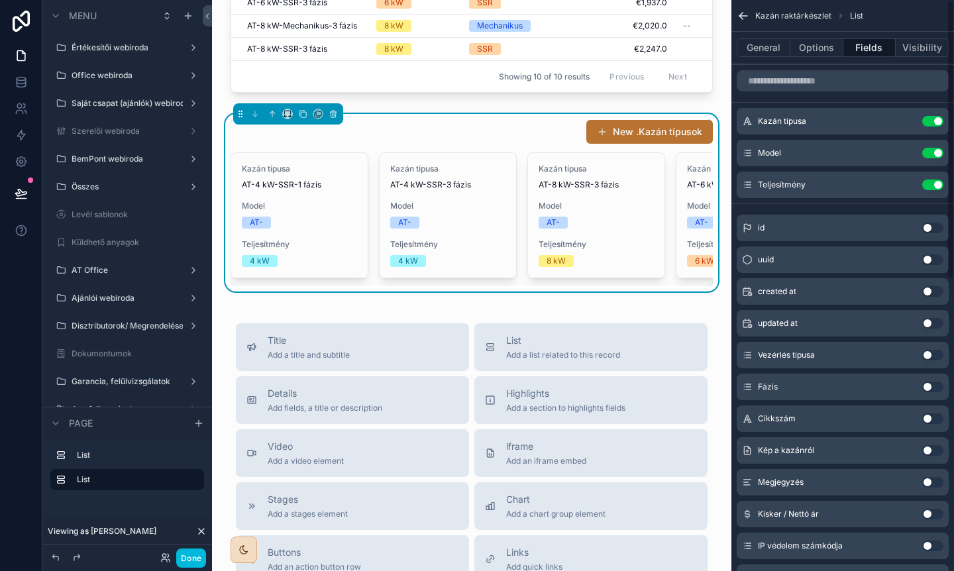
click at [930, 186] on button "Use setting" at bounding box center [932, 185] width 21 height 11
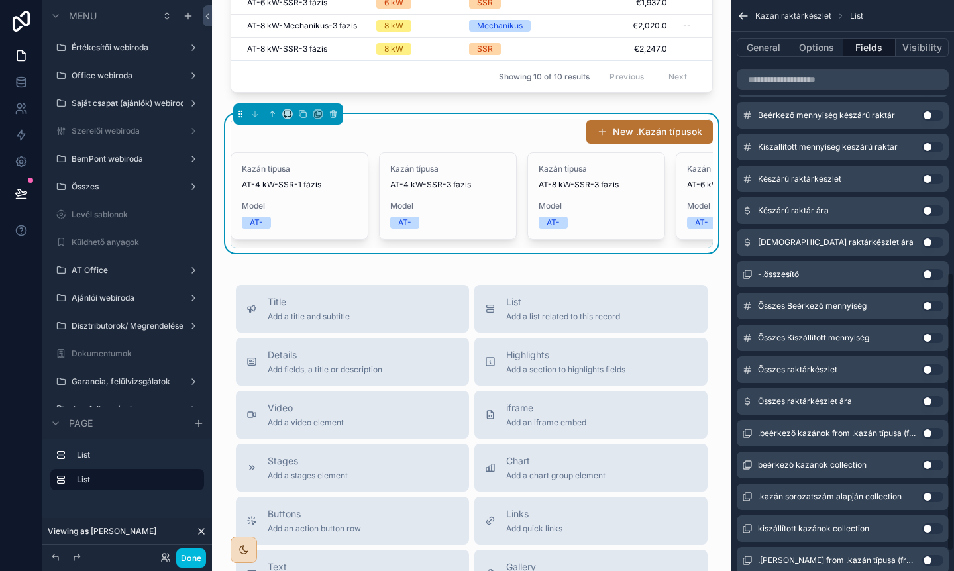
scroll to position [584, 0]
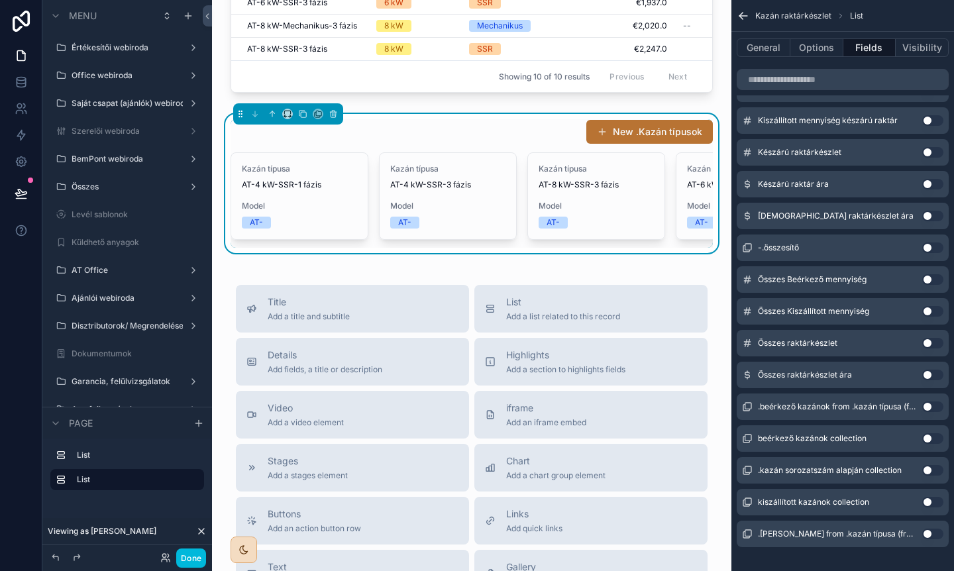
click at [932, 343] on button "Use setting" at bounding box center [932, 343] width 21 height 11
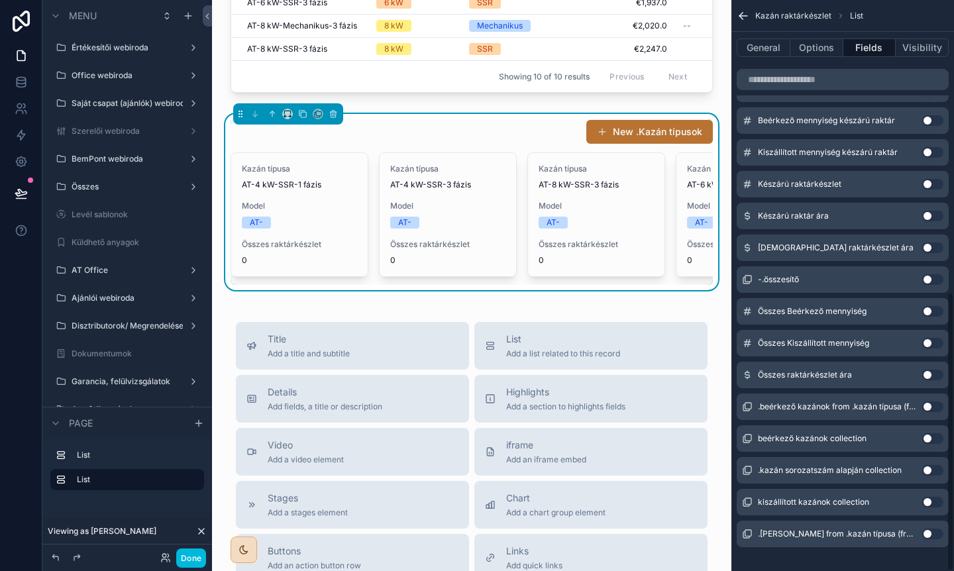
scroll to position [598, 0]
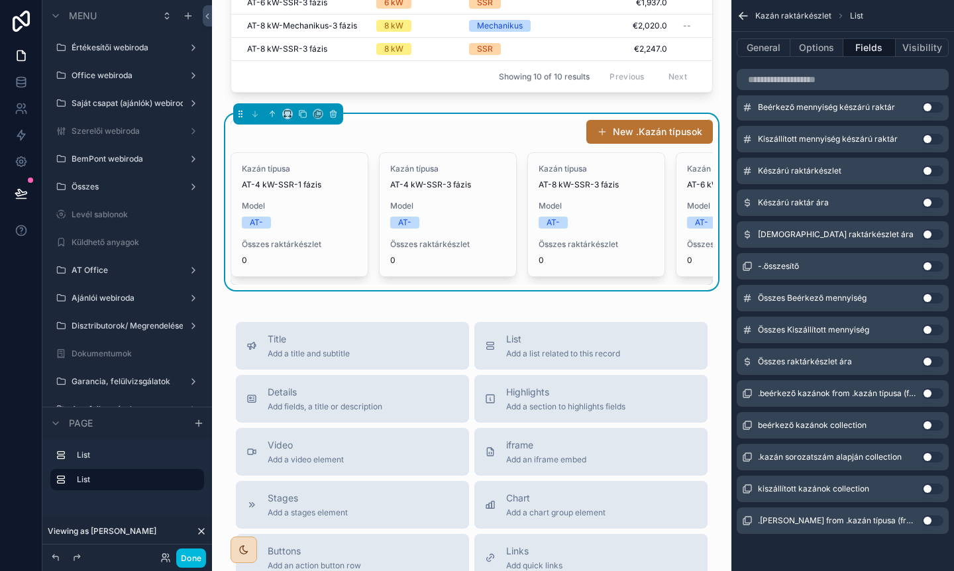
click at [935, 358] on button "Use setting" at bounding box center [932, 361] width 21 height 11
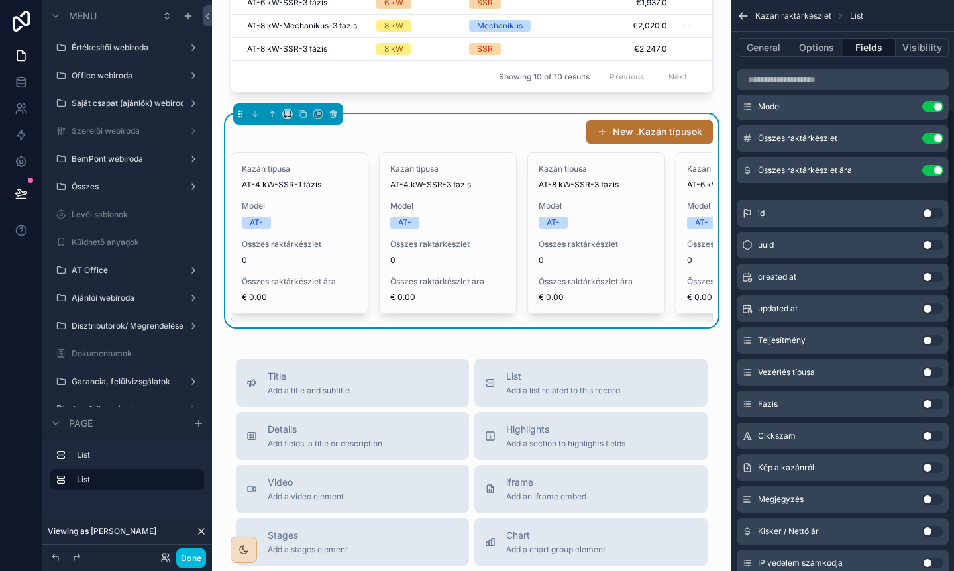
scroll to position [0, 0]
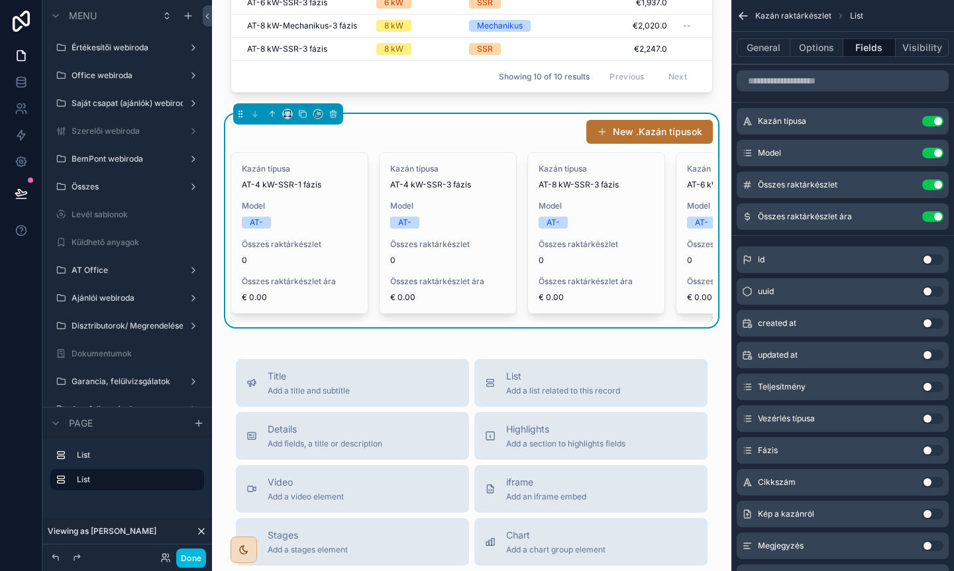
click at [0, 0] on icon "scrollable content" at bounding box center [0, 0] width 0 height 0
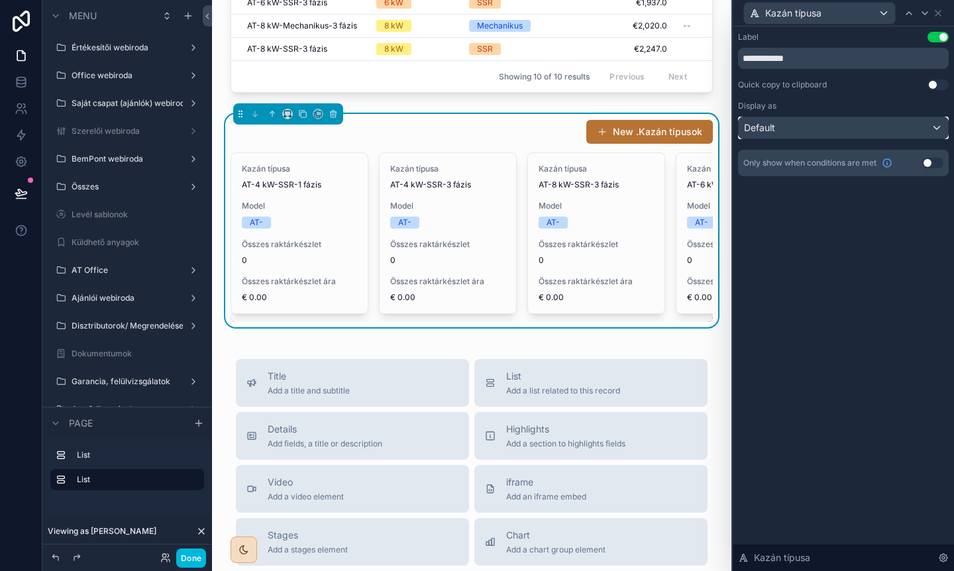
click at [802, 130] on div "Default" at bounding box center [843, 127] width 209 height 21
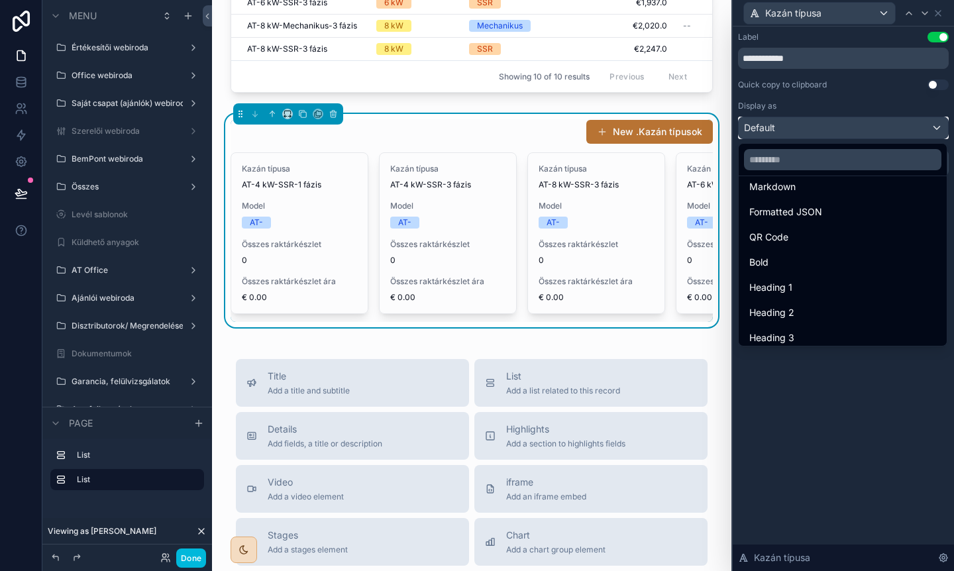
scroll to position [135, 0]
click at [789, 306] on div "Heading 3" at bounding box center [842, 316] width 203 height 24
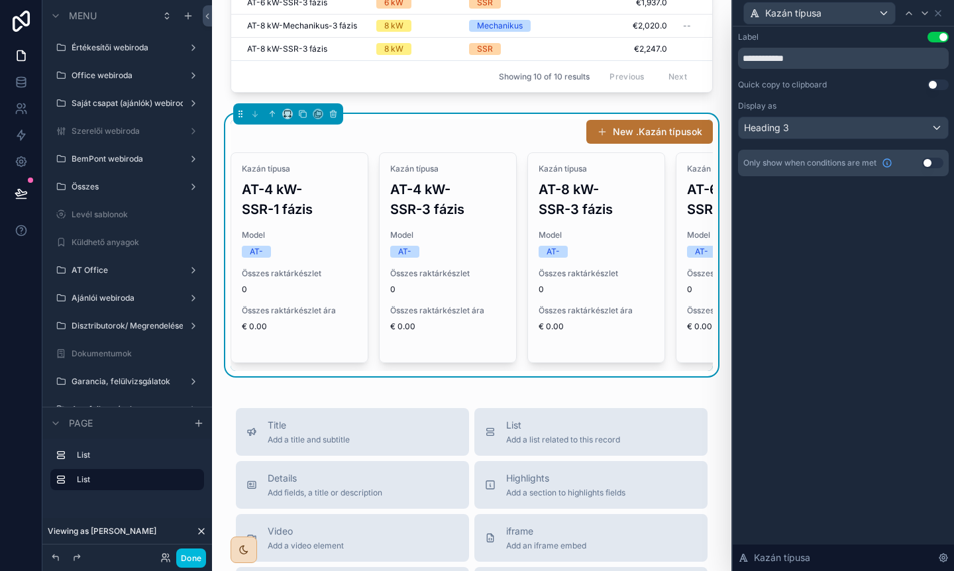
click at [812, 153] on div "Only show when conditions are met Use setting" at bounding box center [843, 163] width 211 height 27
click at [805, 137] on div "Heading 3" at bounding box center [843, 127] width 209 height 21
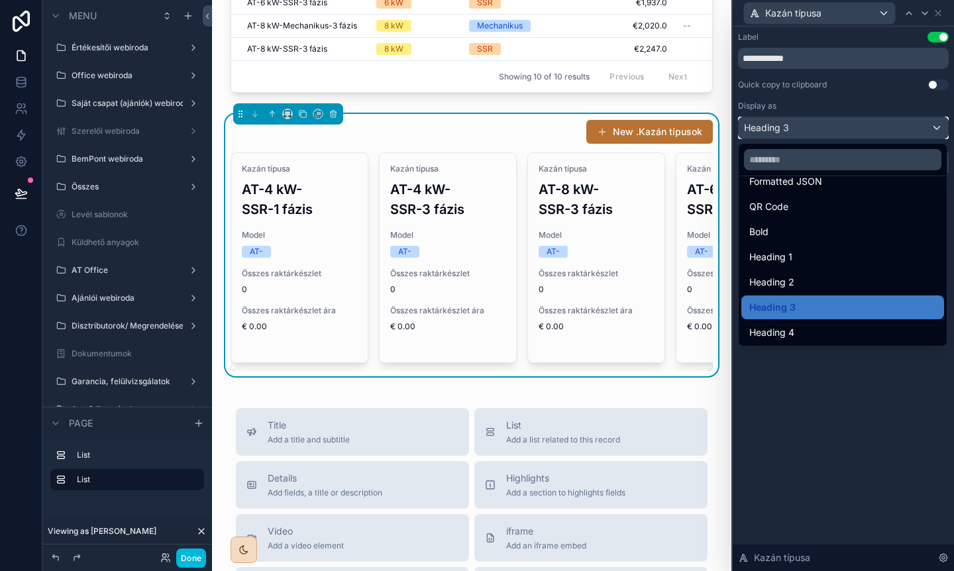
scroll to position [144, 0]
click at [791, 327] on span "Heading 4" at bounding box center [771, 331] width 45 height 16
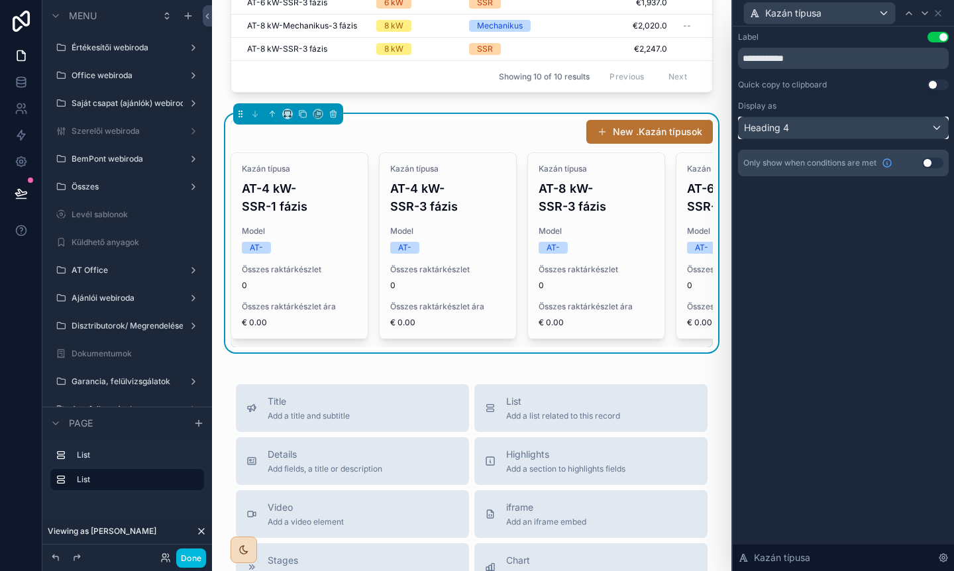
click at [806, 131] on div "Heading 4" at bounding box center [843, 127] width 209 height 21
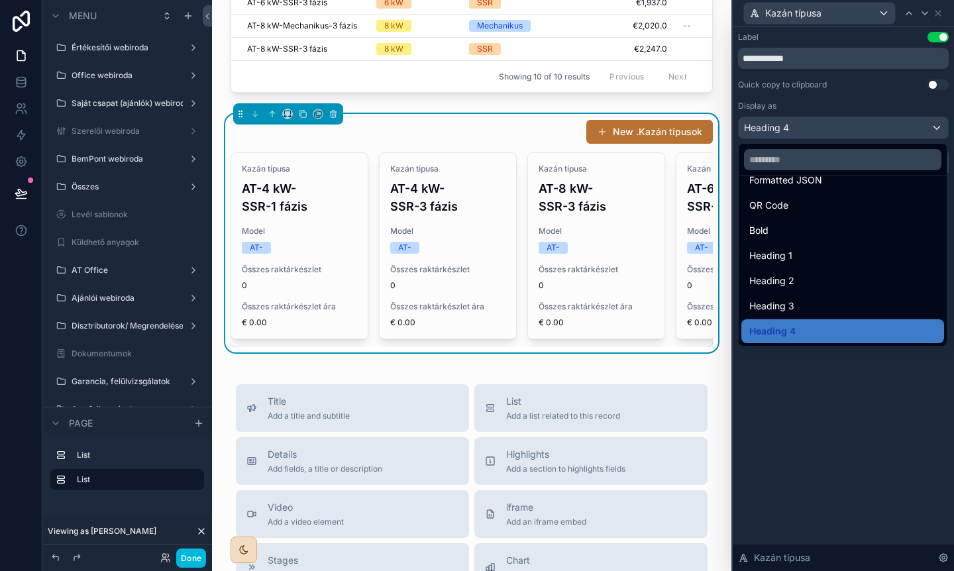
click at [180, 559] on button "Done" at bounding box center [191, 558] width 30 height 19
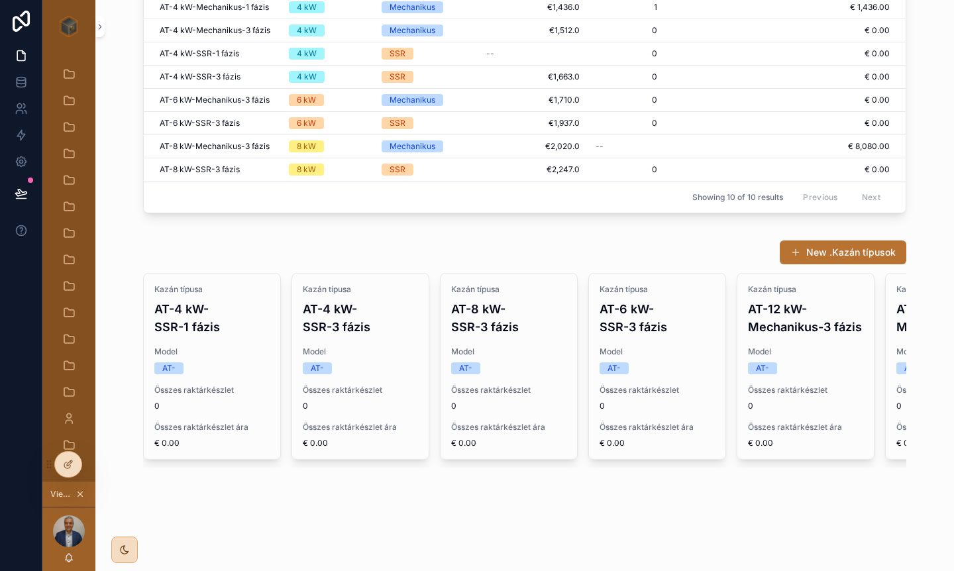
scroll to position [101, 0]
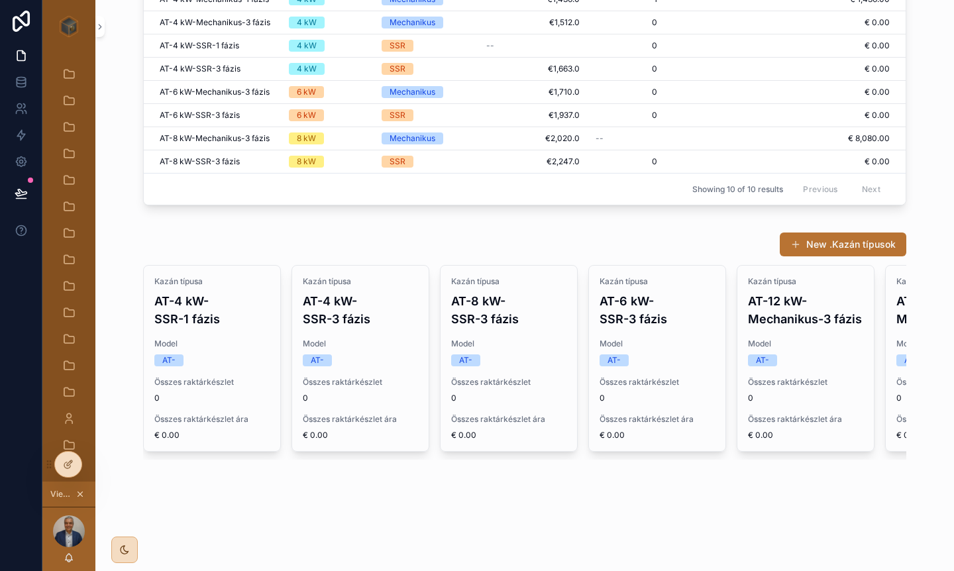
click at [357, 339] on span "Model" at bounding box center [360, 344] width 115 height 11
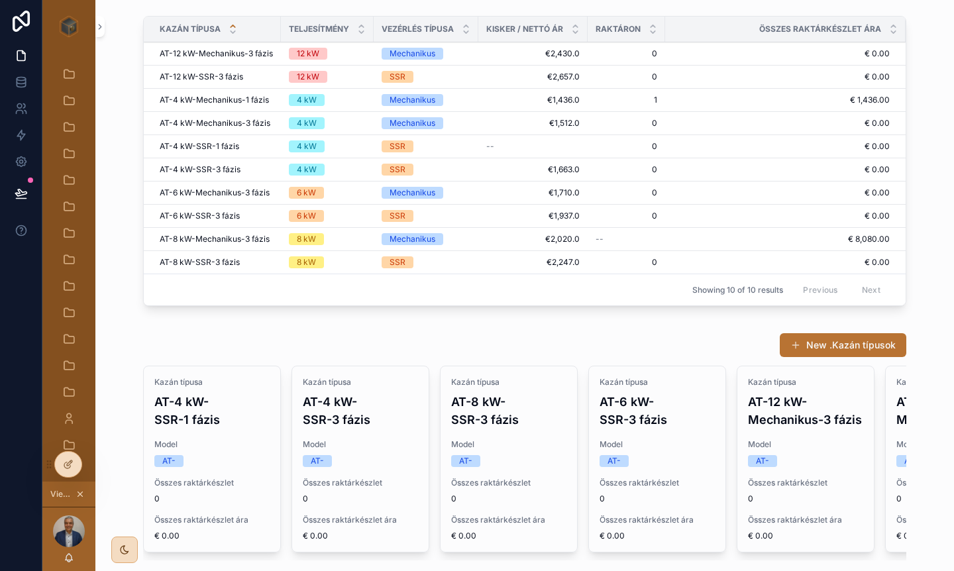
scroll to position [101, 0]
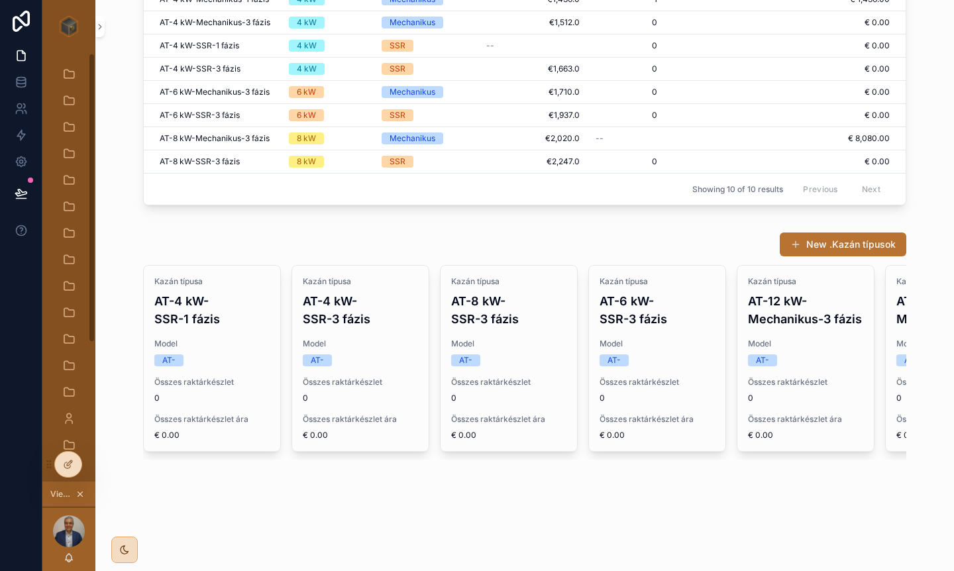
click at [67, 469] on icon at bounding box center [68, 464] width 11 height 11
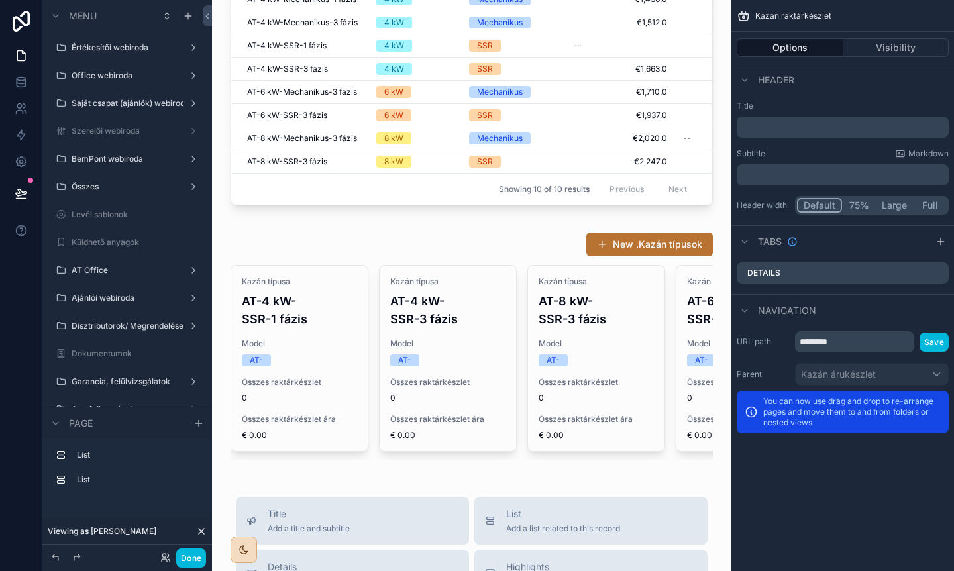
click at [490, 246] on div "scrollable content" at bounding box center [472, 346] width 498 height 239
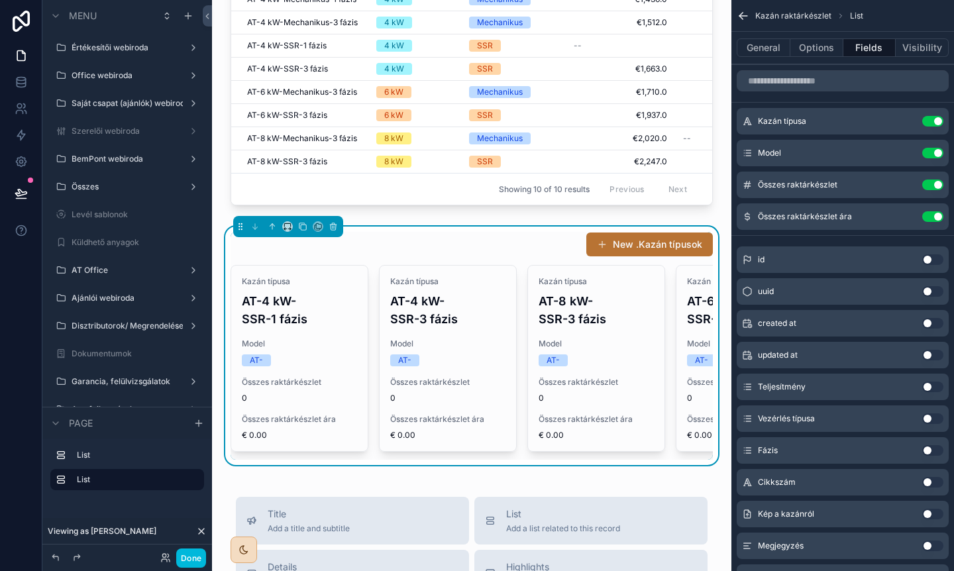
click at [505, 254] on div "New .Kazán típusok" at bounding box center [472, 244] width 482 height 25
click at [761, 50] on button "General" at bounding box center [764, 47] width 54 height 19
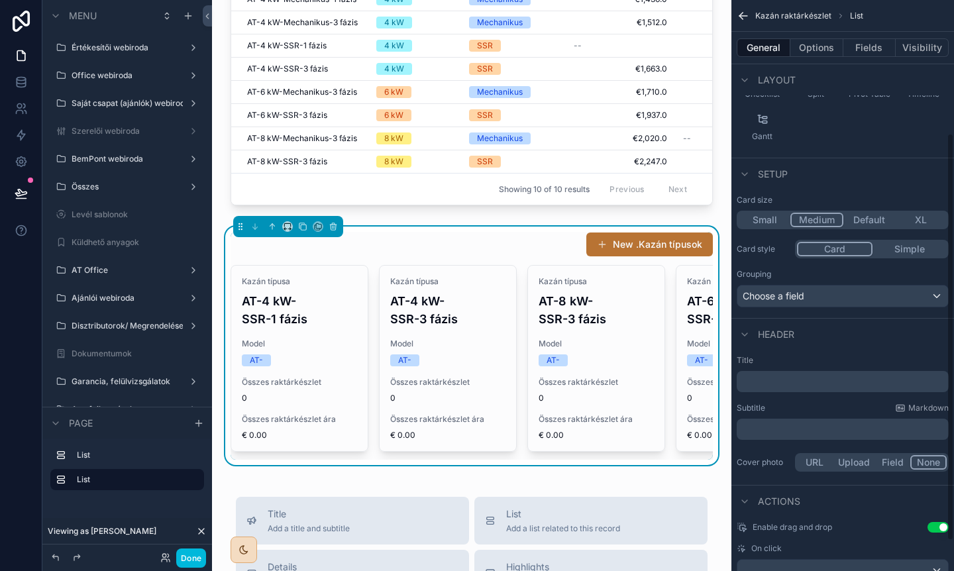
scroll to position [229, 0]
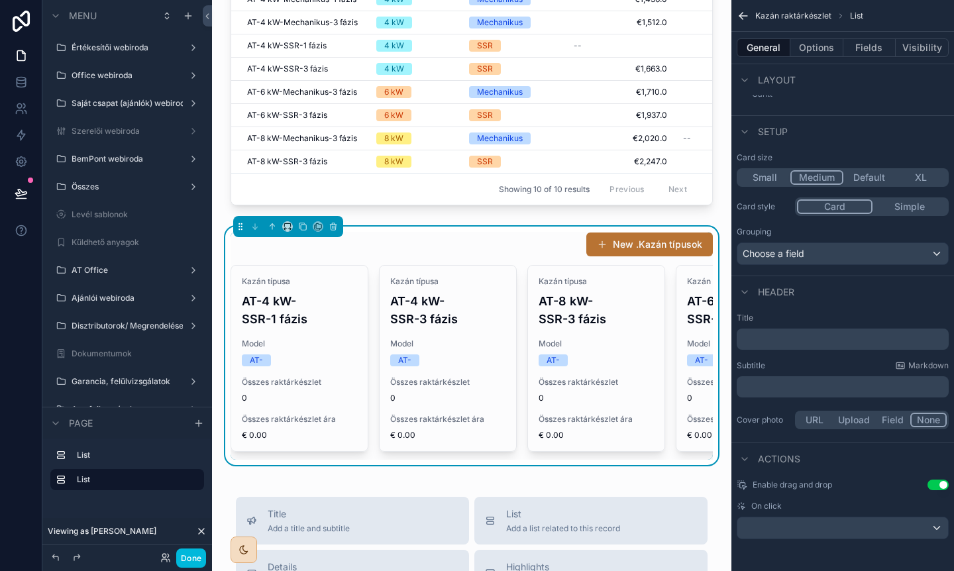
click at [815, 45] on button "Options" at bounding box center [817, 47] width 53 height 19
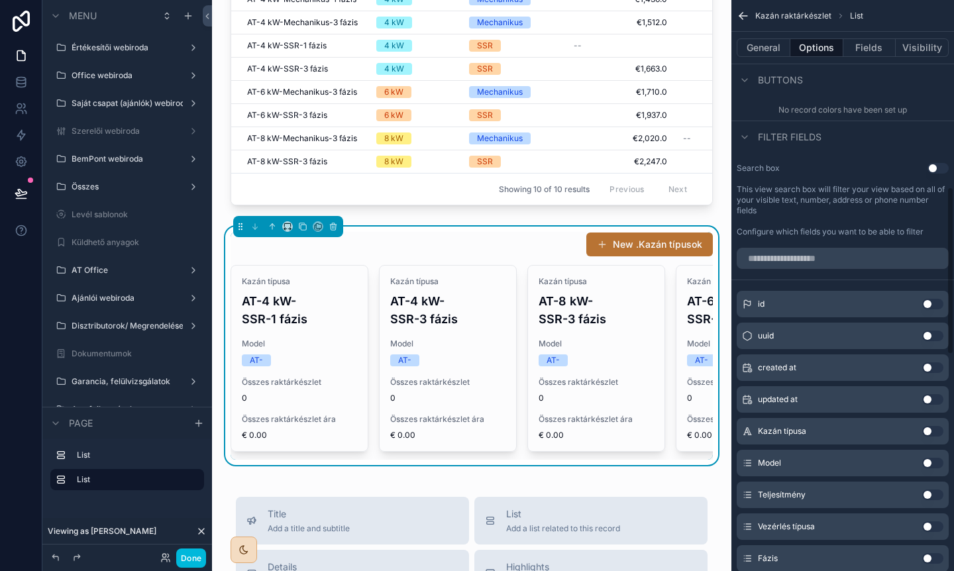
scroll to position [635, 0]
click at [934, 491] on button "Use setting" at bounding box center [932, 493] width 21 height 11
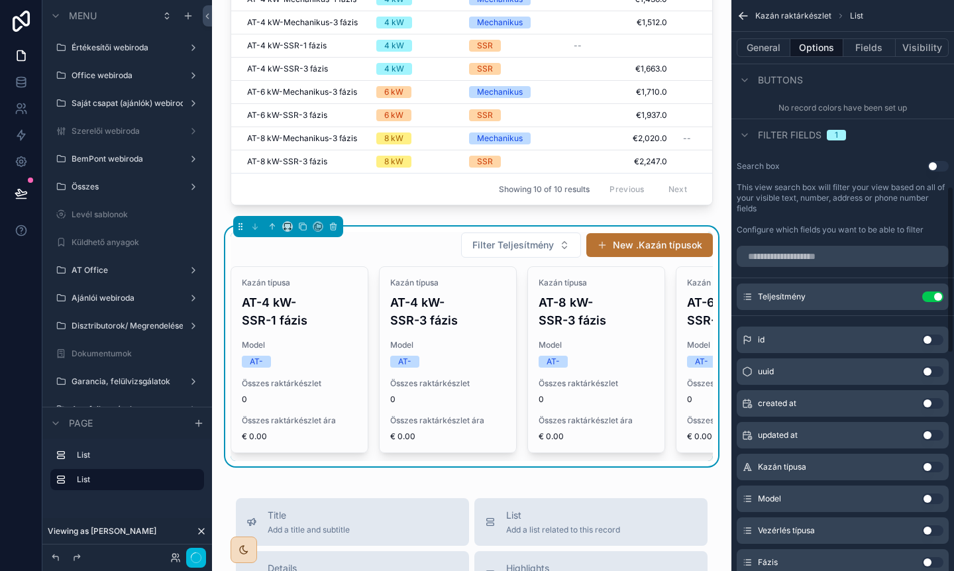
click at [527, 241] on span "Filter Teljesítmény" at bounding box center [513, 245] width 82 height 13
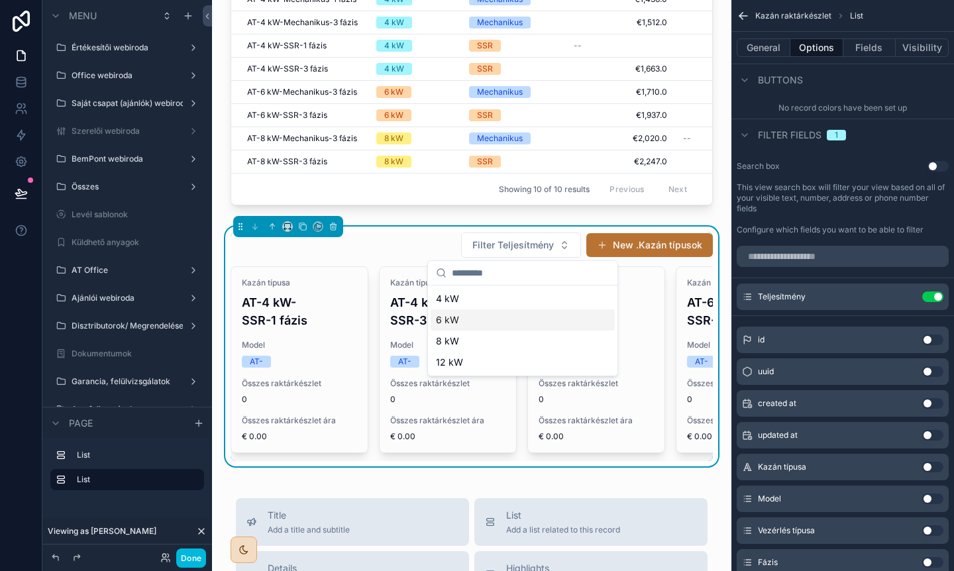
click at [457, 316] on div "6 kW" at bounding box center [523, 319] width 184 height 21
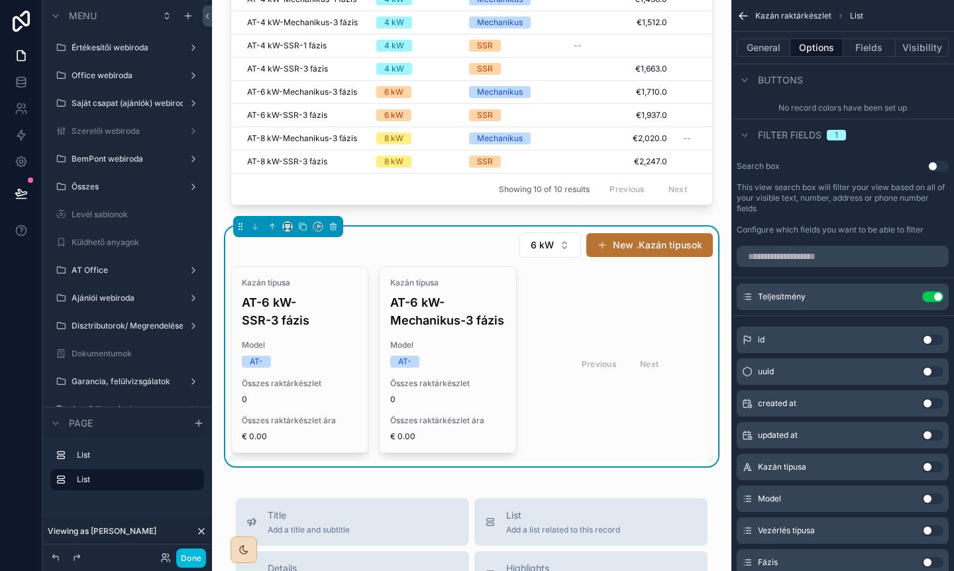
click at [553, 252] on button "6 kW" at bounding box center [550, 245] width 62 height 25
click at [526, 304] on div "None" at bounding box center [552, 298] width 184 height 21
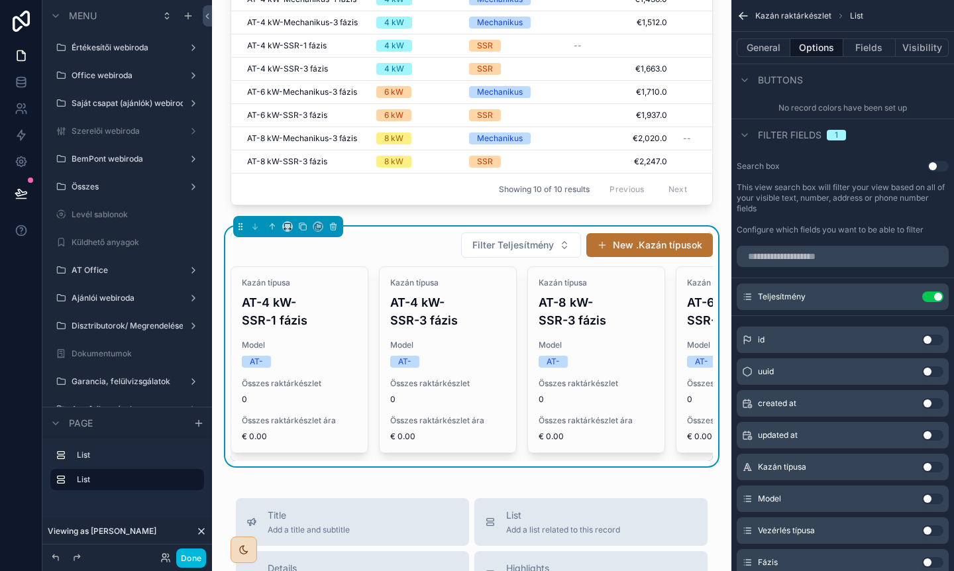
click at [0, 0] on icon "scrollable content" at bounding box center [0, 0] width 0 height 0
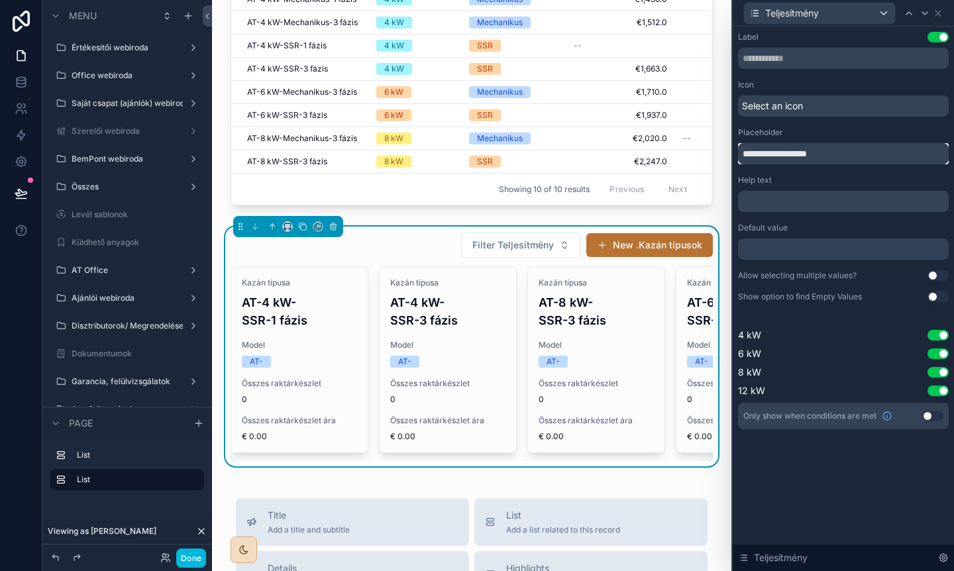
drag, startPoint x: 770, startPoint y: 156, endPoint x: 737, endPoint y: 156, distance: 33.1
click at [737, 156] on div "**********" at bounding box center [843, 244] width 221 height 435
click at [843, 154] on input "**********" at bounding box center [843, 153] width 211 height 21
type input "**********"
click at [836, 193] on div "﻿" at bounding box center [843, 201] width 211 height 21
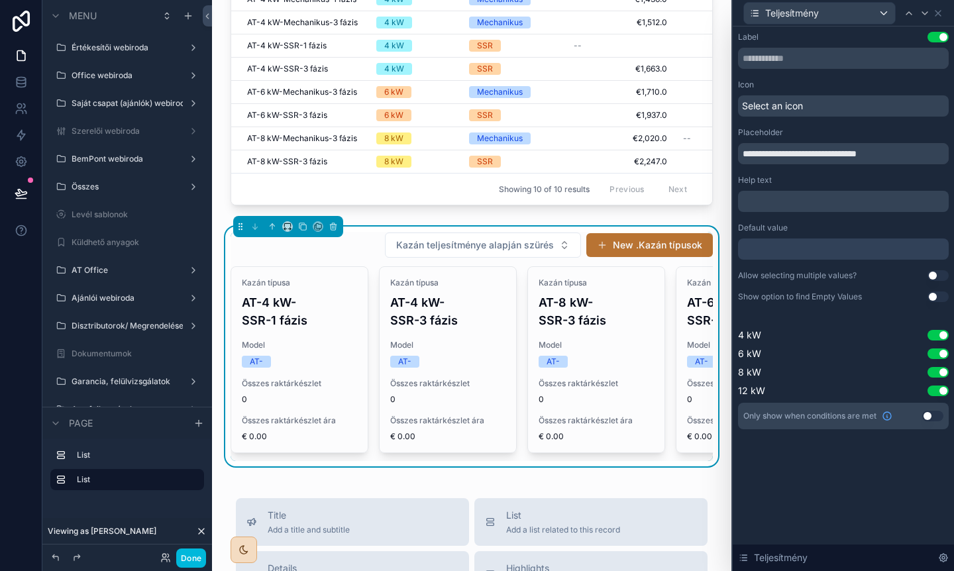
click at [844, 231] on div "Default value" at bounding box center [843, 228] width 211 height 11
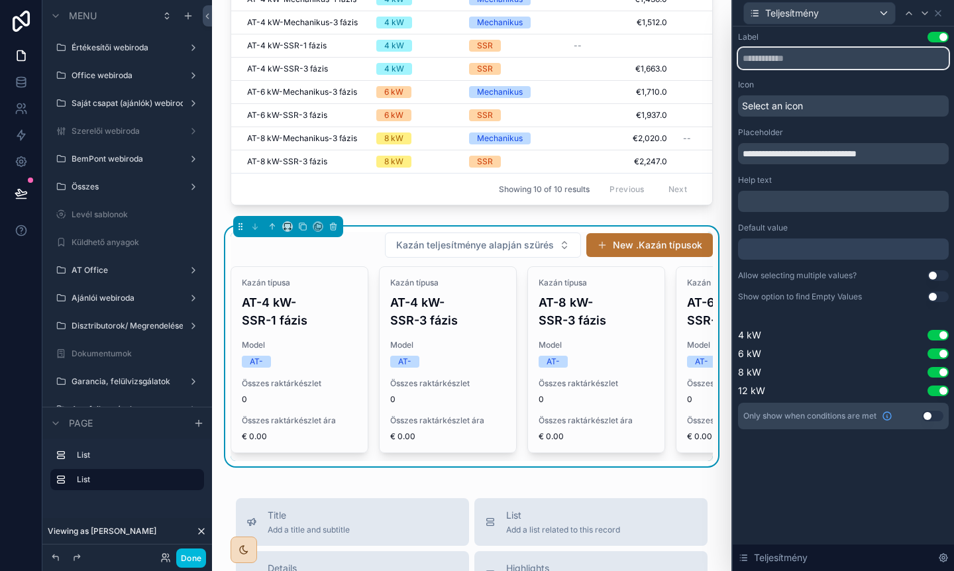
click at [818, 50] on input "text" at bounding box center [843, 58] width 211 height 21
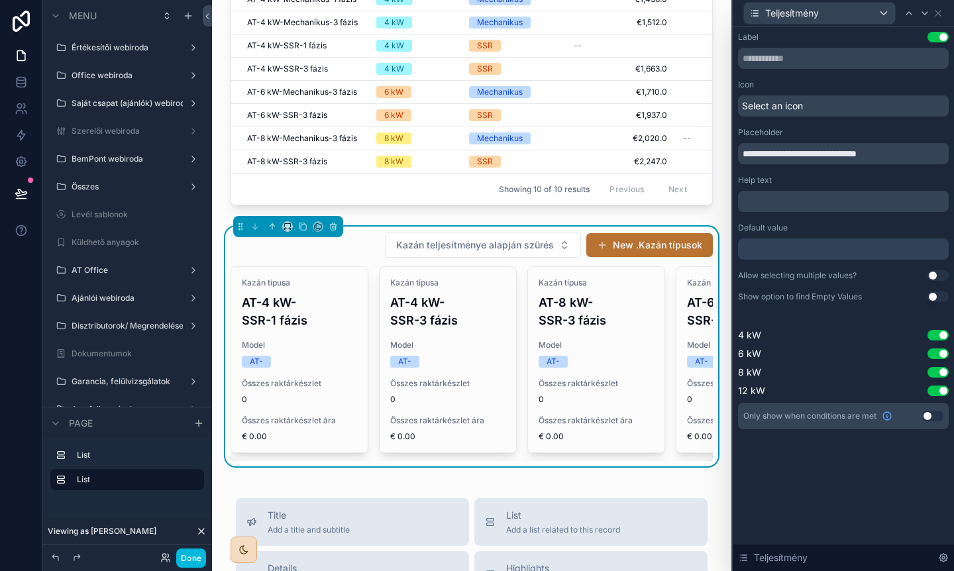
click at [832, 36] on div "Label Use setting" at bounding box center [843, 37] width 211 height 11
click at [793, 358] on div "6 kW Use setting" at bounding box center [843, 353] width 211 height 13
click at [745, 351] on span "6 kW" at bounding box center [749, 353] width 23 height 13
click at [598, 331] on div "Kazán típusa AT-8 kW-SSR-3 fázis Model AT- Összes raktárkészlet 0 Összes raktár…" at bounding box center [596, 360] width 137 height 186
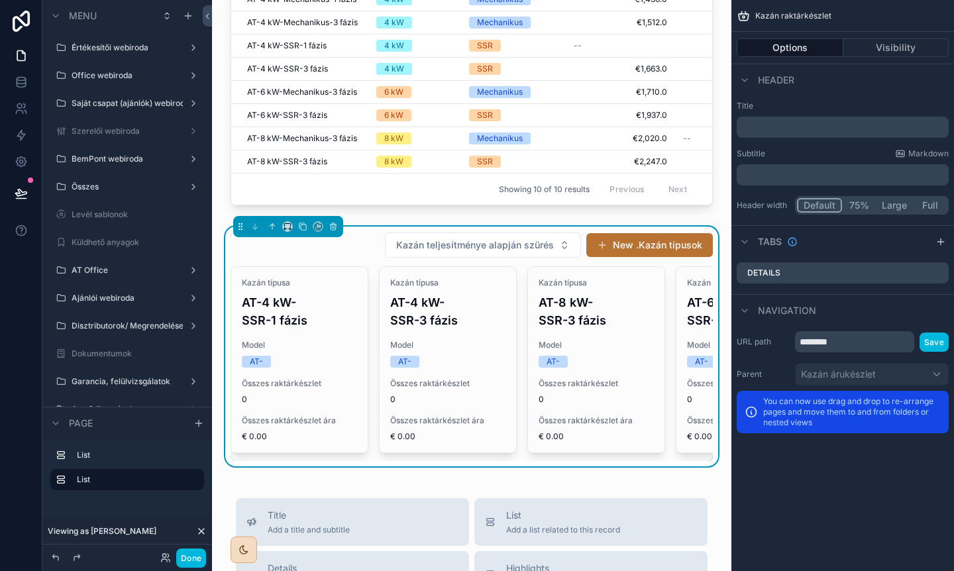
click at [340, 252] on div "Kazán teljesítménye alapján szürés New .Kazán típusok" at bounding box center [472, 245] width 482 height 27
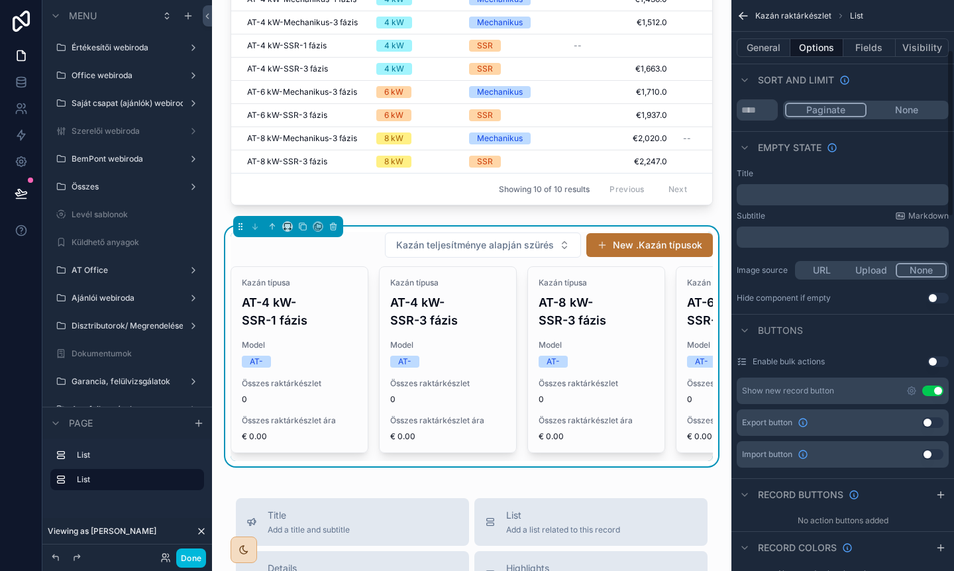
scroll to position [170, 0]
click at [934, 390] on button "Use setting" at bounding box center [932, 389] width 21 height 11
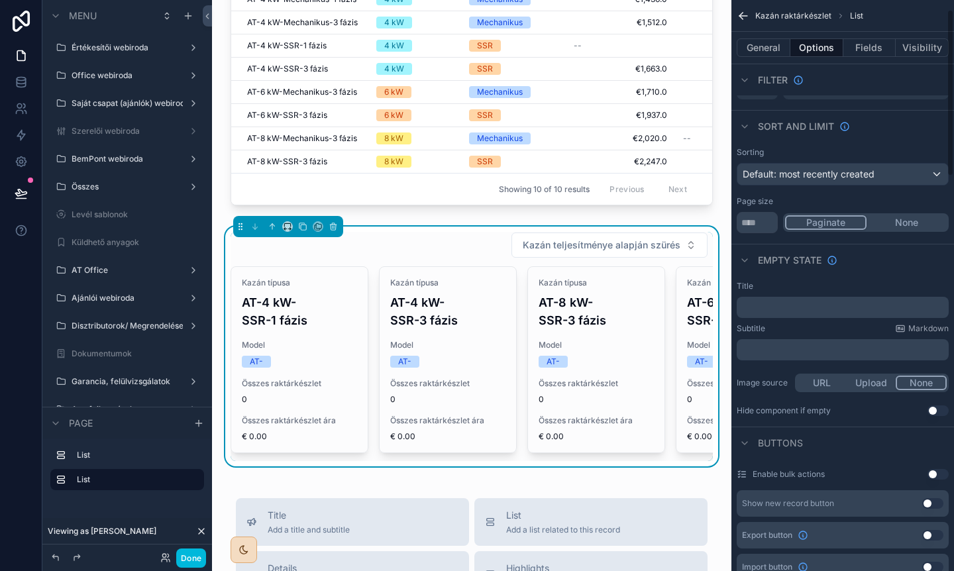
scroll to position [0, 0]
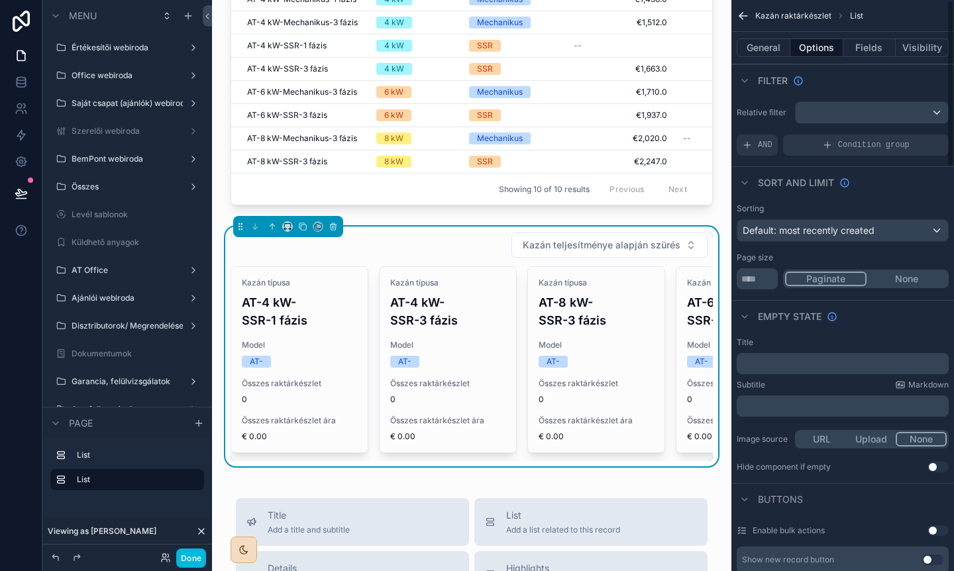
click at [863, 45] on button "Fields" at bounding box center [870, 47] width 53 height 19
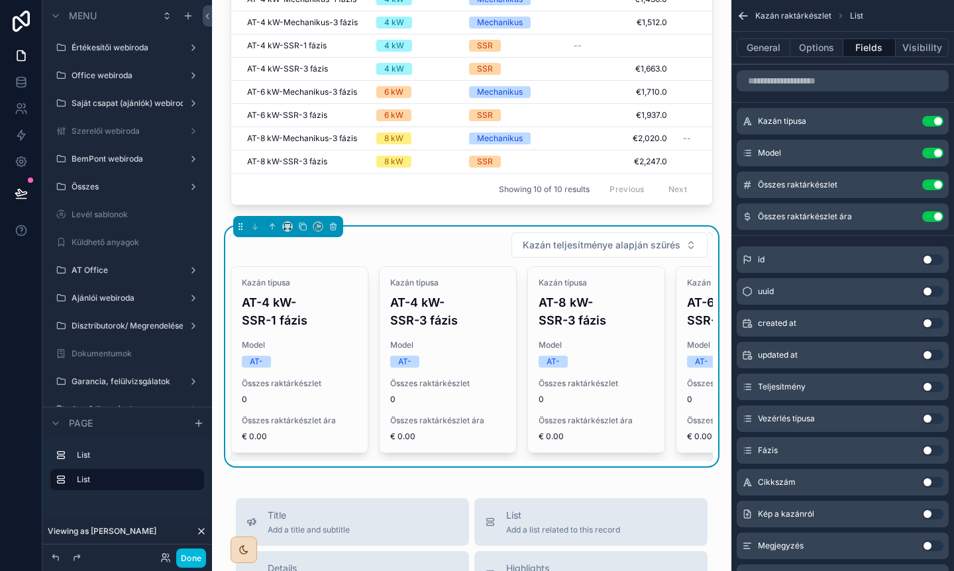
click at [816, 156] on div "Model Use setting" at bounding box center [843, 153] width 212 height 27
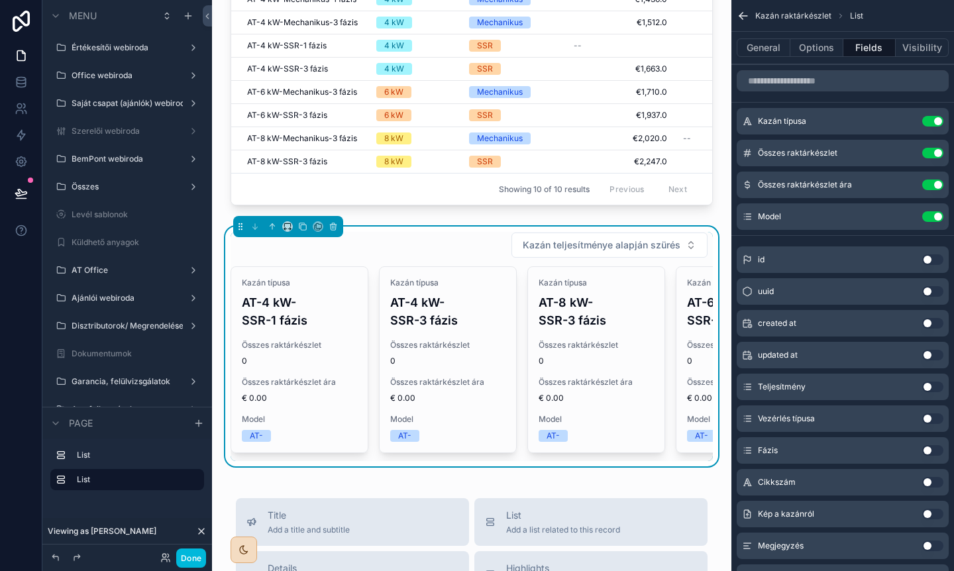
click at [938, 217] on button "Use setting" at bounding box center [932, 216] width 21 height 11
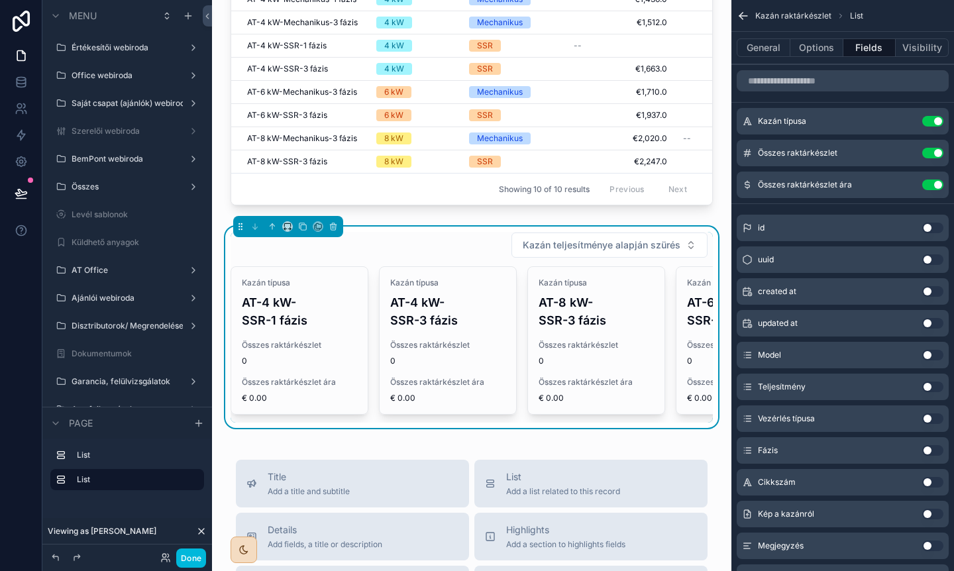
click at [0, 0] on icon "scrollable content" at bounding box center [0, 0] width 0 height 0
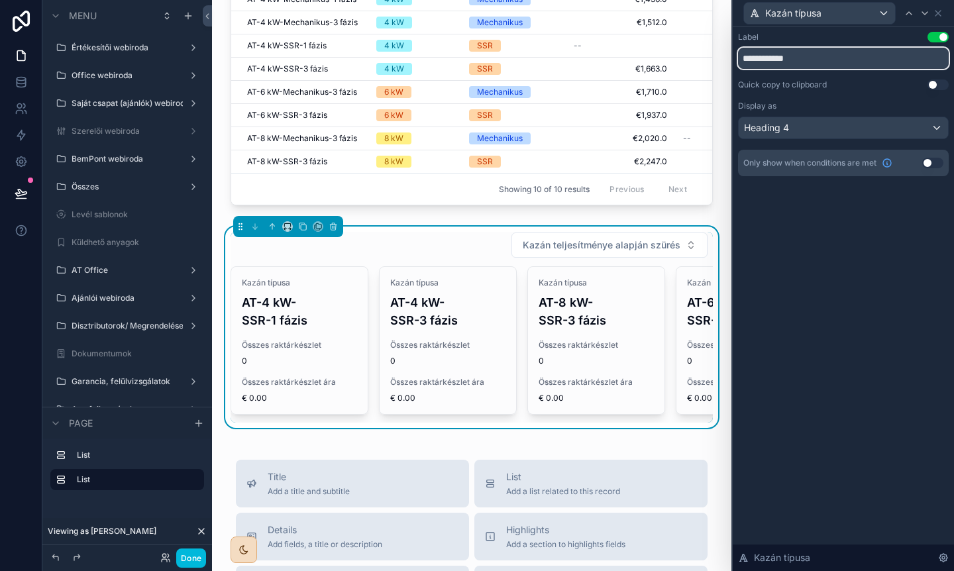
drag, startPoint x: 827, startPoint y: 61, endPoint x: 664, endPoint y: 60, distance: 163.0
click at [664, 60] on div "**********" at bounding box center [477, 285] width 954 height 571
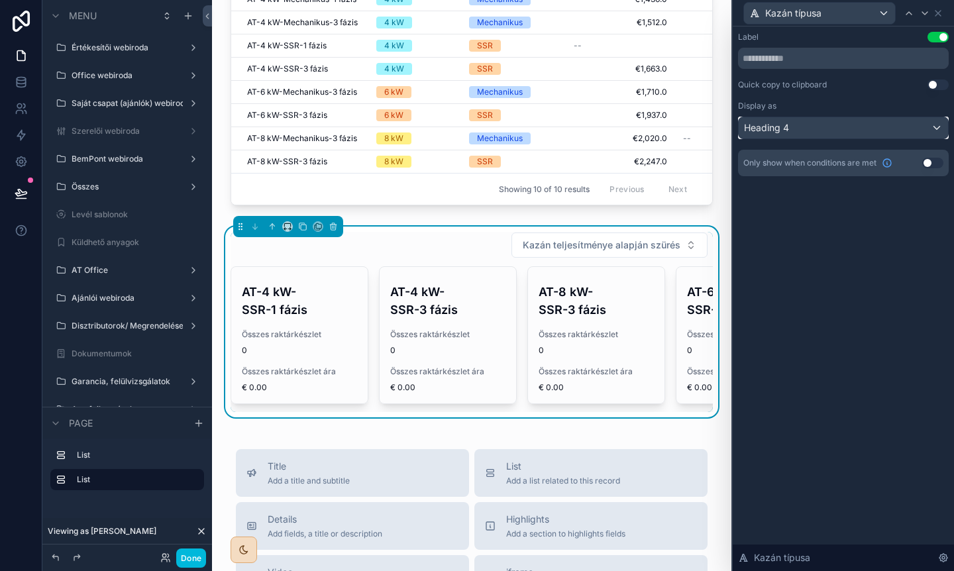
click at [827, 125] on div "Heading 4" at bounding box center [843, 127] width 209 height 21
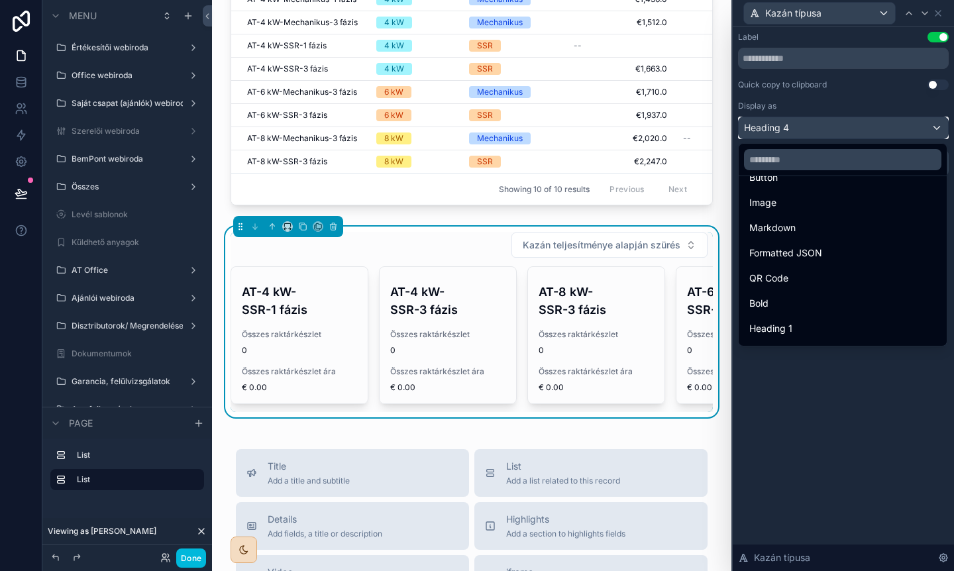
scroll to position [76, 0]
click at [786, 292] on div "Bold" at bounding box center [842, 299] width 187 height 16
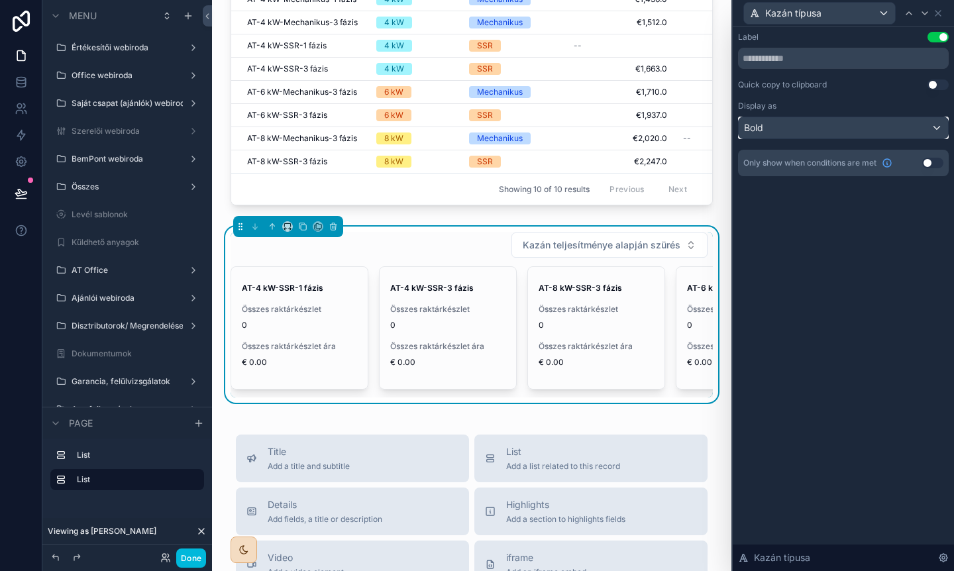
click at [821, 131] on div "Bold" at bounding box center [843, 127] width 209 height 21
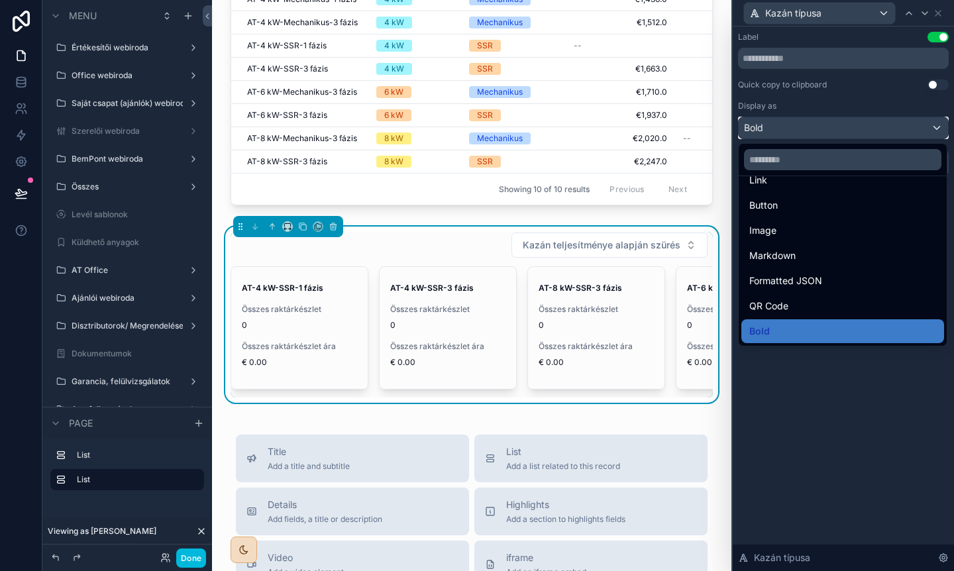
scroll to position [144, 0]
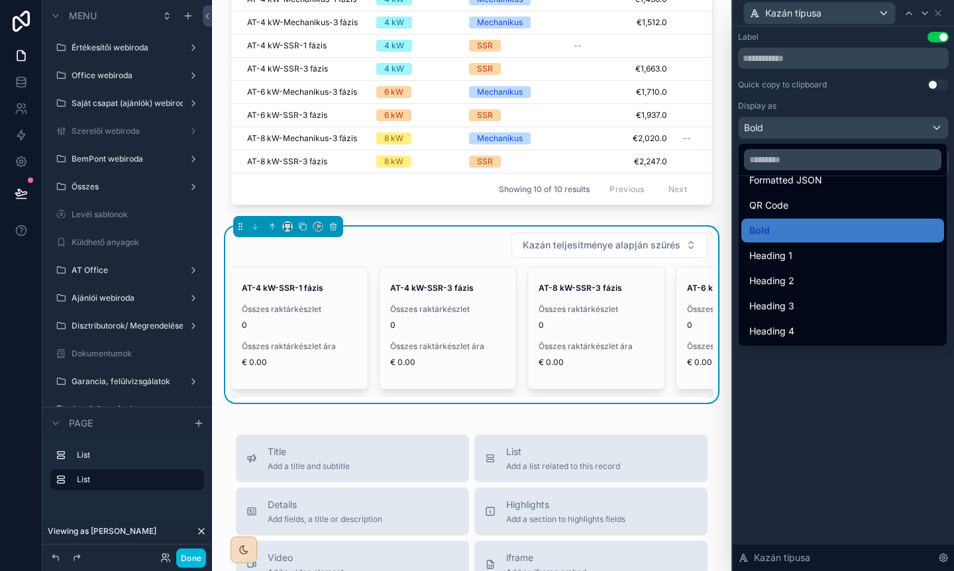
click at [791, 336] on span "Heading 4" at bounding box center [771, 331] width 45 height 16
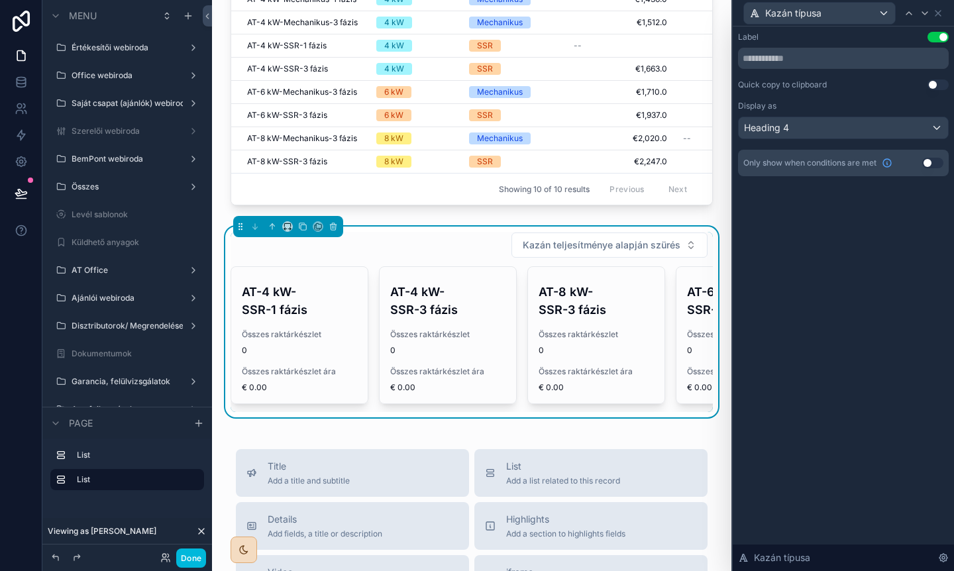
click at [466, 307] on h4 "AT-4 kW-SSR-3 fázis" at bounding box center [447, 301] width 115 height 36
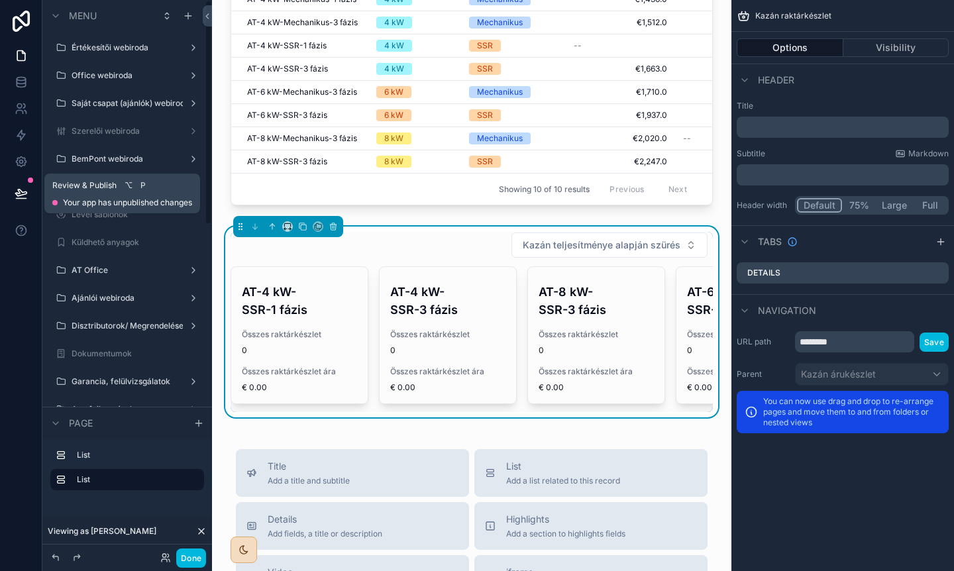
click at [17, 193] on icon at bounding box center [20, 193] width 11 height 7
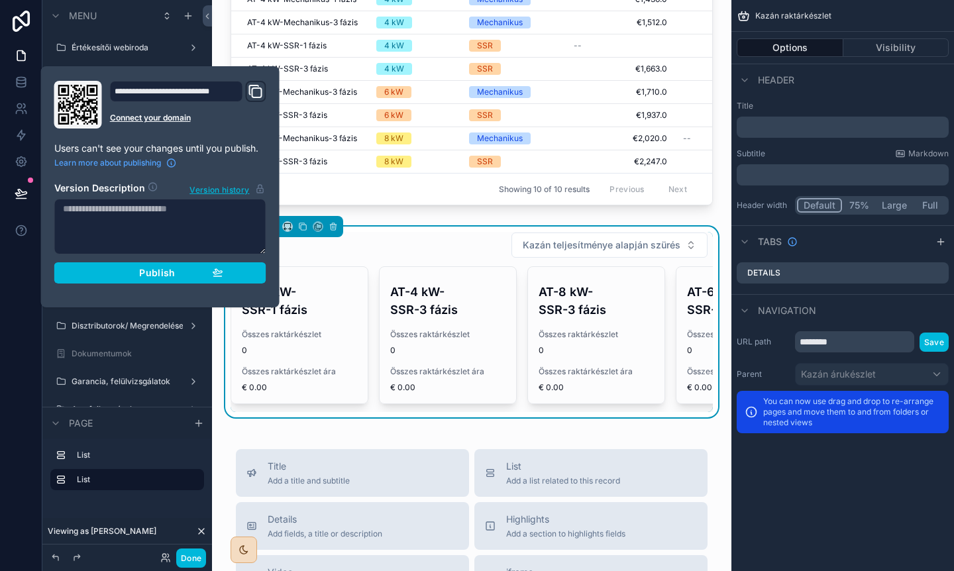
click at [179, 269] on div "Publish" at bounding box center [160, 273] width 126 height 12
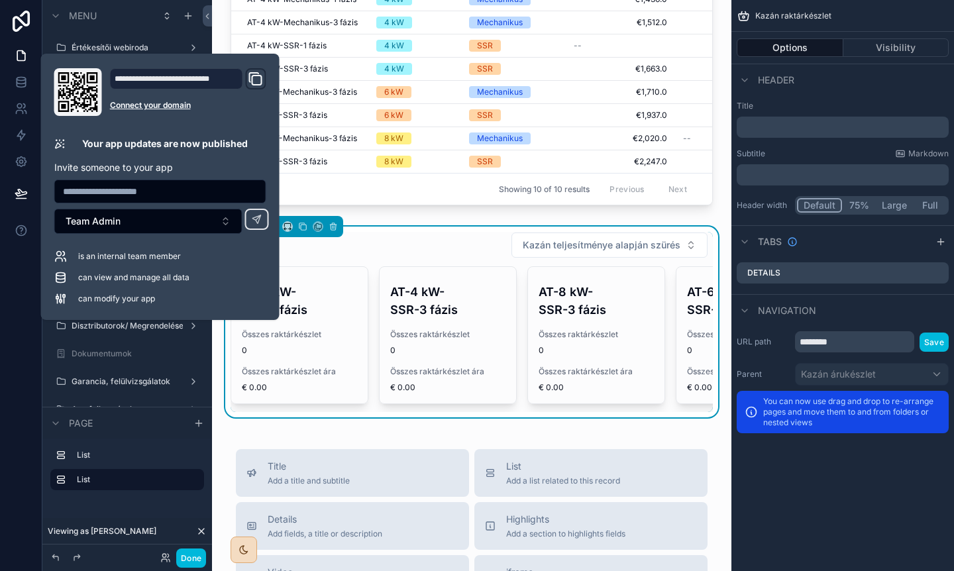
click at [8, 401] on div at bounding box center [21, 285] width 42 height 571
